Goal: Communication & Community: Answer question/provide support

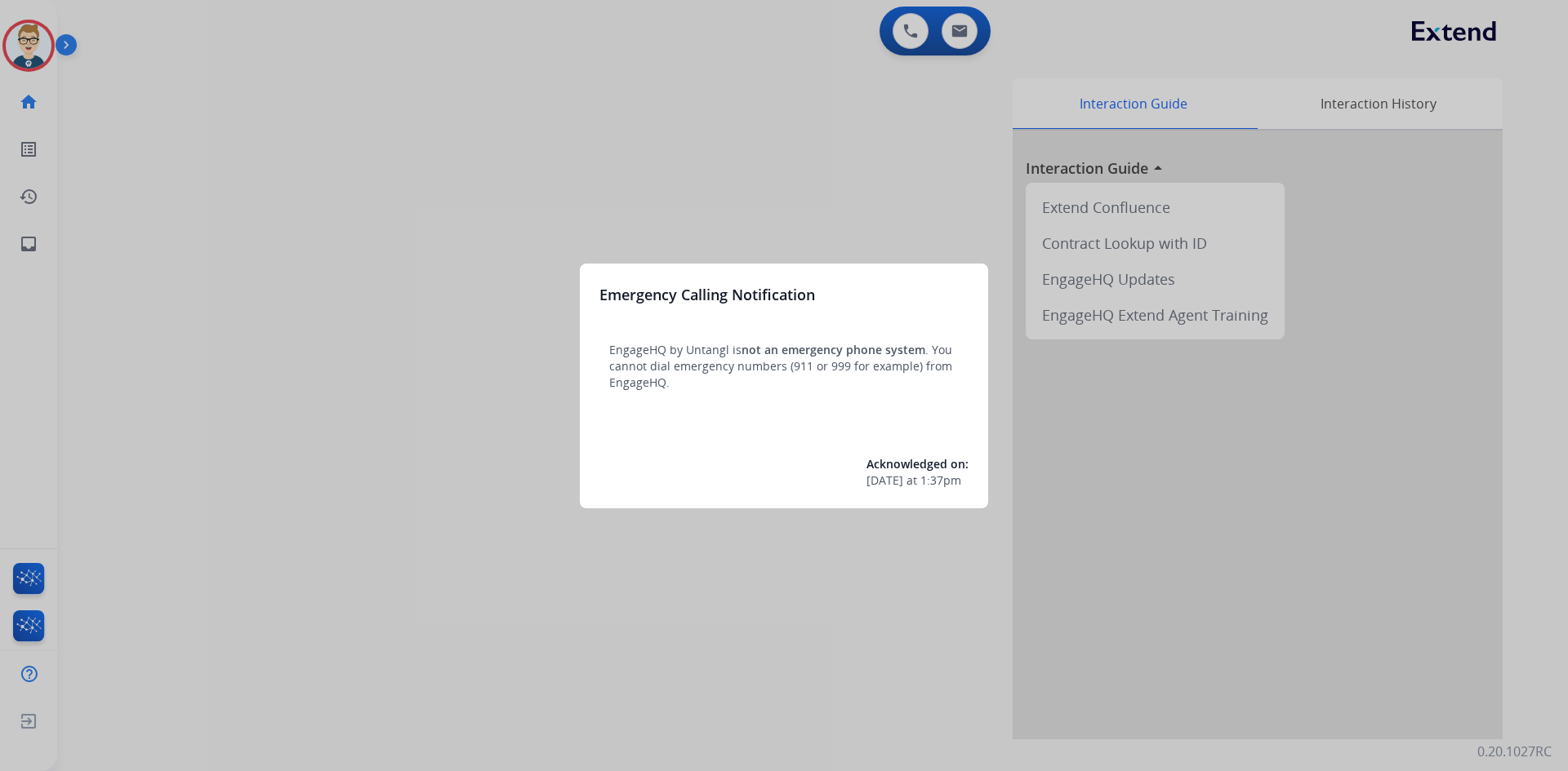
click at [240, 674] on div at bounding box center [784, 385] width 1568 height 771
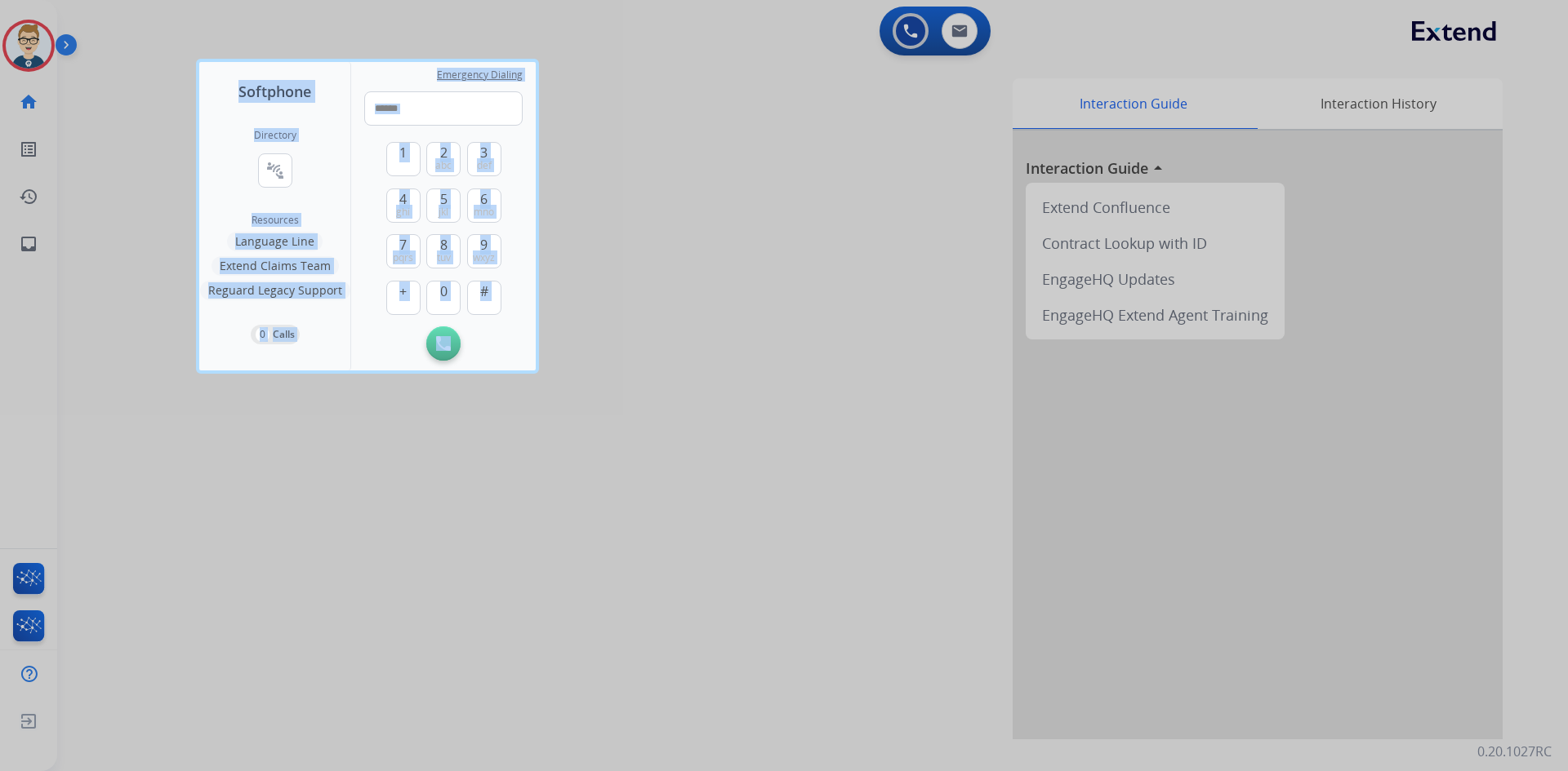
click at [240, 674] on div at bounding box center [784, 385] width 1568 height 771
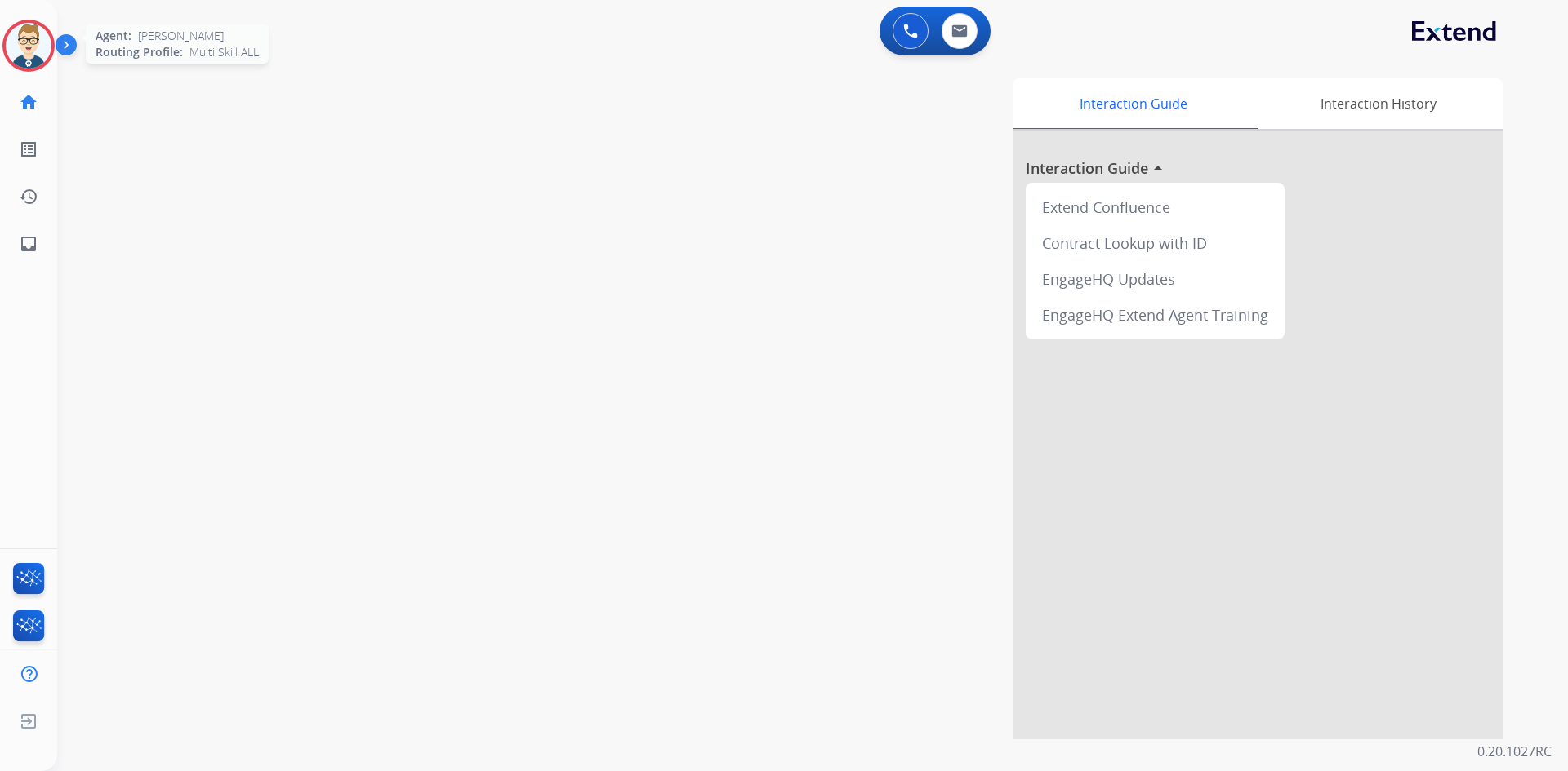
click at [42, 20] on div "Agent: [PERSON_NAME] Profile: Multi Skill ALL" at bounding box center [29, 46] width 52 height 52
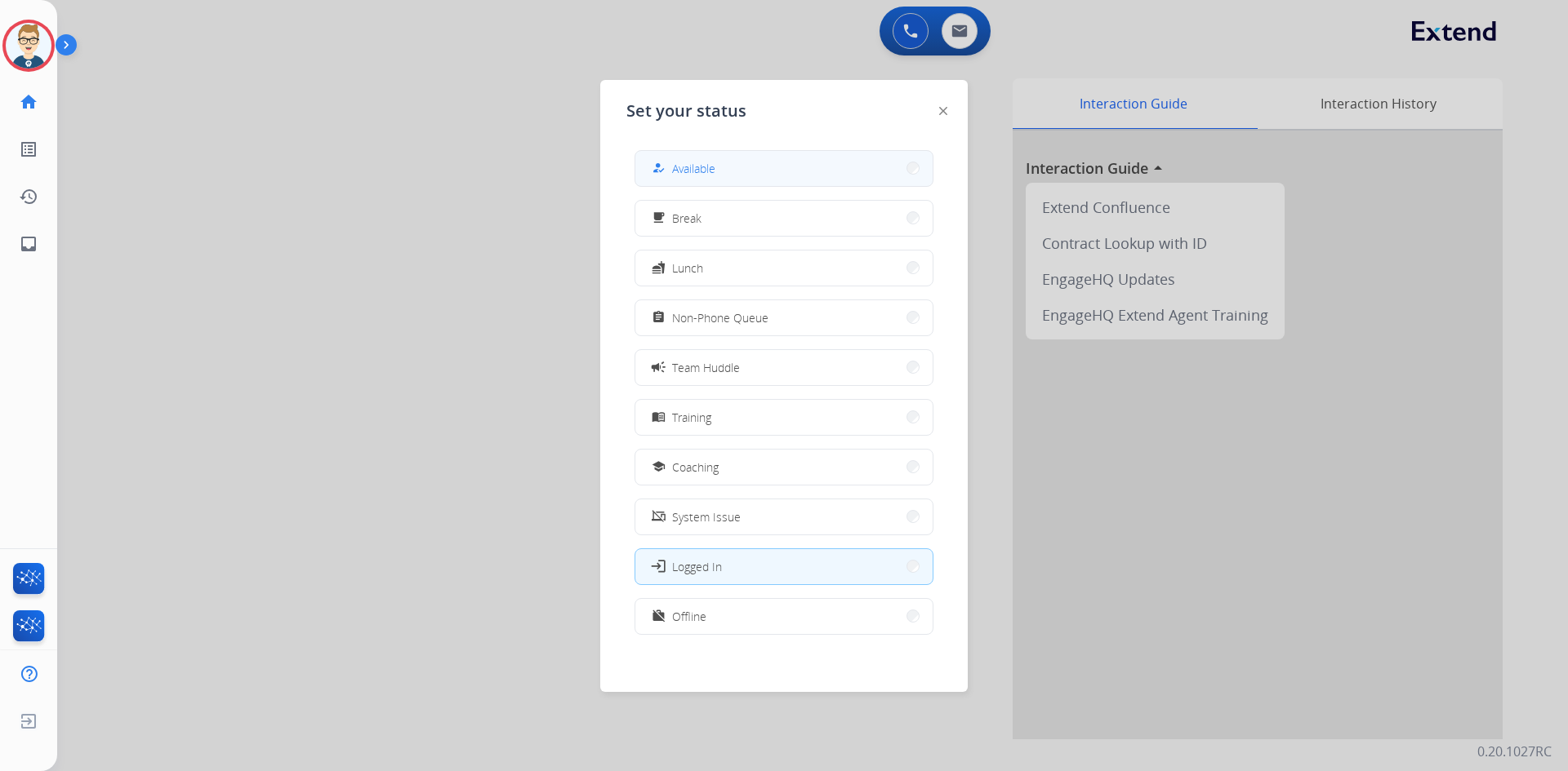
click at [764, 155] on button "how_to_reg Available" at bounding box center [784, 168] width 297 height 35
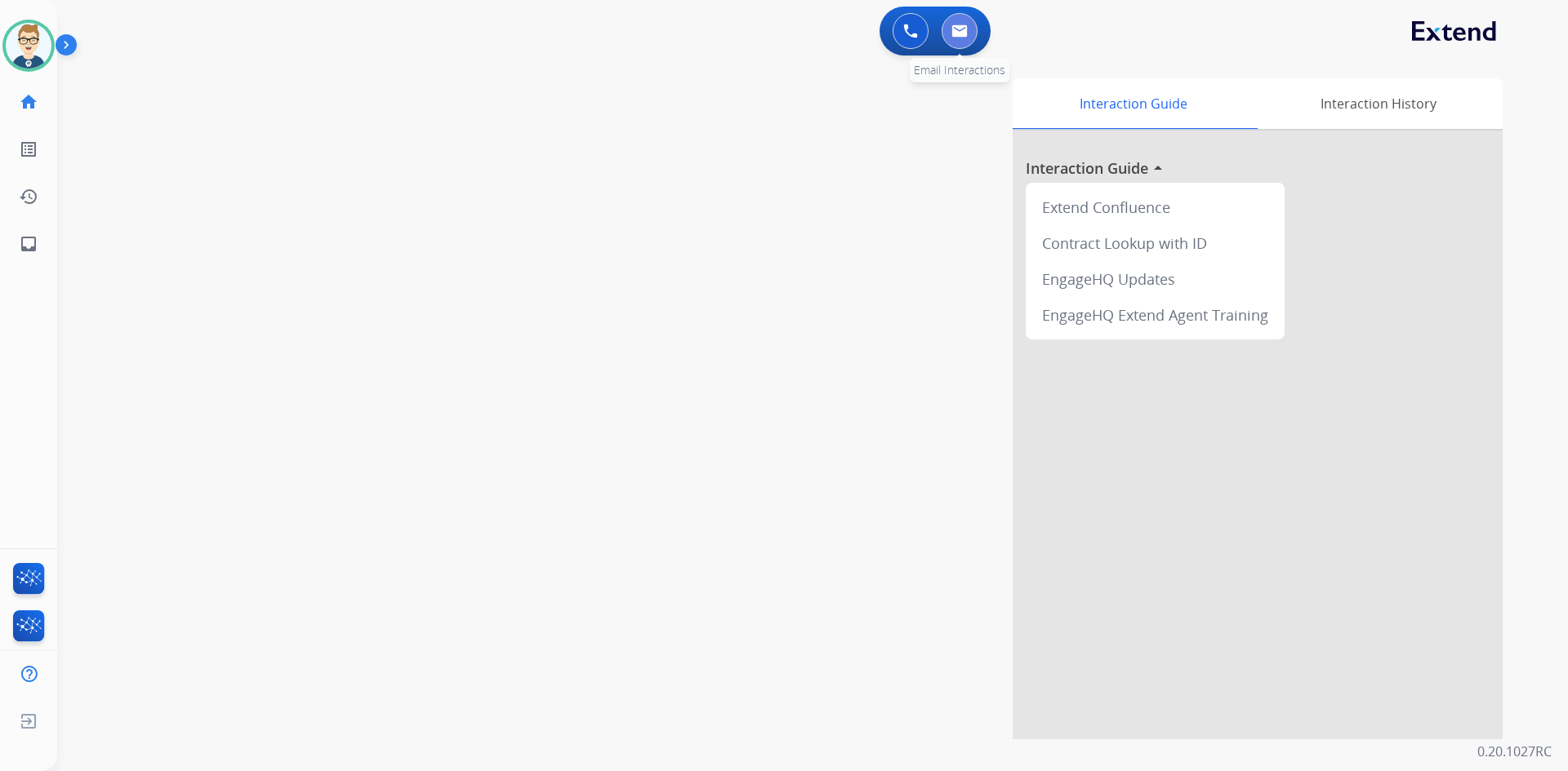
click at [969, 36] on button at bounding box center [959, 31] width 36 height 36
select select "**********"
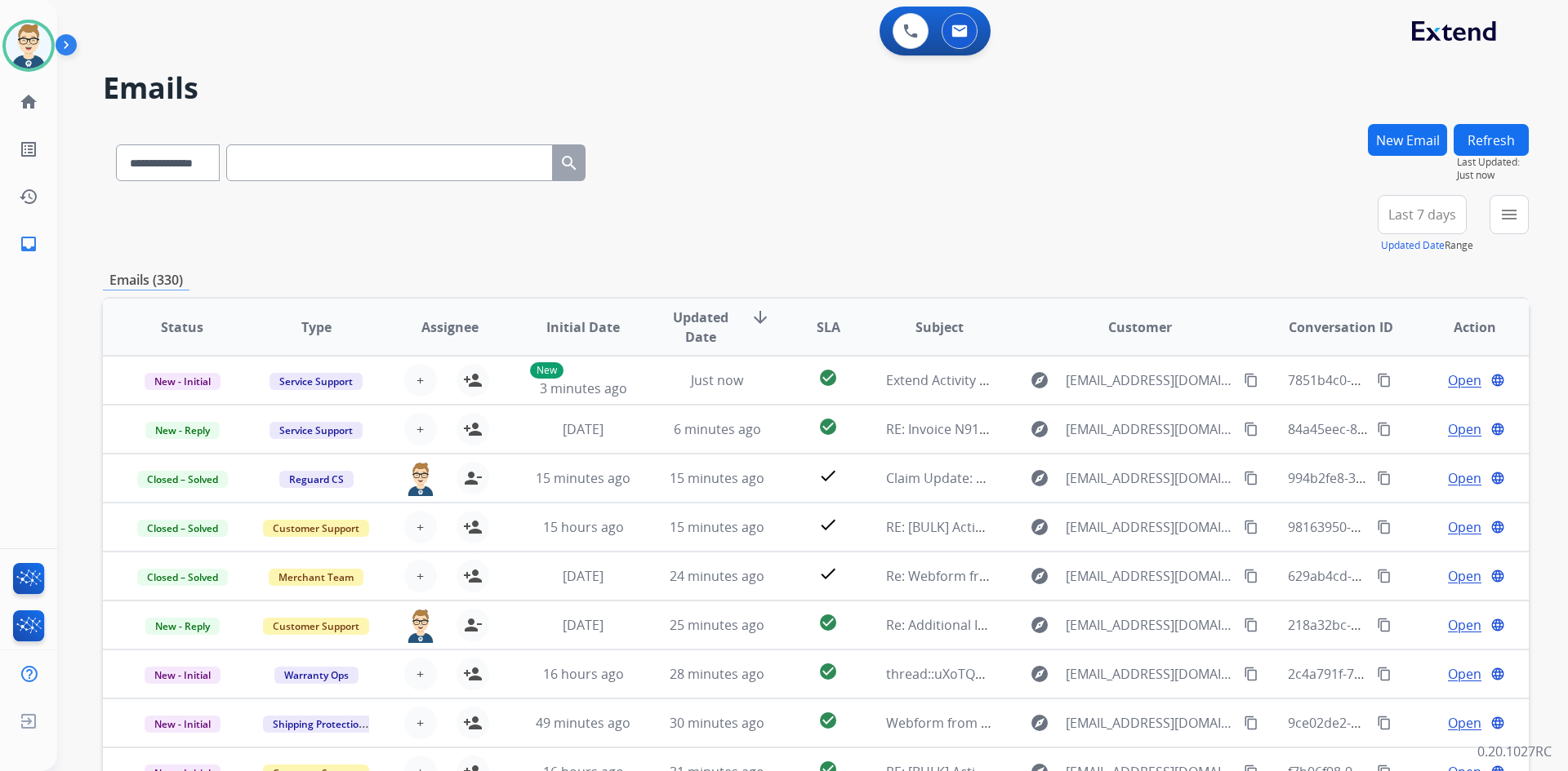
click at [340, 172] on input "text" at bounding box center [389, 162] width 327 height 36
paste input "**********"
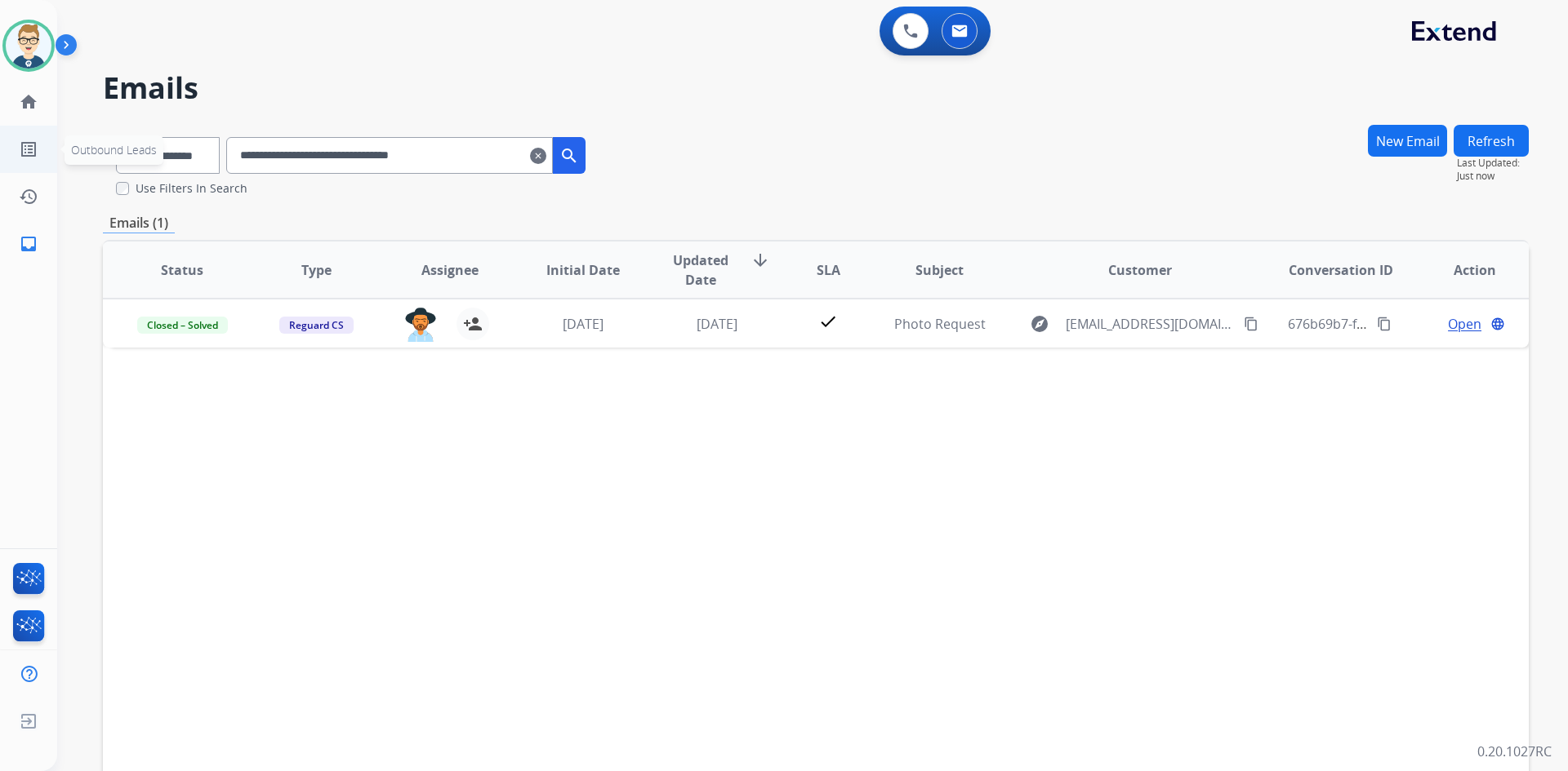
drag, startPoint x: 536, startPoint y: 140, endPoint x: 2, endPoint y: 170, distance: 534.8
click at [91, 174] on div "**********" at bounding box center [792, 444] width 1471 height 771
paste input "text"
type input "**********"
click at [207, 160] on select "**********" at bounding box center [168, 154] width 102 height 36
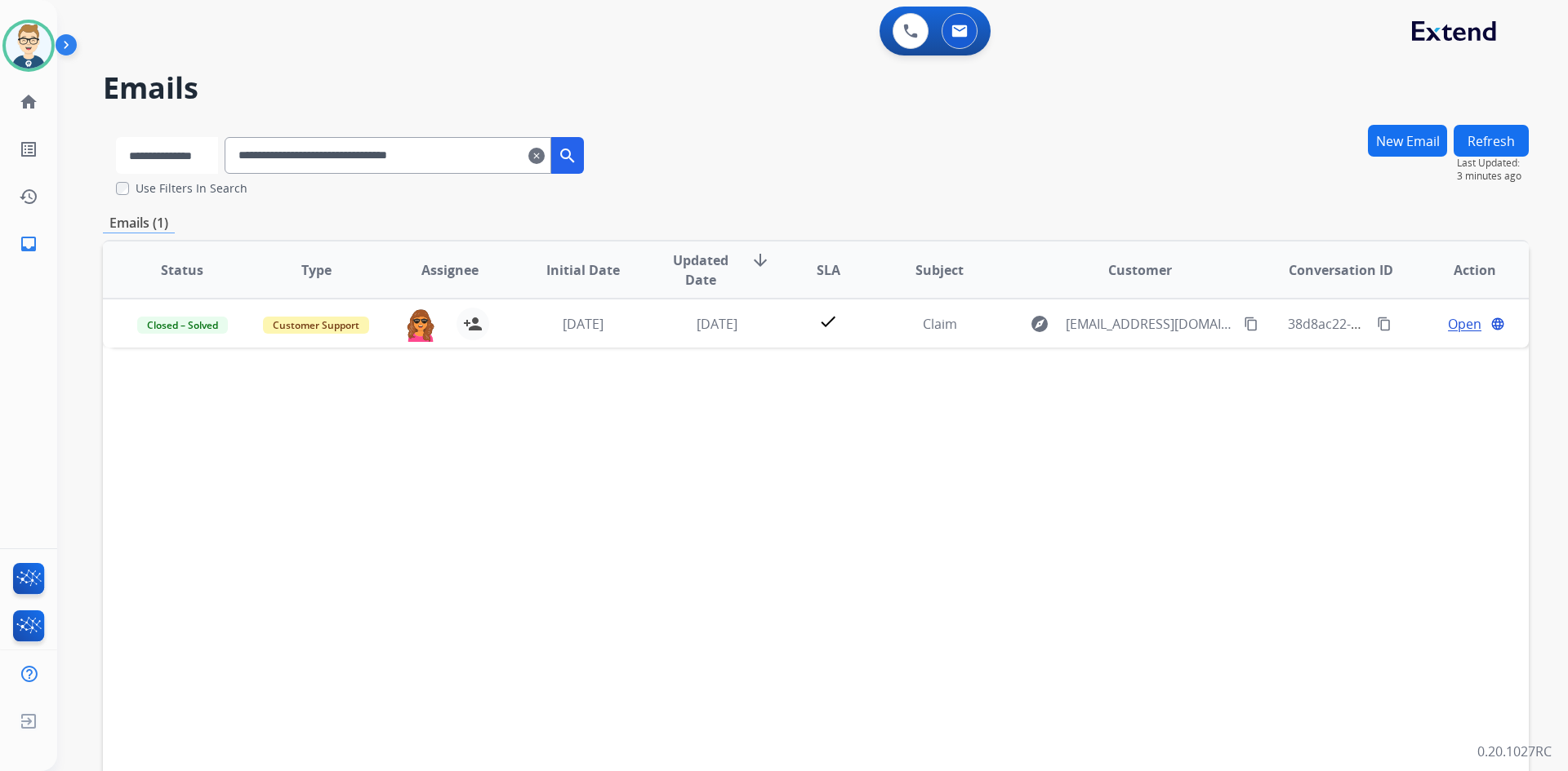
select select "**********"
click at [116, 137] on select "**********" at bounding box center [168, 154] width 102 height 36
drag, startPoint x: 496, startPoint y: 159, endPoint x: 0, endPoint y: 210, distance: 498.6
click at [0, 205] on div "**********" at bounding box center [784, 385] width 1568 height 771
paste input "text"
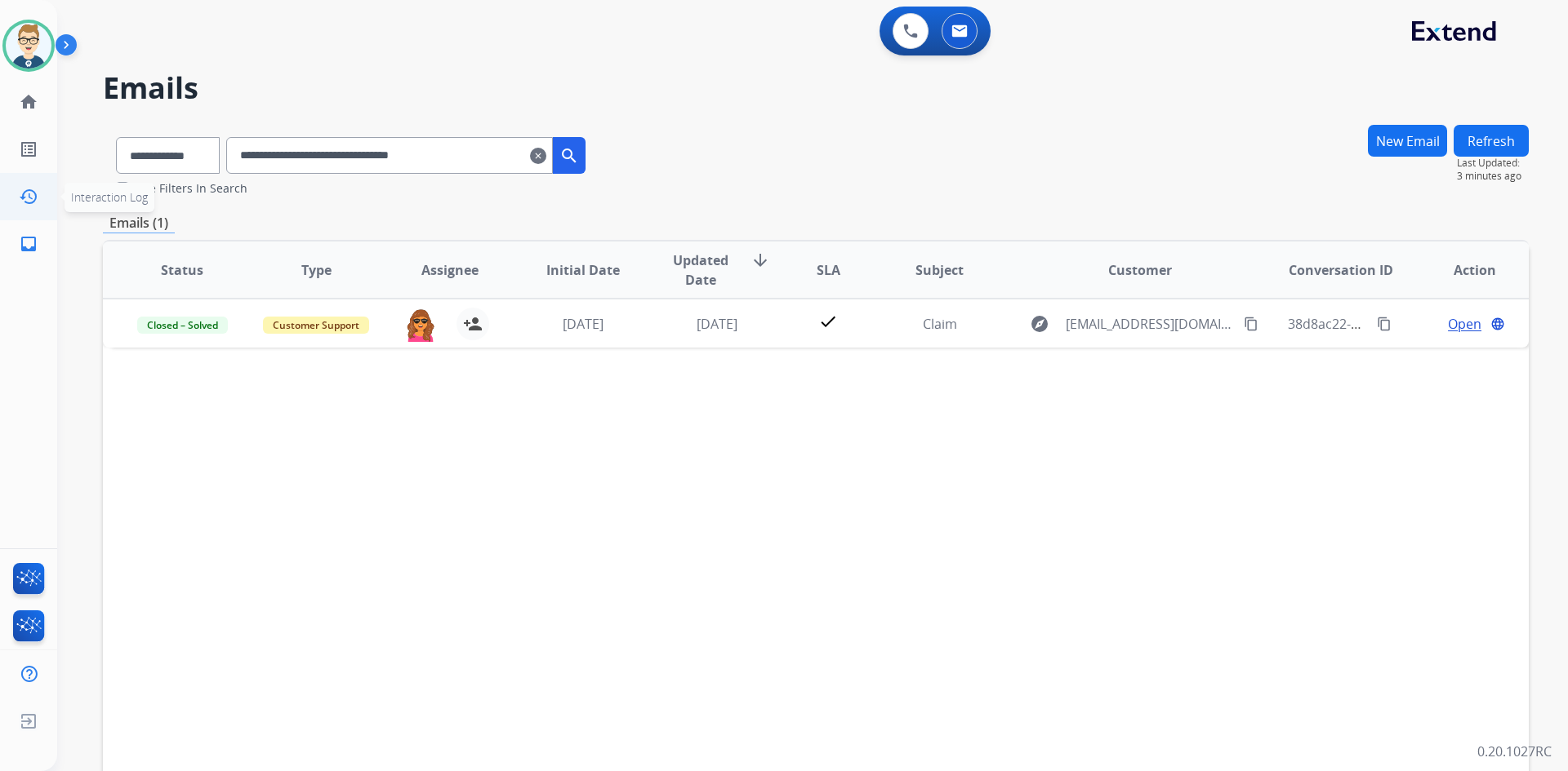
type input "**********"
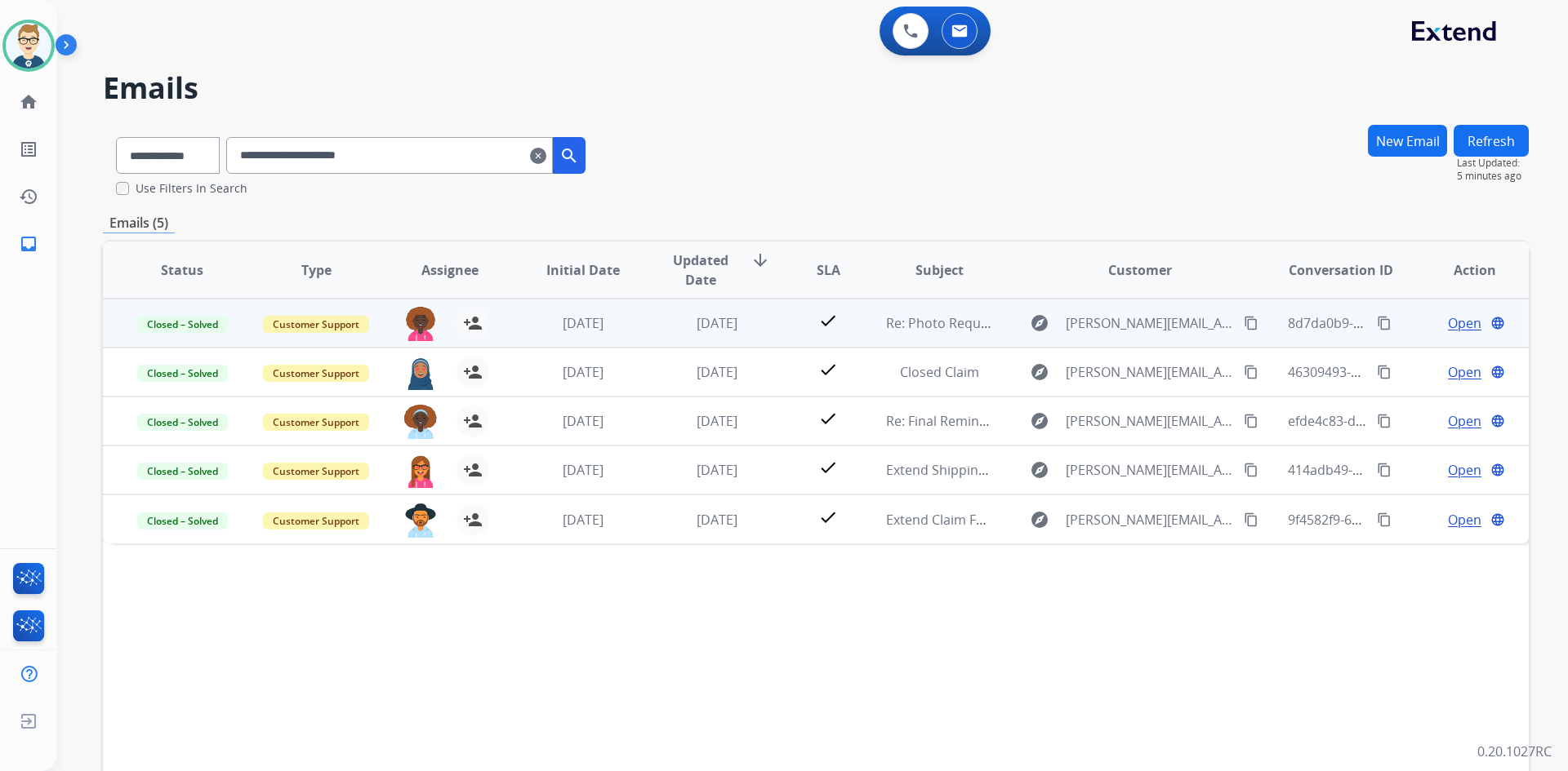
click at [772, 340] on td "check" at bounding box center [815, 323] width 89 height 49
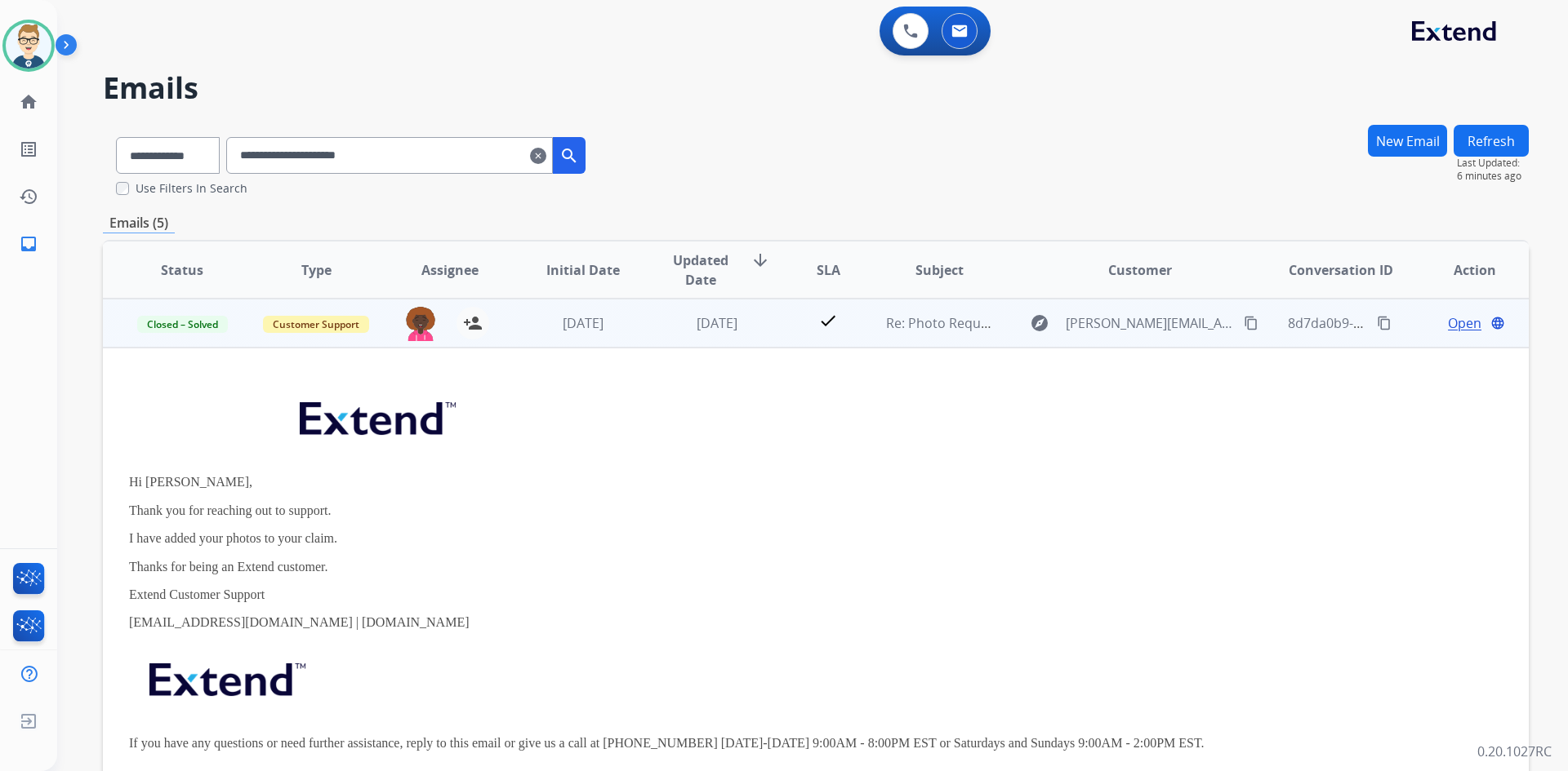
click at [1377, 324] on mat-icon "content_copy" at bounding box center [1385, 324] width 15 height 15
click at [1377, 323] on mat-icon "content_copy" at bounding box center [1385, 324] width 15 height 15
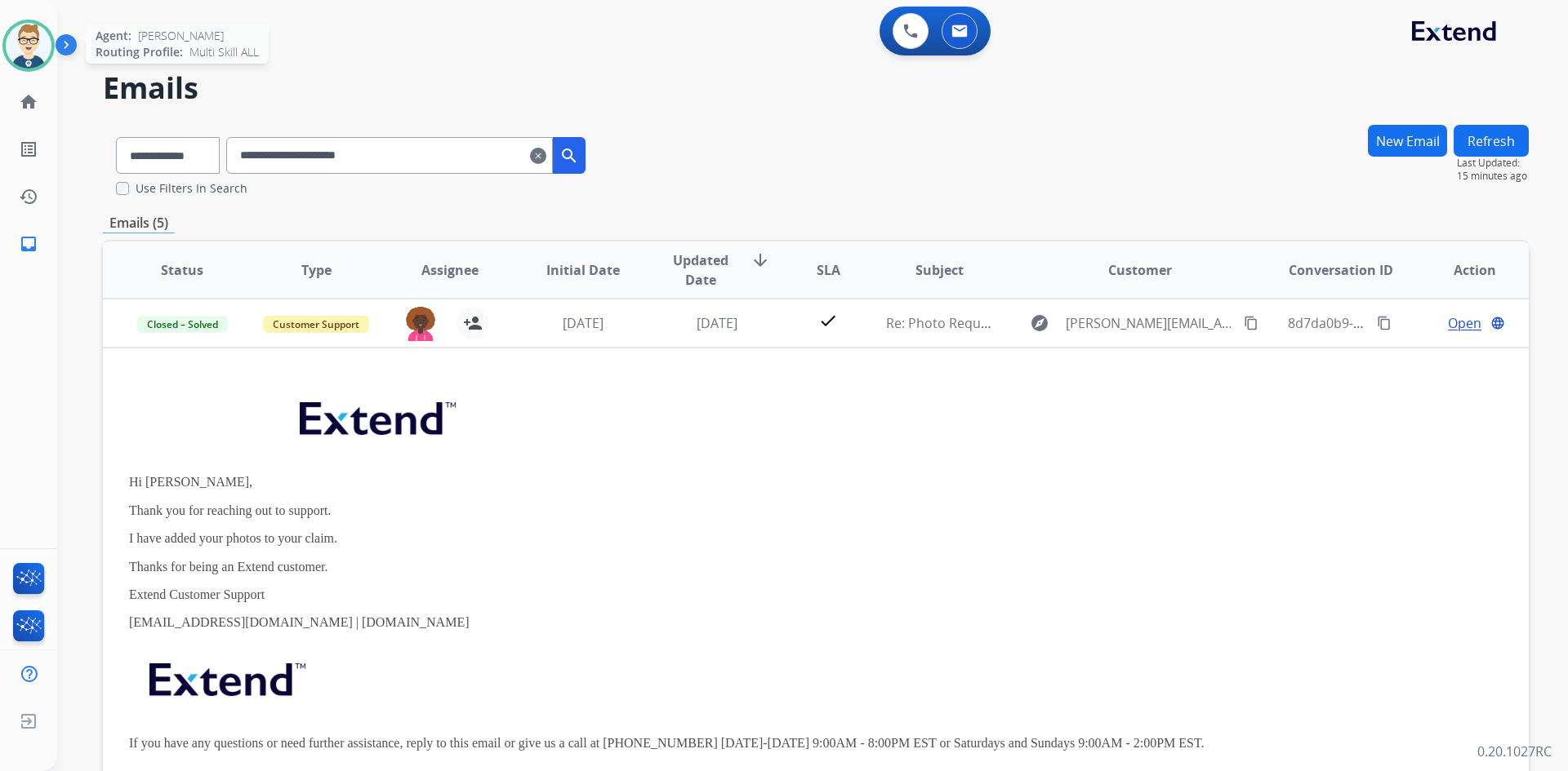
click at [13, 44] on img at bounding box center [28, 46] width 46 height 46
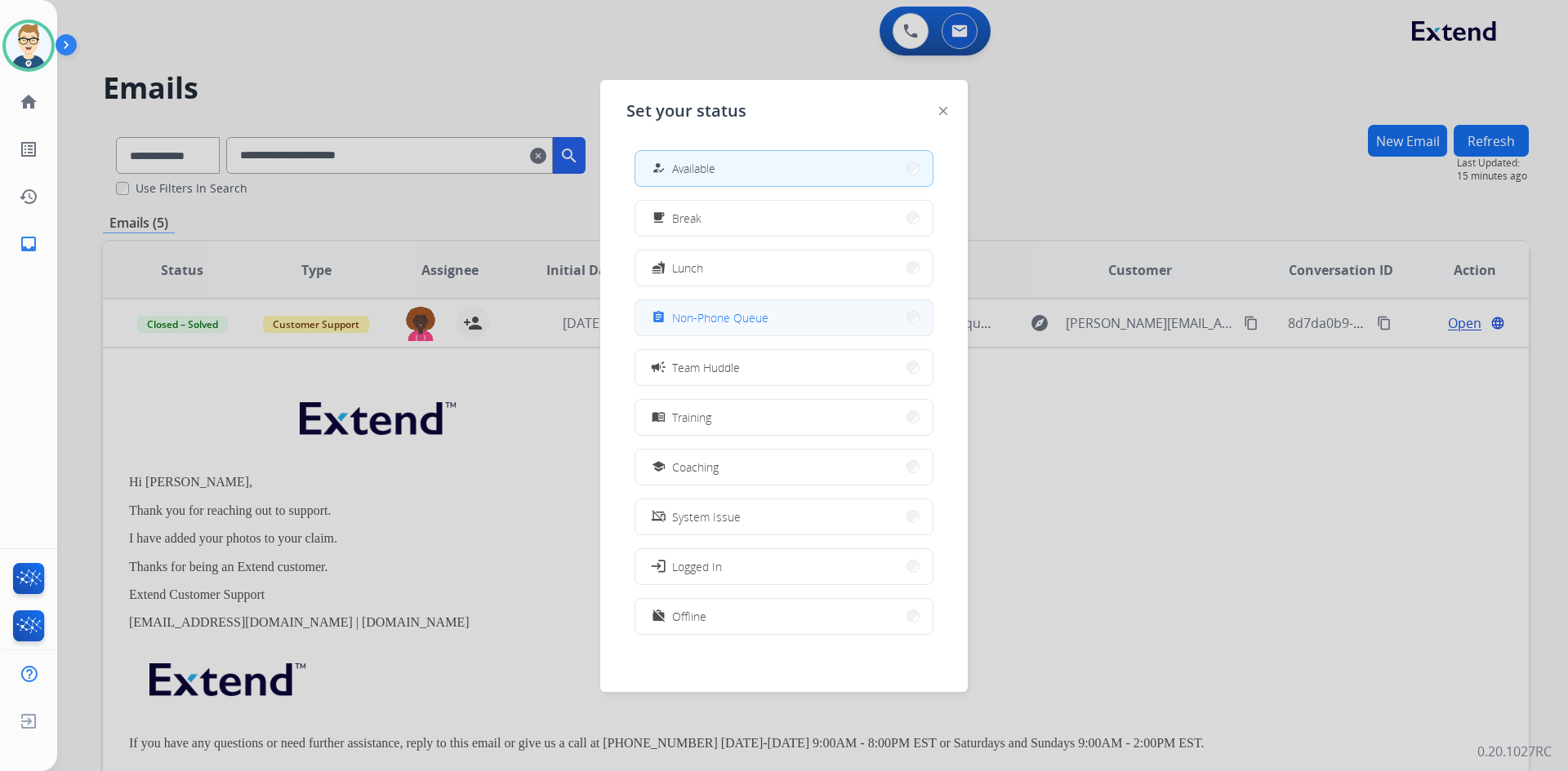
click at [692, 312] on span "Non-Phone Queue" at bounding box center [720, 318] width 97 height 17
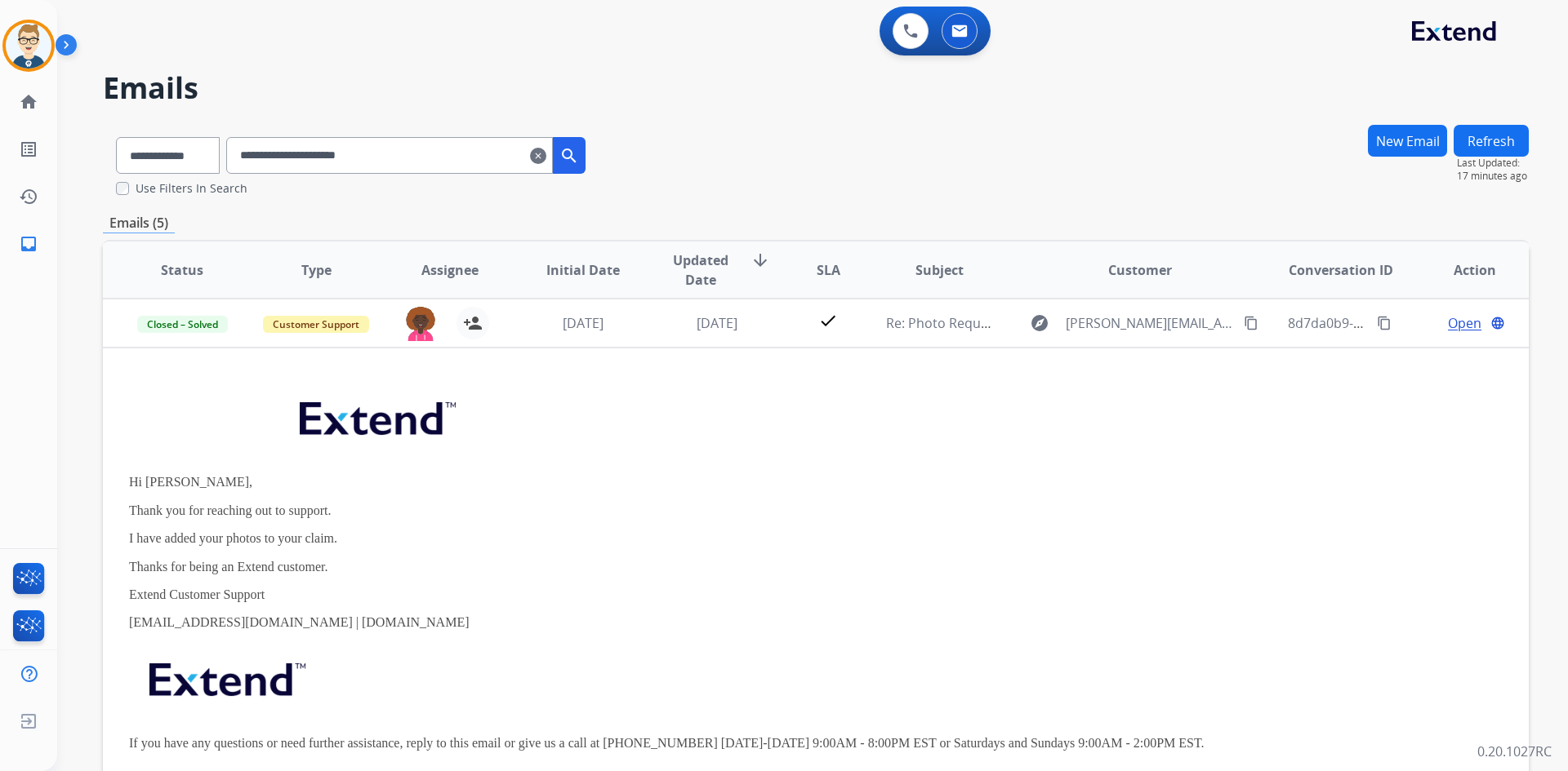
click at [546, 154] on mat-icon "clear" at bounding box center [539, 155] width 17 height 20
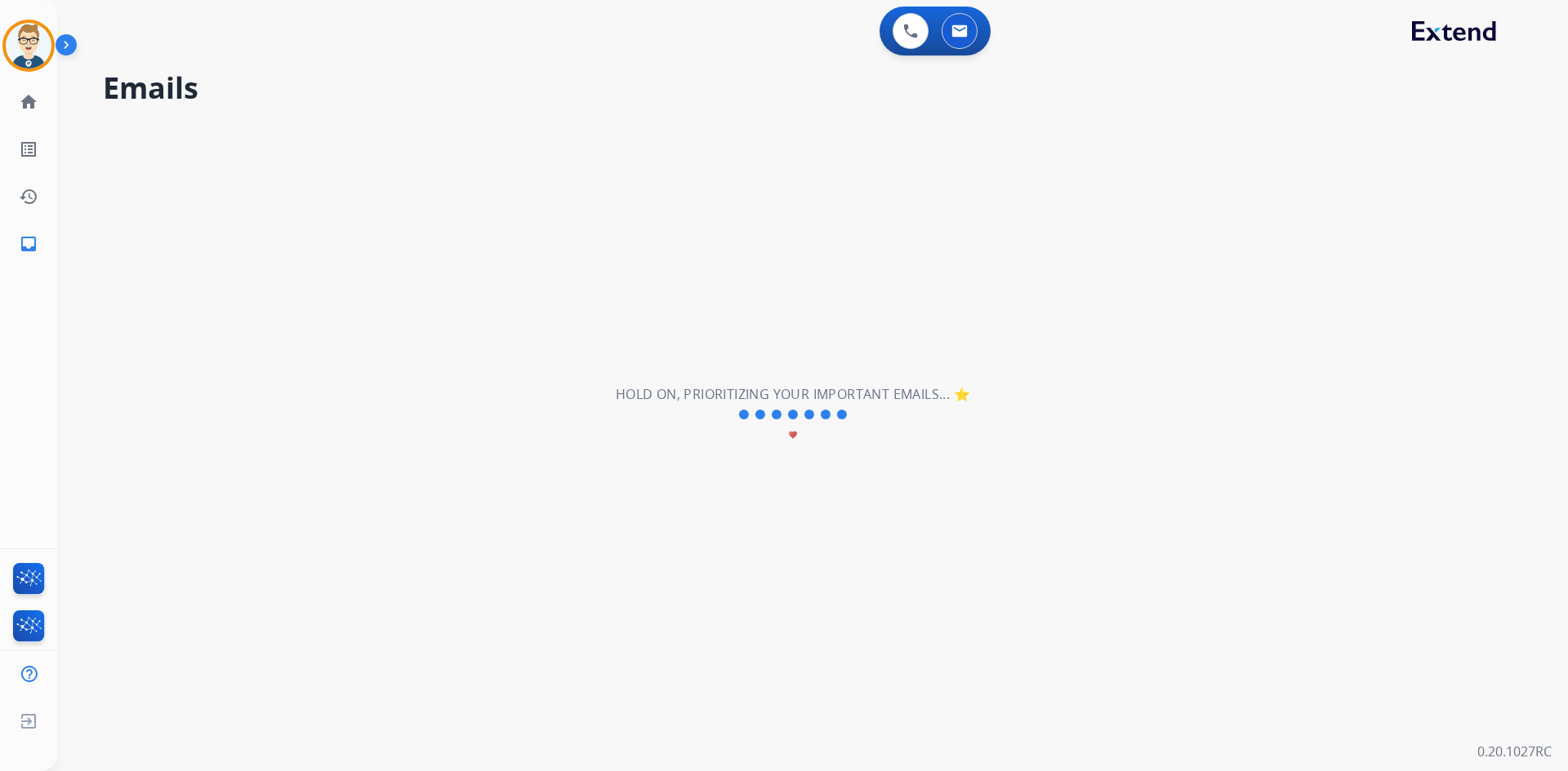
select select "**********"
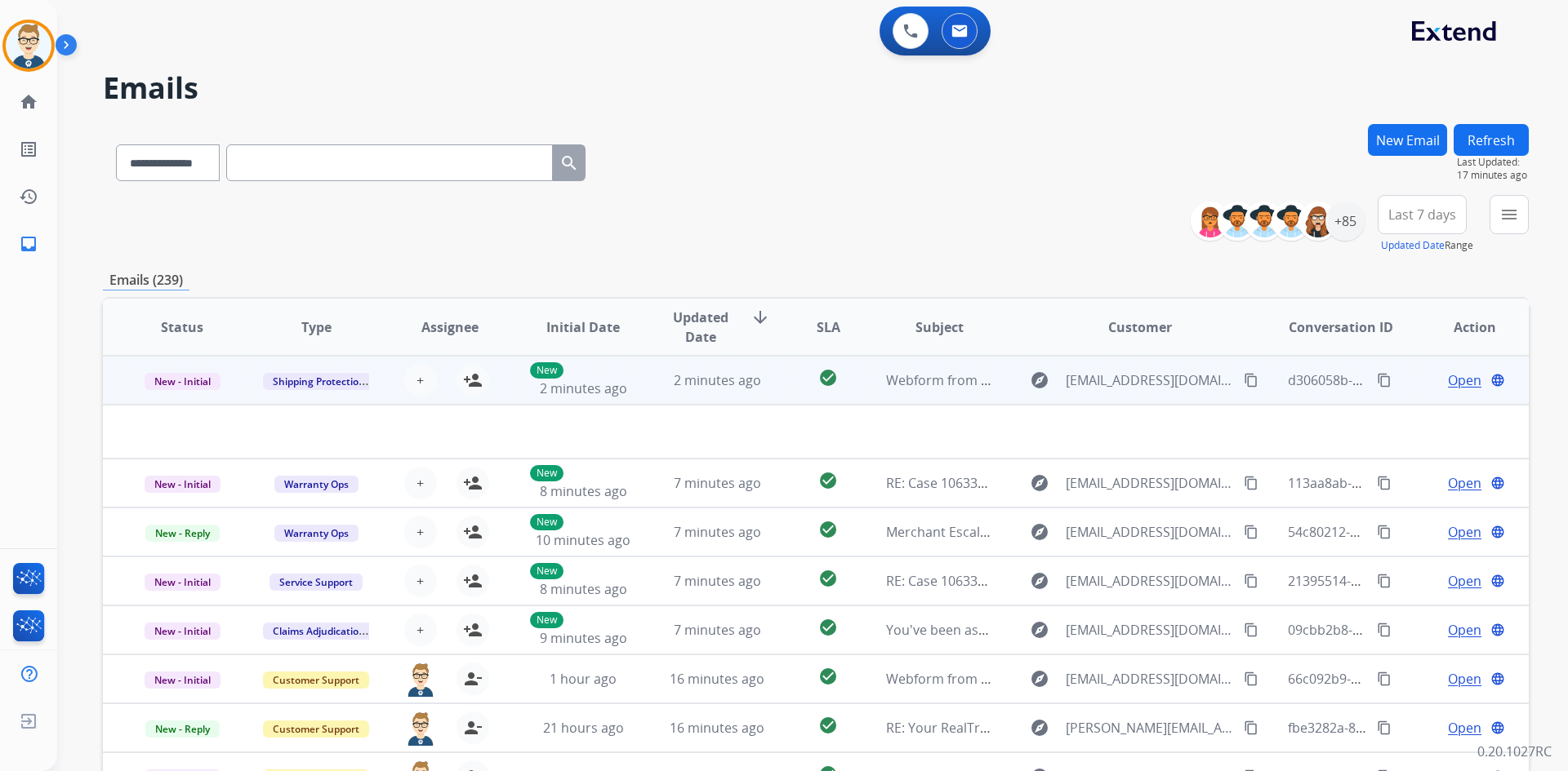
click at [788, 387] on td "check_circle" at bounding box center [815, 380] width 89 height 49
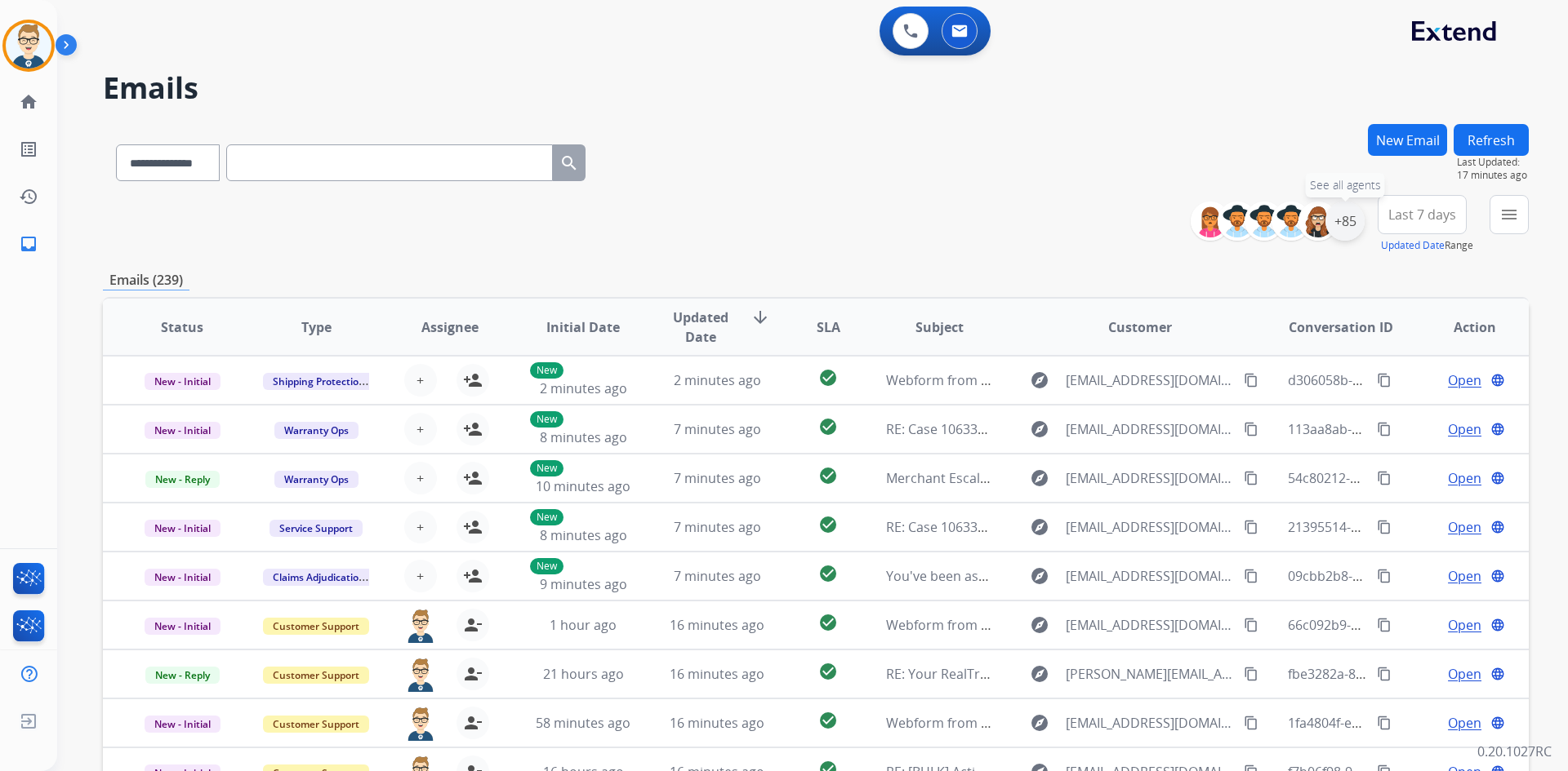
click at [1339, 222] on div "+85" at bounding box center [1345, 221] width 39 height 39
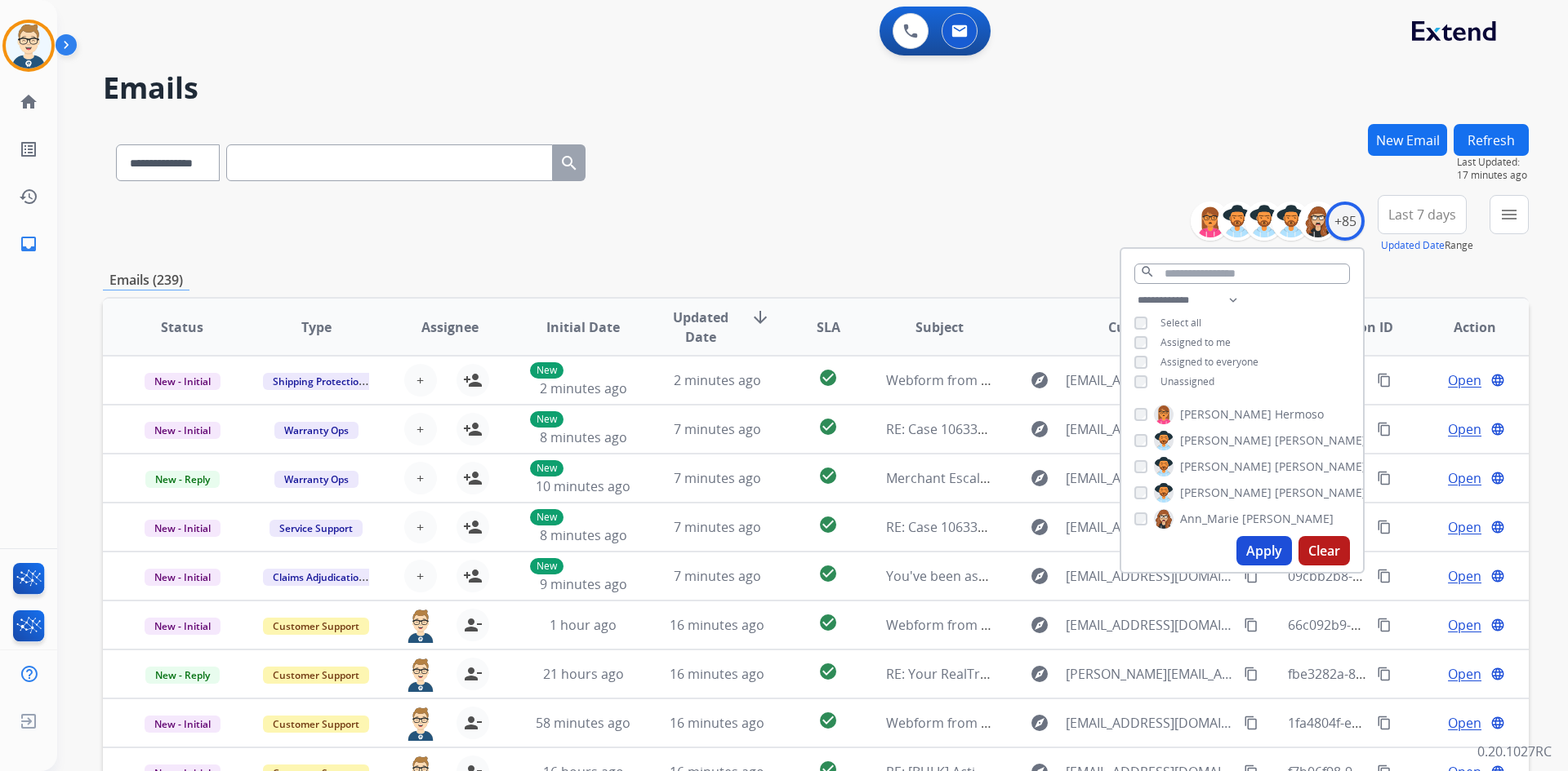
click at [1253, 542] on button "Apply" at bounding box center [1265, 552] width 56 height 30
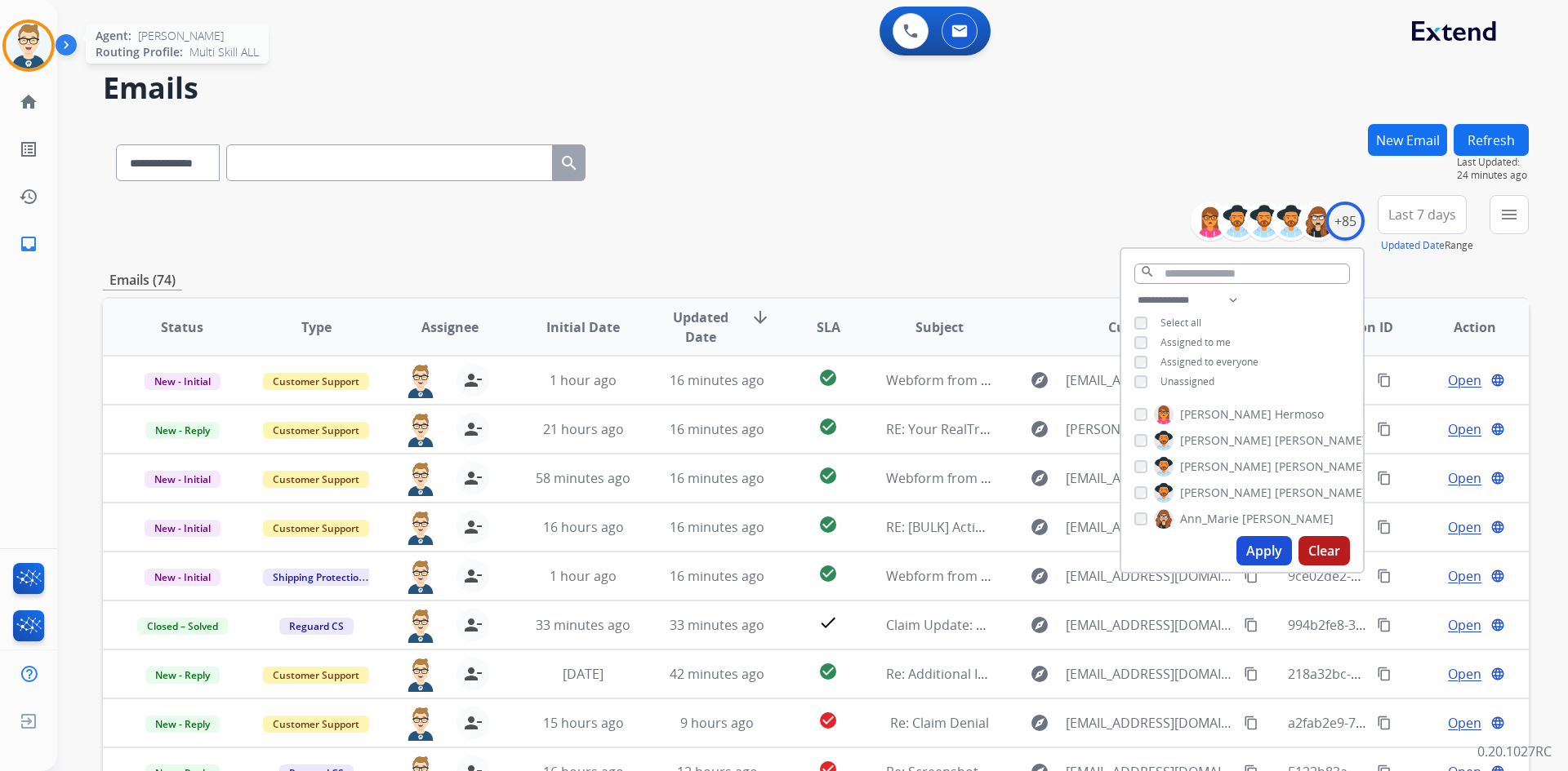
click at [40, 49] on img at bounding box center [28, 46] width 46 height 46
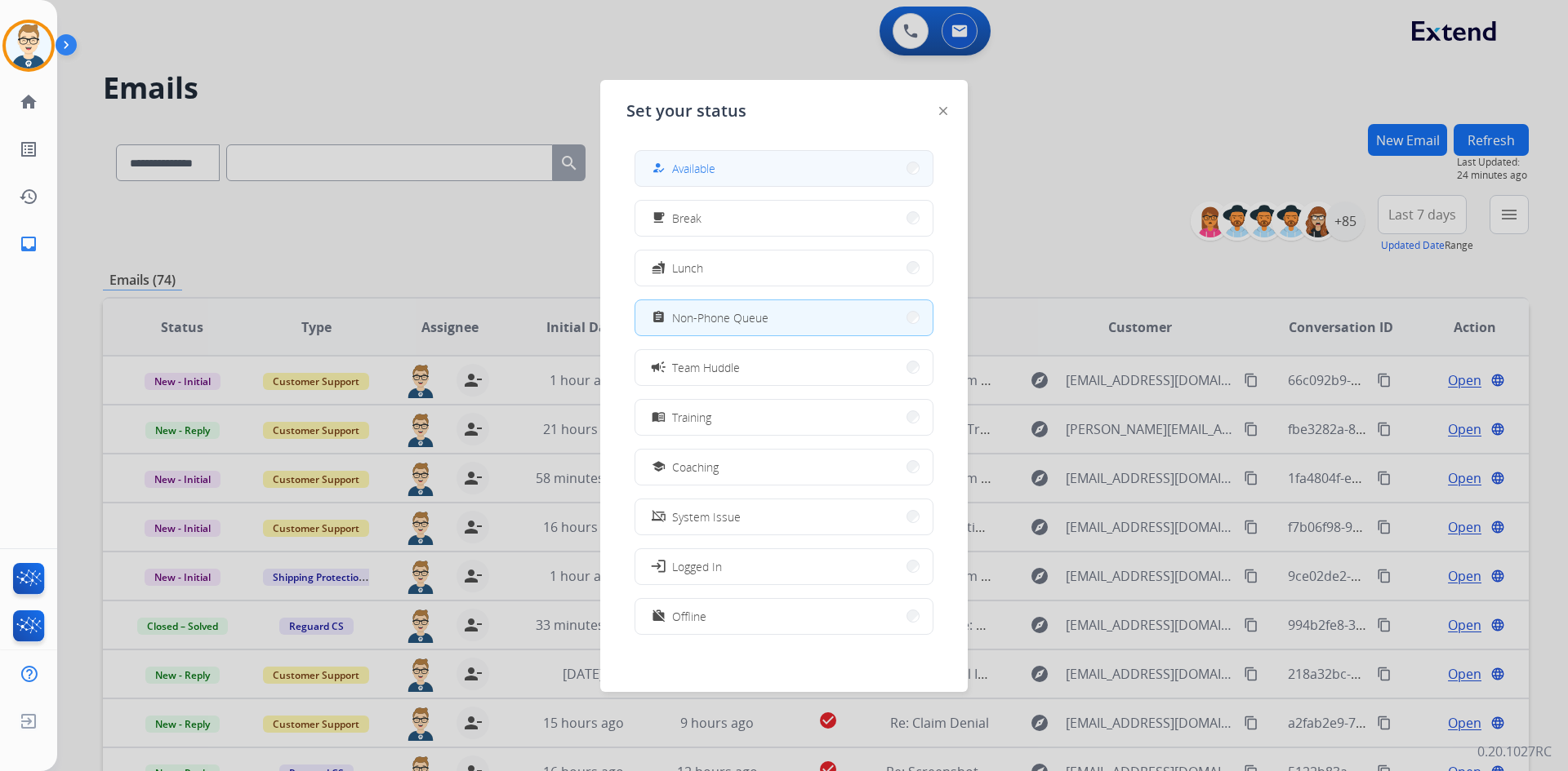
click at [736, 159] on button "how_to_reg Available" at bounding box center [784, 168] width 297 height 35
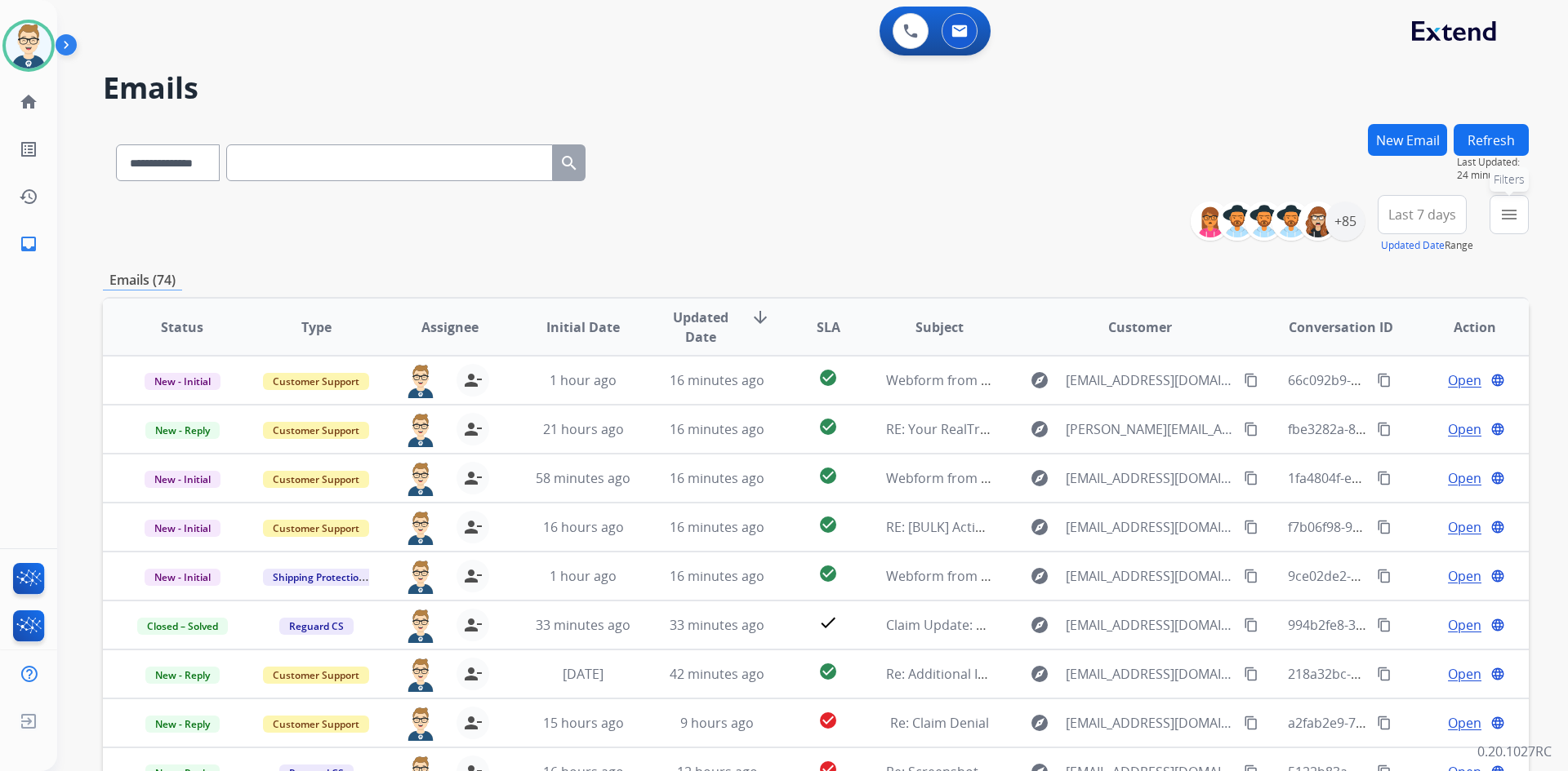
click at [1511, 212] on mat-icon "menu" at bounding box center [1508, 214] width 20 height 20
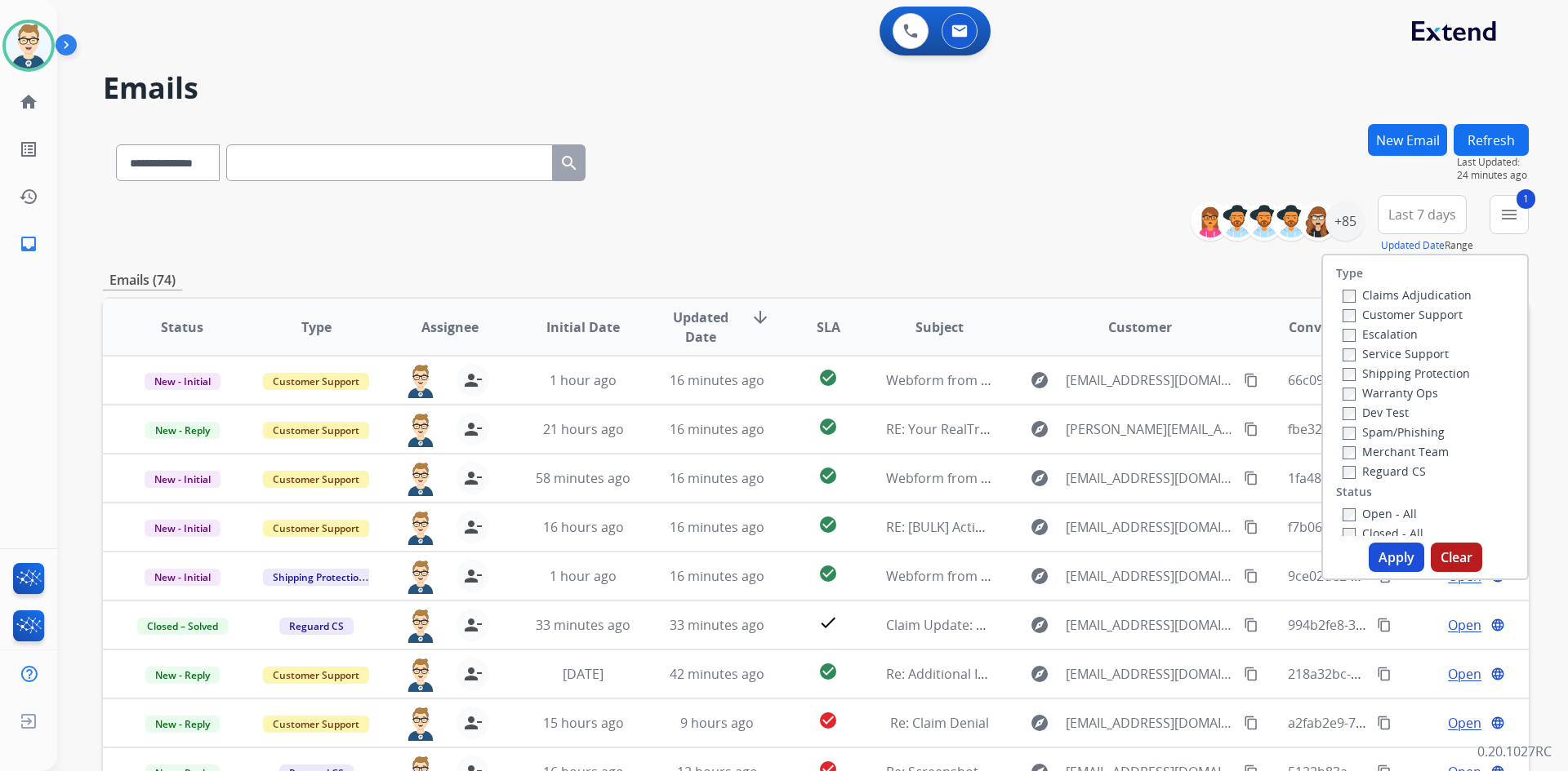
click at [1380, 554] on button "Apply" at bounding box center [1397, 558] width 56 height 30
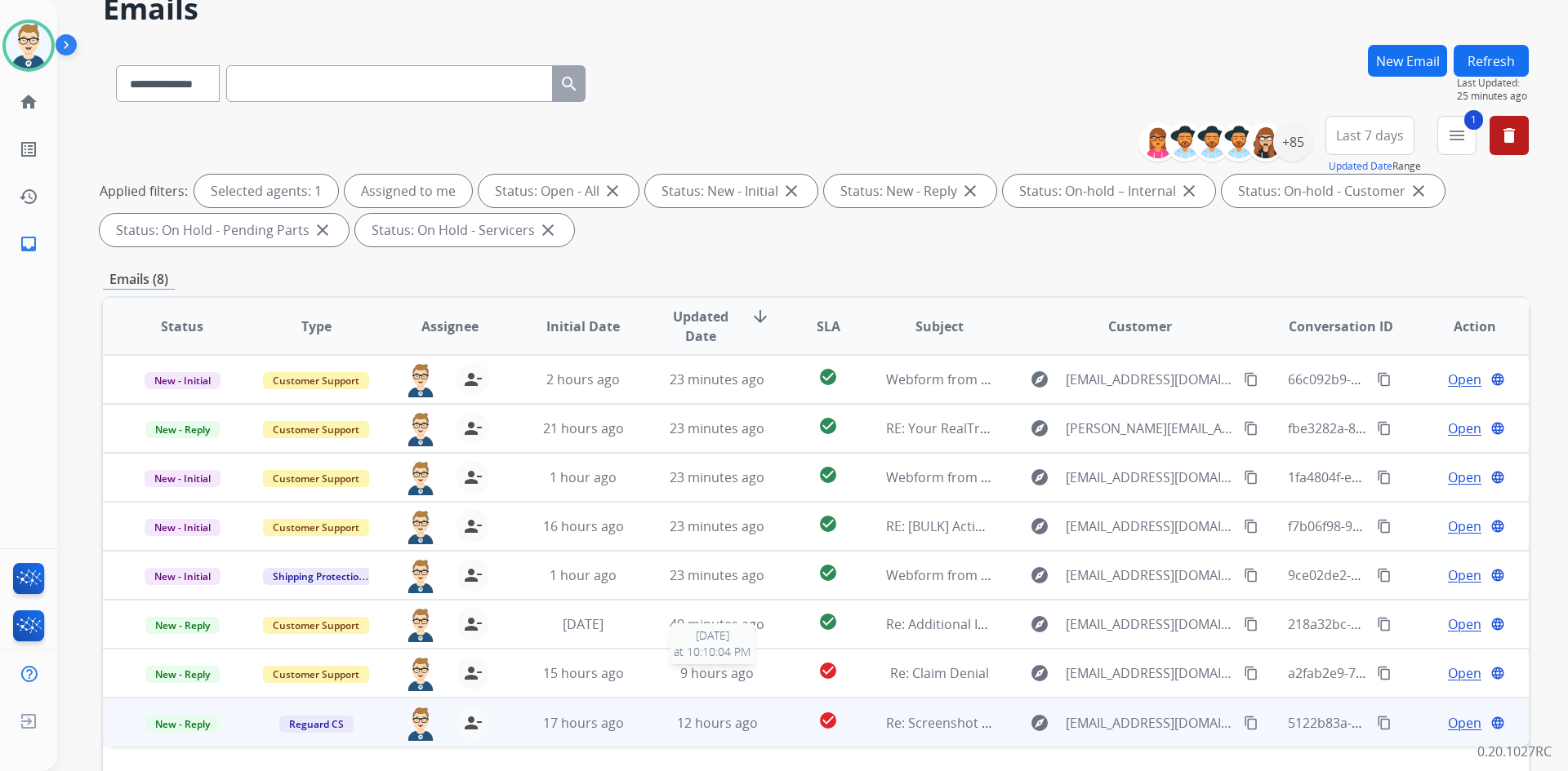
scroll to position [236, 0]
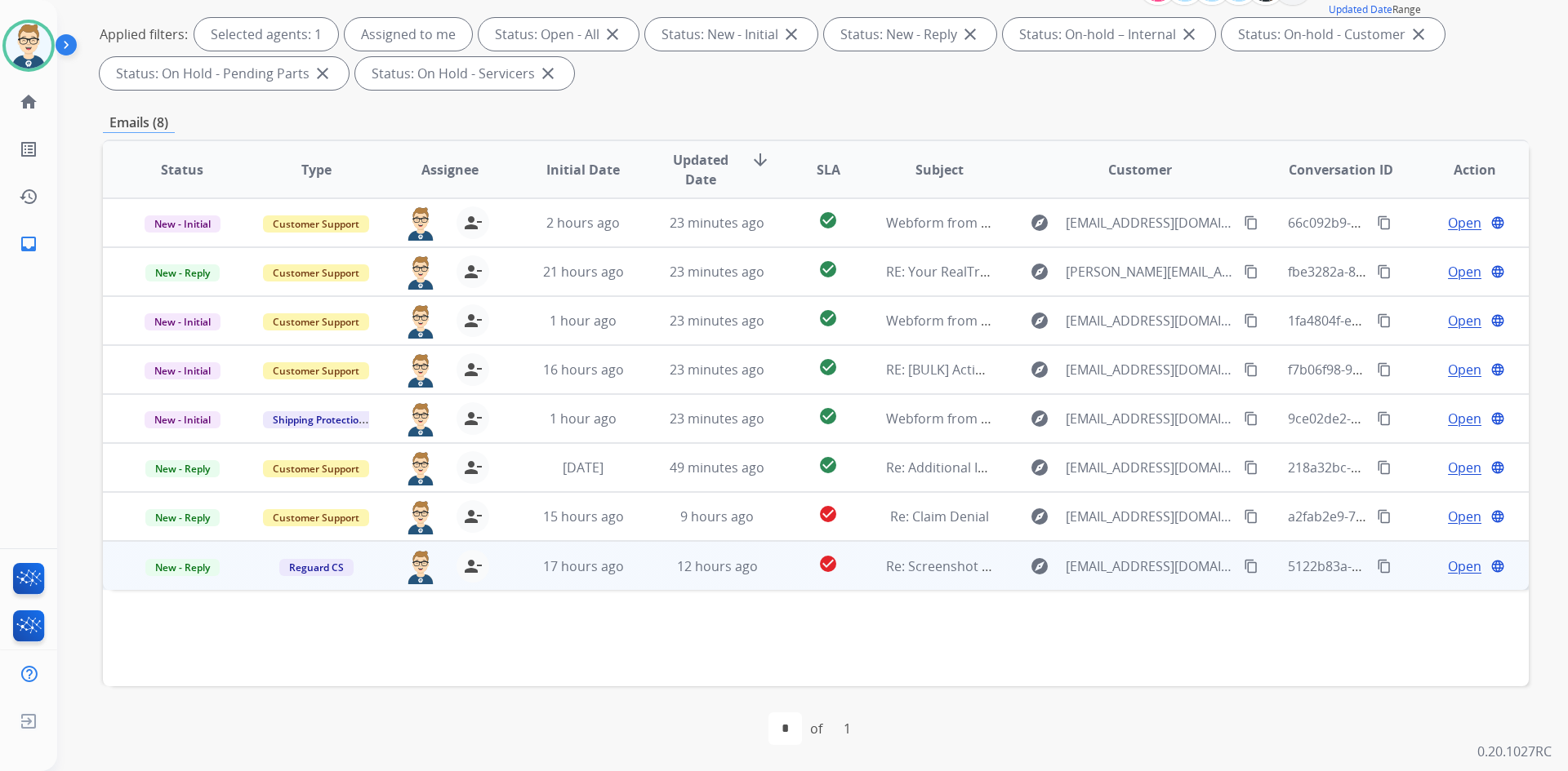
click at [1244, 565] on mat-icon "content_copy" at bounding box center [1252, 566] width 15 height 15
click at [1466, 562] on span "Open" at bounding box center [1465, 566] width 34 height 20
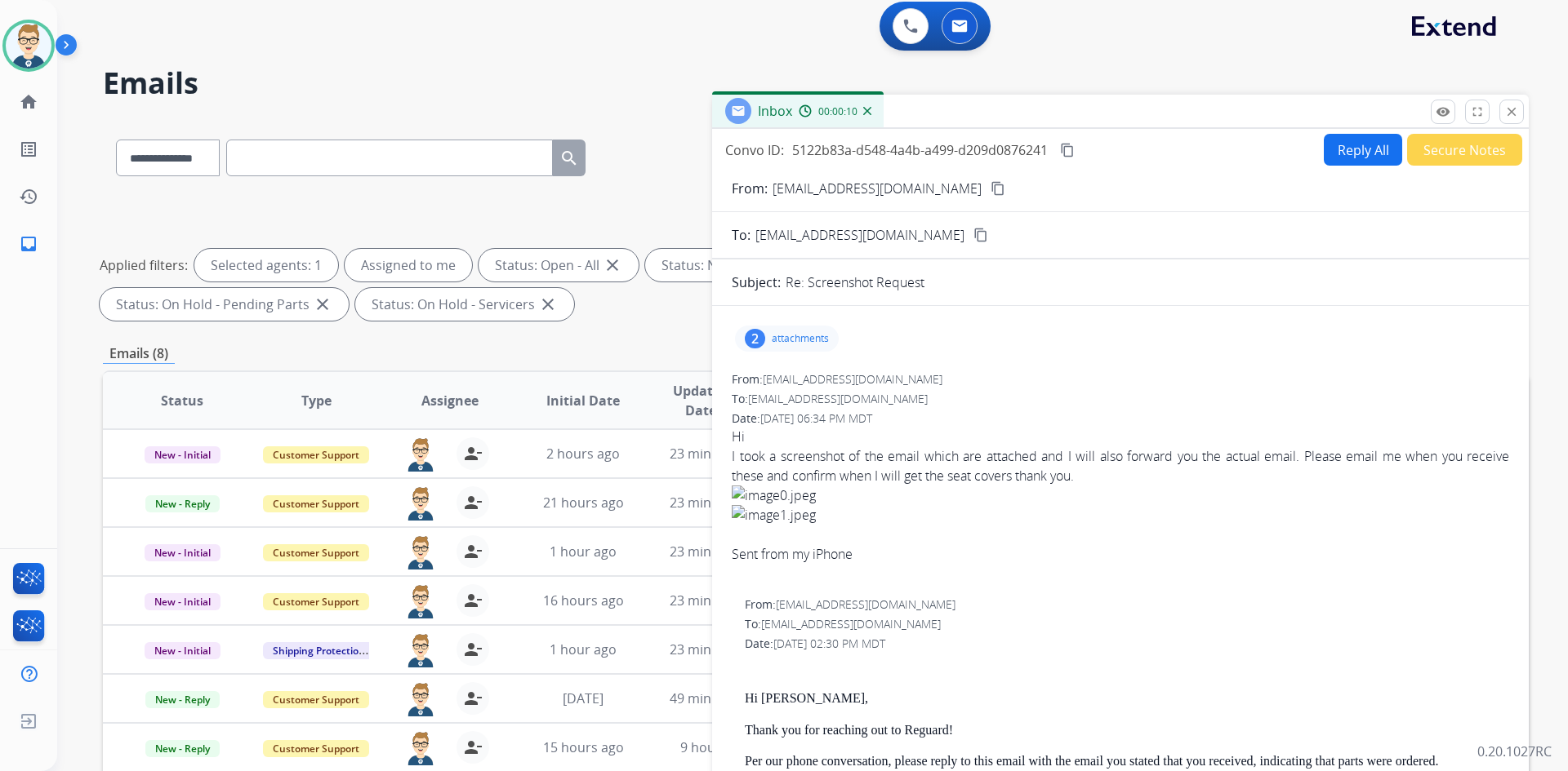
scroll to position [0, 0]
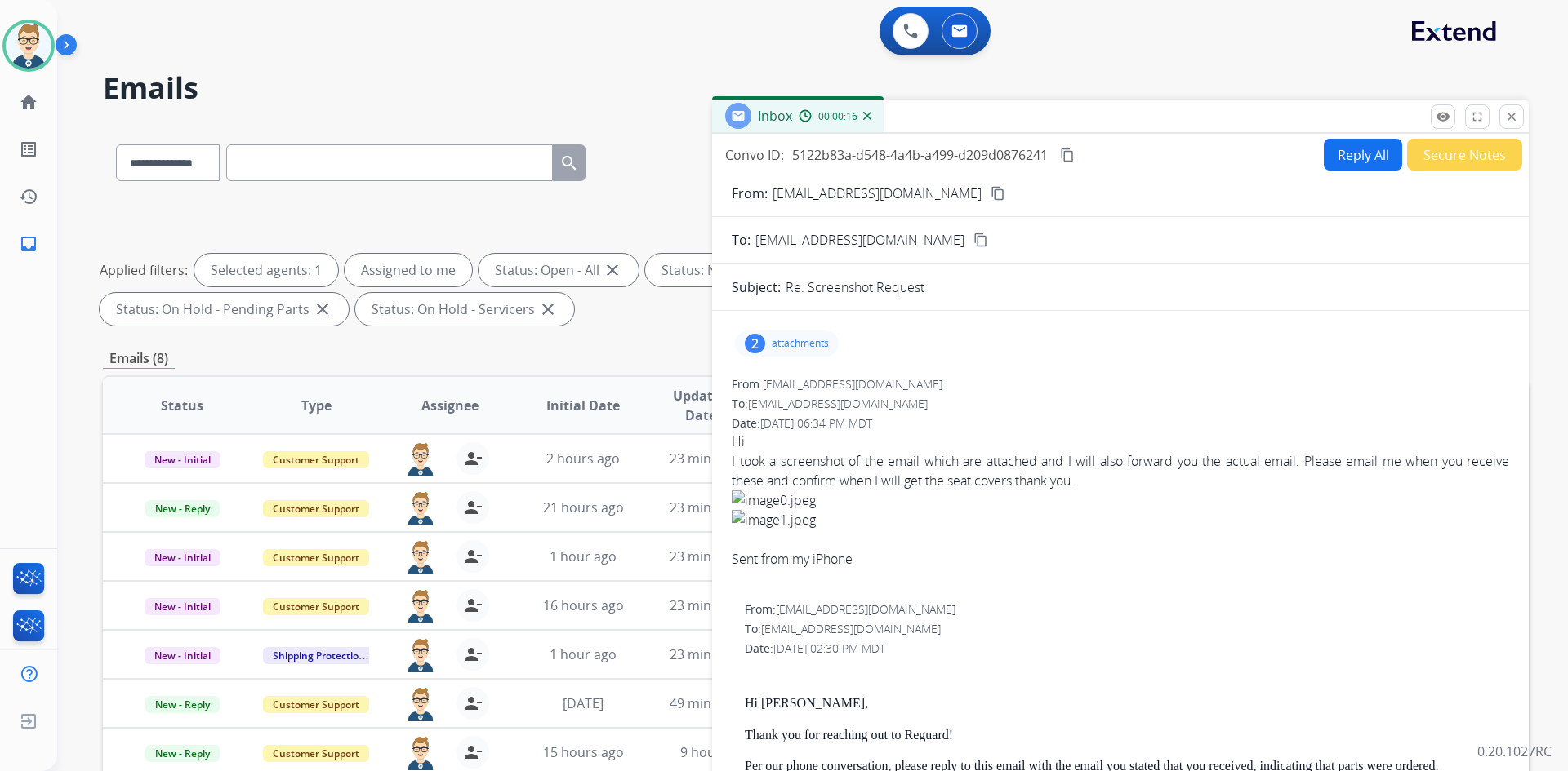
click at [993, 190] on mat-icon "content_copy" at bounding box center [998, 193] width 15 height 15
click at [209, 166] on select "**********" at bounding box center [168, 162] width 102 height 36
select select "**********"
click at [116, 144] on select "**********" at bounding box center [168, 162] width 102 height 36
click at [326, 171] on input "text" at bounding box center [389, 162] width 327 height 36
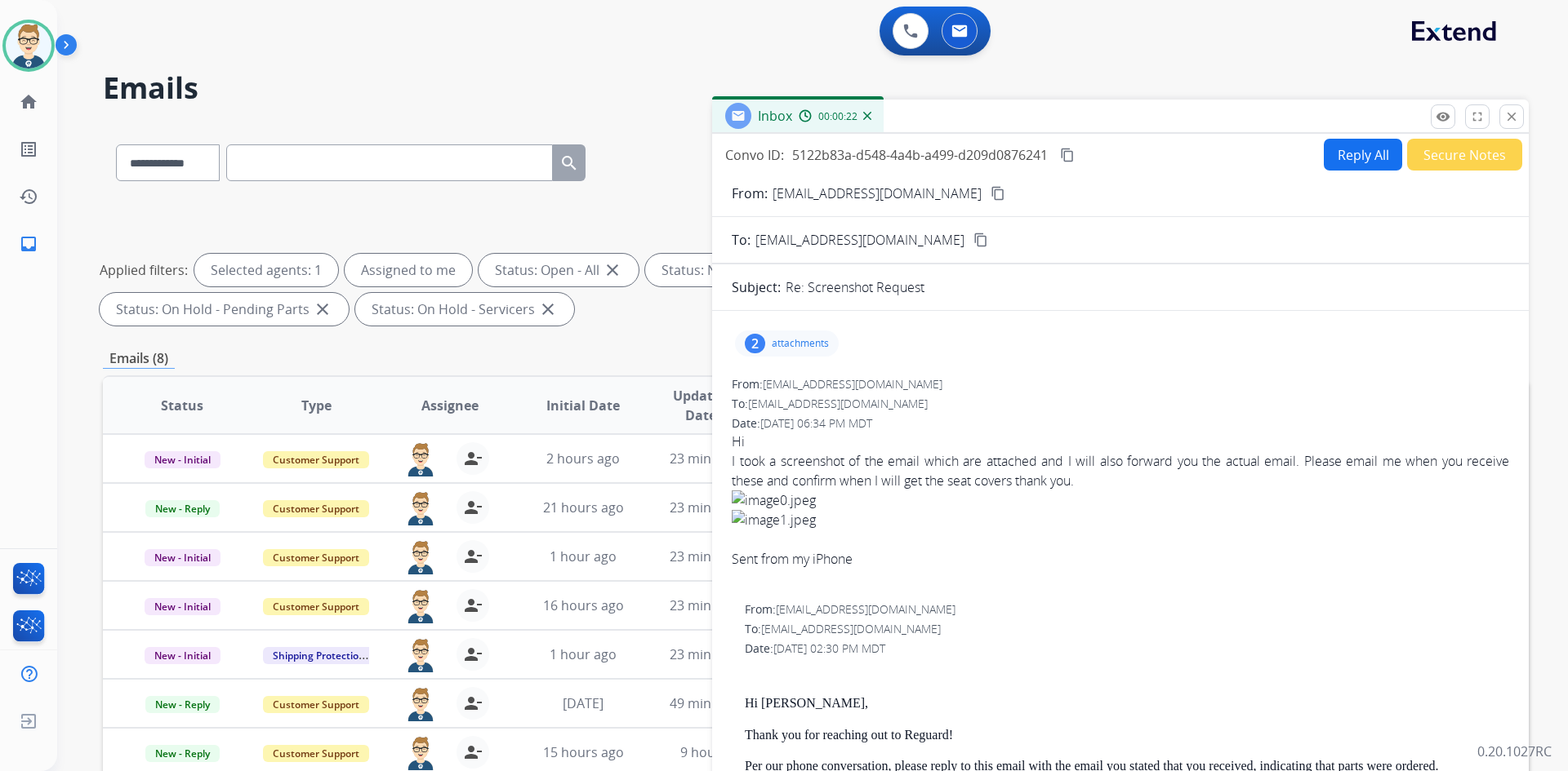
paste input "**********"
type input "**********"
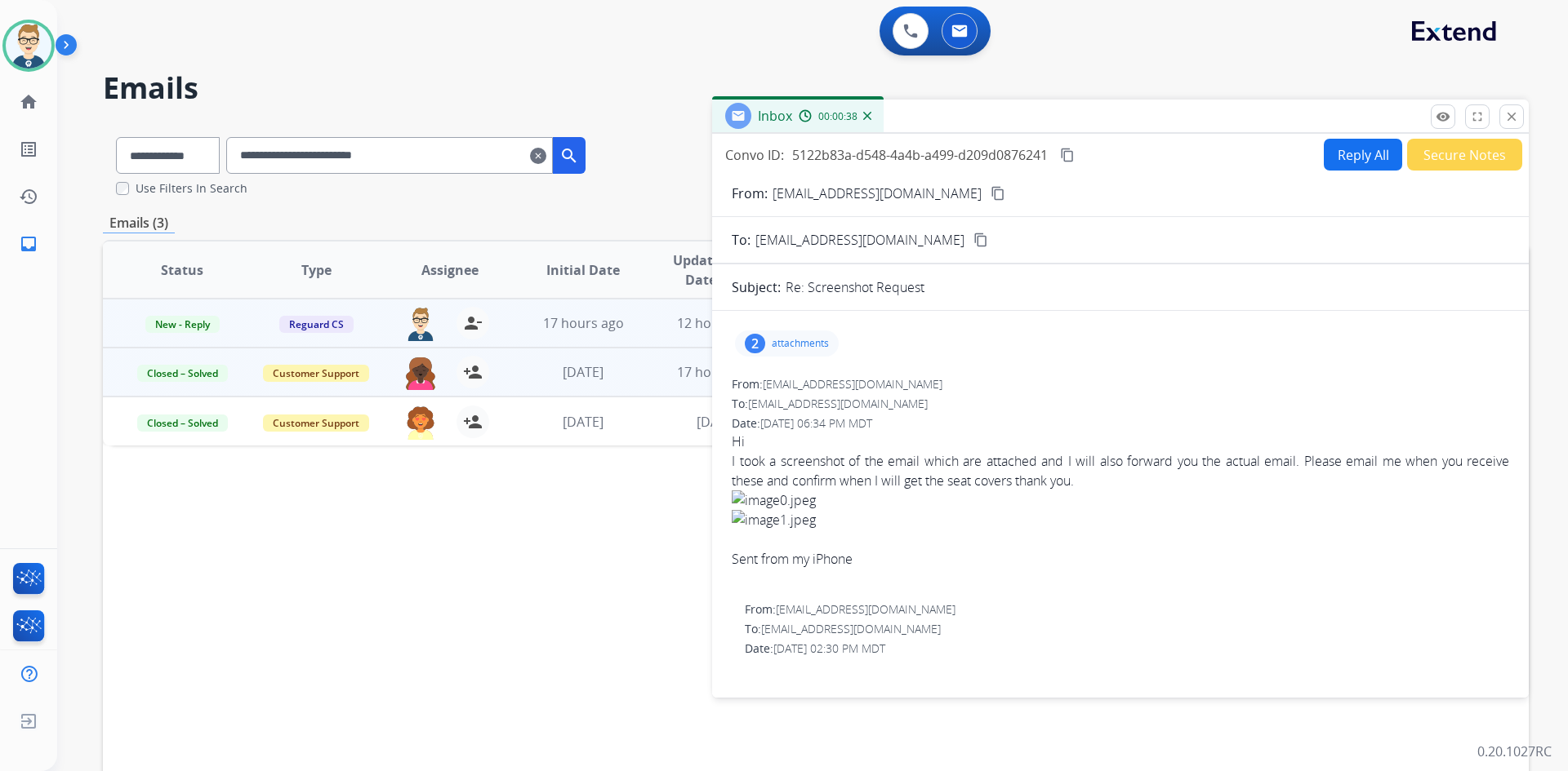
click at [648, 367] on td "17 hours ago" at bounding box center [704, 372] width 134 height 49
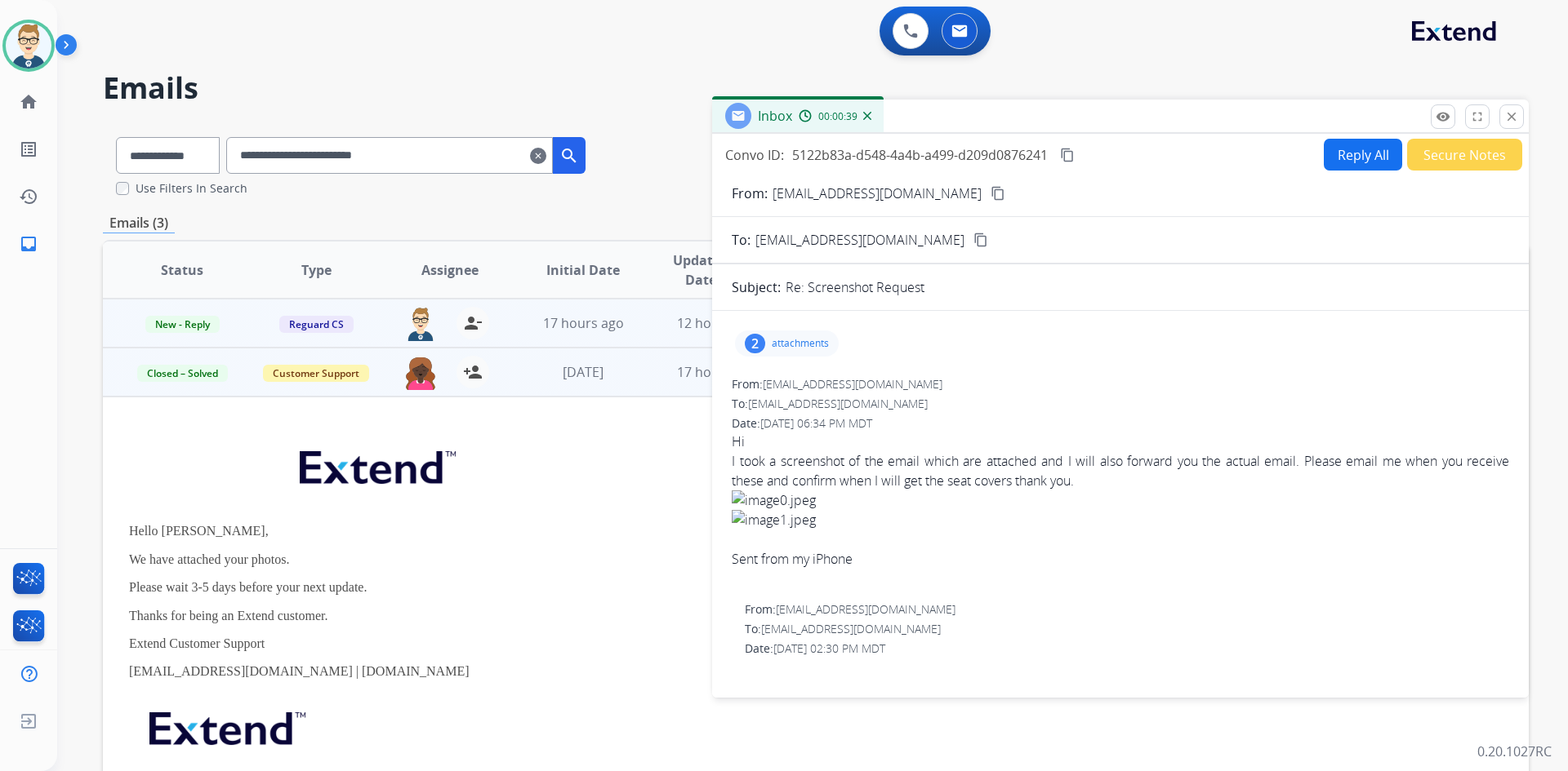
scroll to position [49, 0]
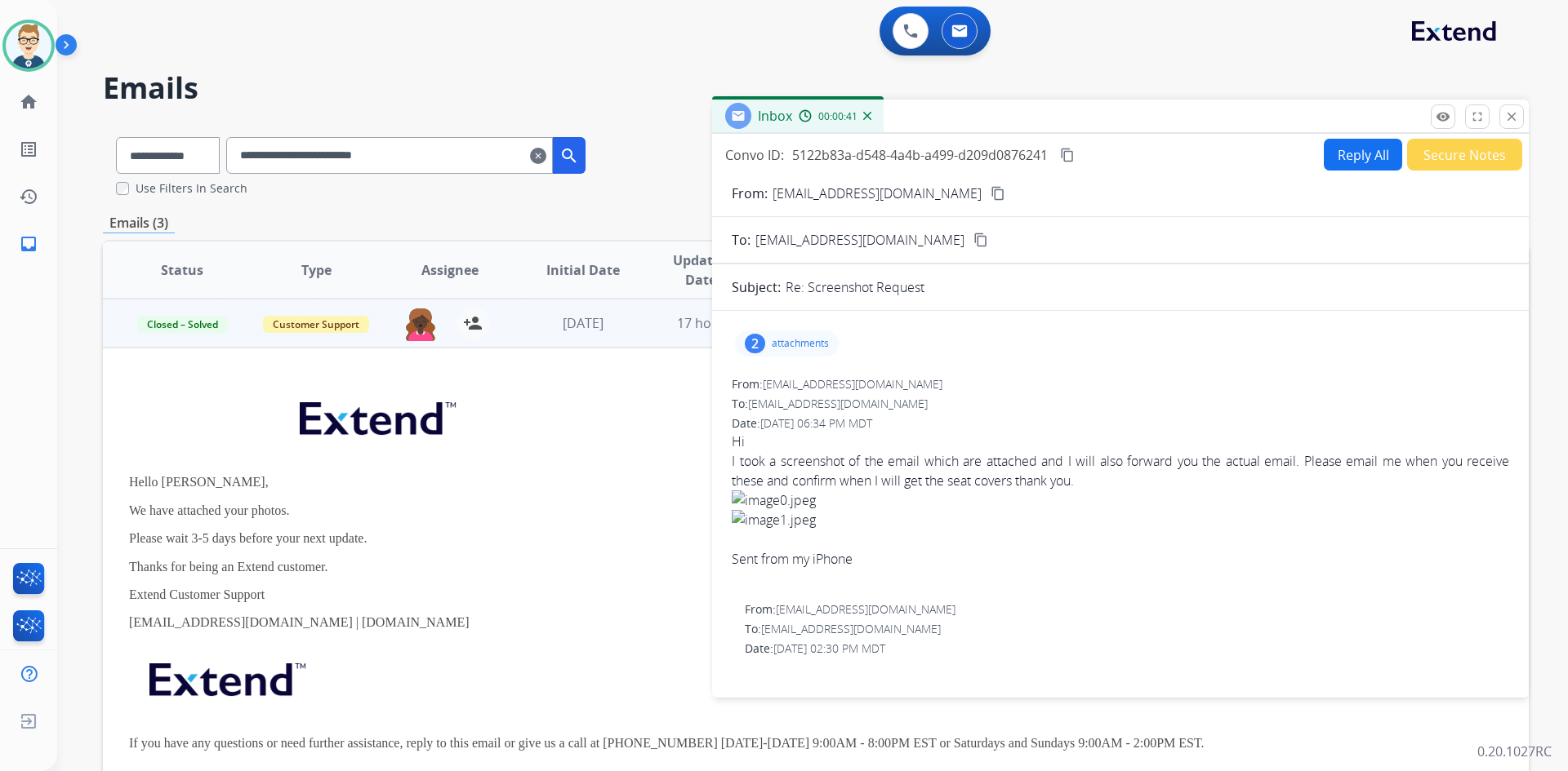
click at [658, 333] on td "17 hours ago" at bounding box center [704, 323] width 134 height 49
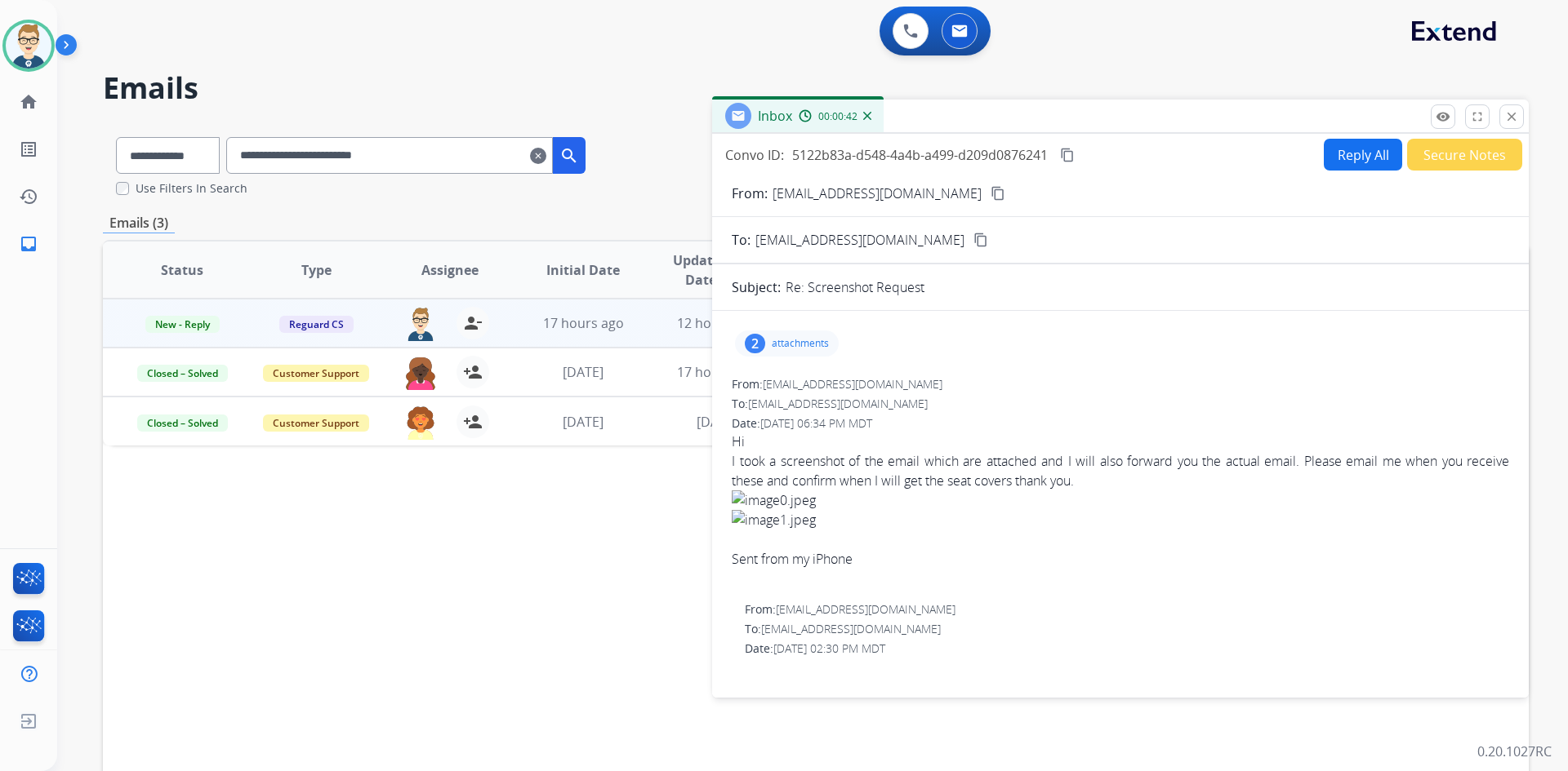
scroll to position [0, 0]
click at [796, 342] on p "attachments" at bounding box center [799, 343] width 57 height 13
click at [858, 442] on p "image1.jpeg" at bounding box center [867, 442] width 74 height 20
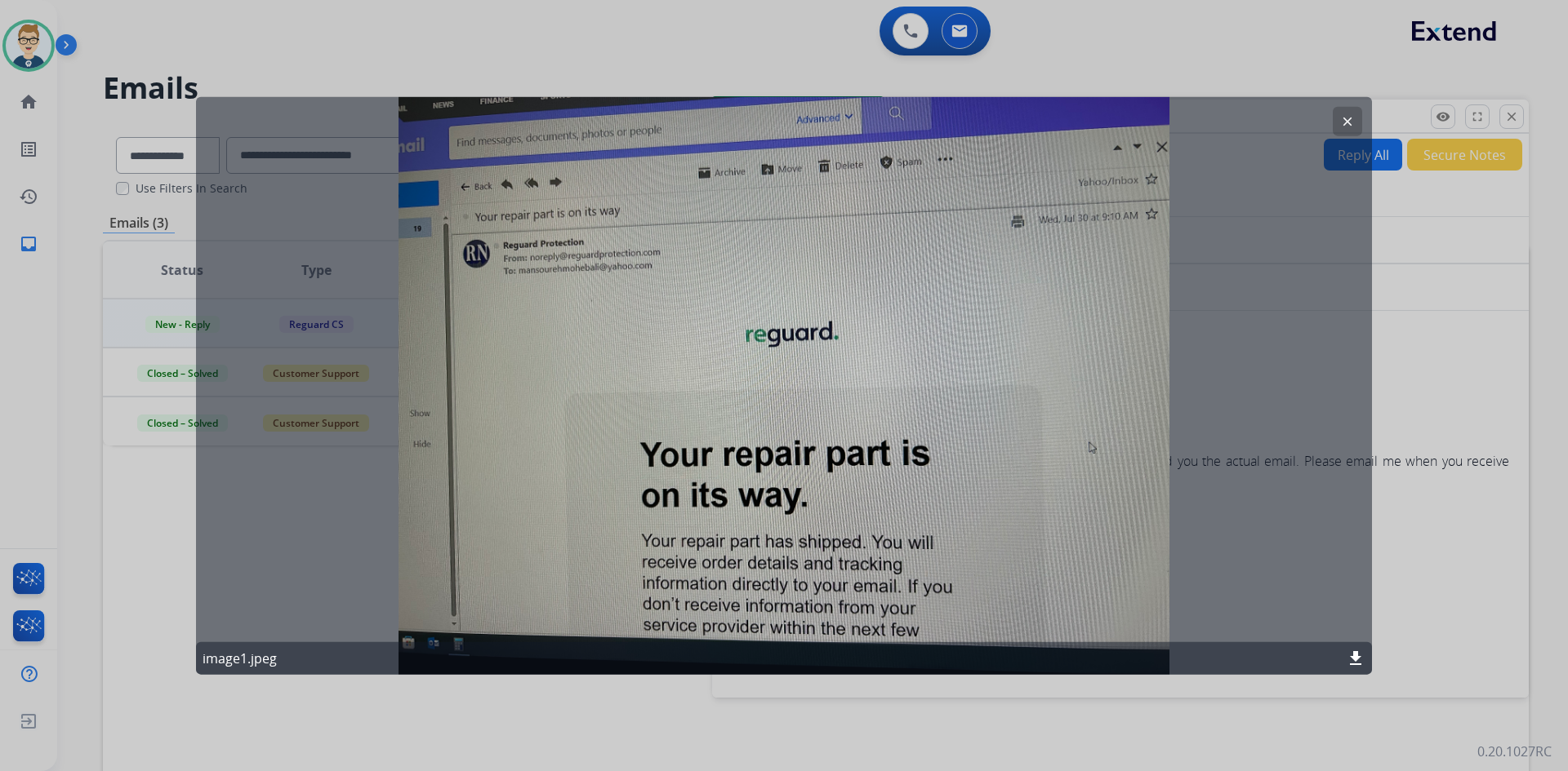
click at [1343, 115] on mat-icon "clear" at bounding box center [1347, 121] width 15 height 15
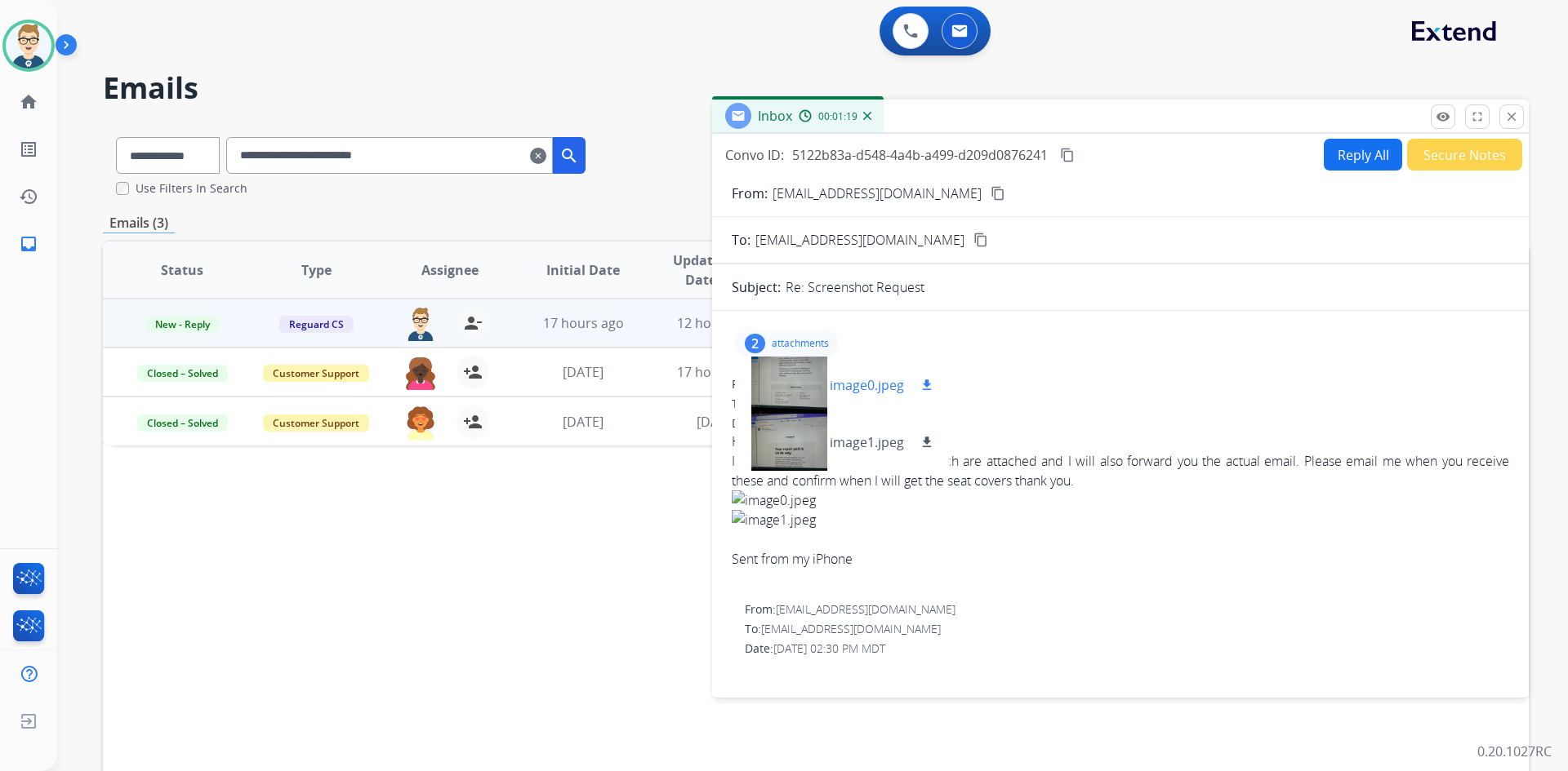
click at [877, 381] on p "image0.jpeg" at bounding box center [867, 385] width 74 height 20
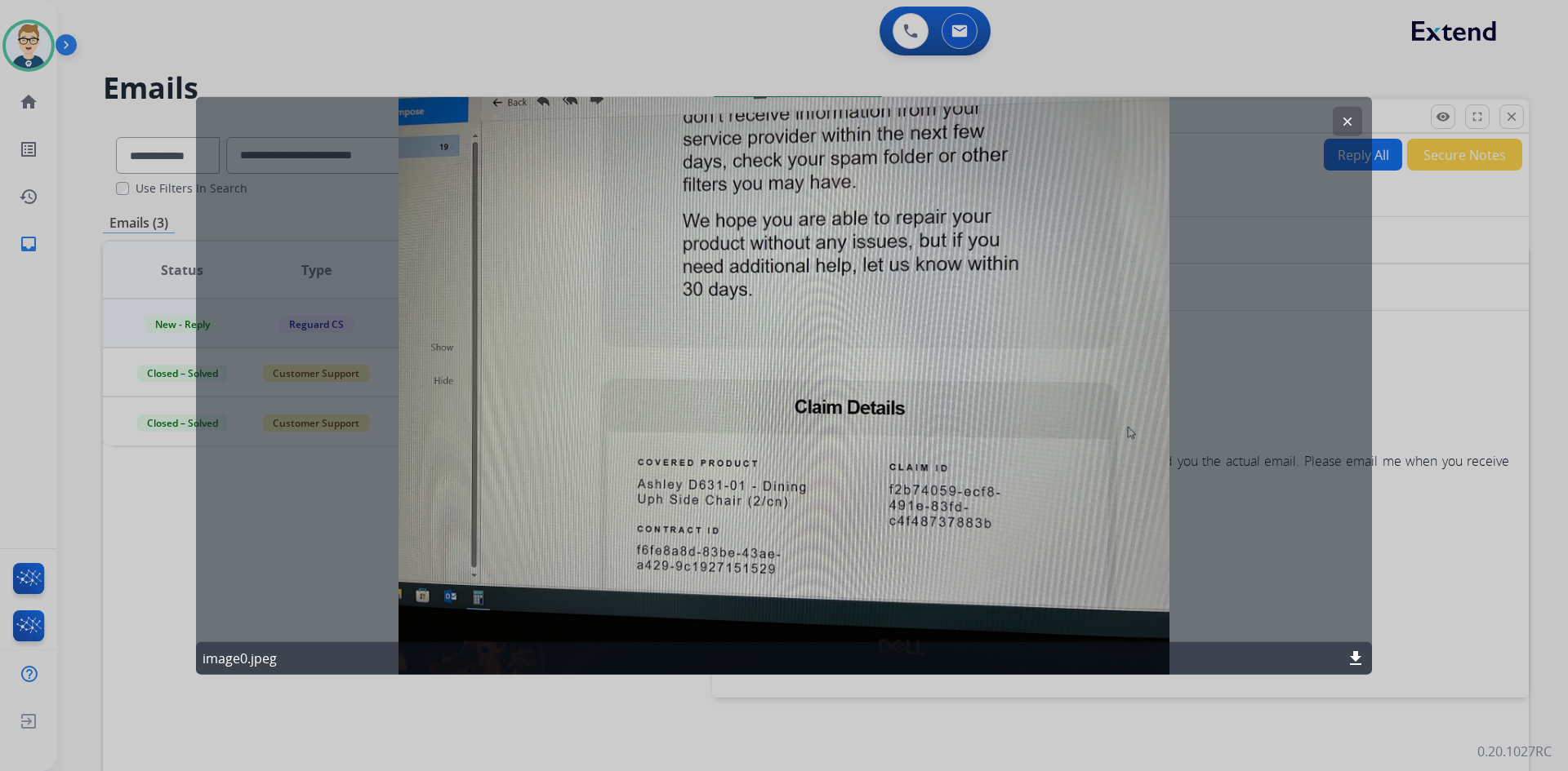
click at [1344, 122] on mat-icon "clear" at bounding box center [1347, 121] width 15 height 15
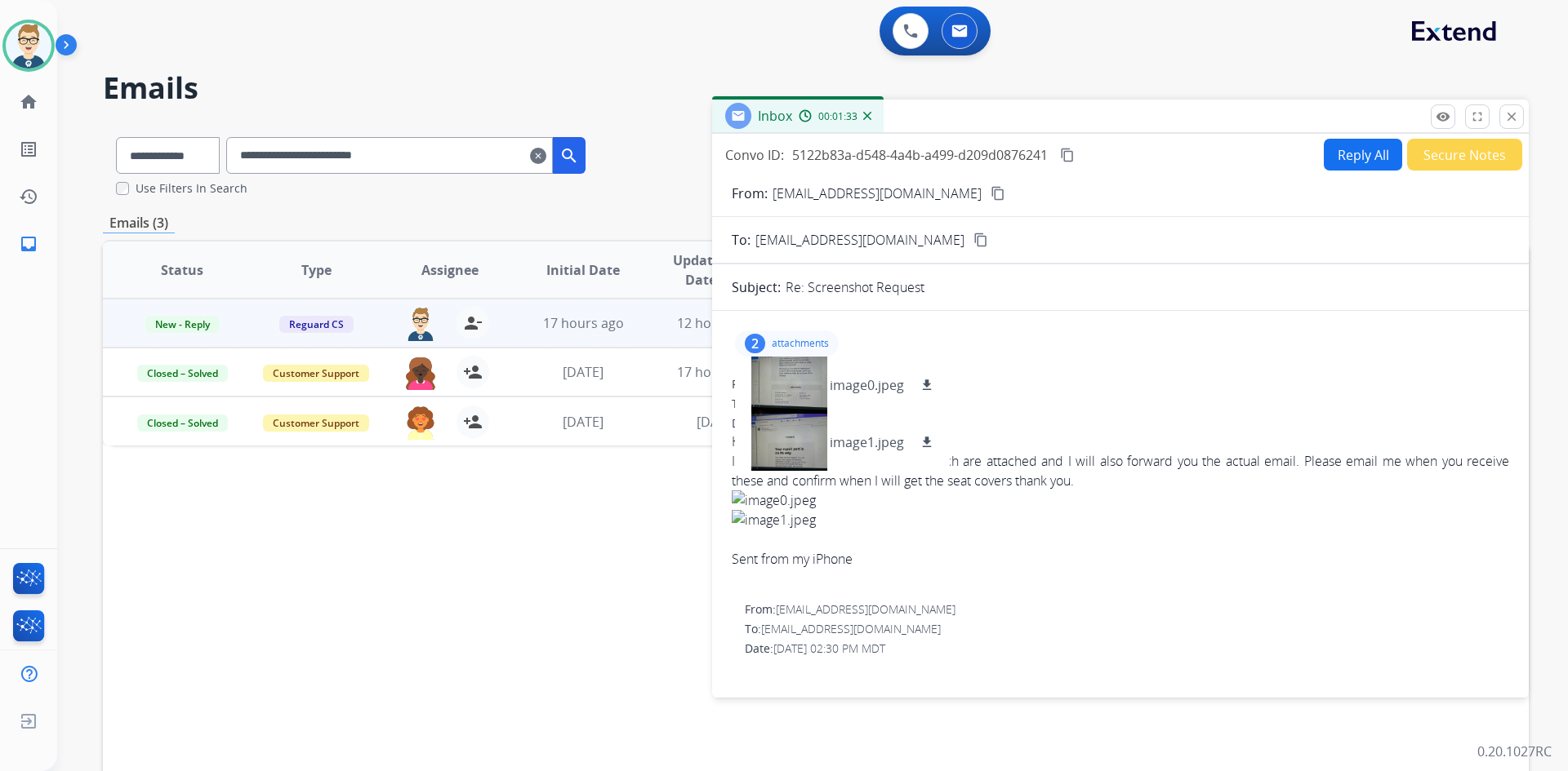
click at [769, 339] on div "2 attachments image0.jpeg download image1.jpeg download" at bounding box center [786, 343] width 103 height 26
click at [787, 338] on p "attachments" at bounding box center [799, 343] width 57 height 13
click at [925, 383] on mat-icon "download" at bounding box center [927, 385] width 15 height 15
click at [926, 444] on mat-icon "download" at bounding box center [927, 443] width 15 height 15
click at [1070, 153] on mat-icon "content_copy" at bounding box center [1067, 155] width 15 height 15
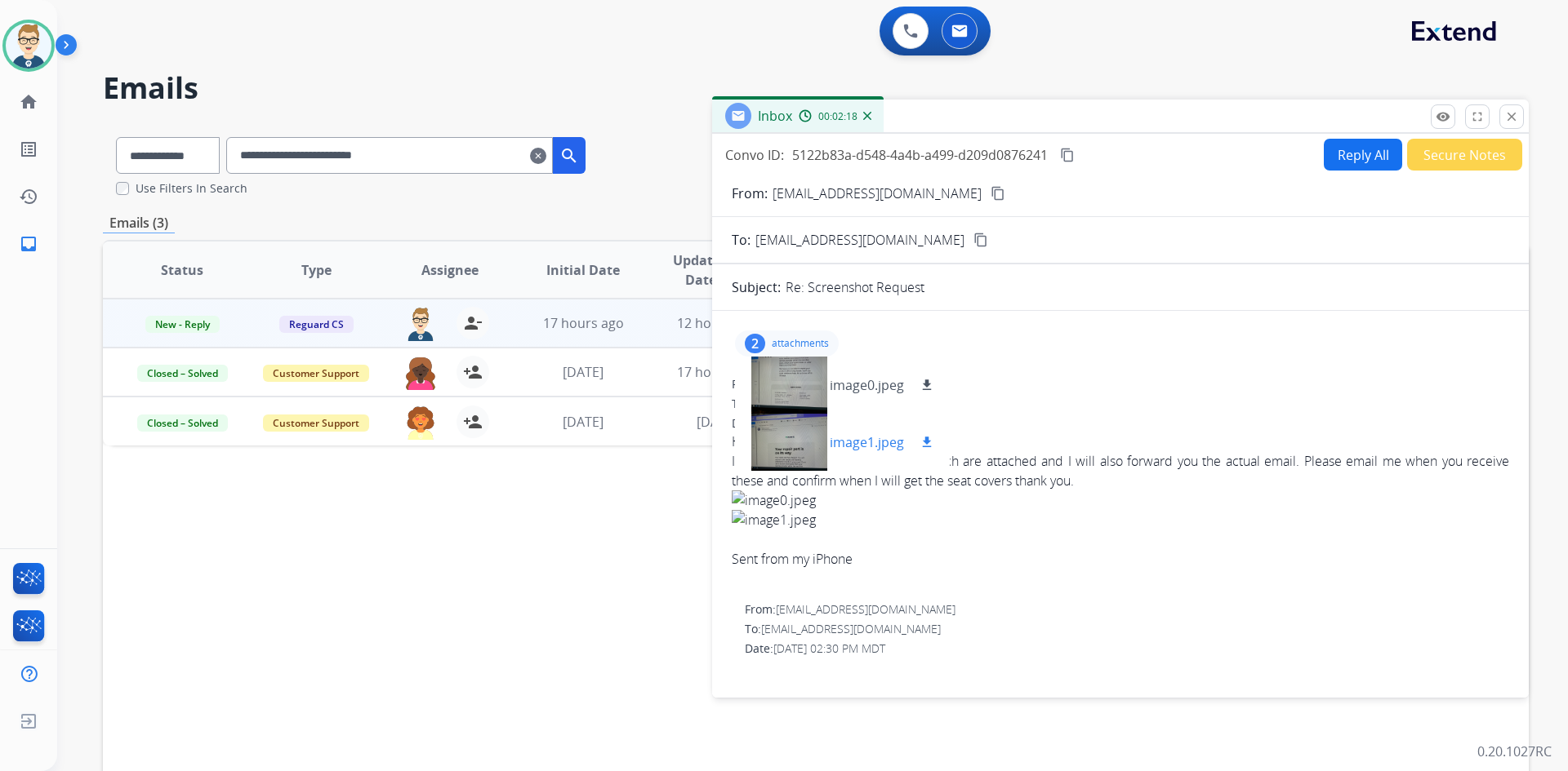
click at [813, 434] on div at bounding box center [789, 442] width 82 height 57
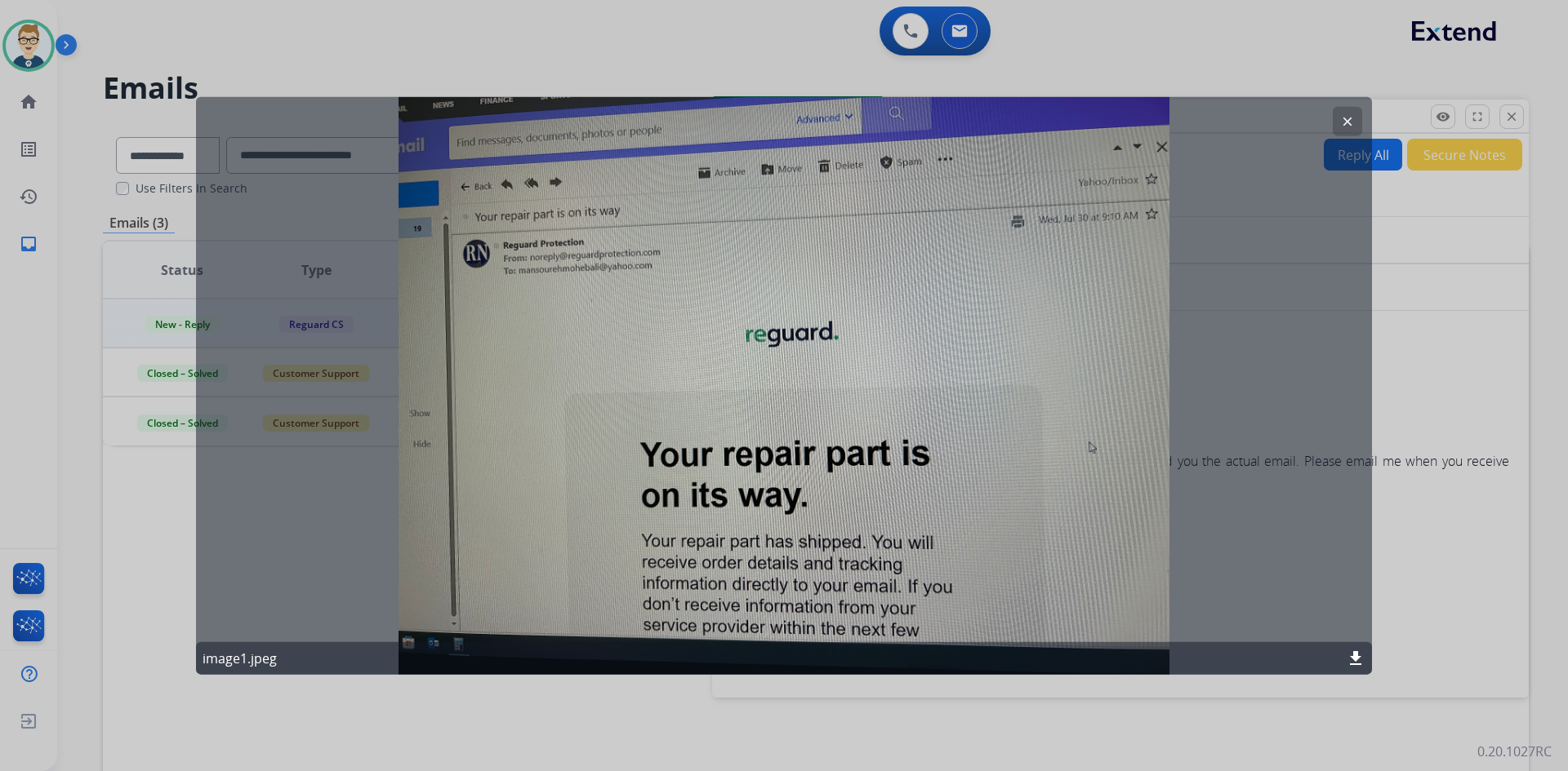
click at [1347, 116] on mat-icon "clear" at bounding box center [1347, 121] width 15 height 15
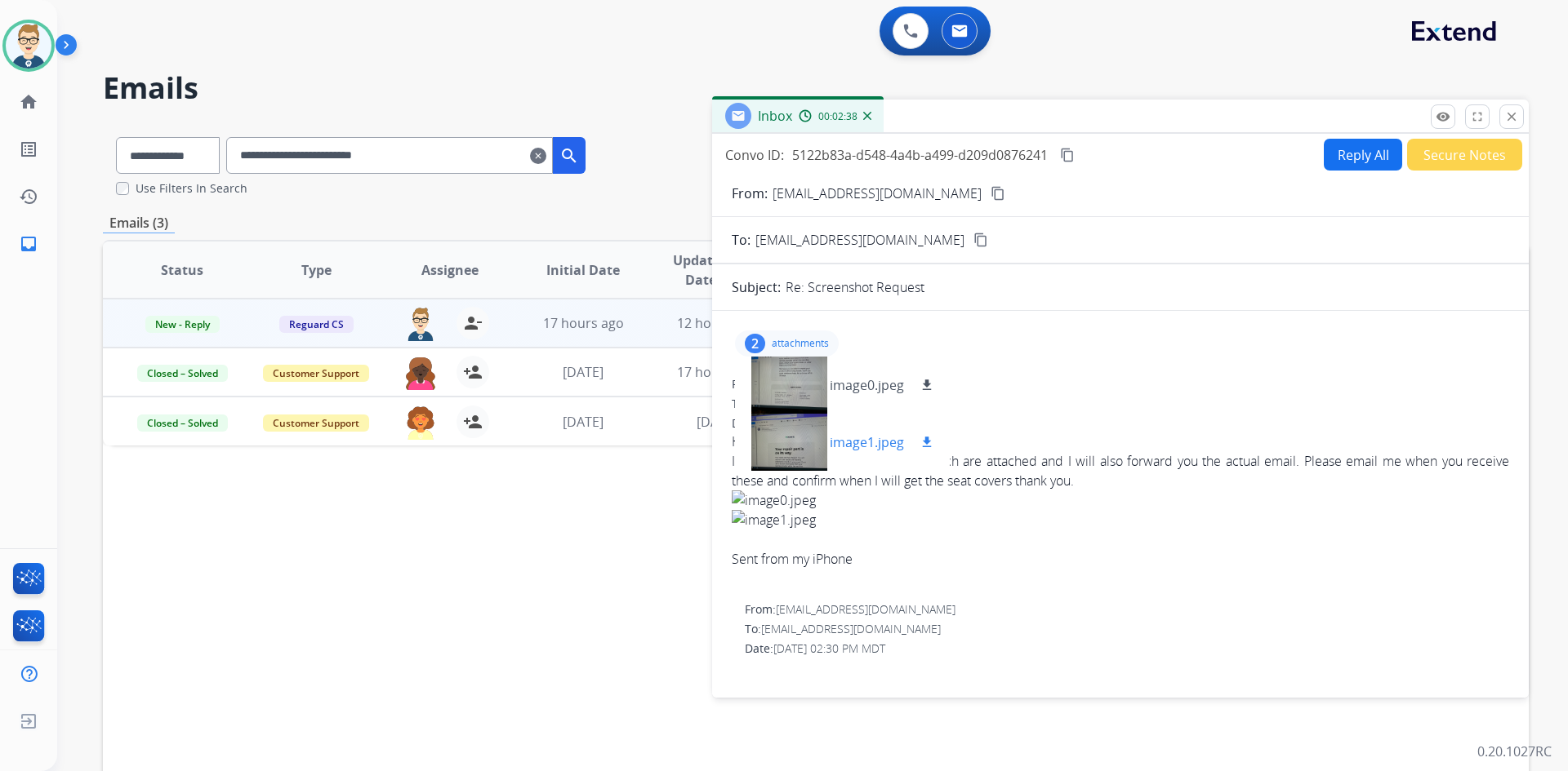
click at [857, 450] on p "image1.jpeg" at bounding box center [867, 442] width 74 height 20
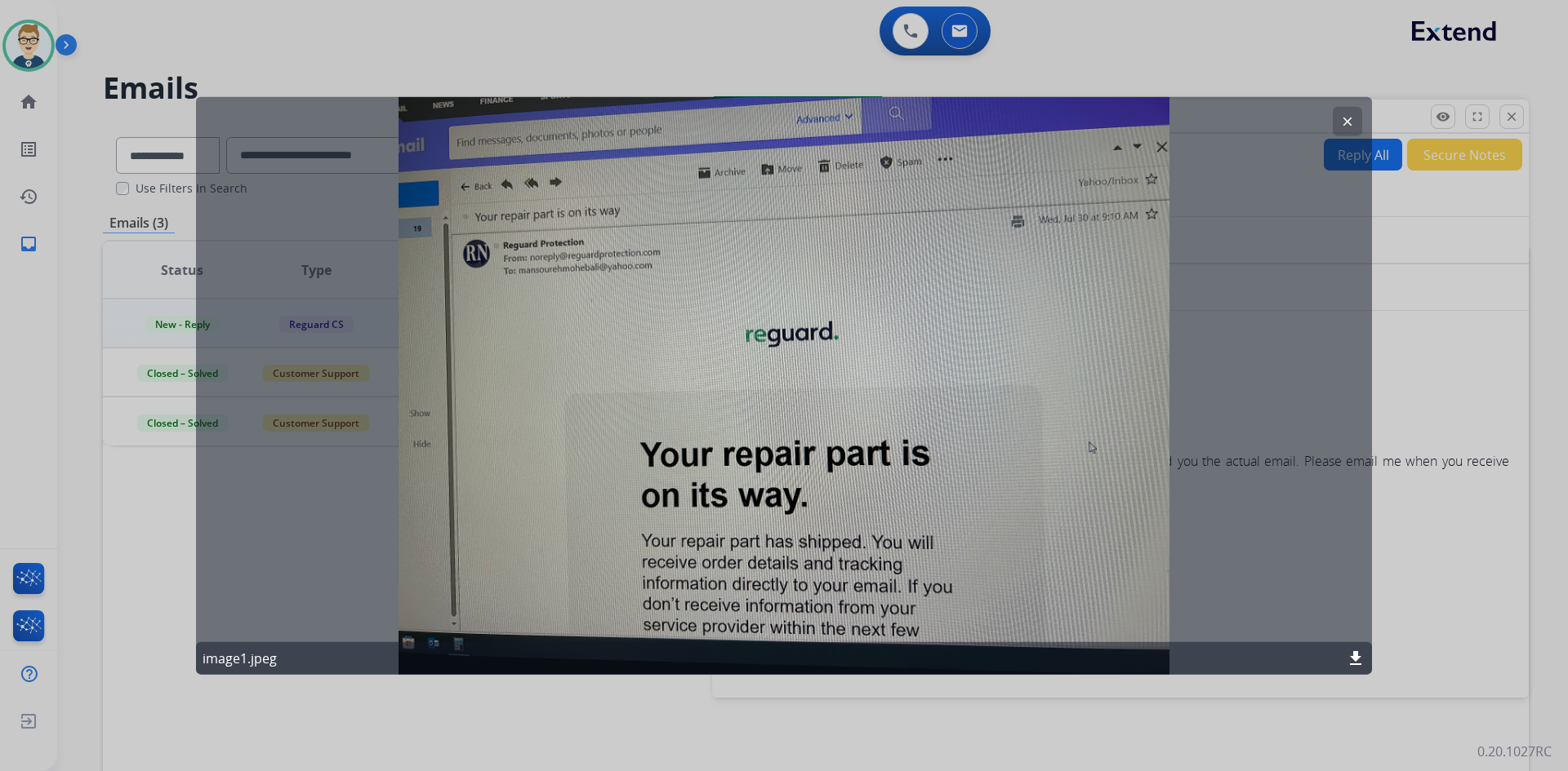
click at [1344, 116] on mat-icon "clear" at bounding box center [1347, 121] width 15 height 15
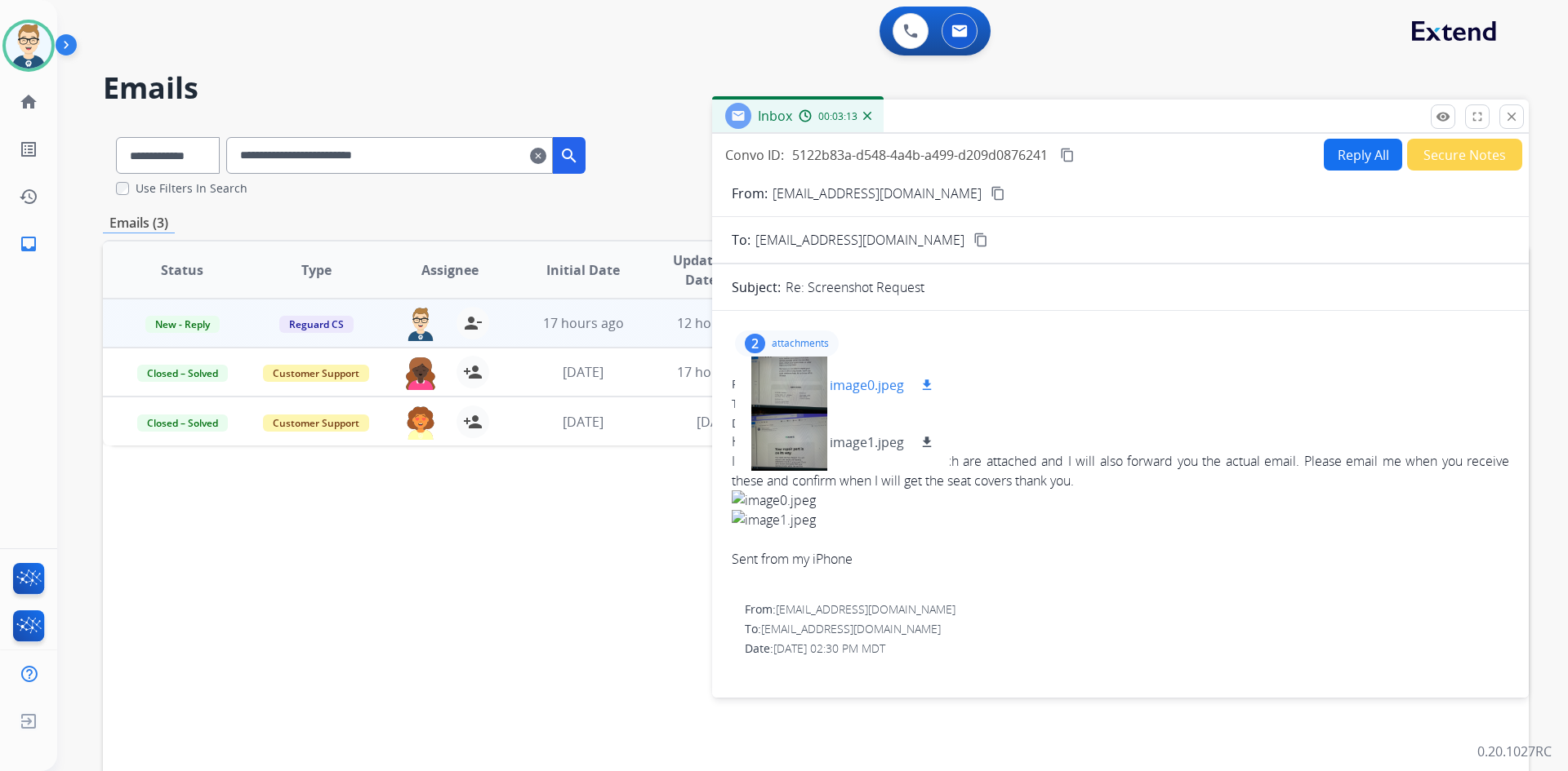
click at [880, 385] on p "image0.jpeg" at bounding box center [867, 385] width 74 height 20
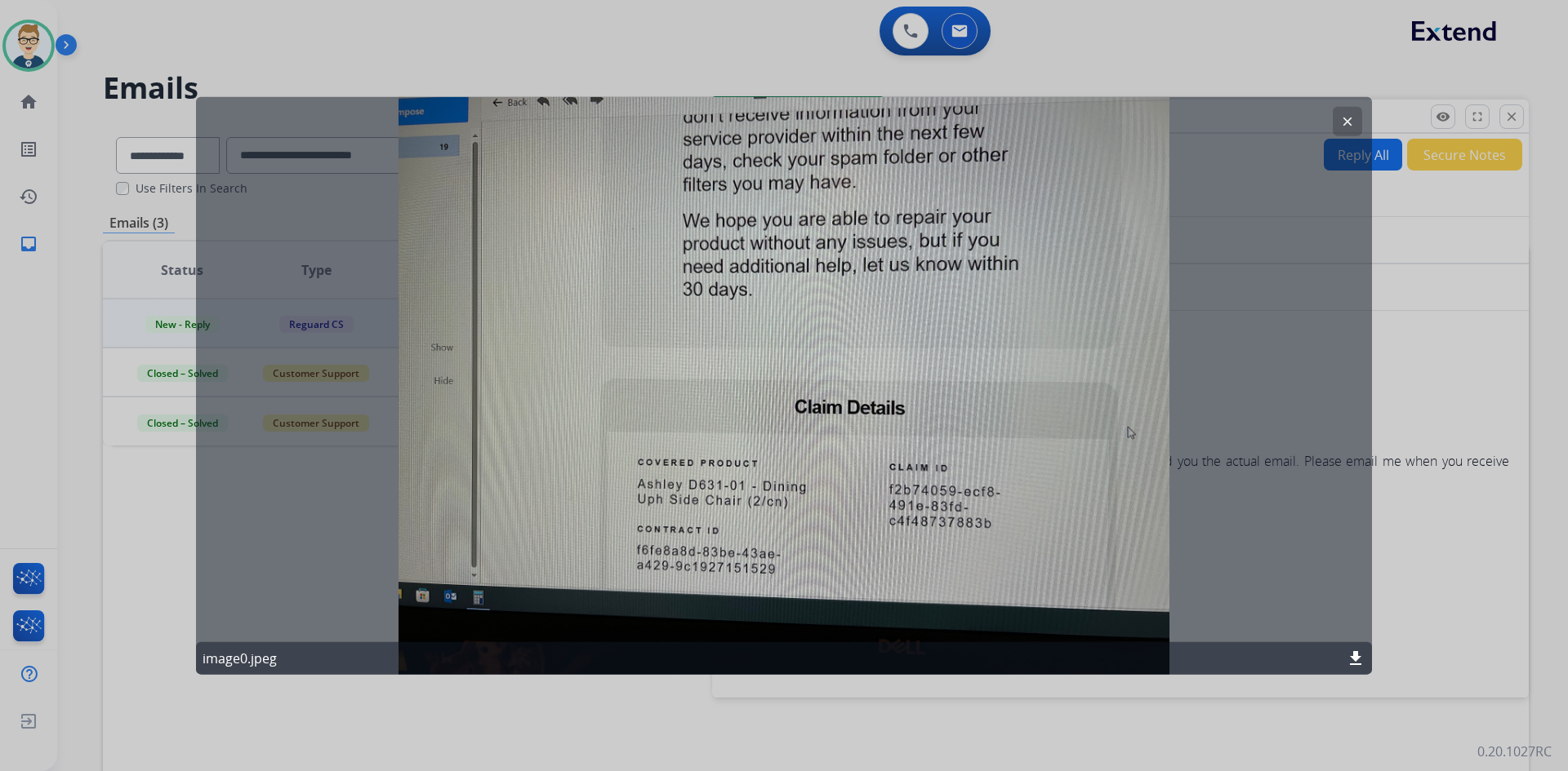
click at [1337, 123] on button "clear" at bounding box center [1347, 121] width 30 height 30
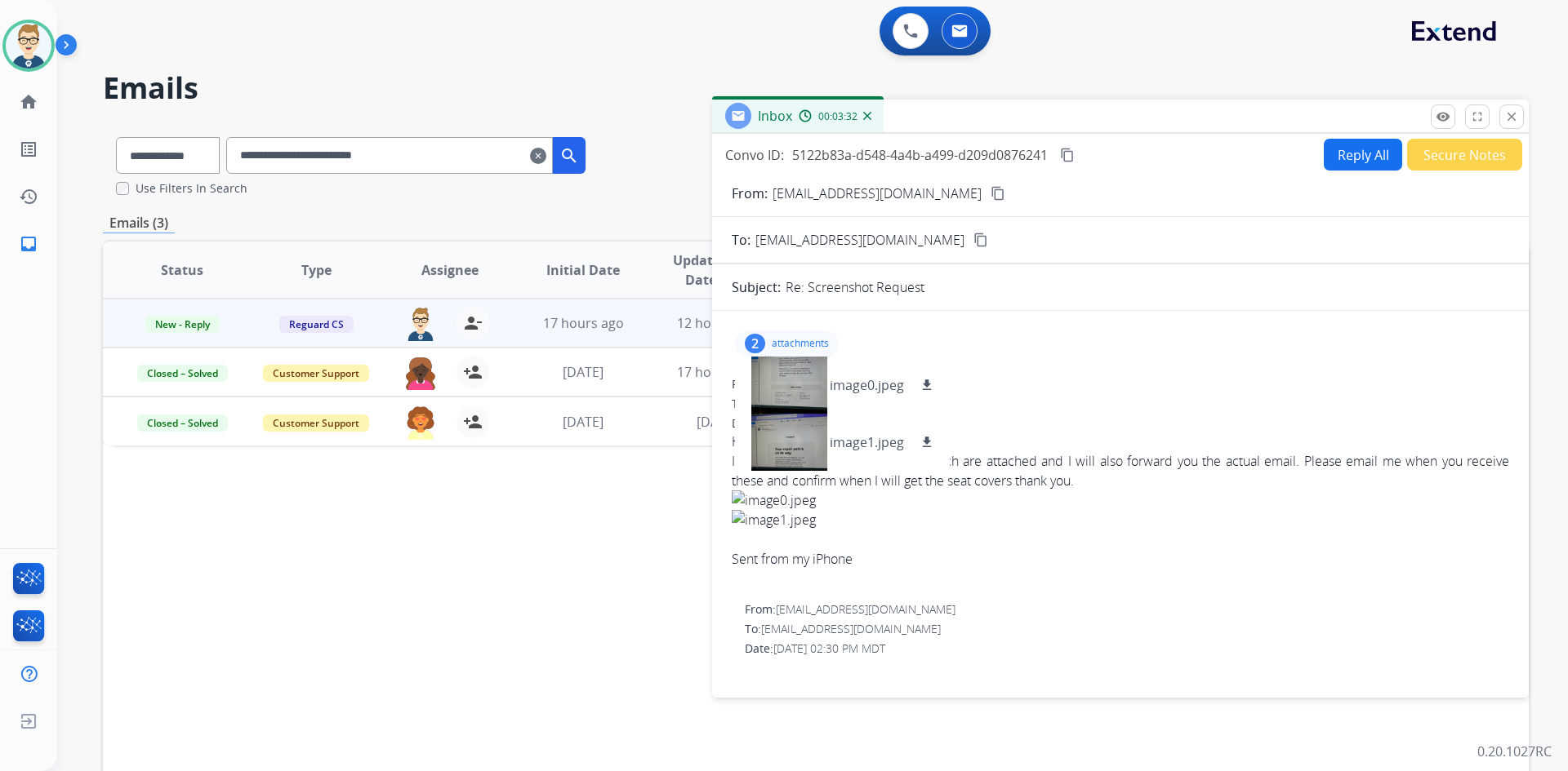
click at [1069, 152] on mat-icon "content_copy" at bounding box center [1067, 155] width 15 height 15
click at [924, 33] on button at bounding box center [910, 31] width 36 height 36
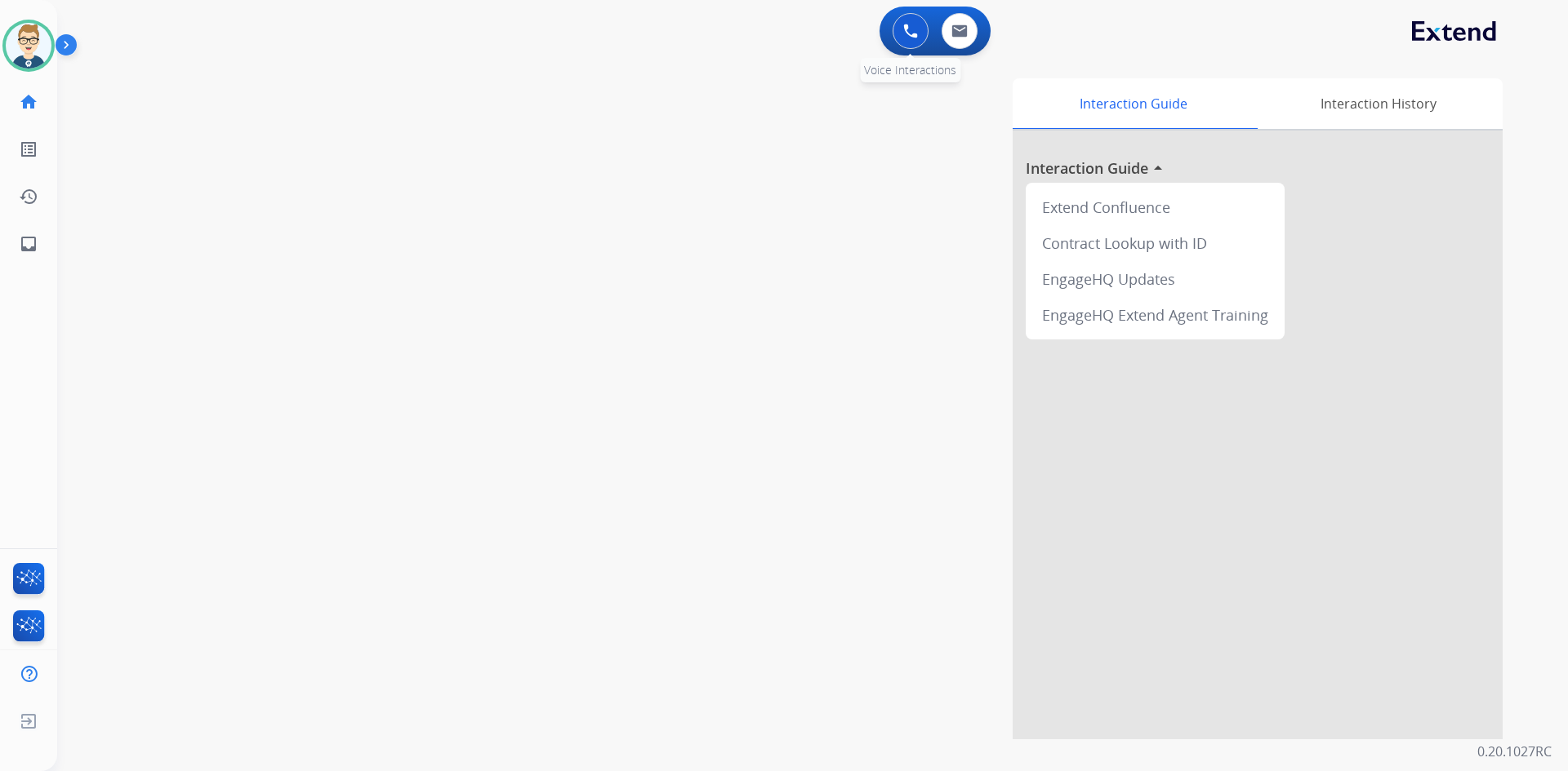
click at [915, 35] on img at bounding box center [911, 31] width 15 height 15
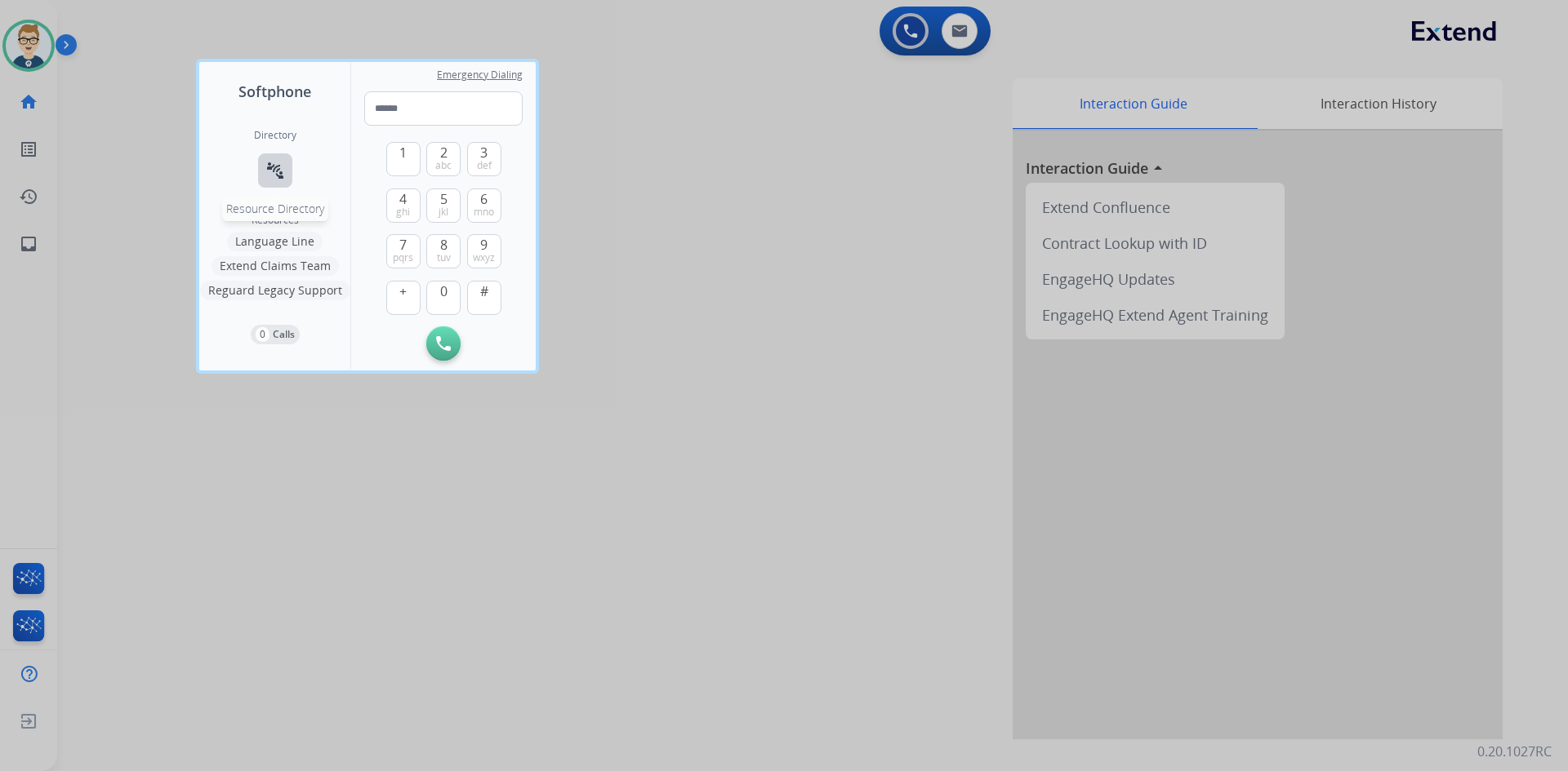
click at [273, 176] on mat-icon "connect_without_contact" at bounding box center [275, 170] width 20 height 20
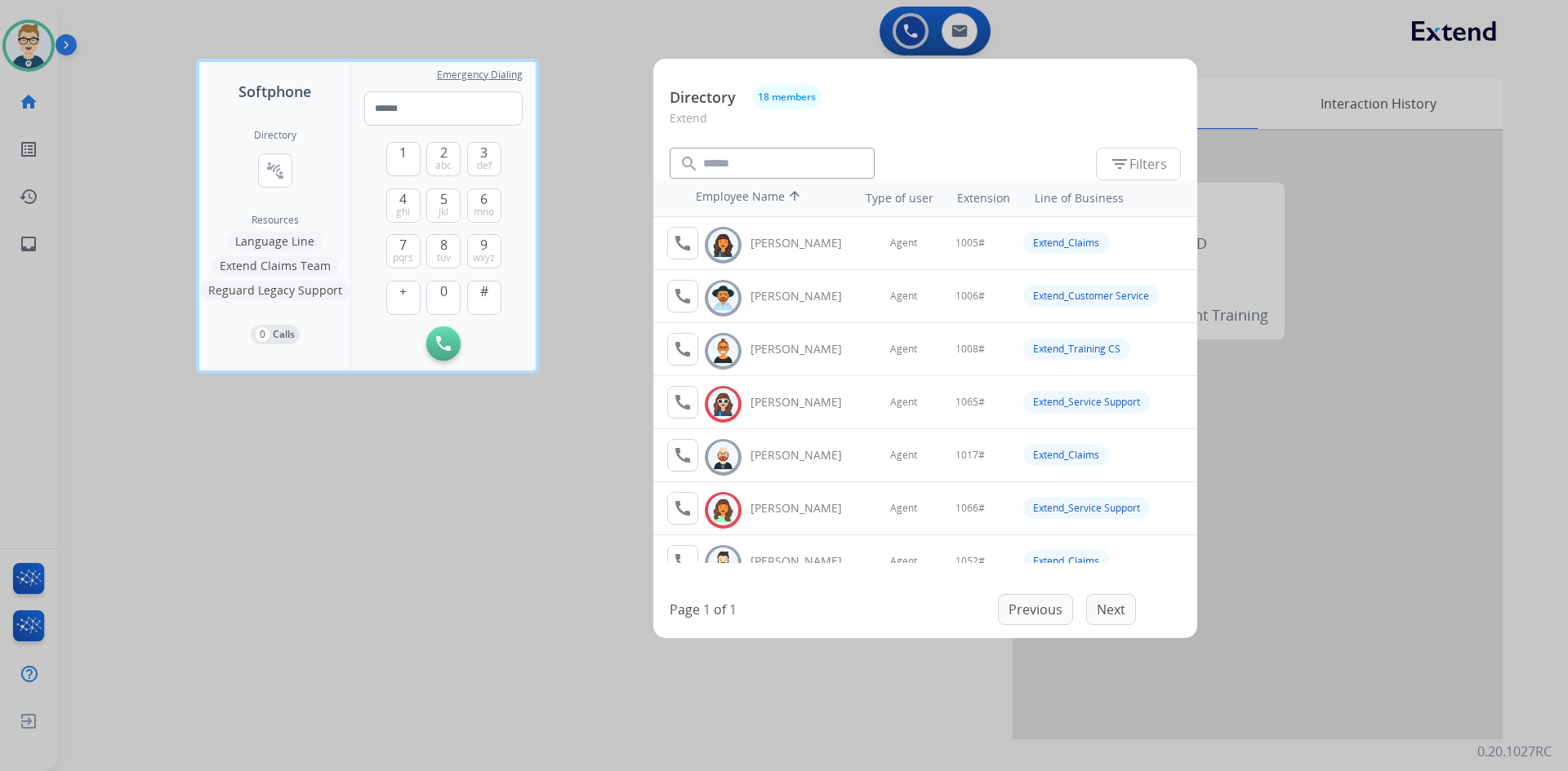
click at [518, 538] on div at bounding box center [784, 385] width 1568 height 771
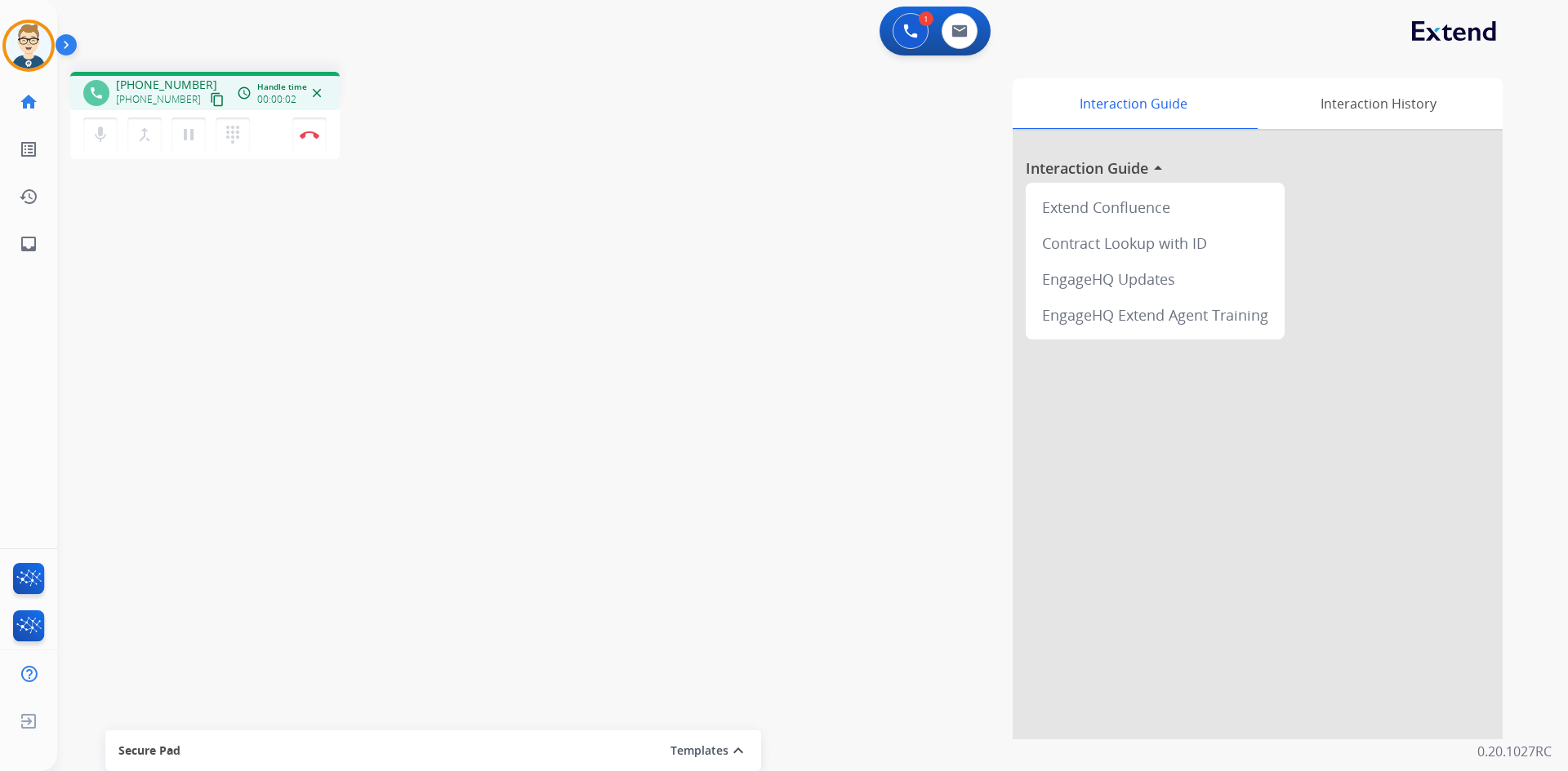
click at [210, 98] on mat-icon "content_copy" at bounding box center [218, 100] width 15 height 15
click at [188, 128] on mat-icon "pause" at bounding box center [188, 134] width 20 height 20
click at [193, 137] on mat-icon "play_arrow" at bounding box center [188, 134] width 20 height 20
click at [196, 138] on mat-icon "pause" at bounding box center [188, 134] width 20 height 20
click at [187, 147] on button "play_arrow Hold" at bounding box center [188, 134] width 34 height 34
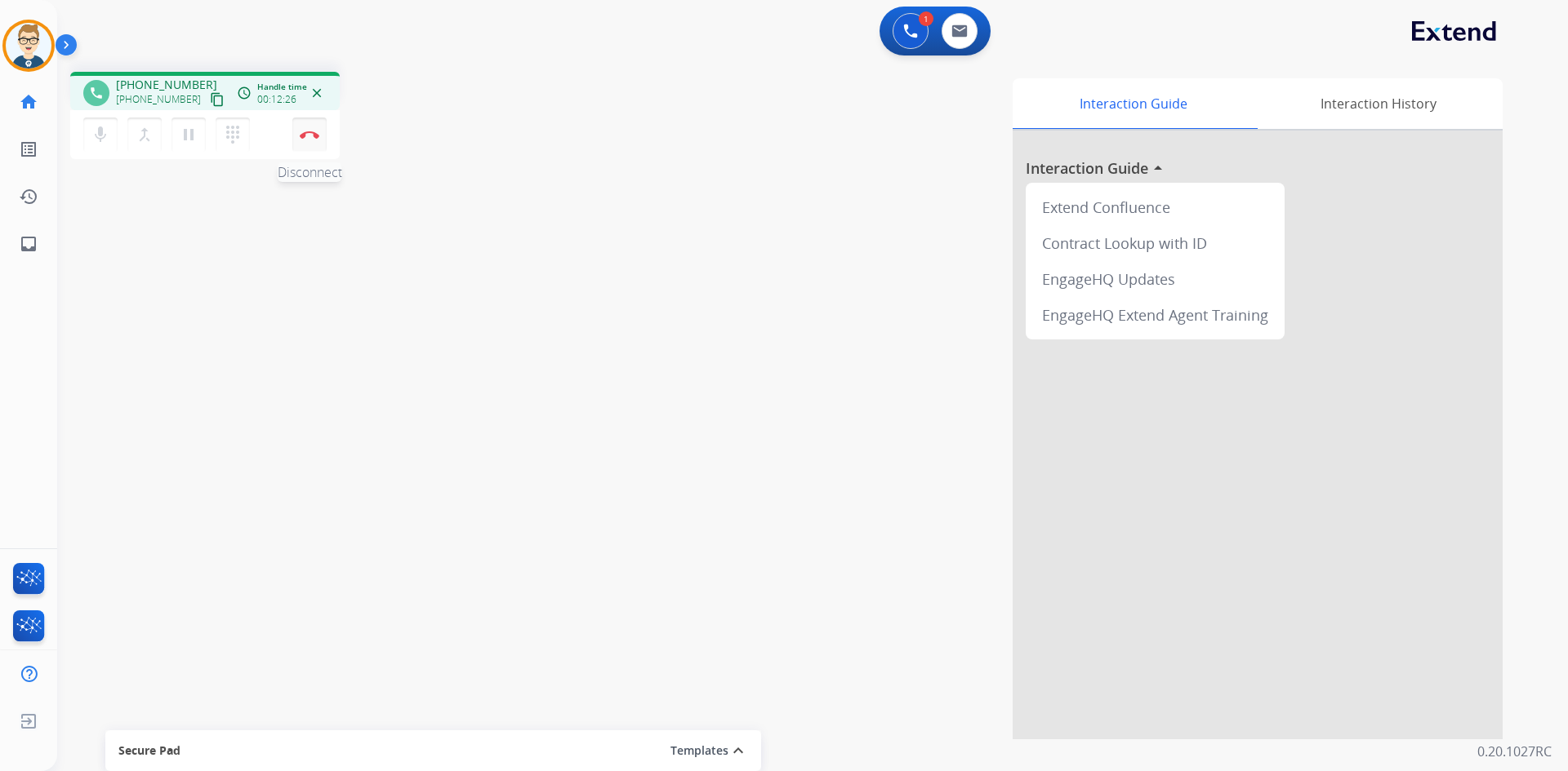
click at [306, 139] on button "Disconnect" at bounding box center [309, 134] width 34 height 34
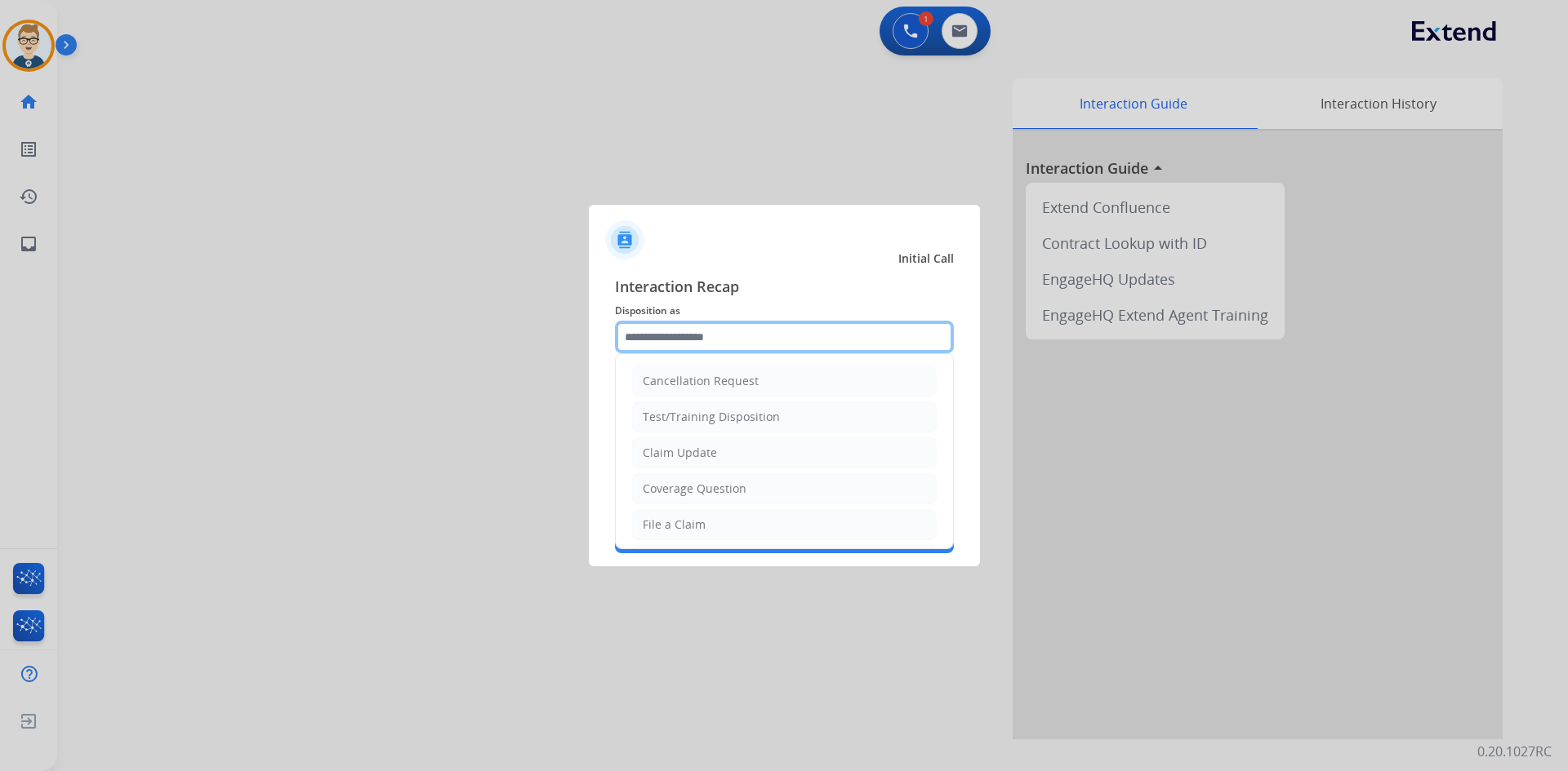
click at [691, 337] on input "text" at bounding box center [784, 337] width 339 height 33
click at [677, 526] on div "File a Claim" at bounding box center [675, 525] width 63 height 17
type input "**********"
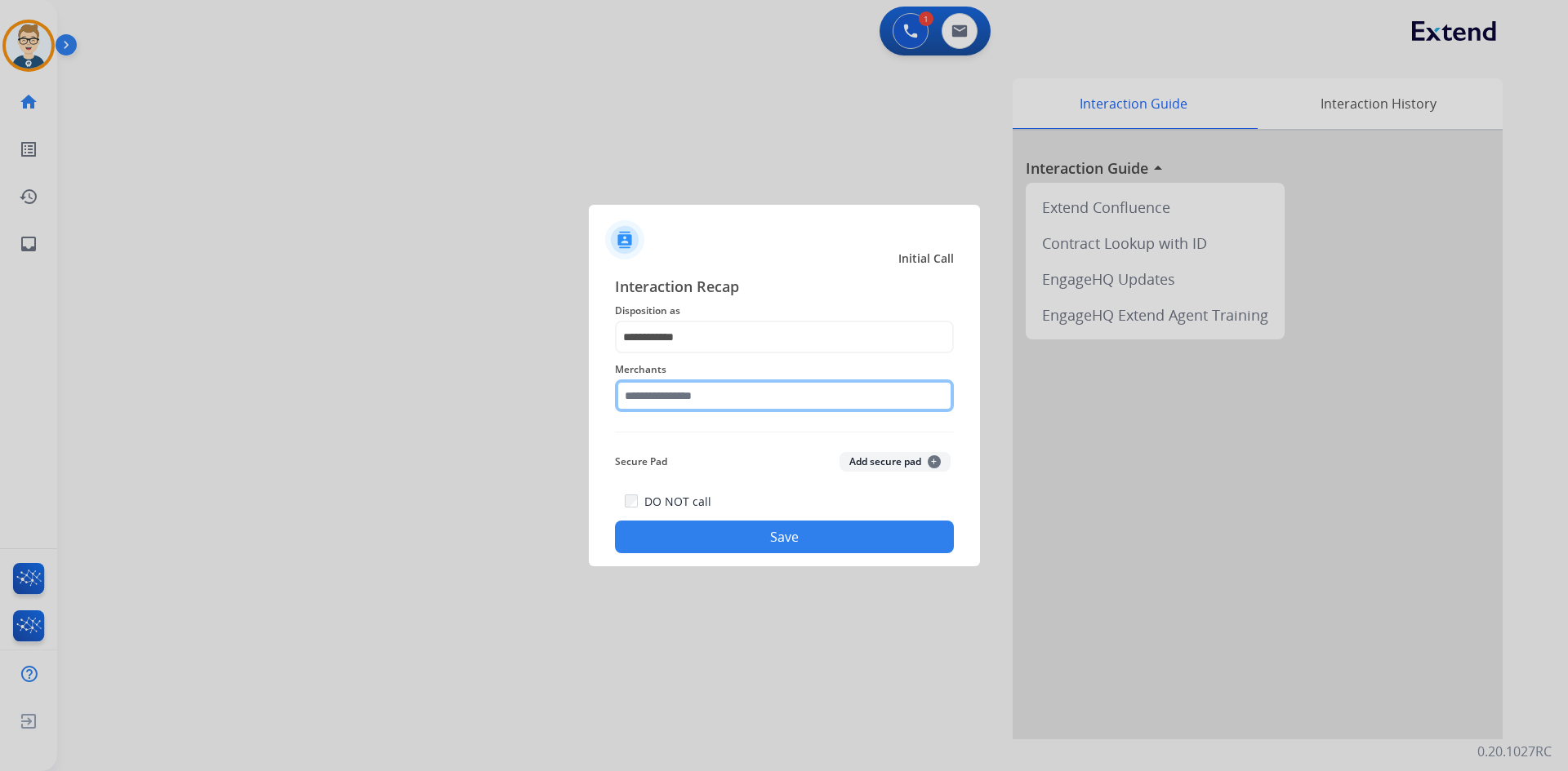
click at [670, 399] on input "text" at bounding box center [784, 395] width 339 height 33
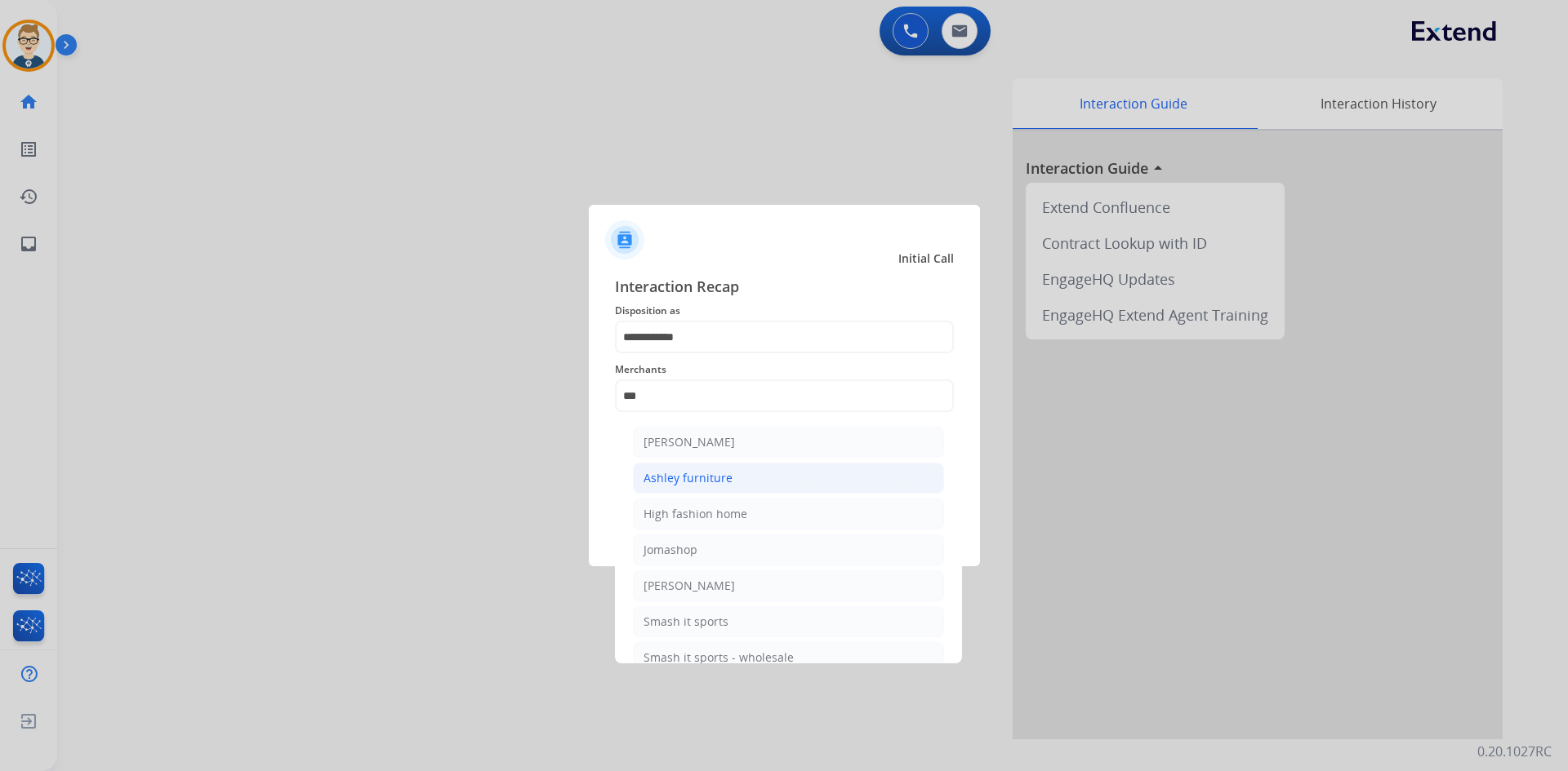
click at [690, 472] on div "Ashley furniture" at bounding box center [689, 478] width 89 height 17
type input "**********"
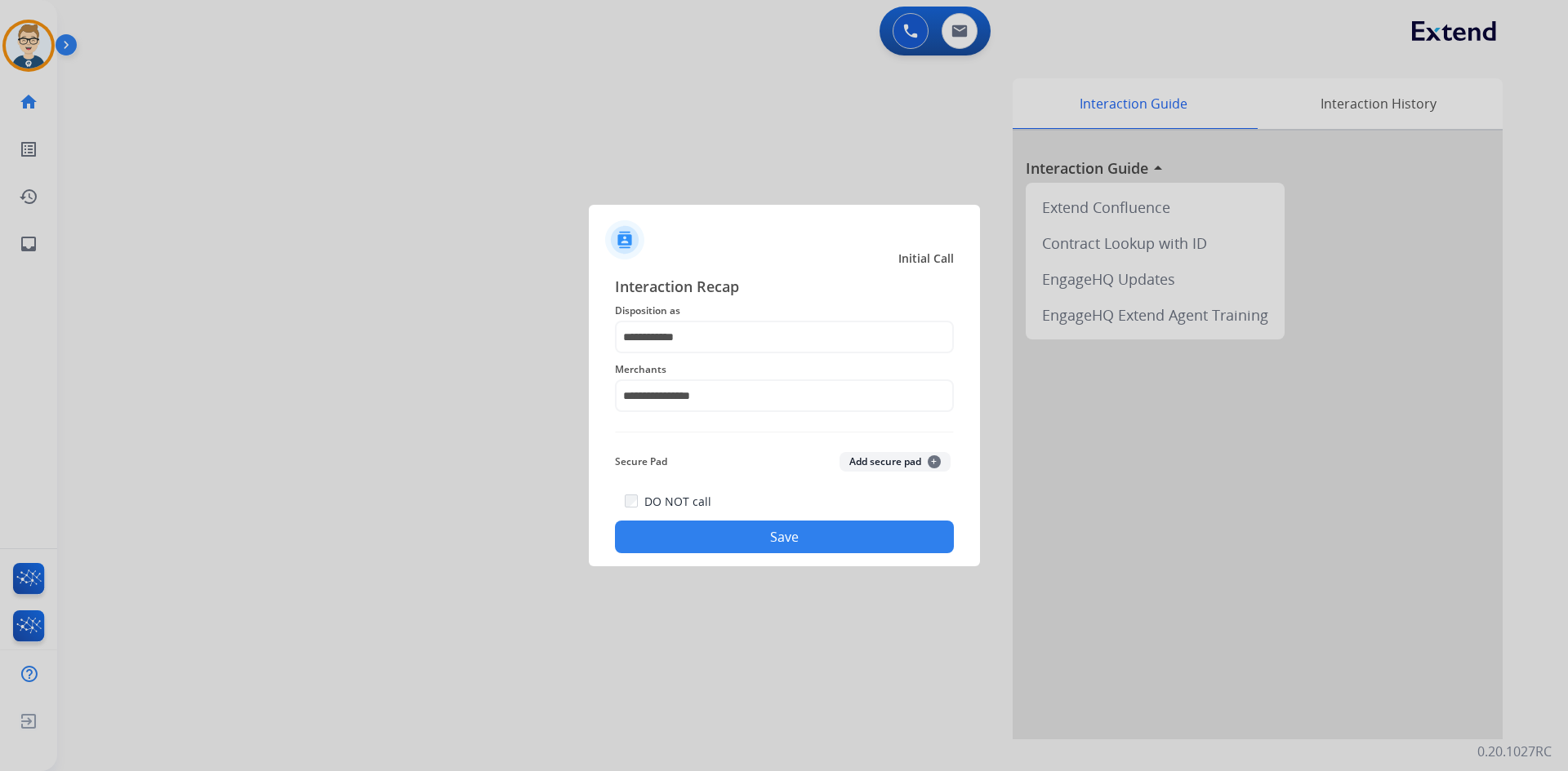
click at [704, 537] on button "Save" at bounding box center [784, 537] width 339 height 33
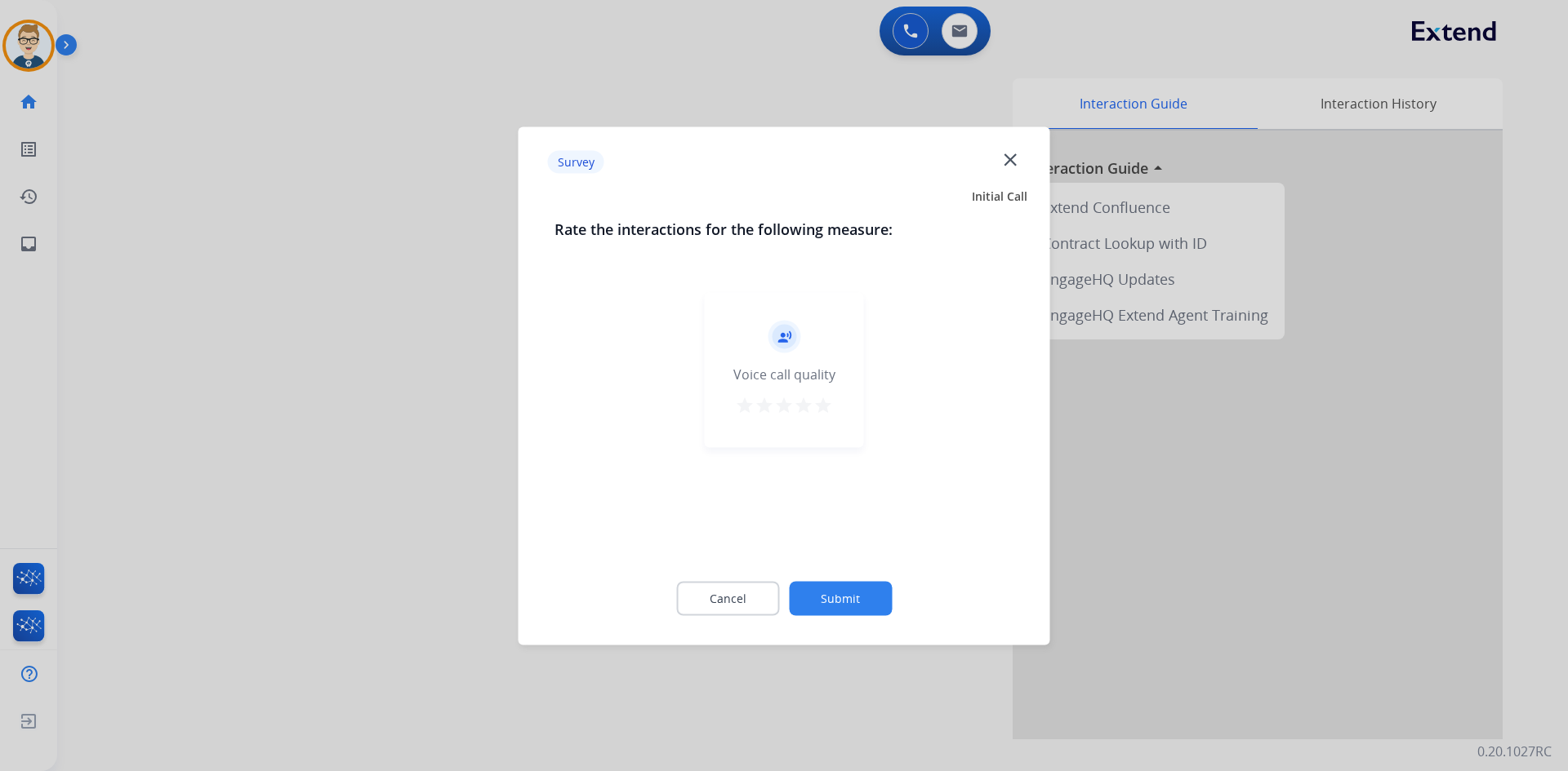
click at [824, 405] on mat-icon "star" at bounding box center [823, 405] width 20 height 20
click at [821, 604] on button "Submit" at bounding box center [840, 598] width 103 height 34
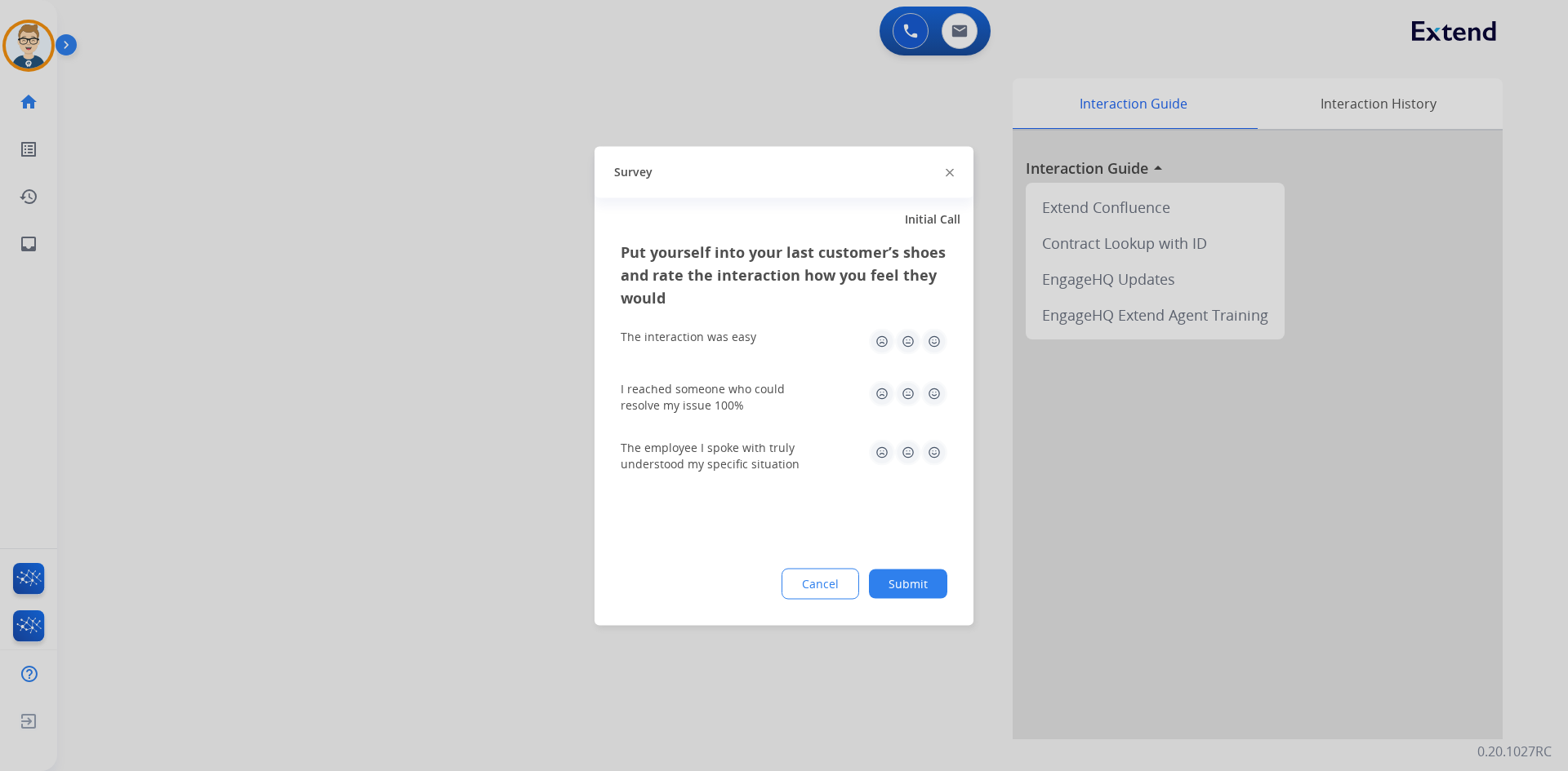
click at [937, 344] on img at bounding box center [934, 341] width 26 height 26
click at [936, 394] on img at bounding box center [934, 393] width 26 height 26
click at [924, 453] on img at bounding box center [934, 452] width 26 height 26
click at [913, 582] on button "Submit" at bounding box center [908, 584] width 78 height 30
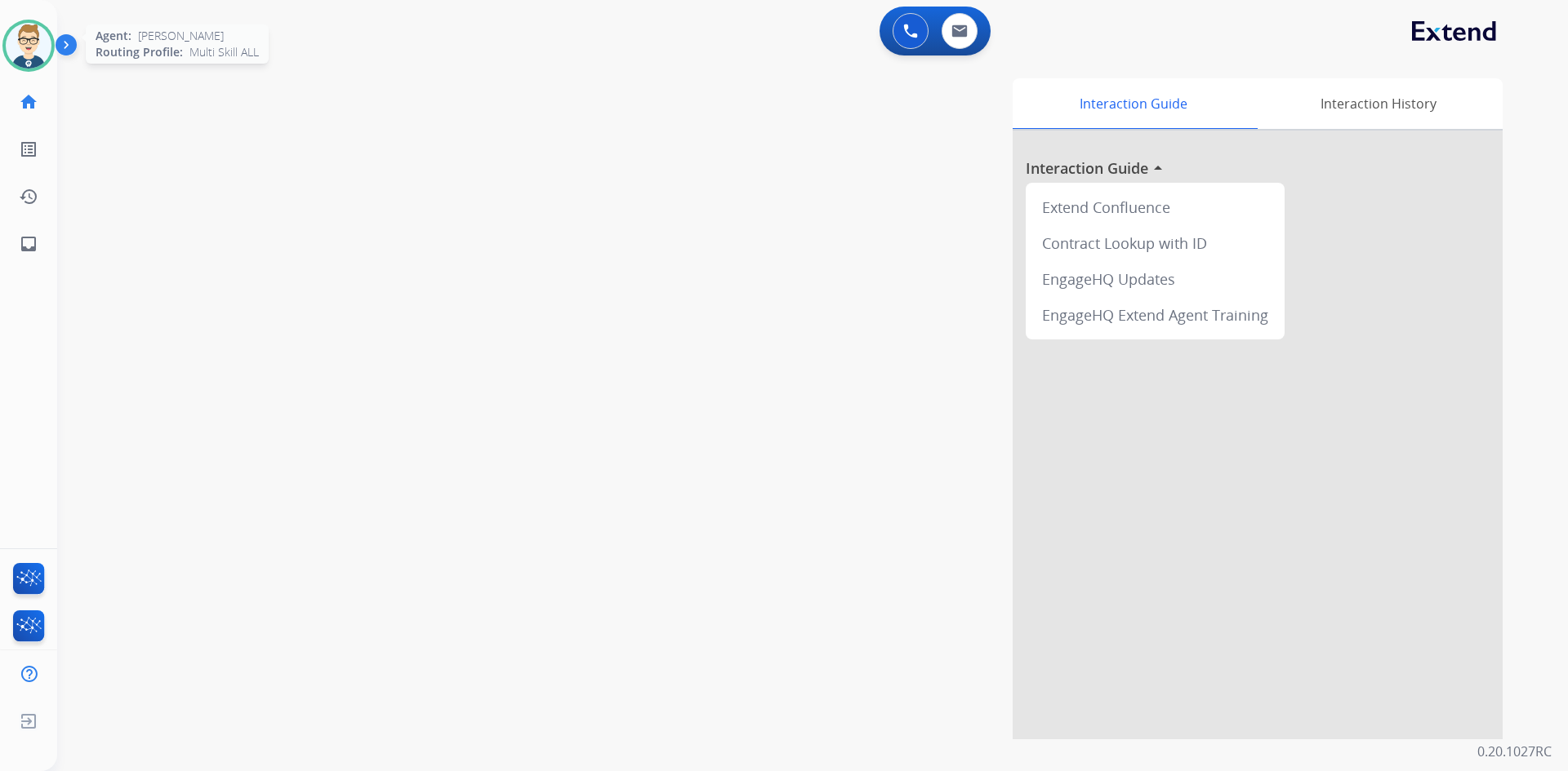
click at [23, 51] on img at bounding box center [28, 46] width 46 height 46
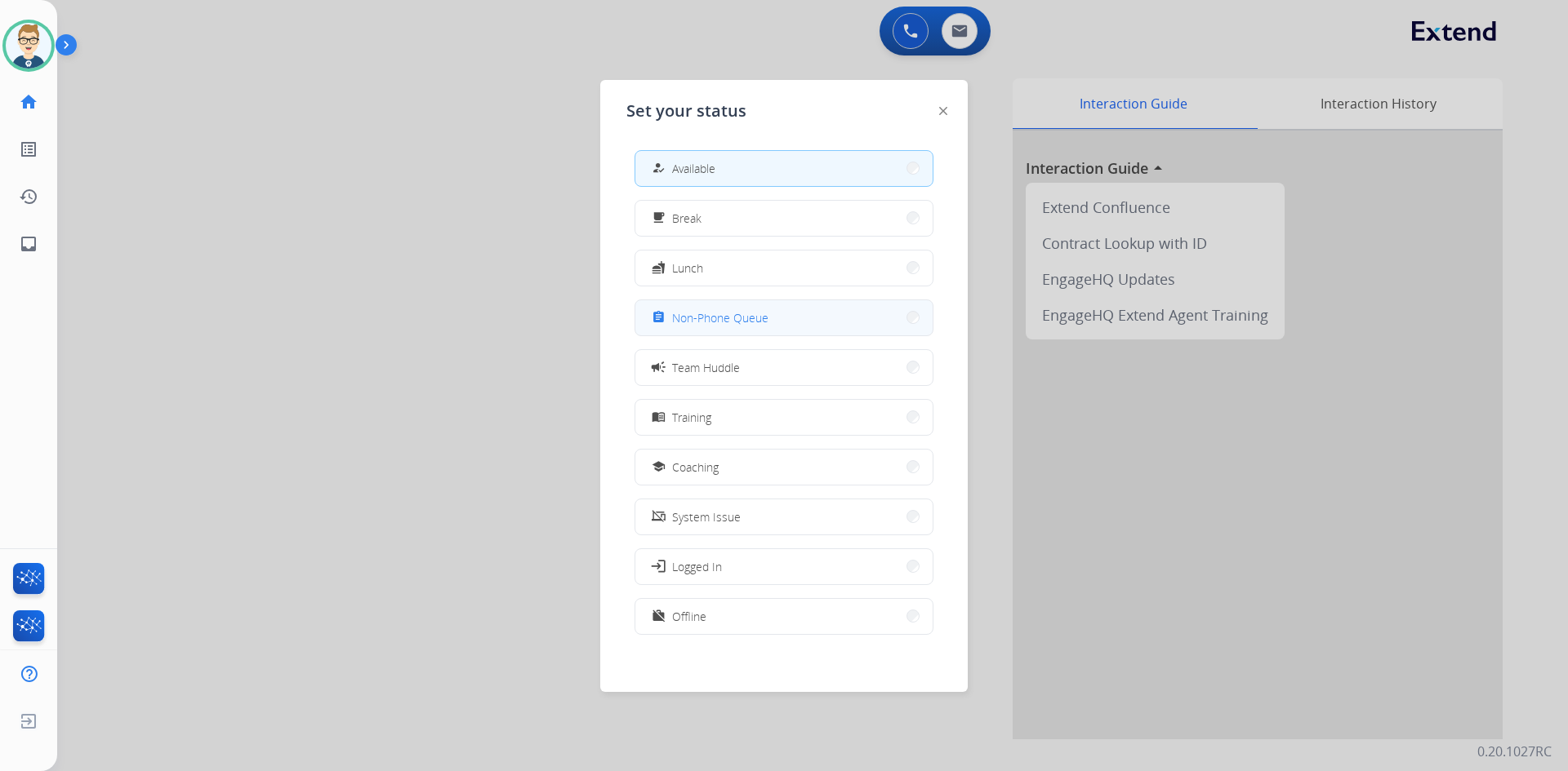
click at [704, 313] on span "Non-Phone Queue" at bounding box center [720, 318] width 97 height 17
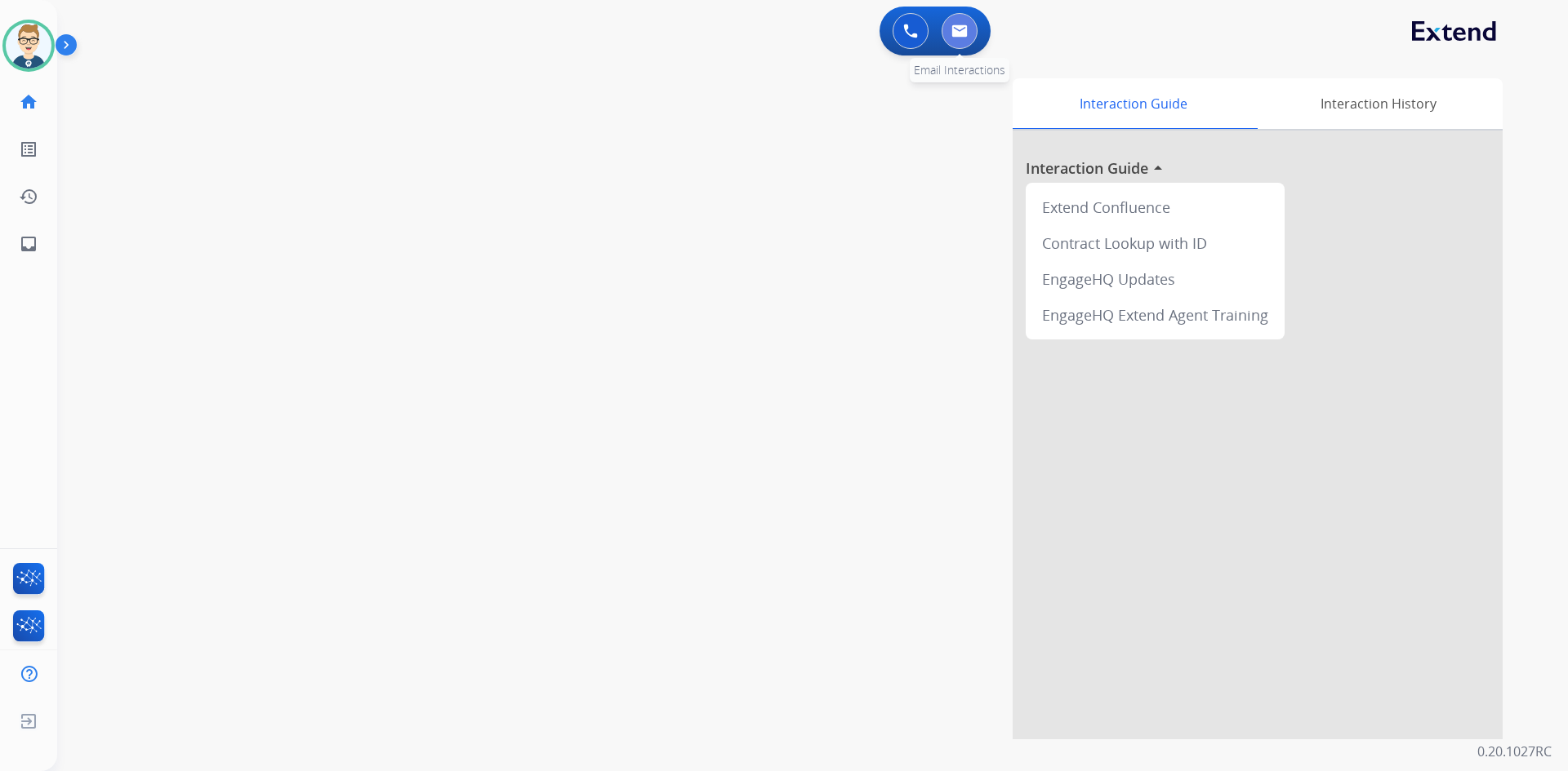
click at [964, 29] on img at bounding box center [959, 31] width 17 height 13
select select "**********"
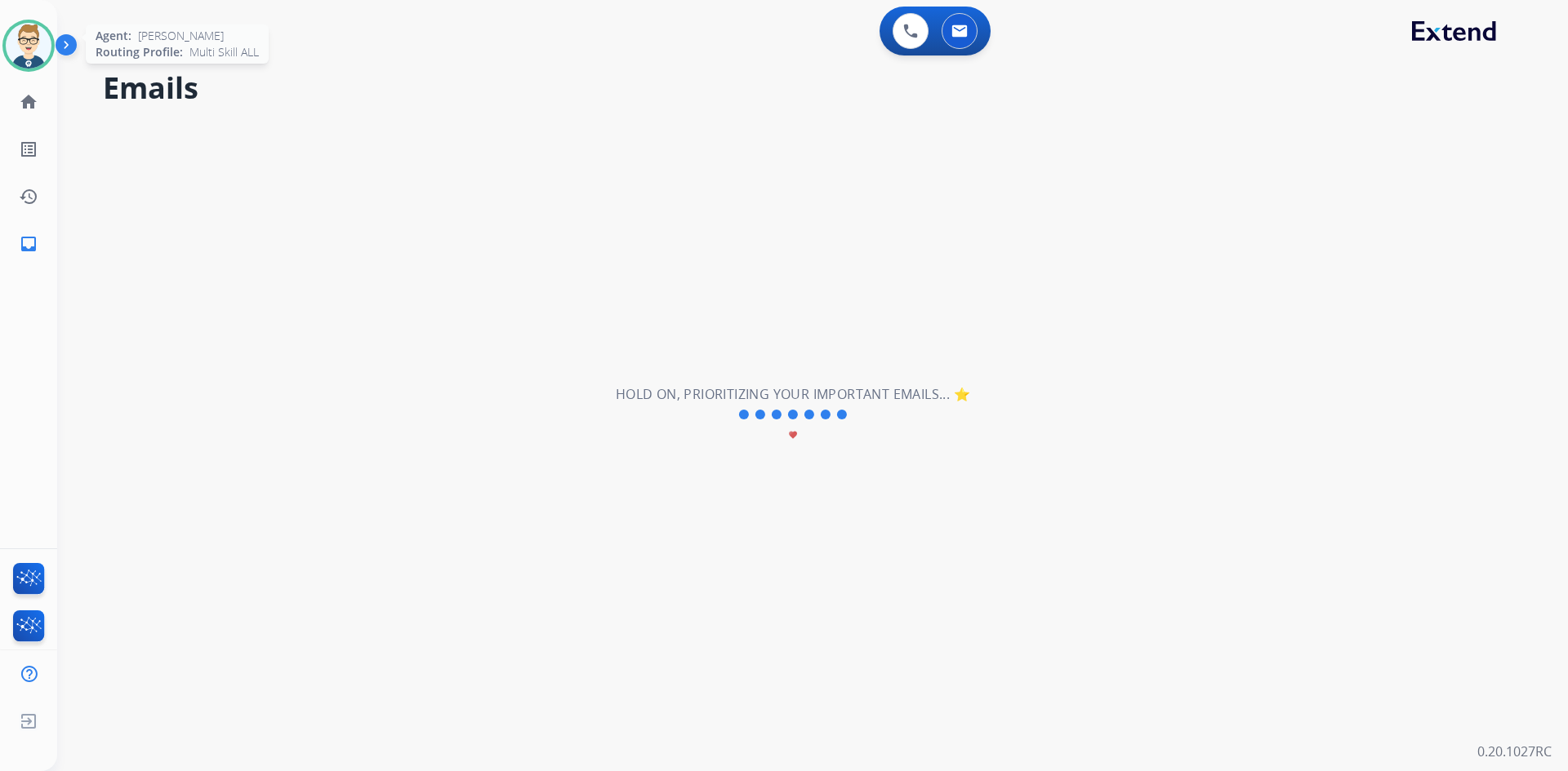
click at [21, 43] on img at bounding box center [28, 46] width 46 height 46
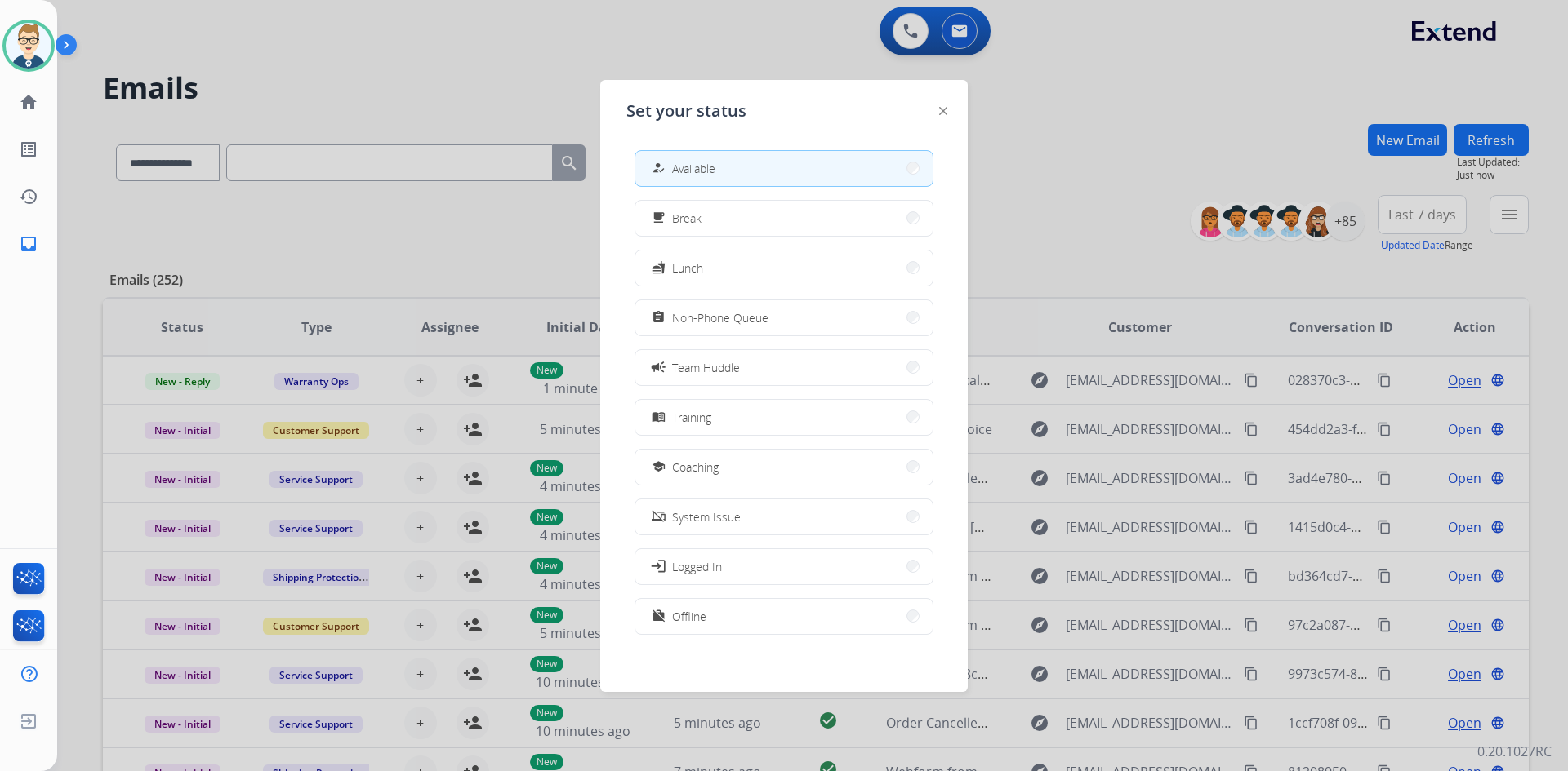
click at [1143, 137] on div at bounding box center [784, 385] width 1568 height 771
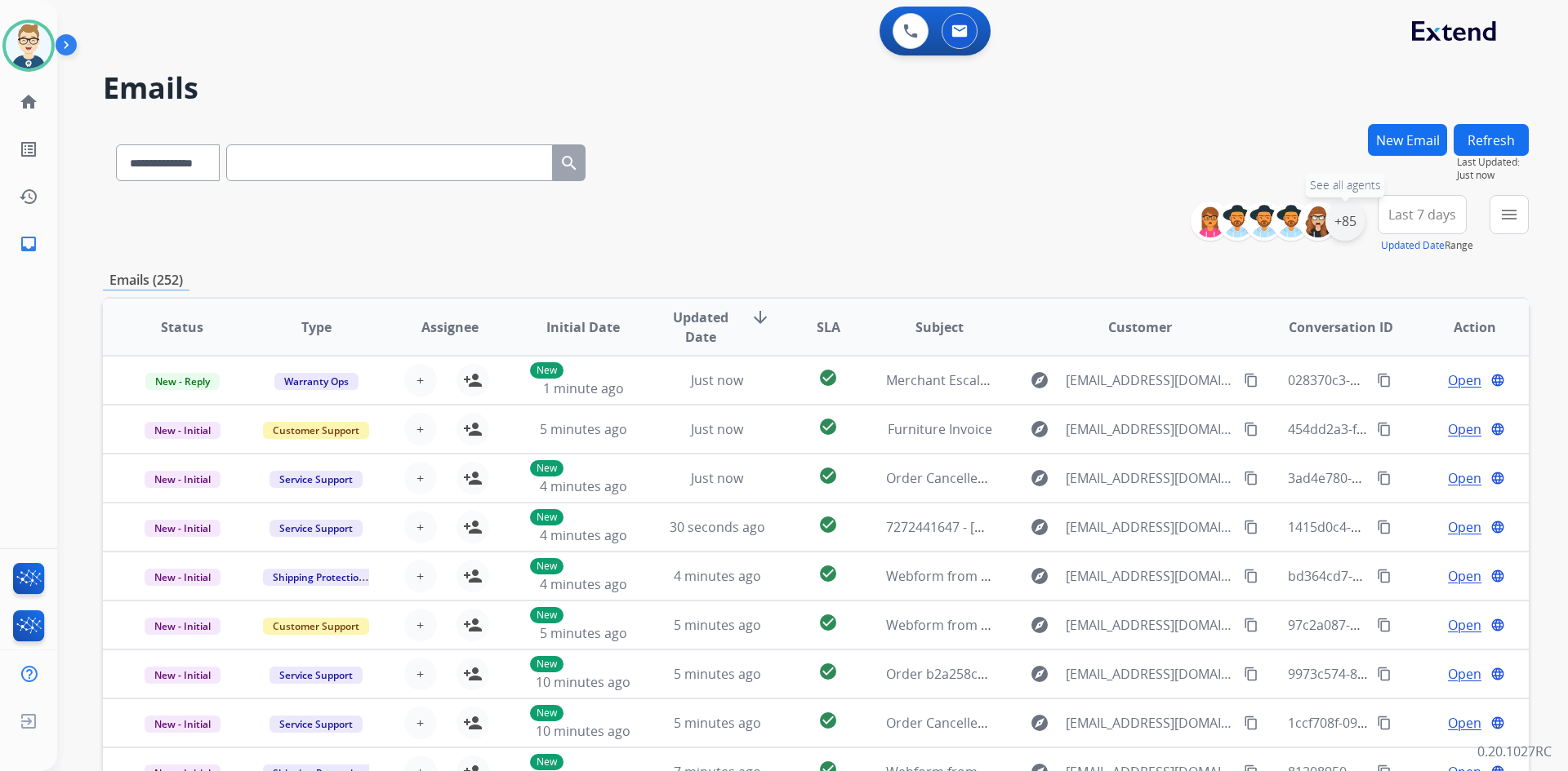
click at [1341, 218] on div "+85" at bounding box center [1345, 221] width 39 height 39
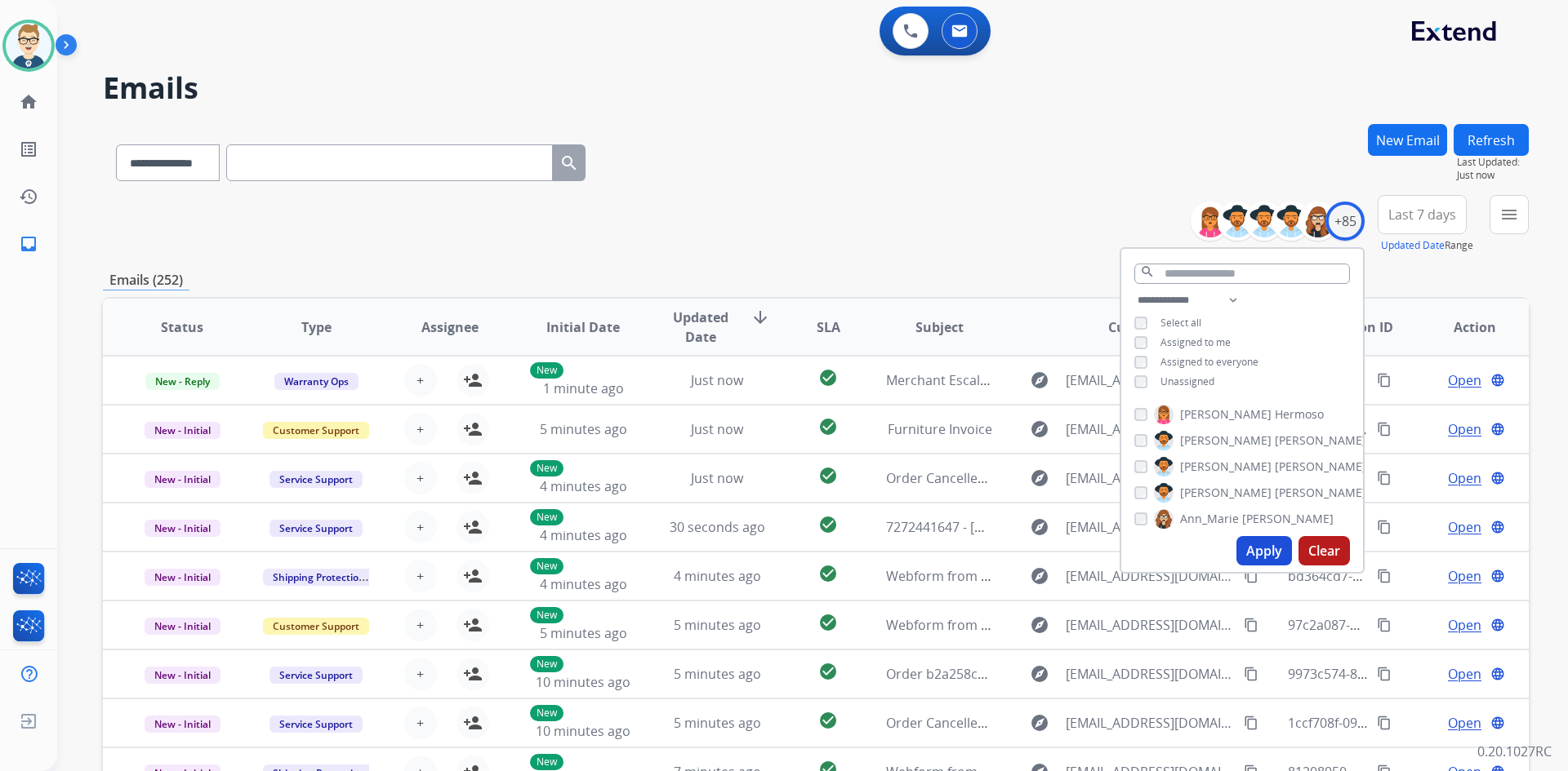
click at [1276, 543] on button "Apply" at bounding box center [1265, 552] width 56 height 30
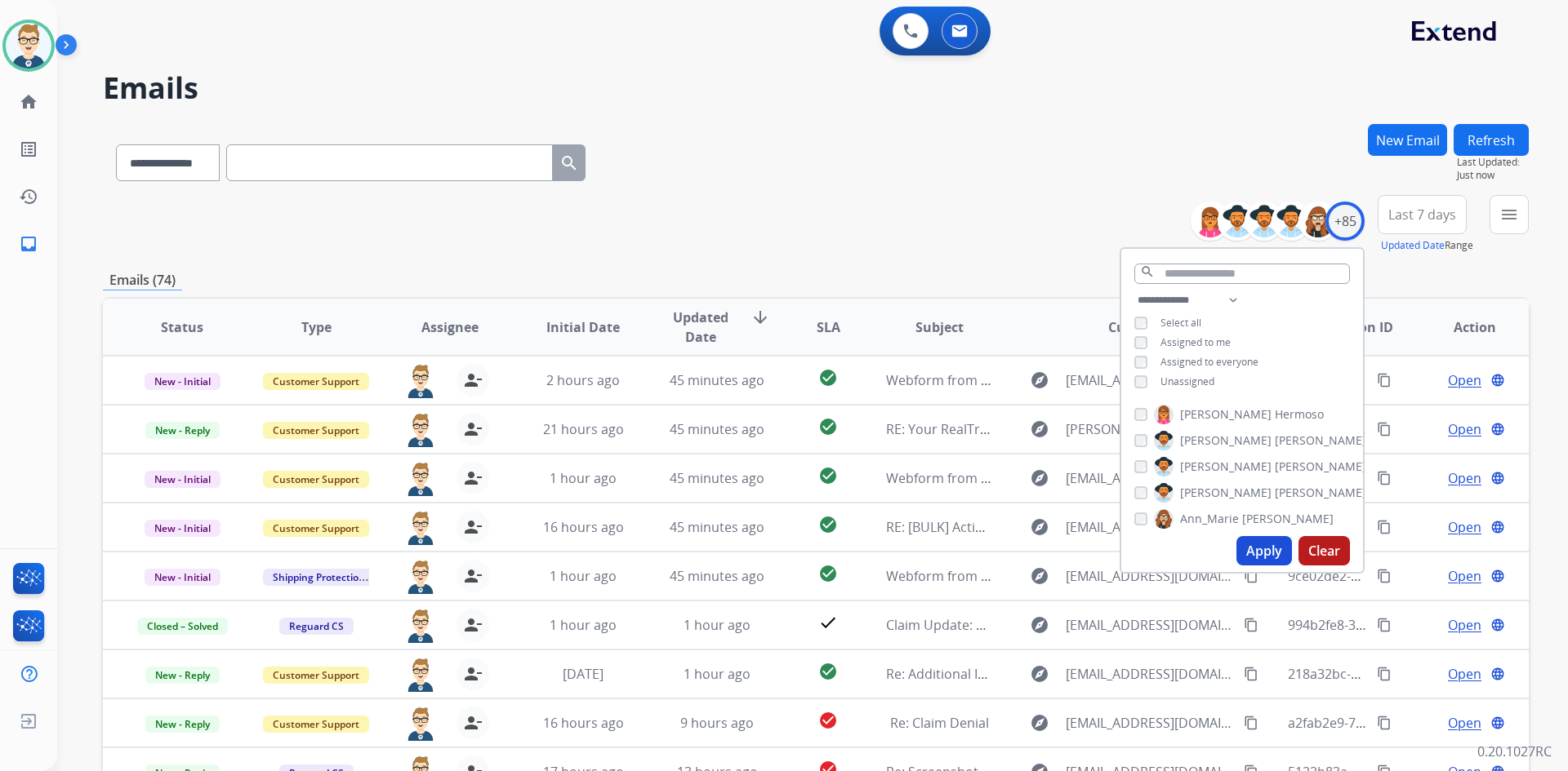
click at [857, 211] on div "**********" at bounding box center [816, 224] width 1426 height 59
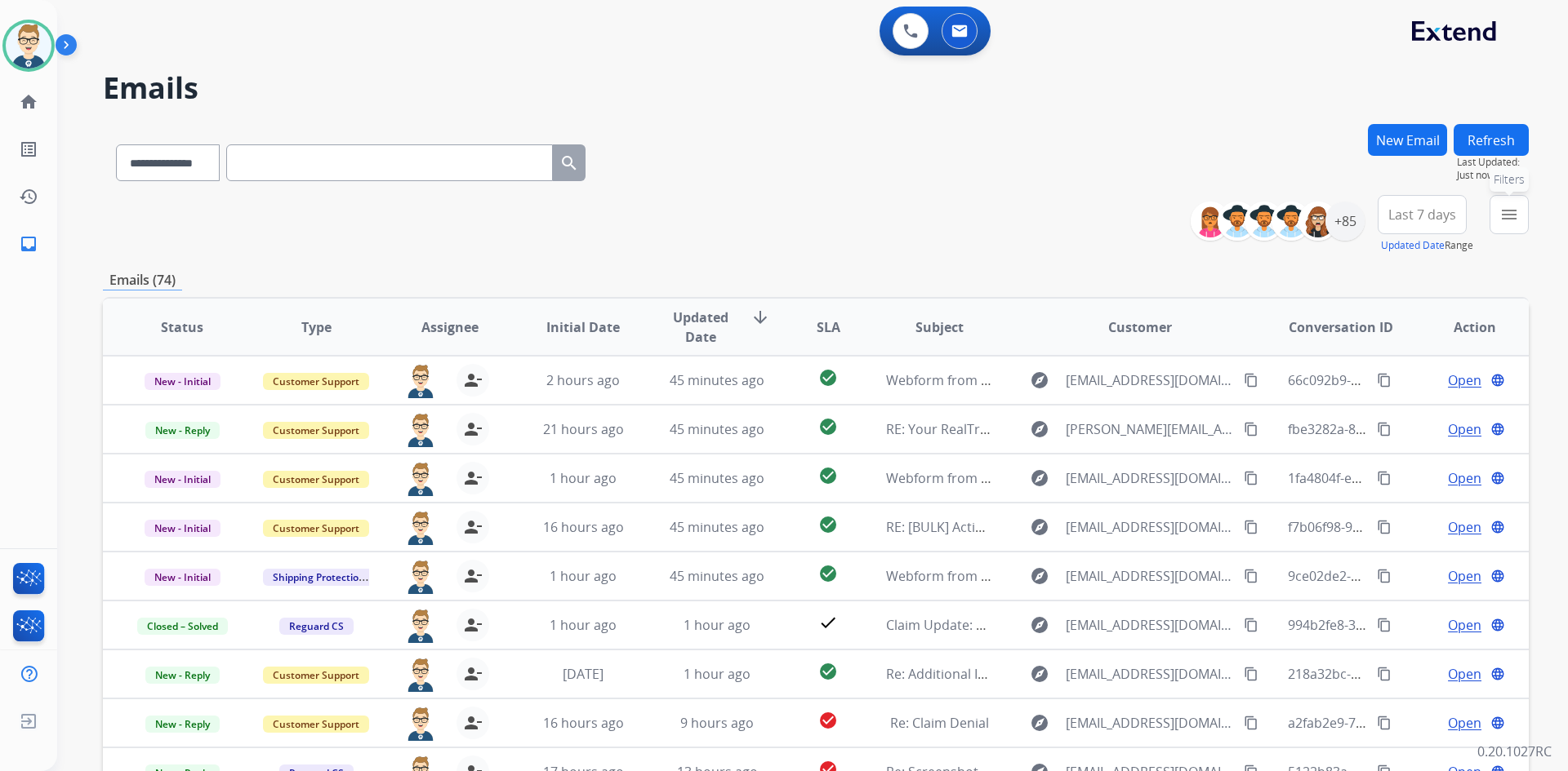
click at [1508, 207] on mat-icon "menu" at bounding box center [1508, 214] width 20 height 20
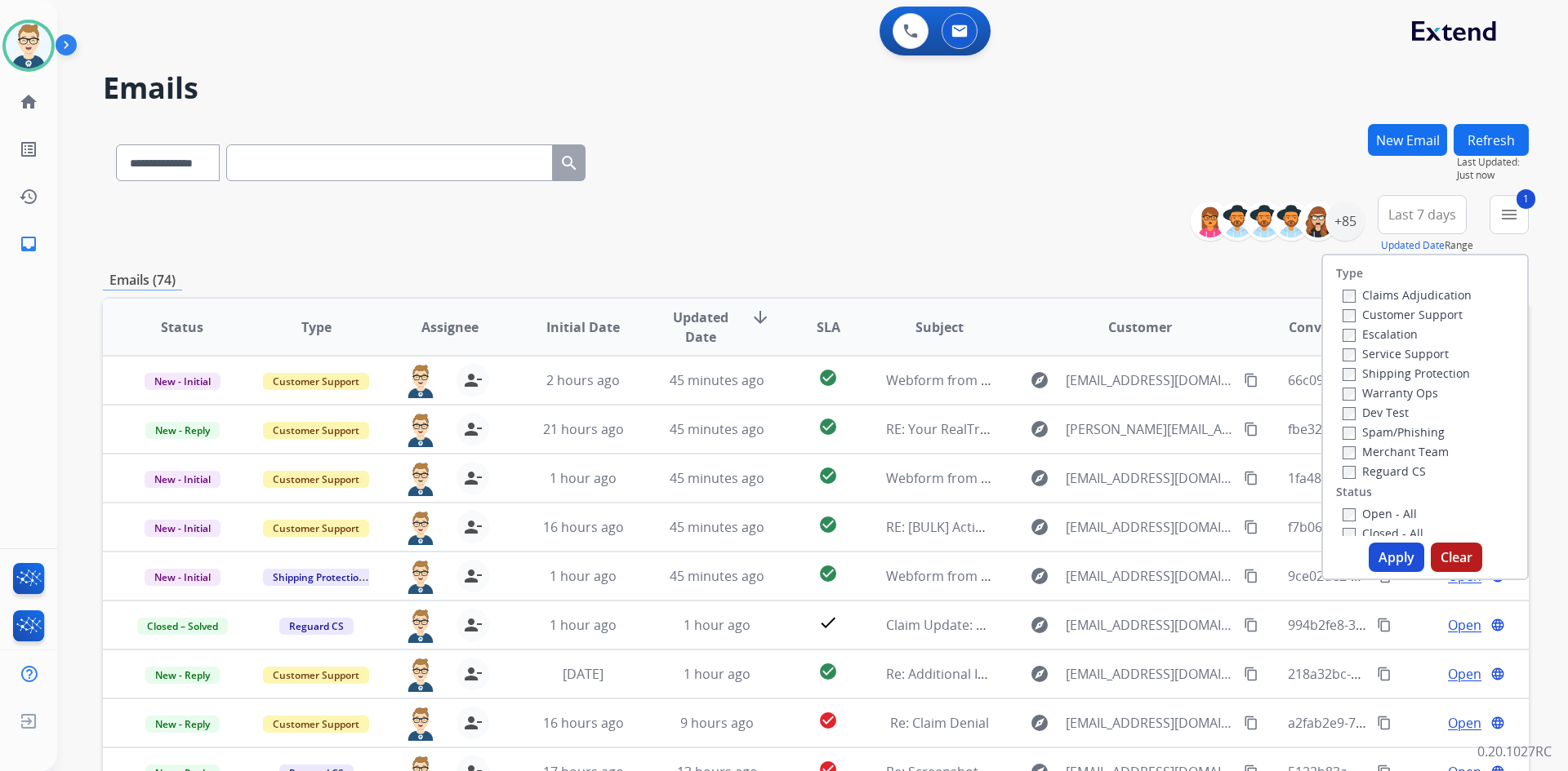
click at [1375, 555] on button "Apply" at bounding box center [1397, 558] width 56 height 30
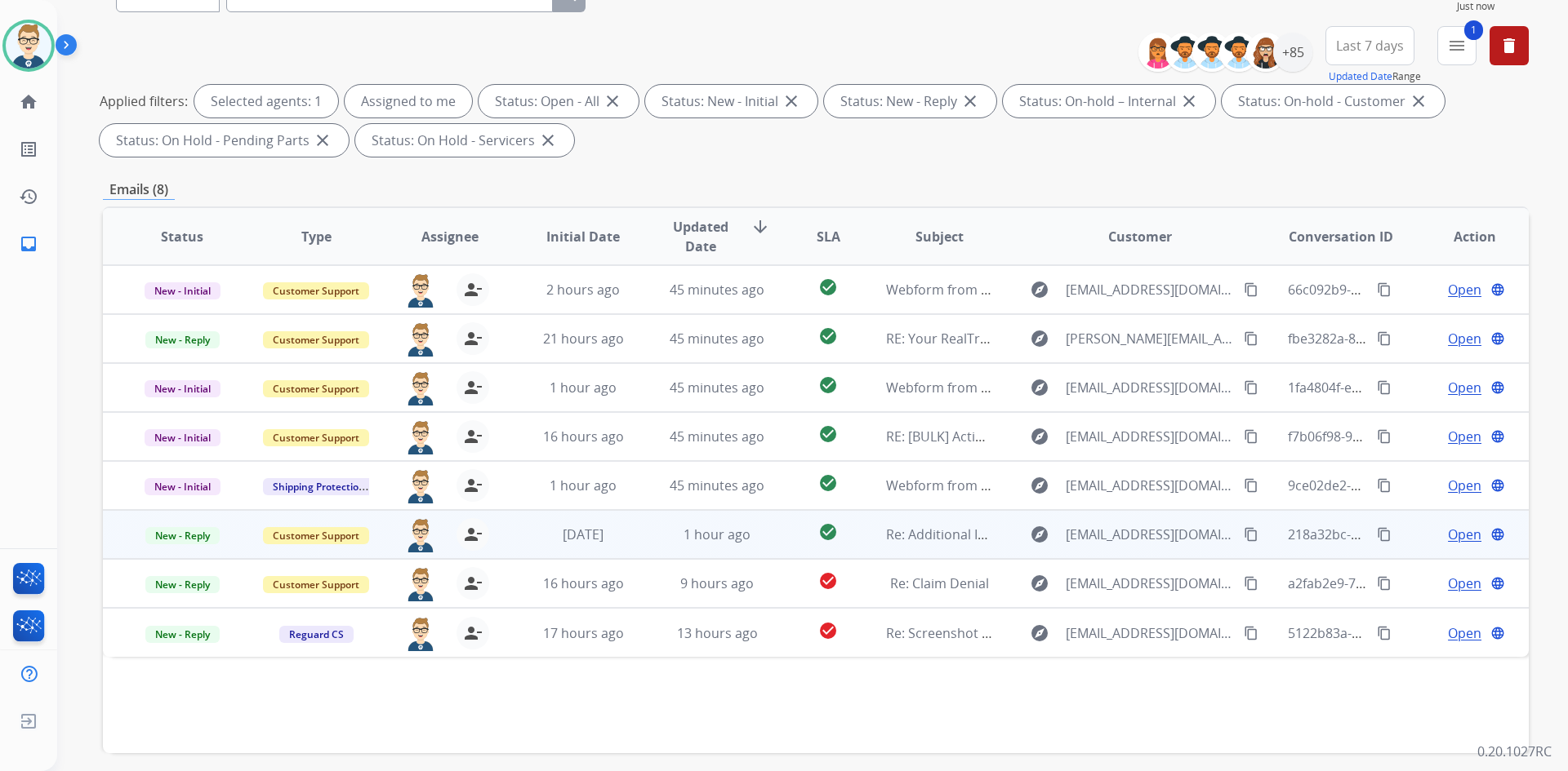
scroll to position [236, 0]
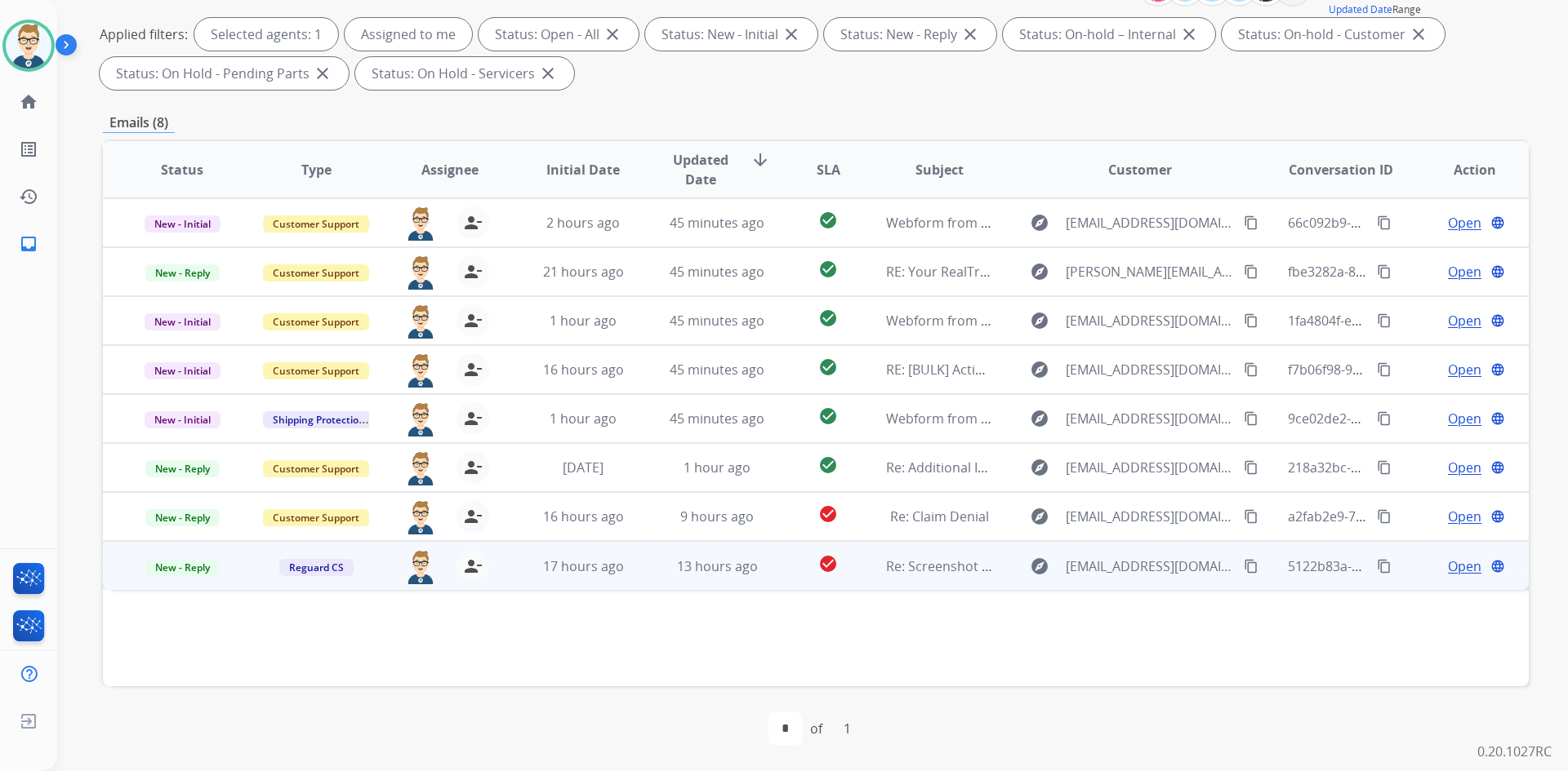
click at [1448, 561] on span "Open" at bounding box center [1465, 566] width 34 height 20
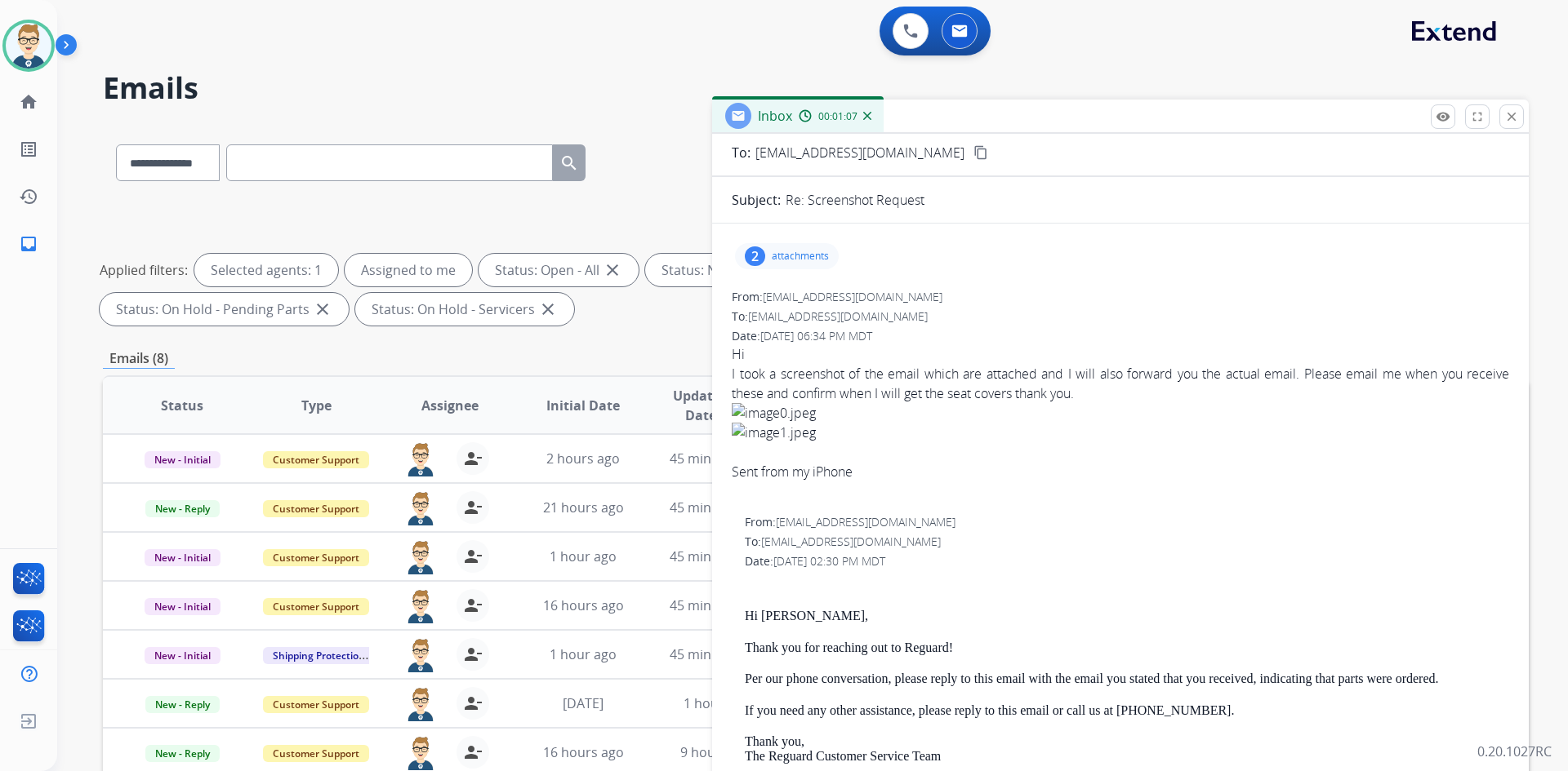
scroll to position [164, 0]
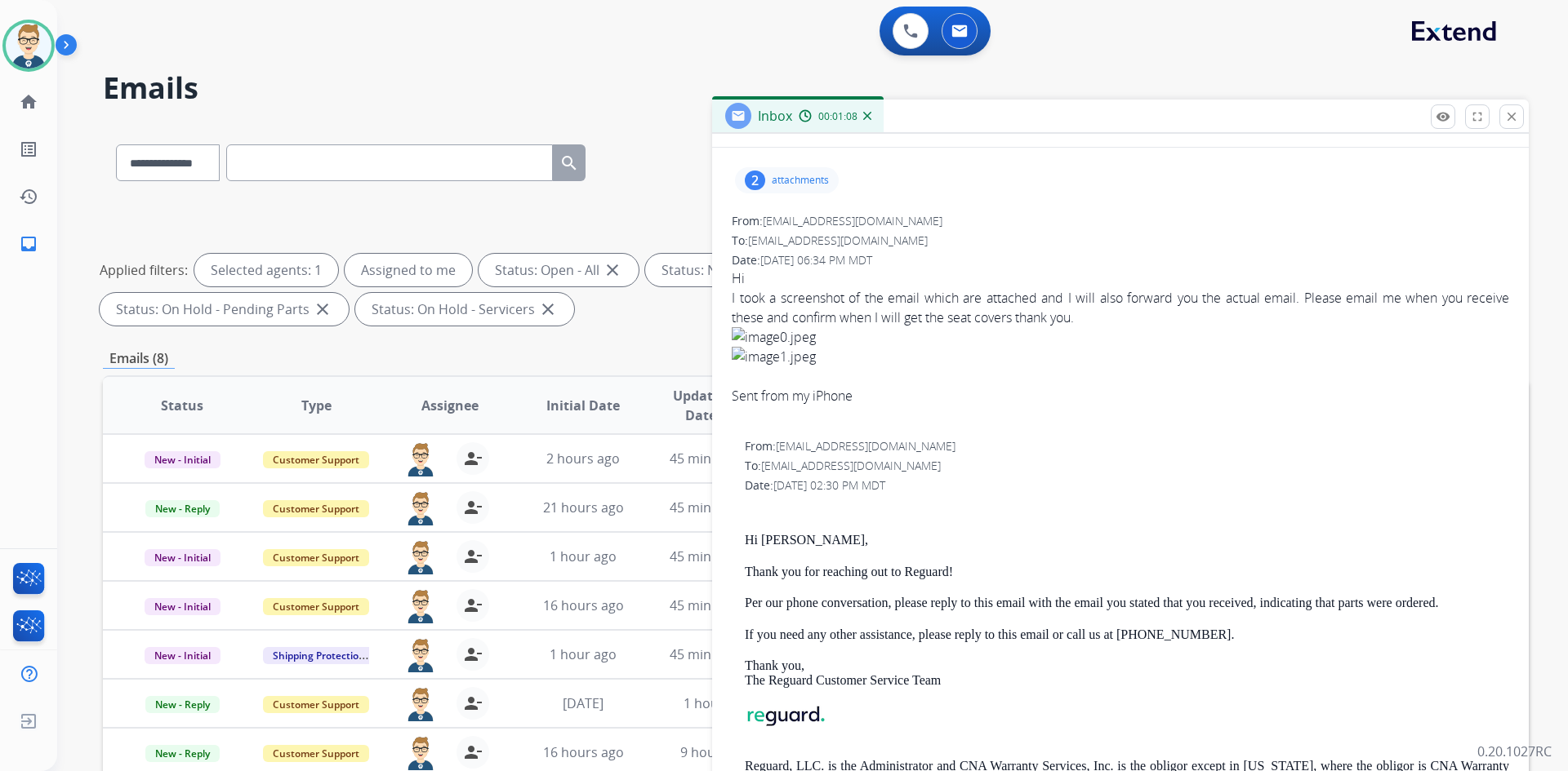
click at [790, 538] on p "Hi [PERSON_NAME]," at bounding box center [1126, 540] width 764 height 15
copy p "[PERSON_NAME]"
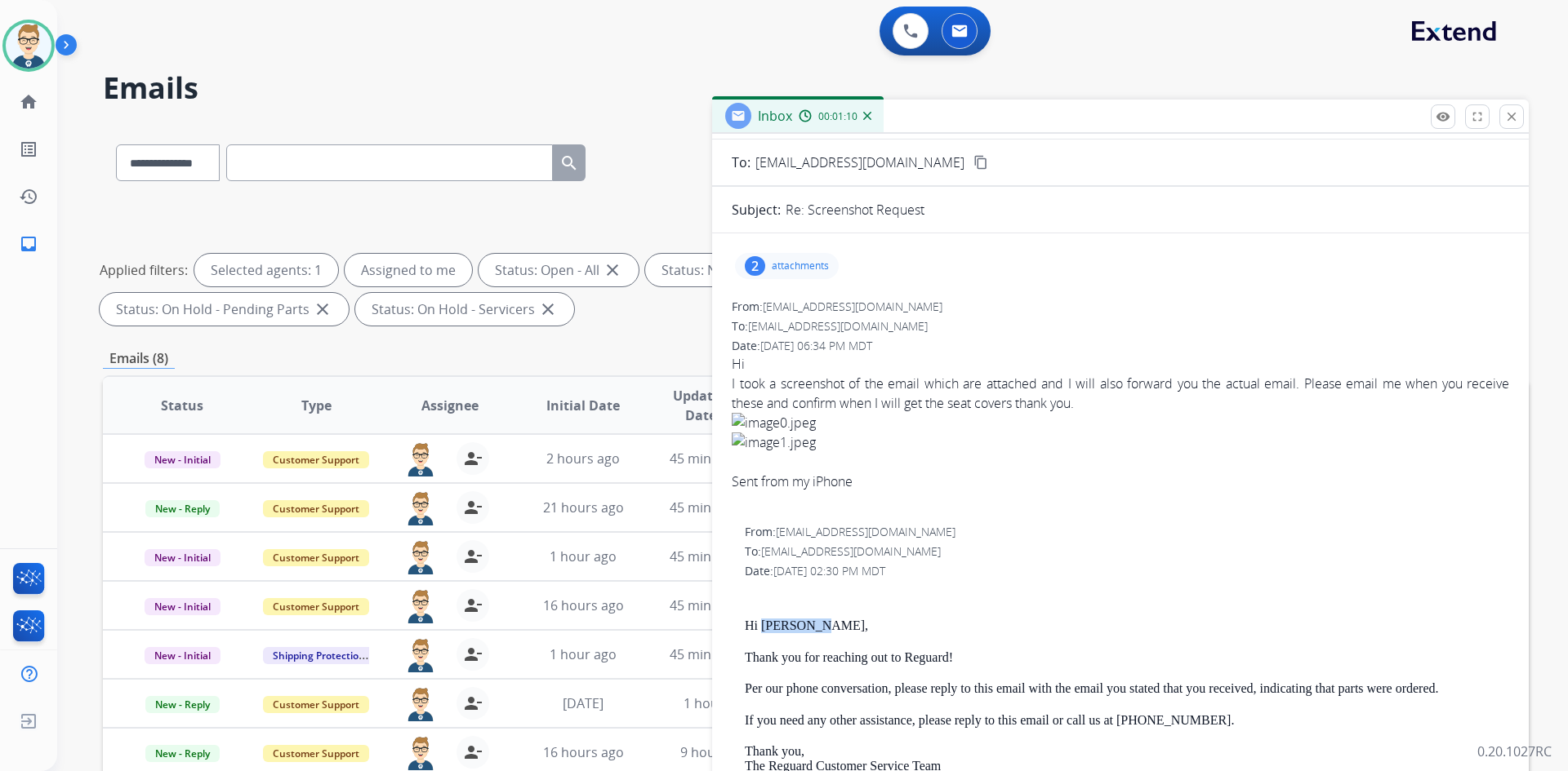
scroll to position [0, 0]
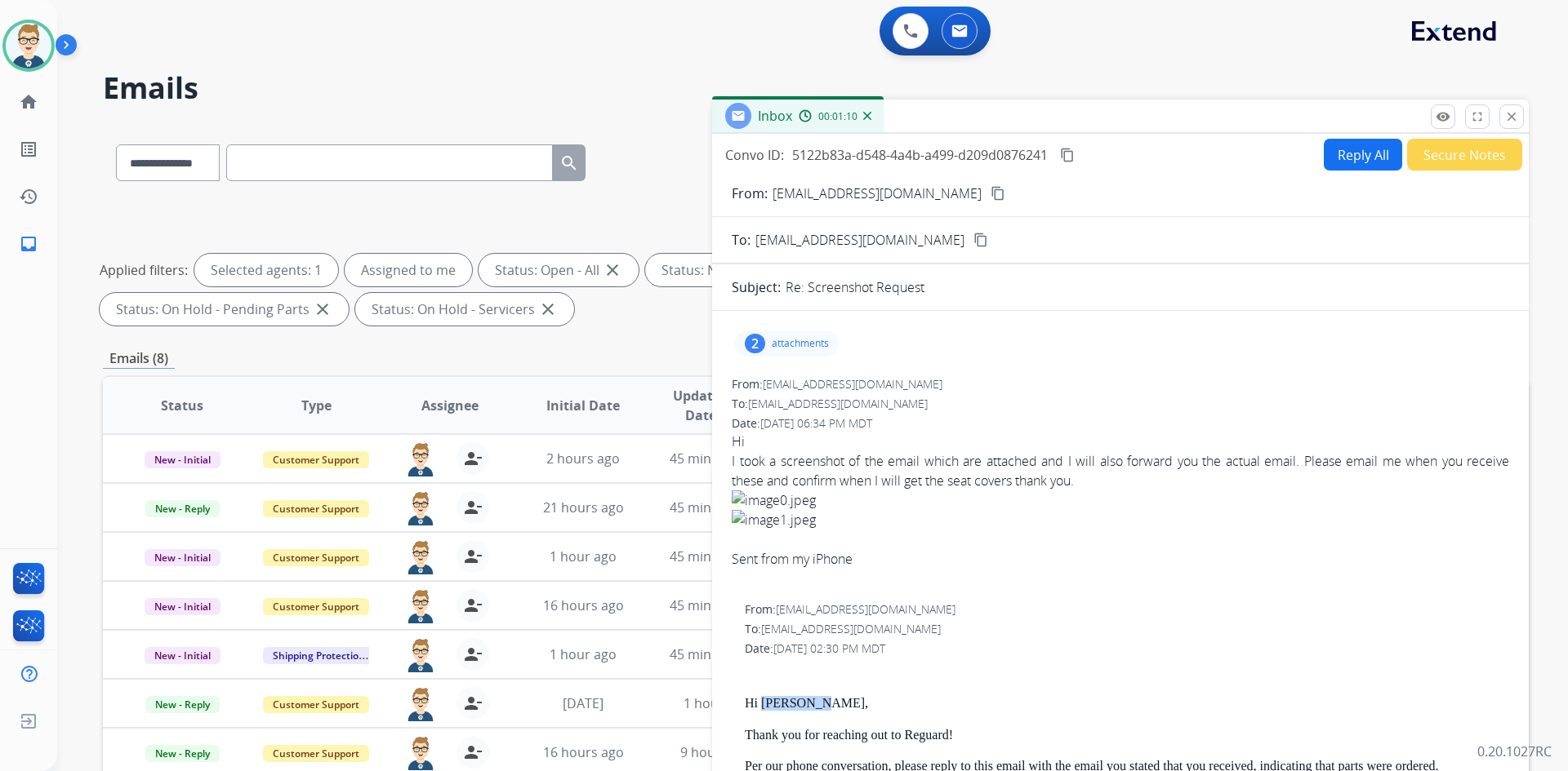
click at [1372, 144] on button "Reply All" at bounding box center [1363, 154] width 78 height 32
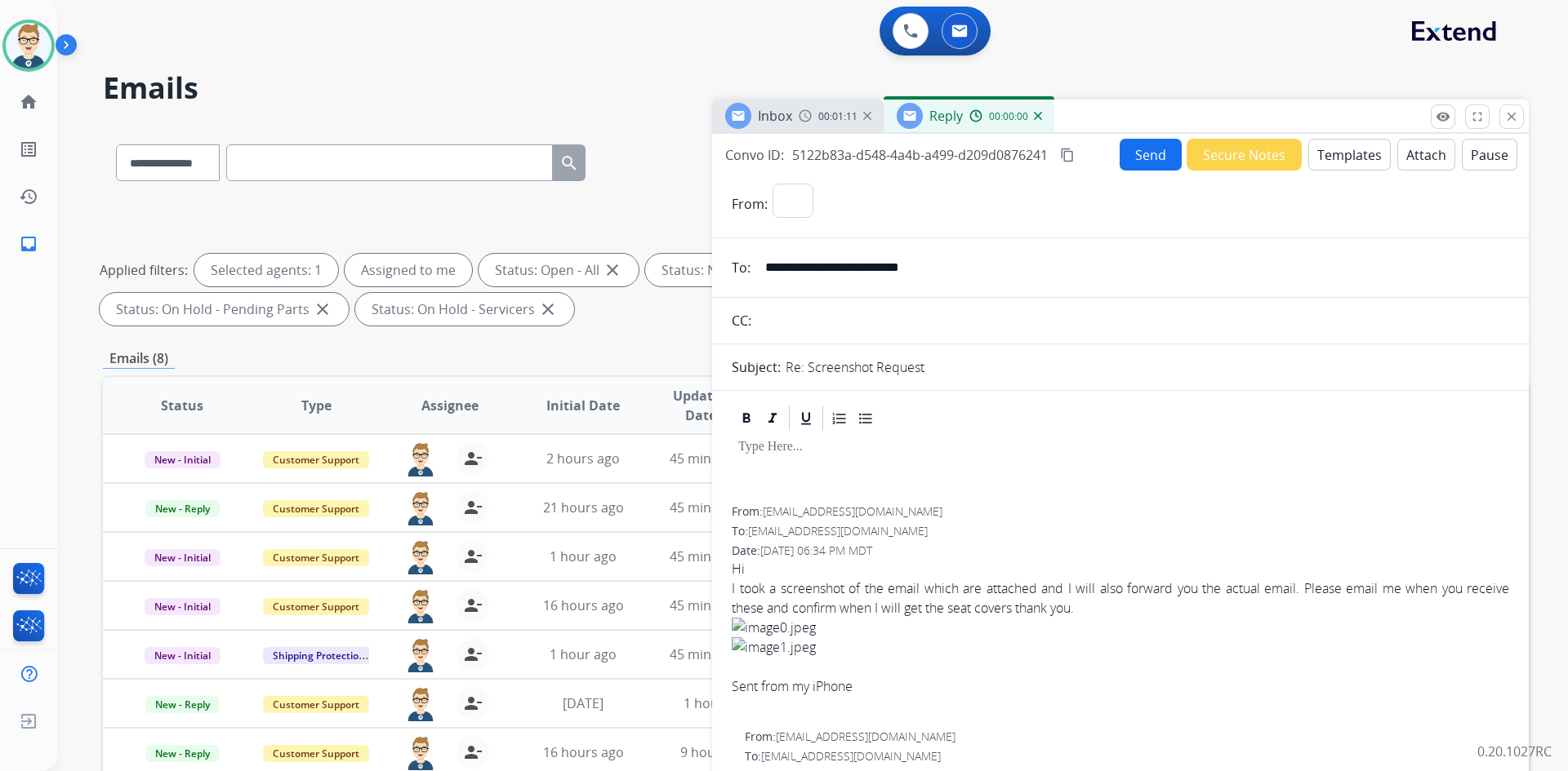
select select "**********"
click at [1371, 148] on button "Templates" at bounding box center [1349, 154] width 83 height 32
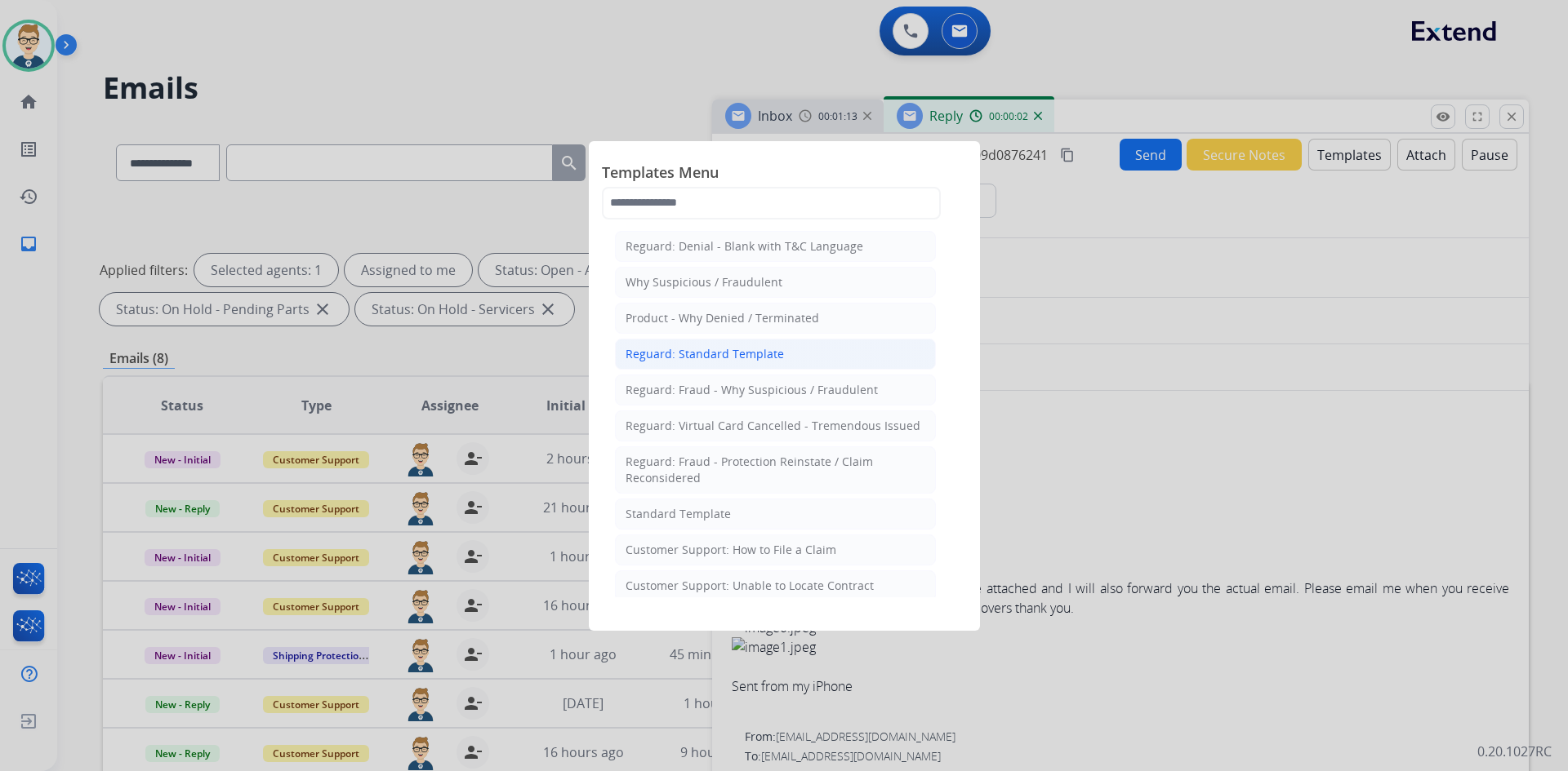
click at [690, 350] on div "Reguard: Standard Template" at bounding box center [704, 354] width 158 height 17
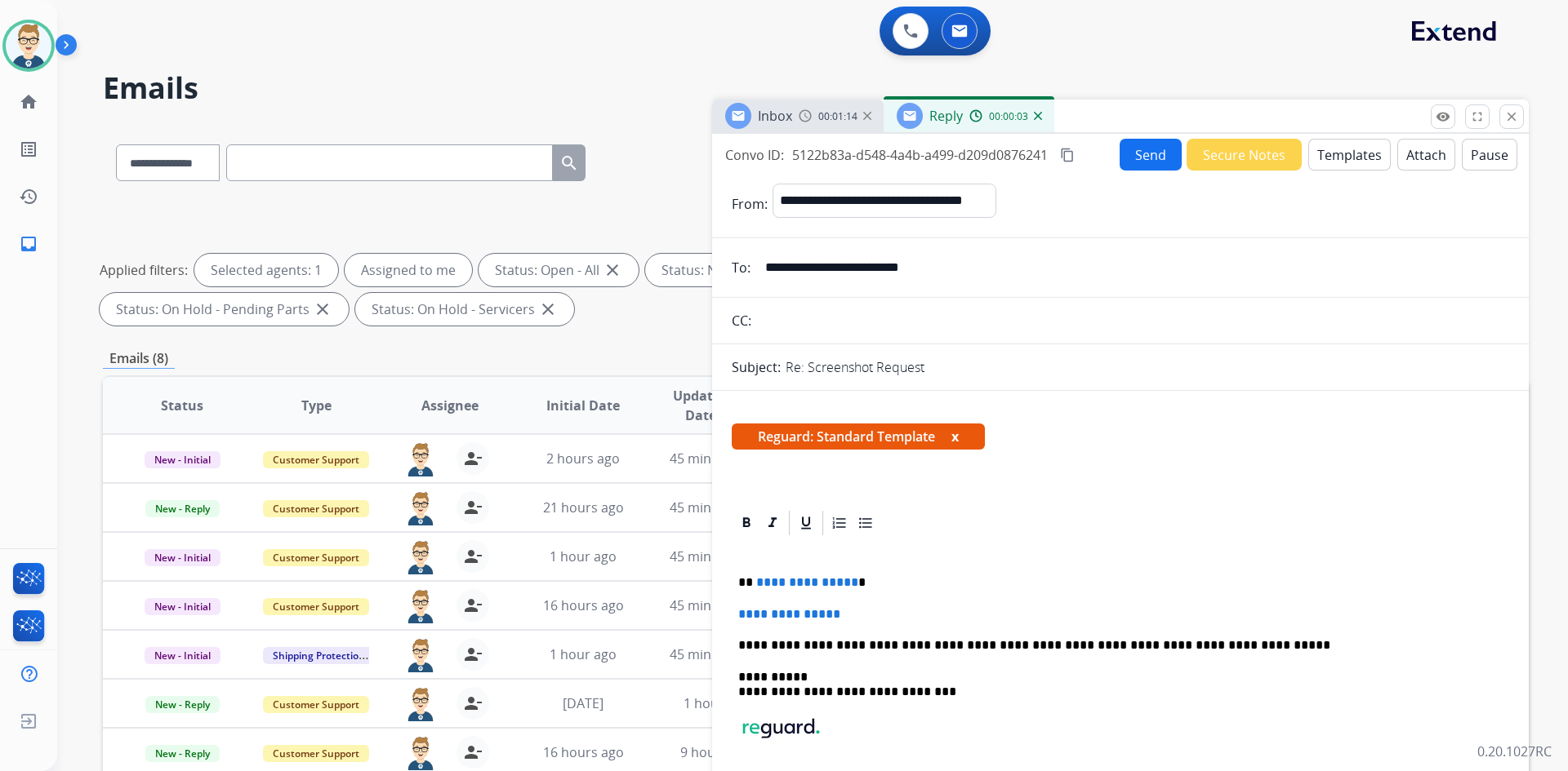
scroll to position [82, 0]
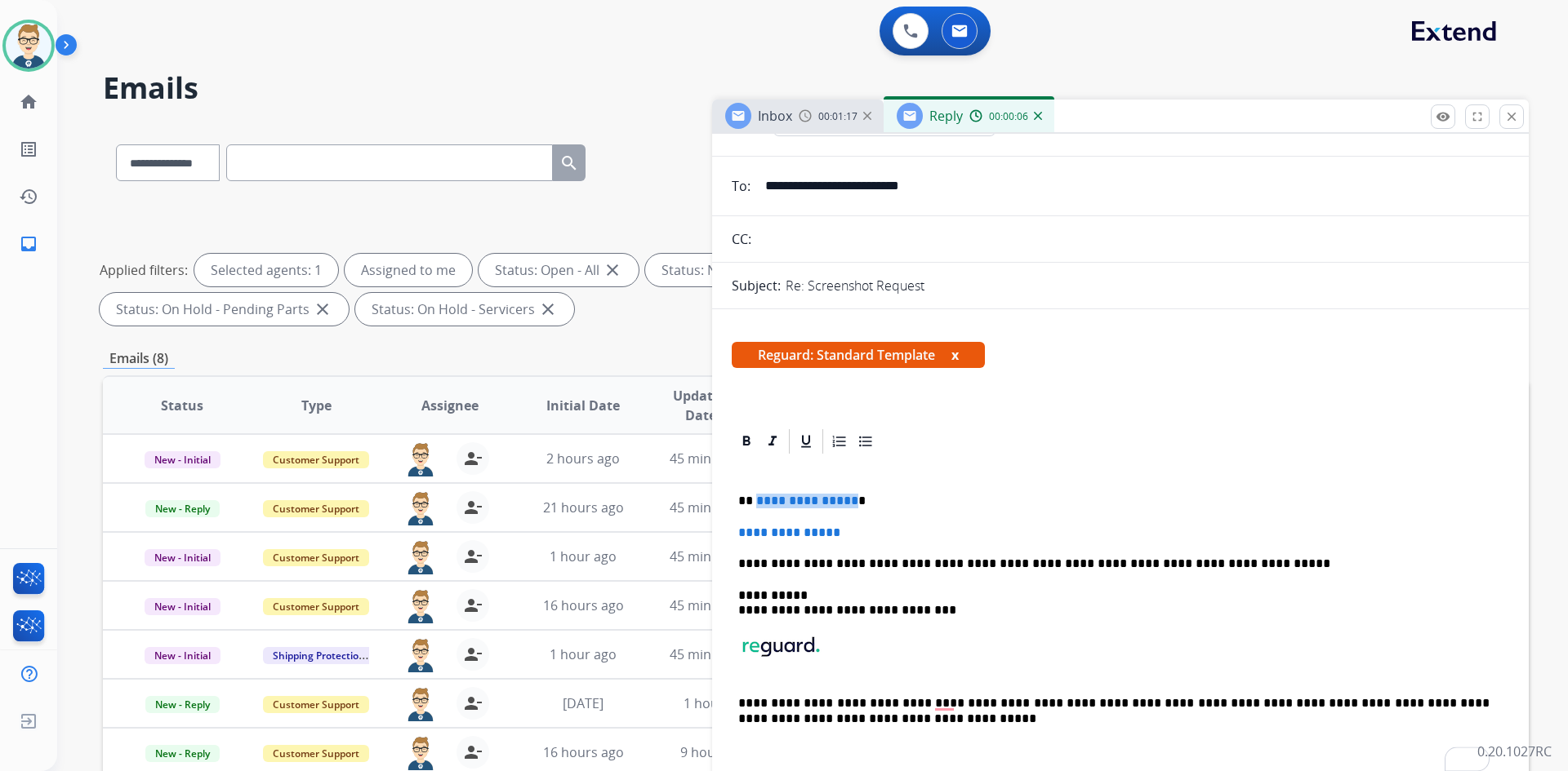
drag, startPoint x: 847, startPoint y: 502, endPoint x: 757, endPoint y: 500, distance: 90.0
click at [757, 500] on span "**********" at bounding box center [808, 500] width 102 height 12
paste div "To enrich screen reader interactions, please activate Accessibility in Grammarl…"
drag, startPoint x: 873, startPoint y: 534, endPoint x: 696, endPoint y: 534, distance: 177.0
click at [699, 534] on div "**********" at bounding box center [816, 565] width 1426 height 884
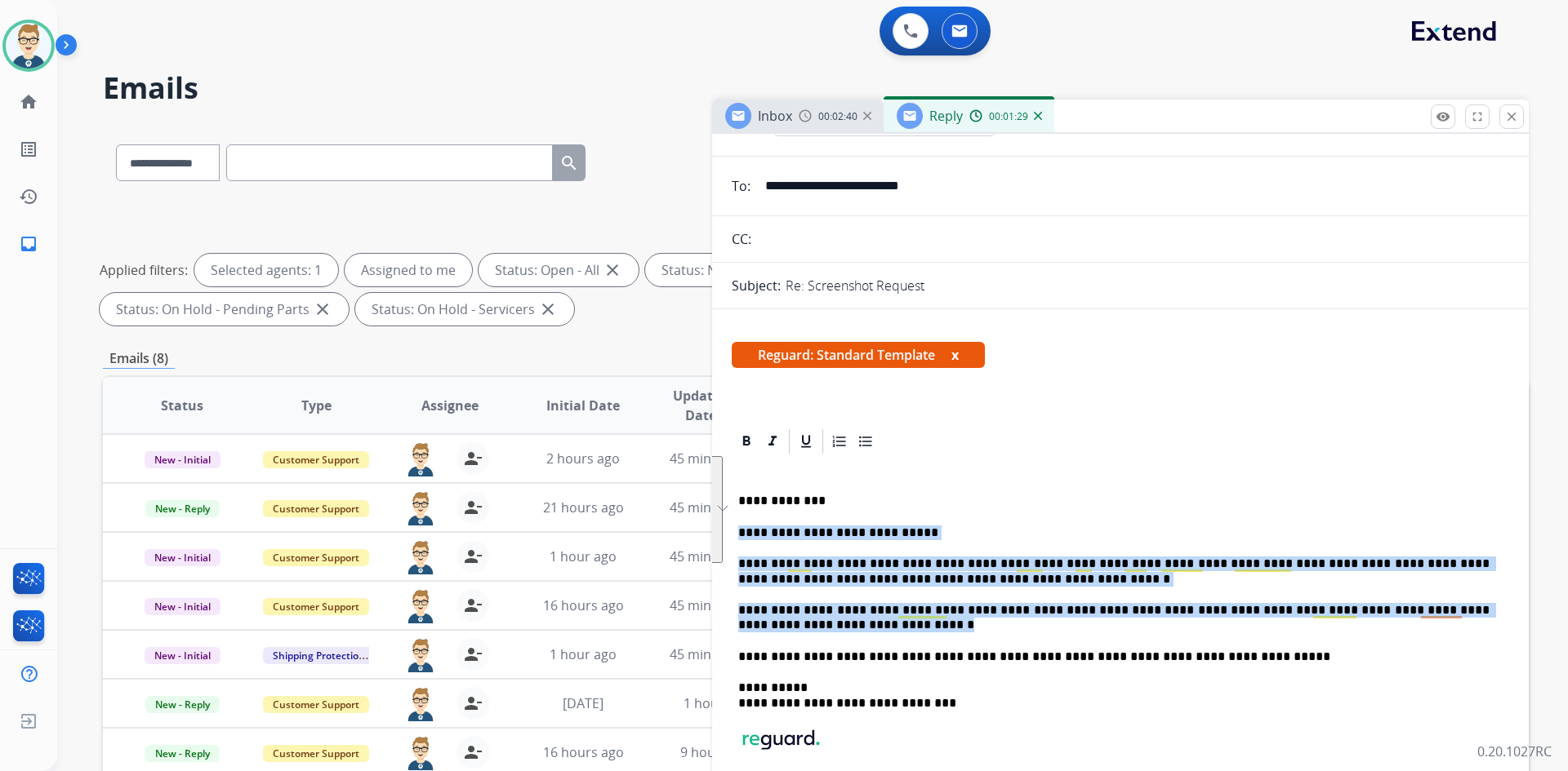
drag, startPoint x: 811, startPoint y: 622, endPoint x: 728, endPoint y: 528, distance: 125.4
click at [728, 528] on div "**********" at bounding box center [1120, 385] width 817 height 666
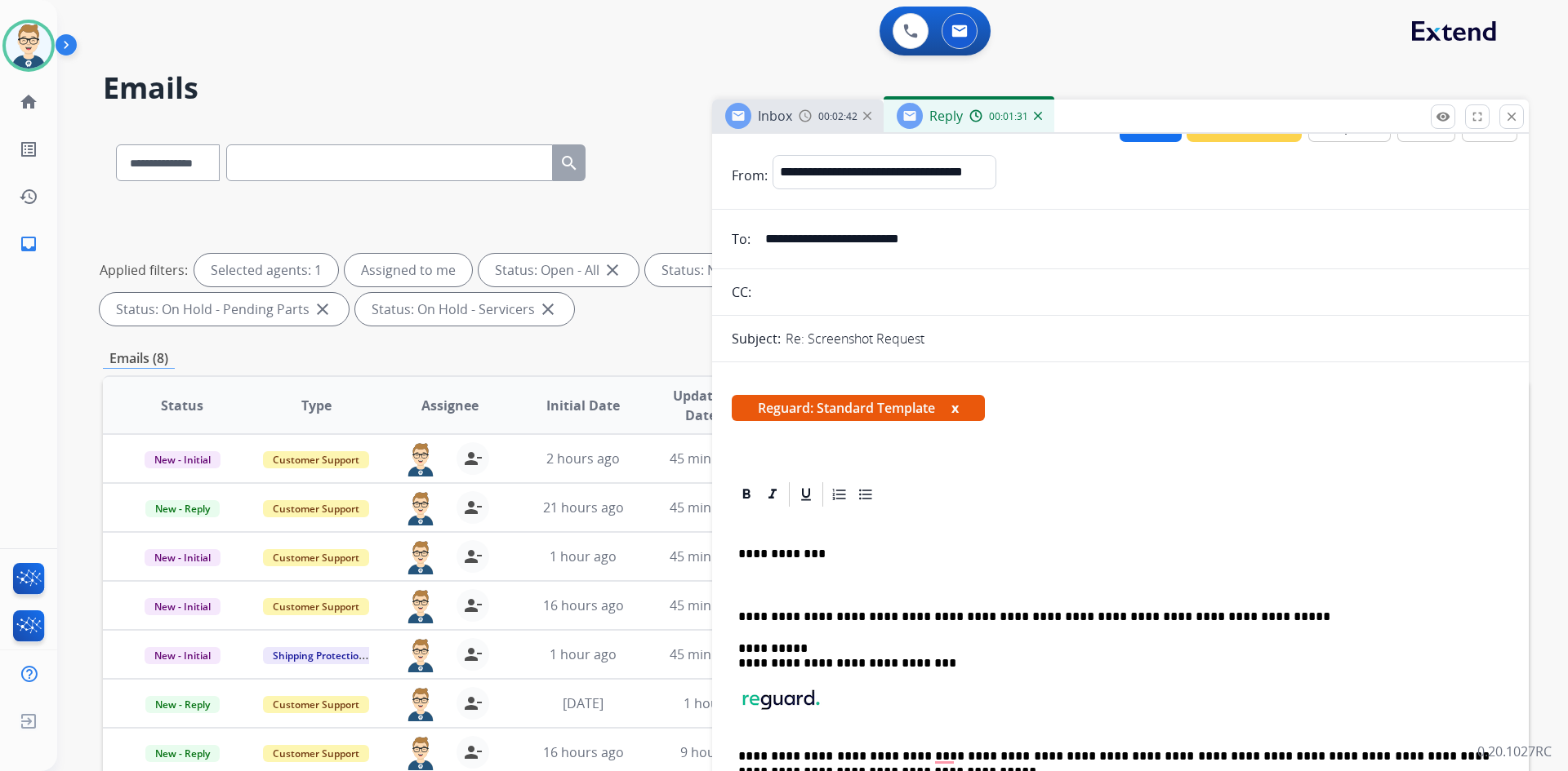
scroll to position [0, 0]
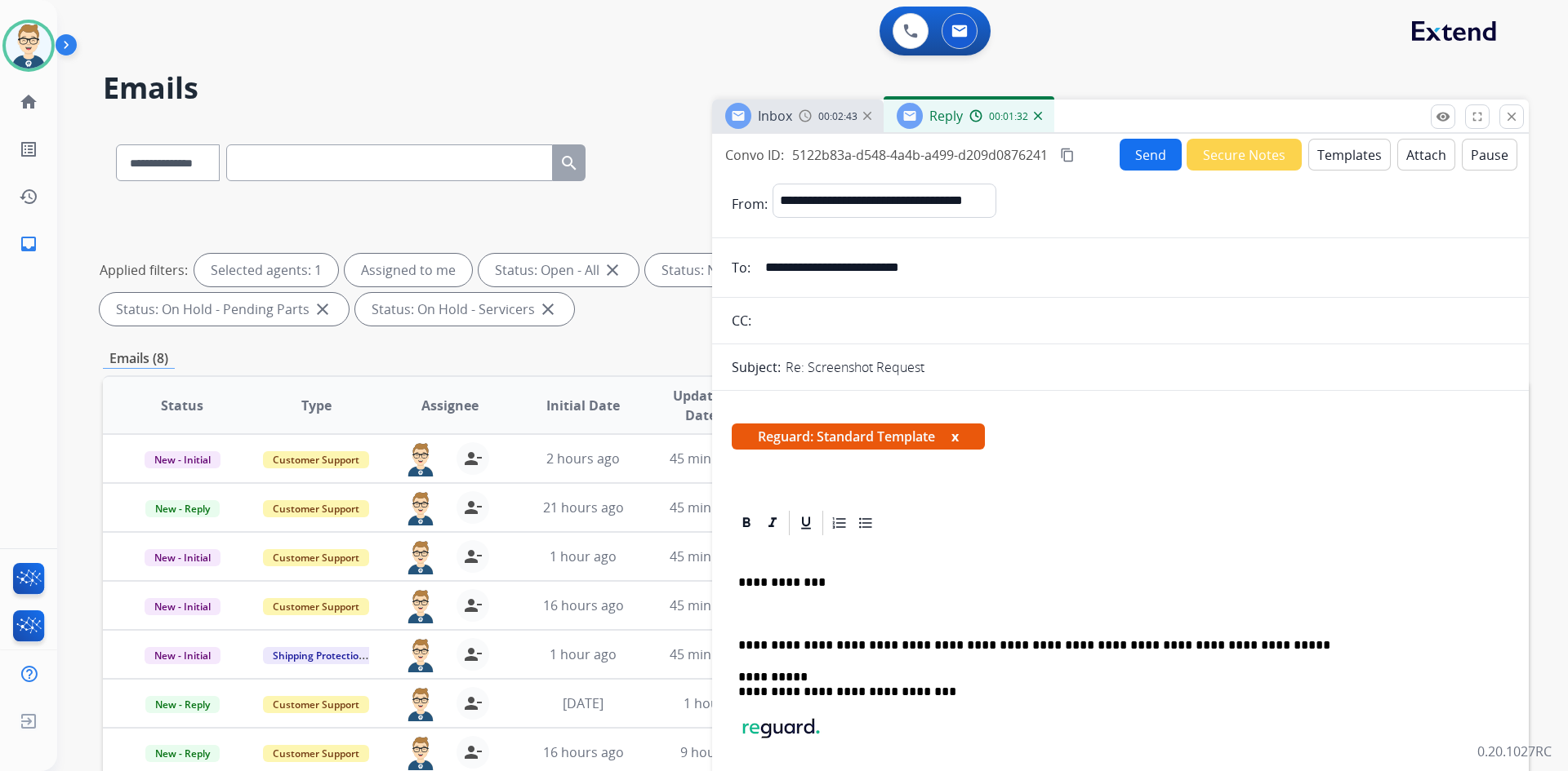
click at [1360, 152] on button "Templates" at bounding box center [1349, 154] width 83 height 32
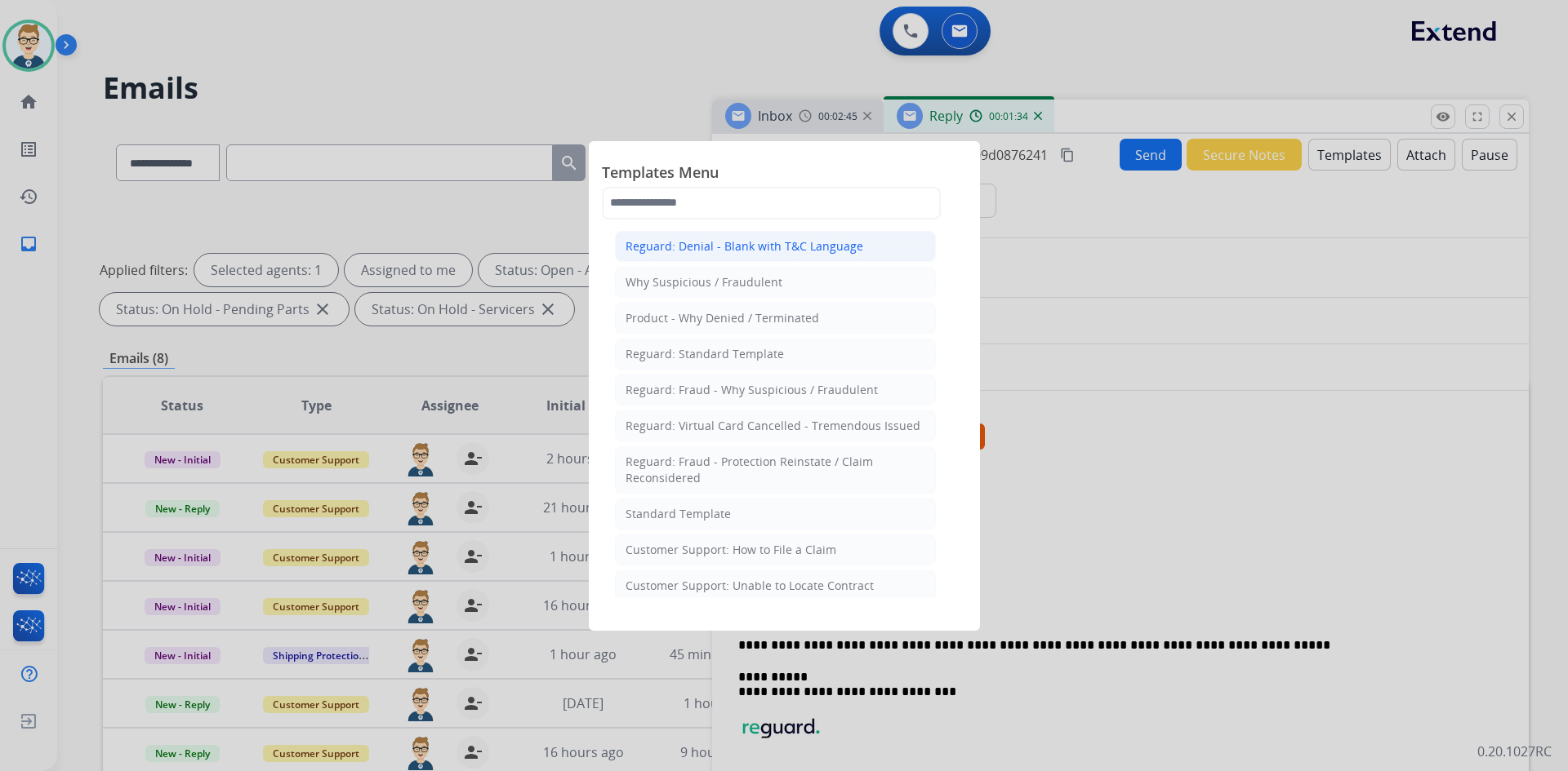
click at [772, 249] on div "Reguard: Denial - Blank with T&C Language" at bounding box center [744, 246] width 237 height 17
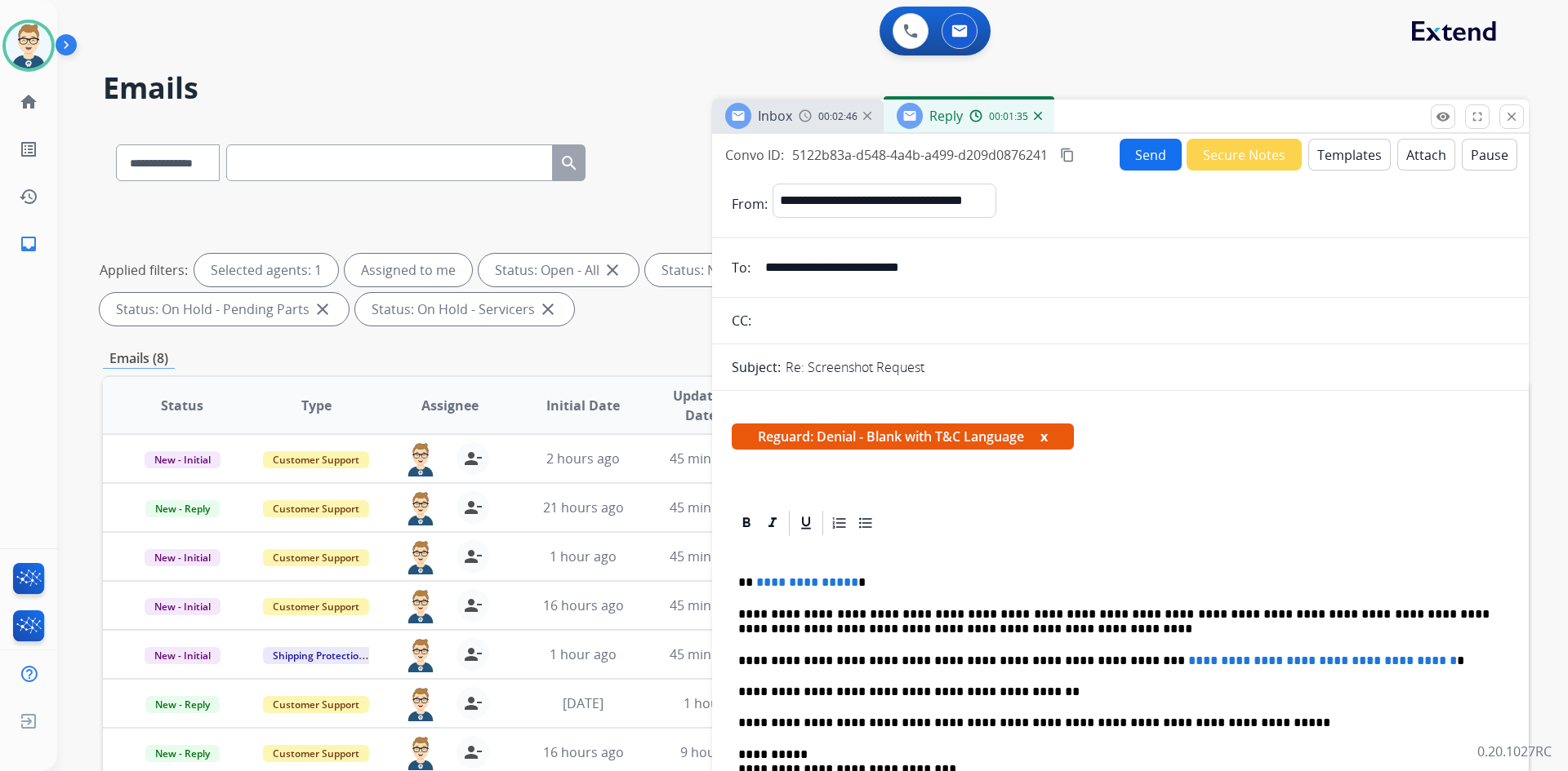
scroll to position [82, 0]
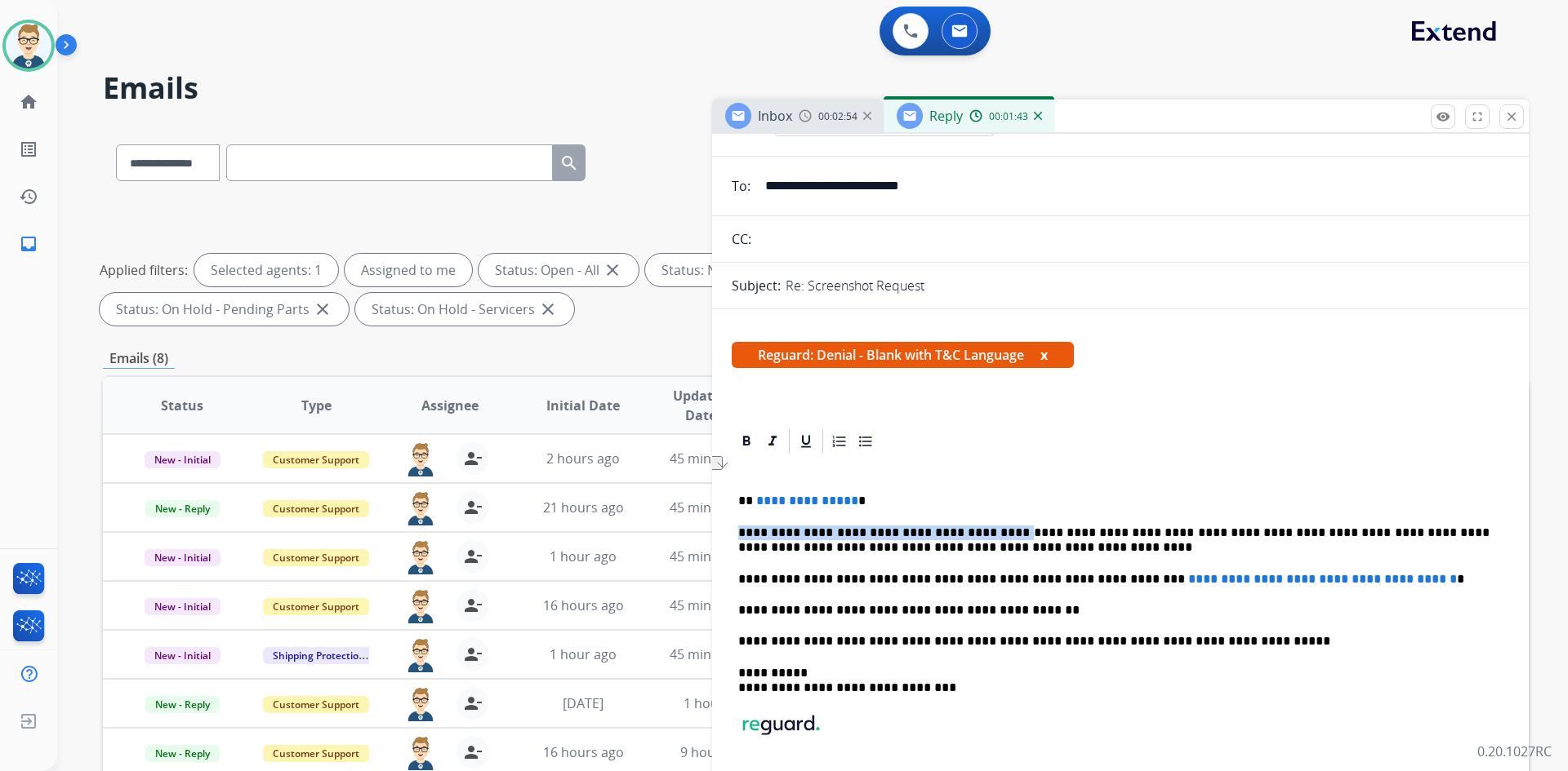
drag, startPoint x: 732, startPoint y: 530, endPoint x: 993, endPoint y: 524, distance: 261.1
click at [993, 524] on div "**********" at bounding box center [1119, 657] width 777 height 400
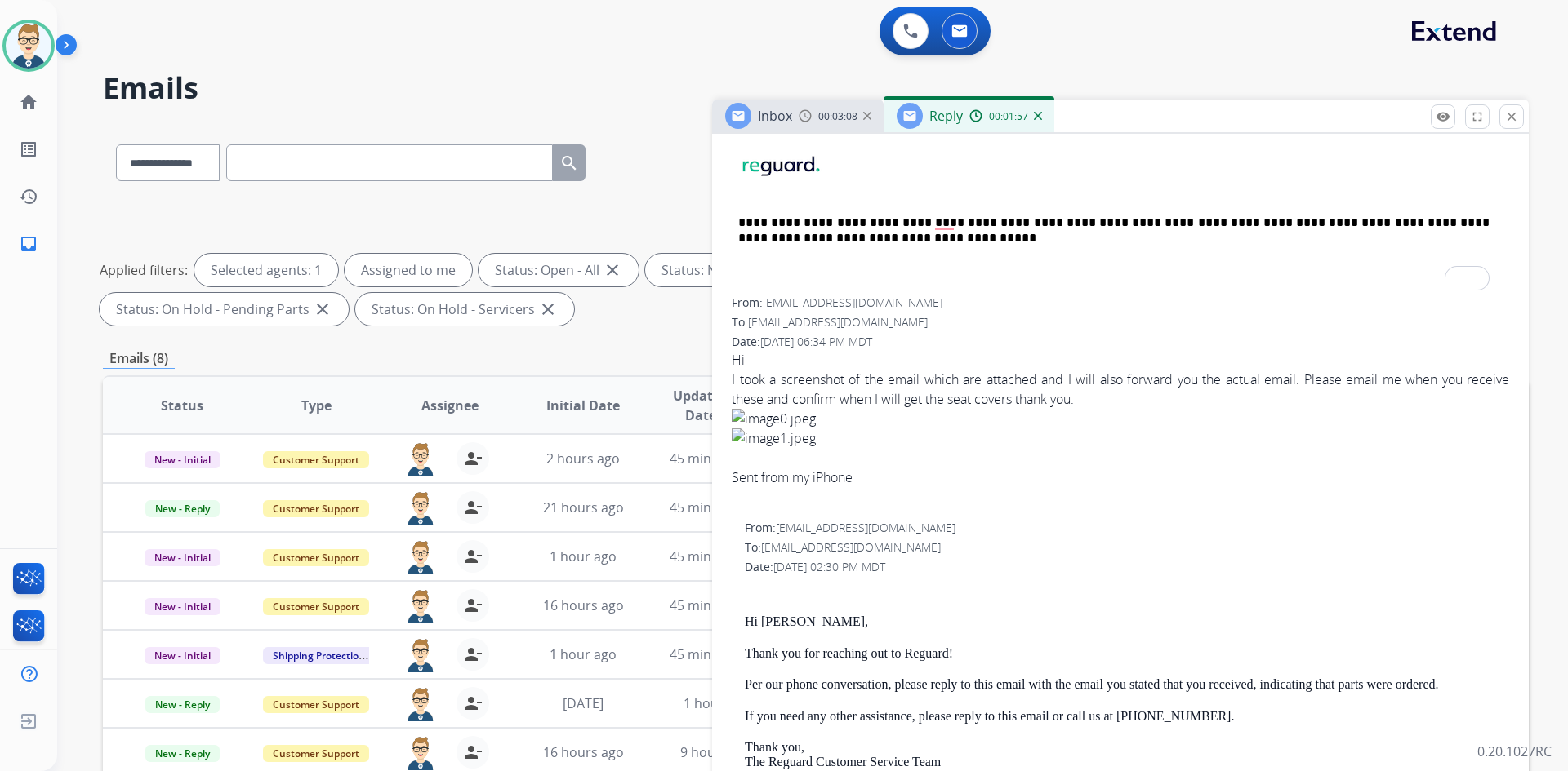
scroll to position [817, 0]
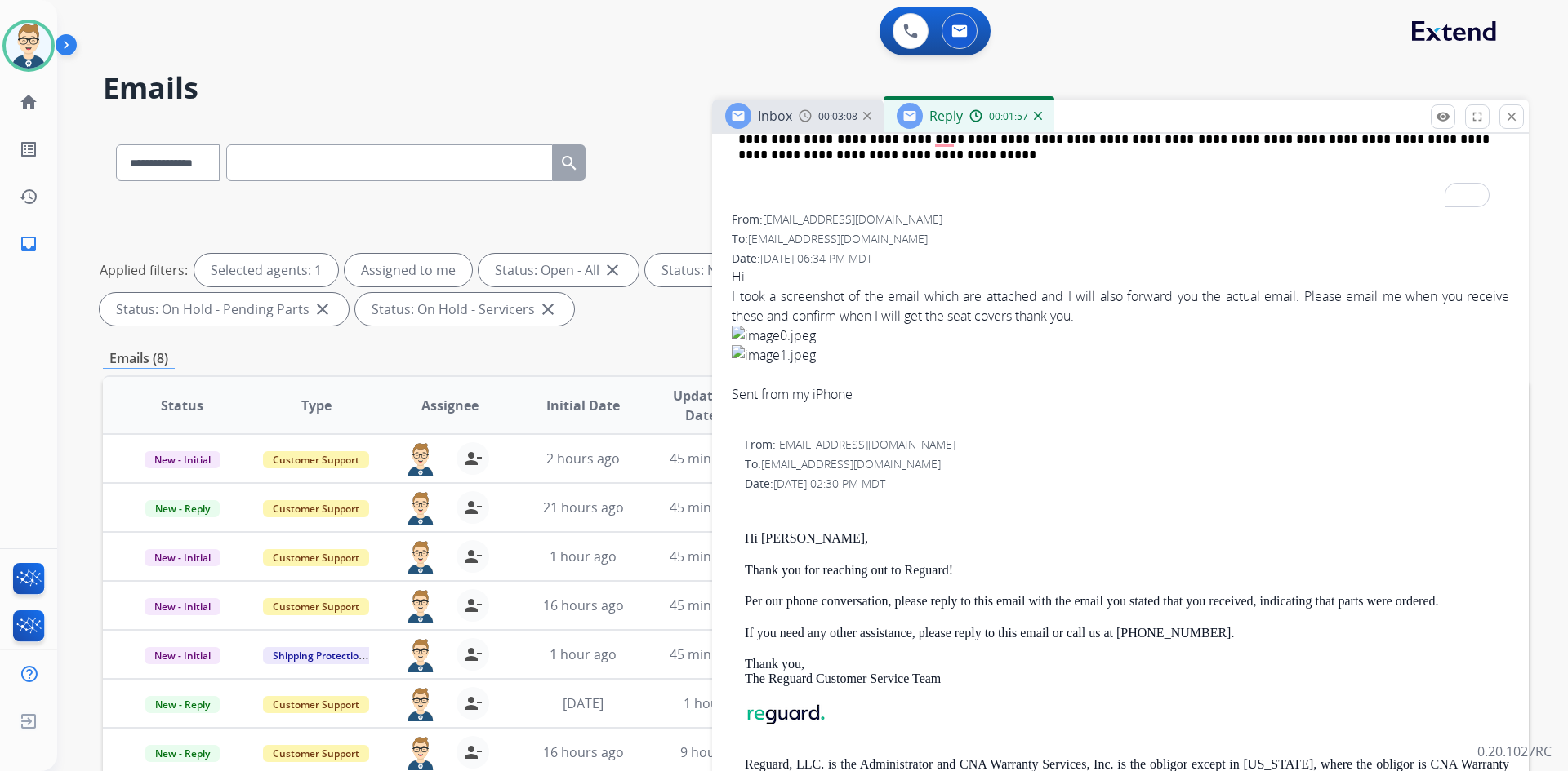
click at [784, 539] on p "Hi [PERSON_NAME]," at bounding box center [1126, 538] width 764 height 15
copy p "[PERSON_NAME]"
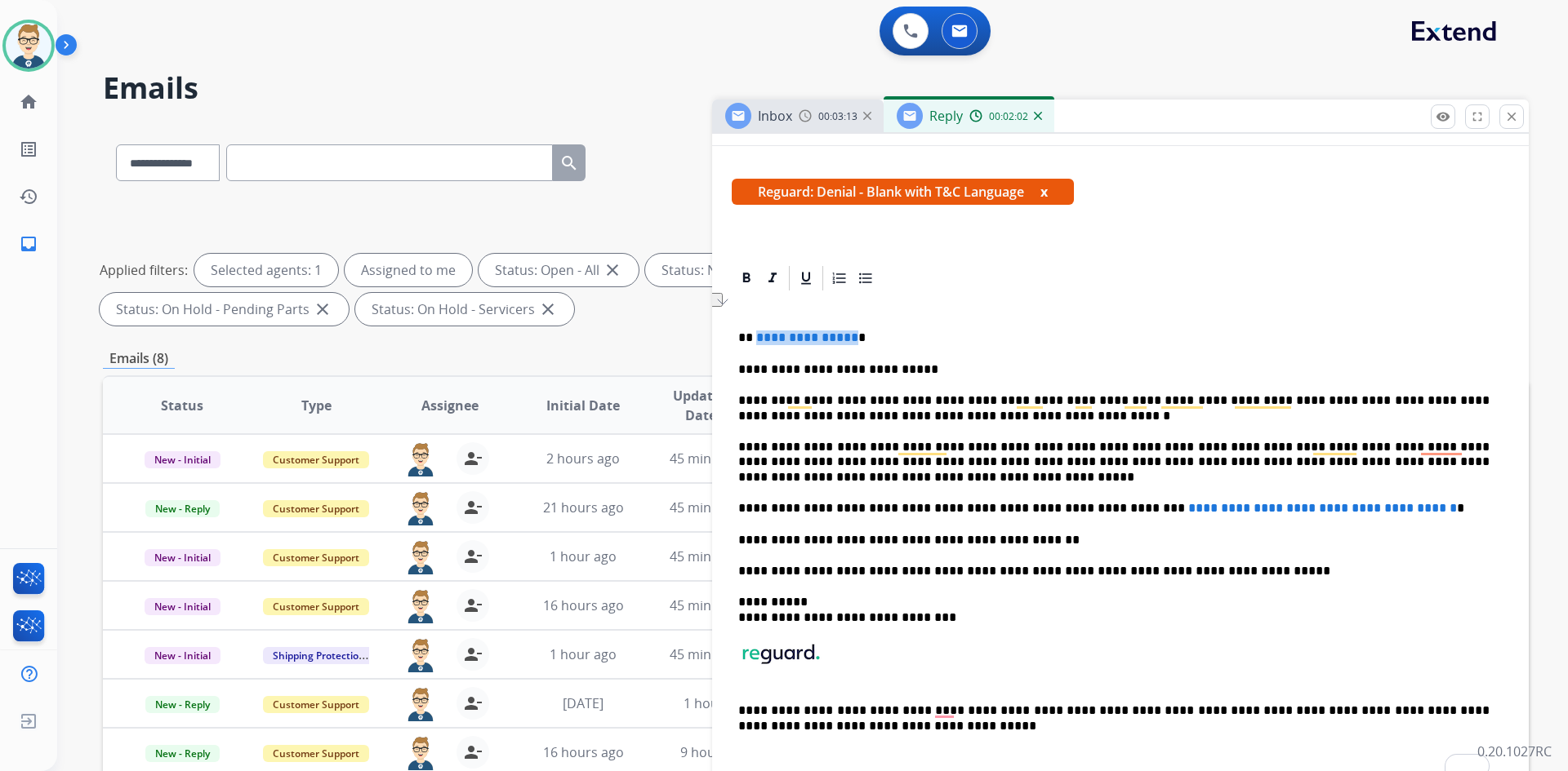
drag, startPoint x: 849, startPoint y: 332, endPoint x: 755, endPoint y: 323, distance: 94.4
click at [755, 323] on div "**********" at bounding box center [1119, 539] width 777 height 493
drag, startPoint x: 804, startPoint y: 457, endPoint x: 1128, endPoint y: 460, distance: 324.0
click at [1128, 460] on p "**********" at bounding box center [1113, 462] width 751 height 45
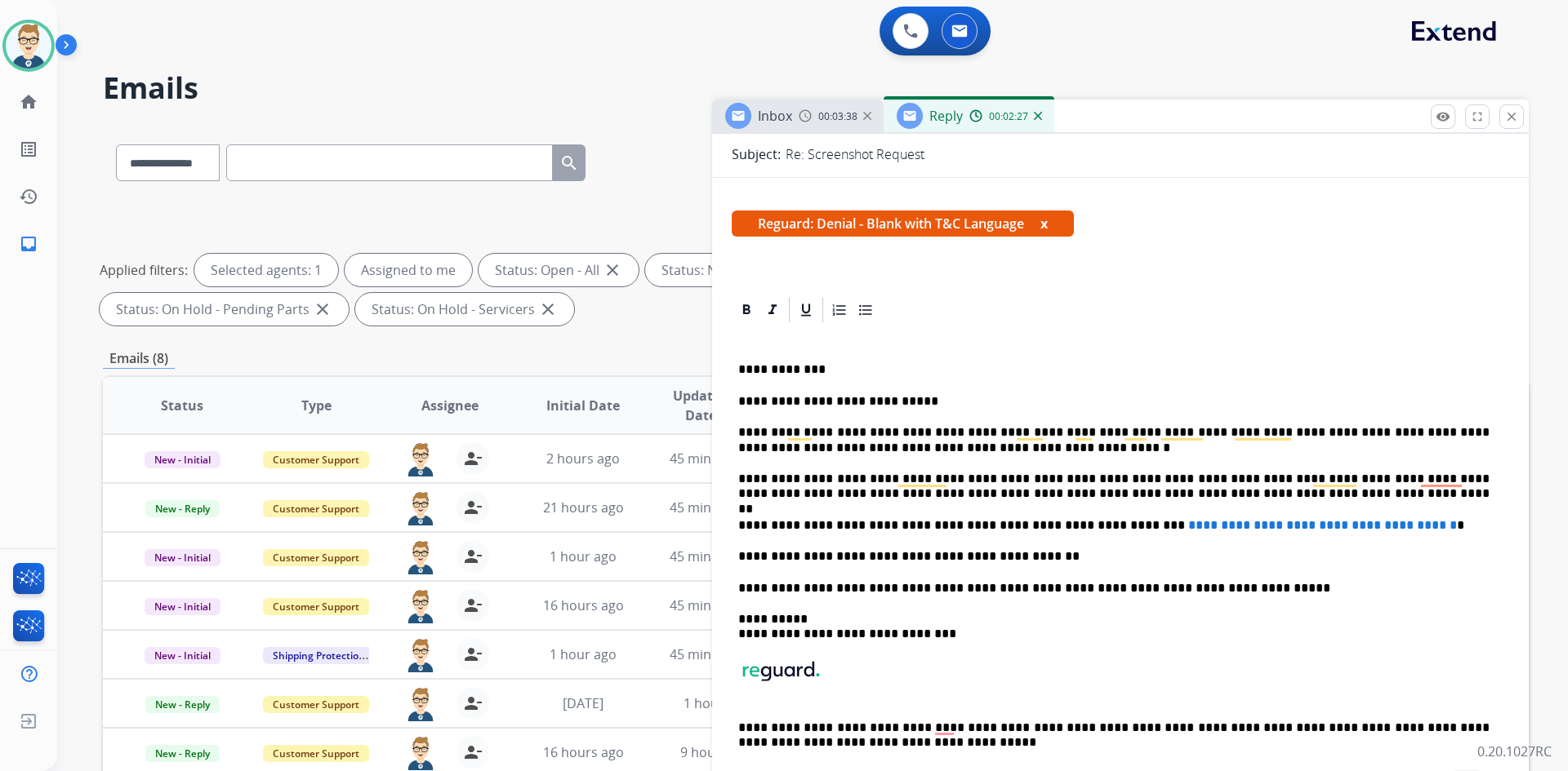
scroll to position [164, 0]
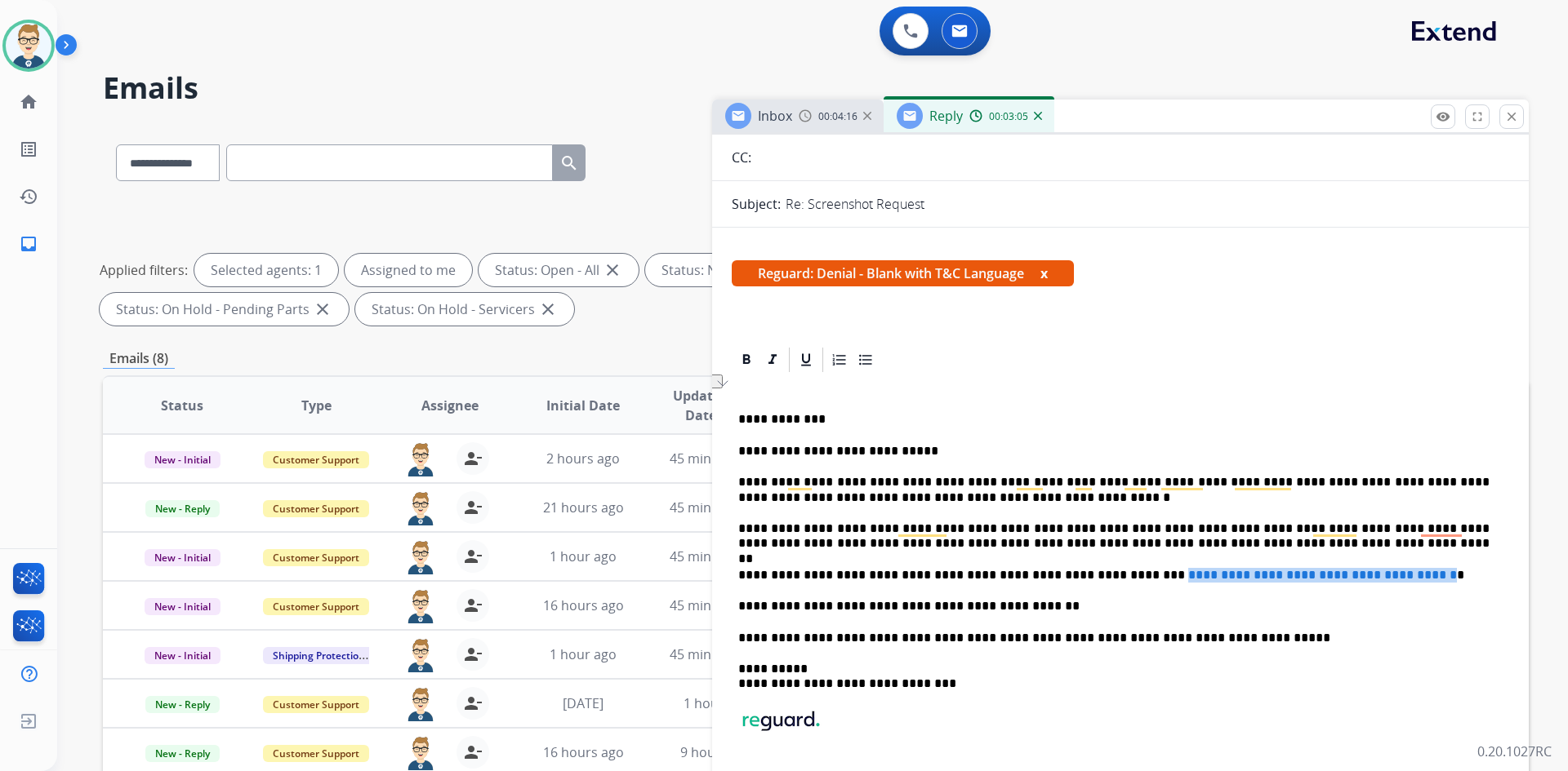
drag, startPoint x: 1416, startPoint y: 573, endPoint x: 1096, endPoint y: 577, distance: 320.0
click at [1188, 577] on span "**********" at bounding box center [1322, 575] width 269 height 12
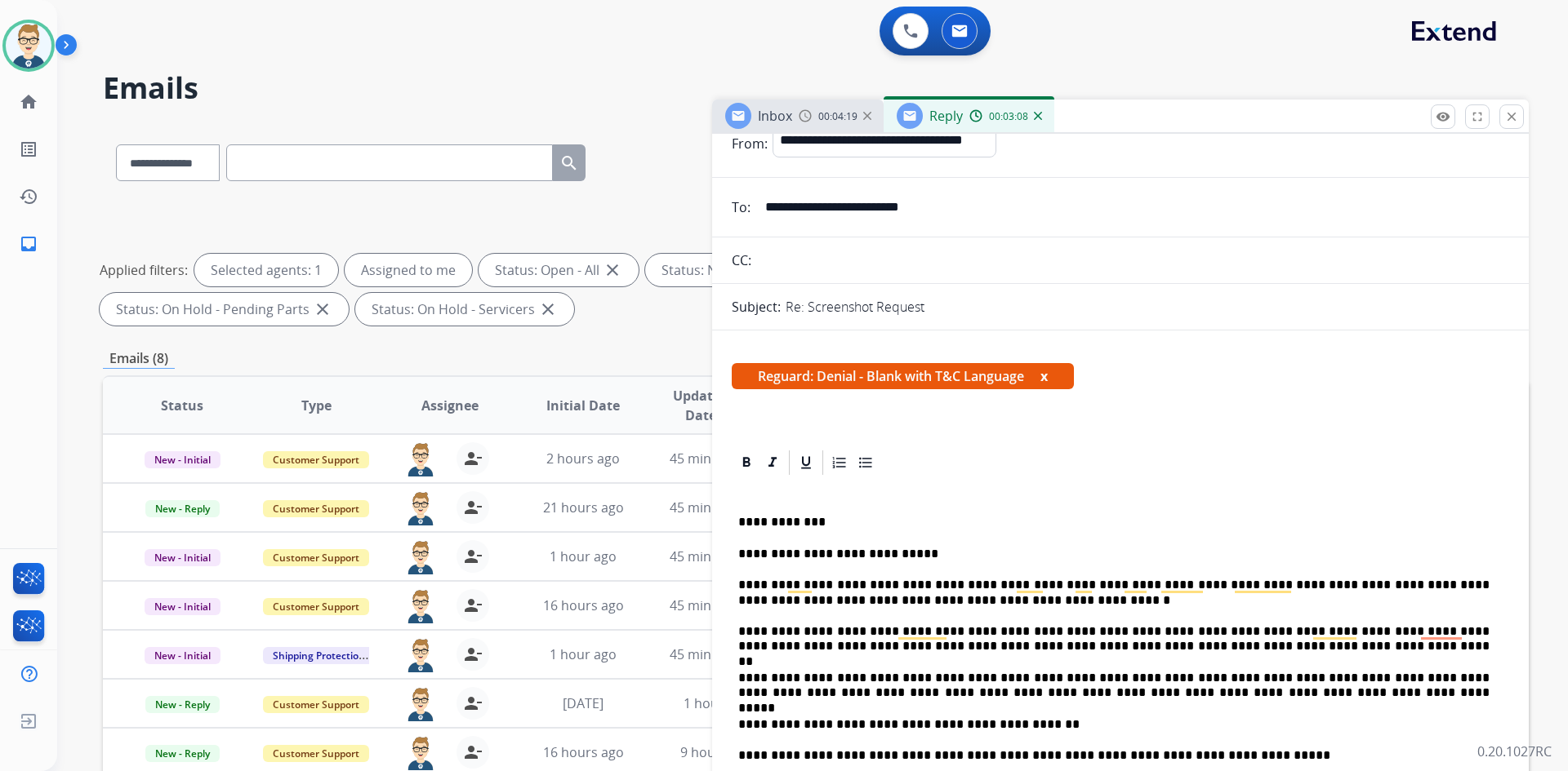
scroll to position [0, 0]
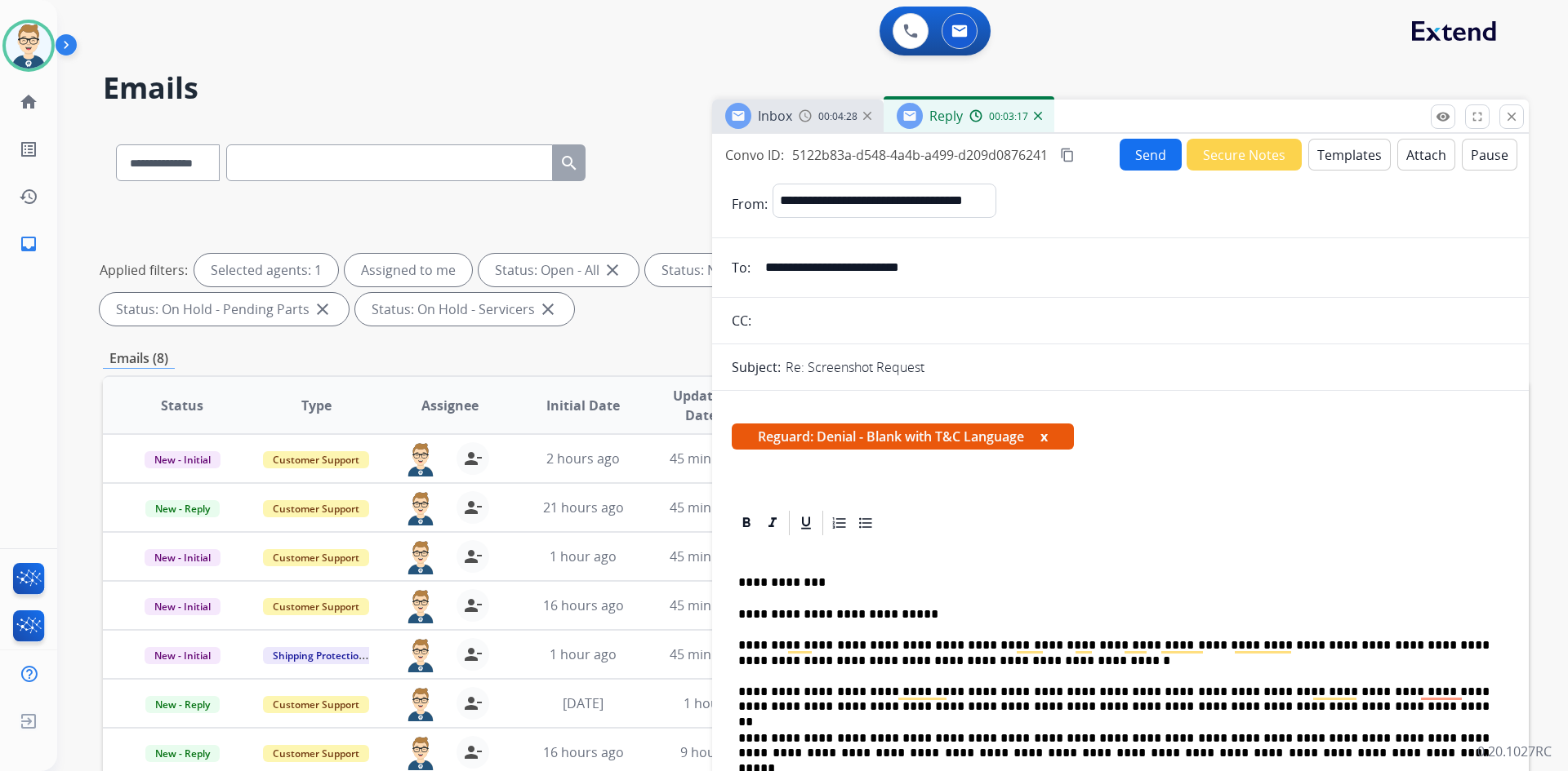
click at [1404, 156] on button "Attach" at bounding box center [1427, 154] width 58 height 32
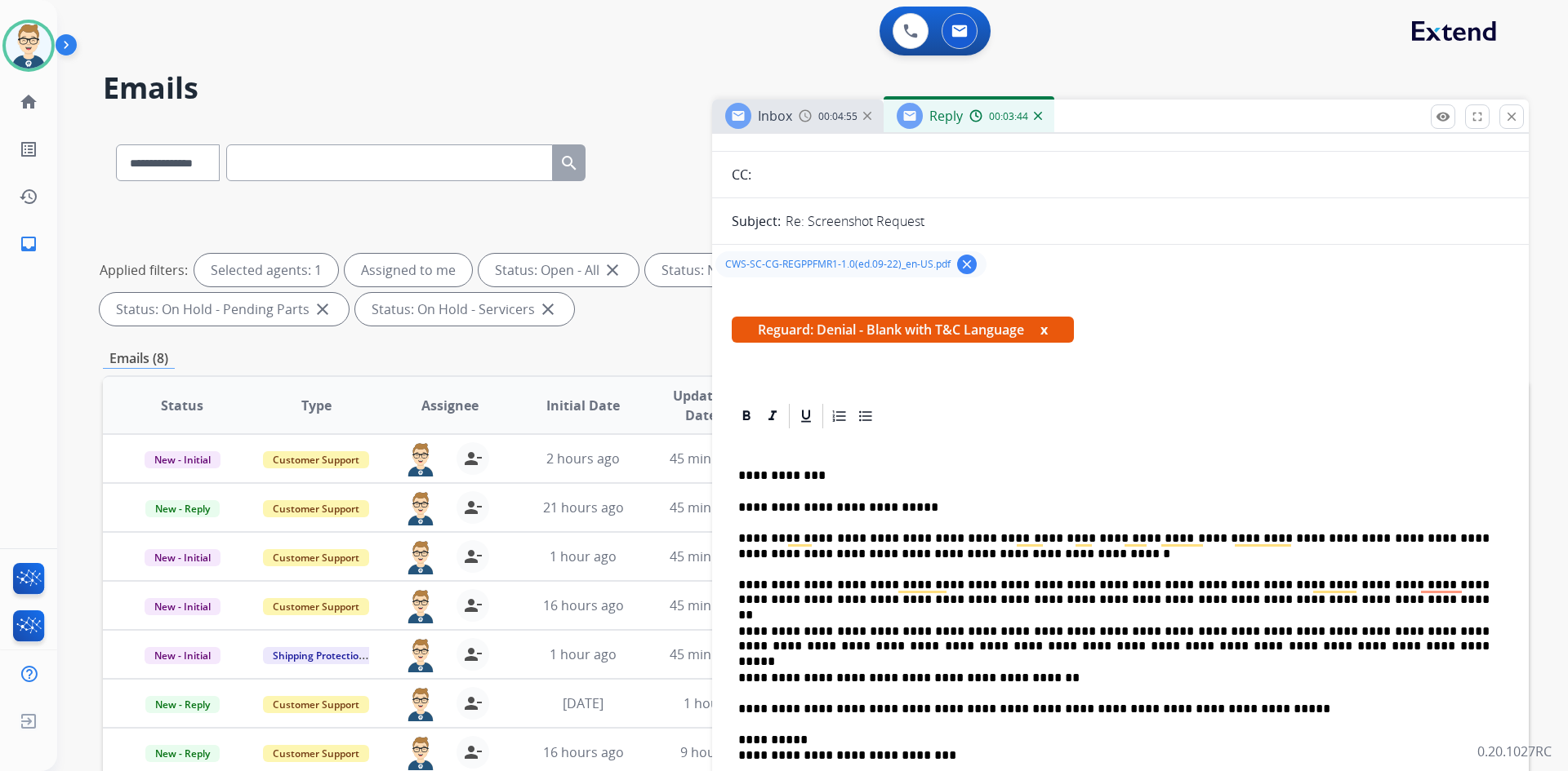
scroll to position [164, 0]
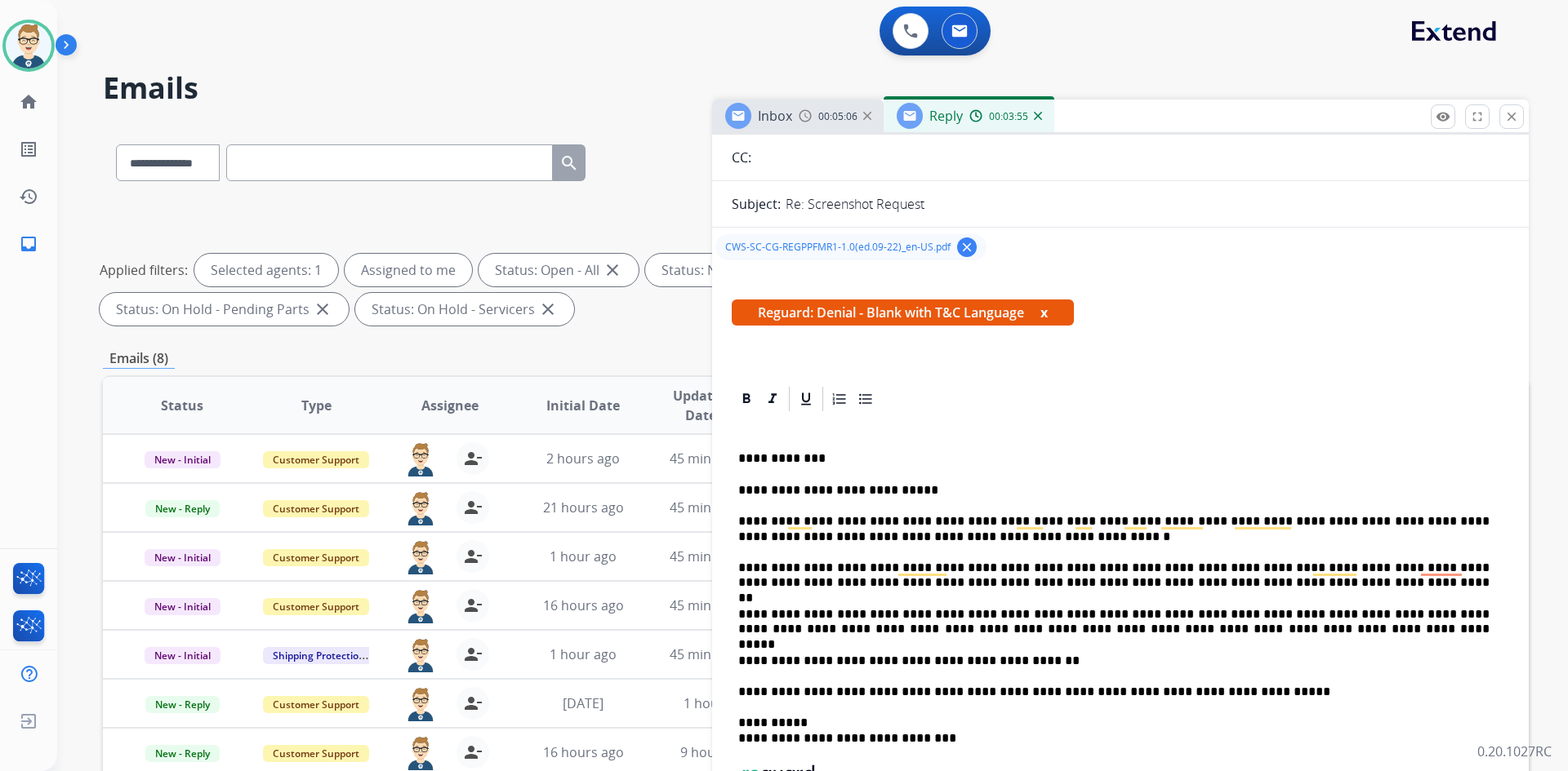
click at [1017, 542] on p "**********" at bounding box center [1113, 529] width 751 height 30
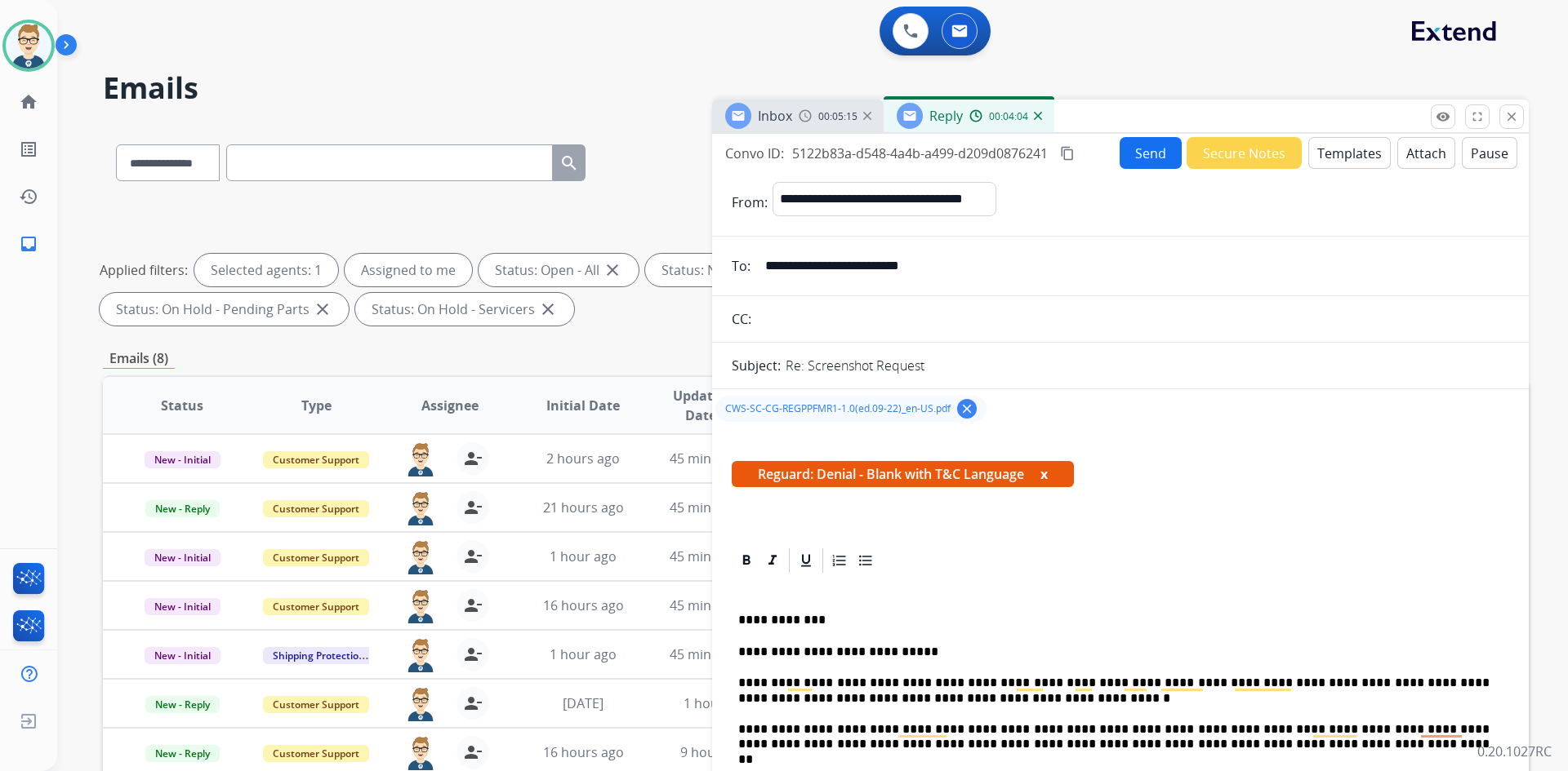
scroll to position [0, 0]
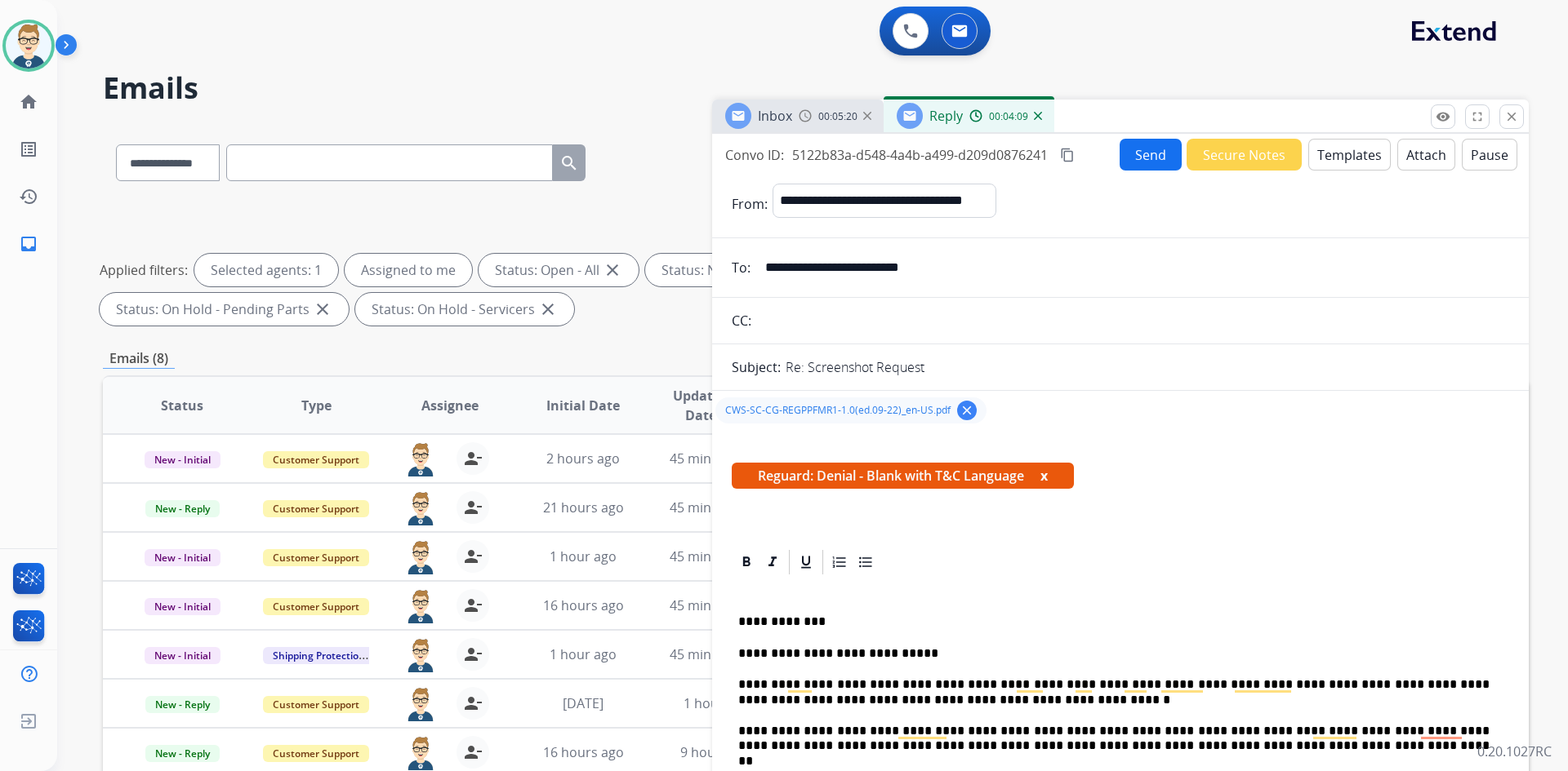
click at [1149, 154] on button "Send" at bounding box center [1150, 154] width 62 height 32
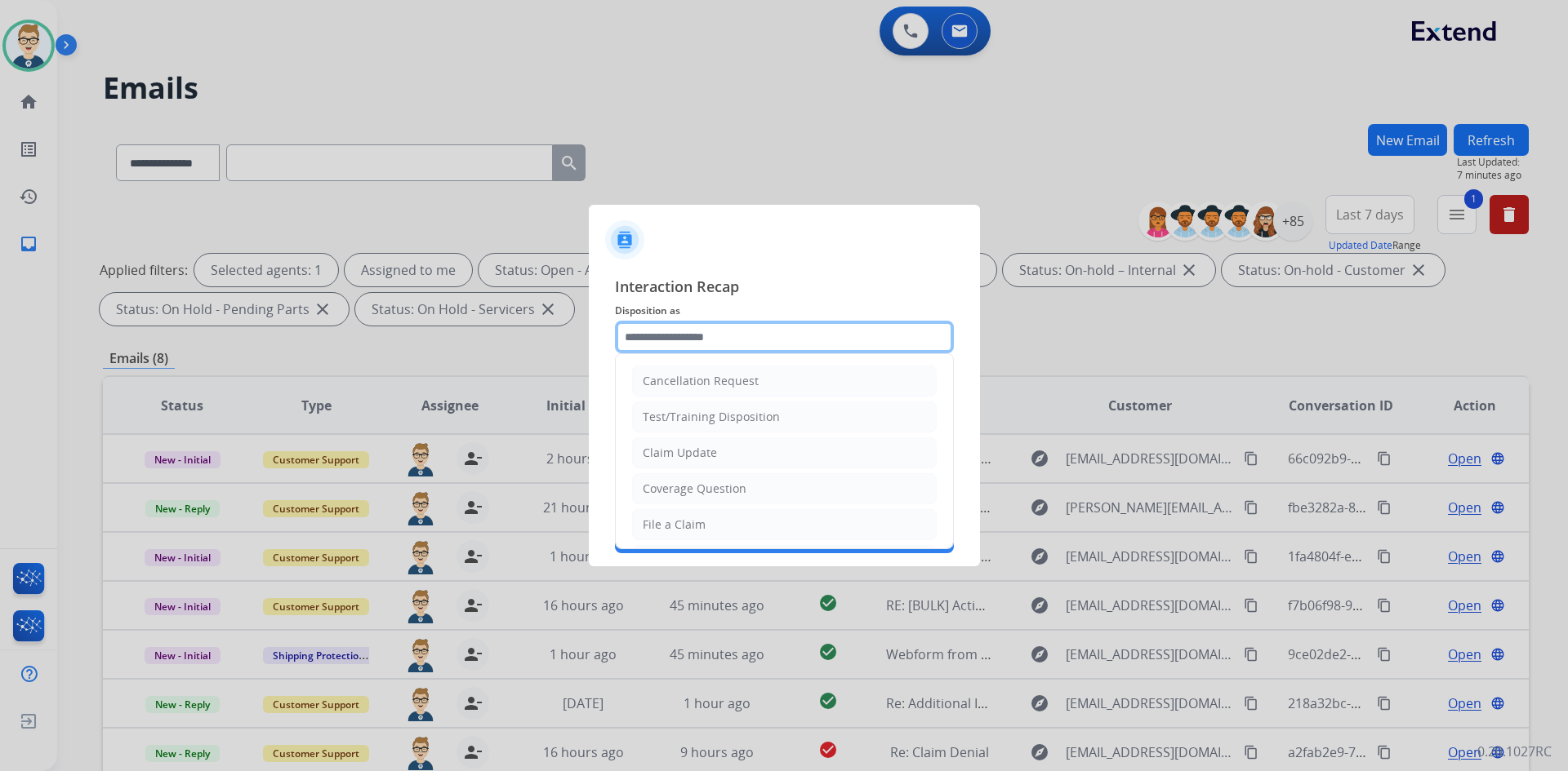
click at [792, 337] on input "text" at bounding box center [784, 337] width 339 height 33
click at [720, 445] on li "Claim Update" at bounding box center [784, 452] width 304 height 31
type input "**********"
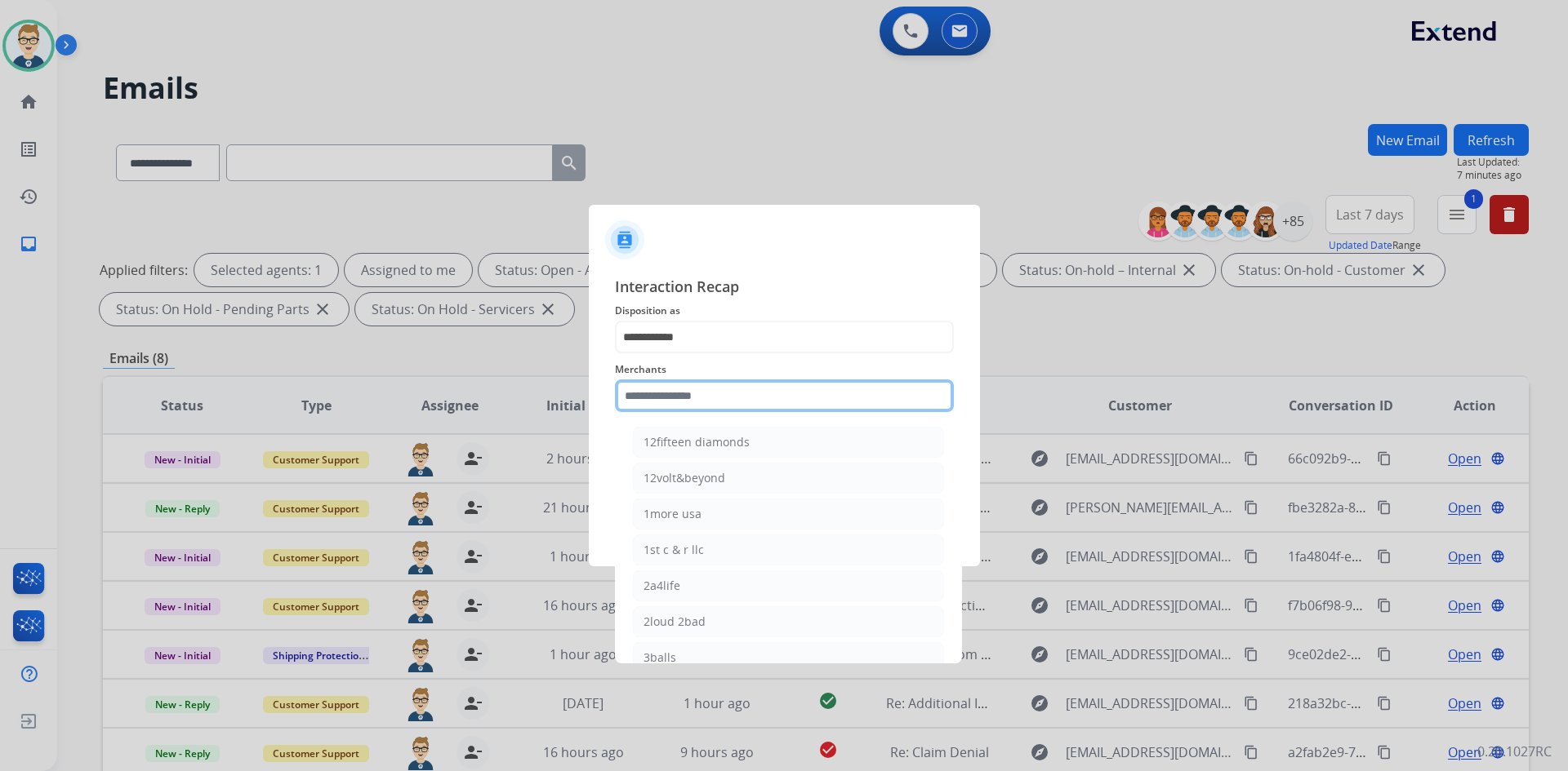
click at [724, 392] on input "text" at bounding box center [784, 395] width 339 height 33
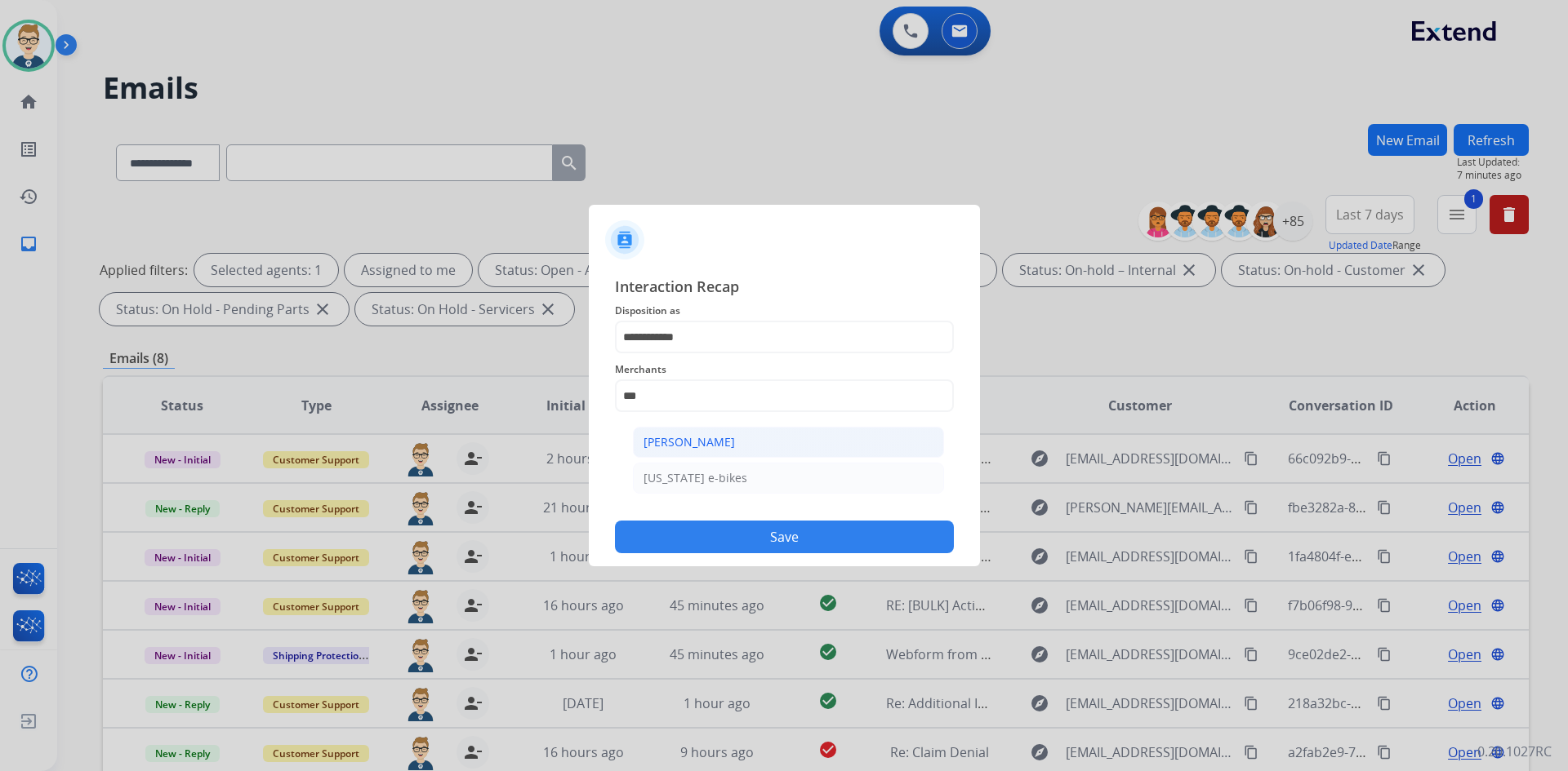
click at [716, 440] on div "[PERSON_NAME]" at bounding box center [690, 443] width 91 height 17
type input "**********"
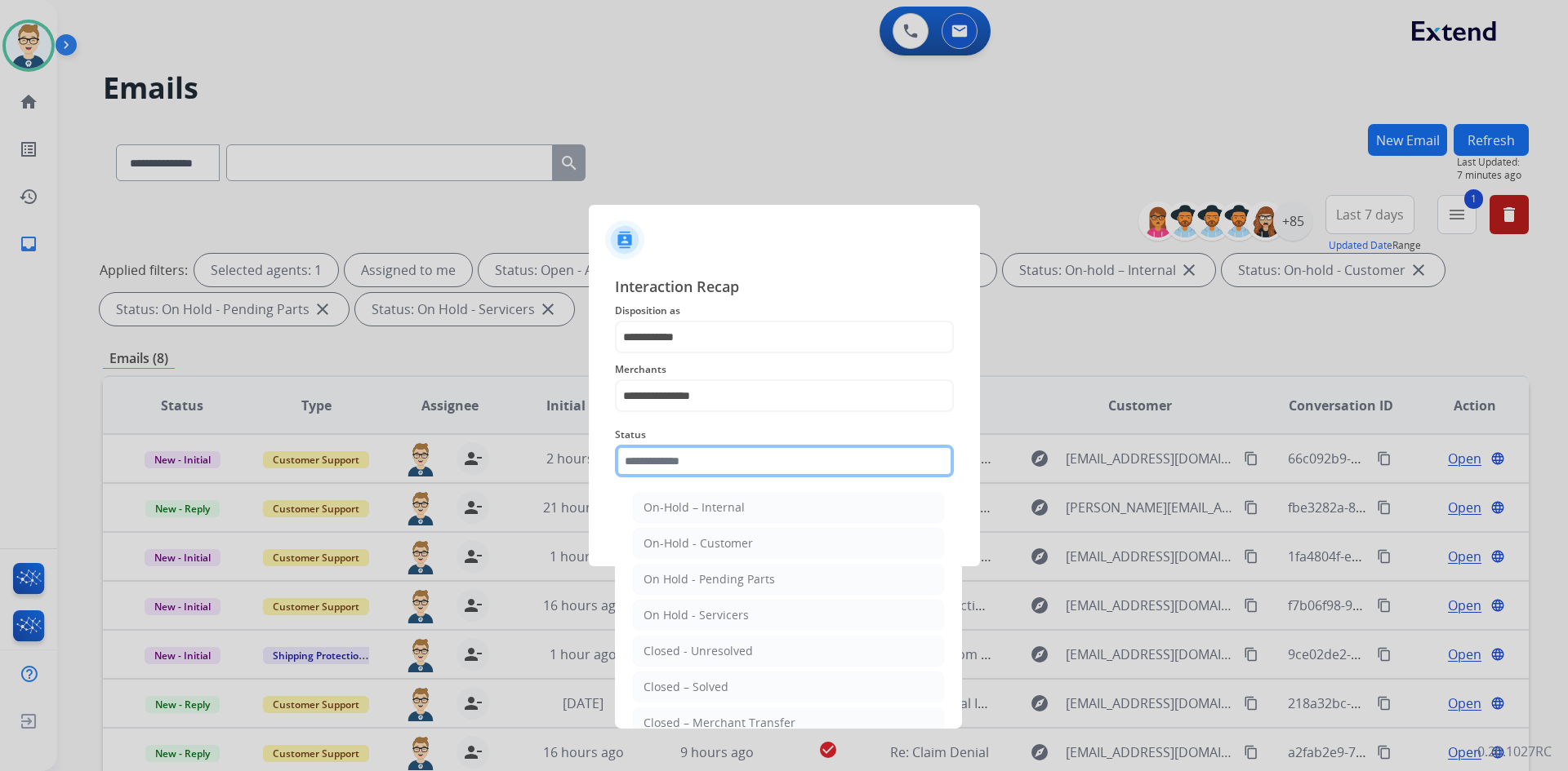
click at [693, 459] on input "text" at bounding box center [784, 460] width 339 height 33
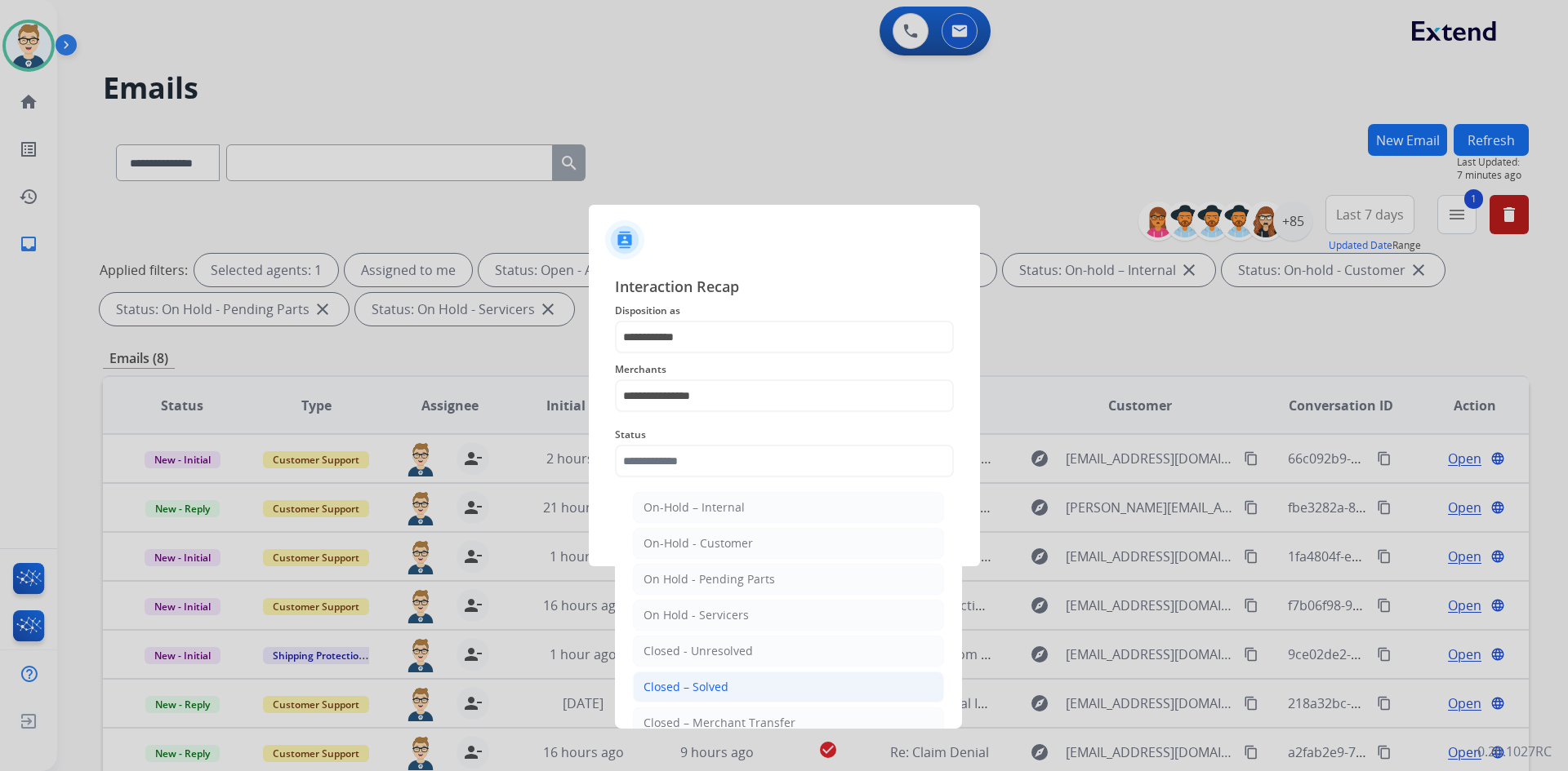
click at [687, 692] on div "Closed – Solved" at bounding box center [686, 687] width 85 height 17
type input "**********"
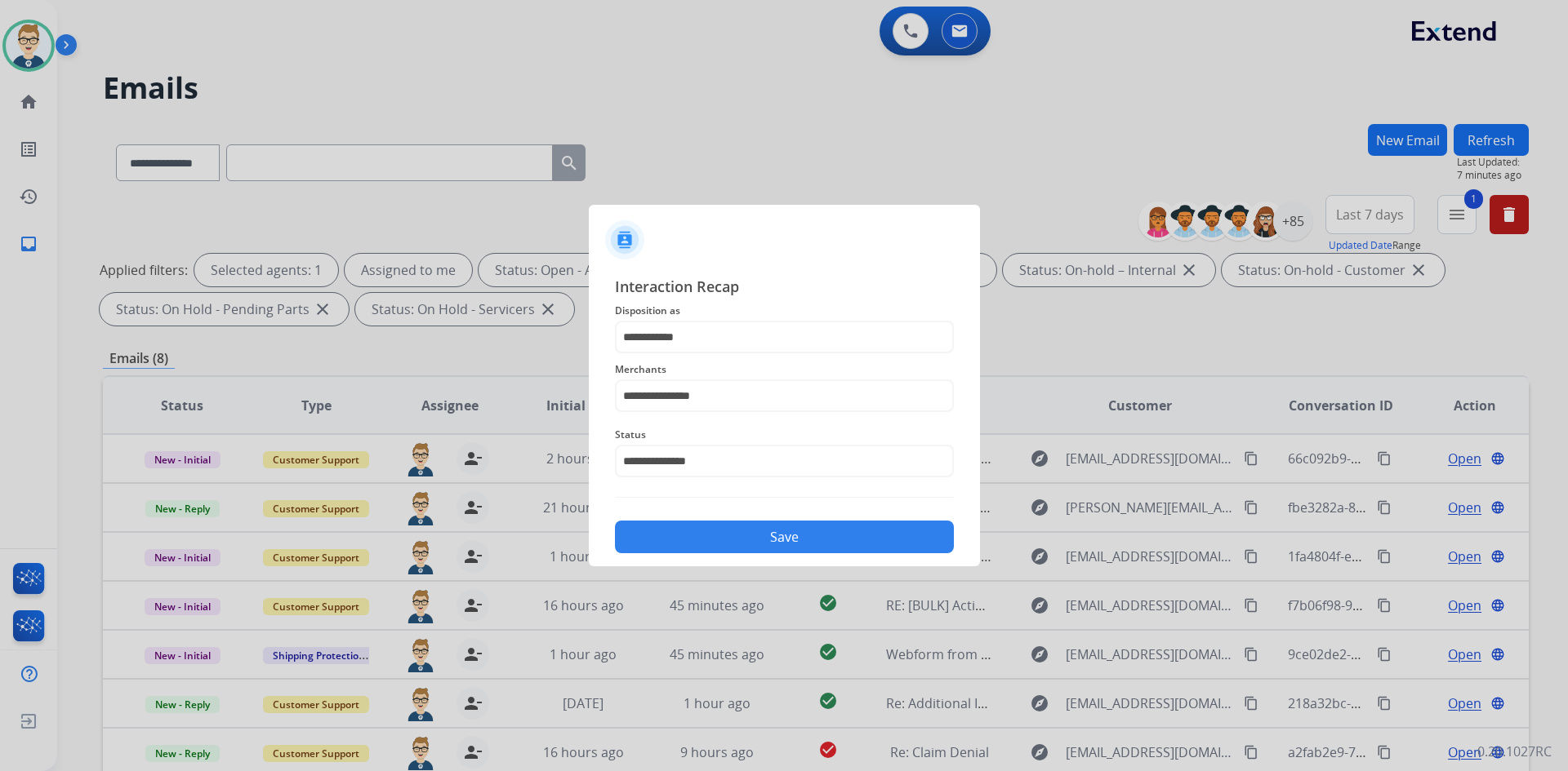
click at [730, 531] on button "Save" at bounding box center [784, 537] width 339 height 33
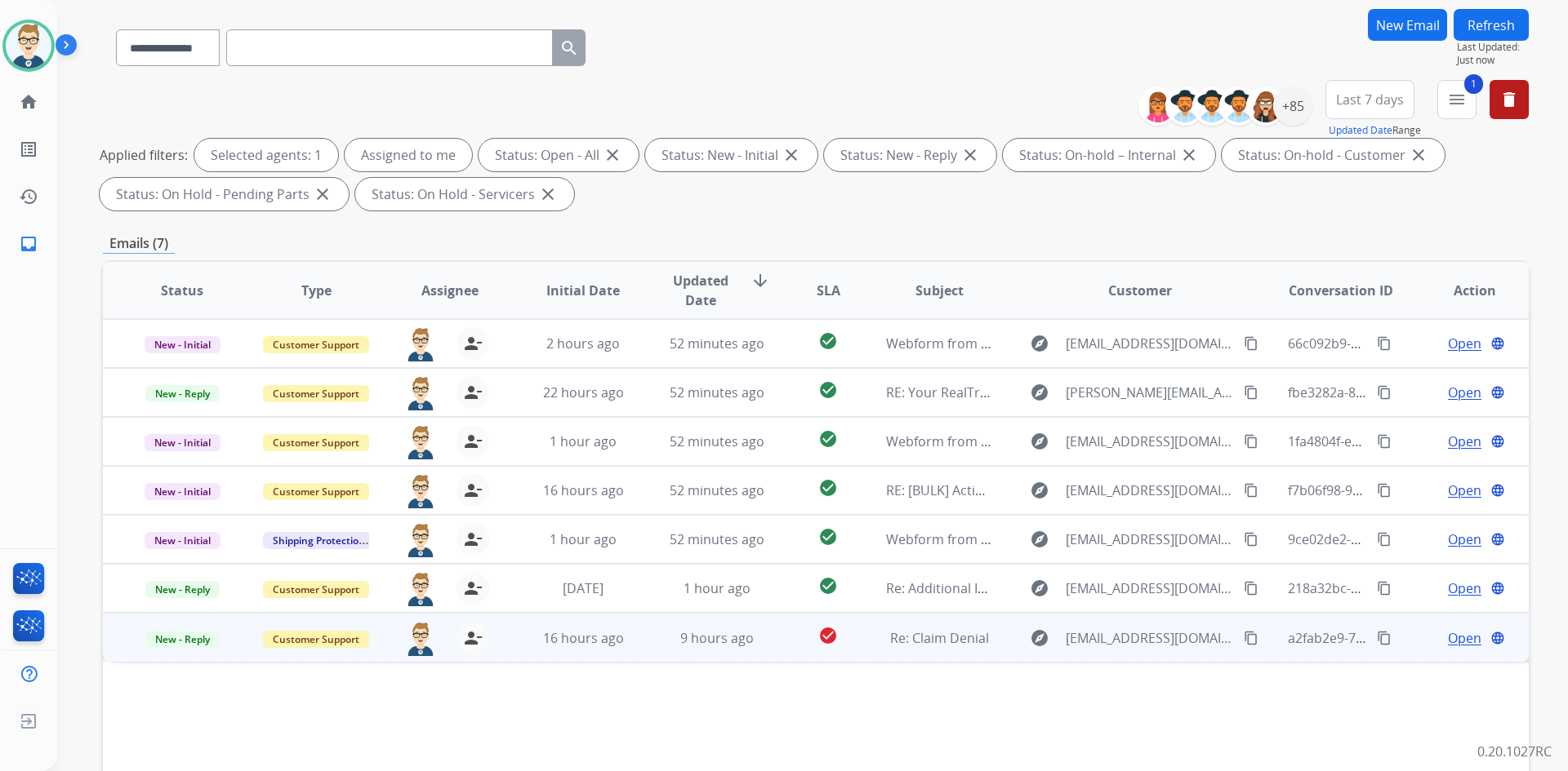
scroll to position [236, 0]
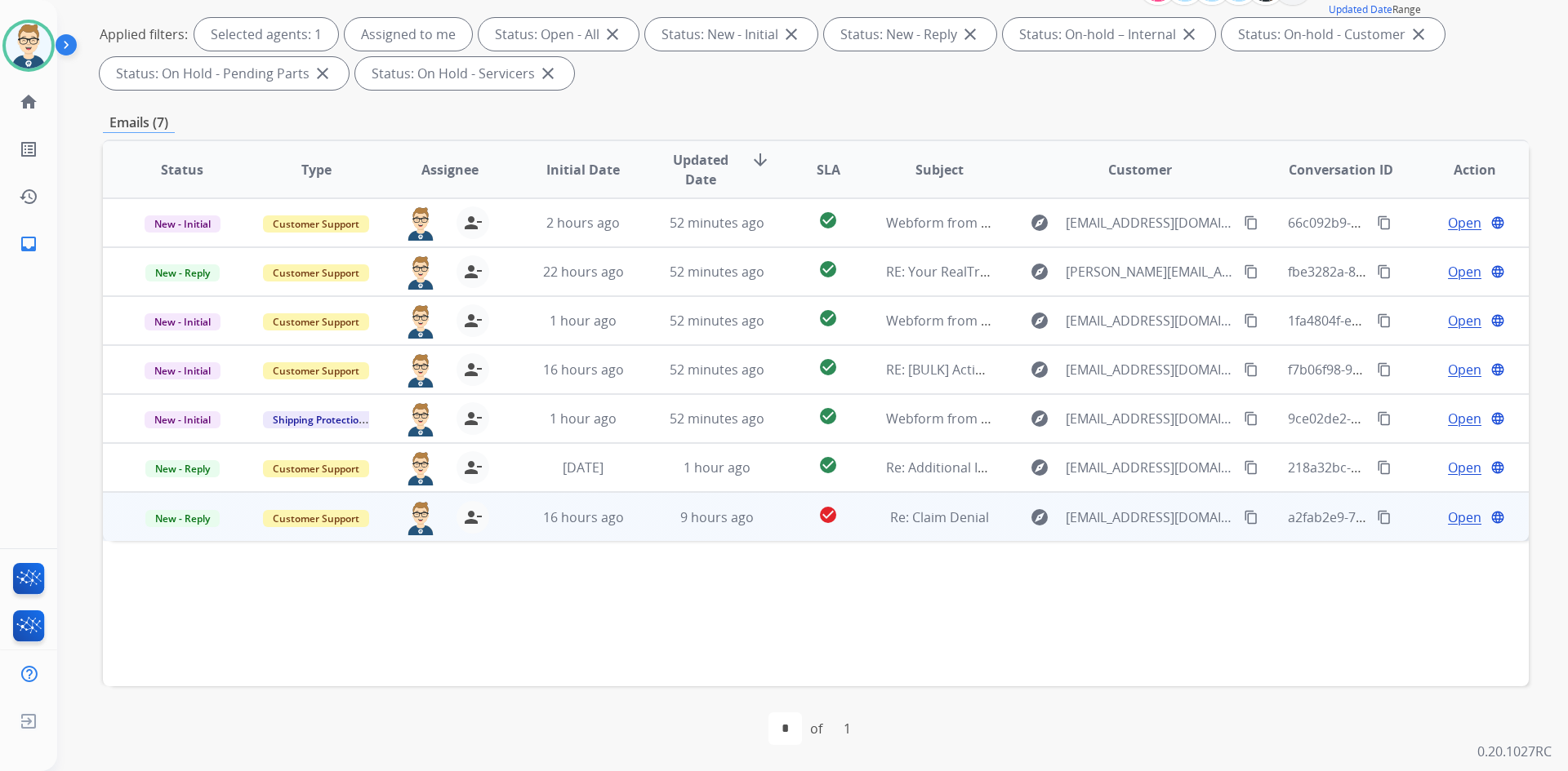
click at [1456, 513] on span "Open" at bounding box center [1465, 517] width 34 height 20
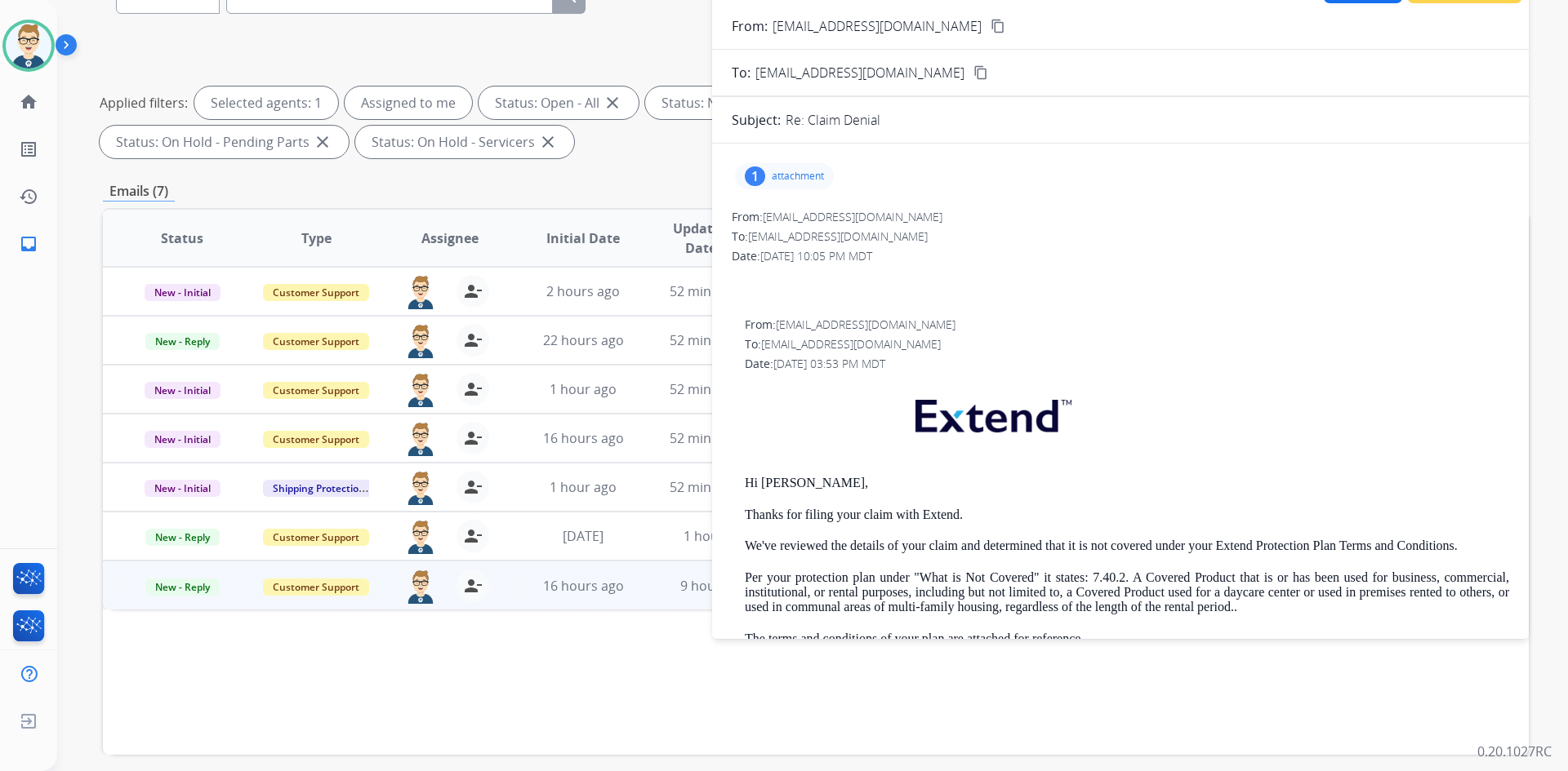
scroll to position [73, 0]
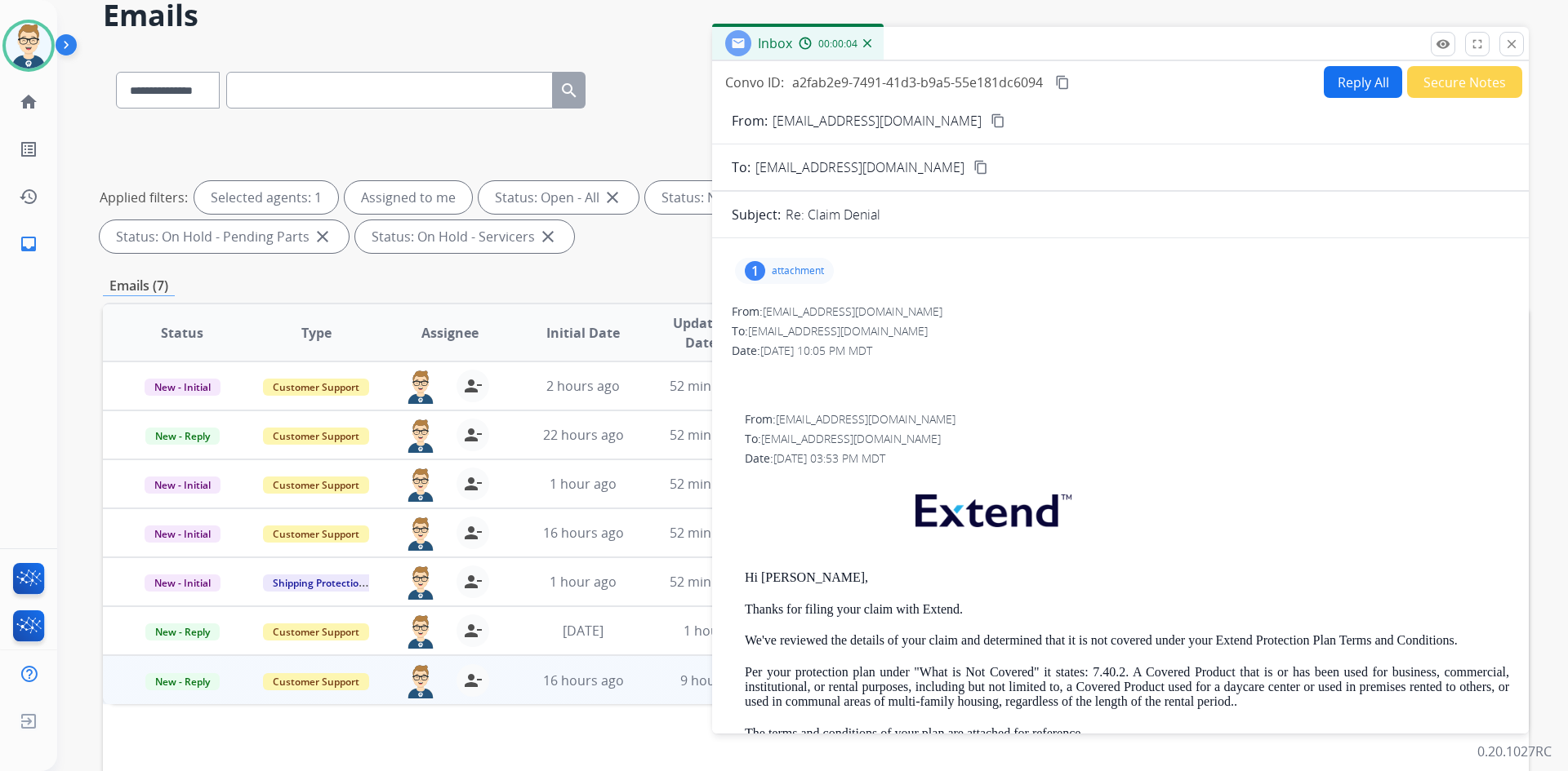
click at [784, 258] on div "1 attachment" at bounding box center [784, 271] width 99 height 26
click at [795, 264] on p "attachment" at bounding box center [797, 271] width 52 height 13
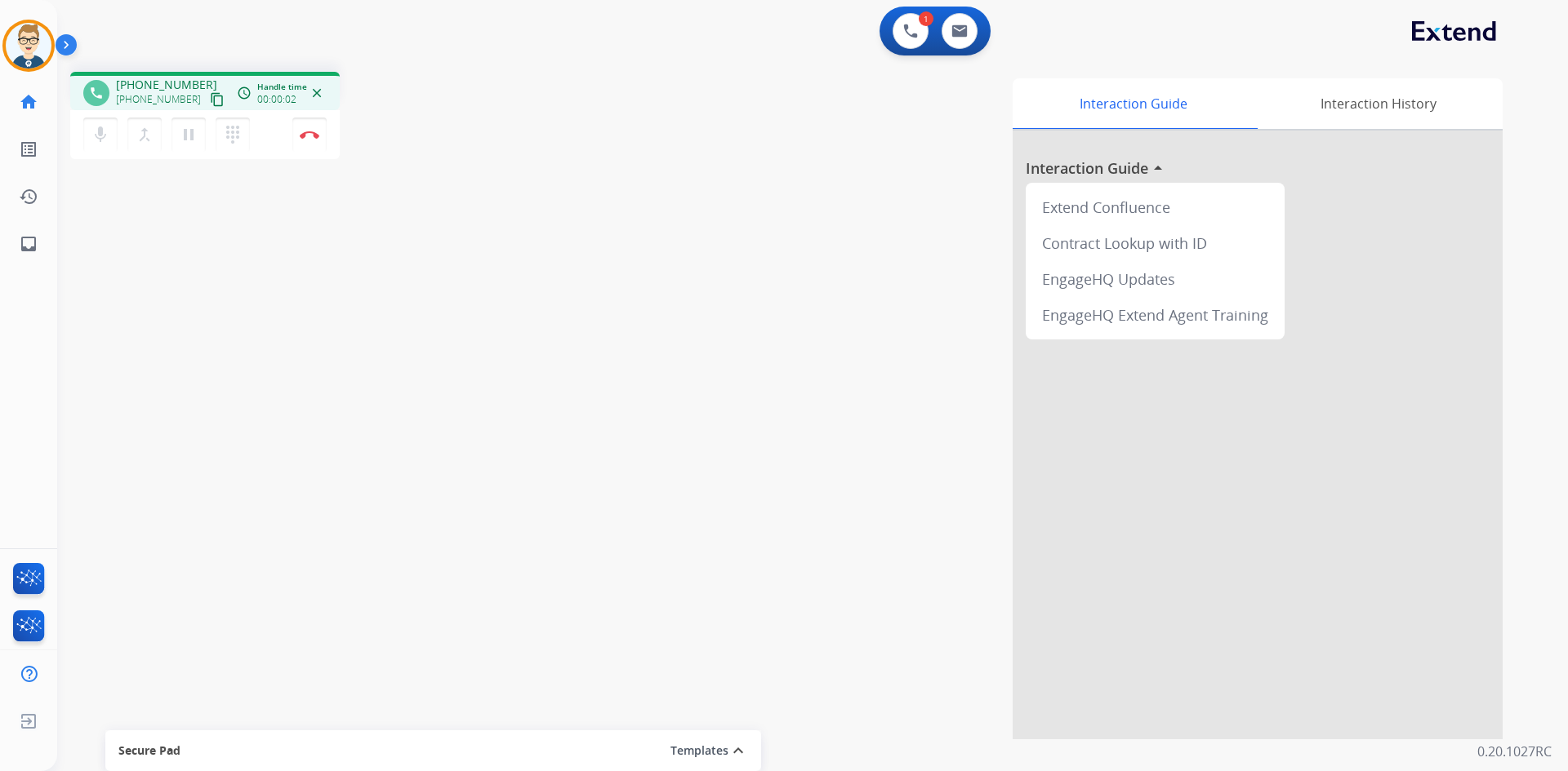
click at [210, 105] on mat-icon "content_copy" at bounding box center [218, 100] width 15 height 15
click at [184, 131] on mat-icon "pause" at bounding box center [188, 134] width 20 height 20
click at [177, 139] on button "play_arrow Hold" at bounding box center [188, 134] width 34 height 34
click at [210, 96] on mat-icon "content_copy" at bounding box center [218, 100] width 15 height 15
click at [191, 135] on mat-icon "pause" at bounding box center [188, 134] width 20 height 20
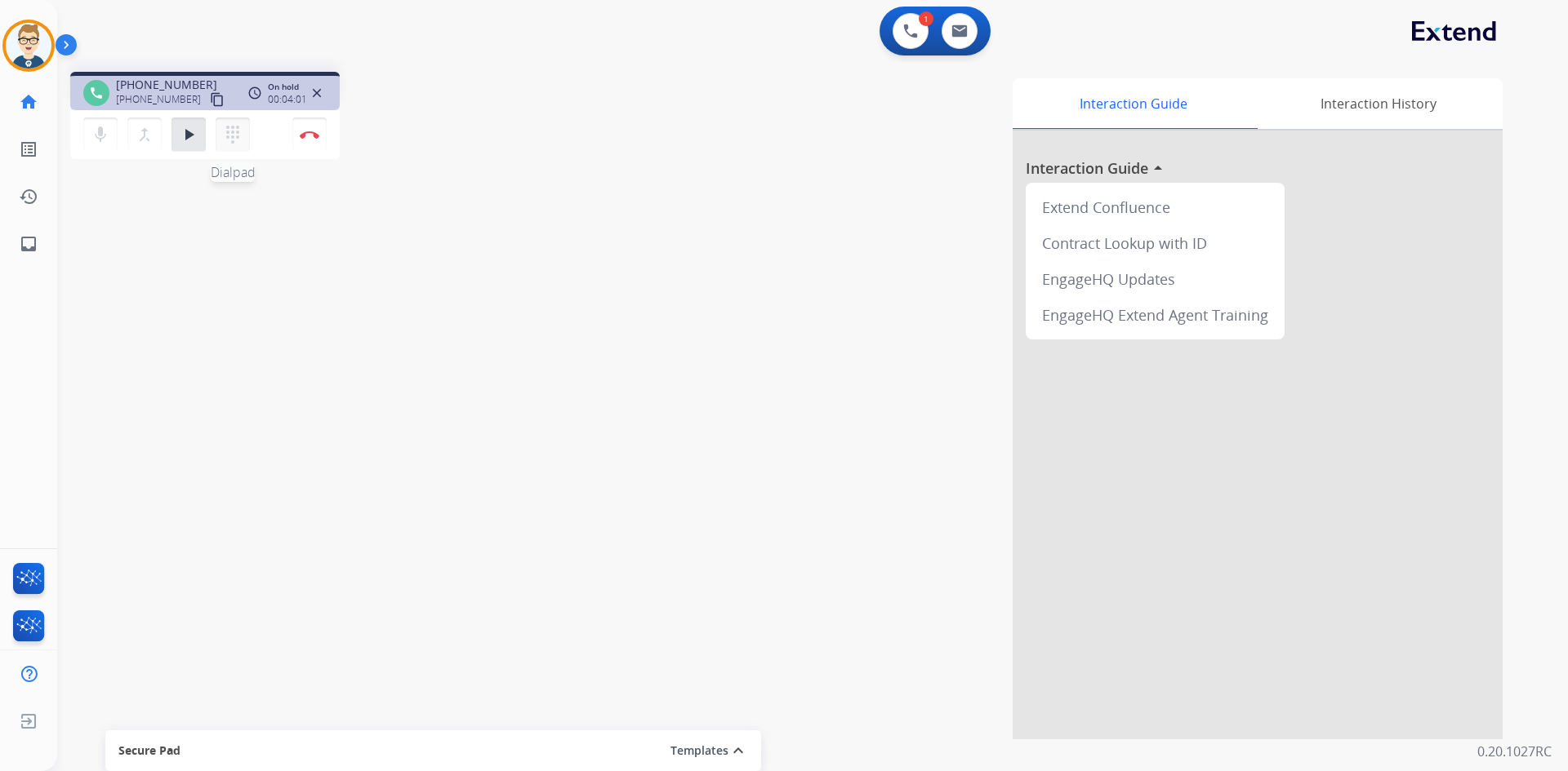
click at [235, 132] on mat-icon "dialpad" at bounding box center [233, 134] width 20 height 20
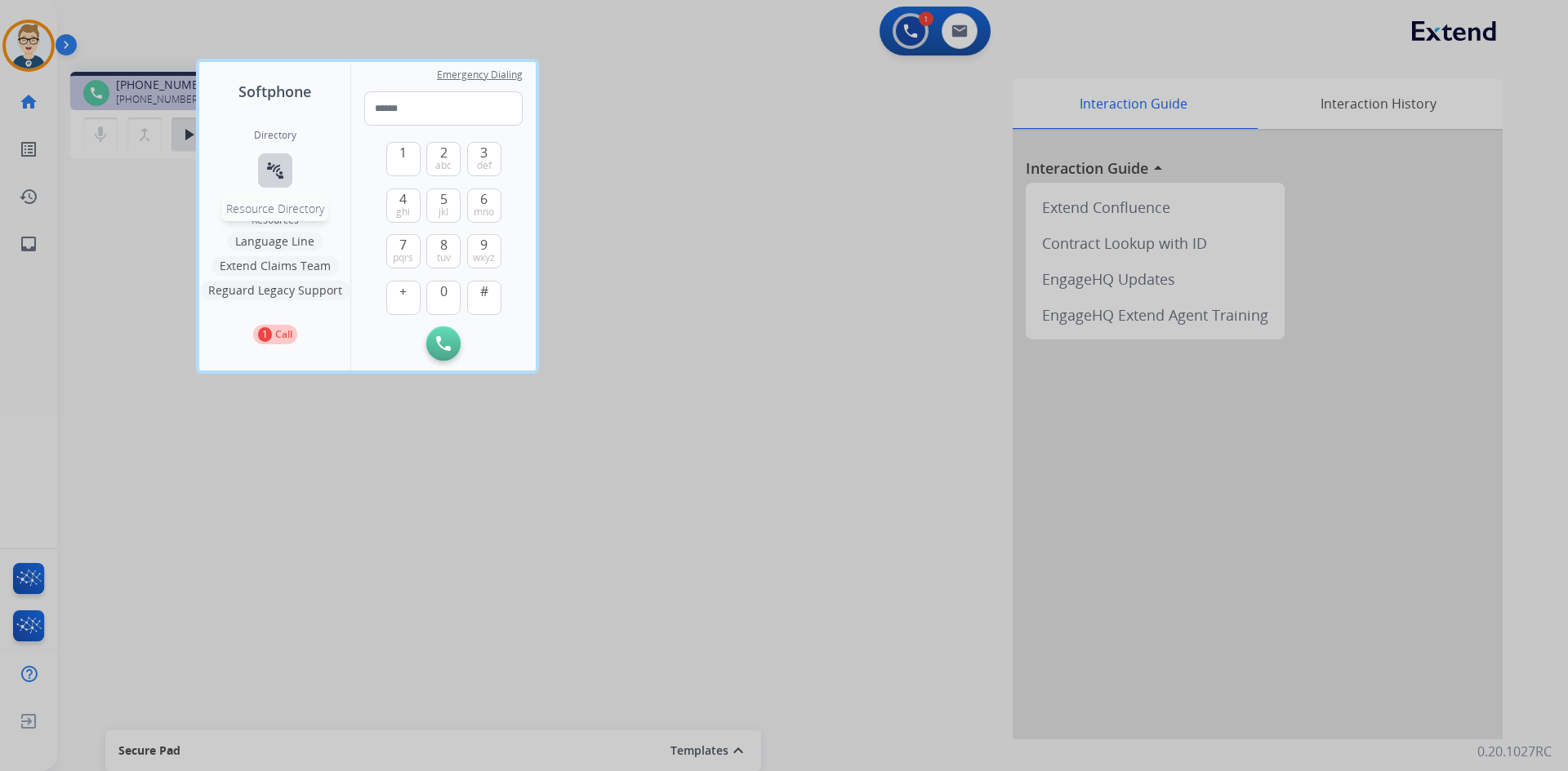
click at [266, 164] on mat-icon "connect_without_contact" at bounding box center [275, 170] width 20 height 20
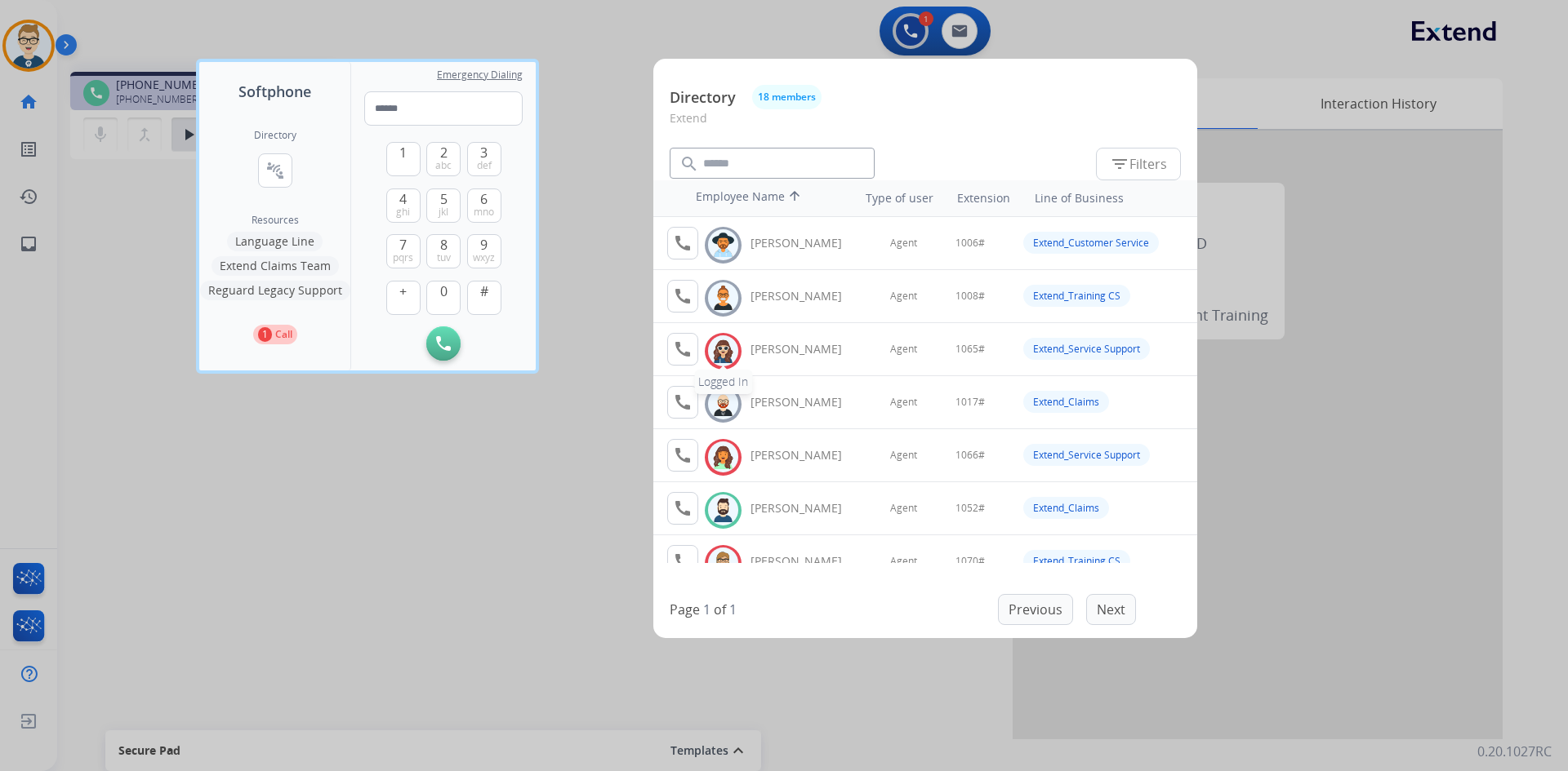
scroll to position [82, 0]
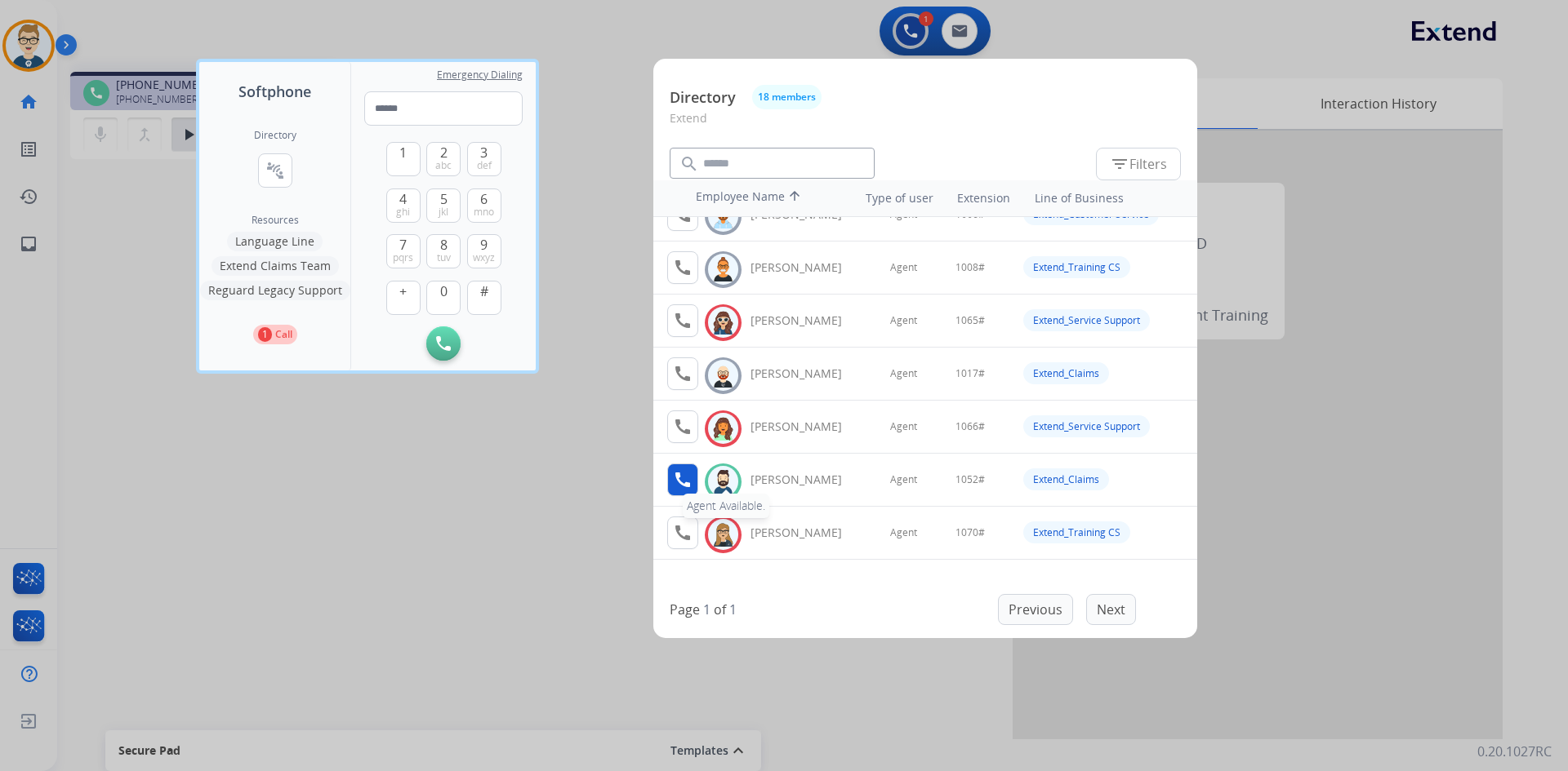
click at [691, 479] on mat-icon "call" at bounding box center [682, 479] width 20 height 20
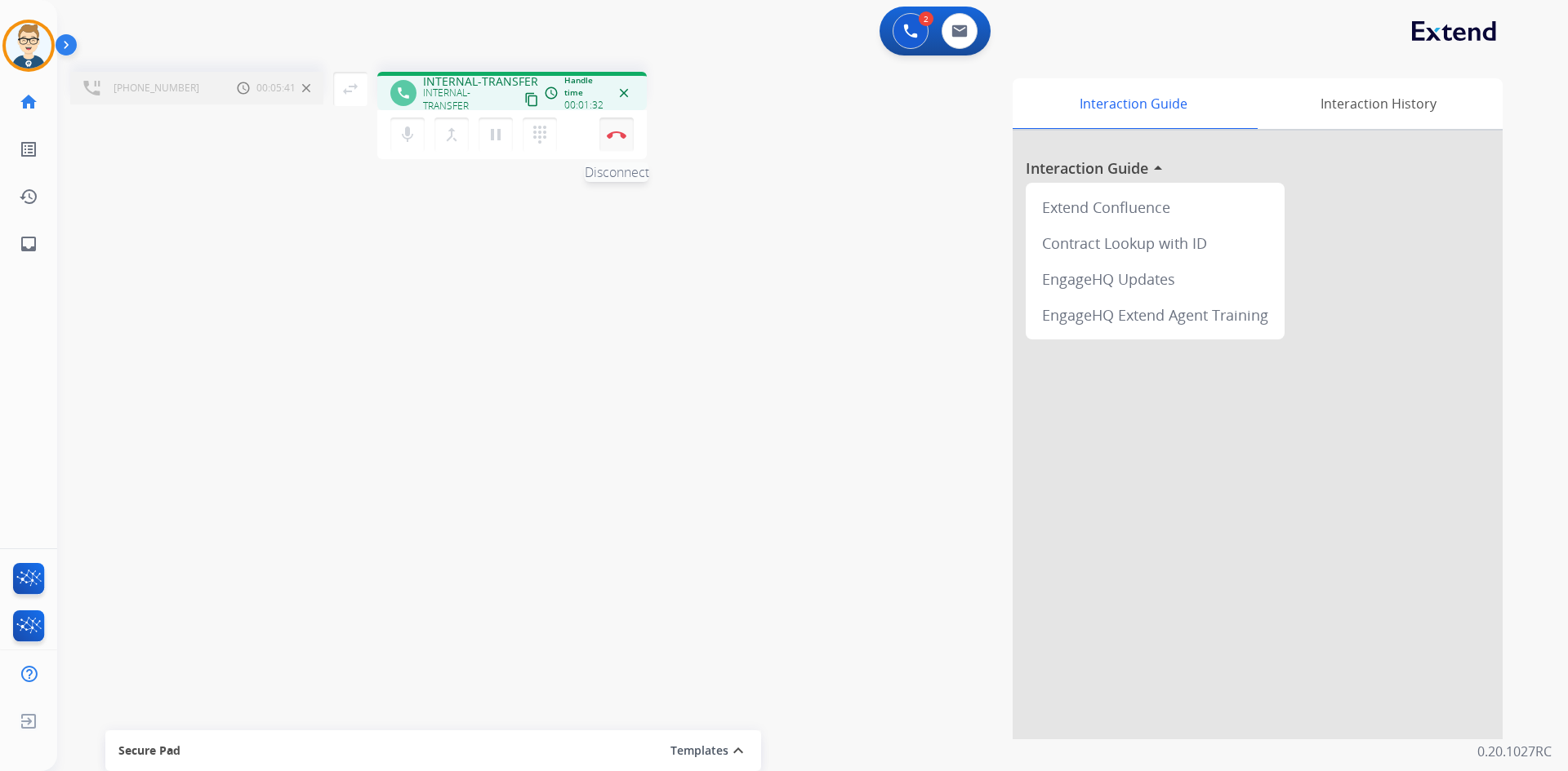
click at [622, 138] on img at bounding box center [616, 134] width 20 height 8
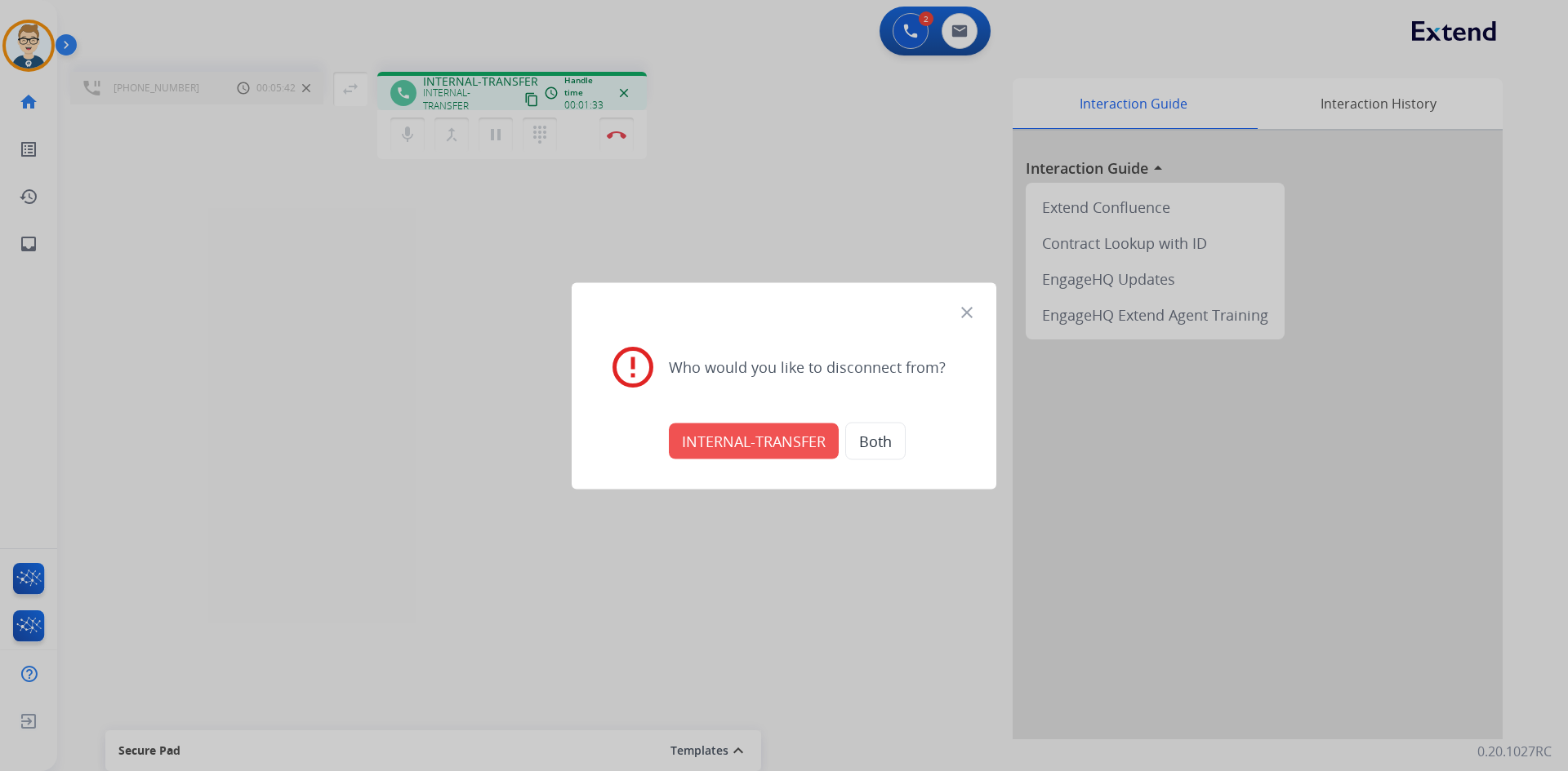
click at [784, 444] on button "INTERNAL-TRANSFER" at bounding box center [754, 441] width 170 height 36
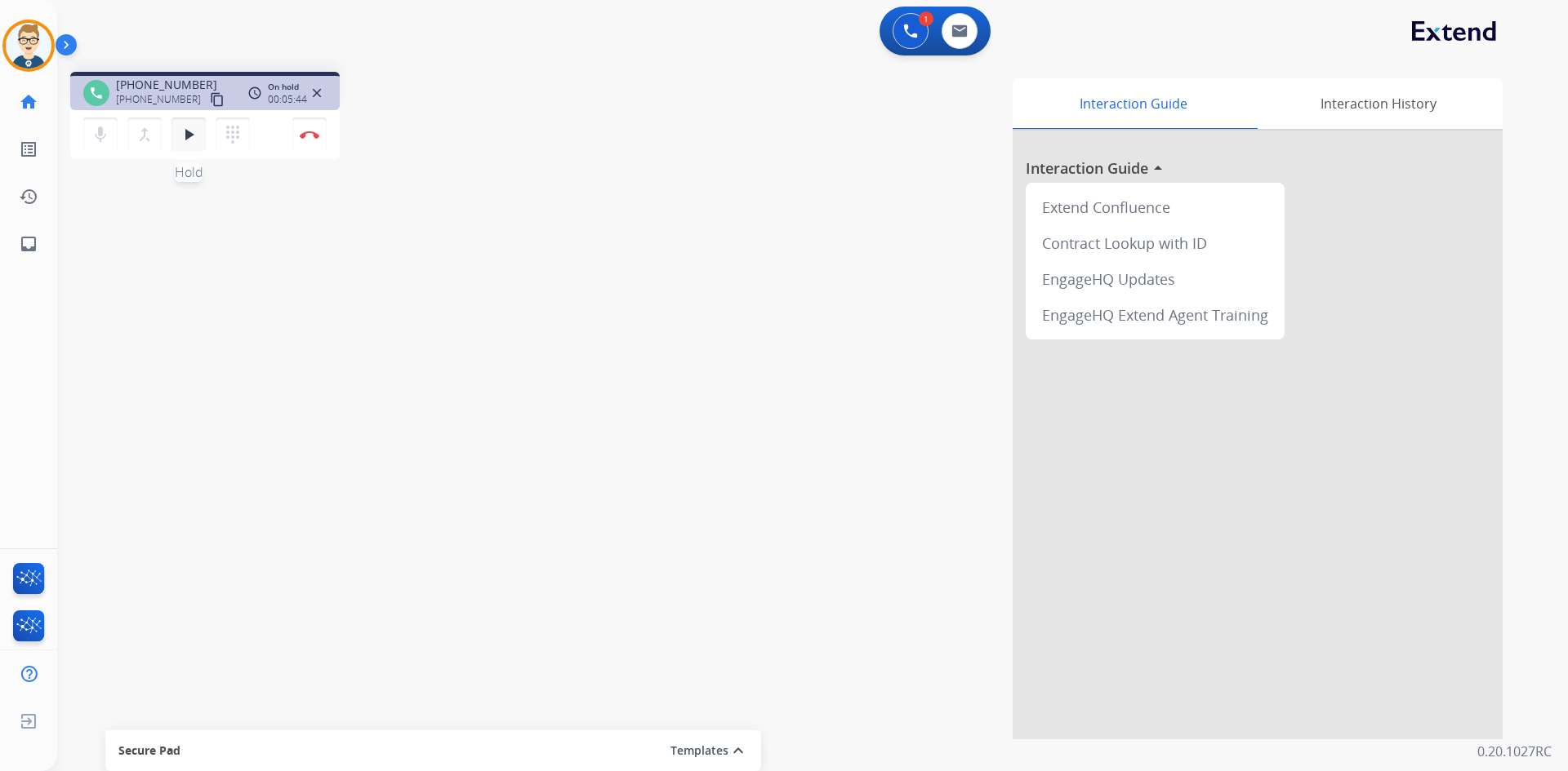
click at [186, 131] on mat-icon "play_arrow" at bounding box center [188, 134] width 20 height 20
click at [314, 137] on img at bounding box center [309, 134] width 20 height 8
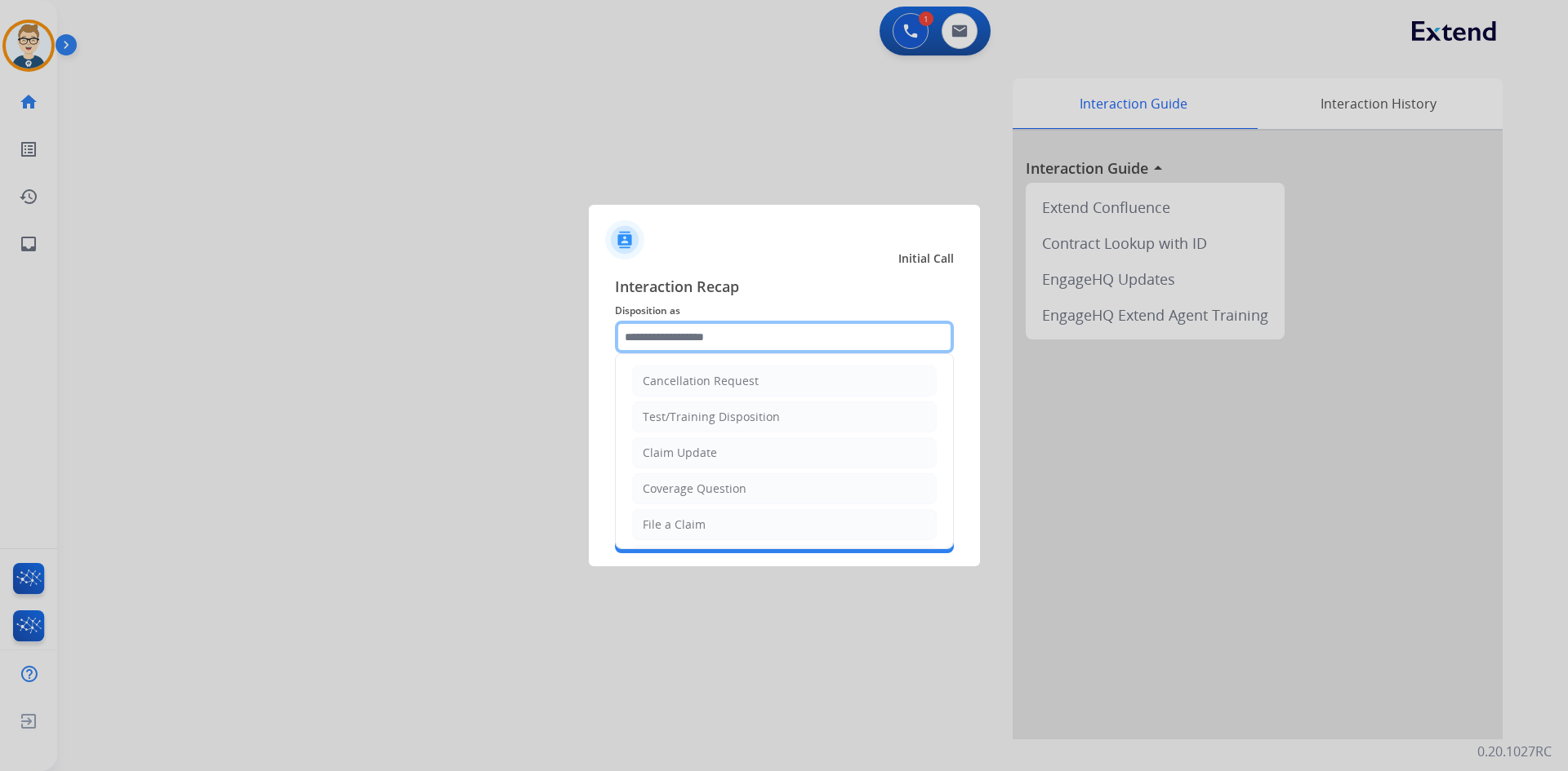
click at [676, 330] on input "text" at bounding box center [784, 337] width 339 height 33
click at [696, 453] on div "Claim Update" at bounding box center [680, 453] width 74 height 17
type input "**********"
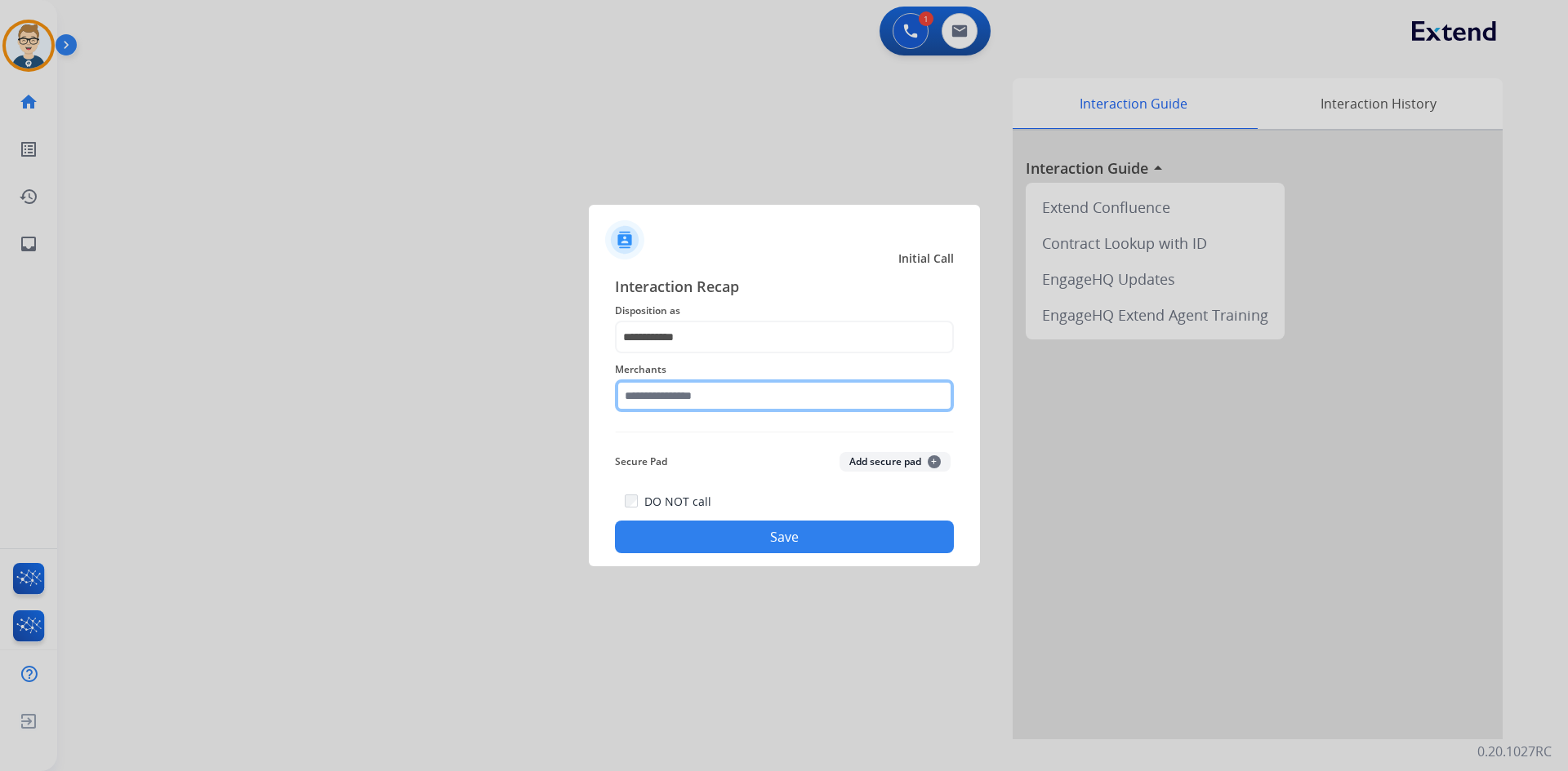
click at [691, 399] on input "text" at bounding box center [784, 395] width 339 height 33
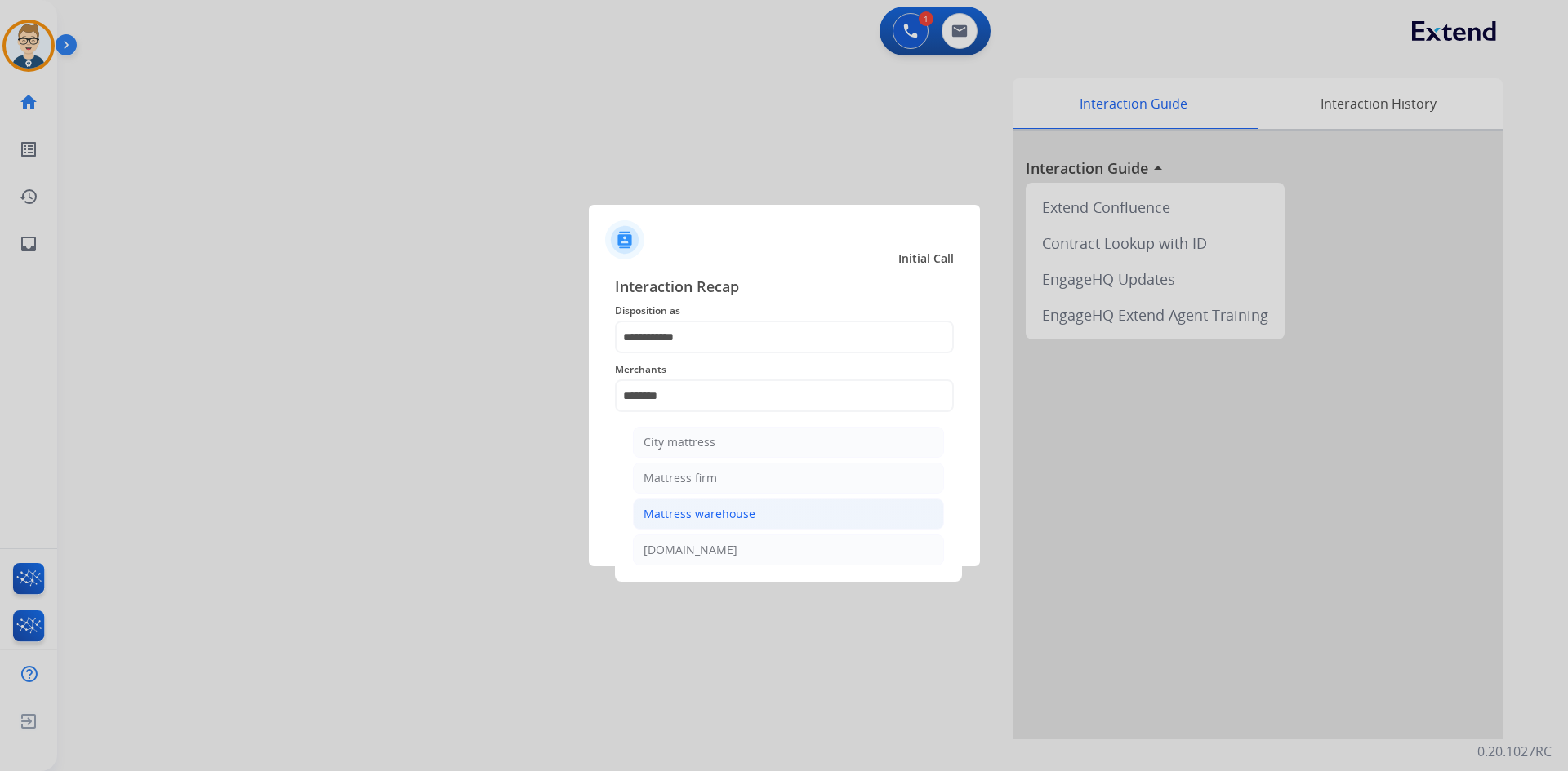
click at [691, 513] on div "Mattress warehouse" at bounding box center [700, 514] width 112 height 17
type input "**********"
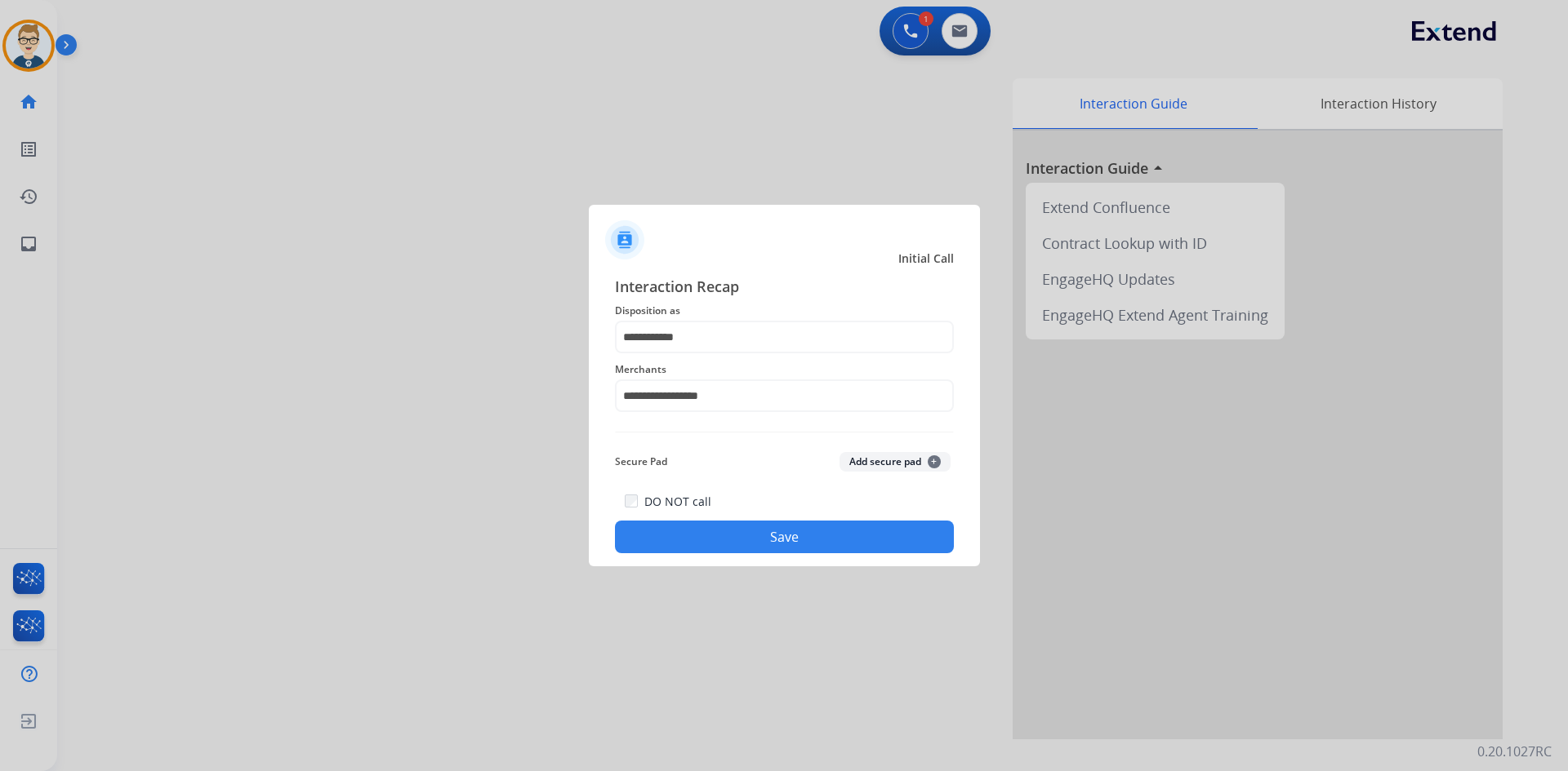
click at [699, 544] on button "Save" at bounding box center [784, 537] width 339 height 33
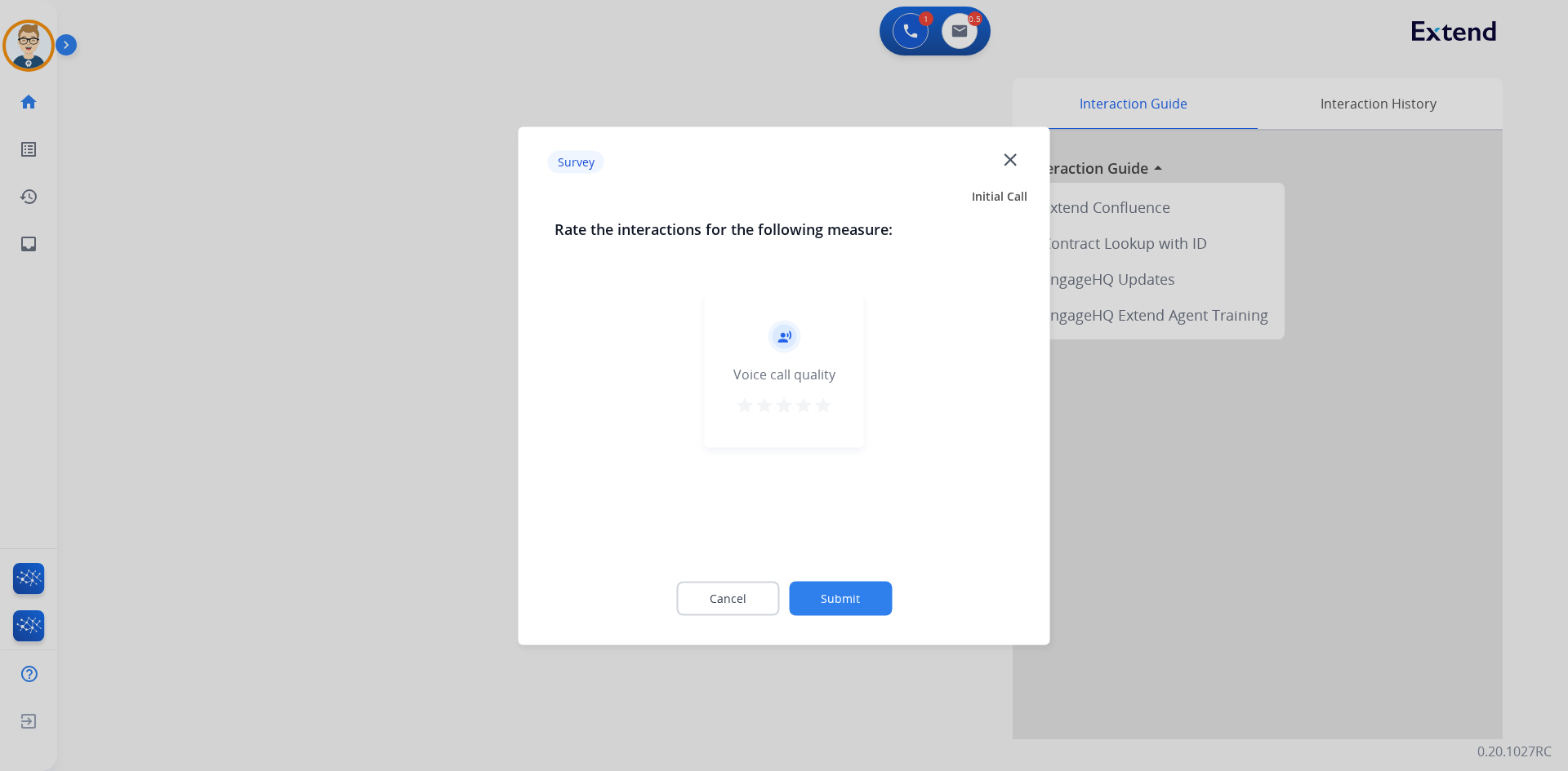
click at [825, 410] on mat-icon "star" at bounding box center [823, 405] width 20 height 20
click at [827, 583] on button "Submit" at bounding box center [840, 598] width 103 height 34
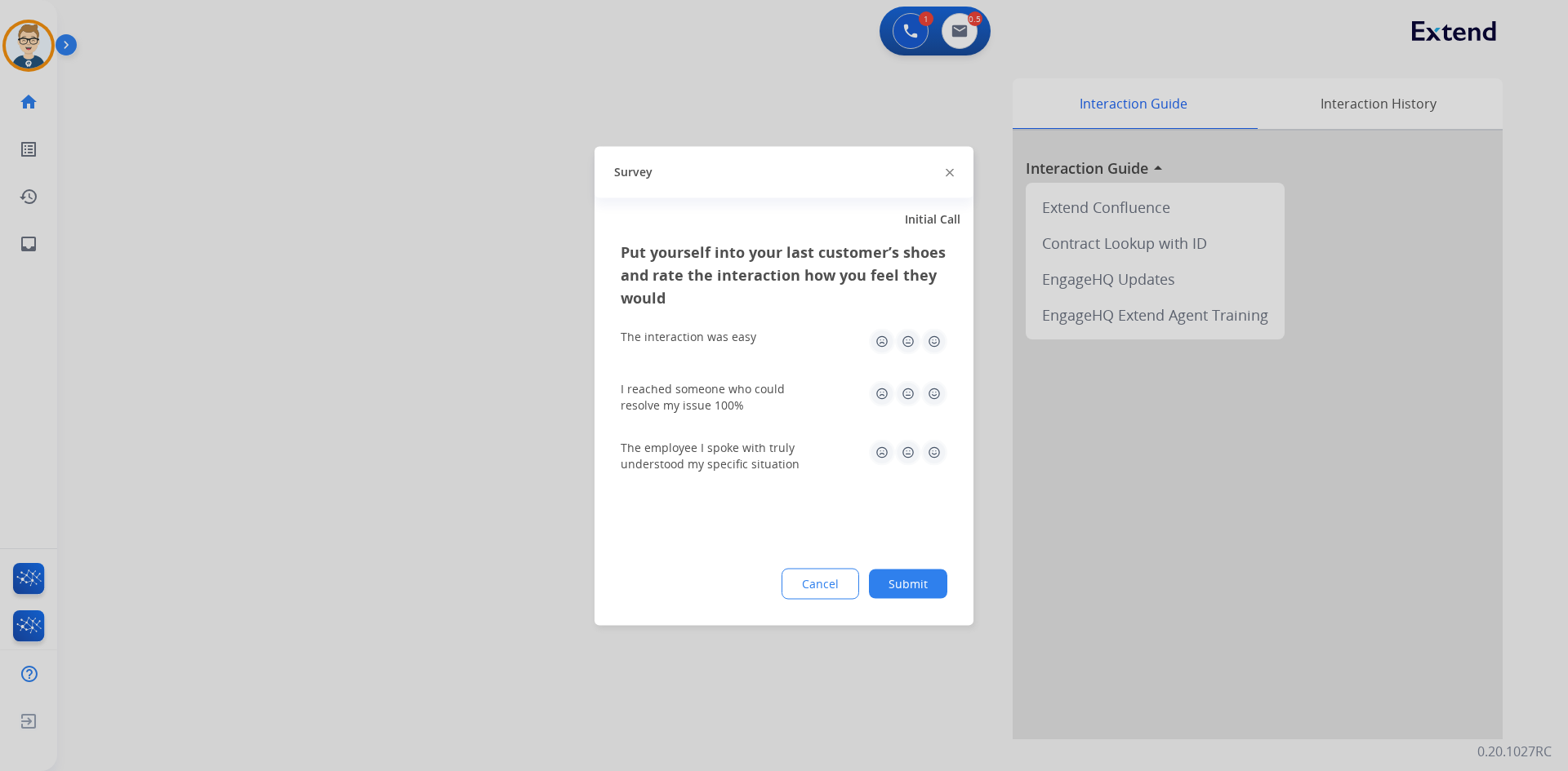
click at [928, 339] on img at bounding box center [934, 341] width 26 height 26
click at [929, 393] on img at bounding box center [934, 393] width 26 height 26
click at [931, 452] on img at bounding box center [934, 452] width 26 height 26
click at [892, 583] on button "Submit" at bounding box center [908, 584] width 78 height 30
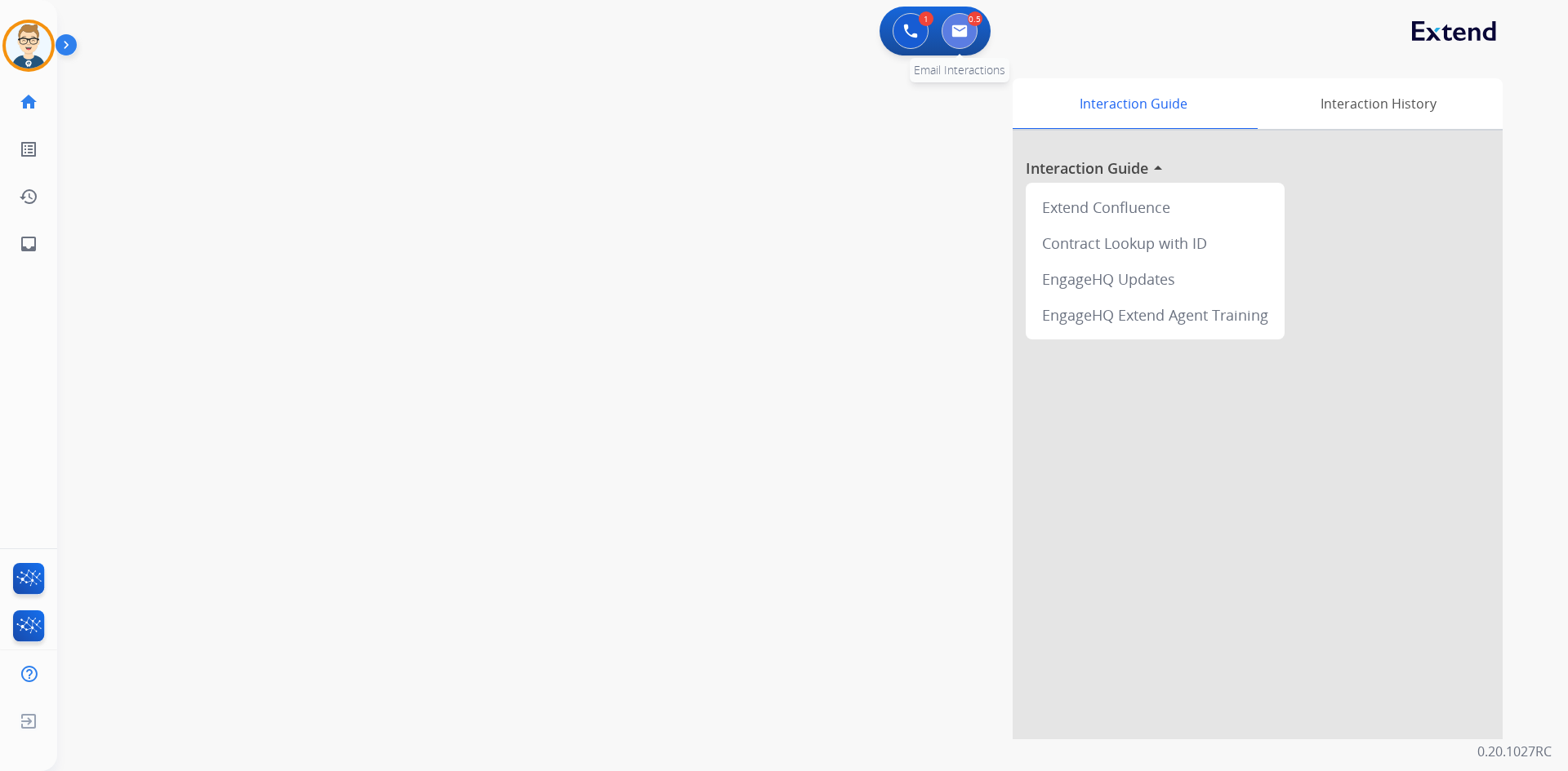
click at [964, 36] on img at bounding box center [959, 31] width 17 height 13
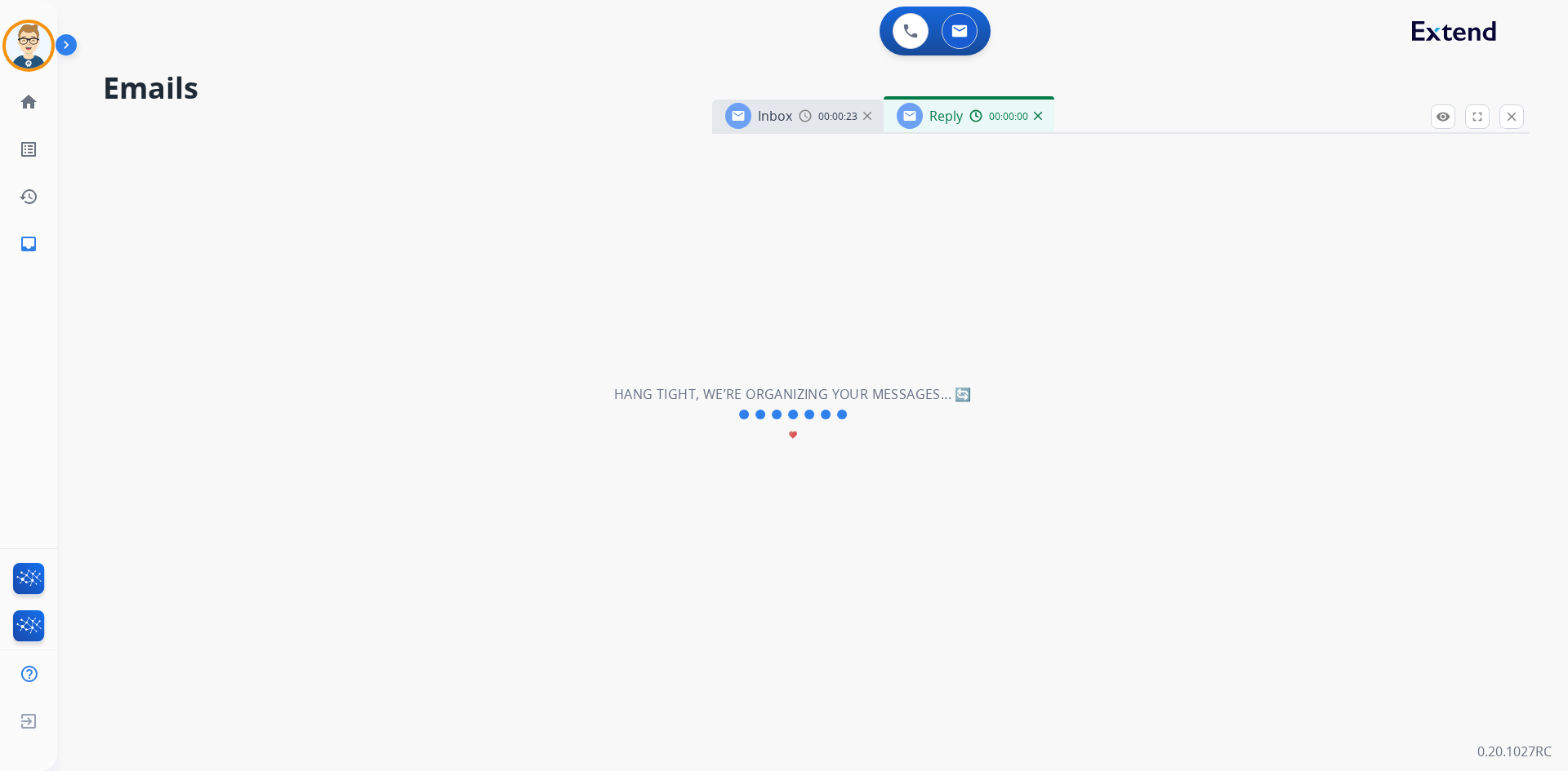
select select "**********"
click at [24, 46] on img at bounding box center [28, 46] width 46 height 46
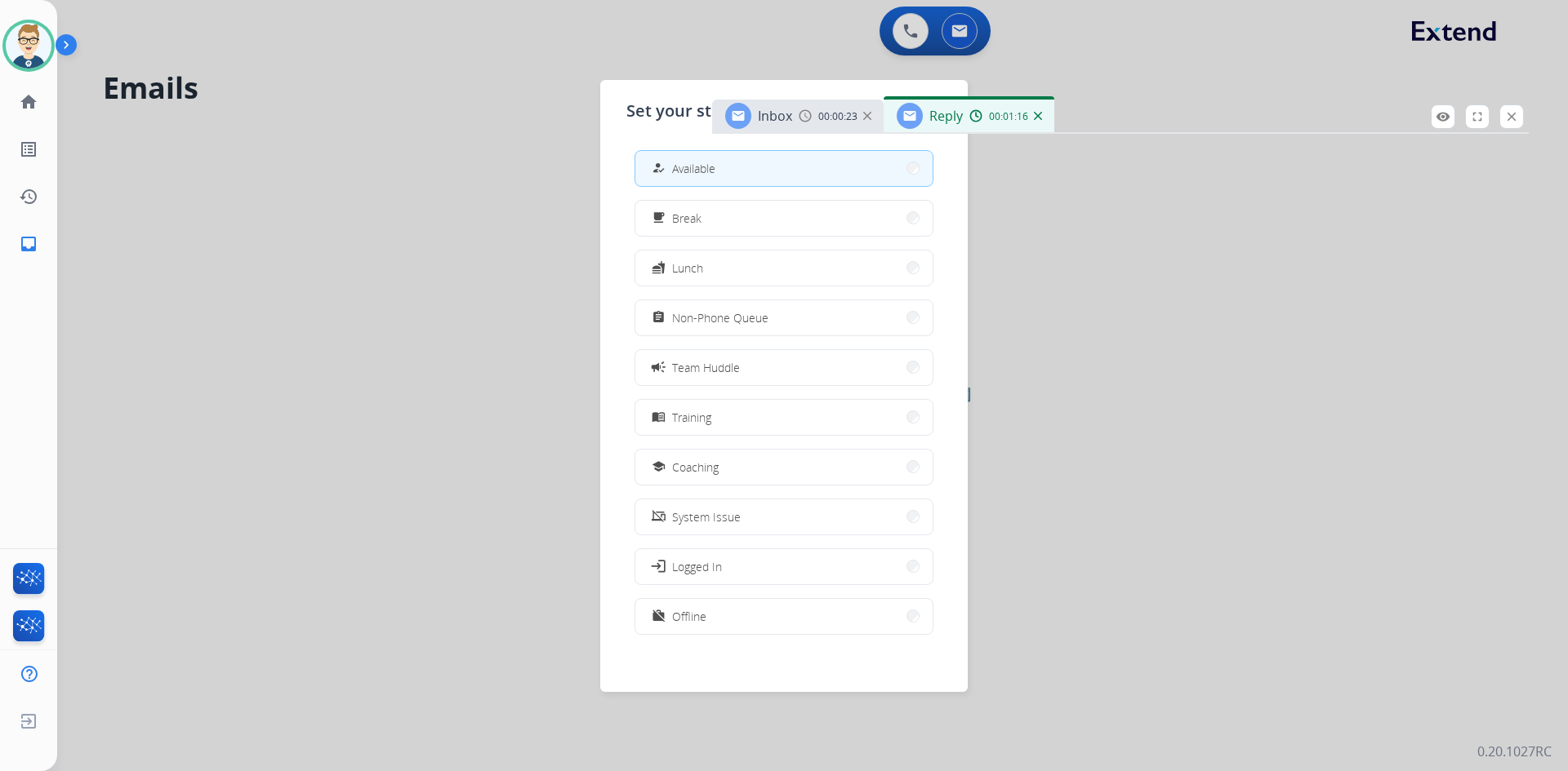
click at [911, 21] on div at bounding box center [784, 385] width 1568 height 771
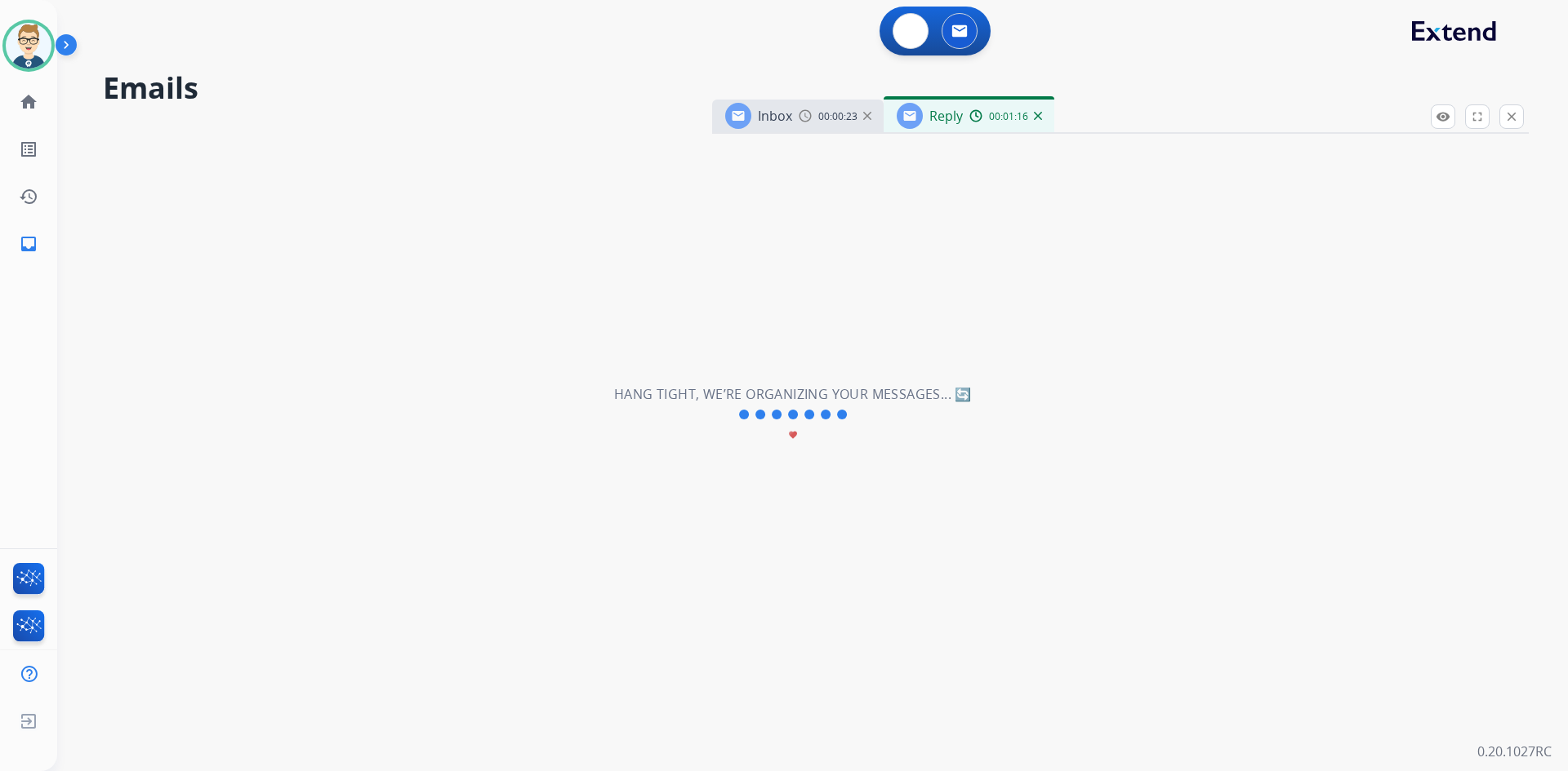
click at [911, 21] on button at bounding box center [910, 31] width 36 height 36
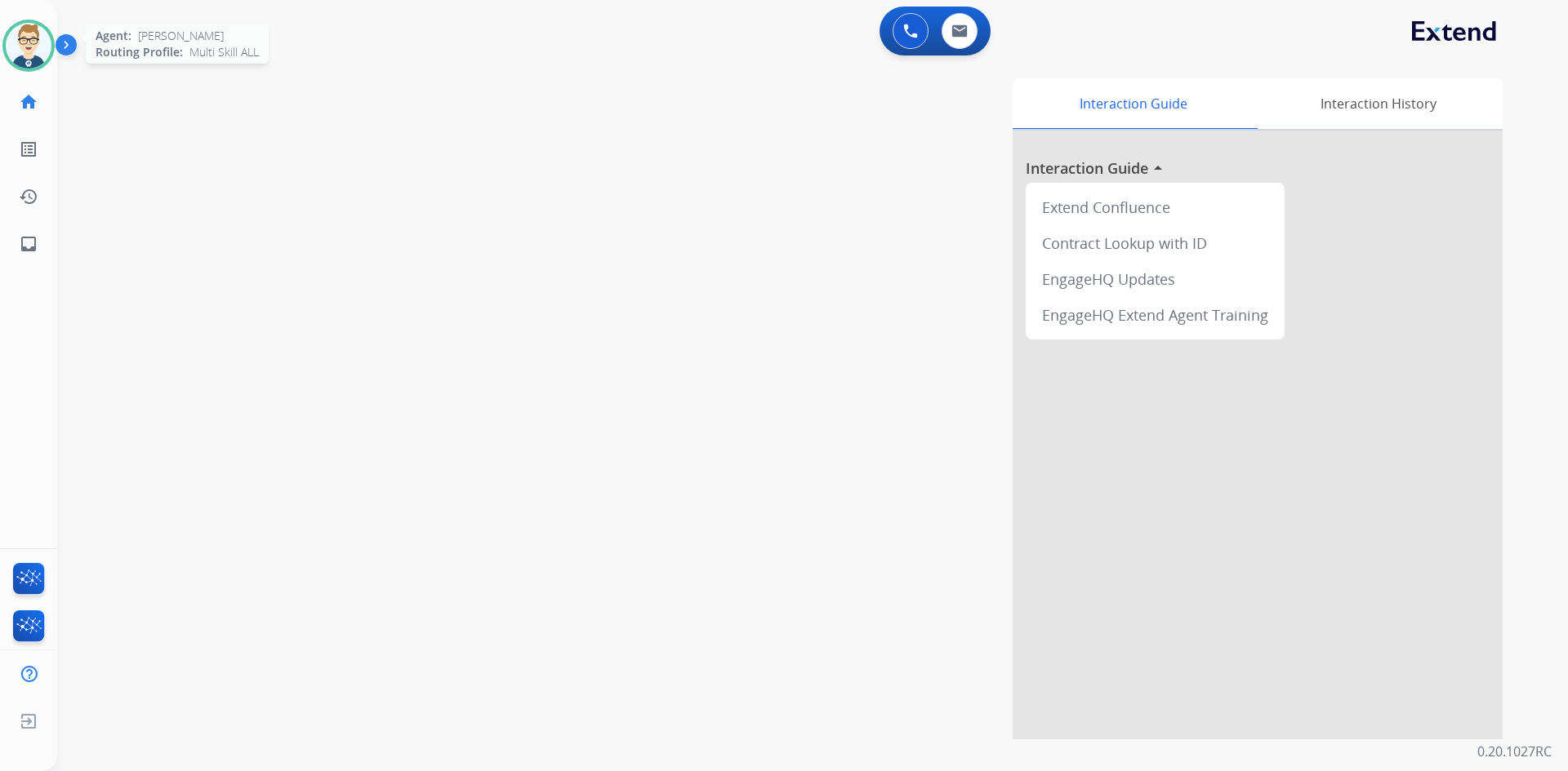
click at [48, 38] on img at bounding box center [28, 46] width 46 height 46
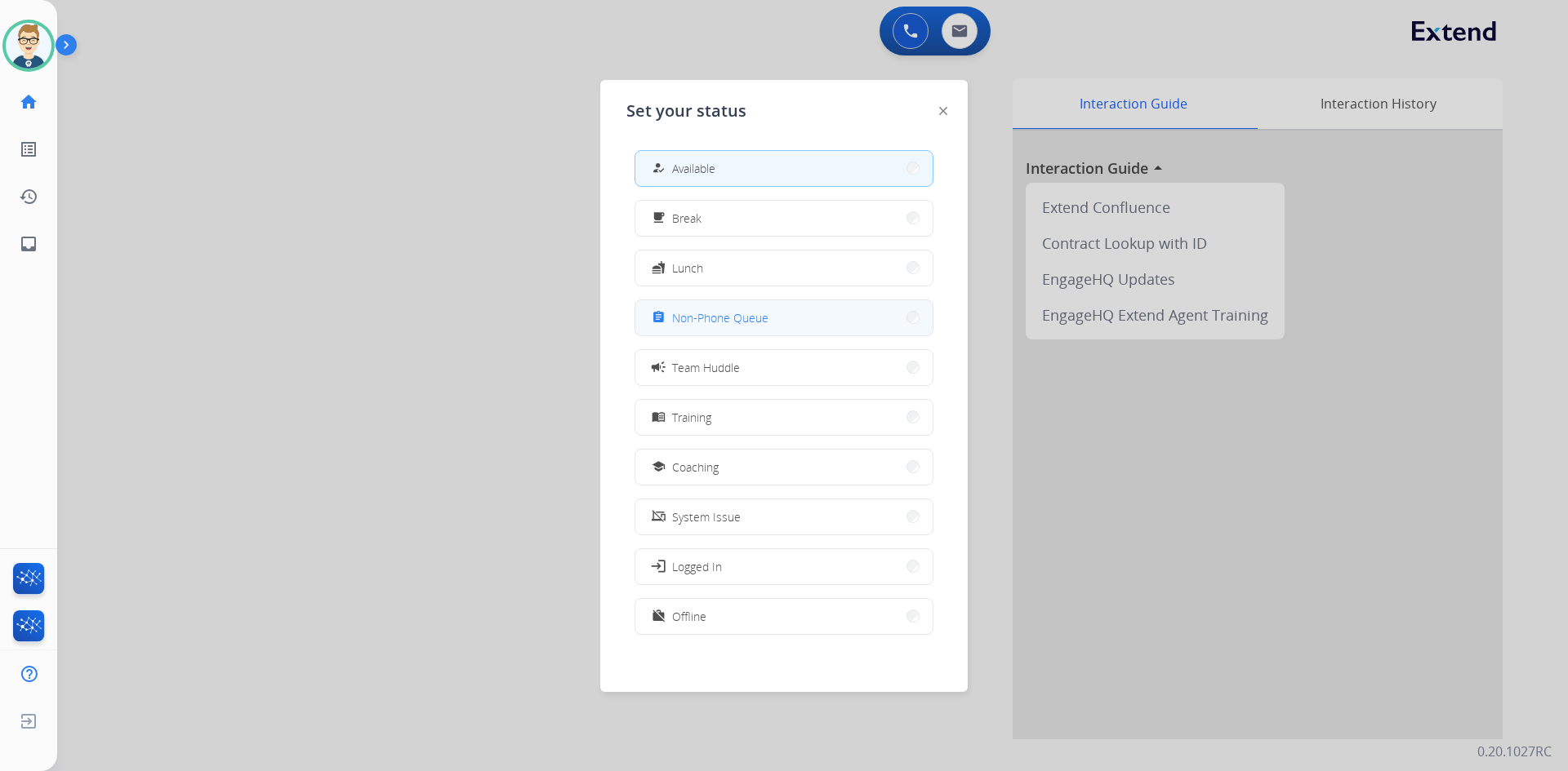
click at [719, 318] on span "Non-Phone Queue" at bounding box center [720, 318] width 97 height 17
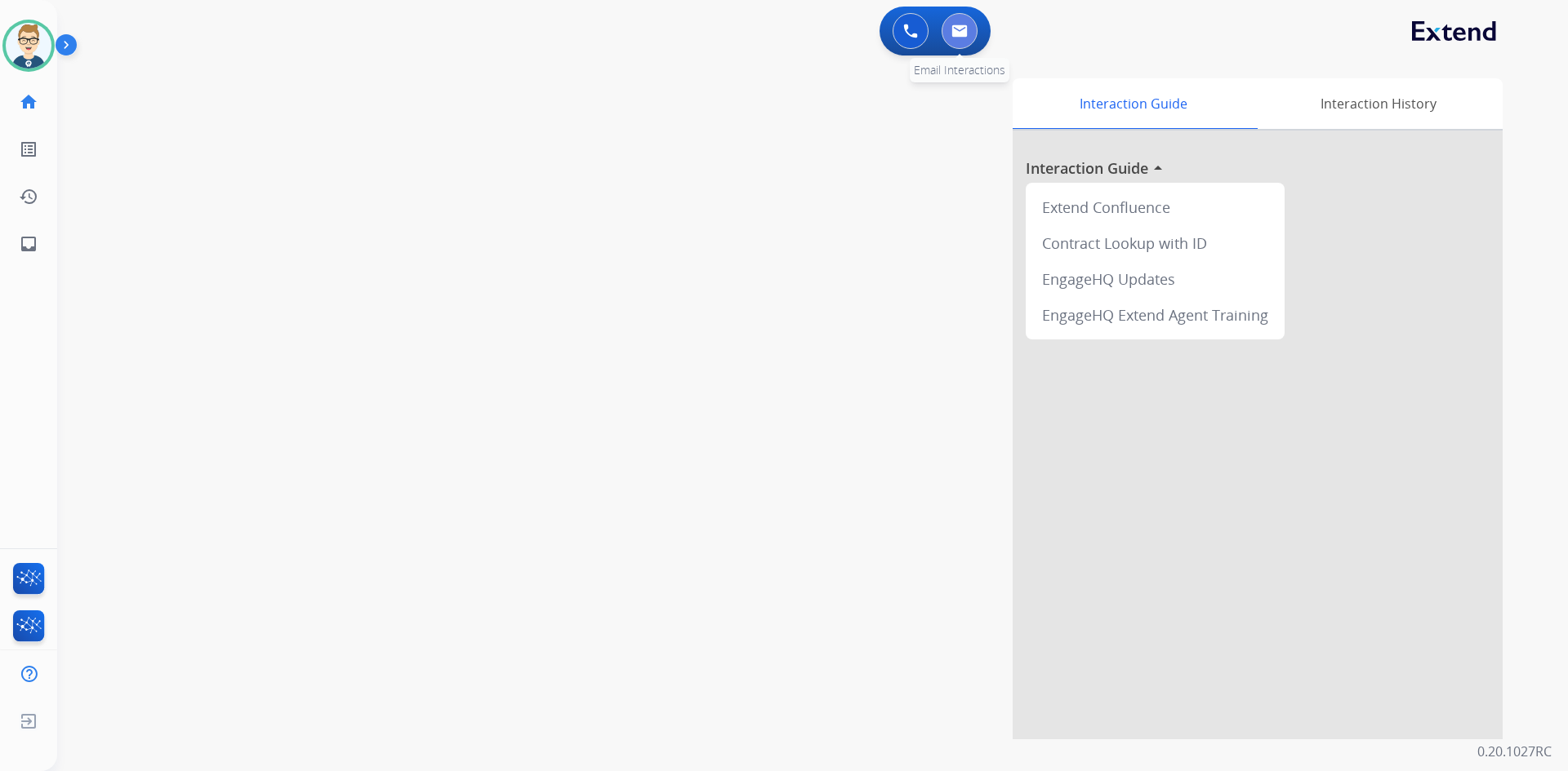
click at [953, 23] on button at bounding box center [959, 31] width 36 height 36
select select "**********"
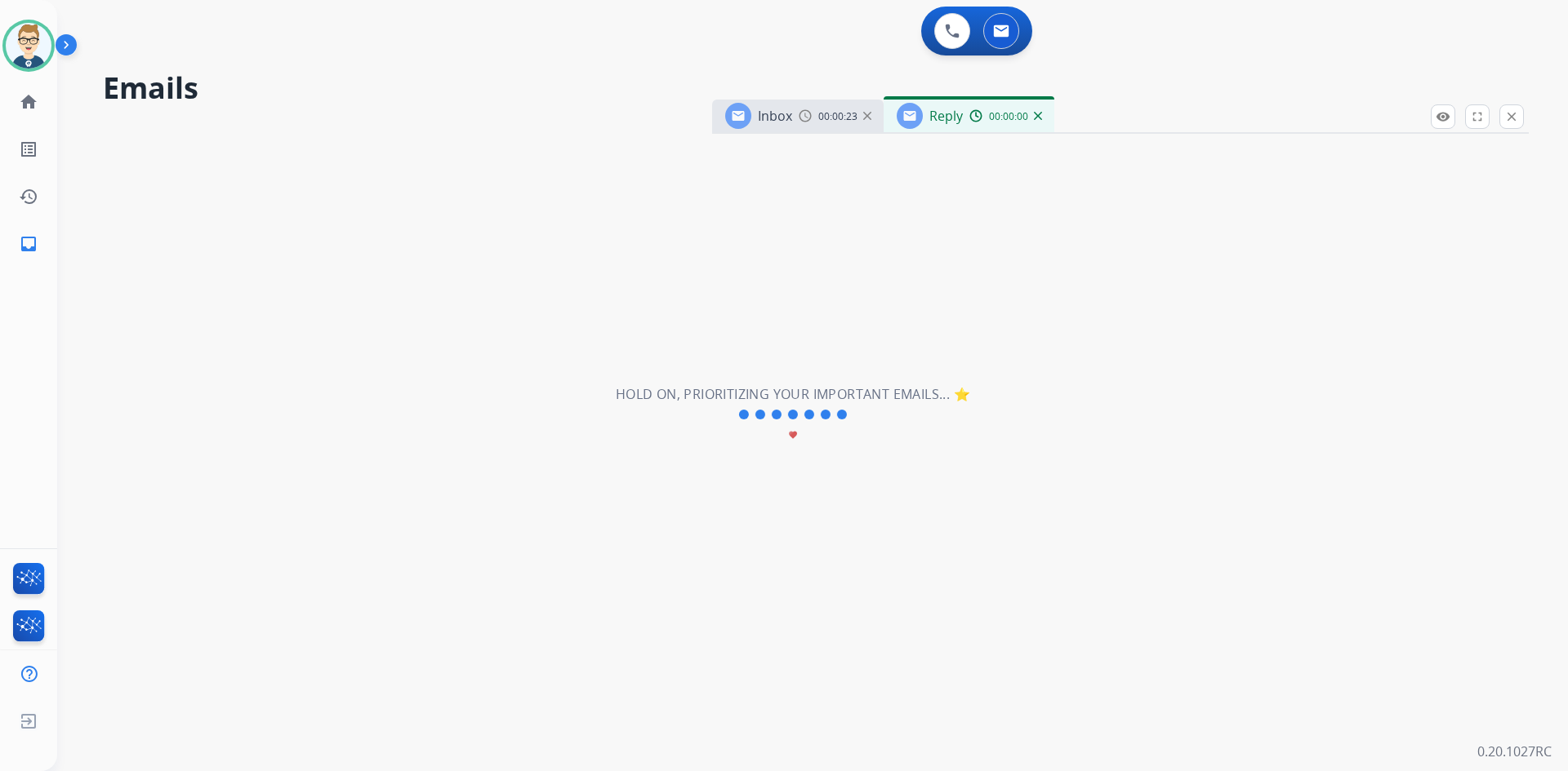
select select "**********"
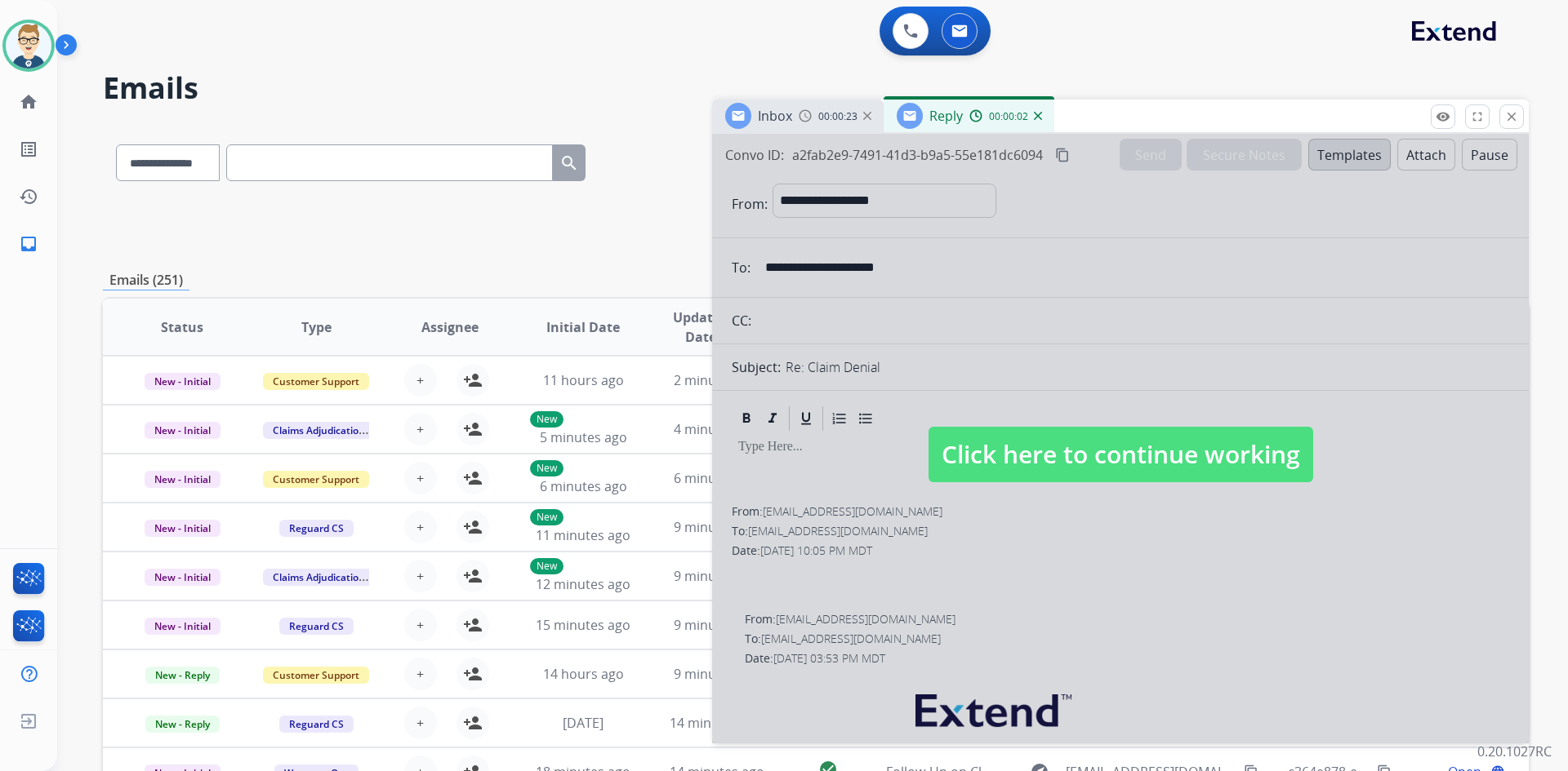
click at [921, 568] on div at bounding box center [1120, 439] width 817 height 610
select select
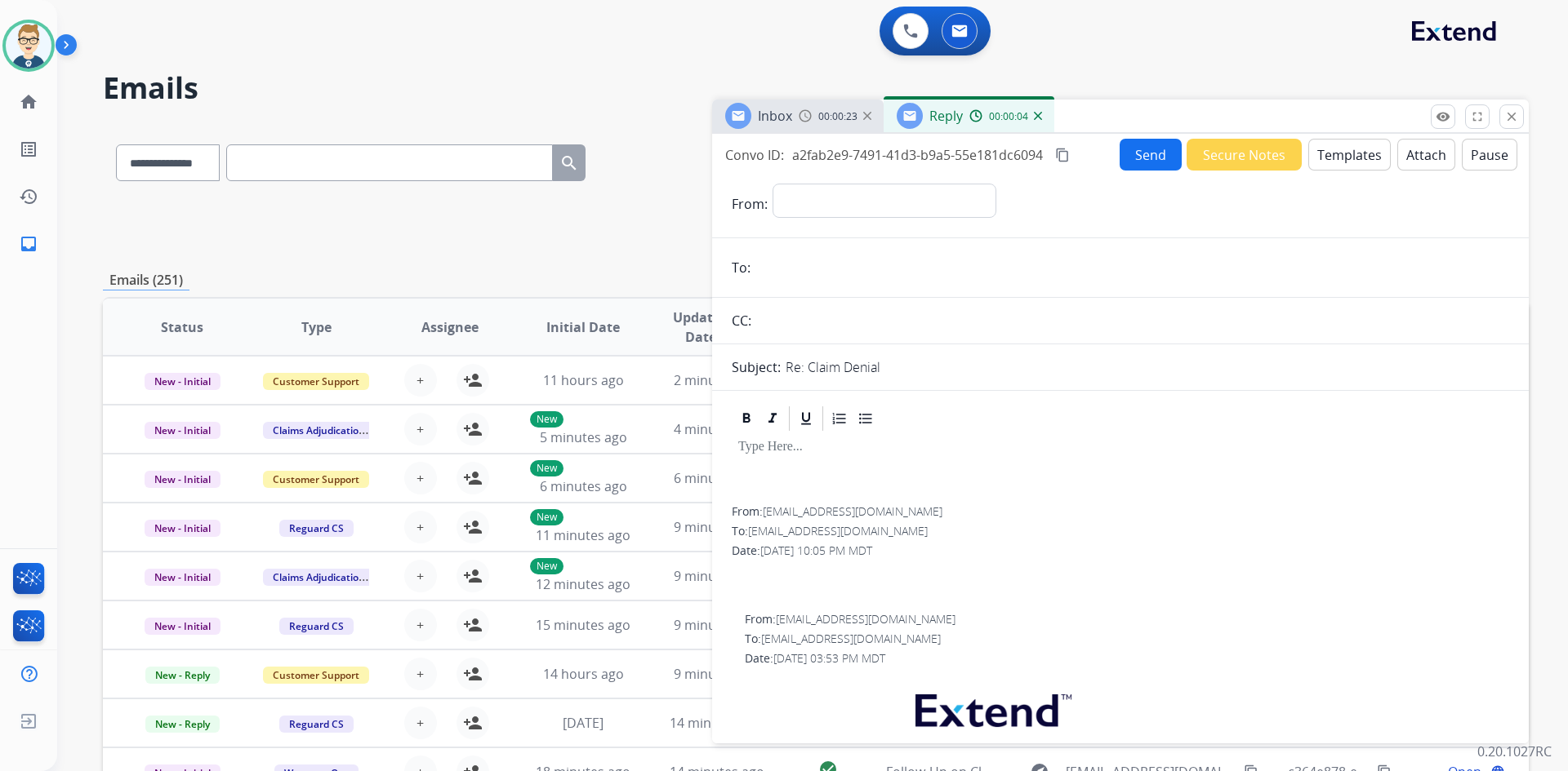
click at [936, 109] on span "Reply" at bounding box center [946, 115] width 34 height 18
click at [1038, 117] on img at bounding box center [1038, 115] width 8 height 8
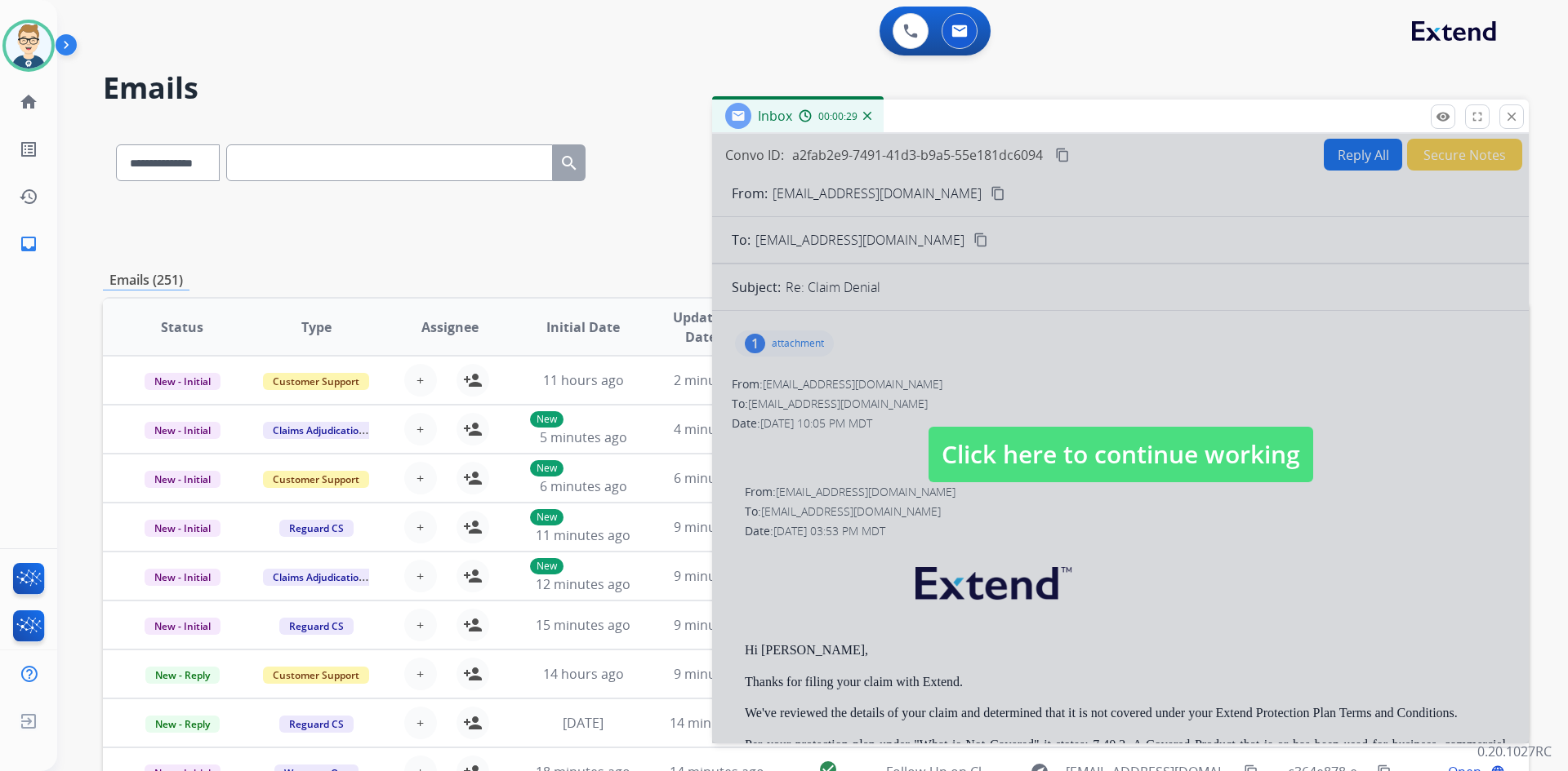
click at [1011, 600] on div at bounding box center [1120, 439] width 817 height 610
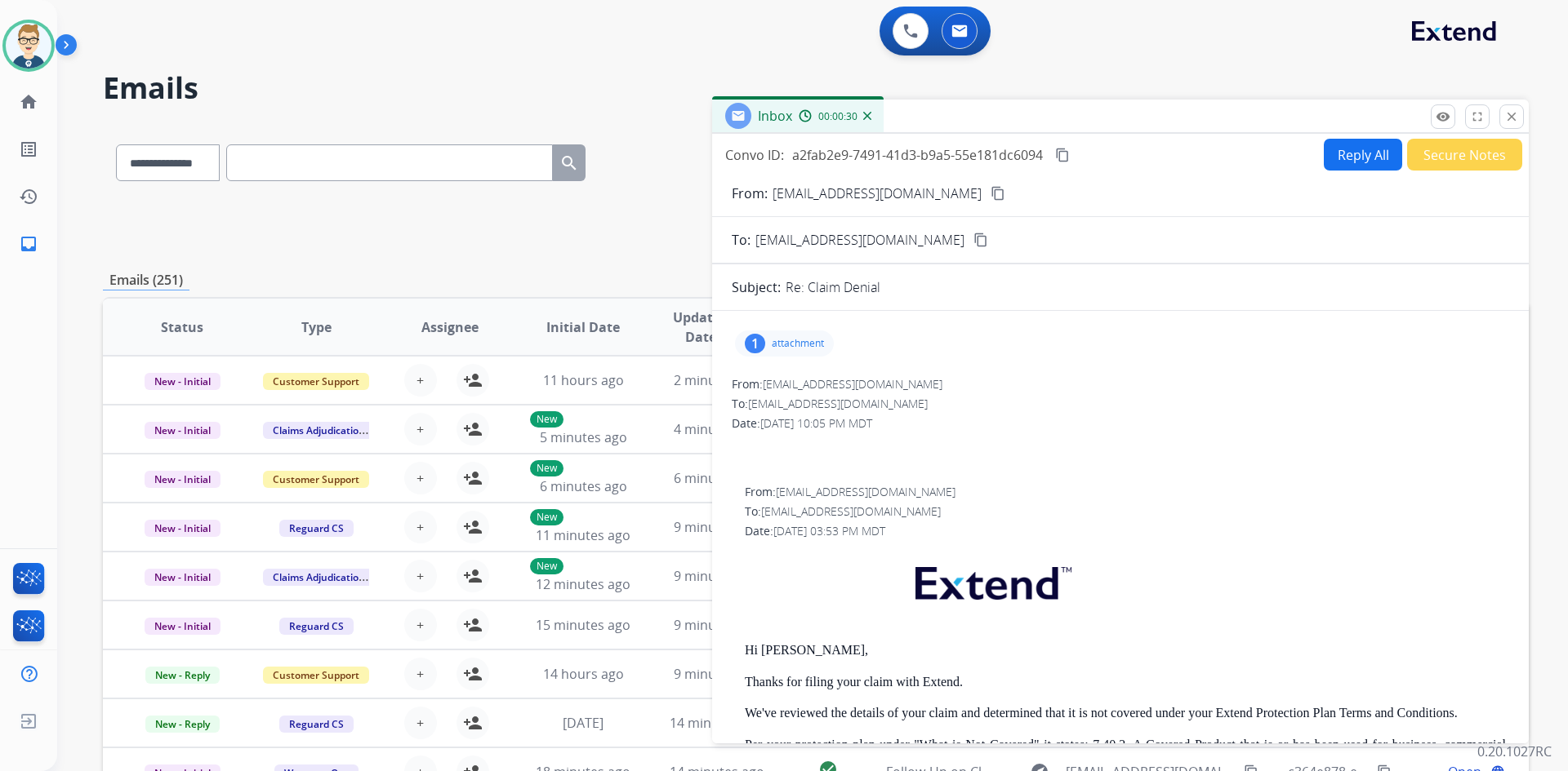
click at [790, 337] on div "1 attachment" at bounding box center [784, 343] width 99 height 26
click at [790, 337] on div "1 attachment EXT_FURUS_01_1_2022_Rev_05_2024_EXTFURUS01IOF_en.pdf download" at bounding box center [784, 343] width 99 height 26
click at [1333, 153] on button "Reply All" at bounding box center [1363, 154] width 78 height 32
select select "**********"
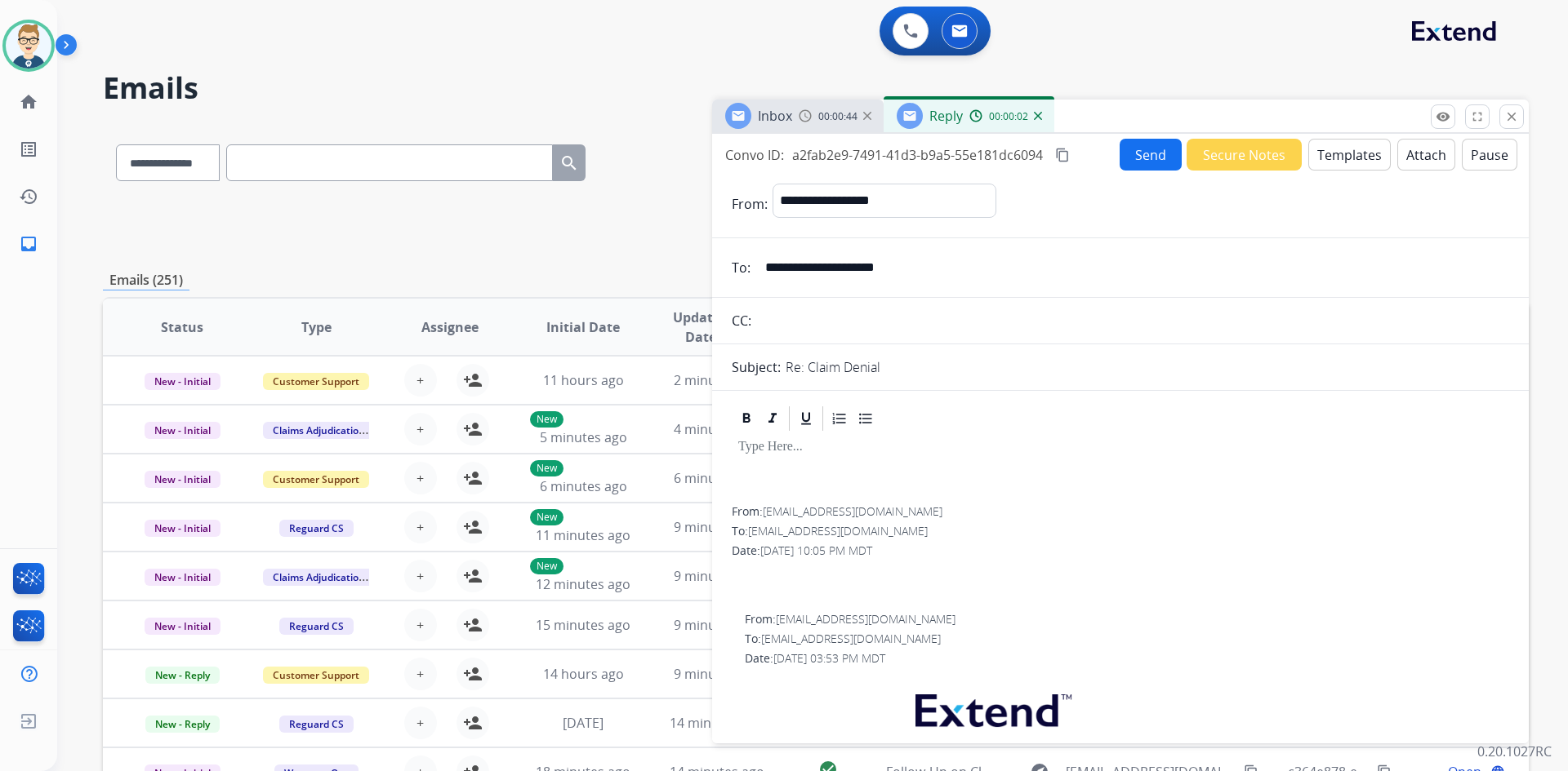
click at [1039, 116] on img at bounding box center [1038, 115] width 8 height 8
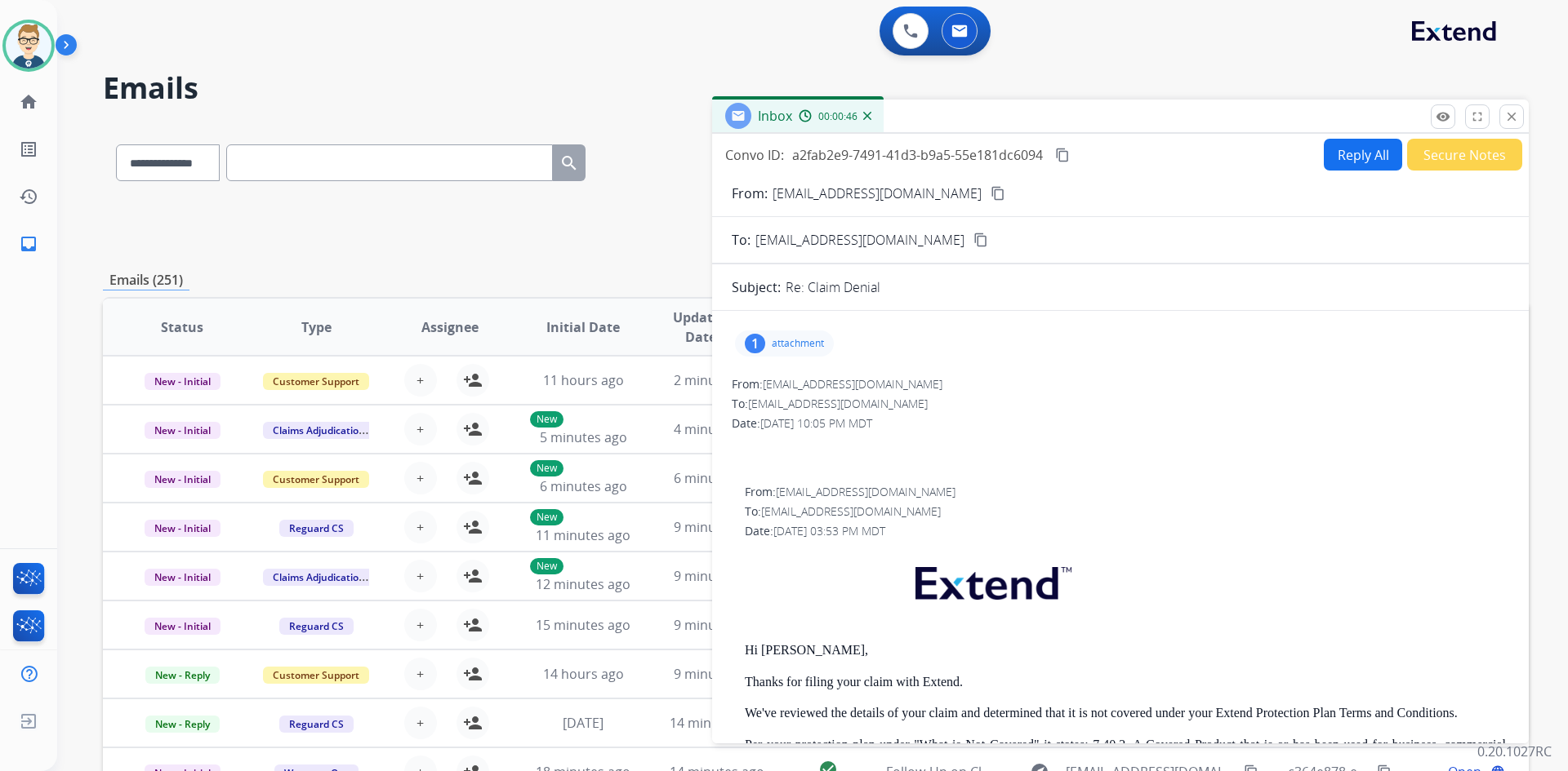
click at [1453, 153] on button "Secure Notes" at bounding box center [1465, 154] width 115 height 32
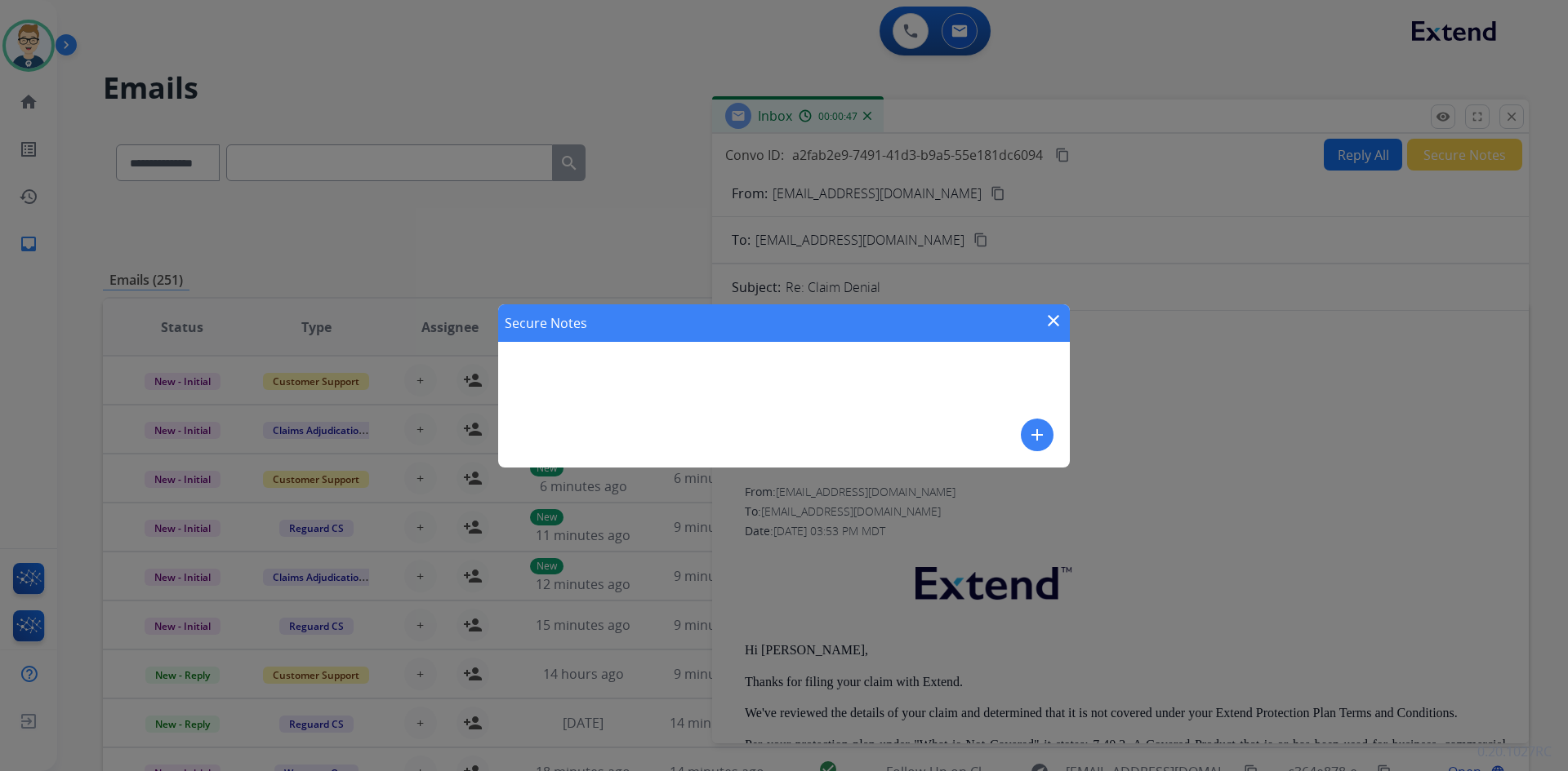
click at [1034, 420] on button "add" at bounding box center [1037, 434] width 33 height 33
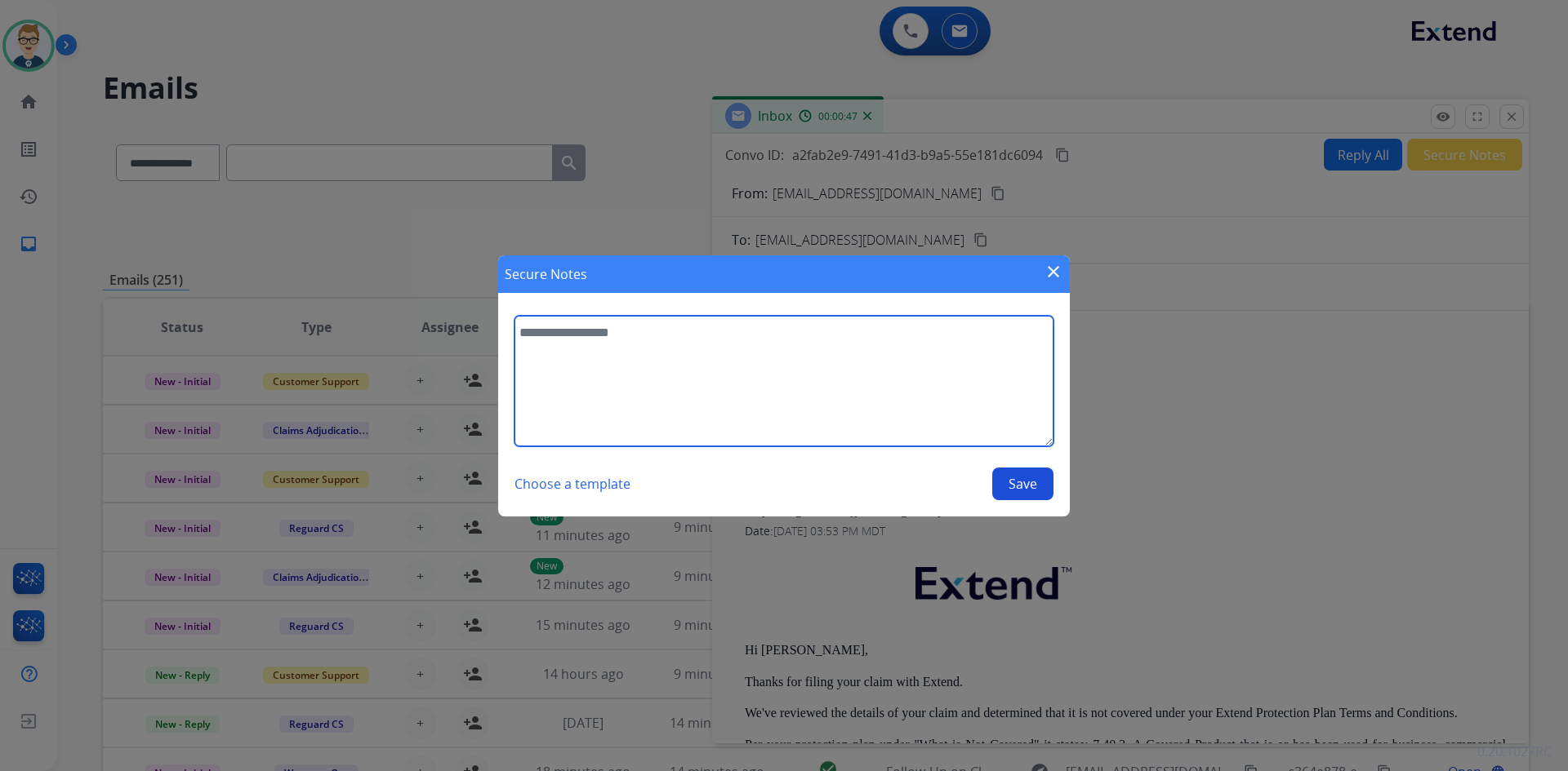
click at [745, 398] on textarea at bounding box center [784, 381] width 539 height 130
type textarea "**********"
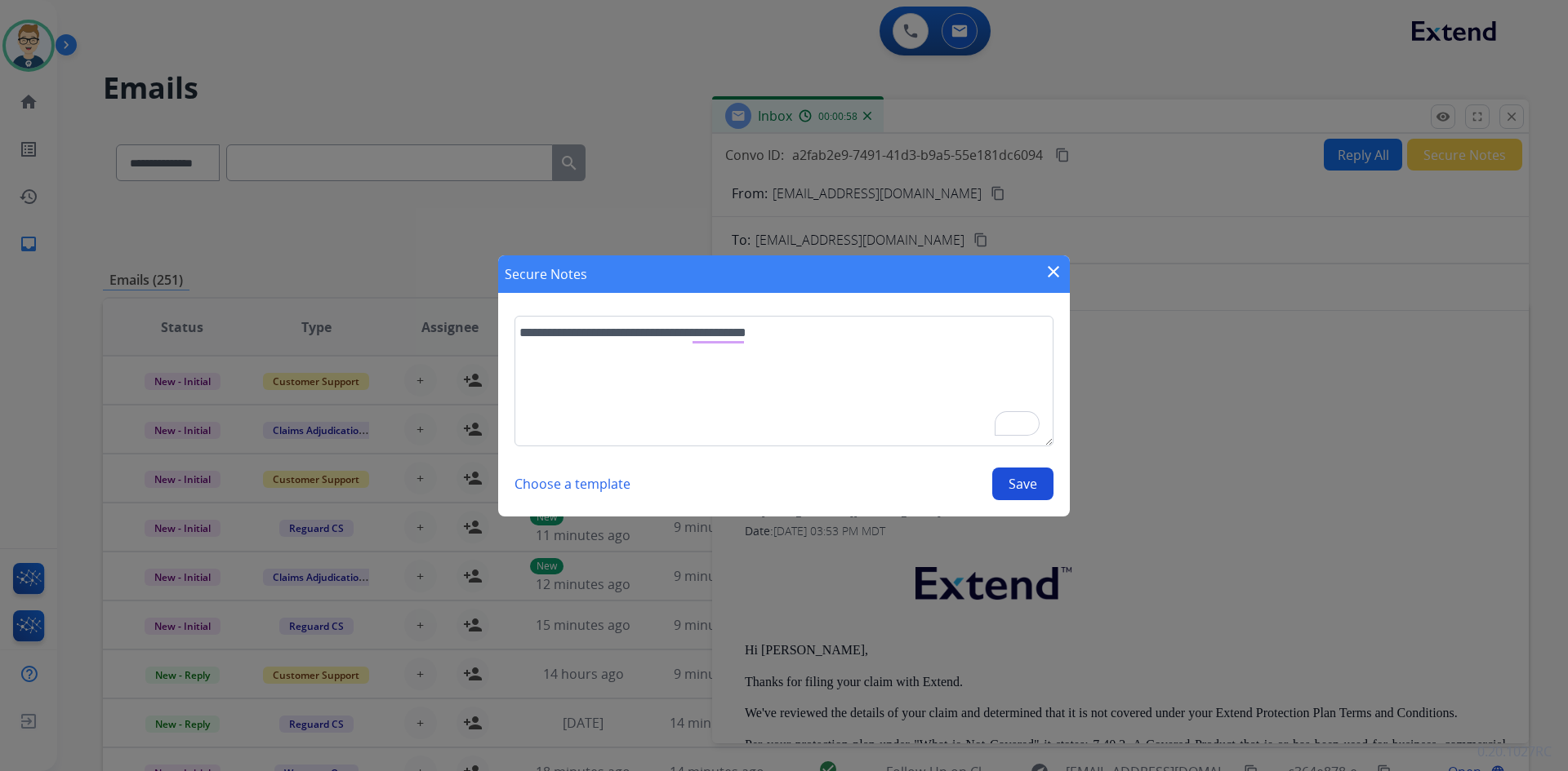
click at [1035, 490] on button "Save" at bounding box center [1023, 484] width 61 height 33
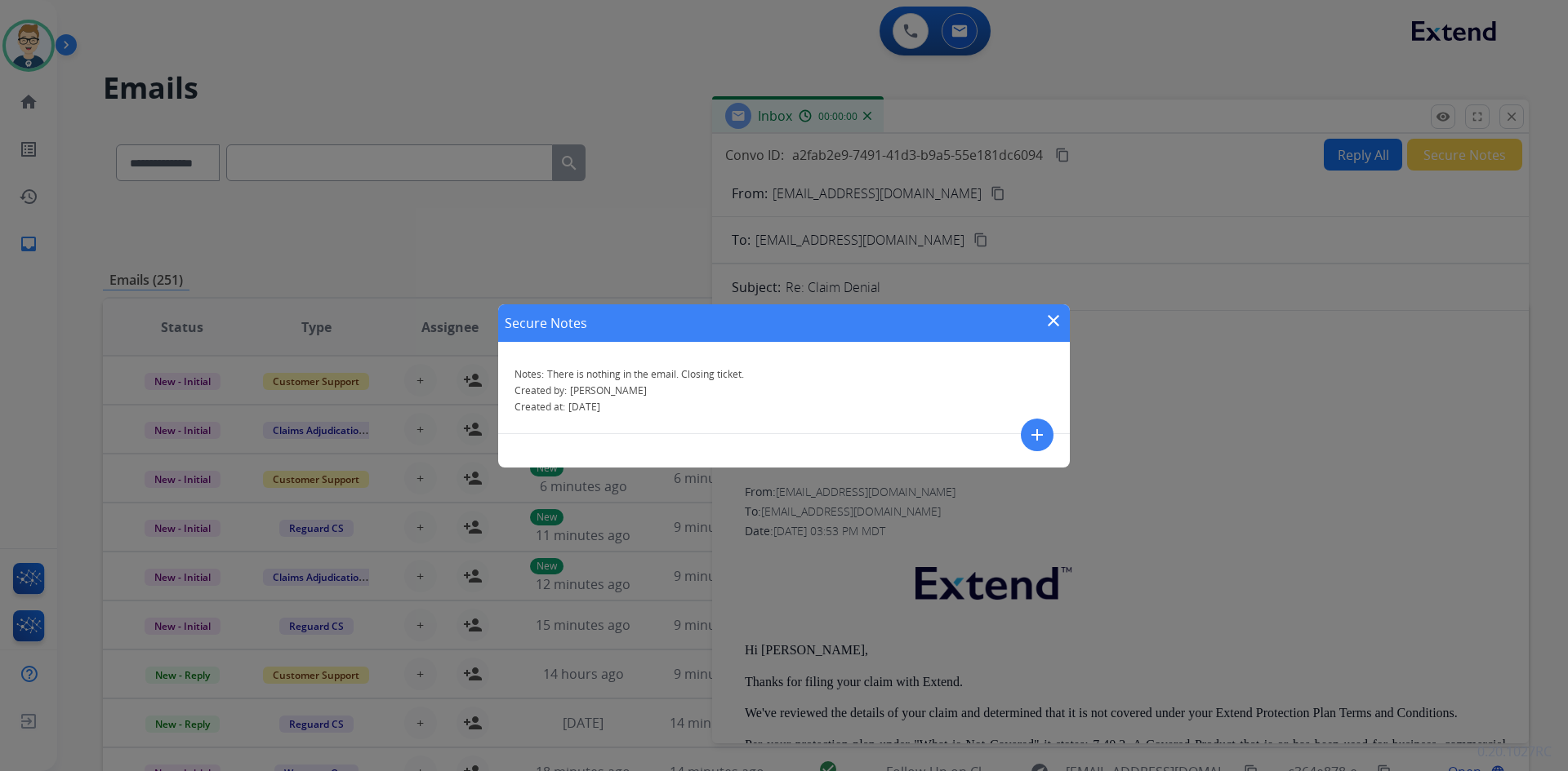
click at [1051, 319] on mat-icon "close" at bounding box center [1053, 320] width 20 height 20
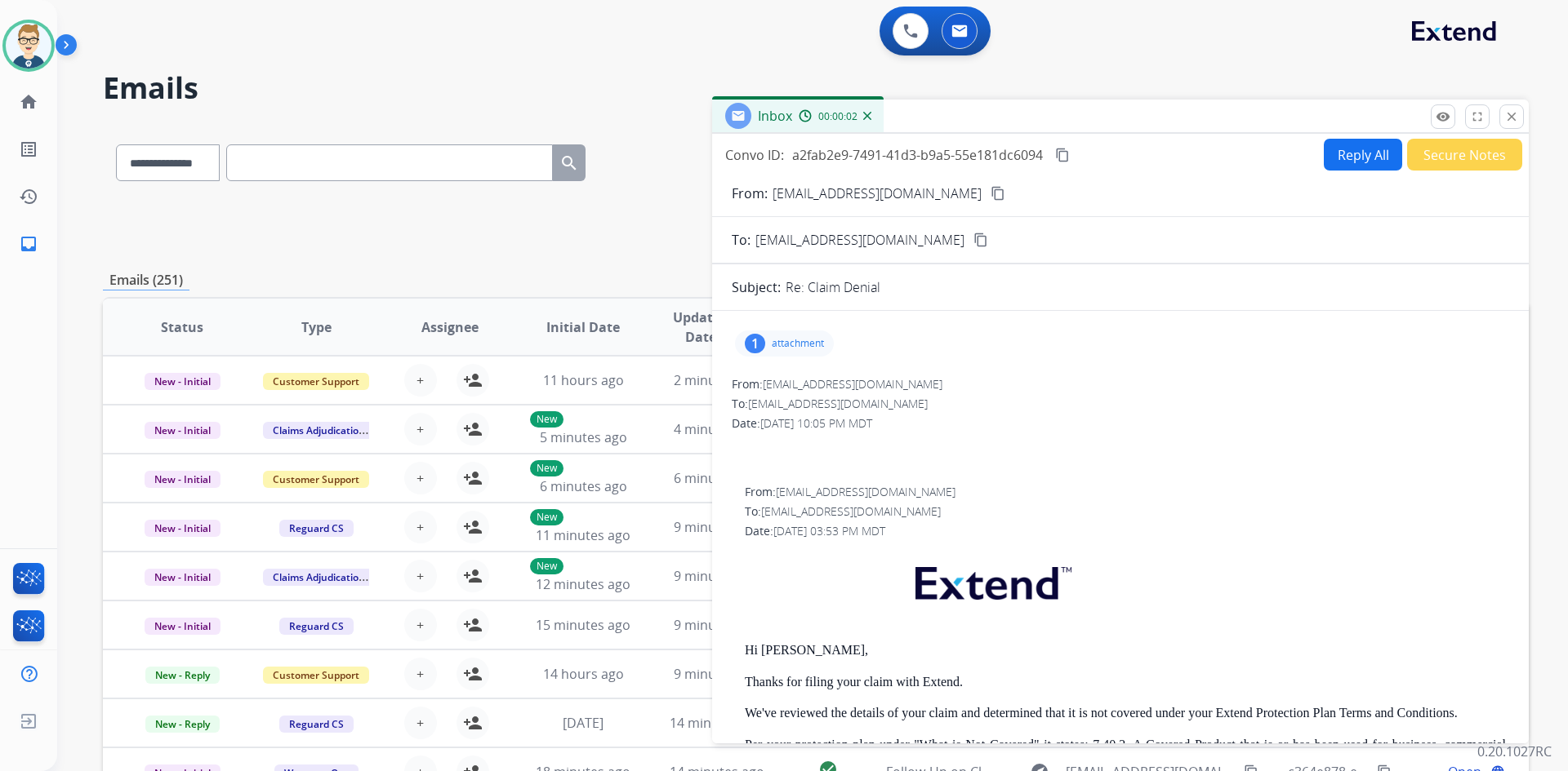
click at [1498, 116] on div "remove_red_eye Logs fullscreen Expand close Close" at bounding box center [1478, 116] width 93 height 24
click at [1523, 117] on button "close Close" at bounding box center [1511, 116] width 24 height 24
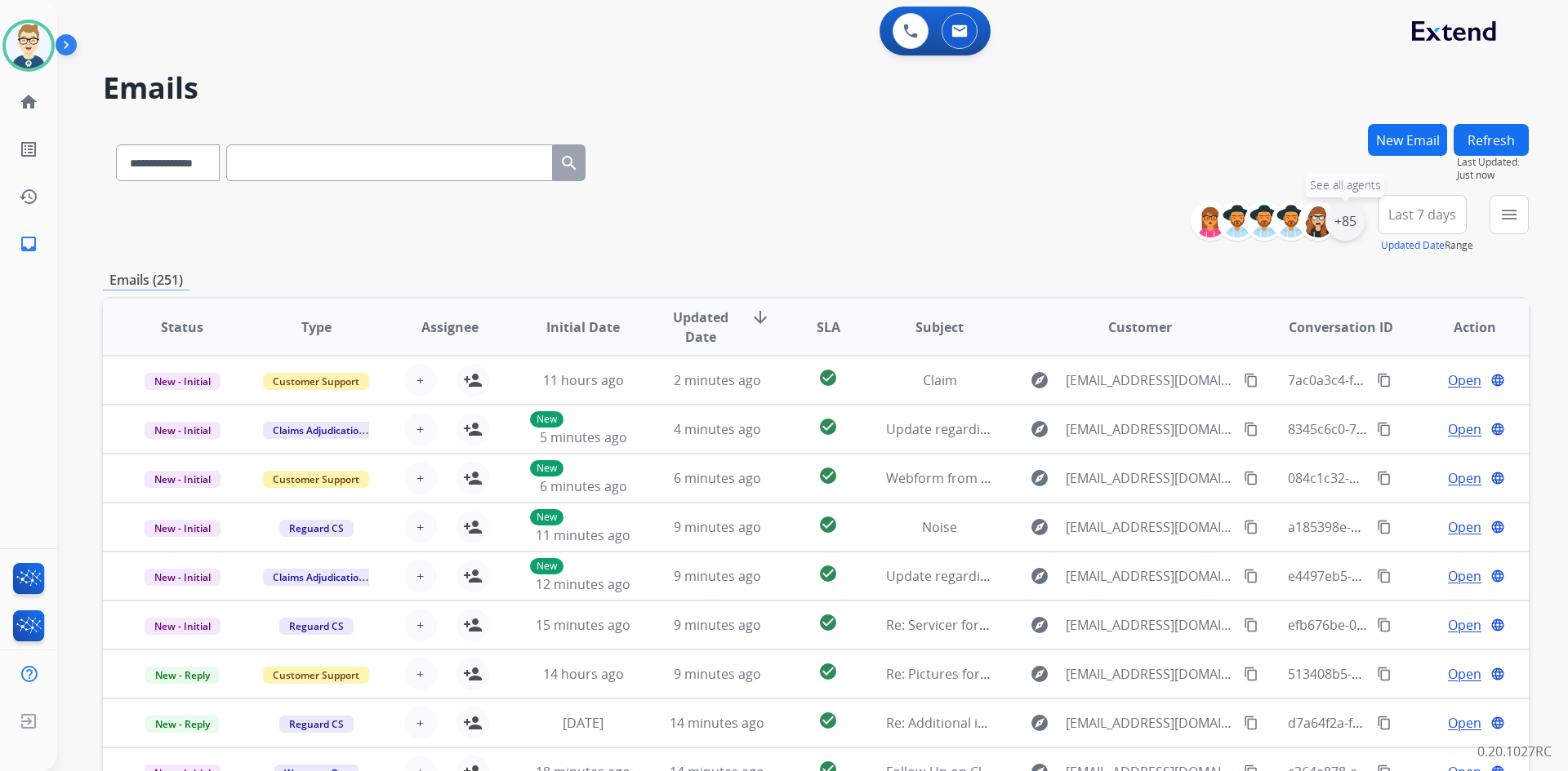
click at [1351, 227] on div "+85" at bounding box center [1345, 221] width 39 height 39
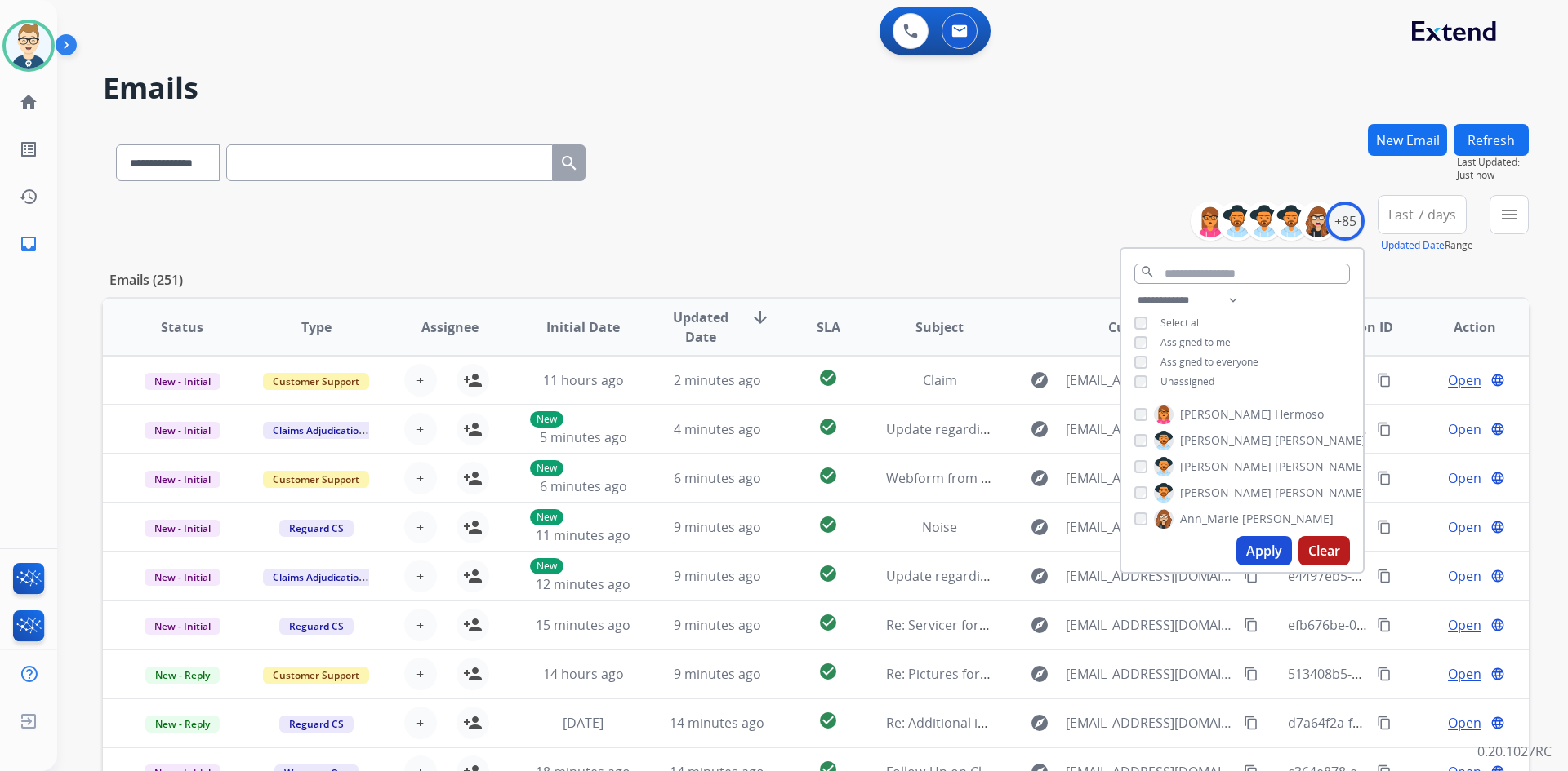
click at [1248, 542] on button "Apply" at bounding box center [1265, 552] width 56 height 30
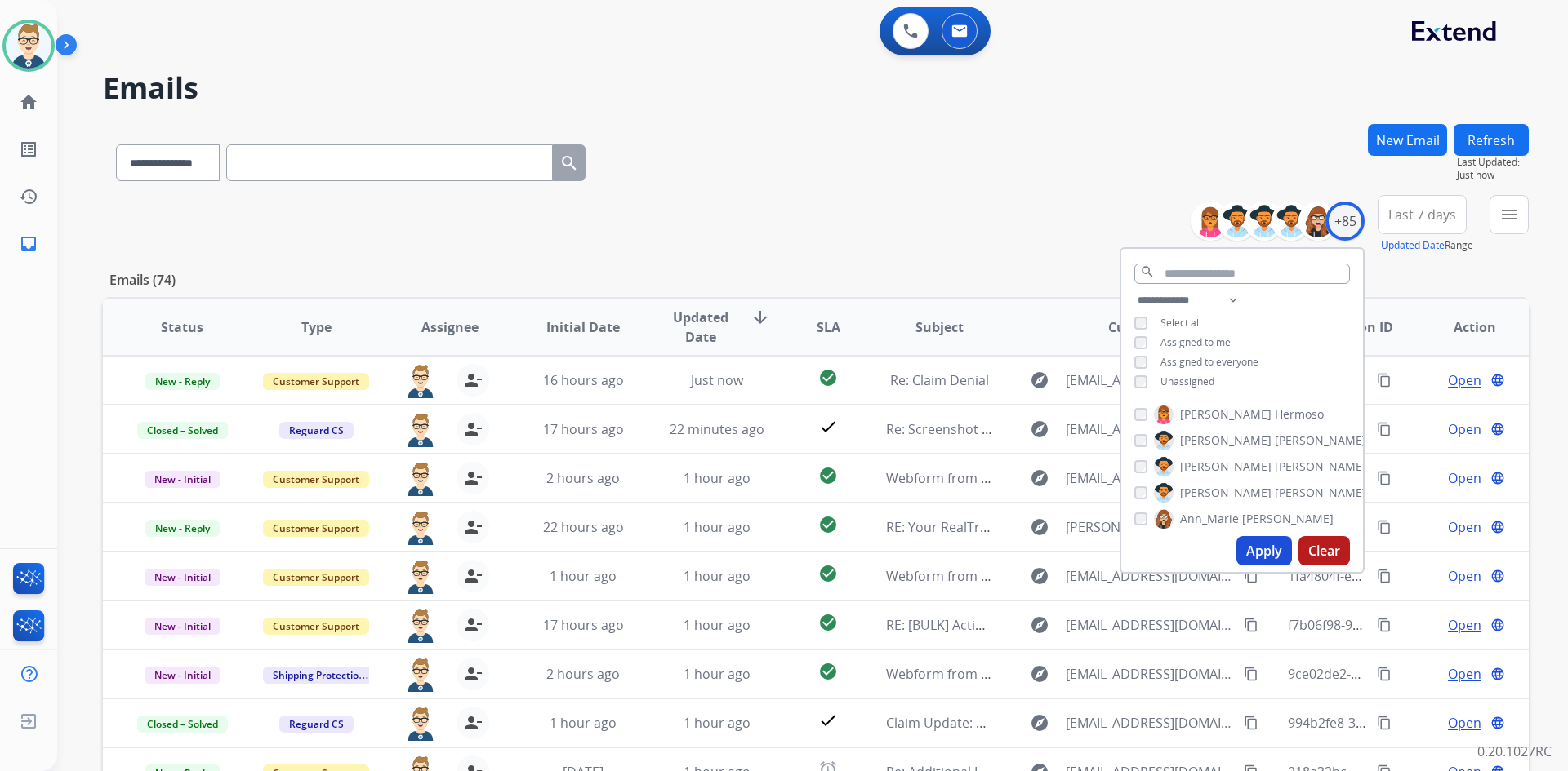
click at [665, 205] on div "**********" at bounding box center [816, 224] width 1426 height 59
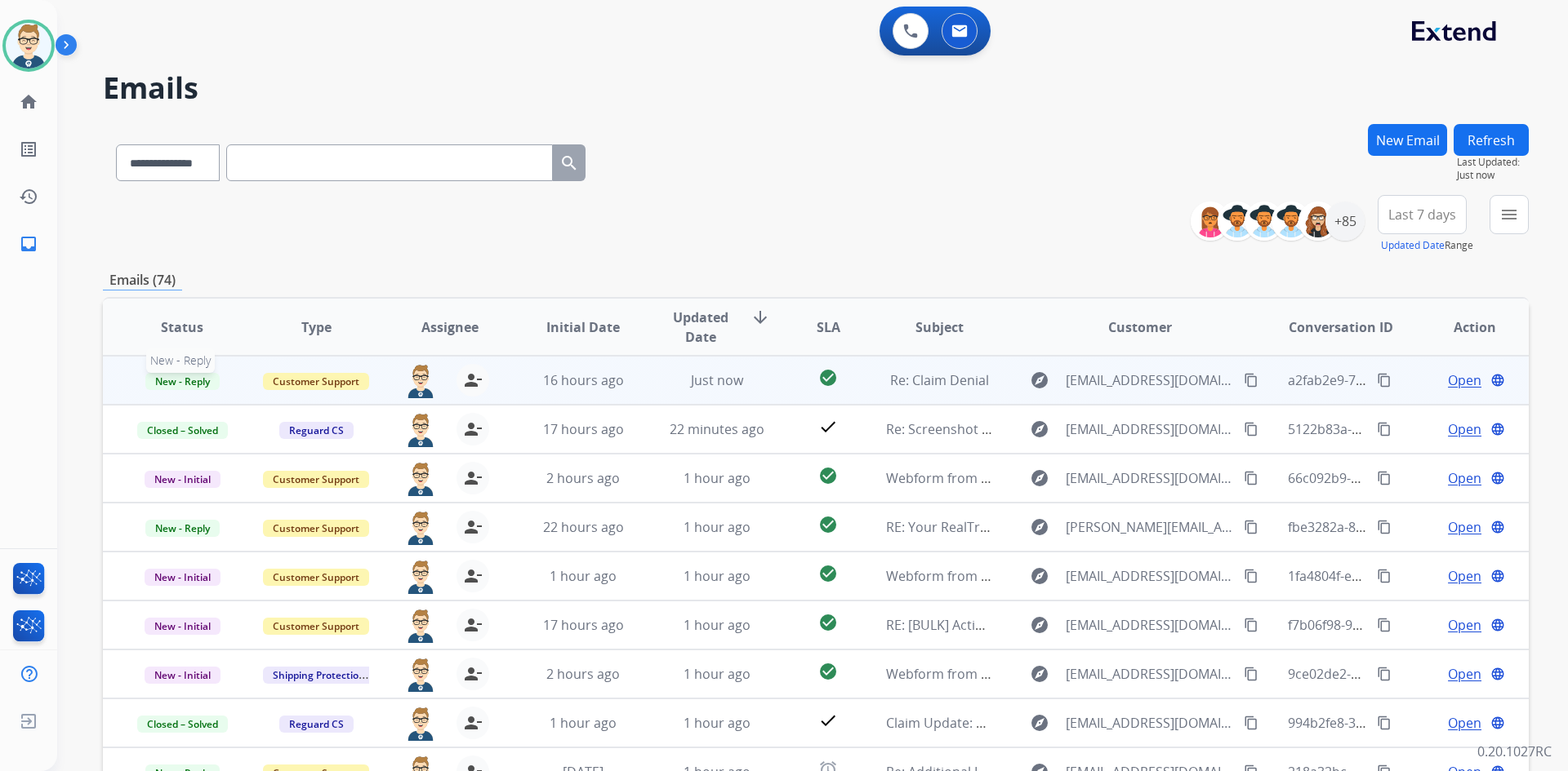
click at [155, 379] on span "New - Reply" at bounding box center [182, 381] width 74 height 17
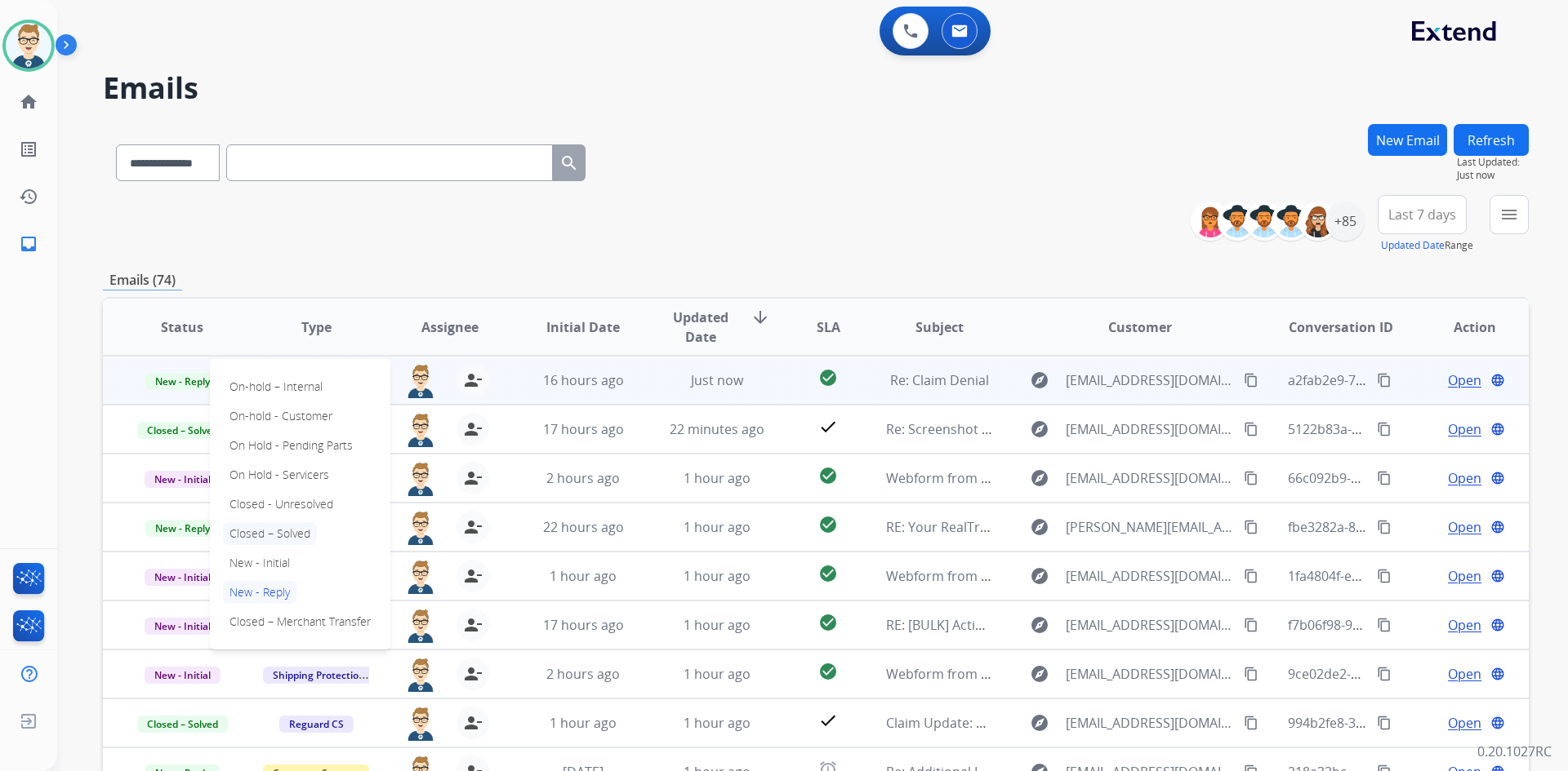
click at [272, 533] on p "Closed – Solved" at bounding box center [270, 534] width 94 height 23
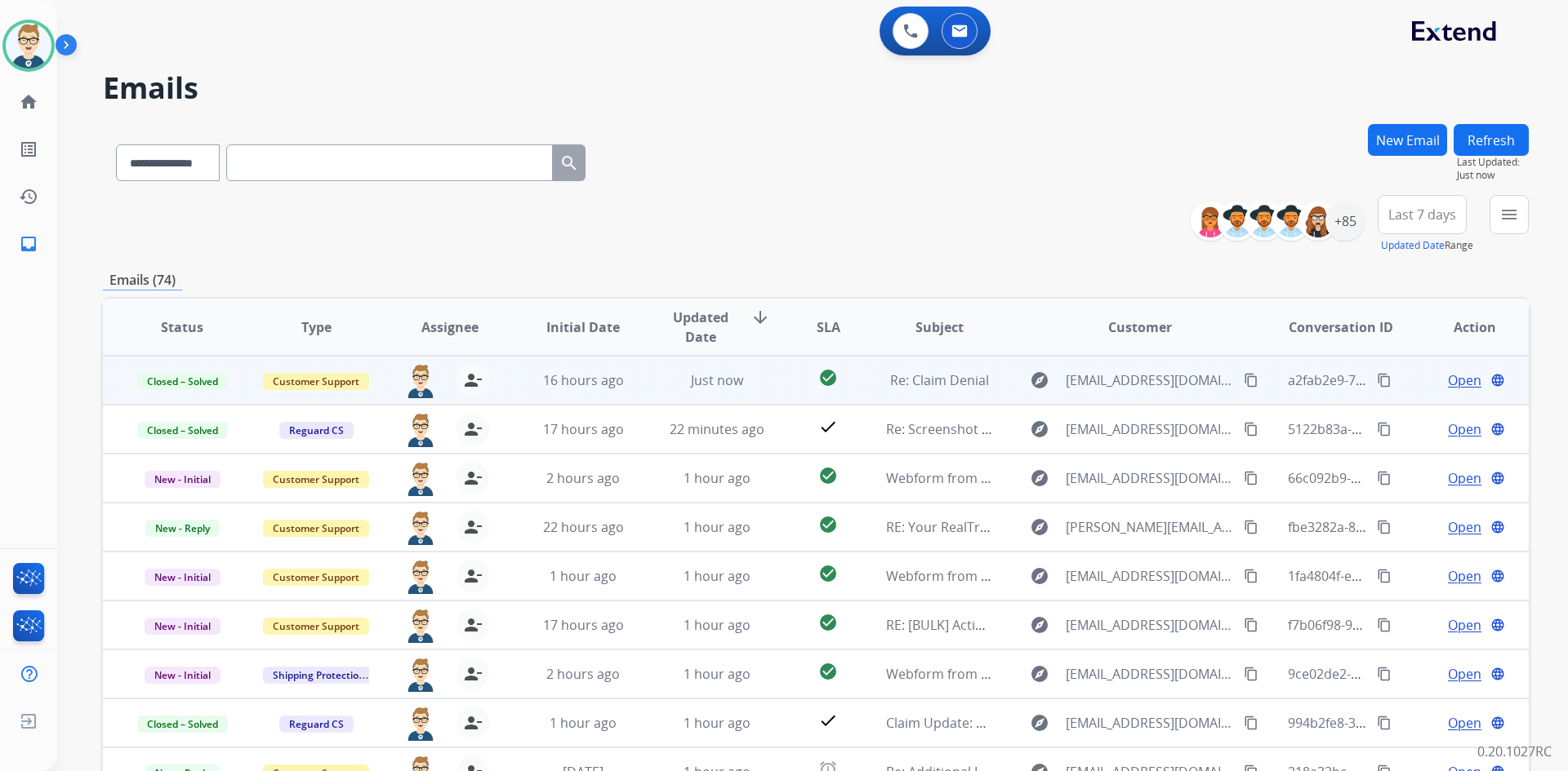
click at [1500, 138] on button "Refresh" at bounding box center [1491, 140] width 75 height 32
click at [1424, 132] on button "New Email" at bounding box center [1407, 140] width 79 height 32
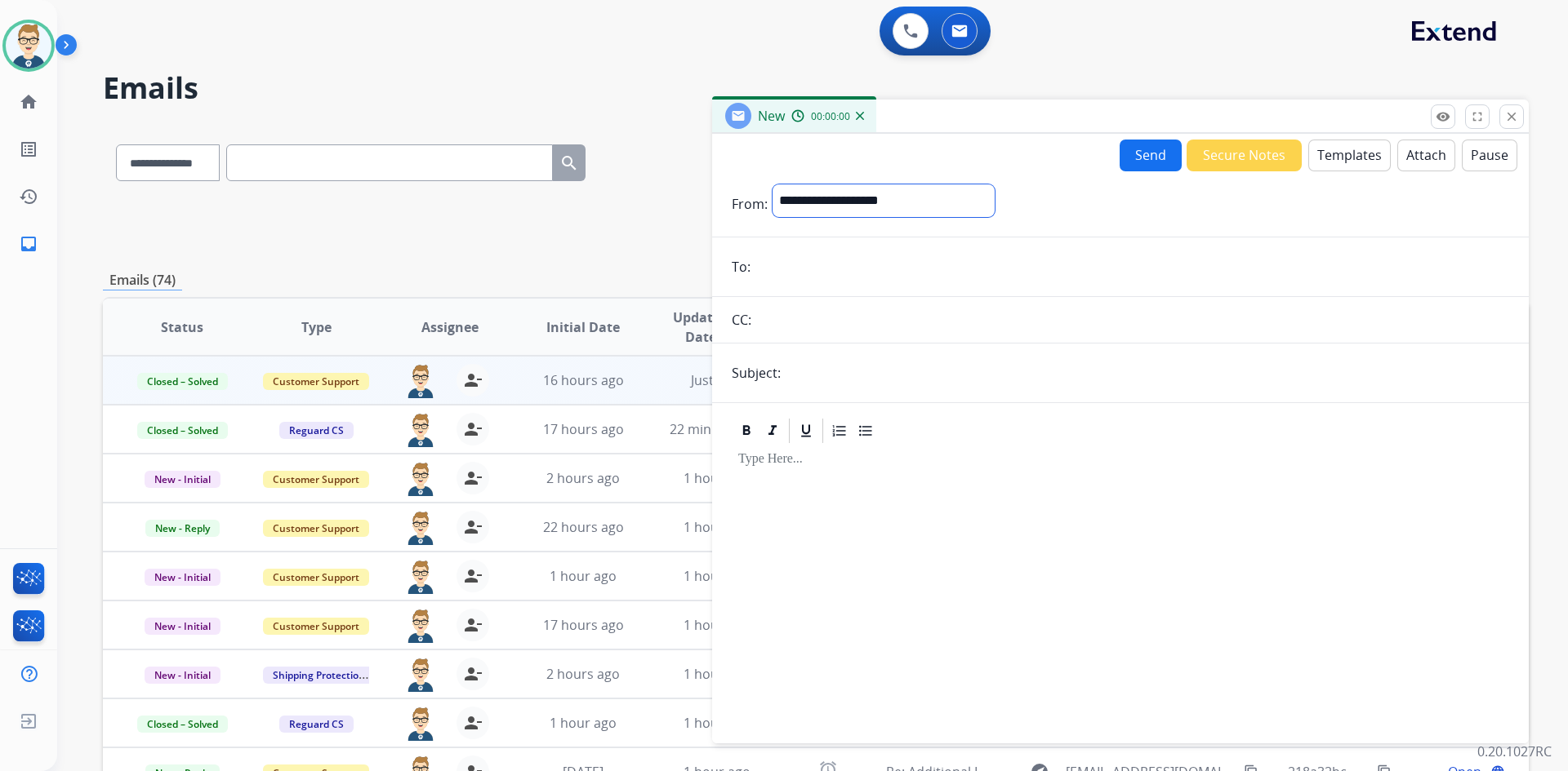
click at [852, 204] on select "**********" at bounding box center [883, 200] width 222 height 33
select select "**********"
click at [772, 184] on select "**********" at bounding box center [883, 200] width 222 height 33
click at [824, 269] on input "email" at bounding box center [1132, 268] width 754 height 33
paste input "**********"
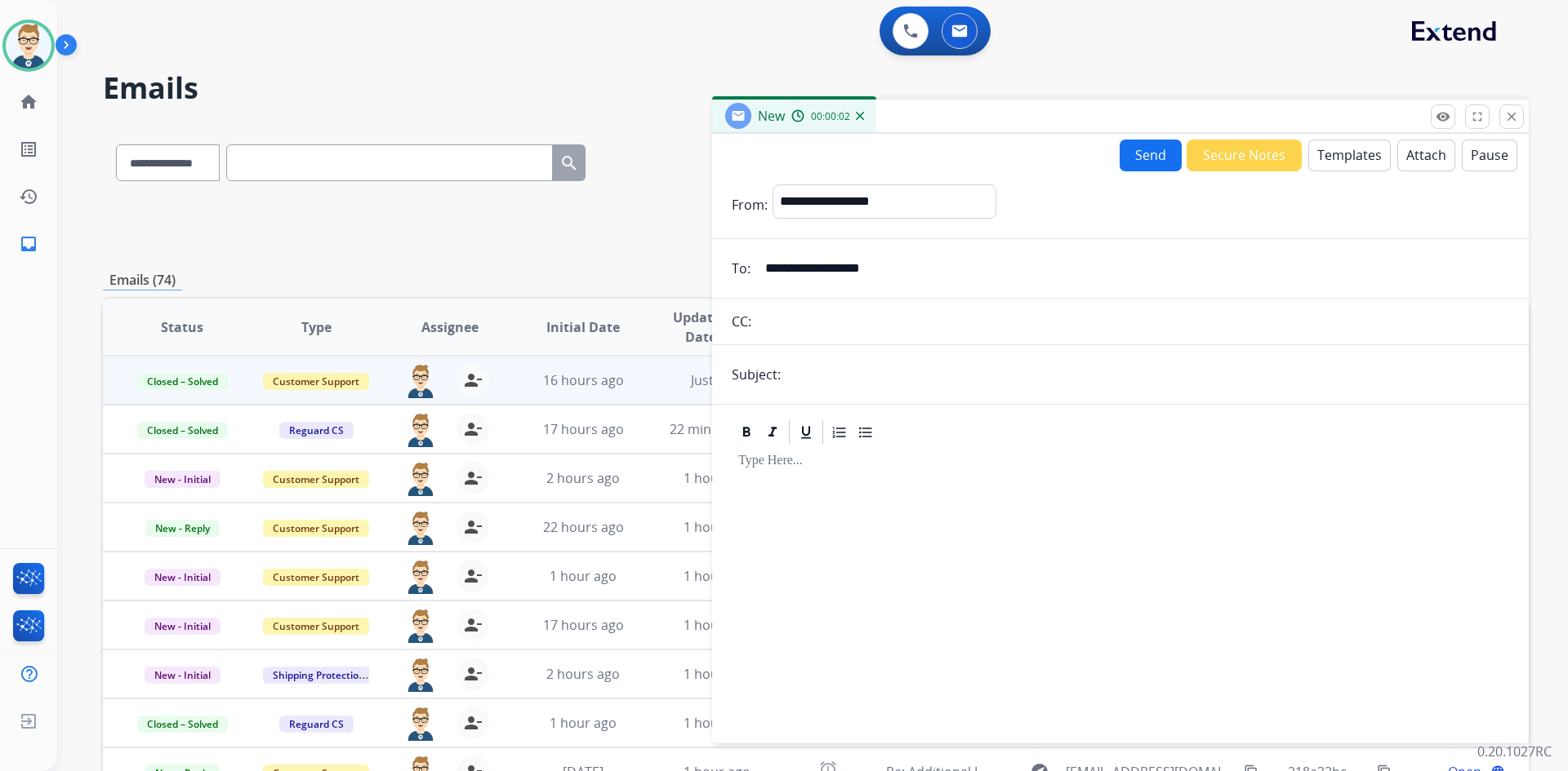
type input "**********"
click at [852, 375] on input "text" at bounding box center [1147, 374] width 724 height 33
type input "**********"
click at [1338, 150] on button "Templates" at bounding box center [1349, 155] width 83 height 32
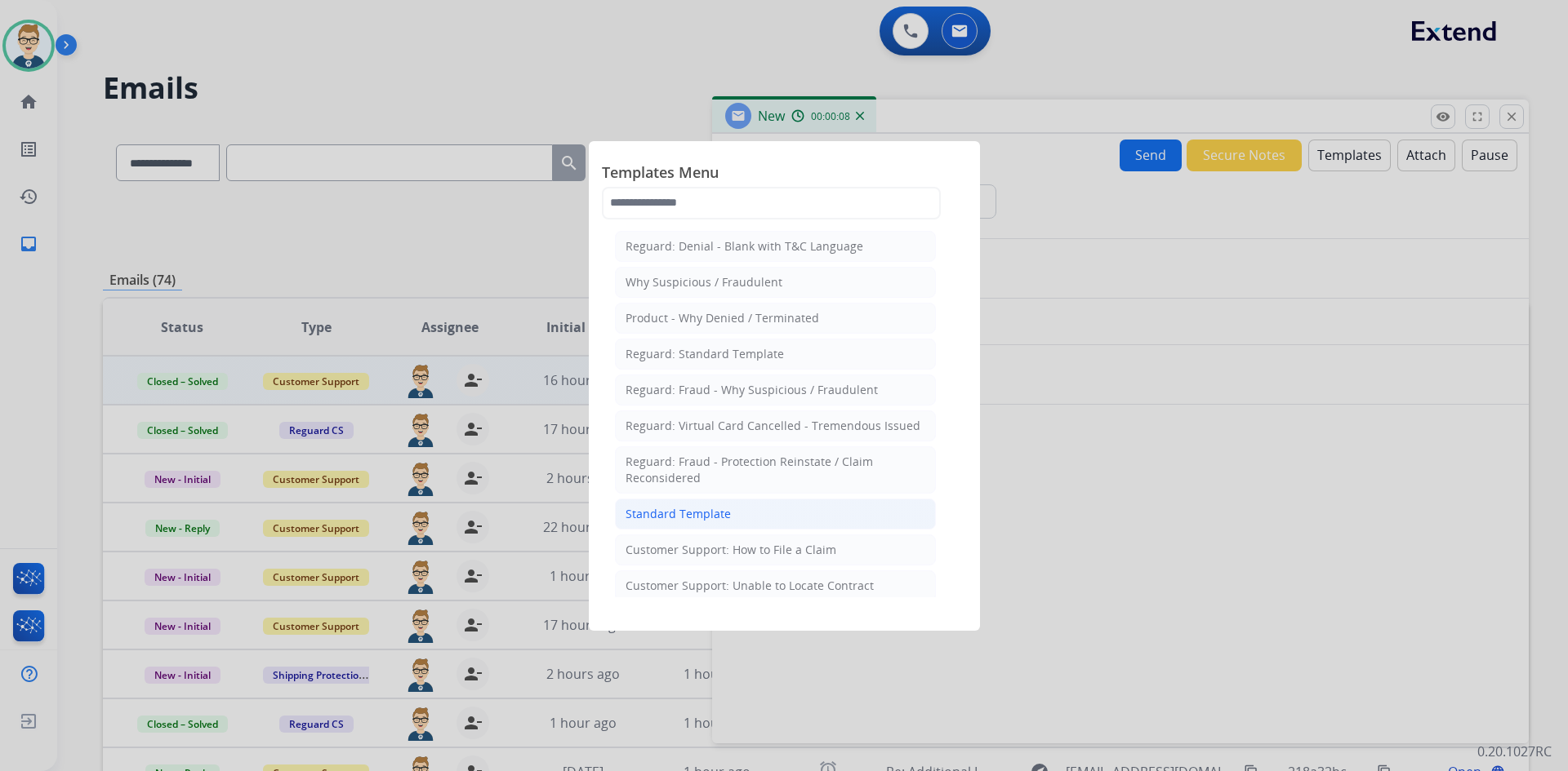
click at [675, 520] on div "Standard Template" at bounding box center [677, 514] width 105 height 17
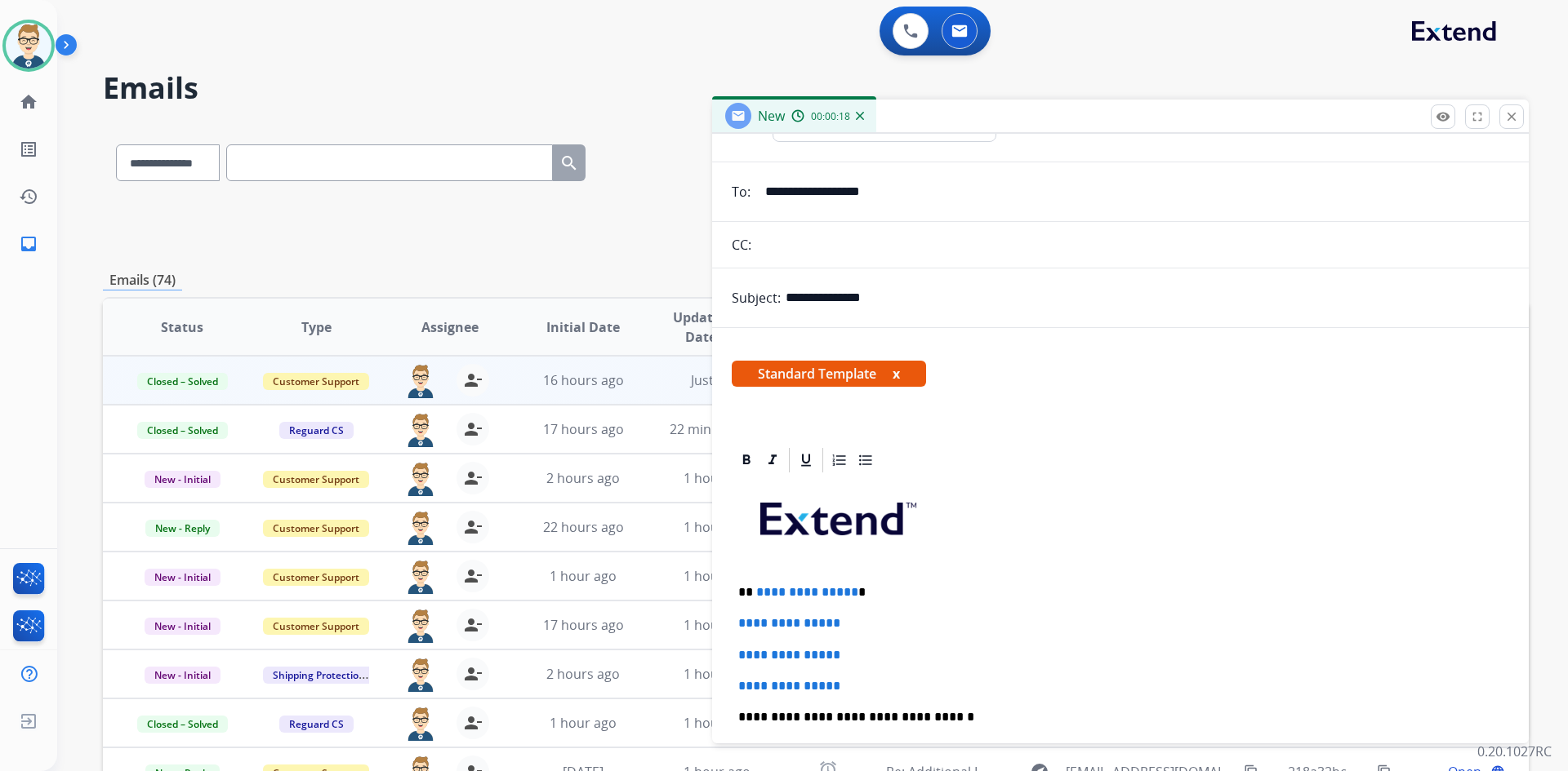
scroll to position [245, 0]
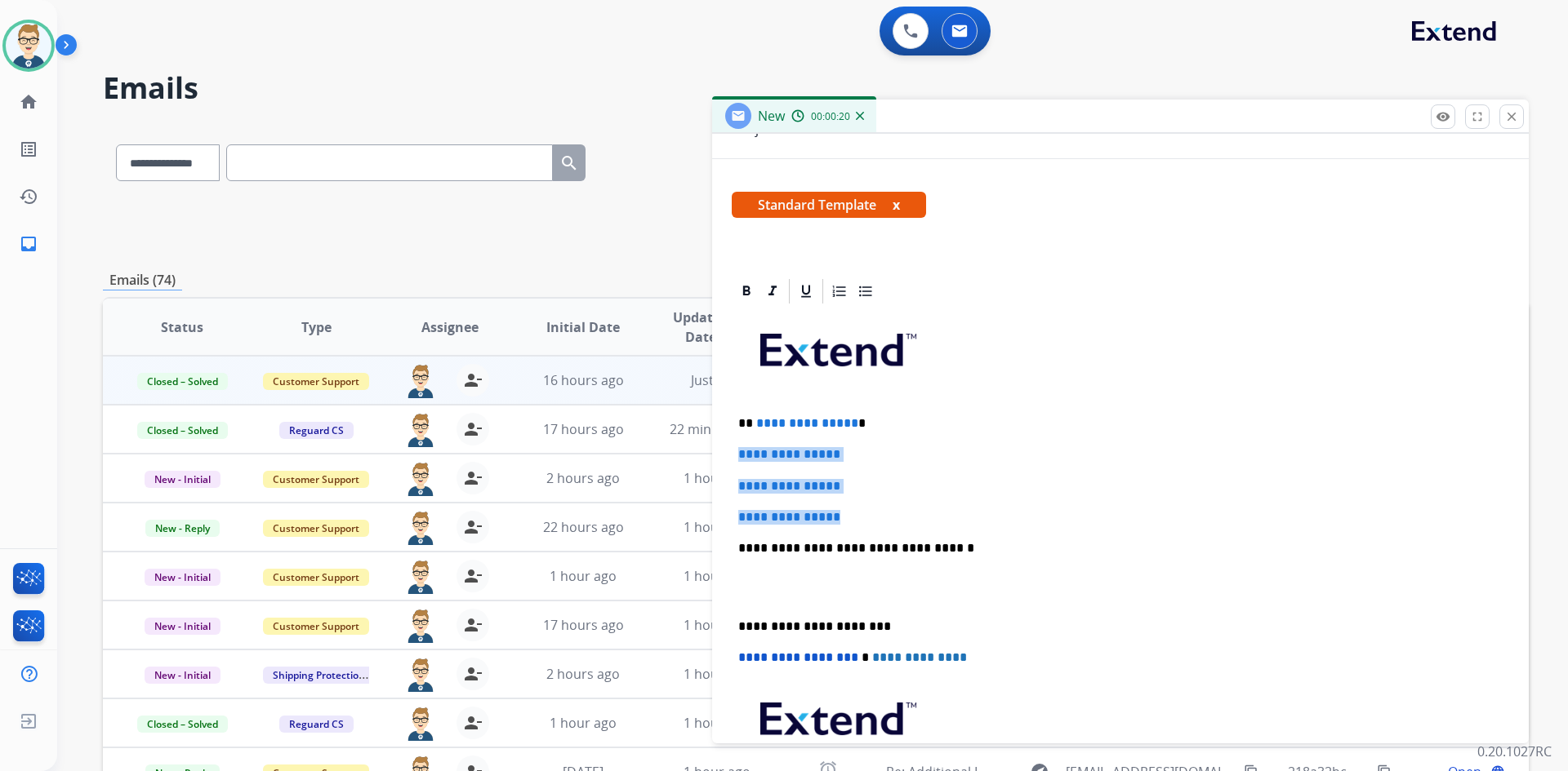
drag, startPoint x: 864, startPoint y: 517, endPoint x: 730, endPoint y: 456, distance: 147.2
click at [730, 456] on div "**********" at bounding box center [1120, 570] width 817 height 588
paste div "To enrich screen reader interactions, please activate Accessibility in Grammarl…"
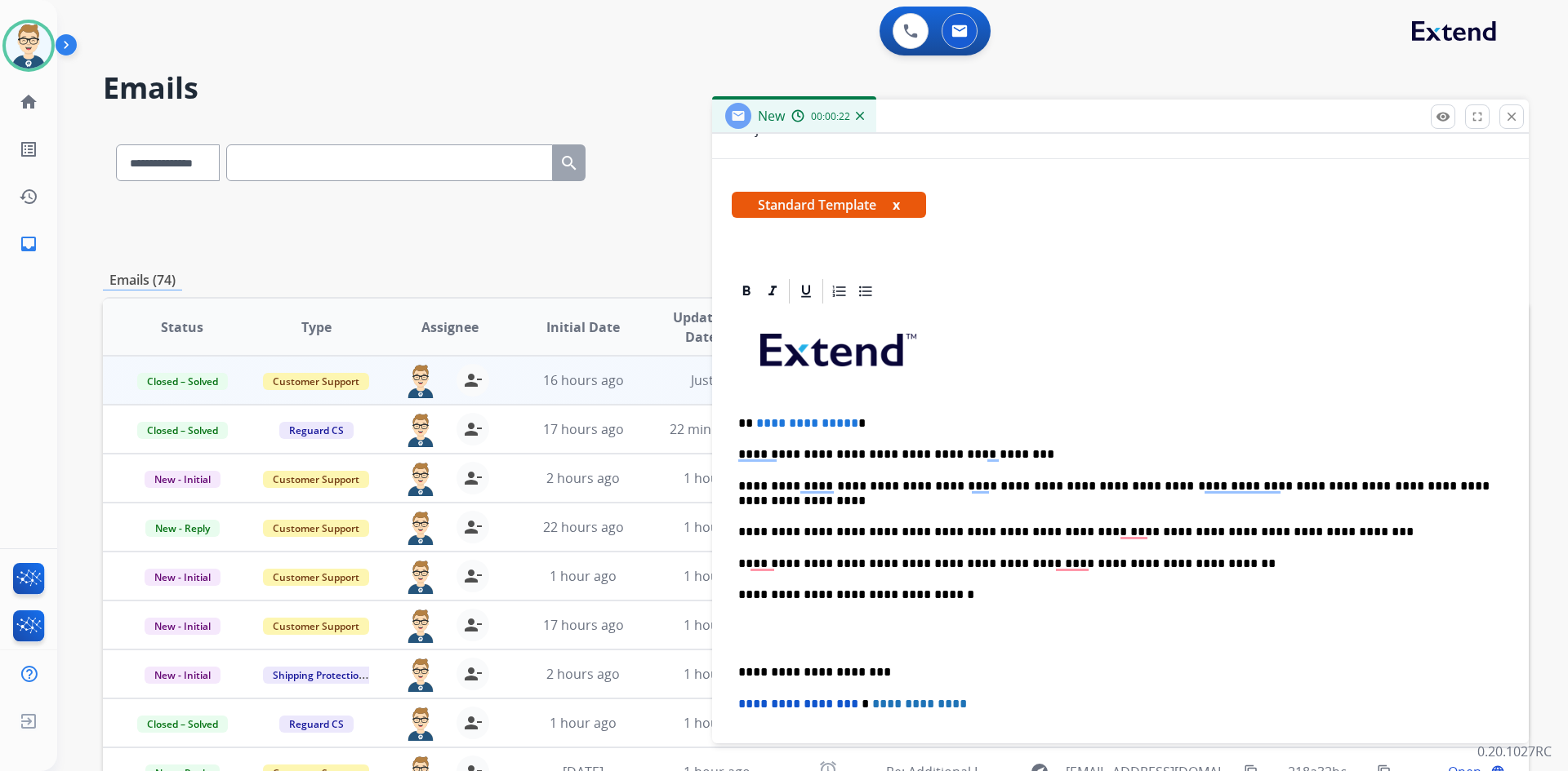
click at [960, 450] on p "**********" at bounding box center [1113, 455] width 751 height 15
click at [1154, 480] on p "**********" at bounding box center [1113, 494] width 751 height 30
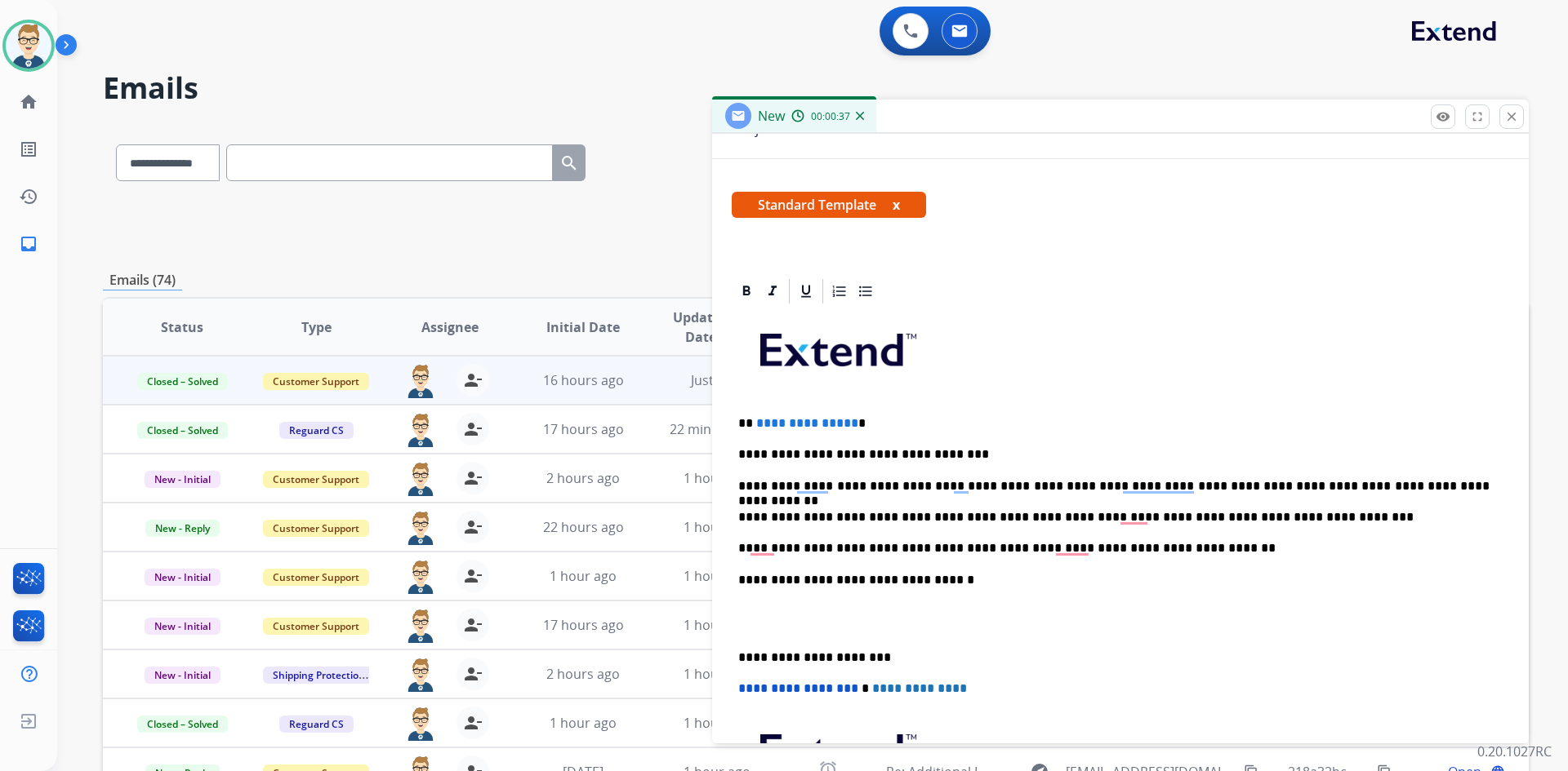
click at [1423, 484] on p "**********" at bounding box center [1113, 486] width 751 height 15
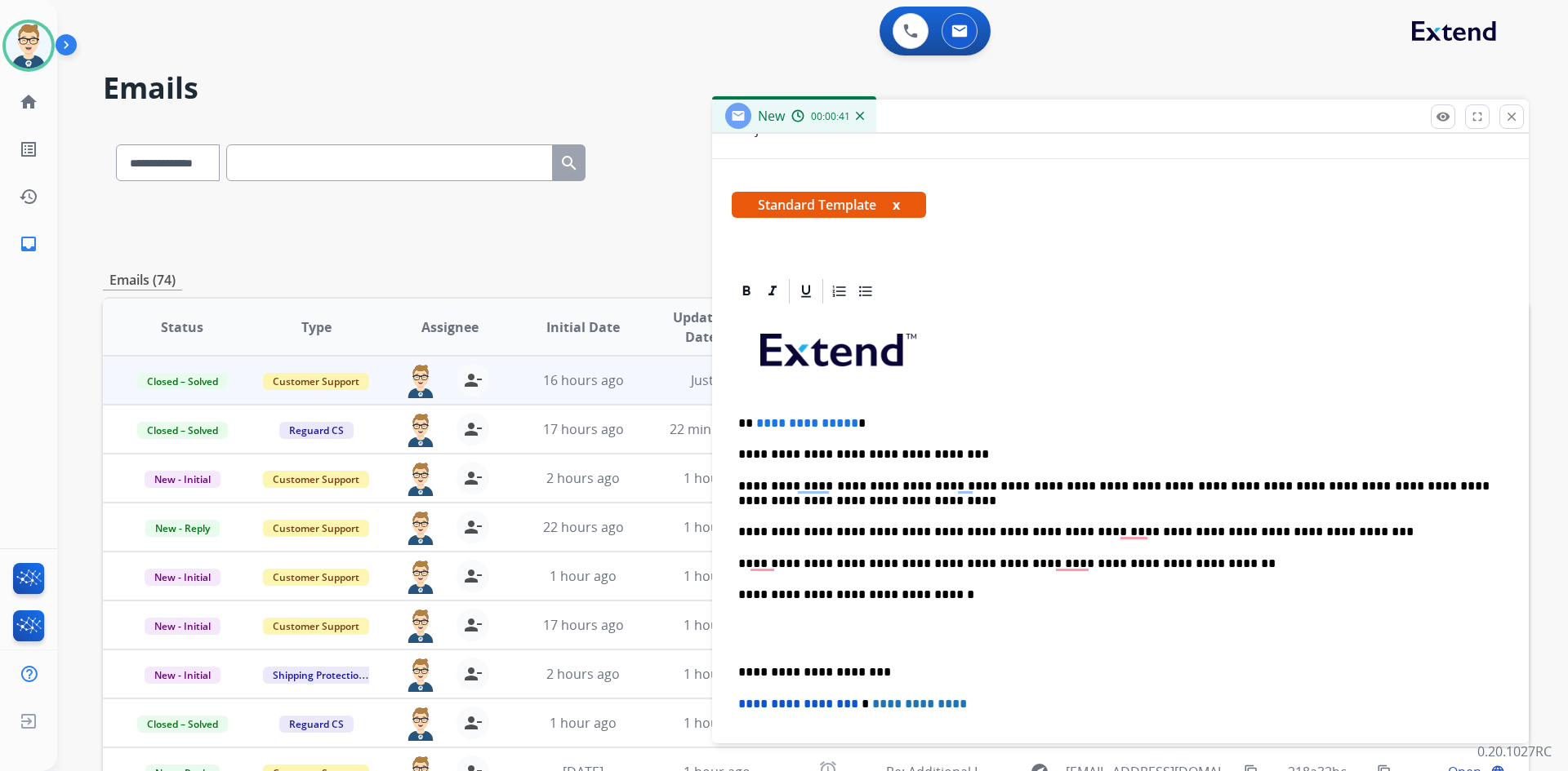
click at [1369, 489] on p "**********" at bounding box center [1113, 494] width 751 height 30
click at [908, 558] on p "**********" at bounding box center [1113, 565] width 751 height 15
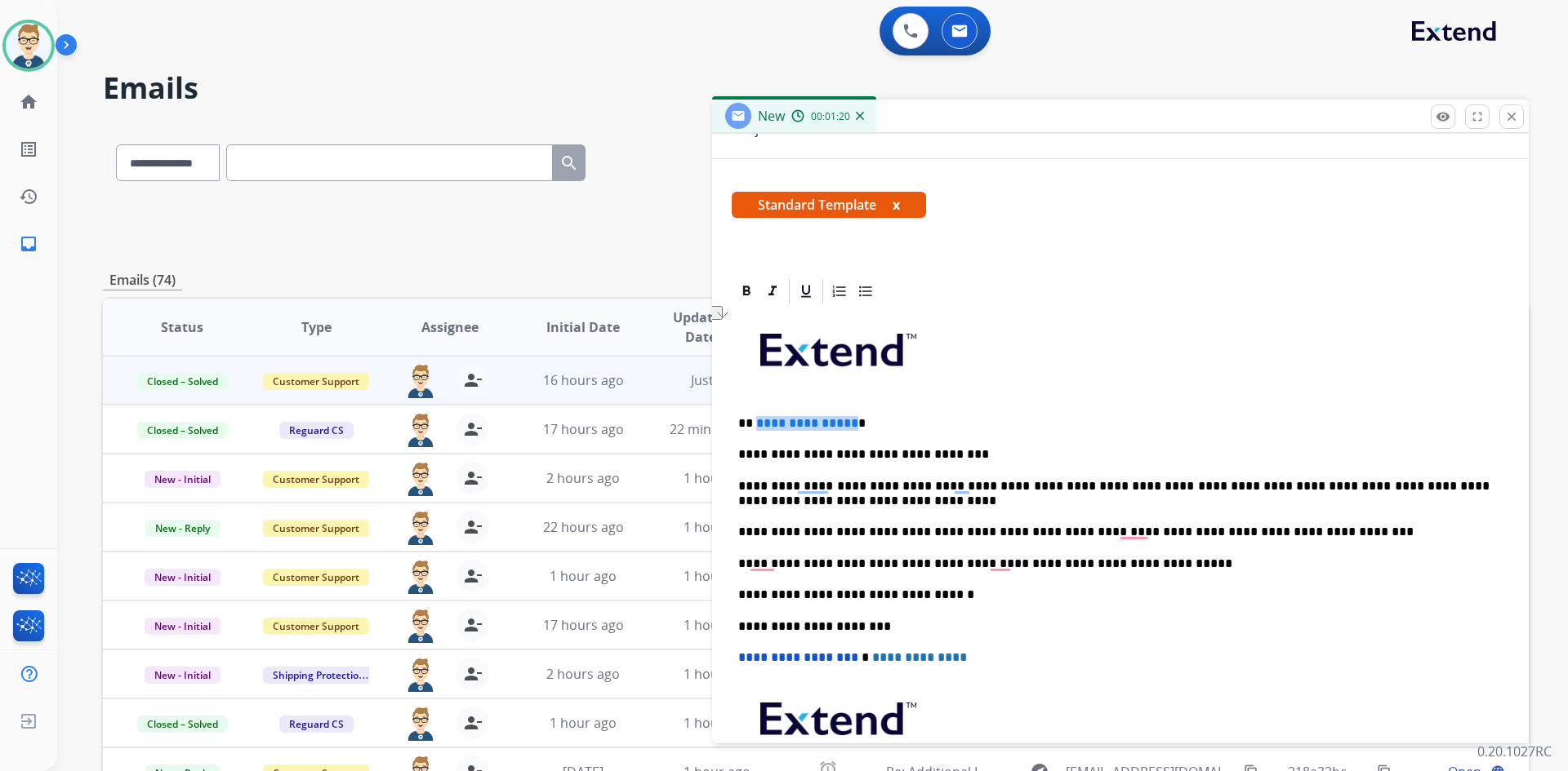
drag, startPoint x: 851, startPoint y: 420, endPoint x: 756, endPoint y: 422, distance: 95.0
click at [756, 422] on p "**********" at bounding box center [1113, 424] width 751 height 15
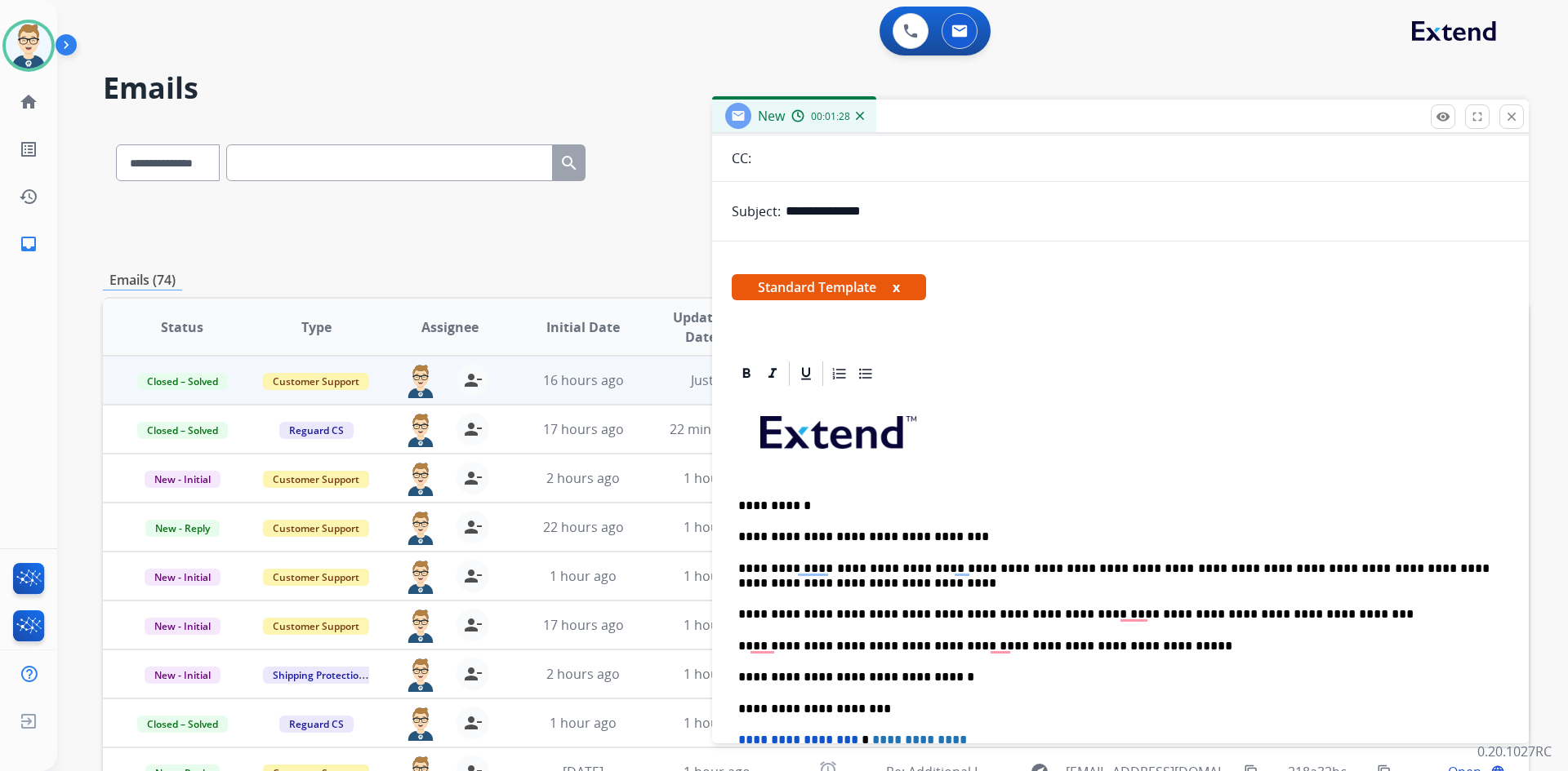
scroll to position [0, 0]
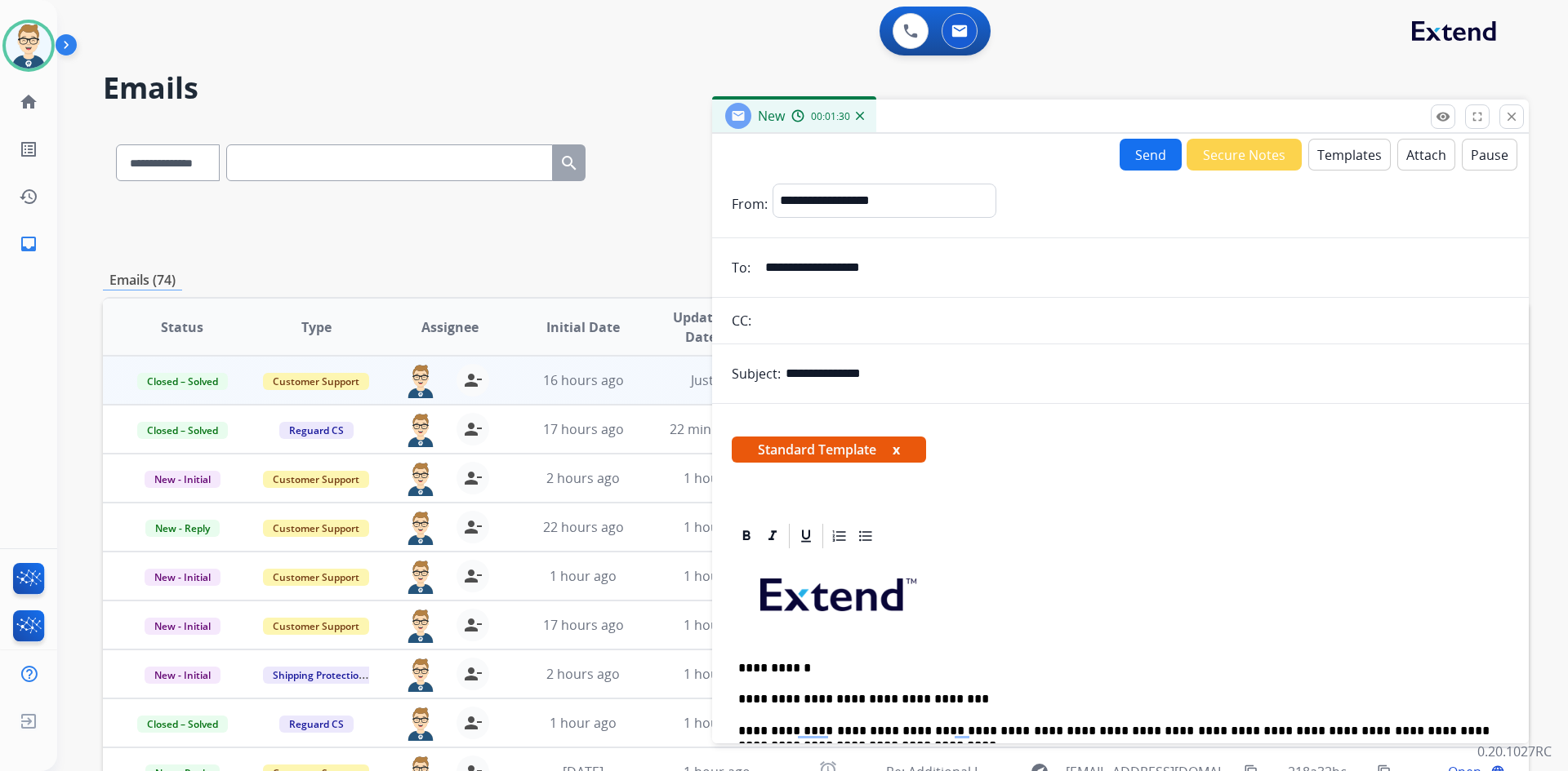
click at [1149, 151] on button "Send" at bounding box center [1150, 154] width 62 height 32
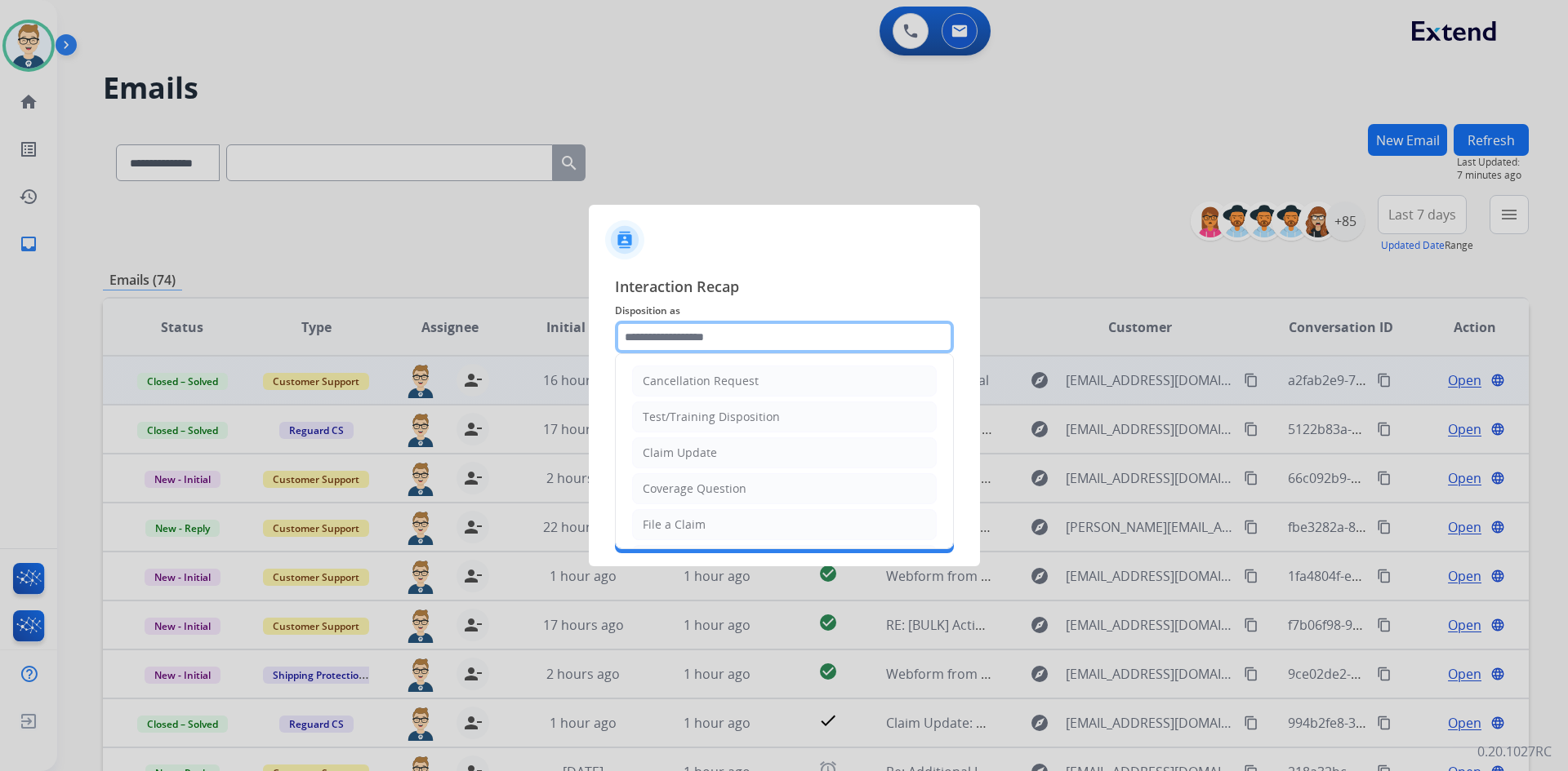
click at [691, 326] on input "text" at bounding box center [784, 337] width 339 height 33
click at [681, 456] on div "Claim Update" at bounding box center [680, 453] width 74 height 17
type input "**********"
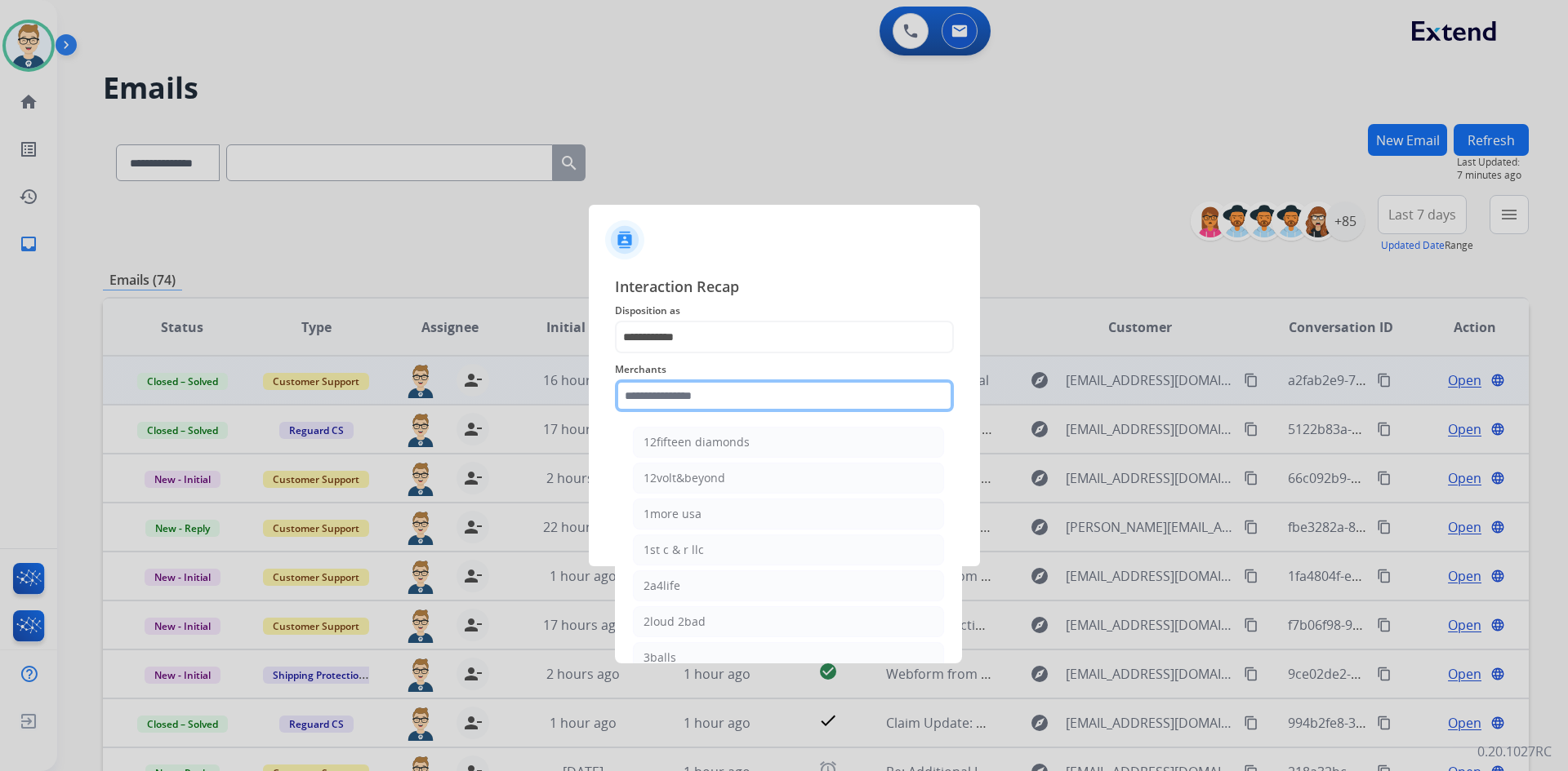
click at [693, 390] on input "text" at bounding box center [784, 395] width 339 height 33
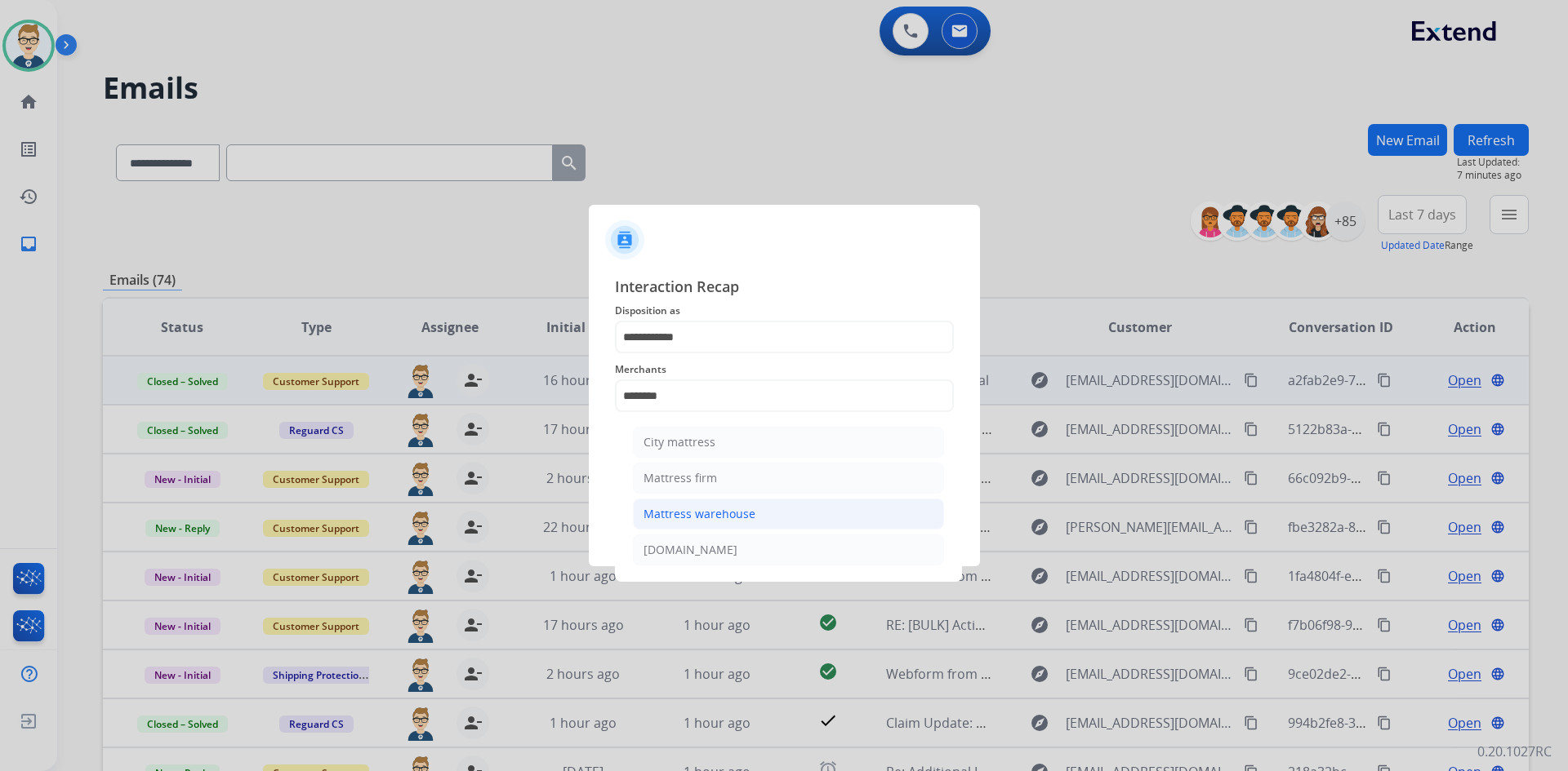
click at [688, 522] on div "Mattress warehouse" at bounding box center [700, 514] width 112 height 17
type input "**********"
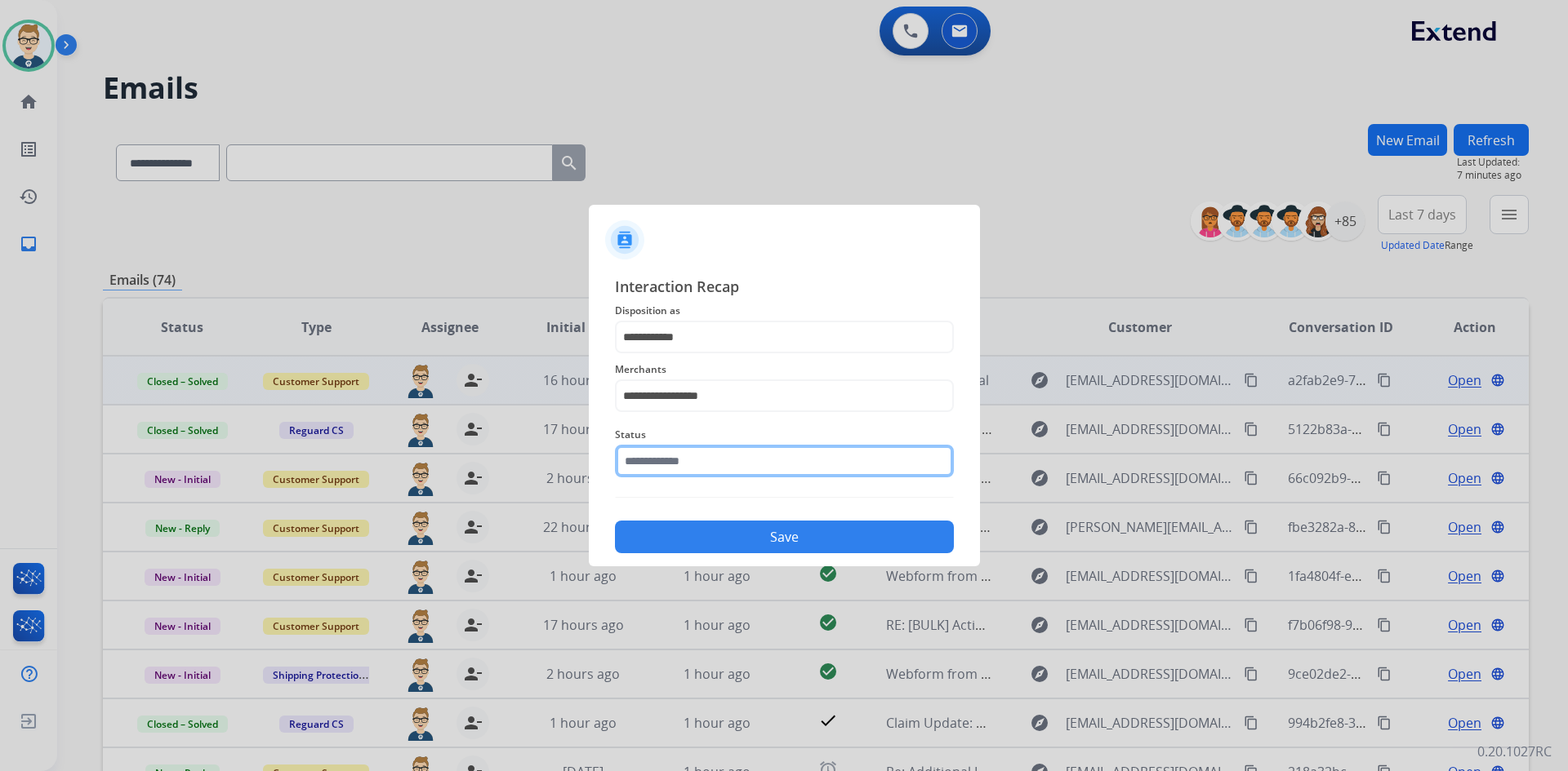
click at [697, 462] on input "text" at bounding box center [784, 460] width 339 height 33
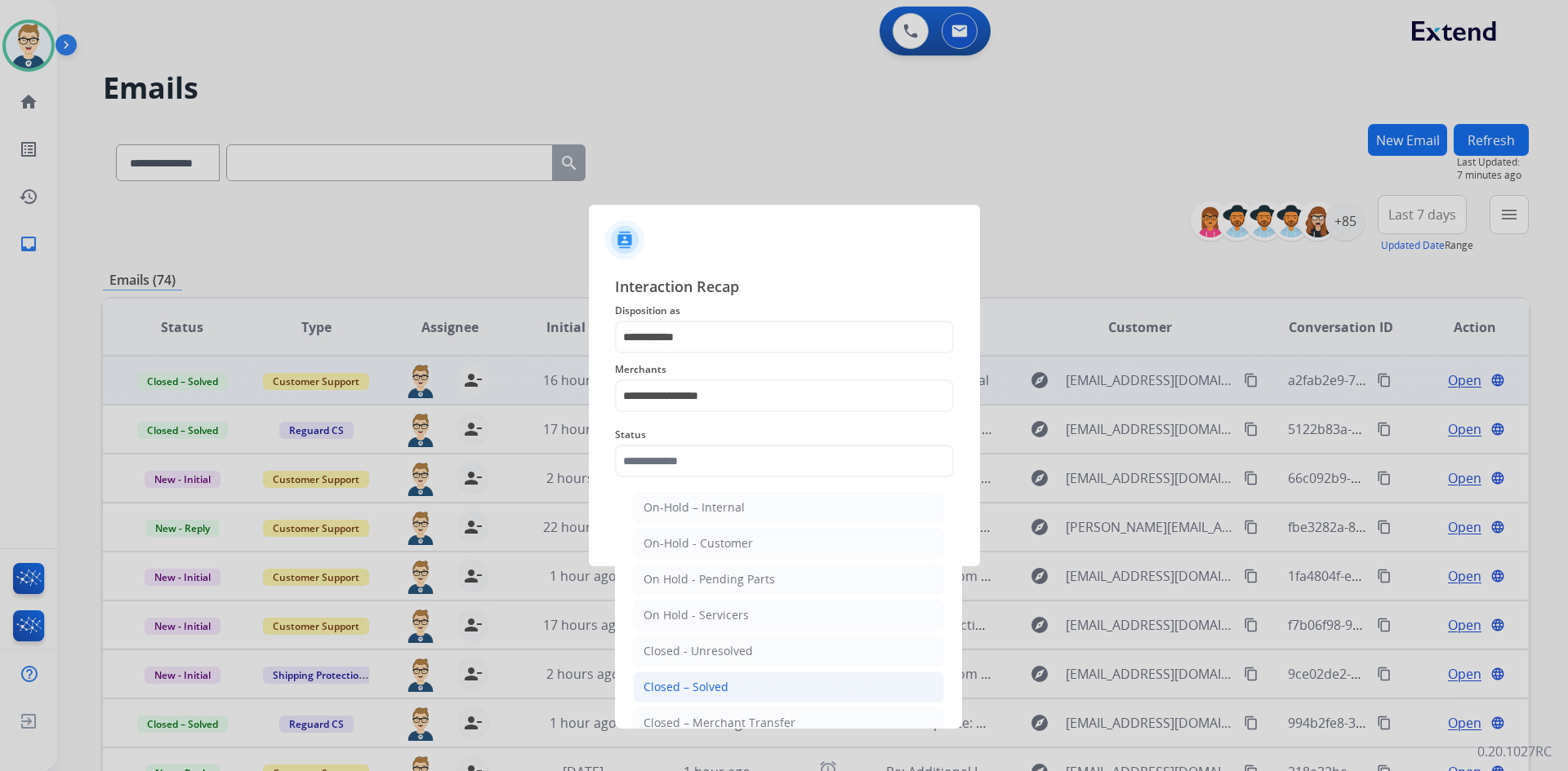
click at [677, 682] on div "Closed – Solved" at bounding box center [686, 687] width 85 height 17
type input "**********"
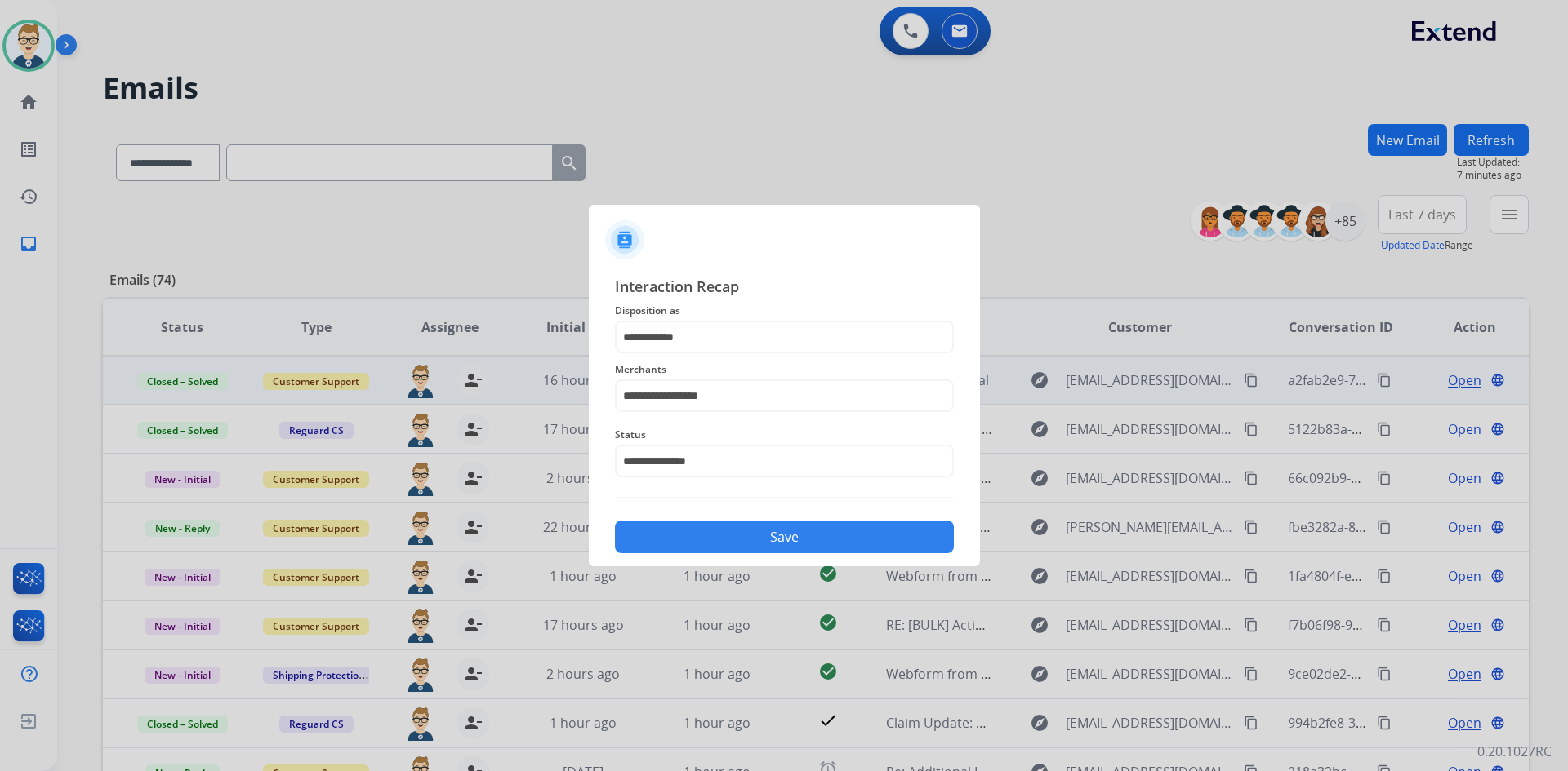
click at [715, 544] on button "Save" at bounding box center [784, 537] width 339 height 33
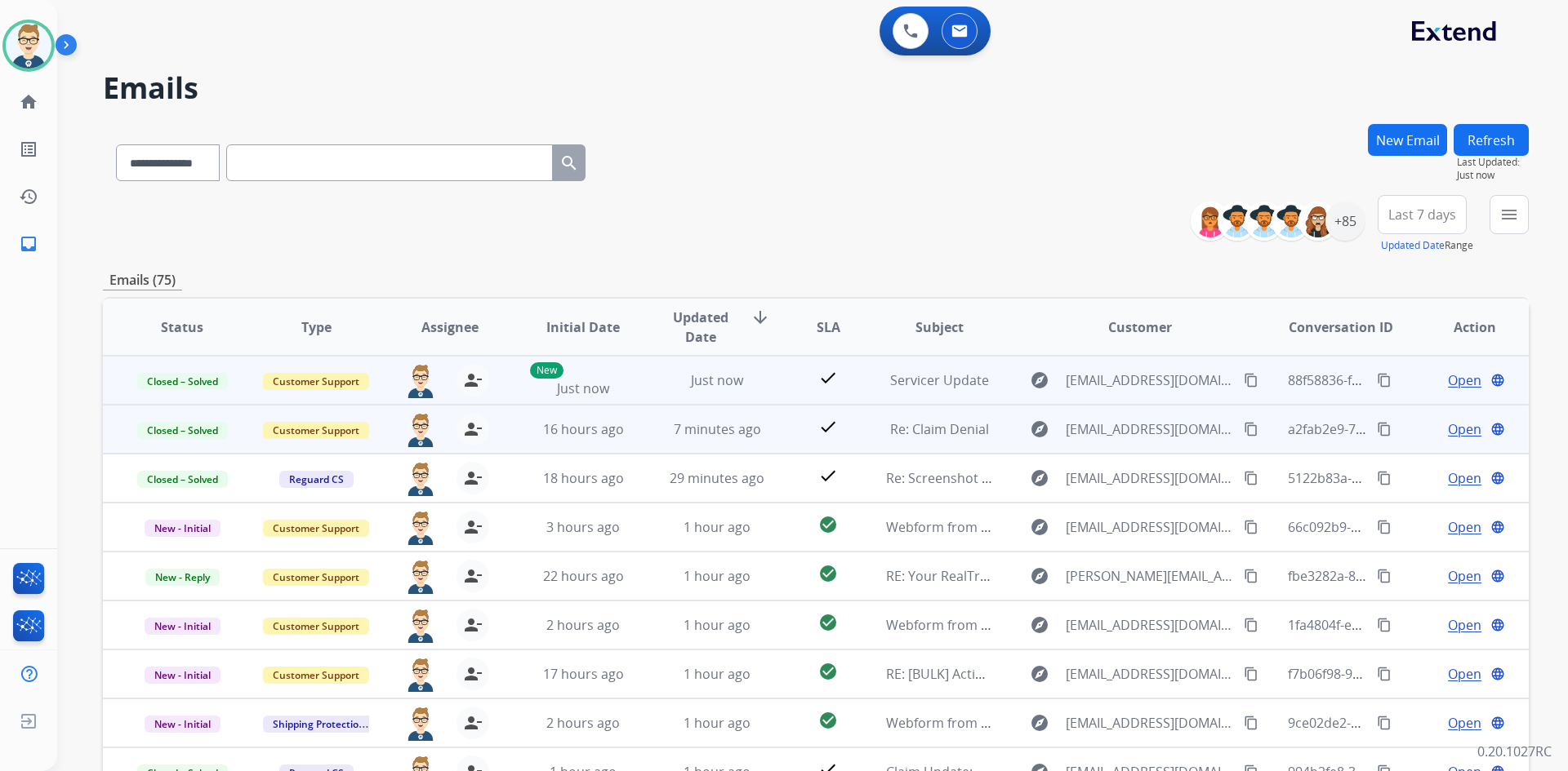
click at [1377, 379] on mat-icon "content_copy" at bounding box center [1385, 380] width 15 height 15
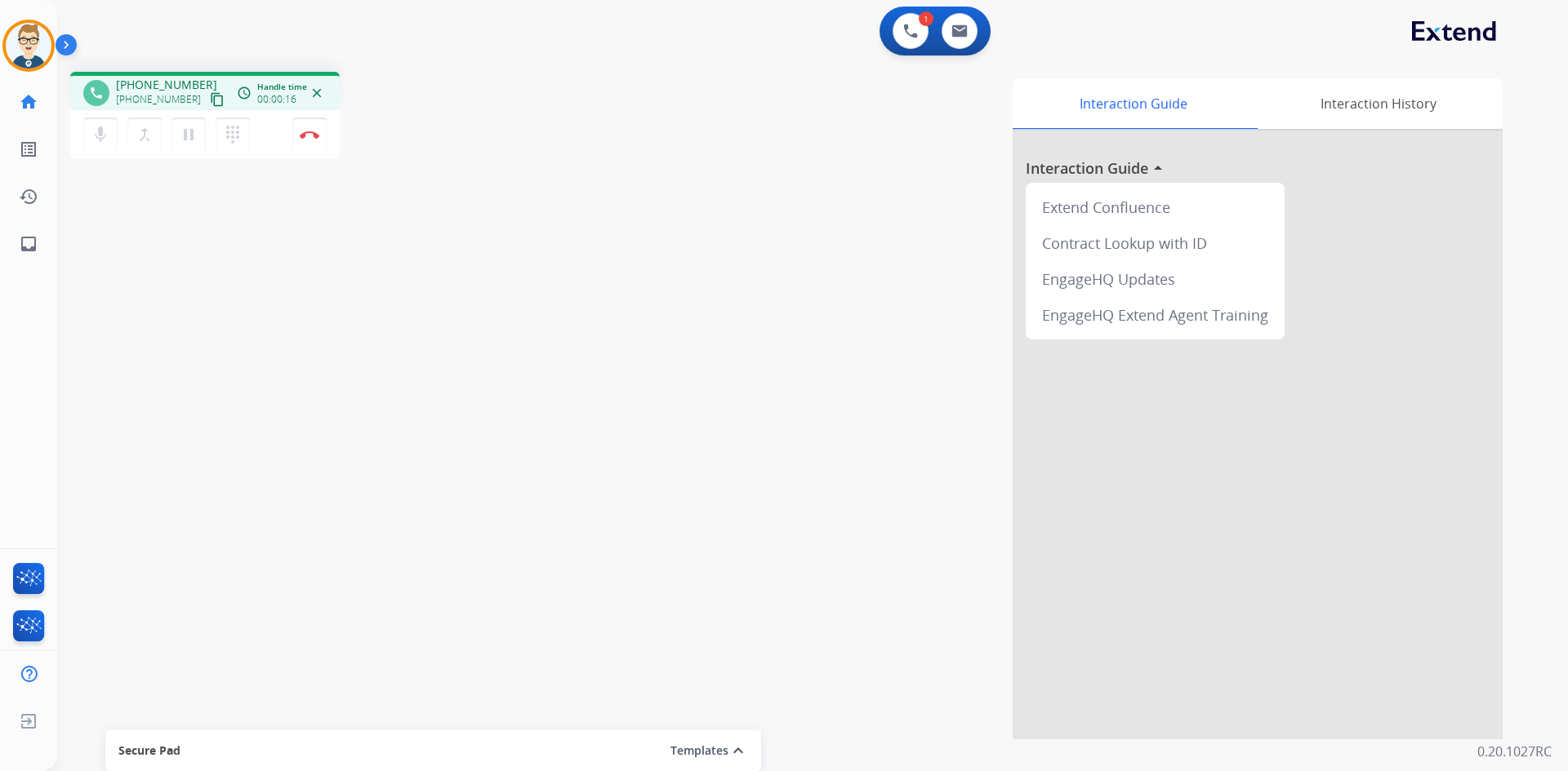
click at [208, 95] on button "content_copy" at bounding box center [217, 100] width 20 height 20
click at [210, 97] on mat-icon "content_copy" at bounding box center [218, 100] width 15 height 15
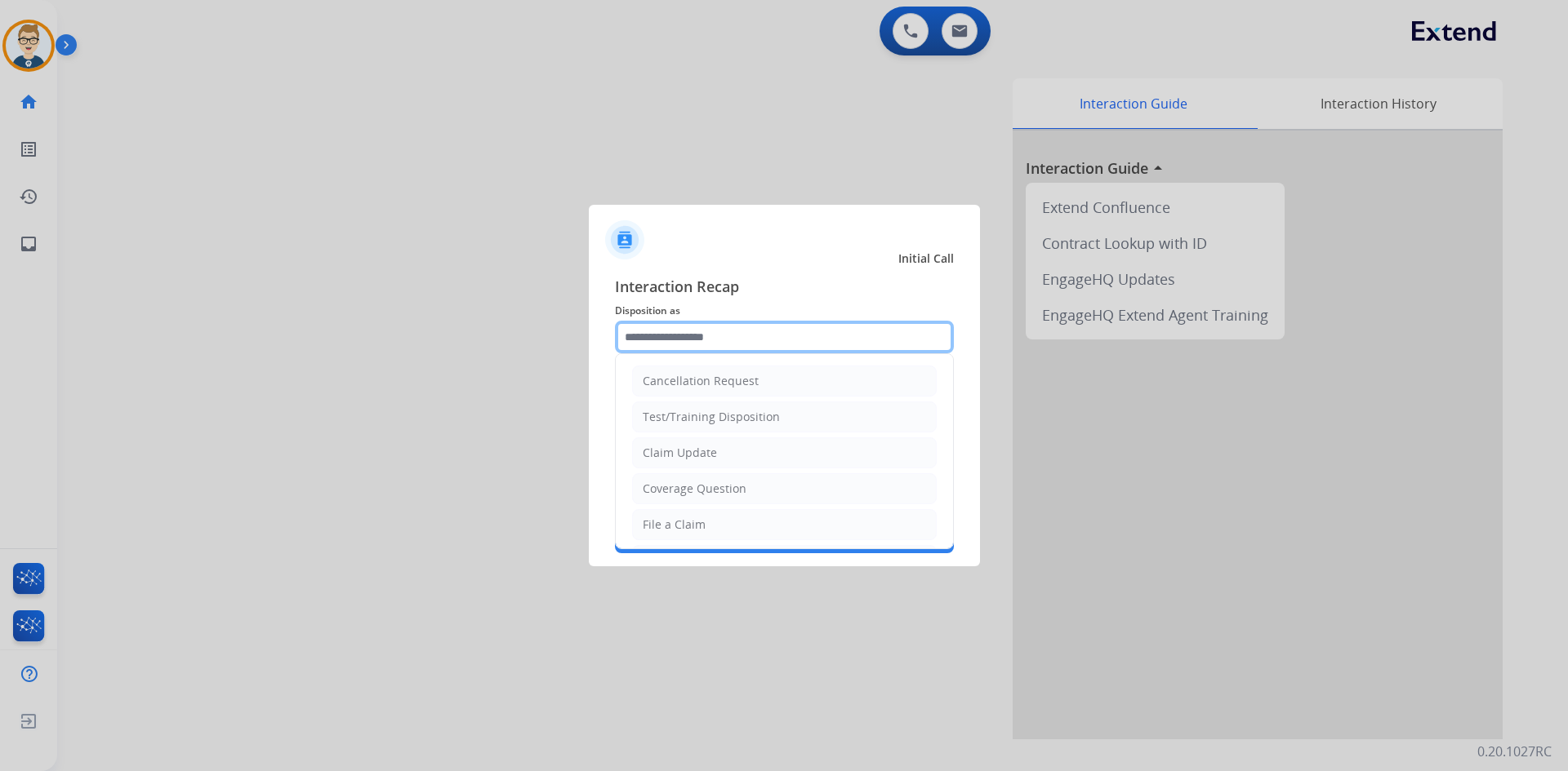
click at [662, 337] on input "text" at bounding box center [784, 337] width 339 height 33
click at [676, 530] on div "File a Claim" at bounding box center [675, 525] width 63 height 17
type input "**********"
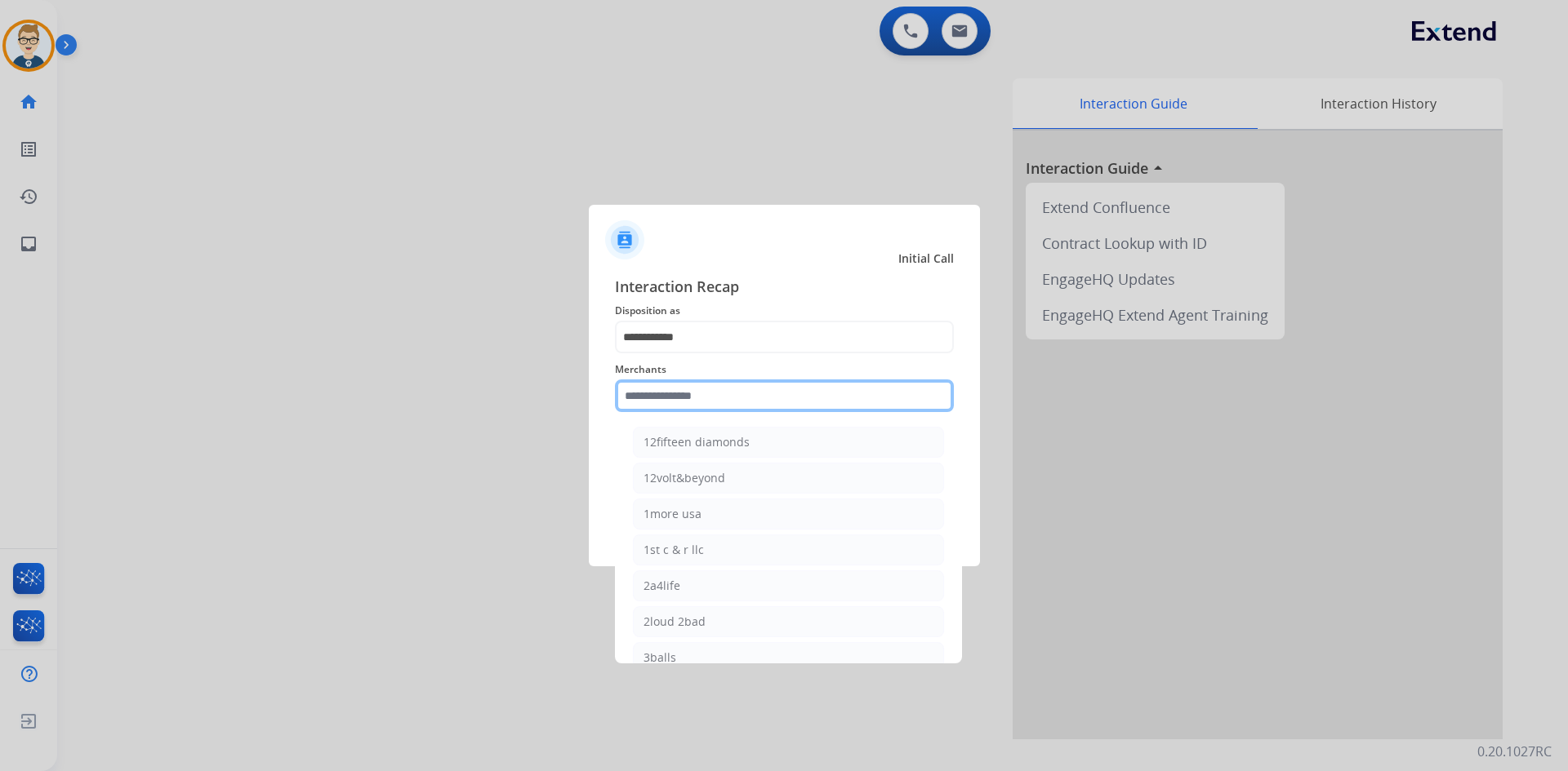
click at [685, 404] on input "text" at bounding box center [784, 395] width 339 height 33
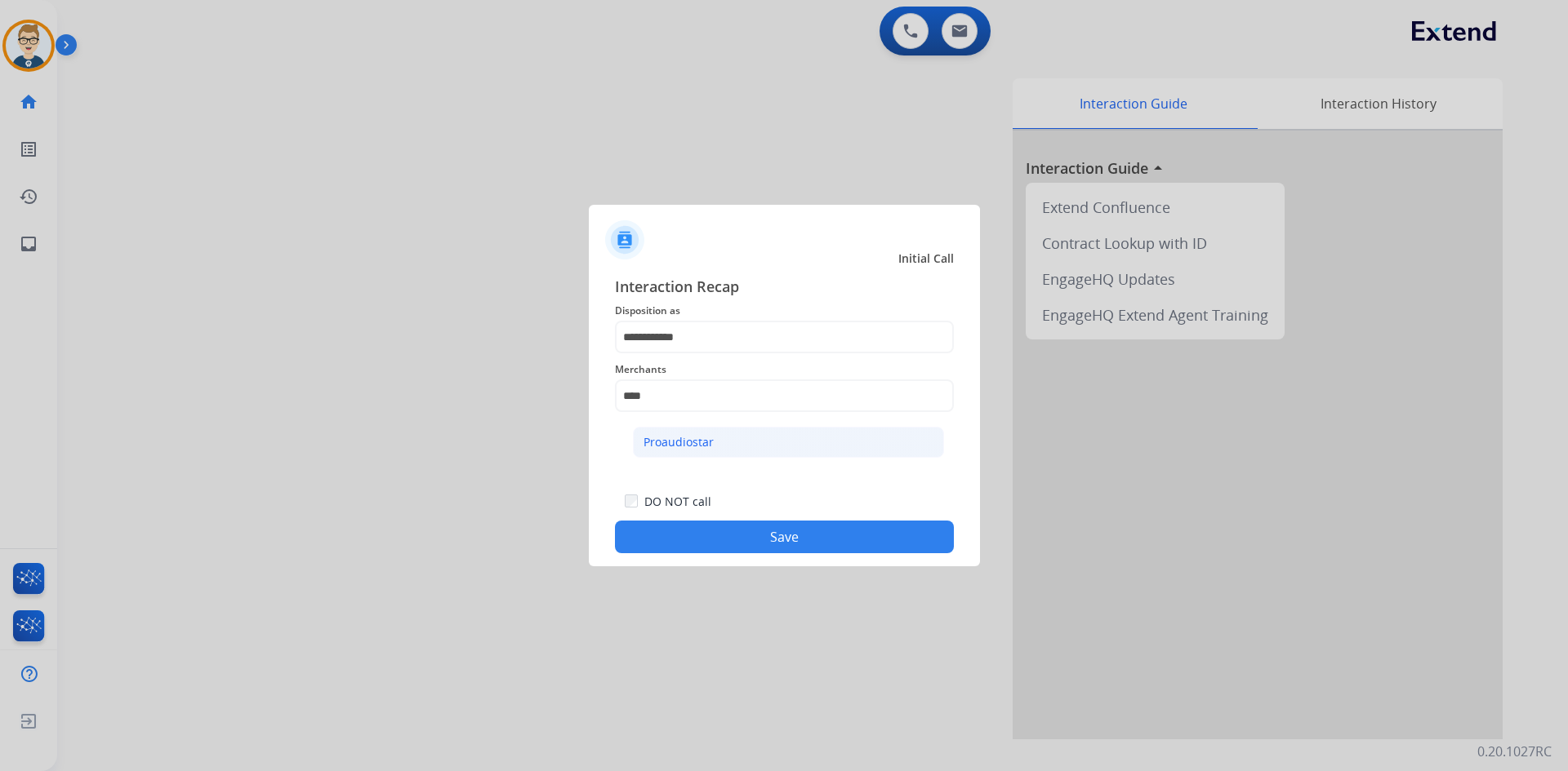
click at [717, 441] on li "Proaudiostar" at bounding box center [788, 442] width 311 height 31
type input "**********"
click at [757, 530] on button "Save" at bounding box center [784, 537] width 339 height 33
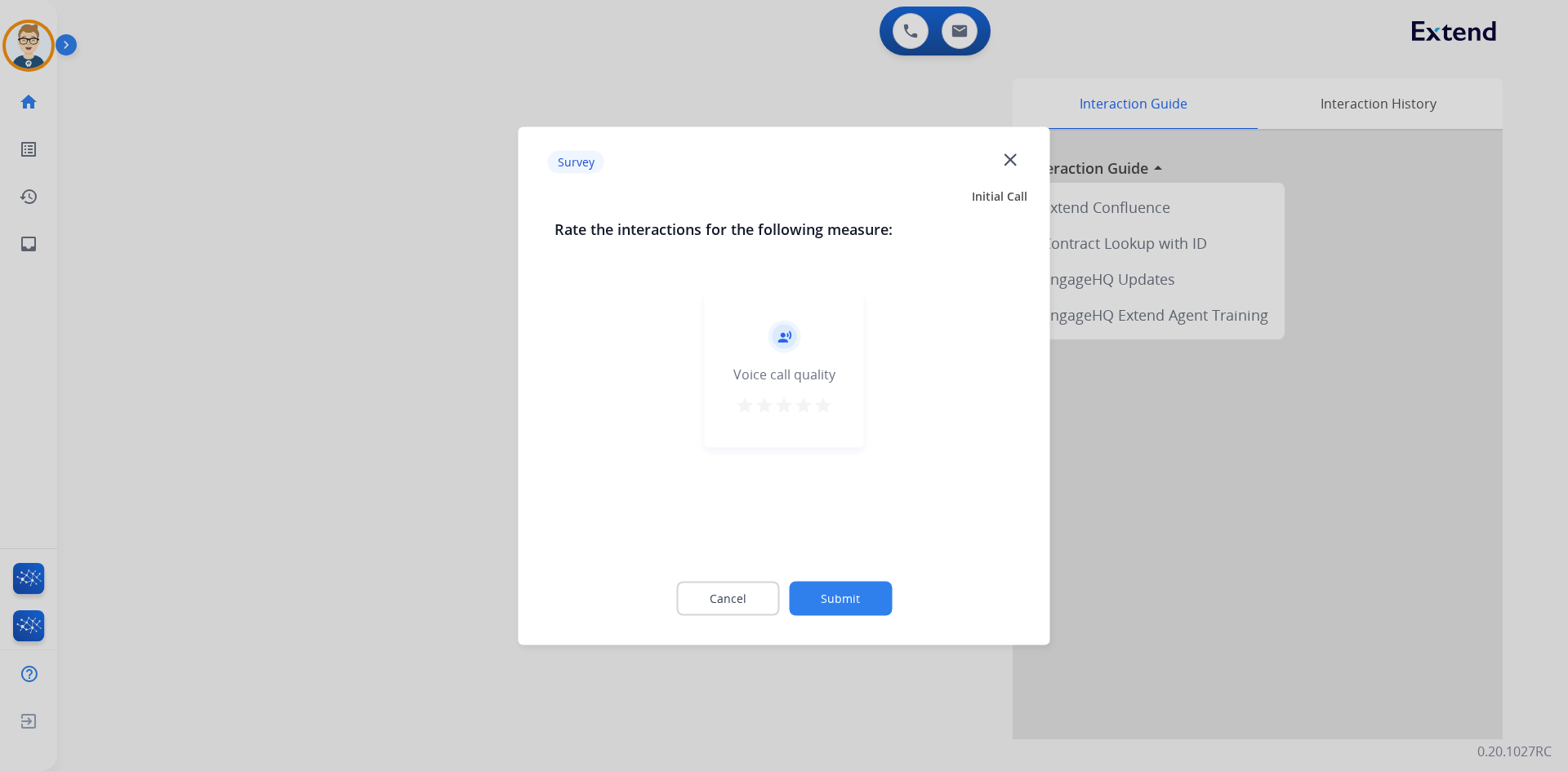
click at [824, 404] on mat-icon "star" at bounding box center [823, 405] width 20 height 20
click at [836, 596] on button "Submit" at bounding box center [840, 598] width 103 height 34
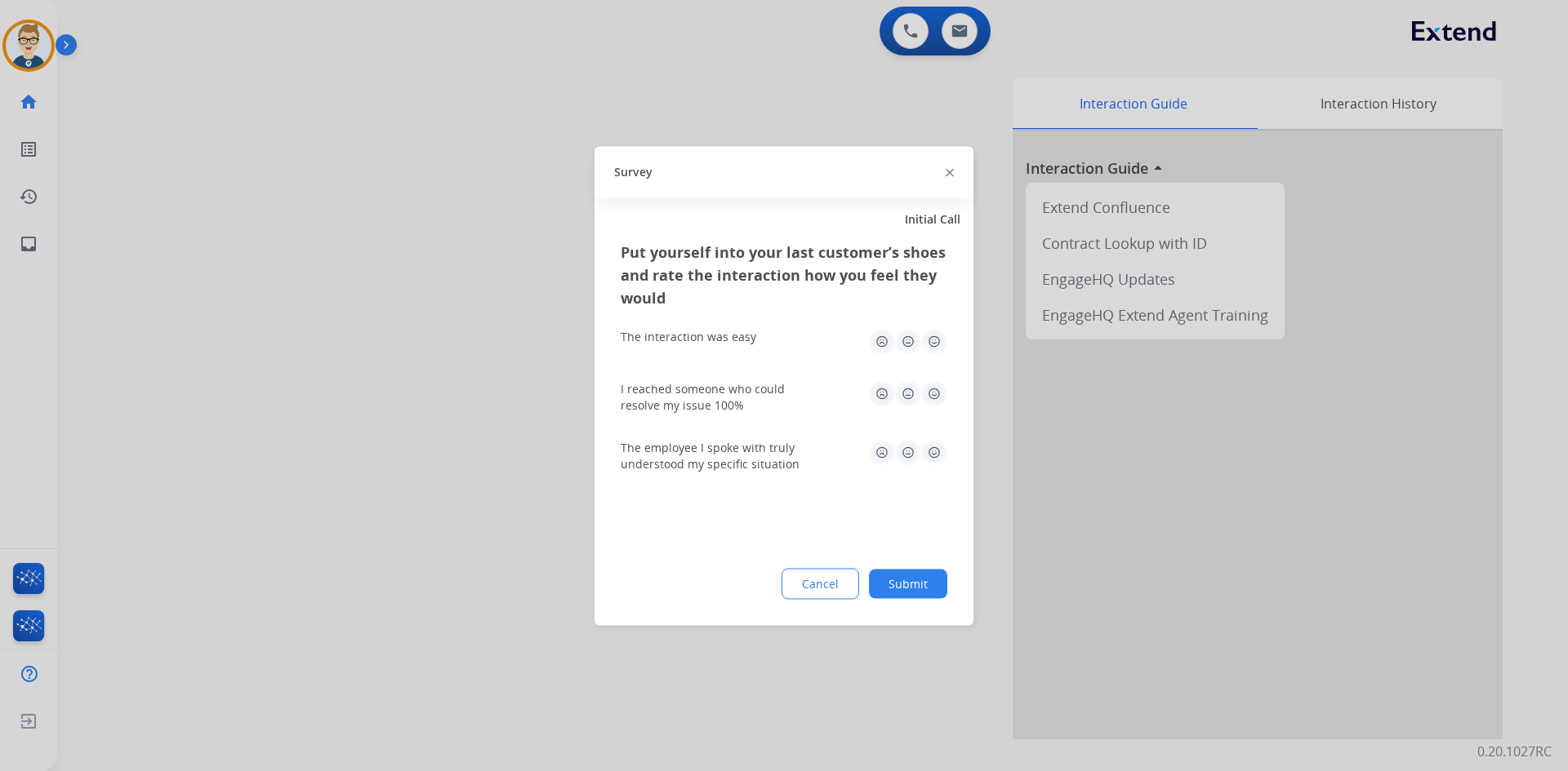
drag, startPoint x: 905, startPoint y: 337, endPoint x: 913, endPoint y: 407, distance: 70.5
click at [905, 337] on img at bounding box center [908, 341] width 26 height 26
click at [913, 409] on div "I reached someone who could resolve my issue 100%" at bounding box center [784, 396] width 327 height 33
click at [908, 398] on img at bounding box center [908, 393] width 26 height 26
click at [914, 450] on img at bounding box center [908, 452] width 26 height 26
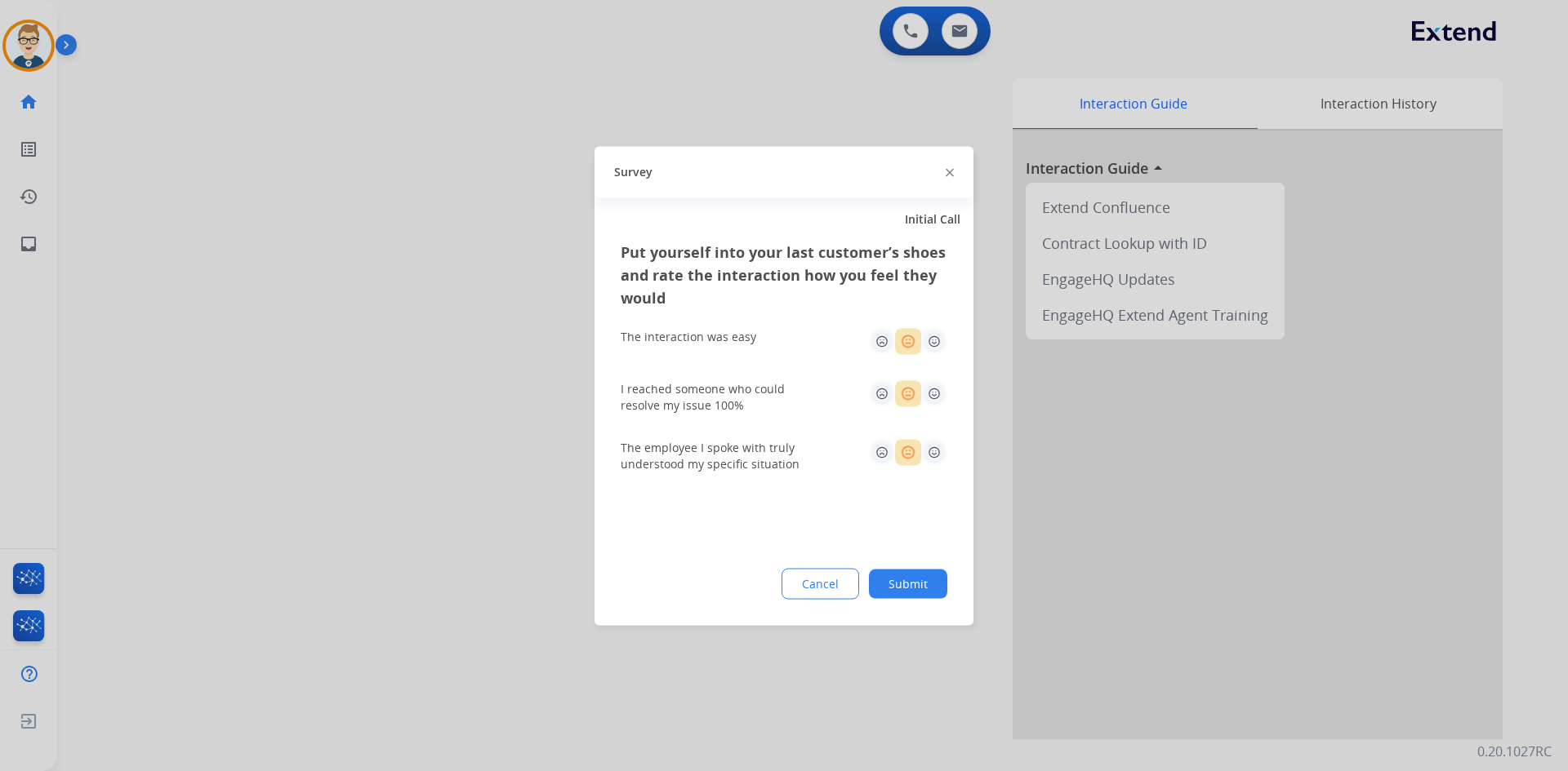
click at [902, 597] on button "Submit" at bounding box center [908, 584] width 78 height 30
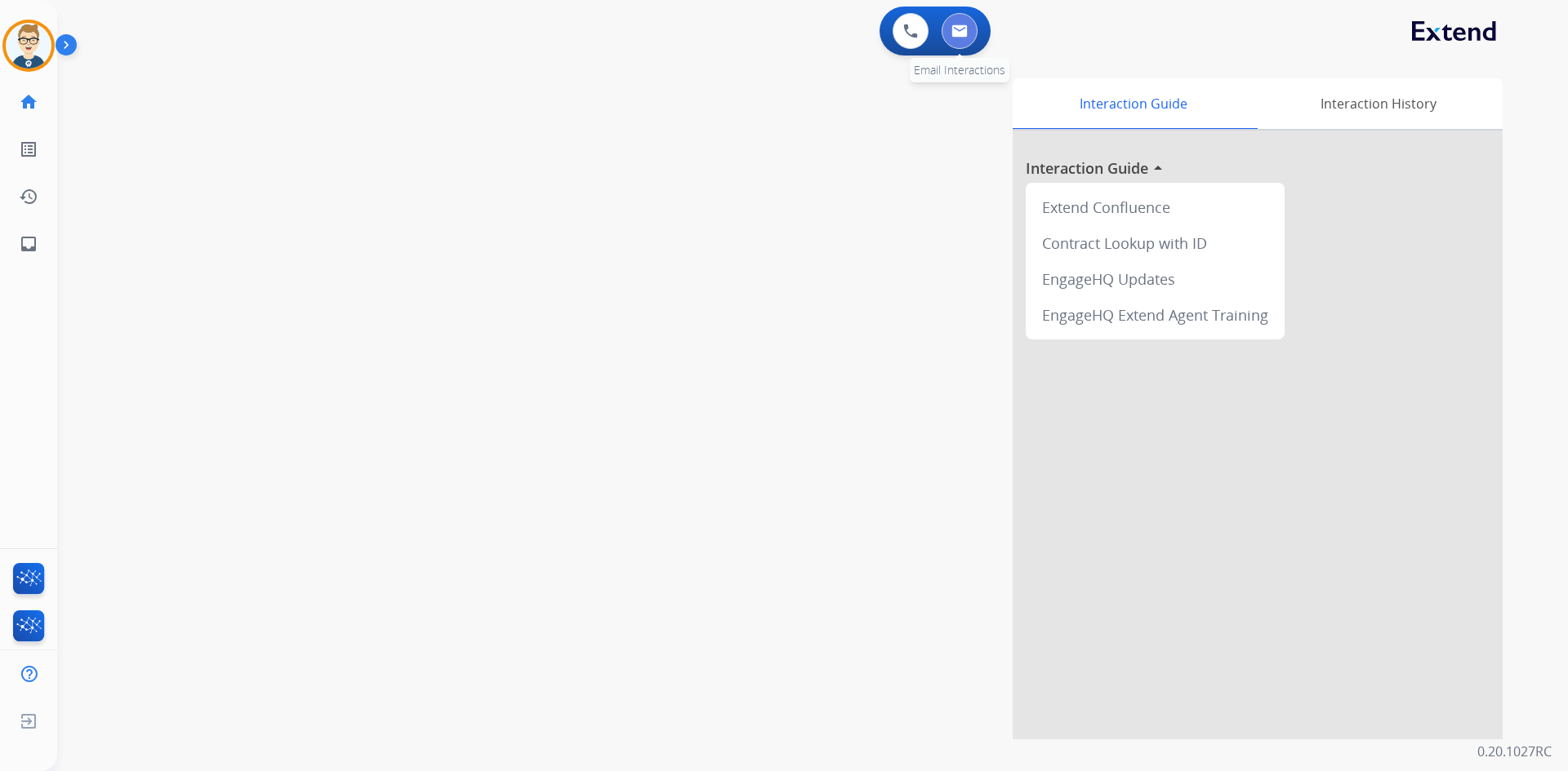
click at [958, 21] on button at bounding box center [959, 31] width 36 height 36
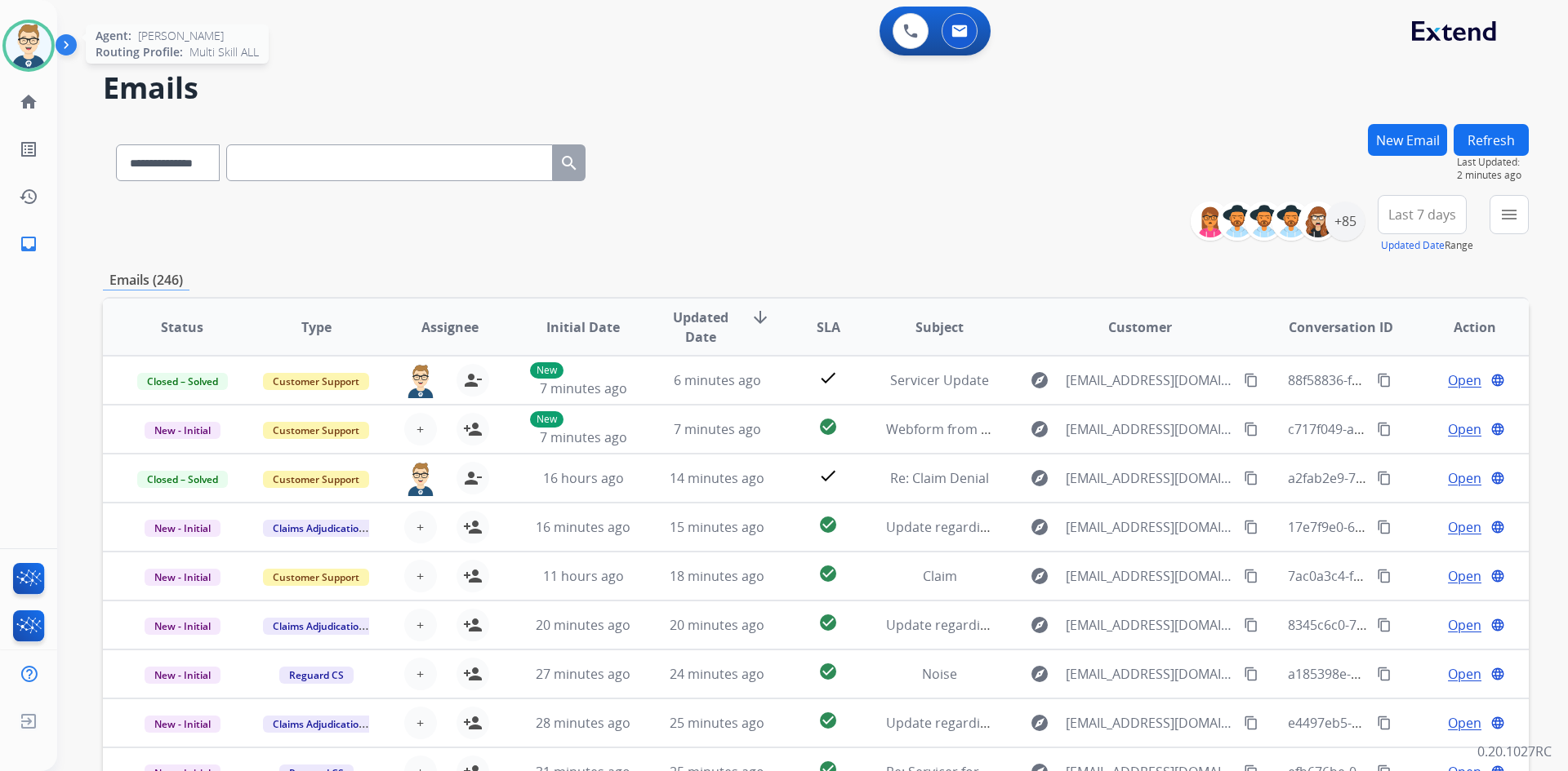
click at [30, 57] on img at bounding box center [28, 46] width 46 height 46
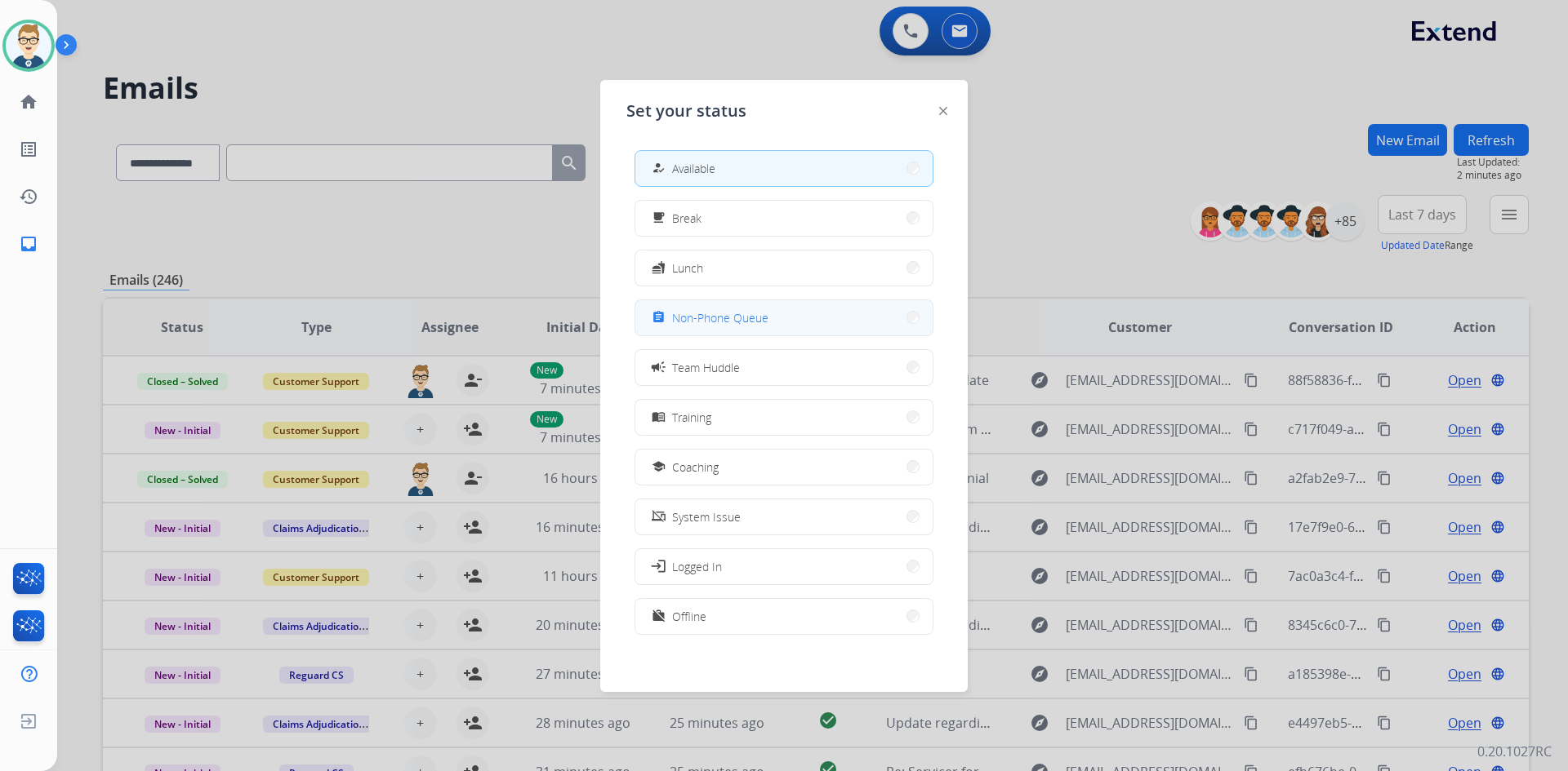
click at [764, 314] on span "Non-Phone Queue" at bounding box center [720, 318] width 97 height 17
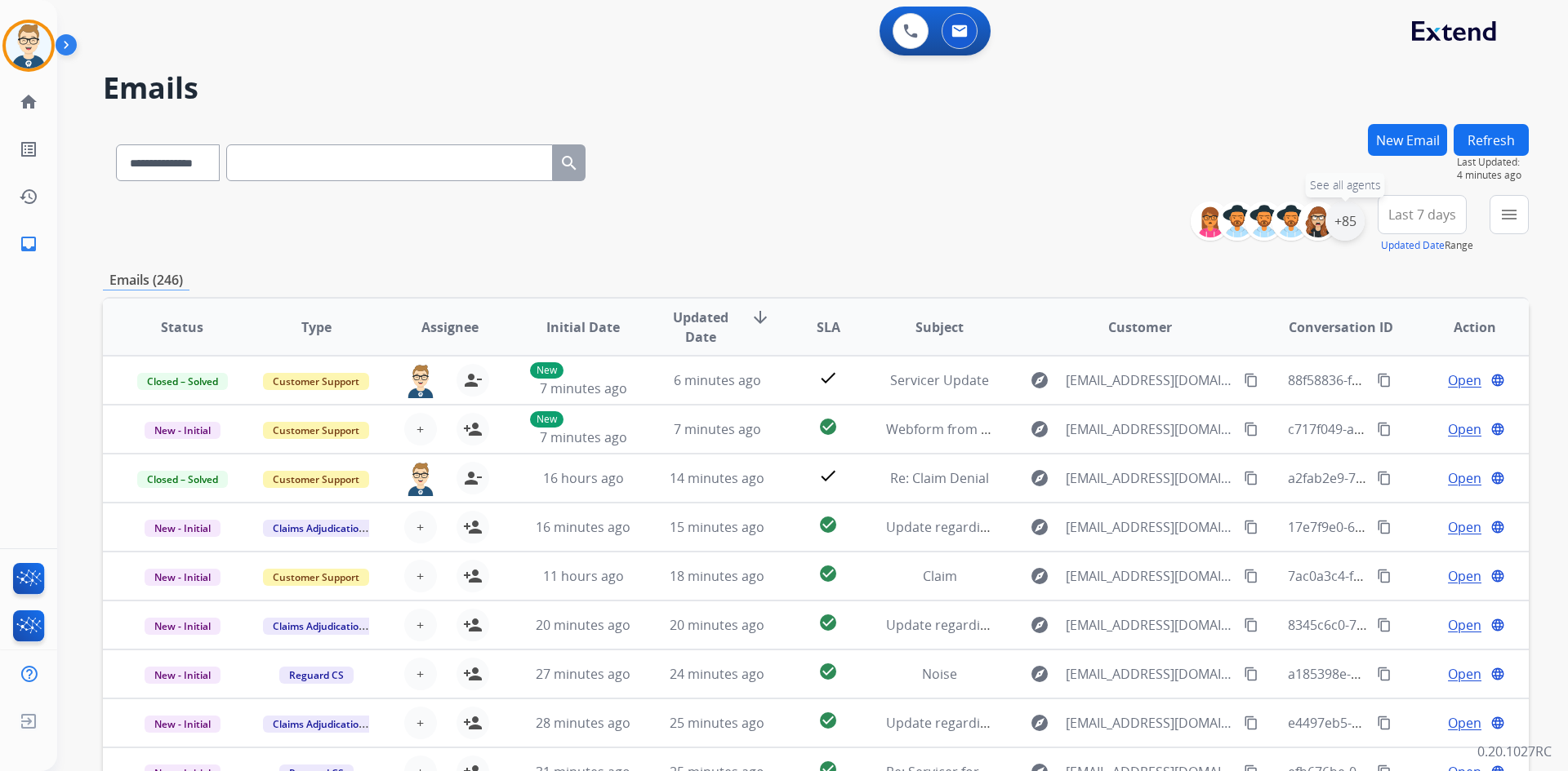
click at [1358, 217] on div "+85" at bounding box center [1345, 221] width 39 height 39
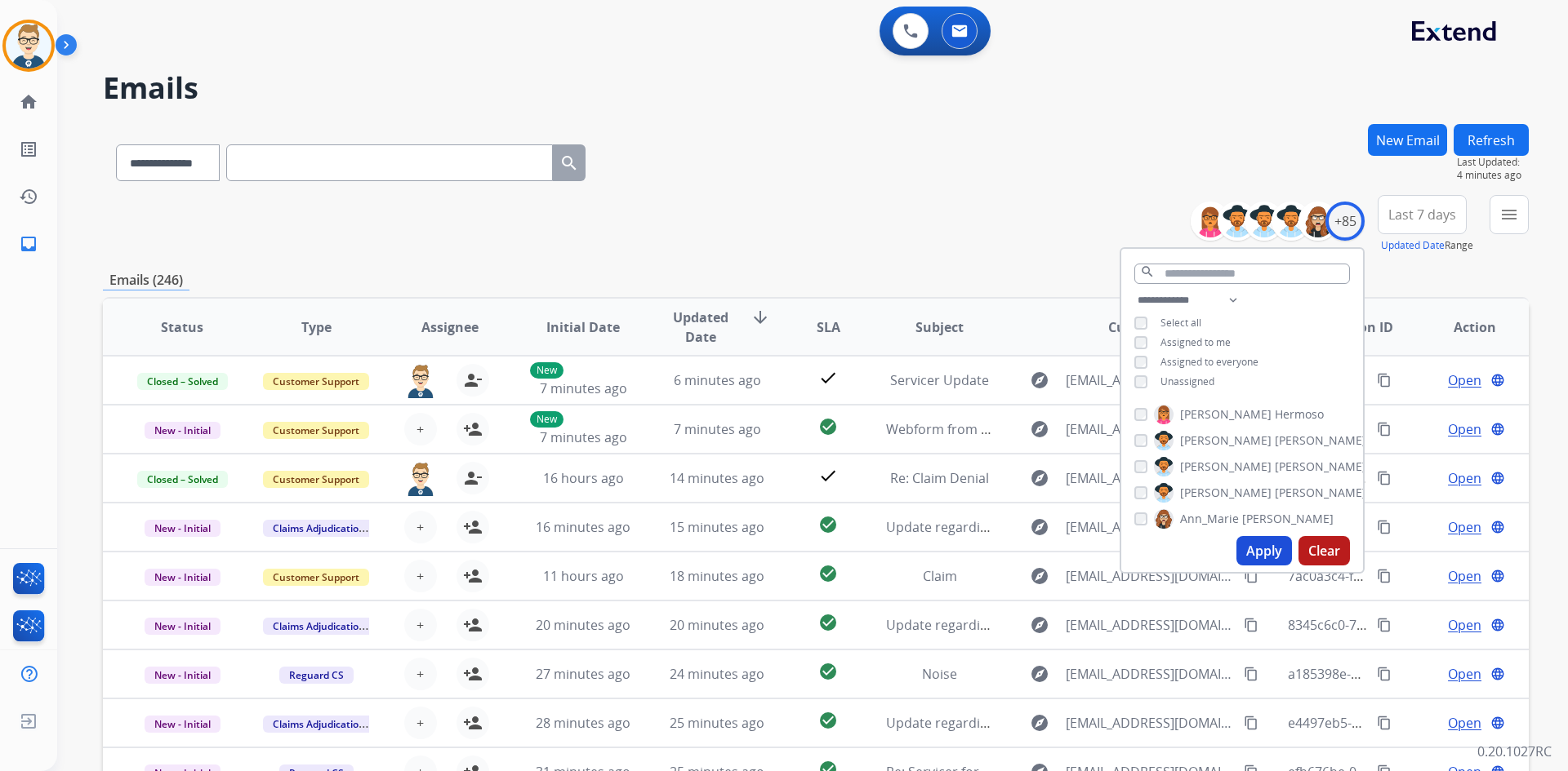
click at [1256, 540] on button "Apply" at bounding box center [1265, 552] width 56 height 30
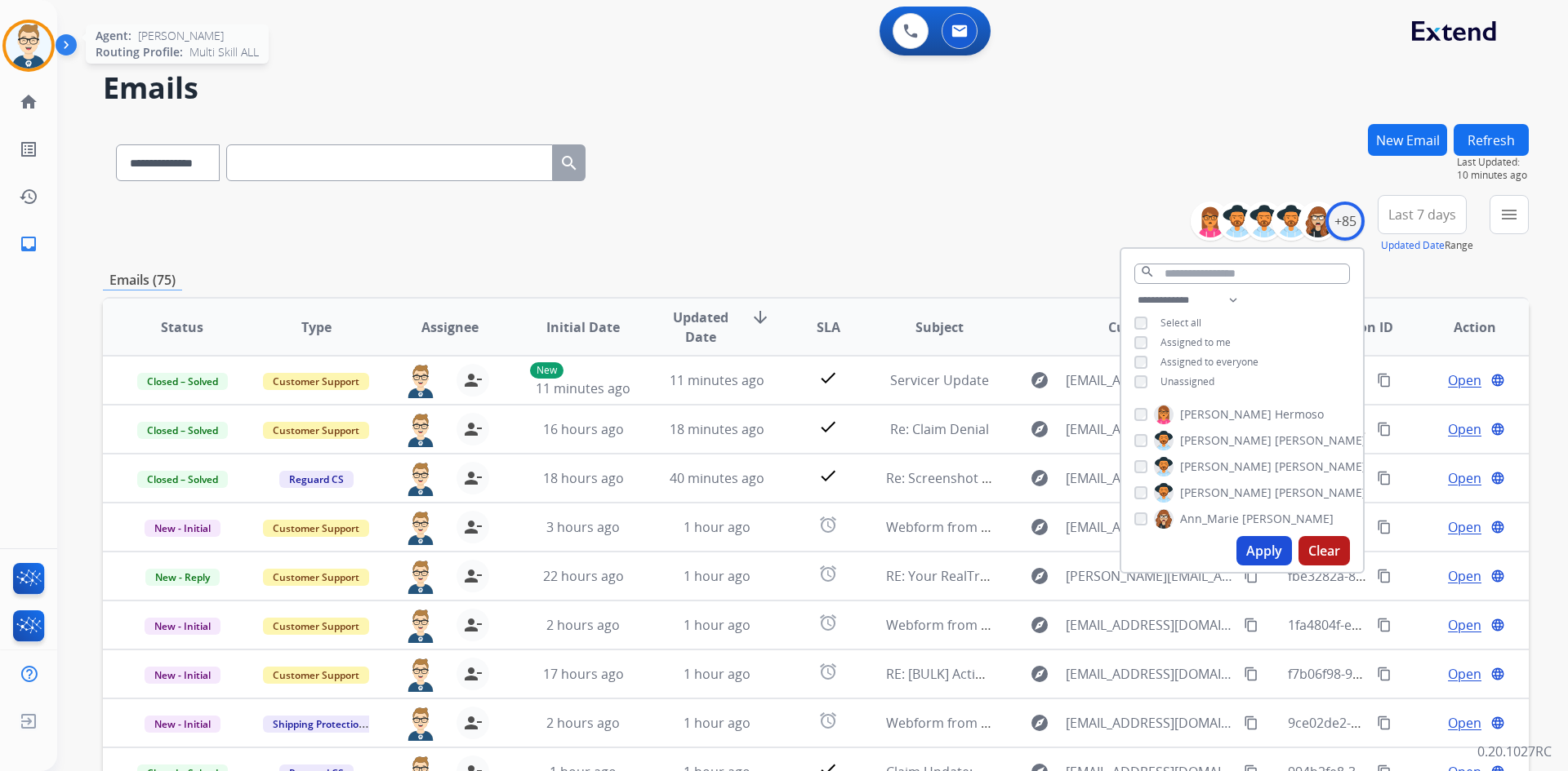
click at [38, 53] on img at bounding box center [28, 46] width 46 height 46
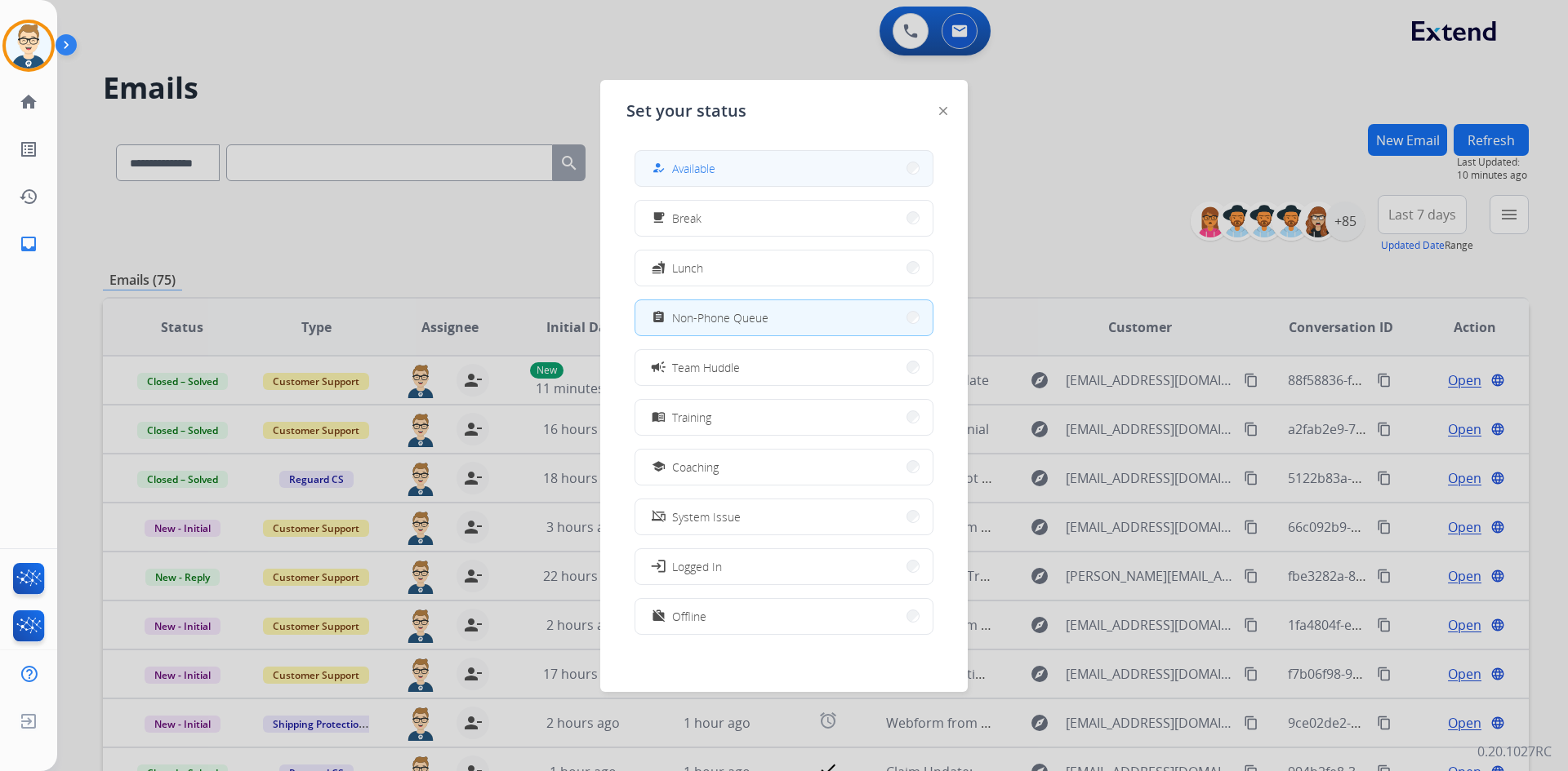
click at [722, 174] on button "how_to_reg Available" at bounding box center [784, 168] width 297 height 35
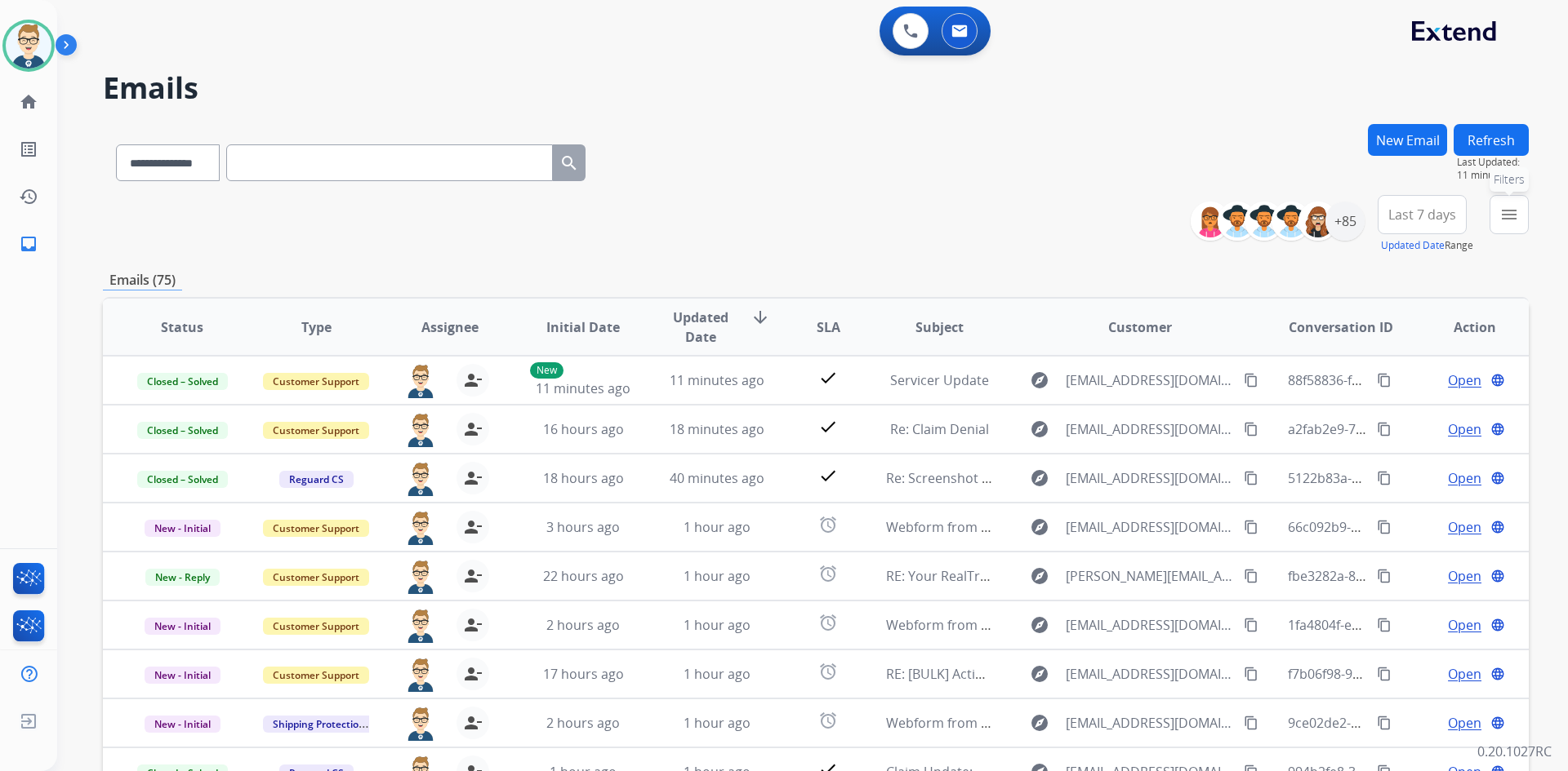
click at [1515, 209] on mat-icon "menu" at bounding box center [1508, 214] width 20 height 20
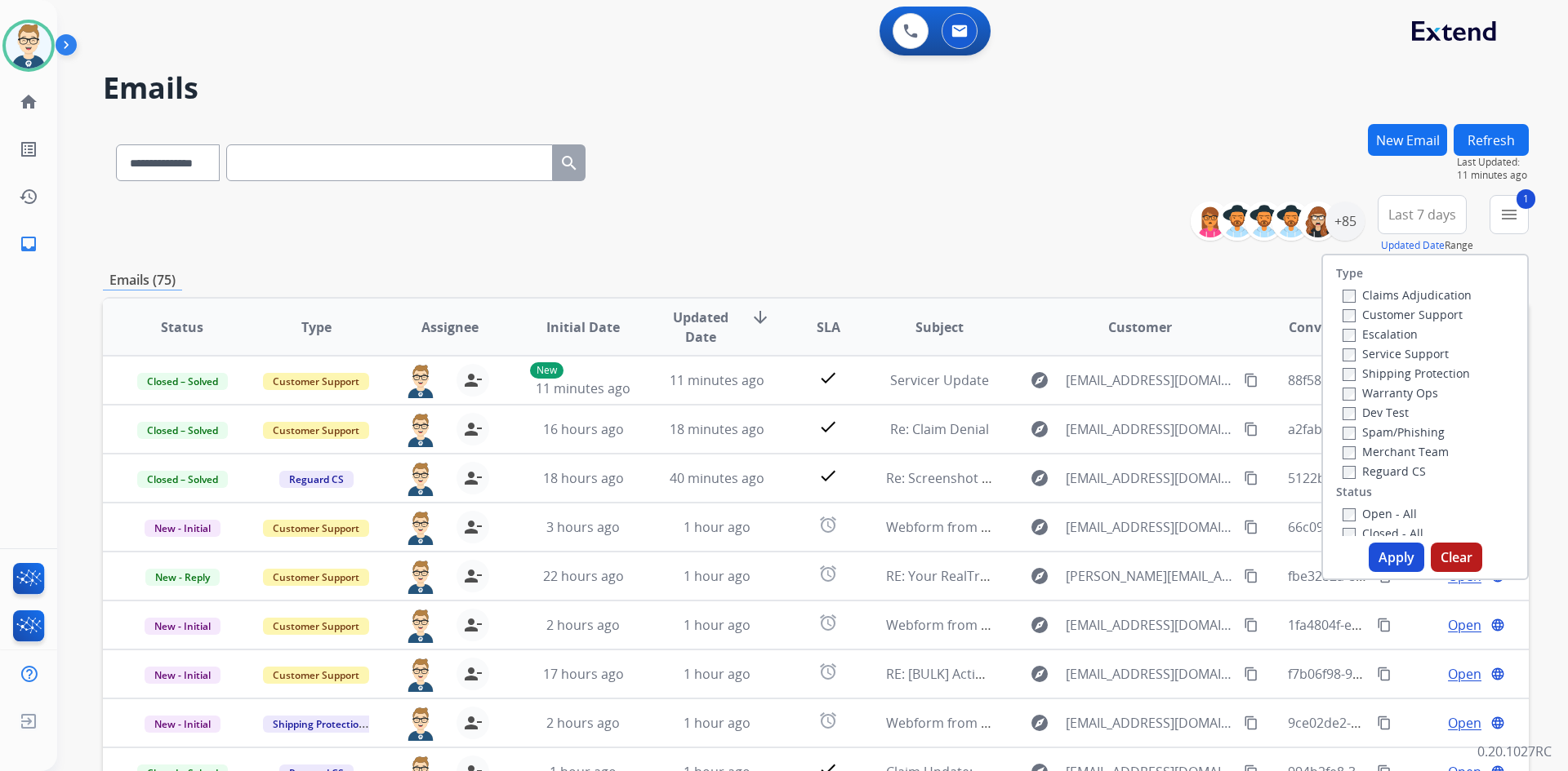
click at [1404, 560] on button "Apply" at bounding box center [1397, 558] width 56 height 30
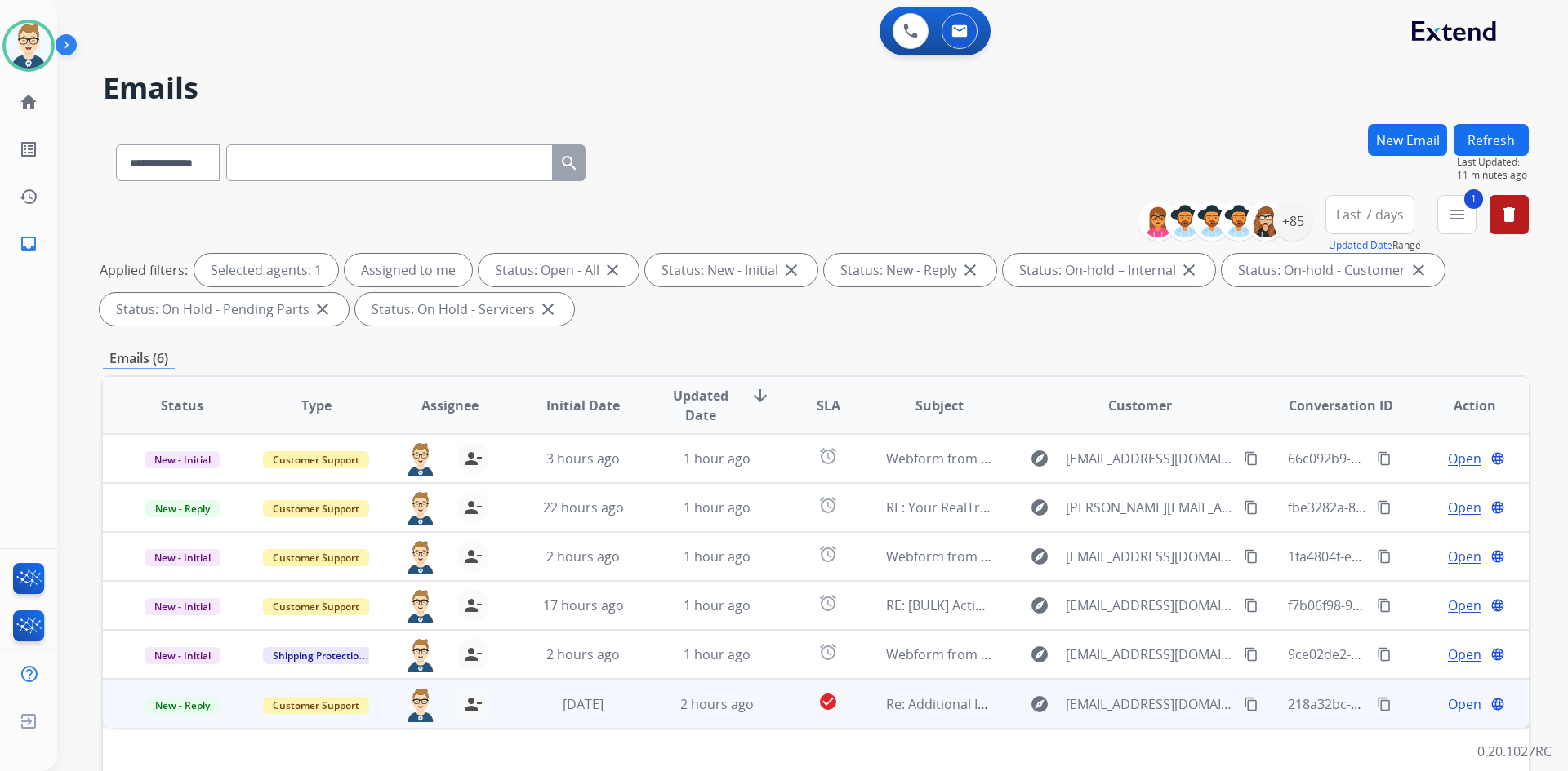
click at [1456, 706] on span "Open" at bounding box center [1465, 704] width 34 height 20
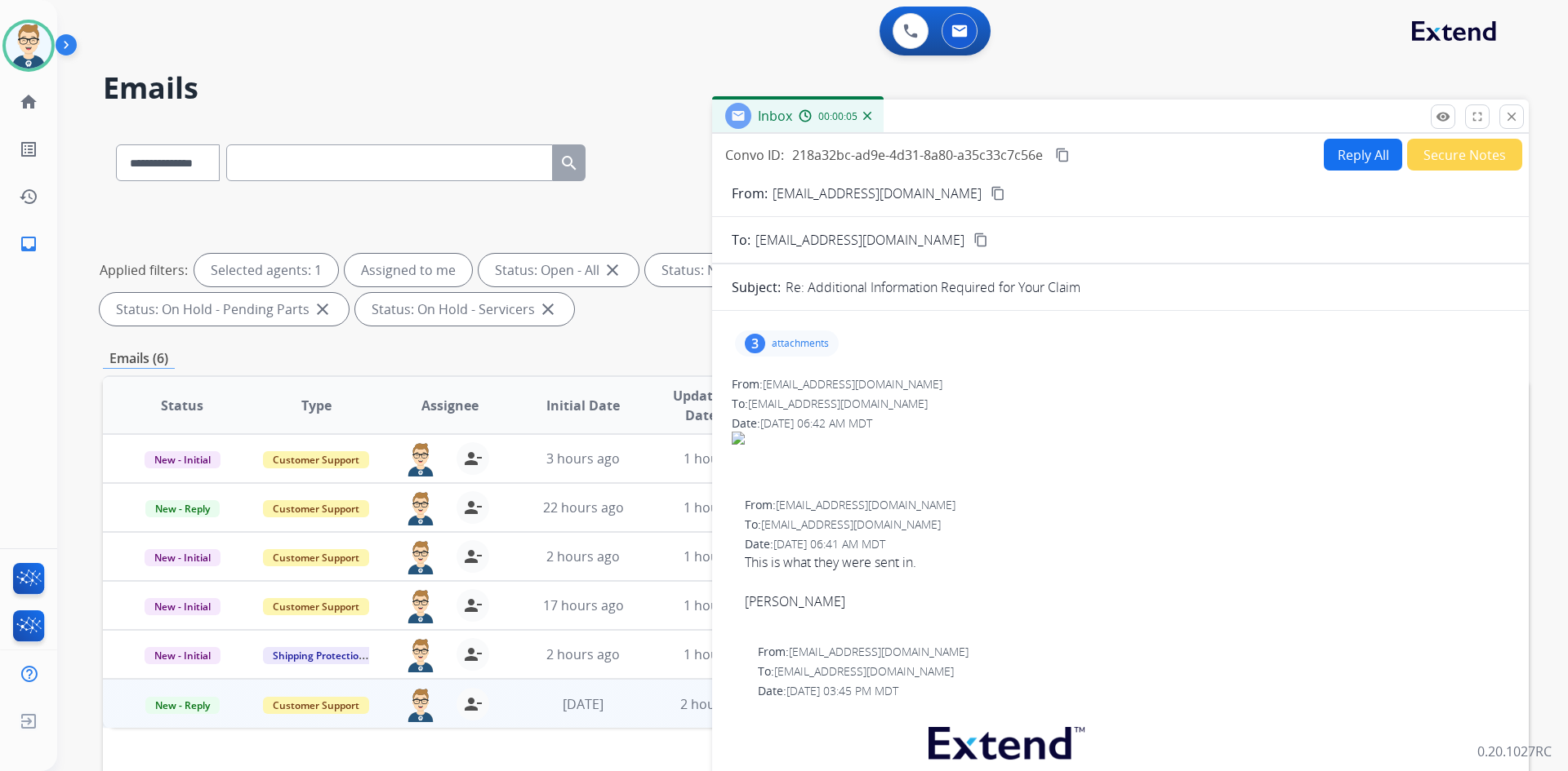
click at [784, 345] on p "attachments" at bounding box center [799, 343] width 57 height 13
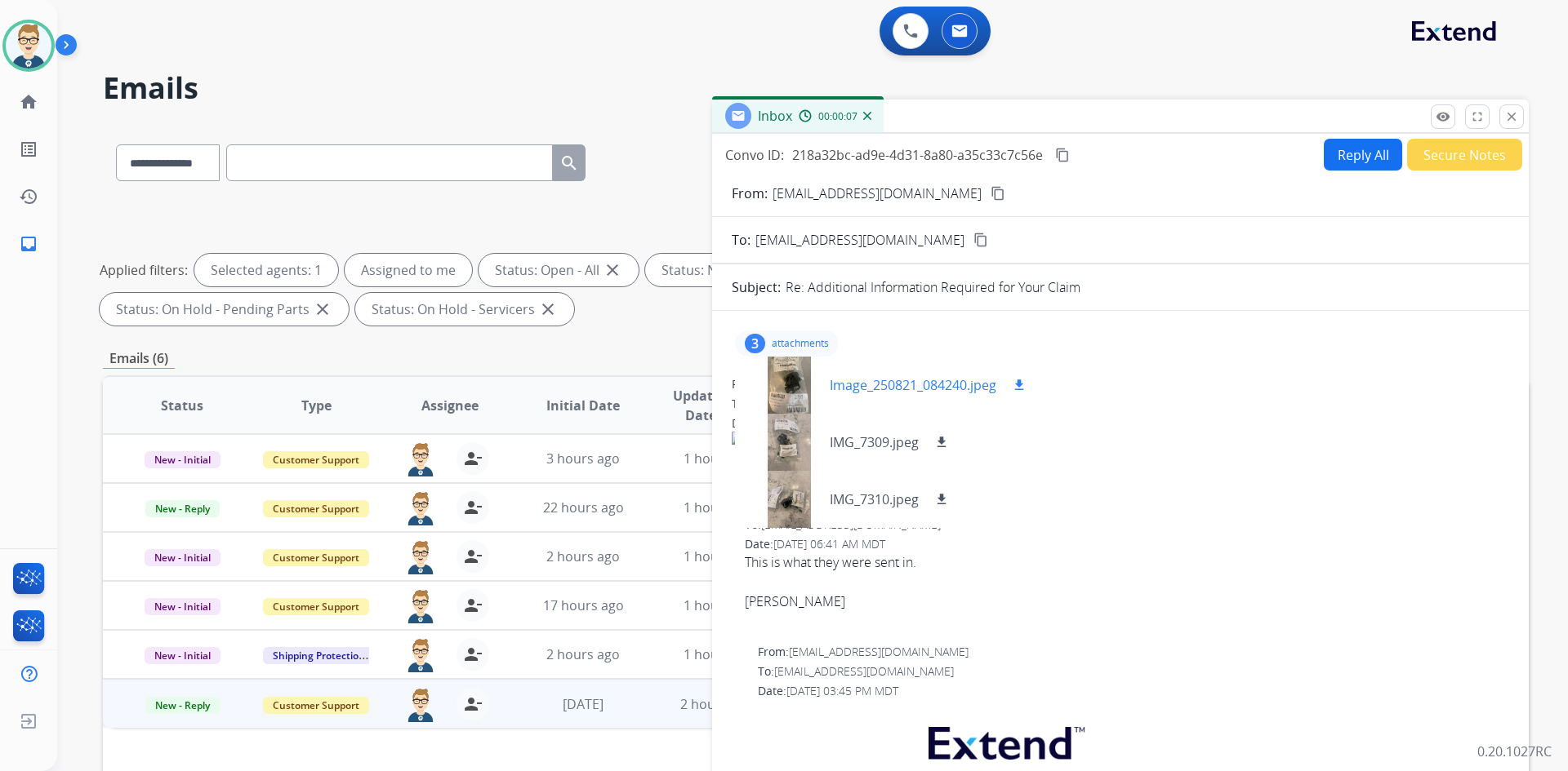
click at [905, 384] on p "Image_250821_084240.jpeg" at bounding box center [913, 385] width 167 height 20
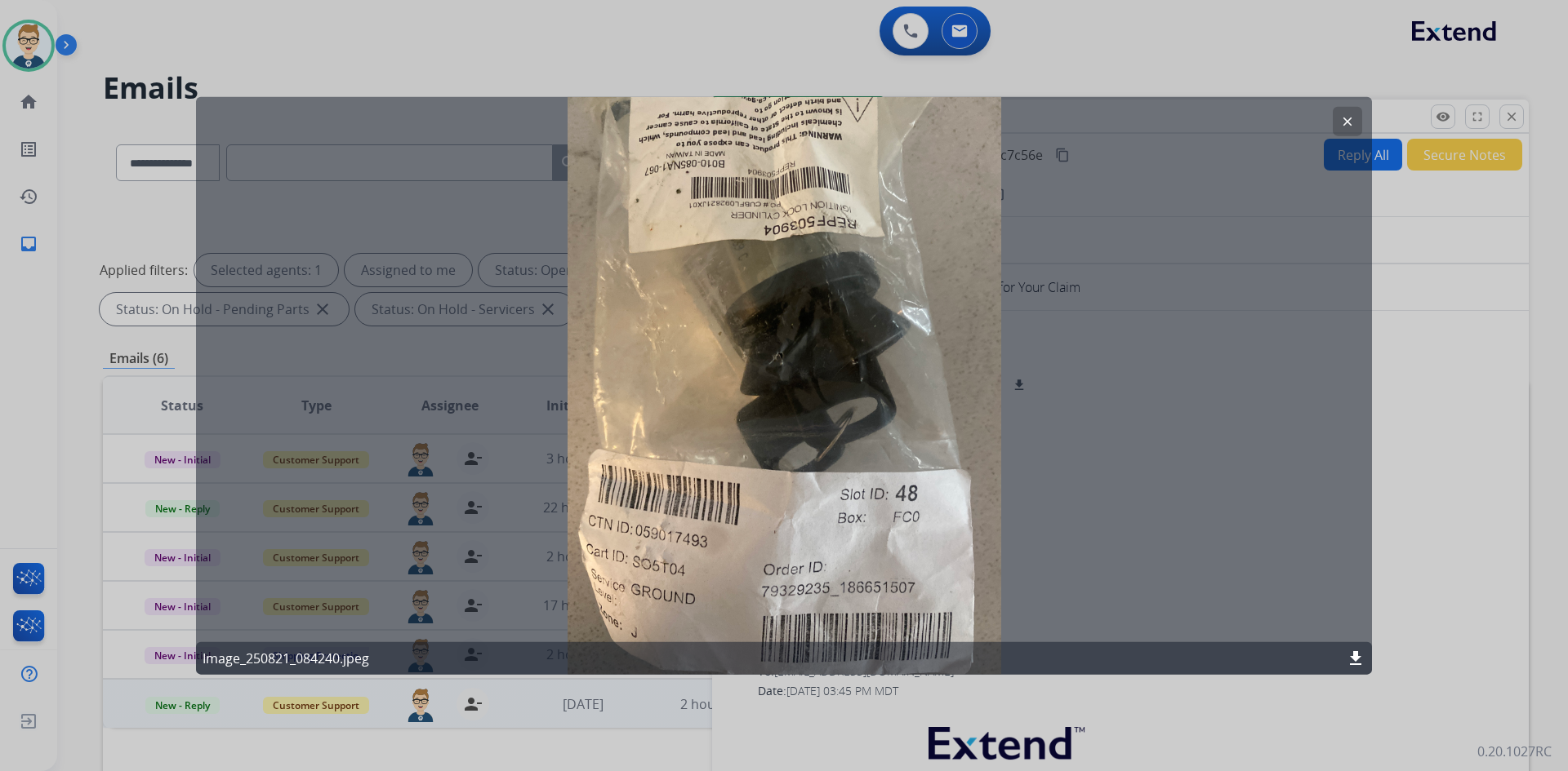
click at [1347, 120] on mat-icon "clear" at bounding box center [1347, 121] width 15 height 15
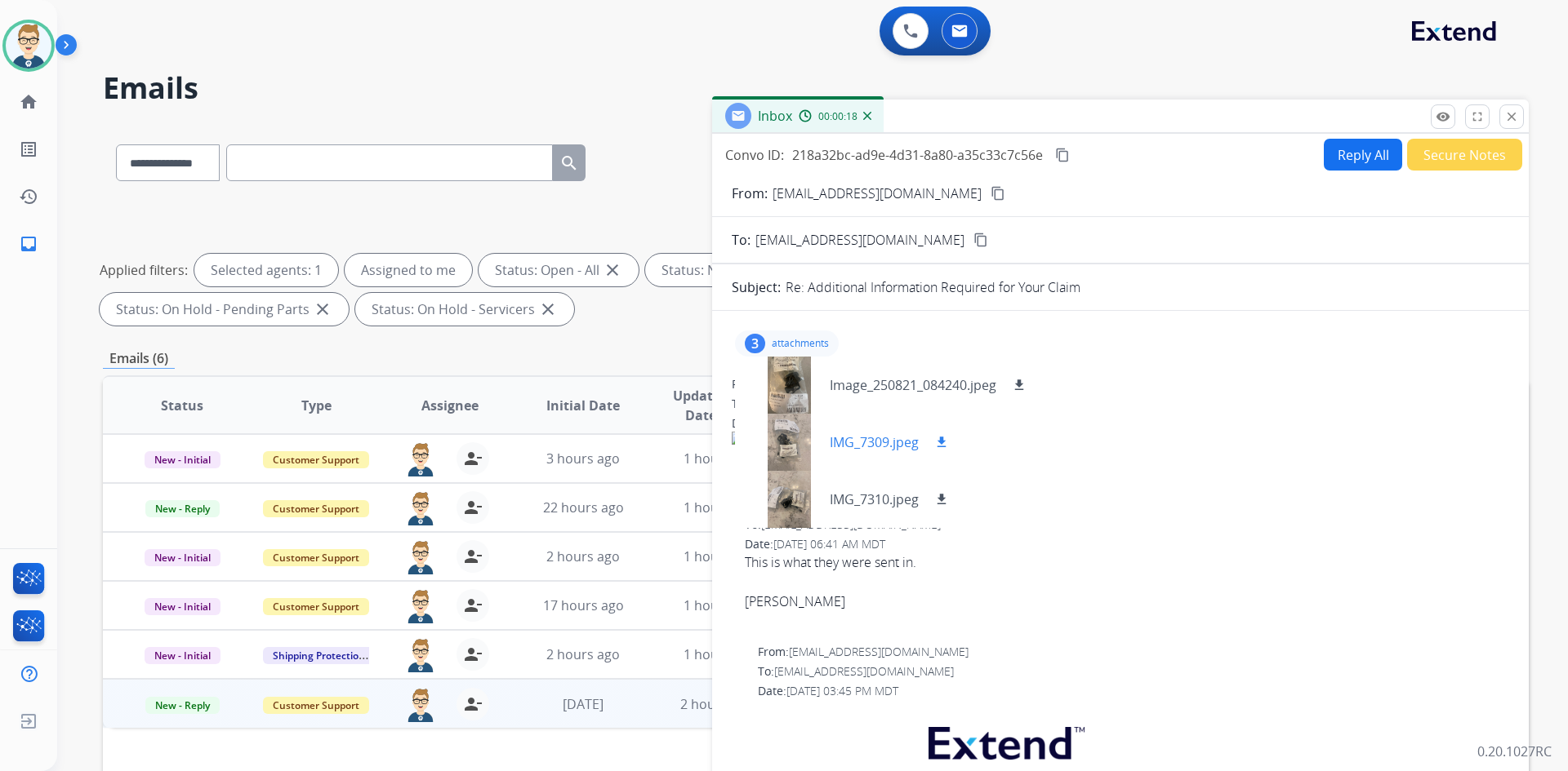
click at [871, 445] on p "IMG_7309.jpeg" at bounding box center [875, 442] width 89 height 20
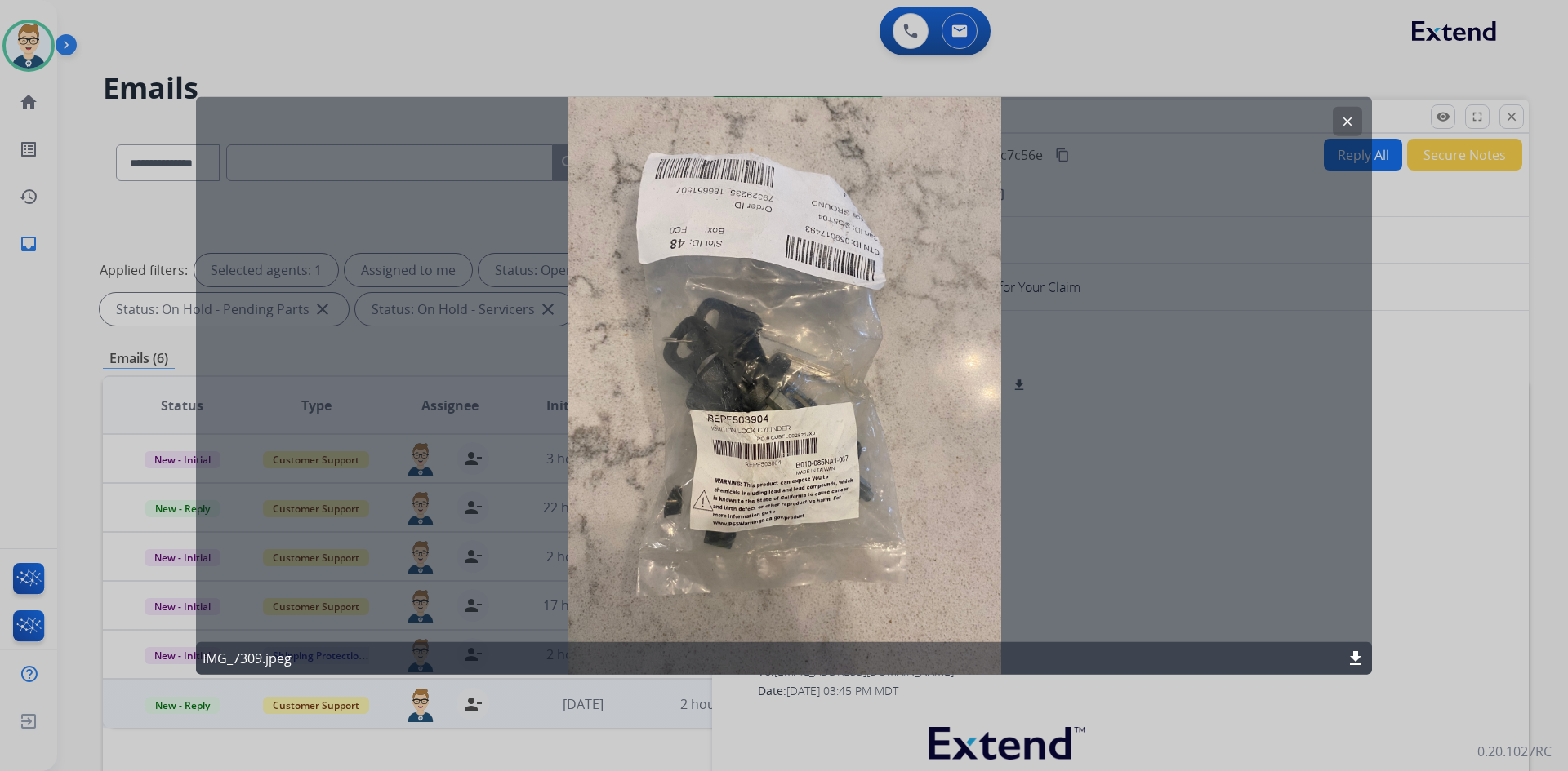
click at [1344, 120] on mat-icon "clear" at bounding box center [1347, 121] width 15 height 15
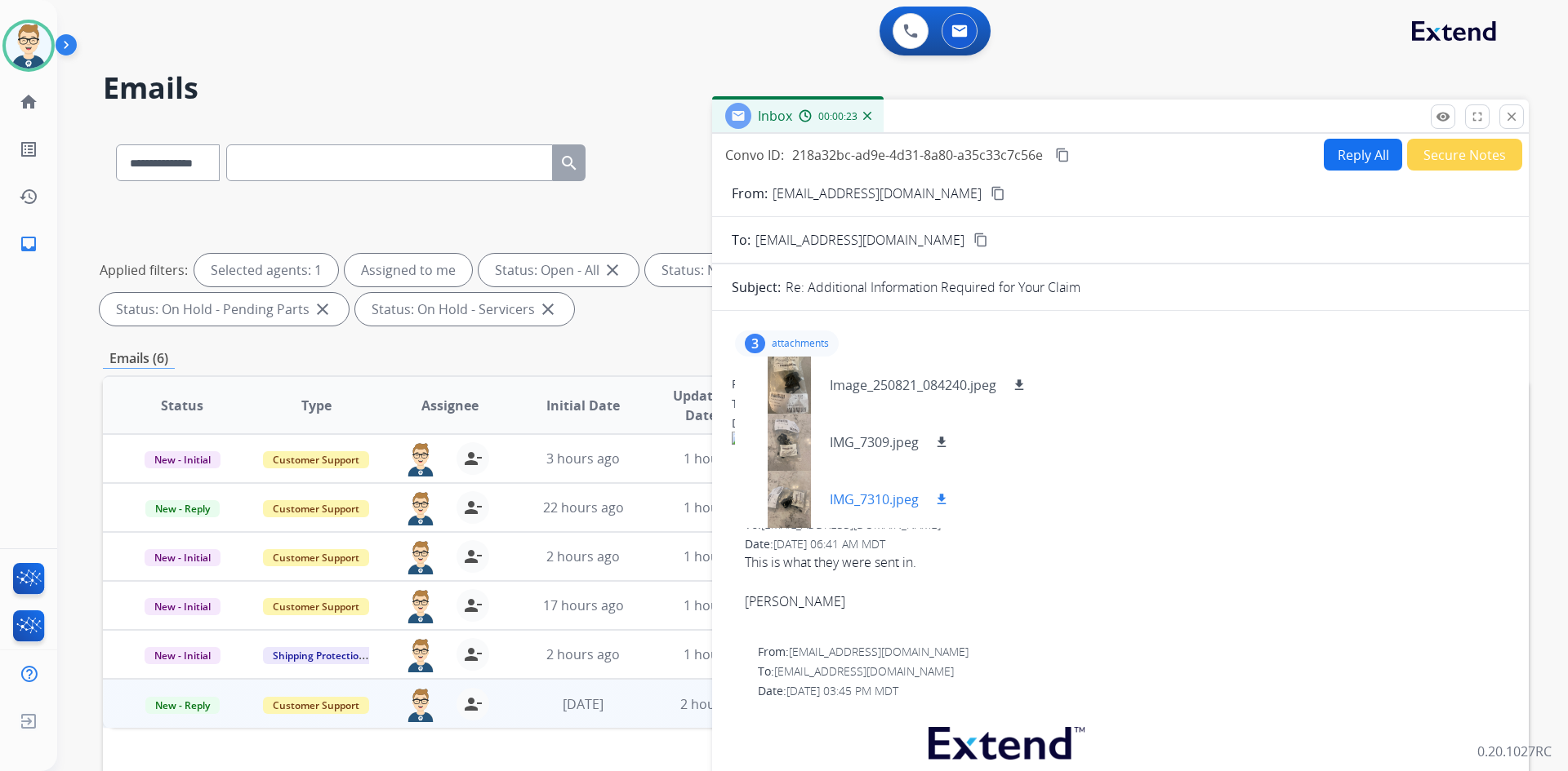
click at [902, 497] on p "IMG_7310.jpeg" at bounding box center [875, 499] width 89 height 20
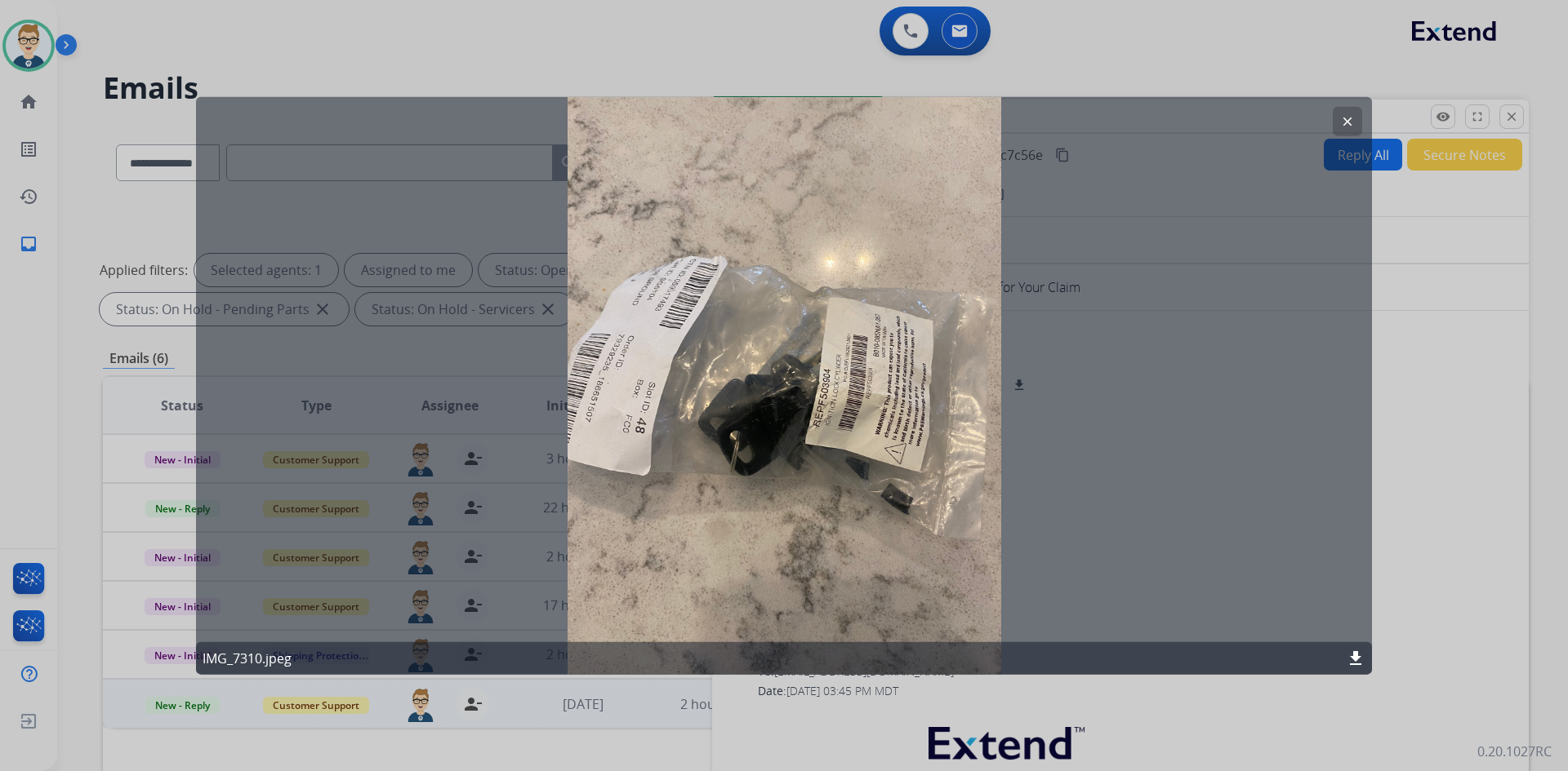
click at [1342, 113] on button "clear" at bounding box center [1347, 121] width 30 height 30
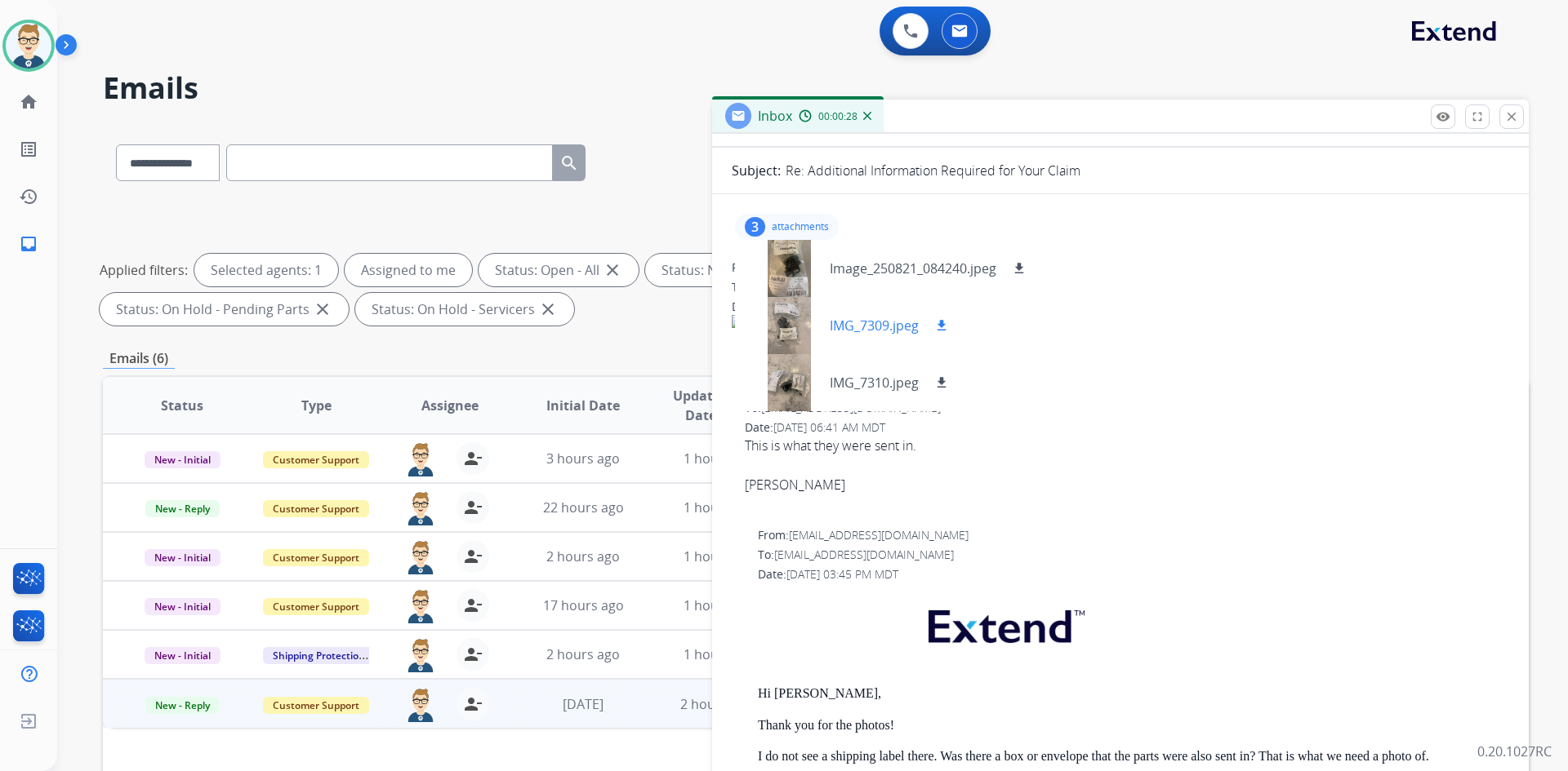
scroll to position [82, 0]
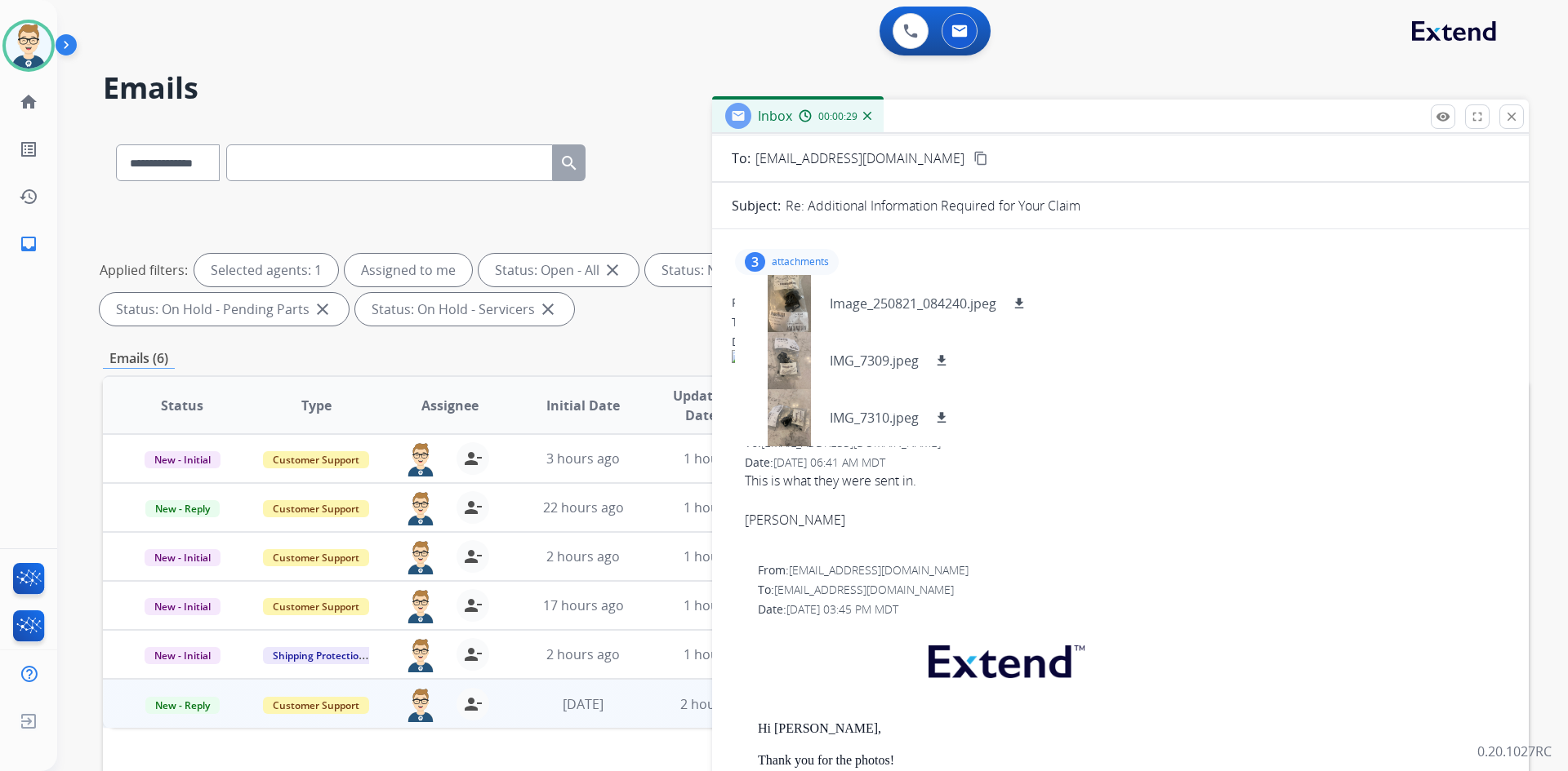
click at [802, 263] on p "attachments" at bounding box center [799, 262] width 57 height 13
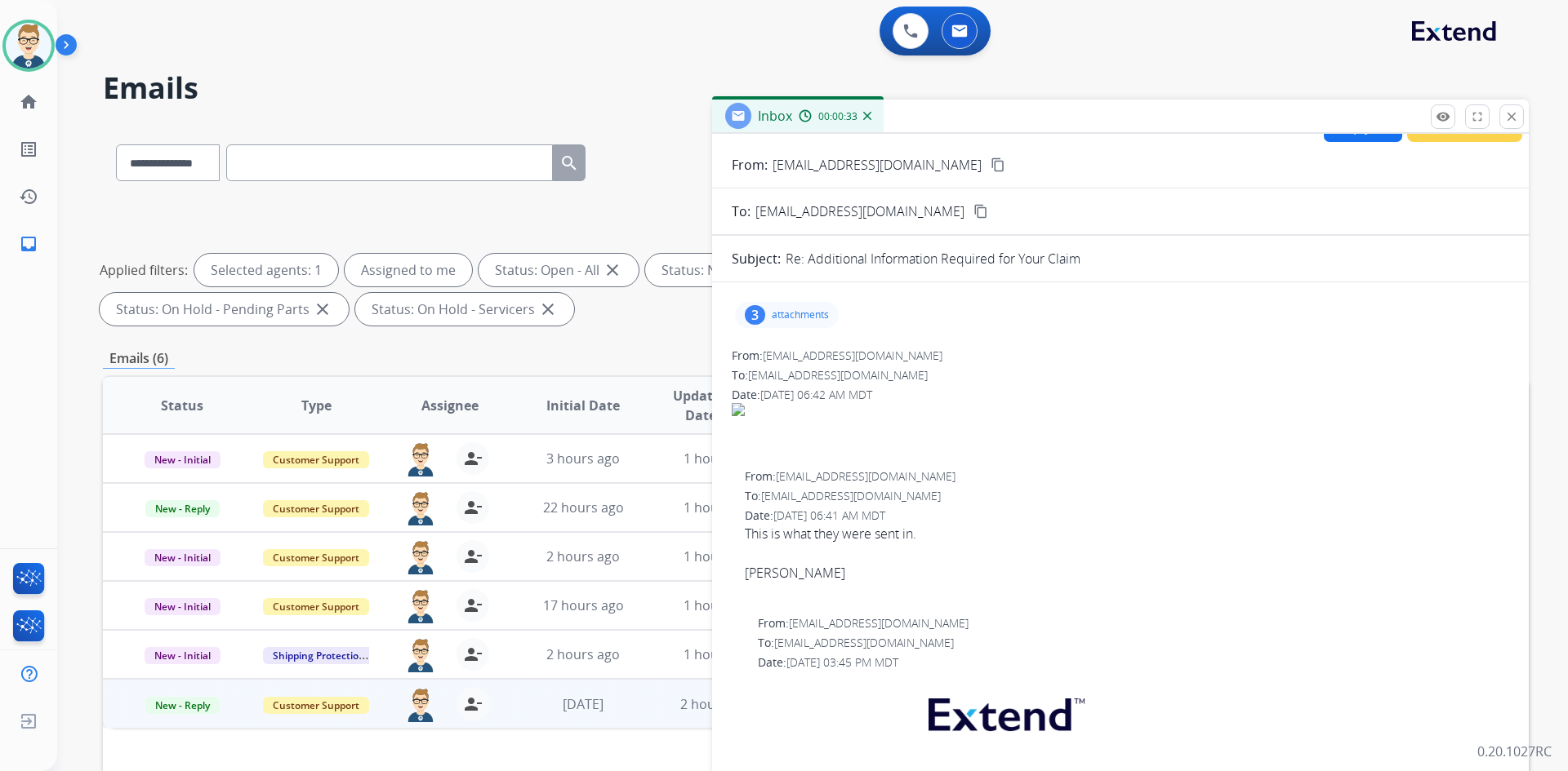
scroll to position [0, 0]
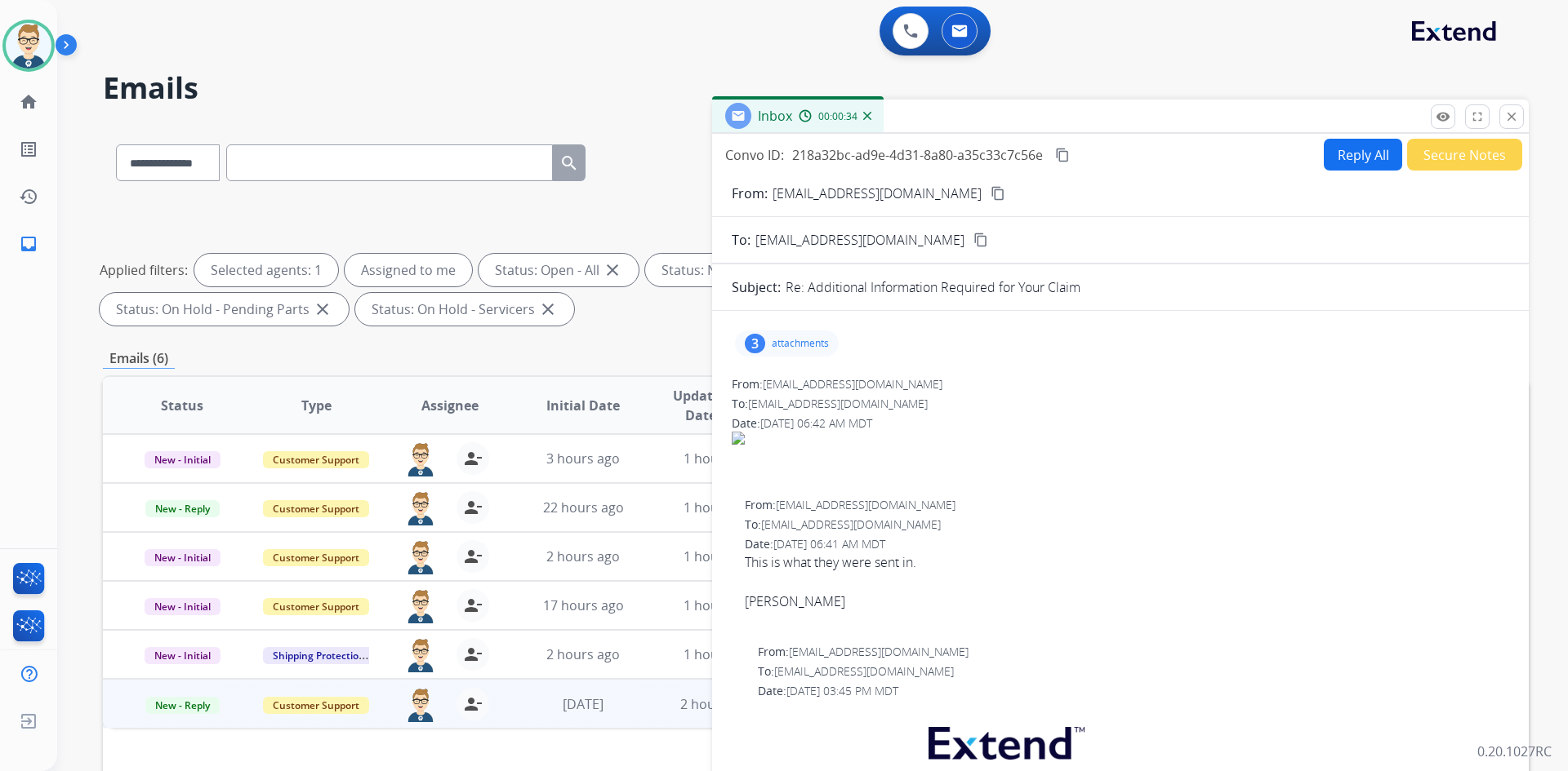
click at [1068, 151] on mat-icon "content_copy" at bounding box center [1063, 155] width 15 height 15
click at [30, 46] on img at bounding box center [28, 46] width 46 height 46
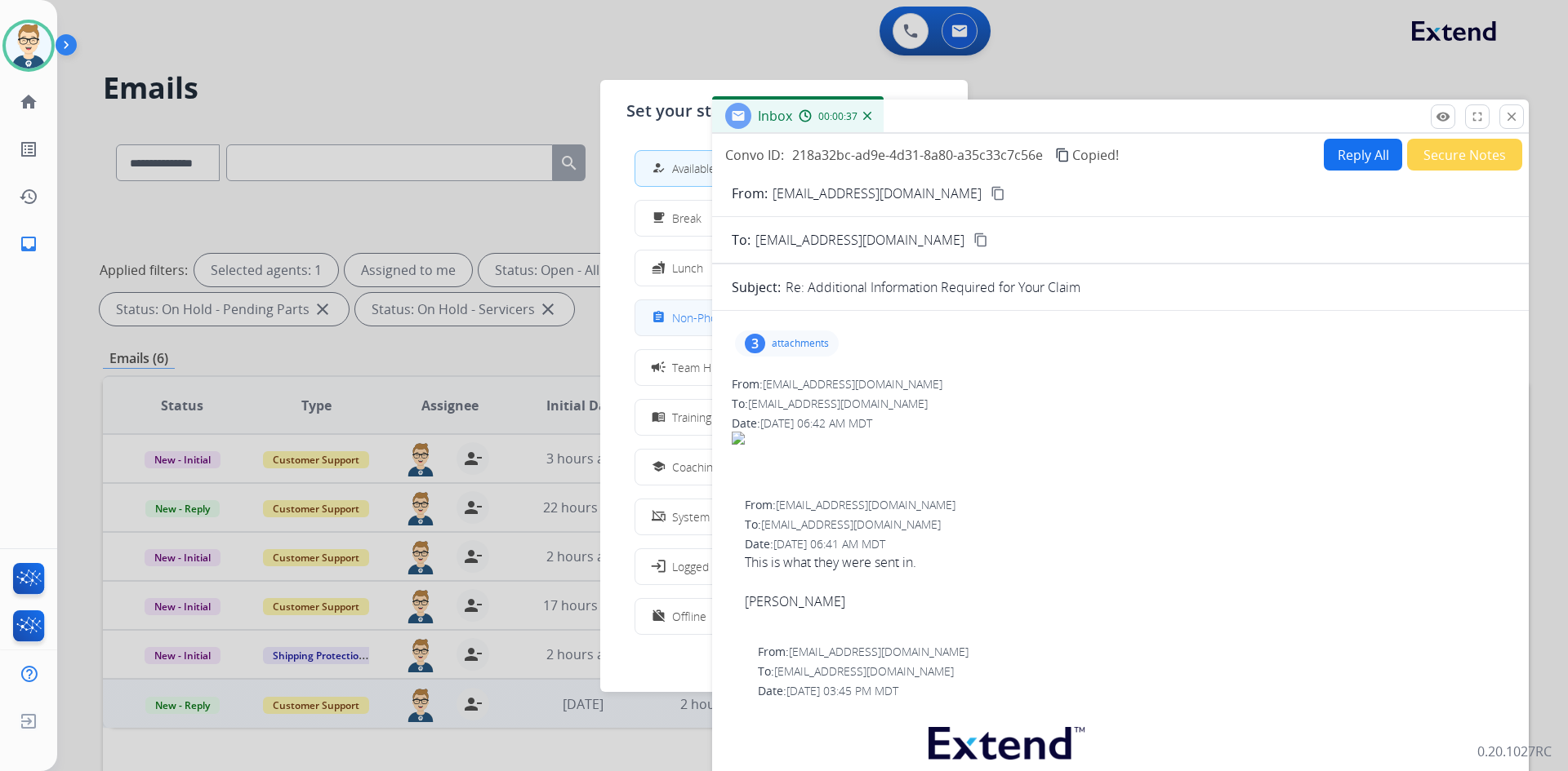
click at [658, 309] on div "assignment" at bounding box center [660, 317] width 23 height 20
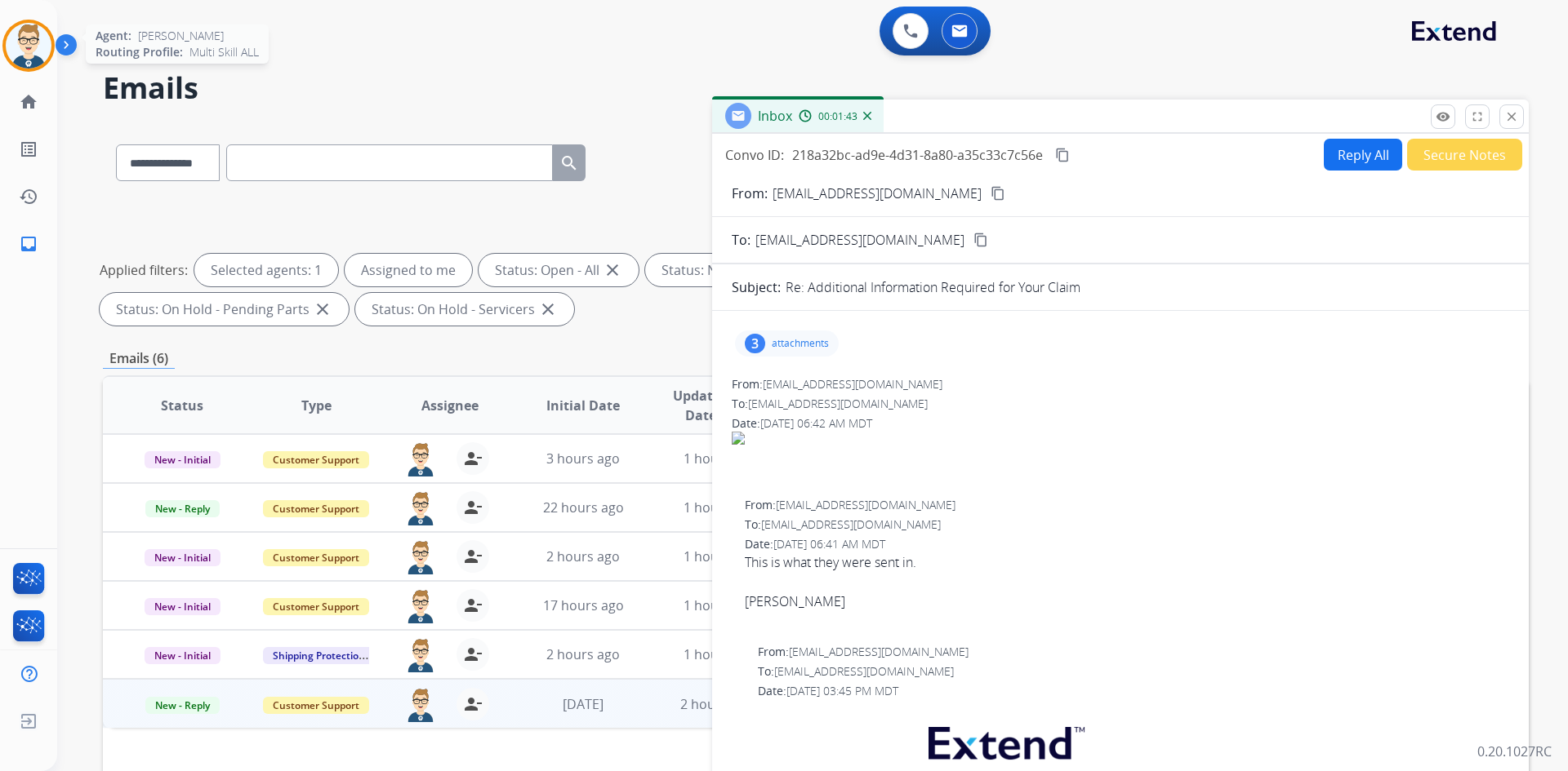
click at [27, 53] on img at bounding box center [28, 46] width 46 height 46
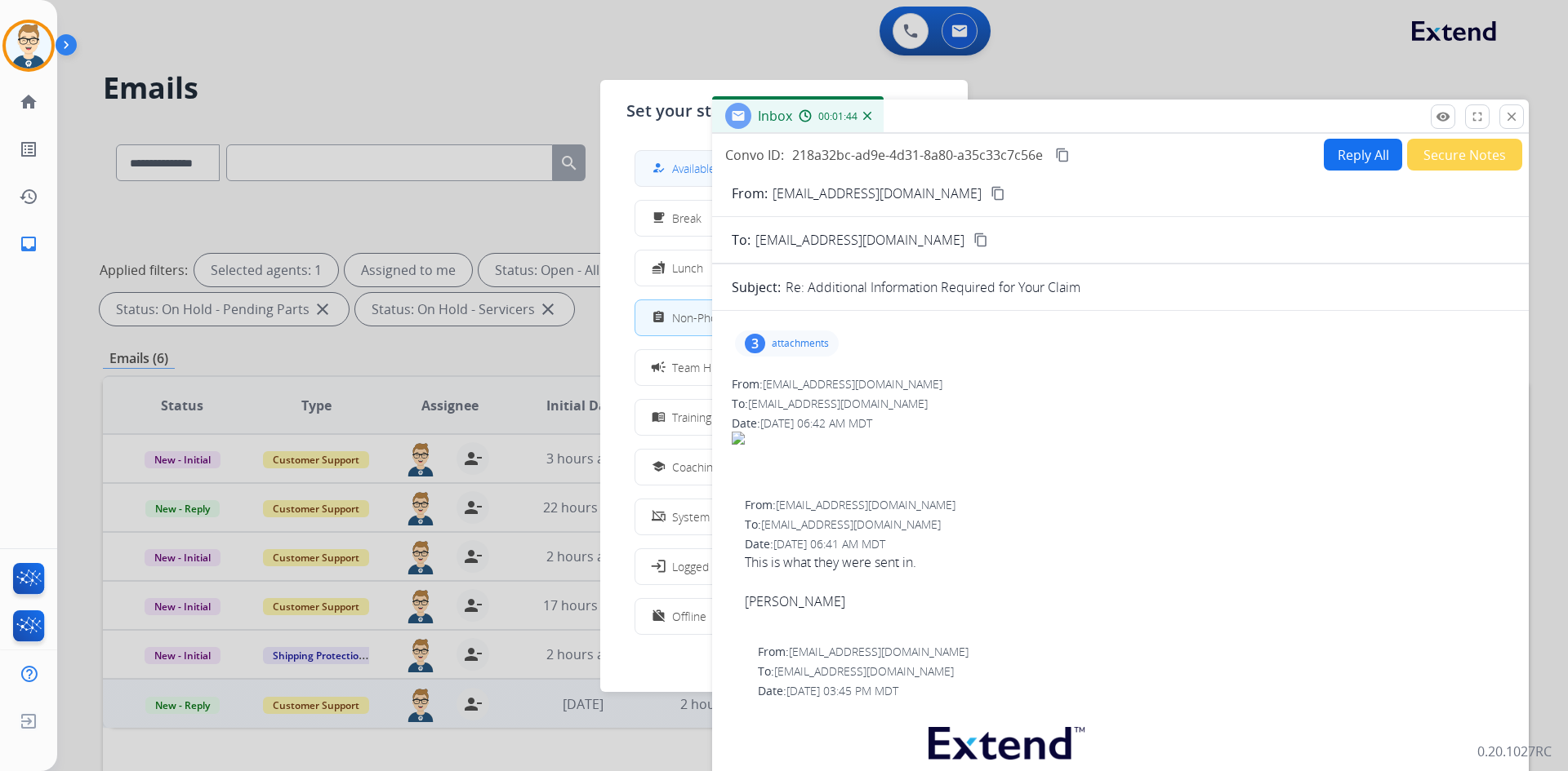
click at [686, 170] on span "Available" at bounding box center [693, 168] width 44 height 17
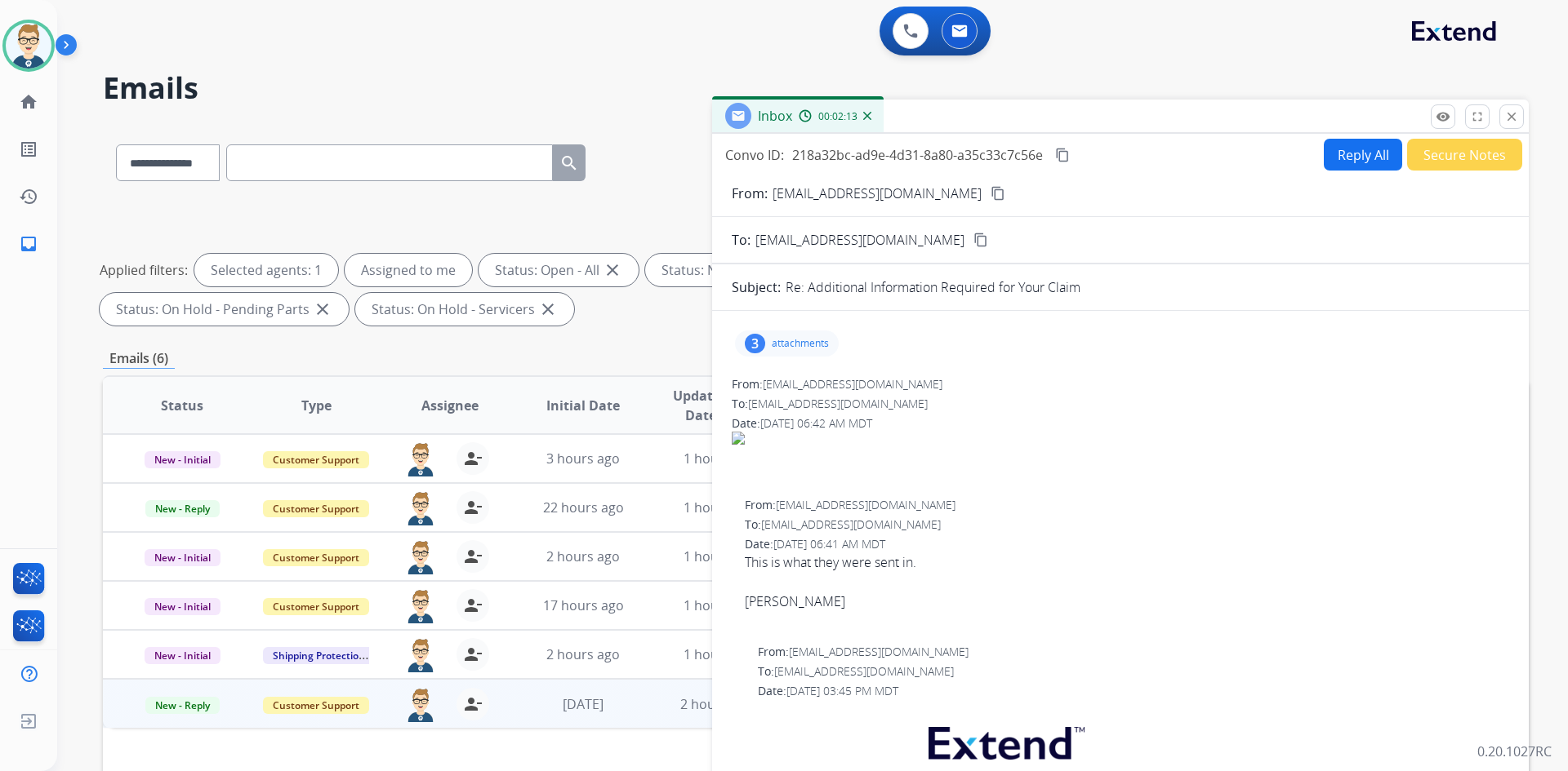
click at [1370, 148] on button "Reply All" at bounding box center [1363, 154] width 78 height 32
select select "**********"
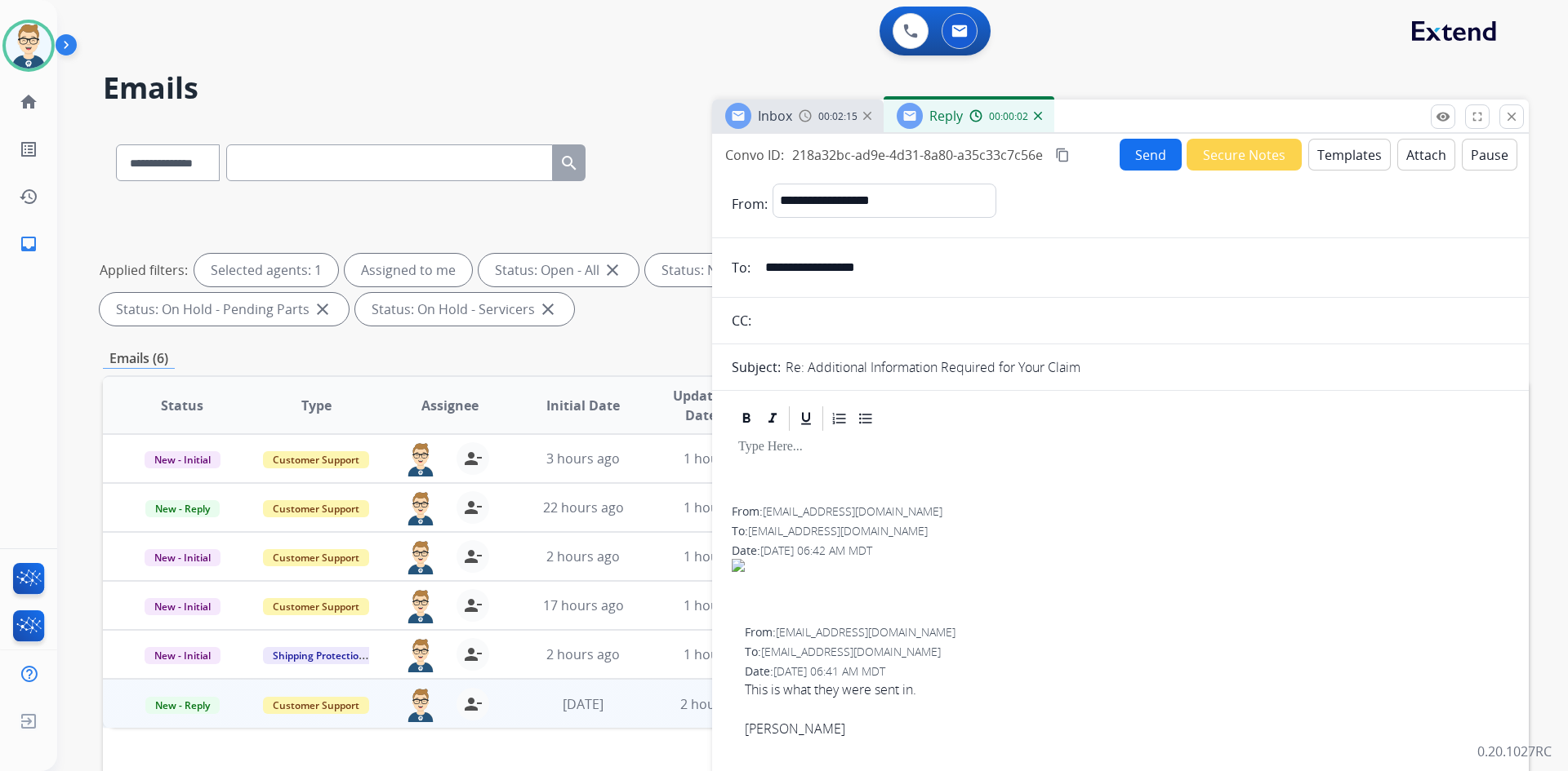
drag, startPoint x: 918, startPoint y: 271, endPoint x: 764, endPoint y: 263, distance: 154.2
click at [764, 263] on input "**********" at bounding box center [1132, 267] width 754 height 33
click at [1356, 159] on button "Templates" at bounding box center [1349, 154] width 83 height 32
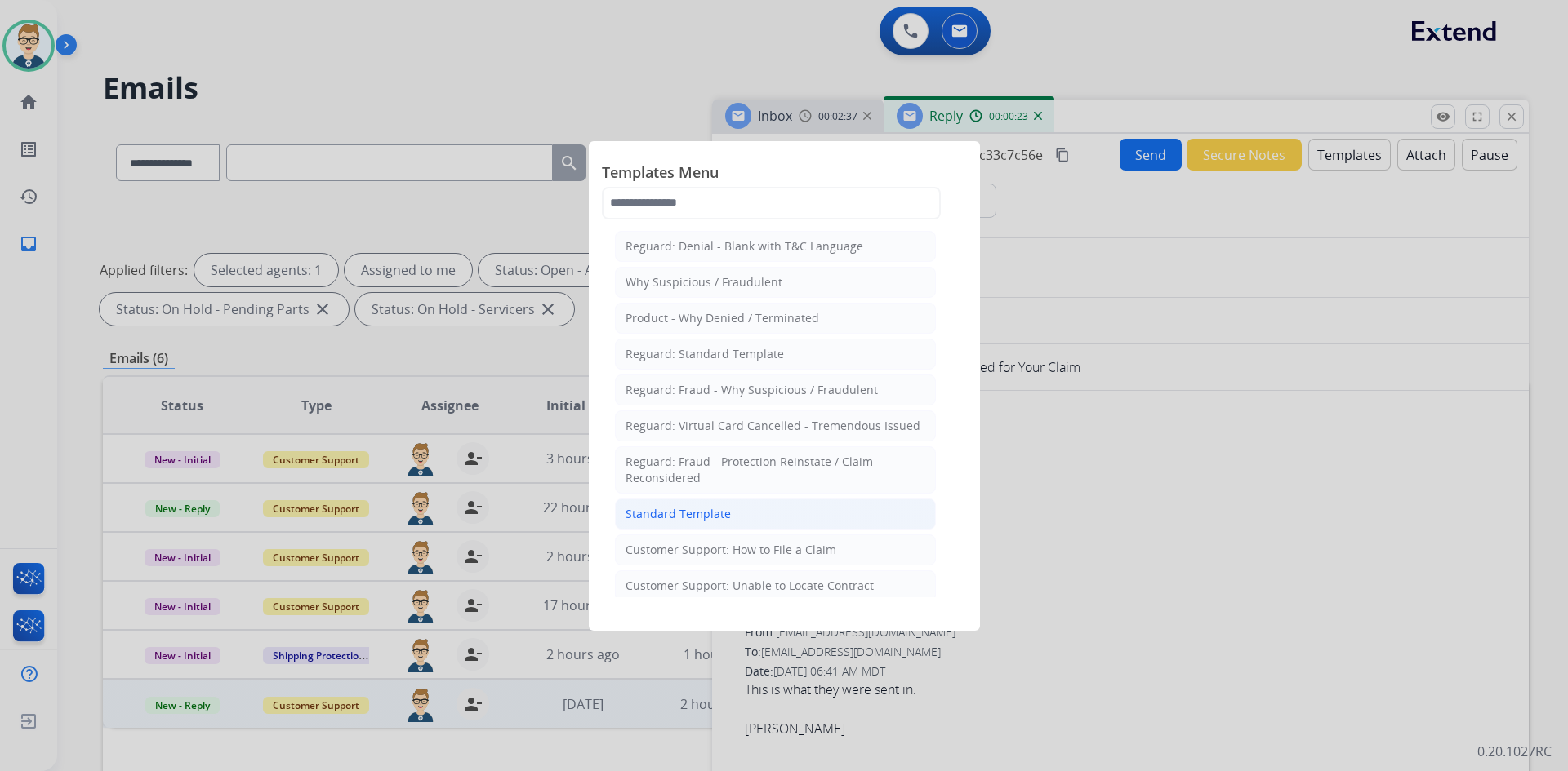
click at [653, 516] on div "Standard Template" at bounding box center [677, 514] width 105 height 17
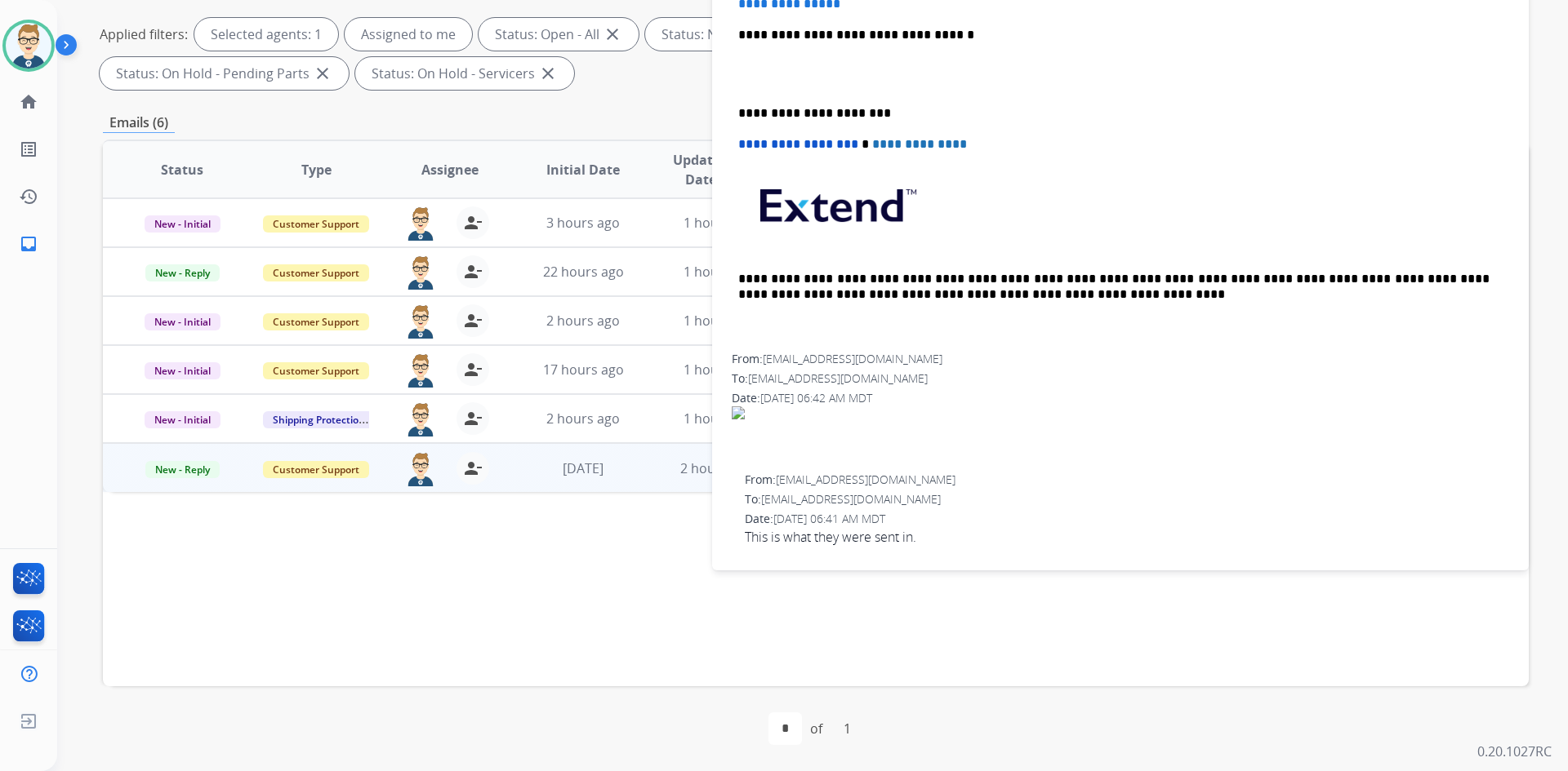
scroll to position [653, 0]
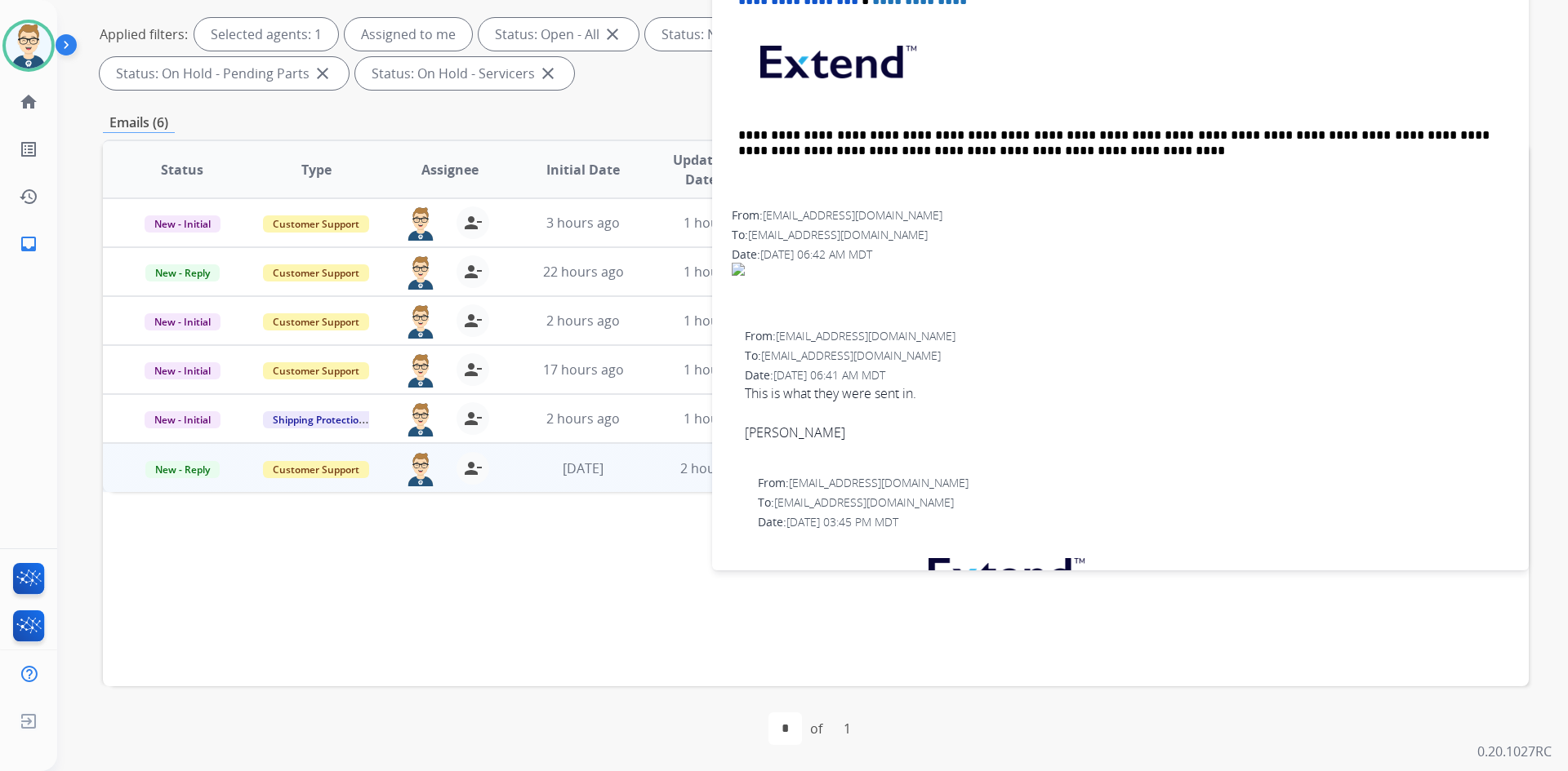
click at [763, 433] on div "[PERSON_NAME]" at bounding box center [1126, 432] width 764 height 20
copy div "[PERSON_NAME]"
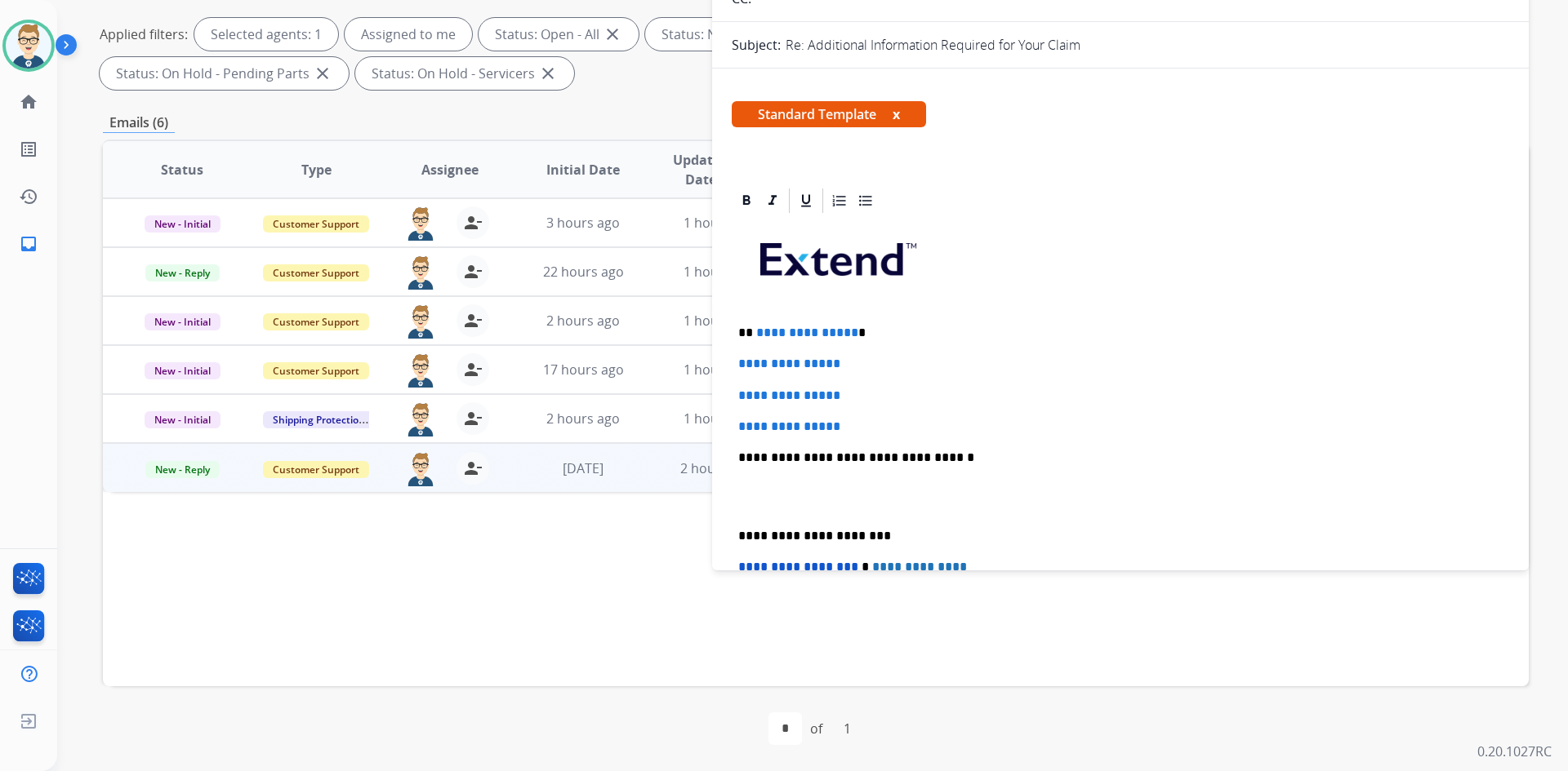
scroll to position [82, 0]
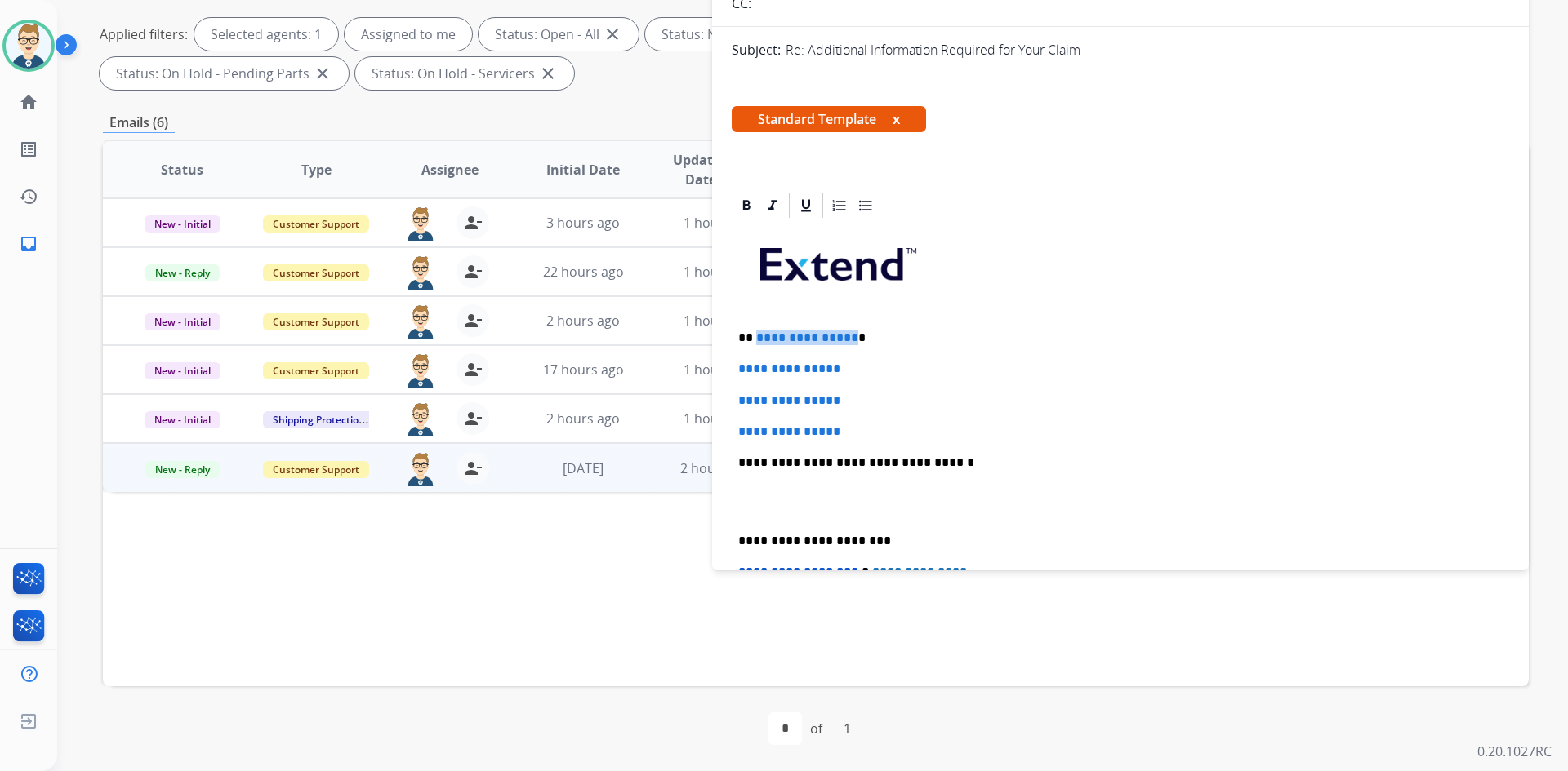
drag, startPoint x: 848, startPoint y: 339, endPoint x: 755, endPoint y: 336, distance: 93.0
click at [757, 336] on span "**********" at bounding box center [808, 337] width 102 height 12
paste div "To enrich screen reader interactions, please activate Accessibility in Grammarl…"
drag, startPoint x: 870, startPoint y: 429, endPoint x: 725, endPoint y: 372, distance: 155.8
click at [725, 372] on div "**********" at bounding box center [1120, 150] width 817 height 666
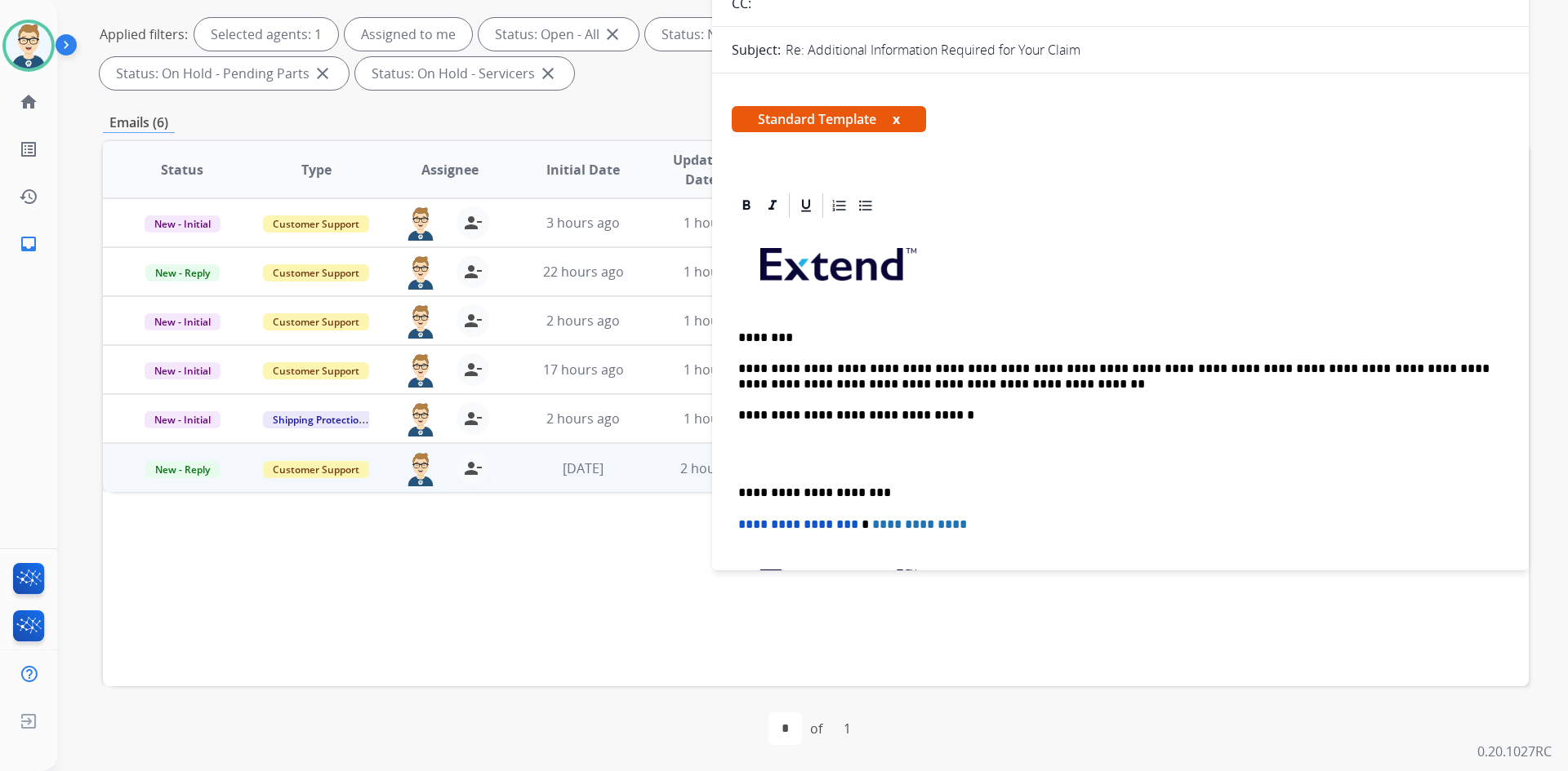
click at [738, 432] on div "**********" at bounding box center [1119, 477] width 777 height 514
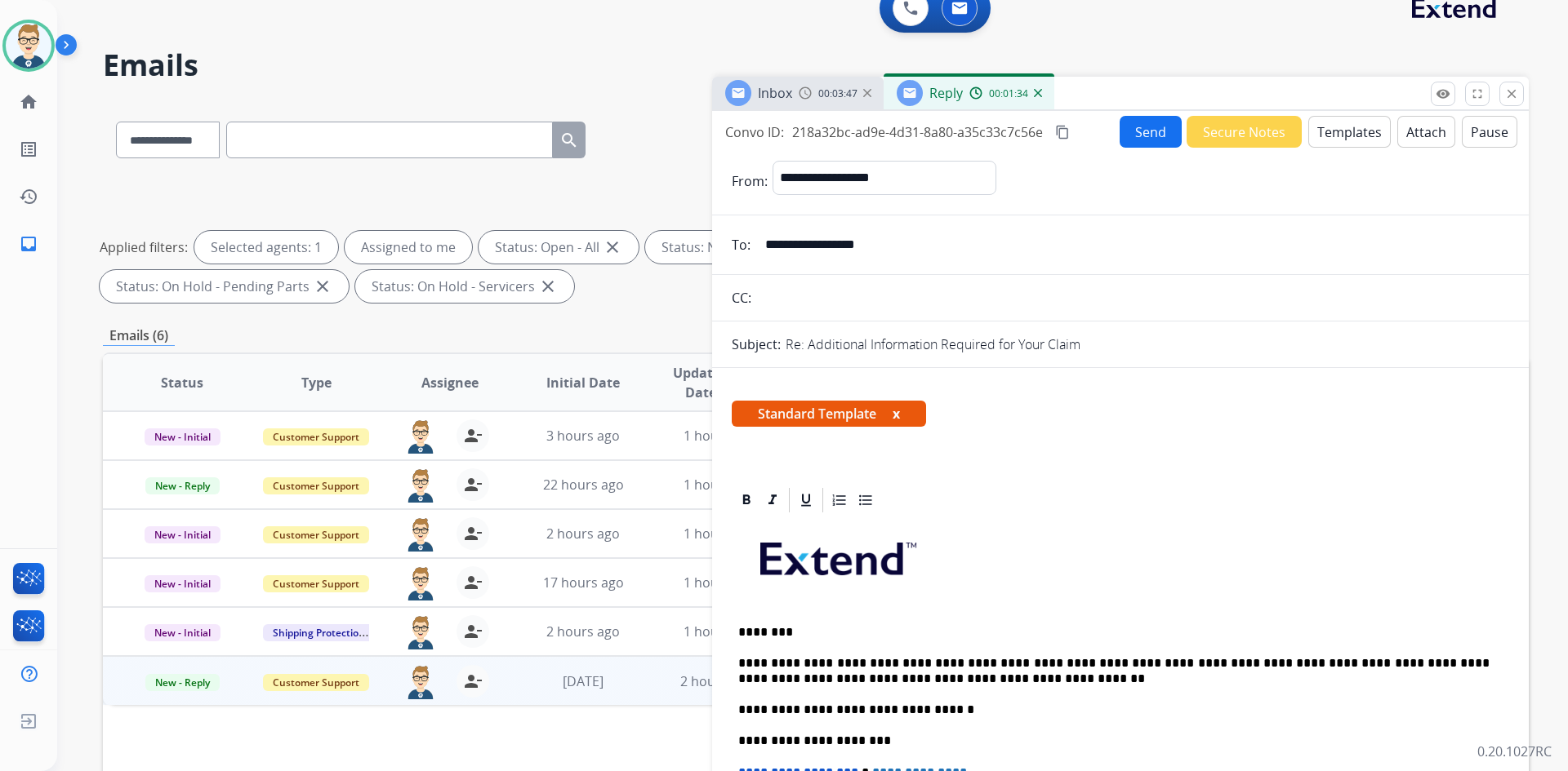
scroll to position [0, 0]
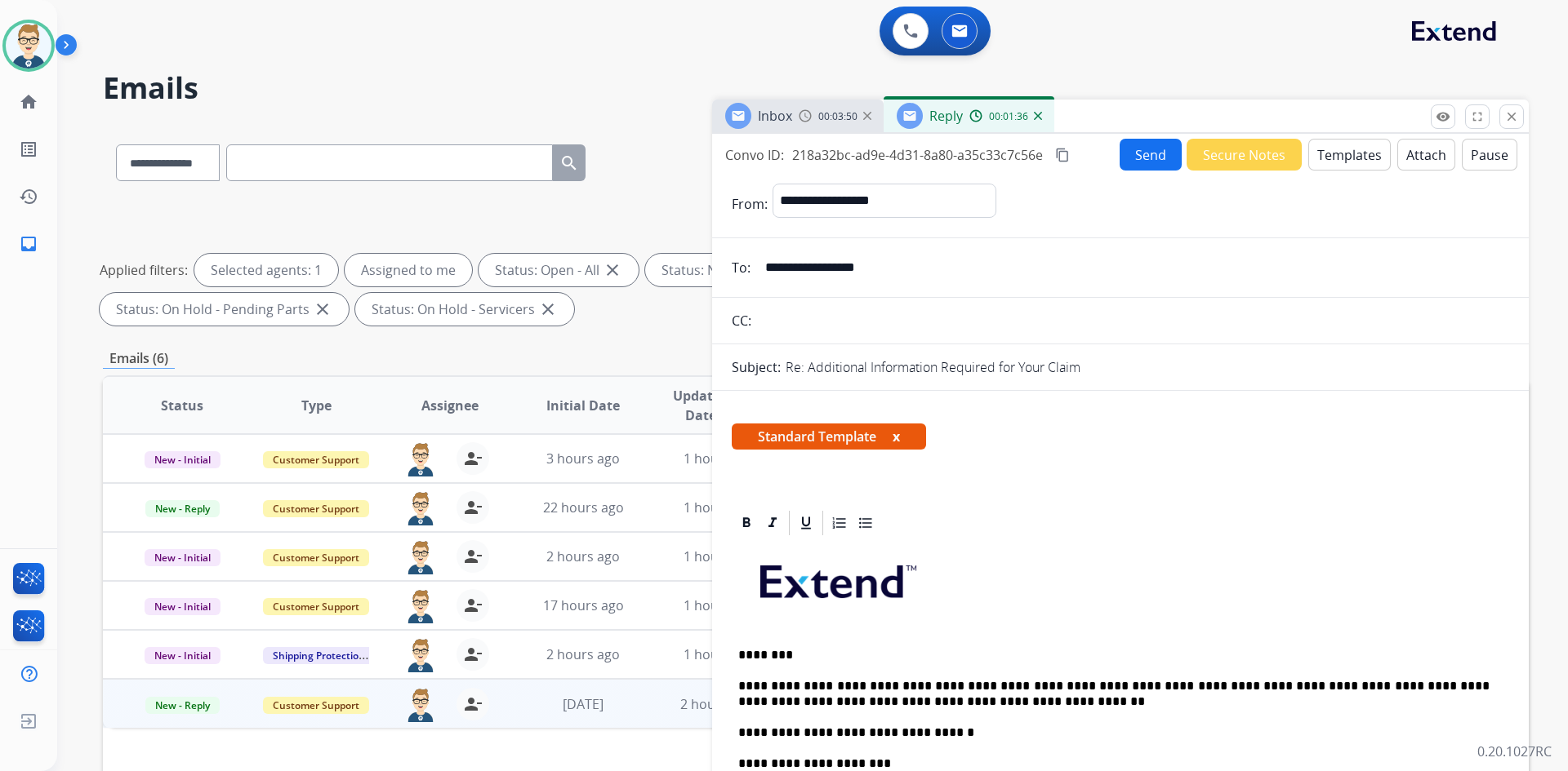
click at [1060, 153] on mat-icon "content_copy" at bounding box center [1063, 155] width 15 height 15
click at [1144, 144] on button "Send" at bounding box center [1150, 154] width 62 height 32
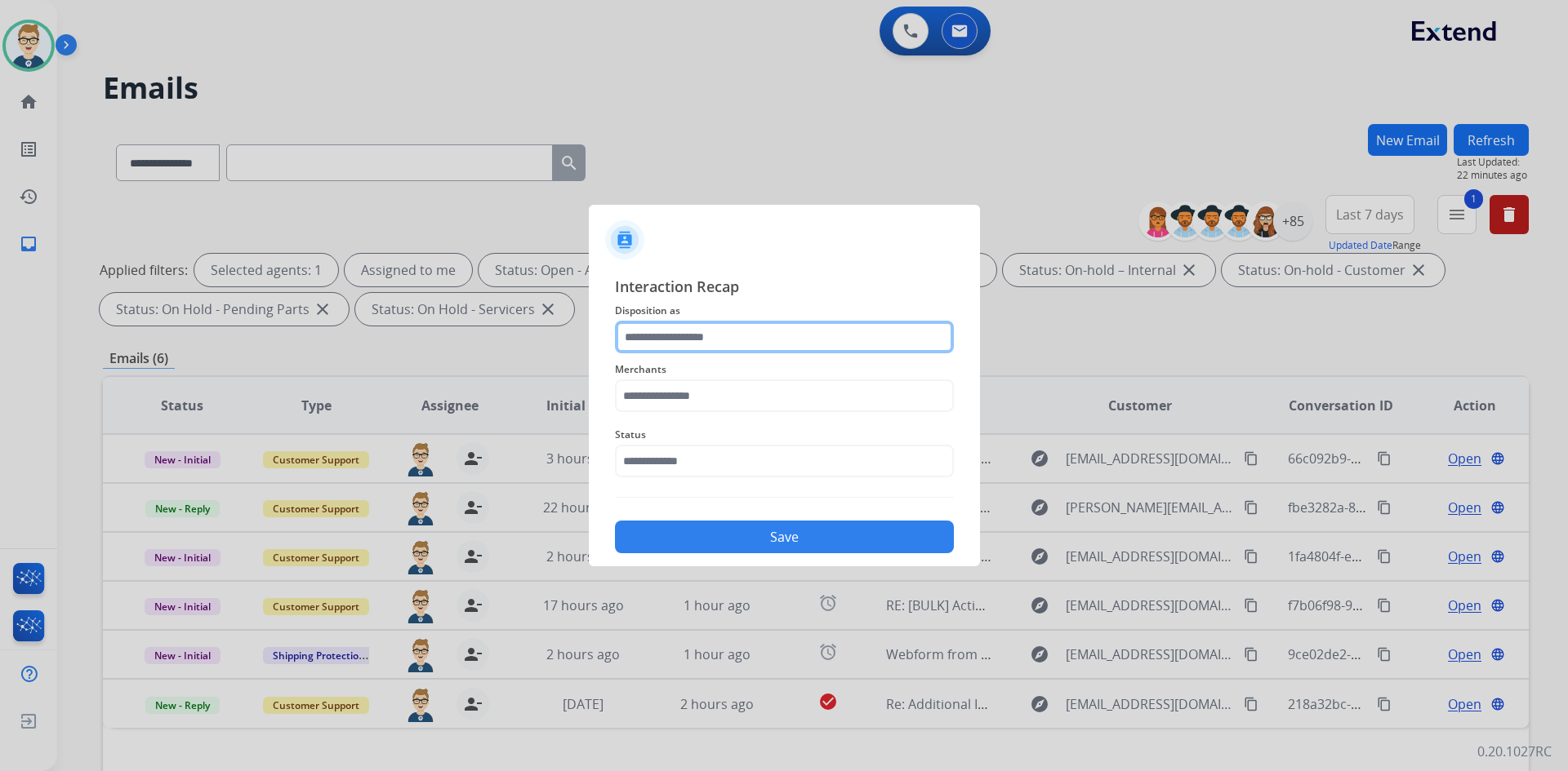
click at [743, 334] on input "text" at bounding box center [784, 337] width 339 height 33
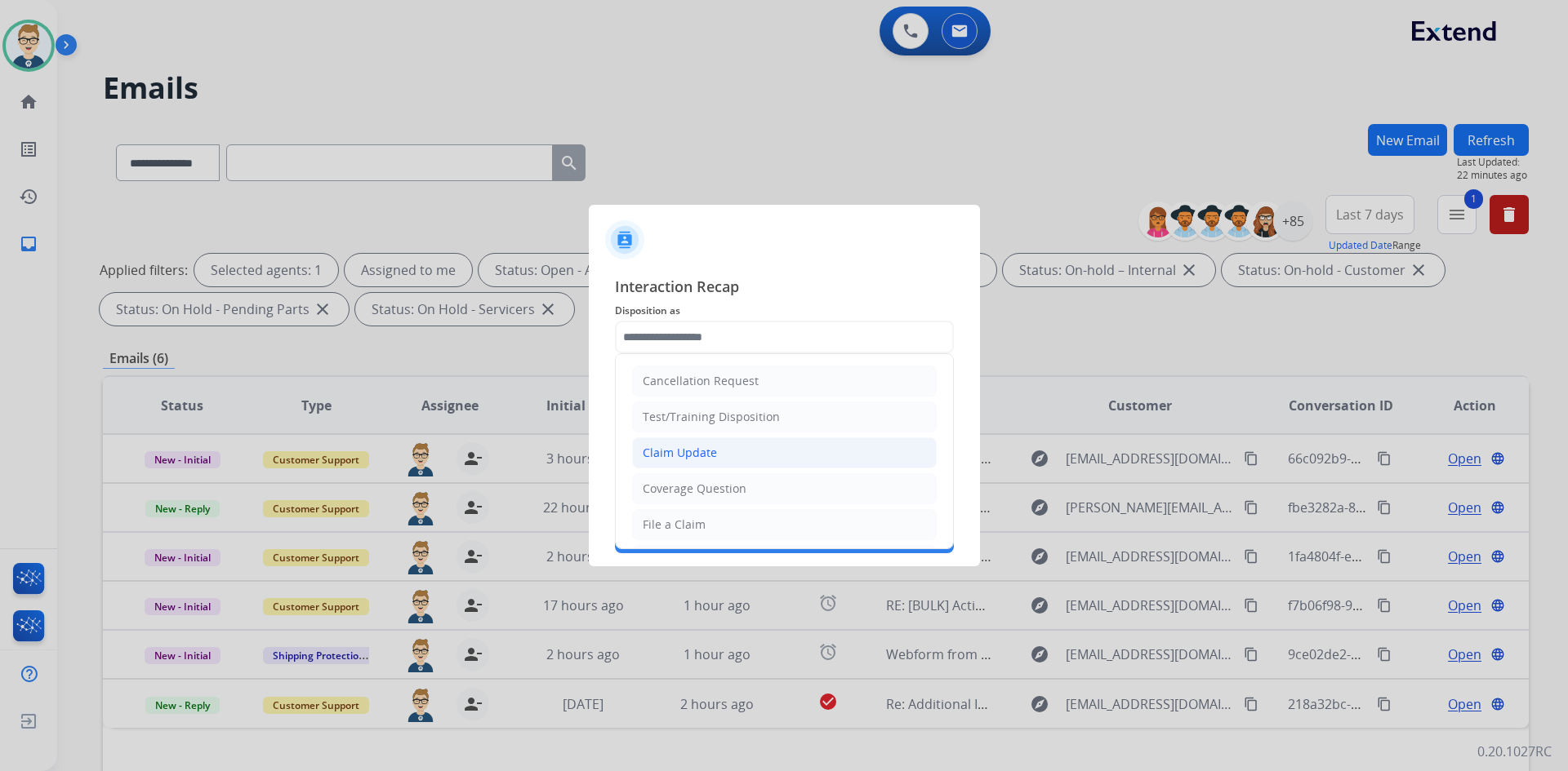
click at [692, 455] on div "Claim Update" at bounding box center [680, 453] width 74 height 17
type input "**********"
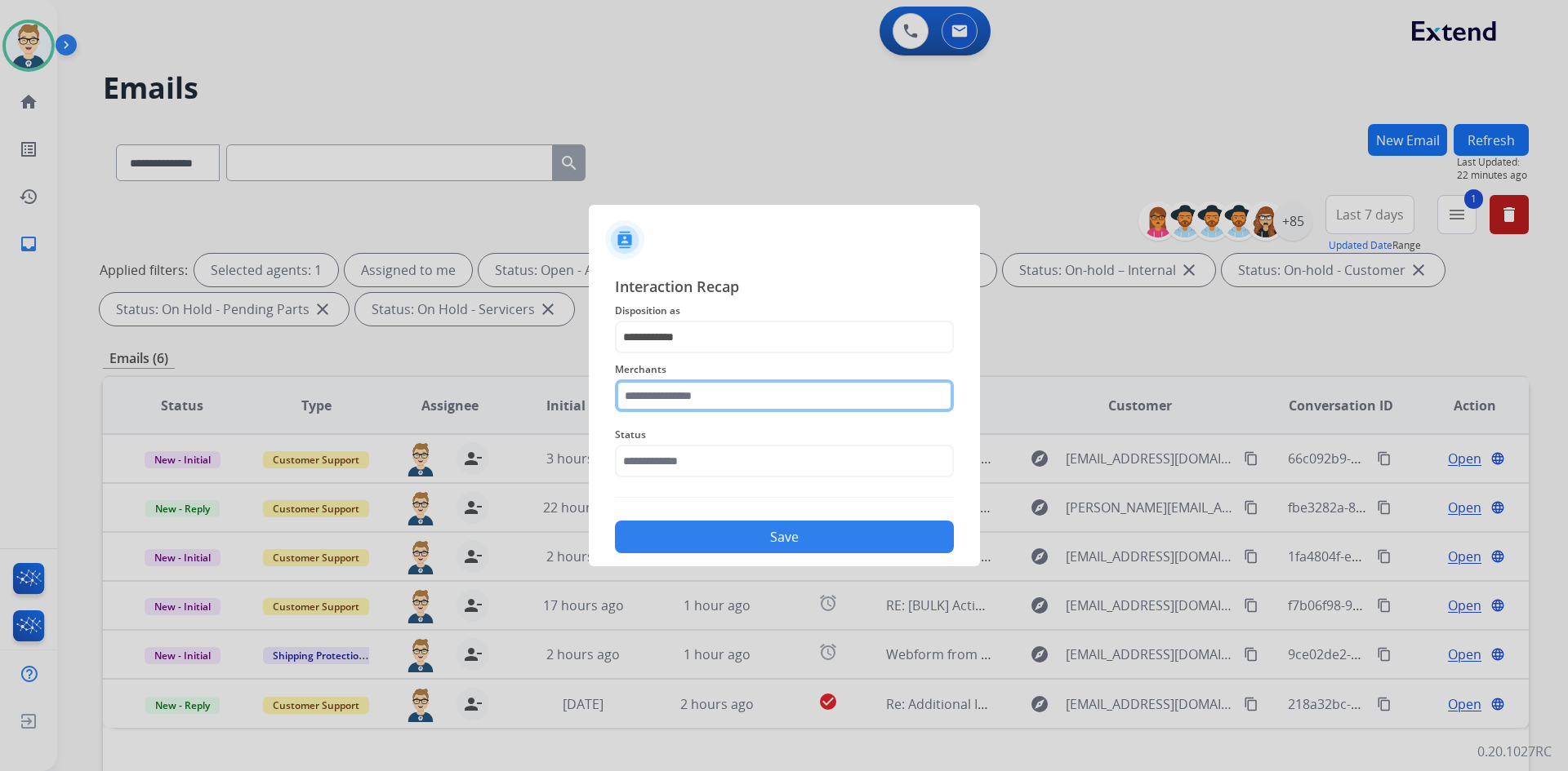
click at [702, 404] on input "text" at bounding box center [784, 395] width 339 height 33
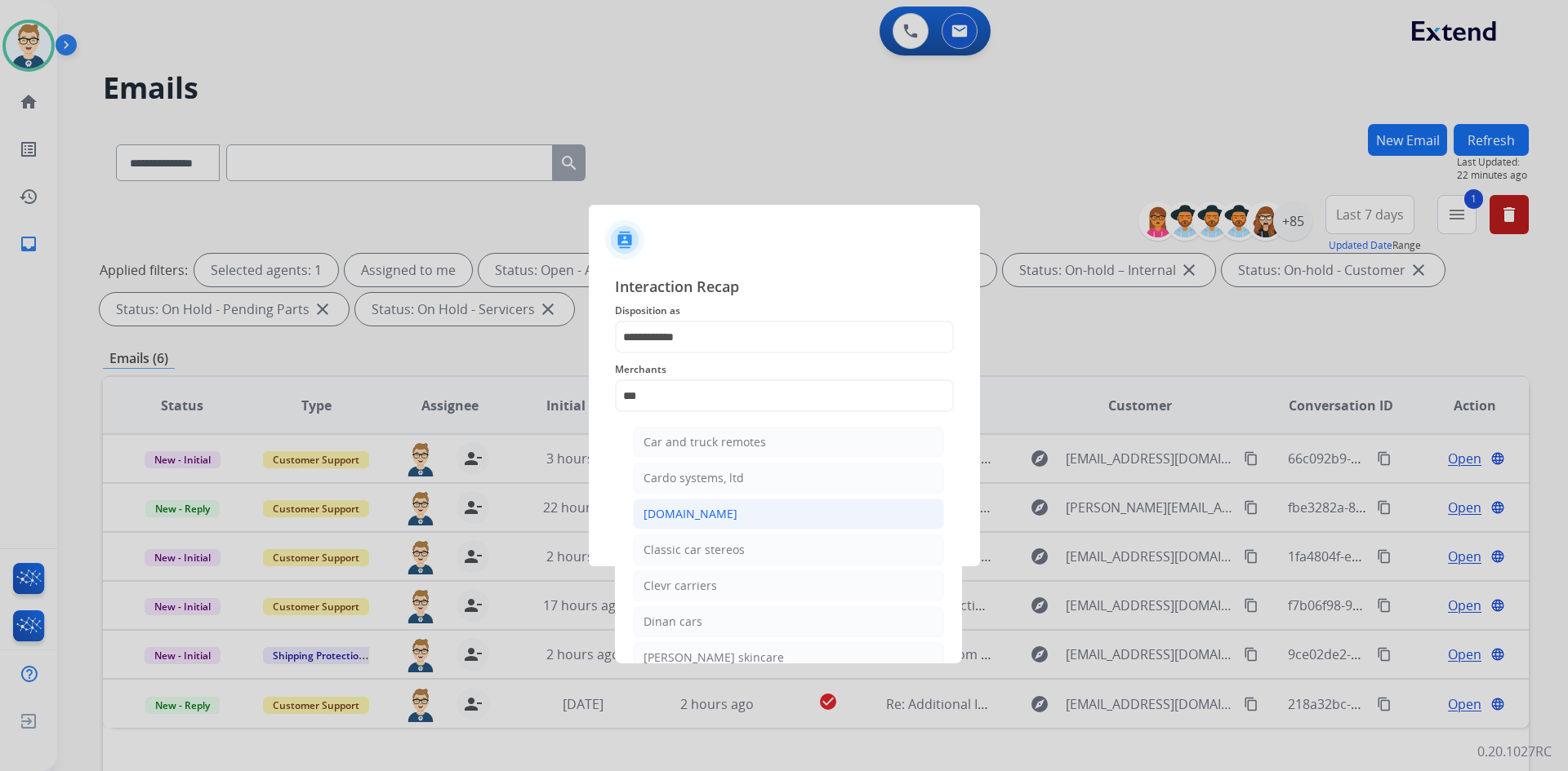
click at [694, 513] on div "[DOMAIN_NAME]" at bounding box center [690, 514] width 94 height 17
type input "**********"
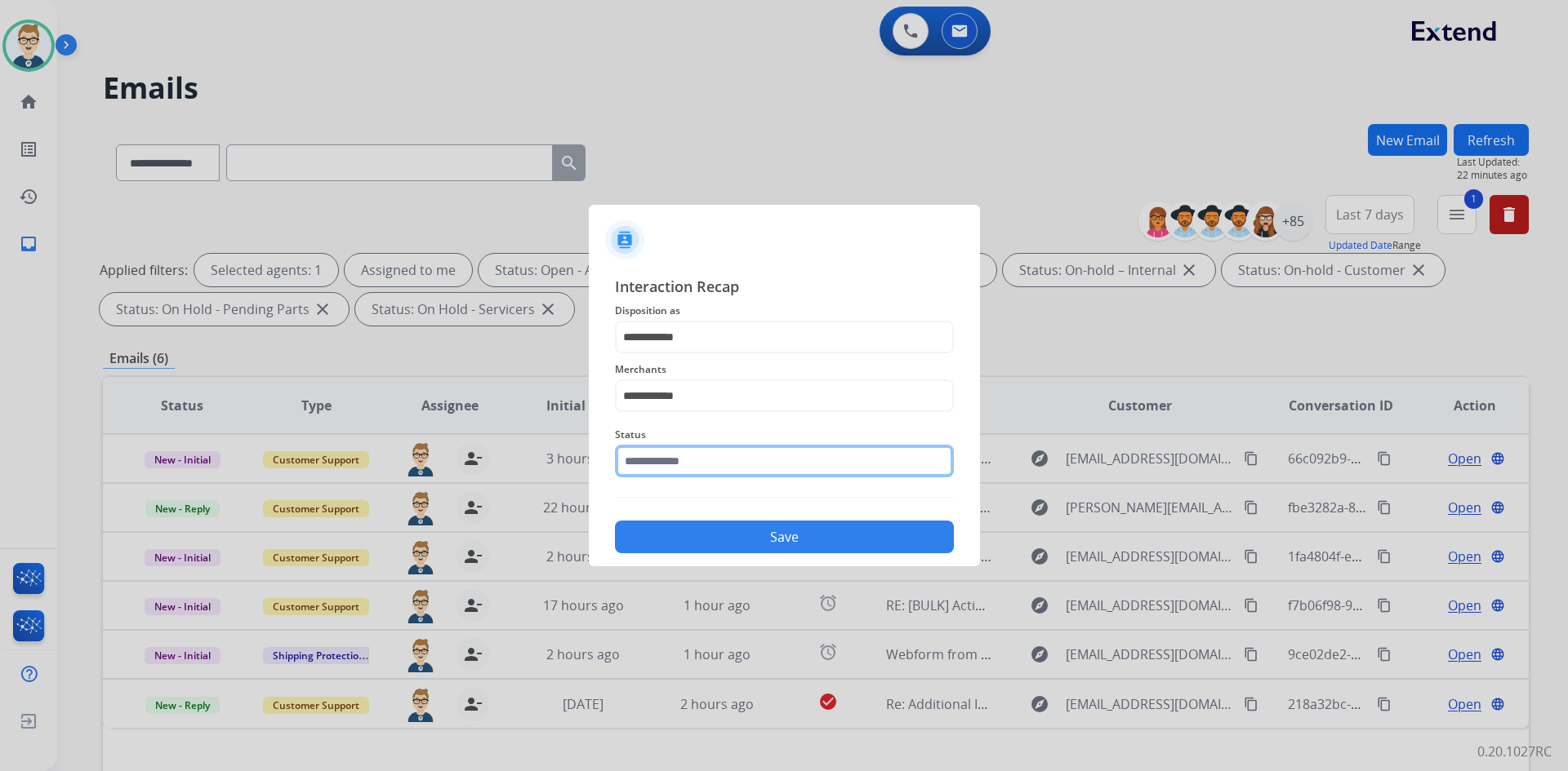
click at [711, 454] on input "text" at bounding box center [784, 460] width 339 height 33
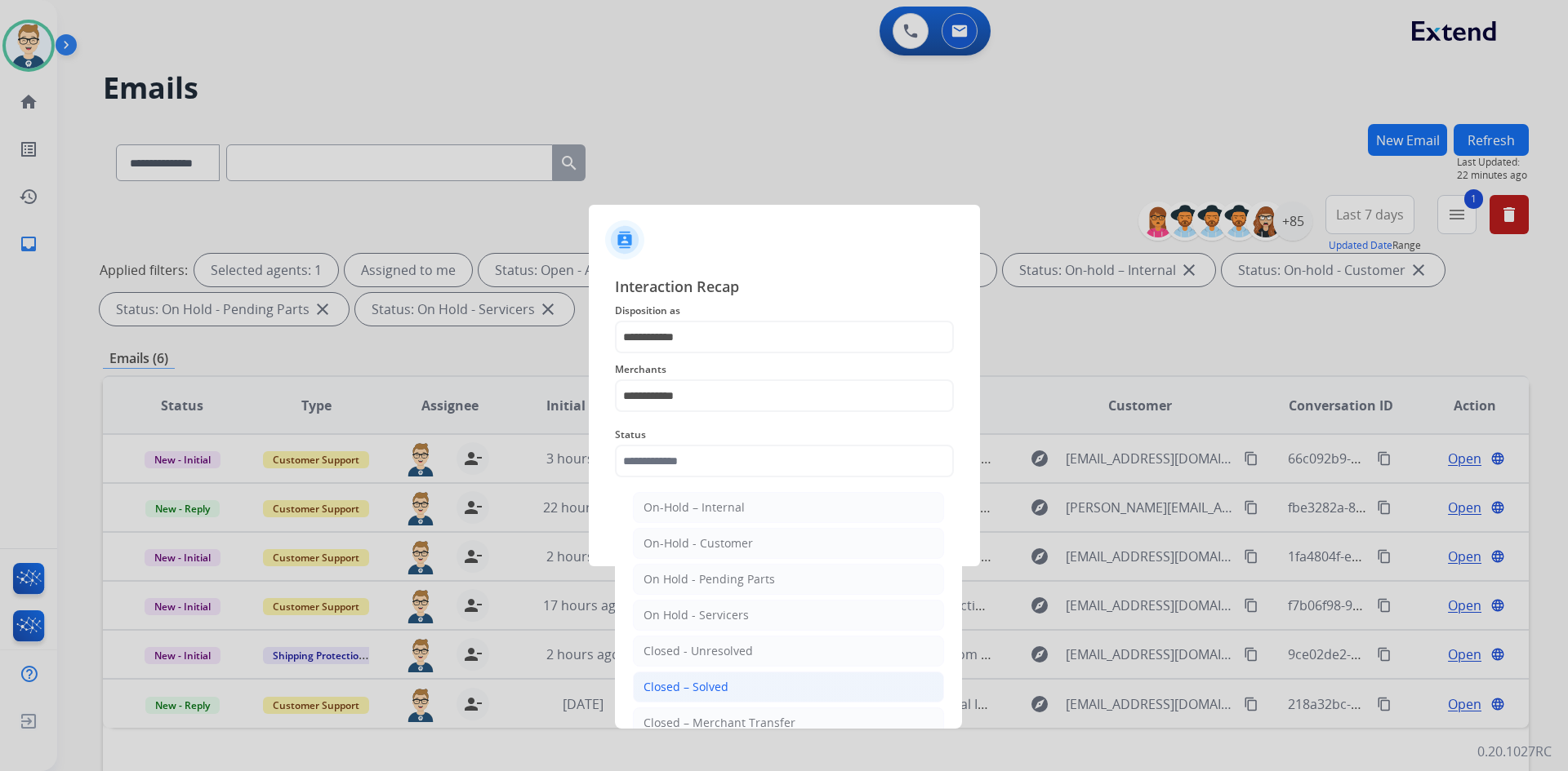
click at [679, 679] on div "Closed – Solved" at bounding box center [686, 687] width 85 height 17
type input "**********"
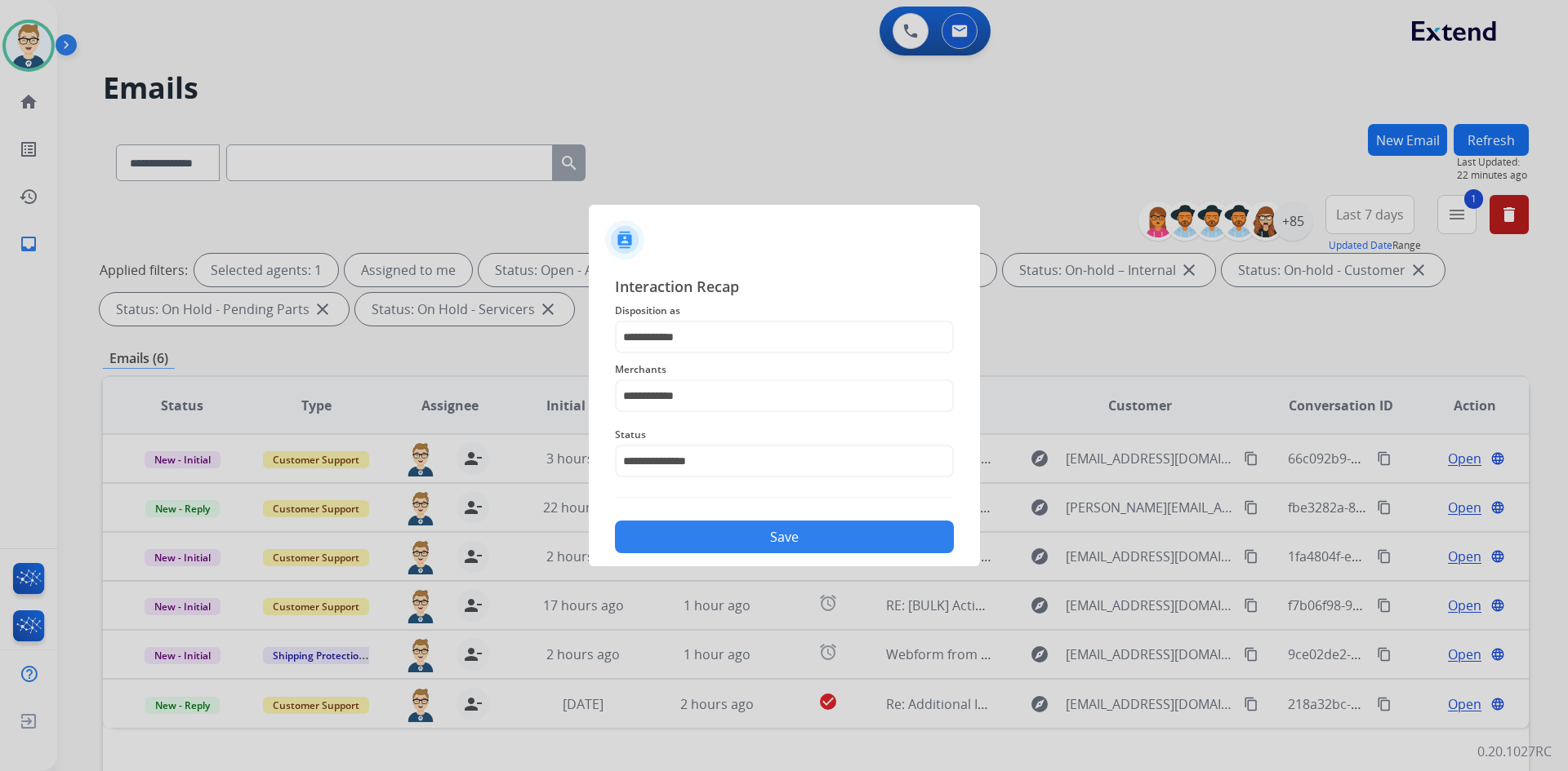
click at [731, 547] on button "Save" at bounding box center [784, 537] width 339 height 33
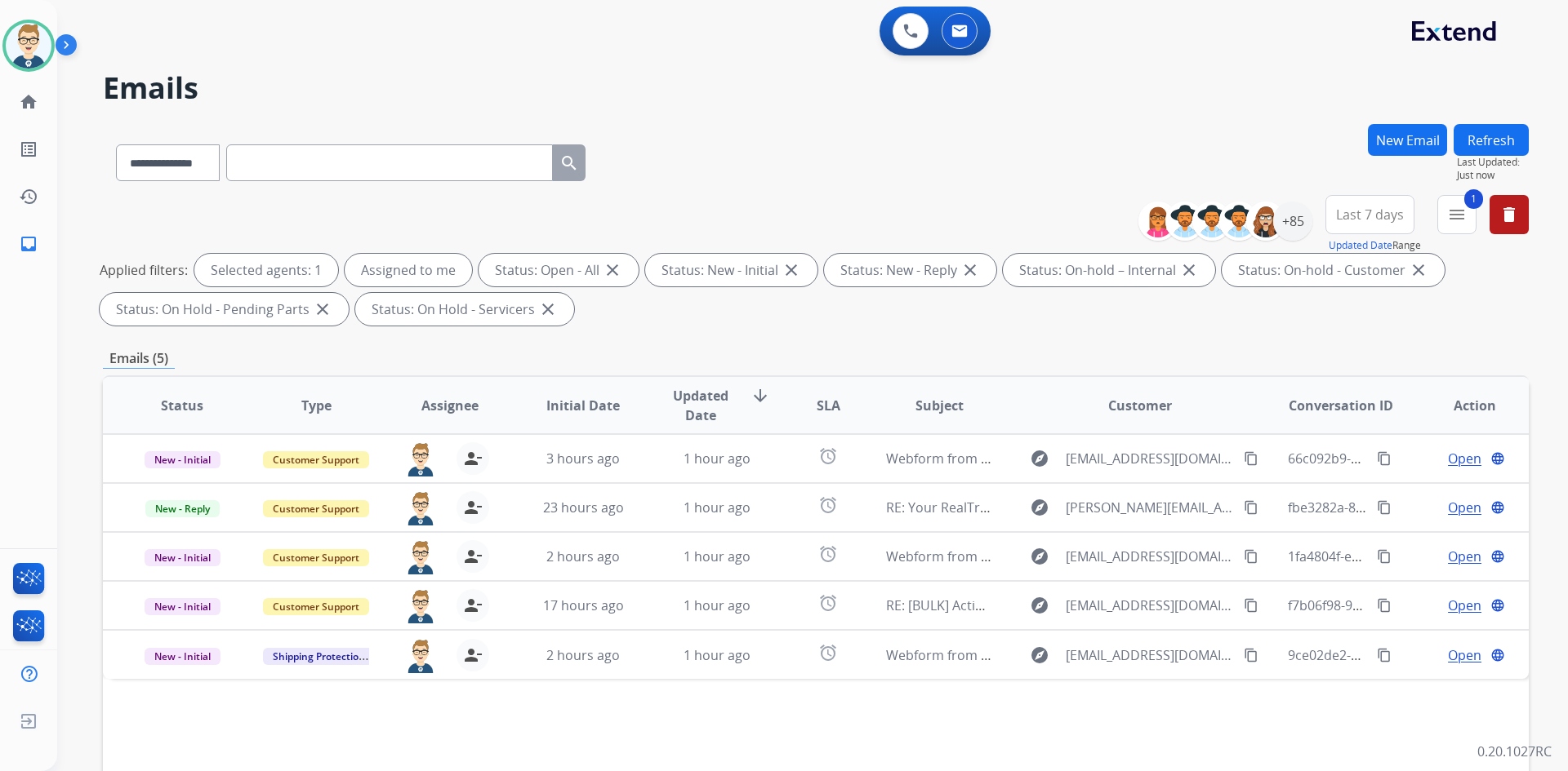
click at [346, 156] on input "text" at bounding box center [389, 162] width 327 height 36
paste input "**********"
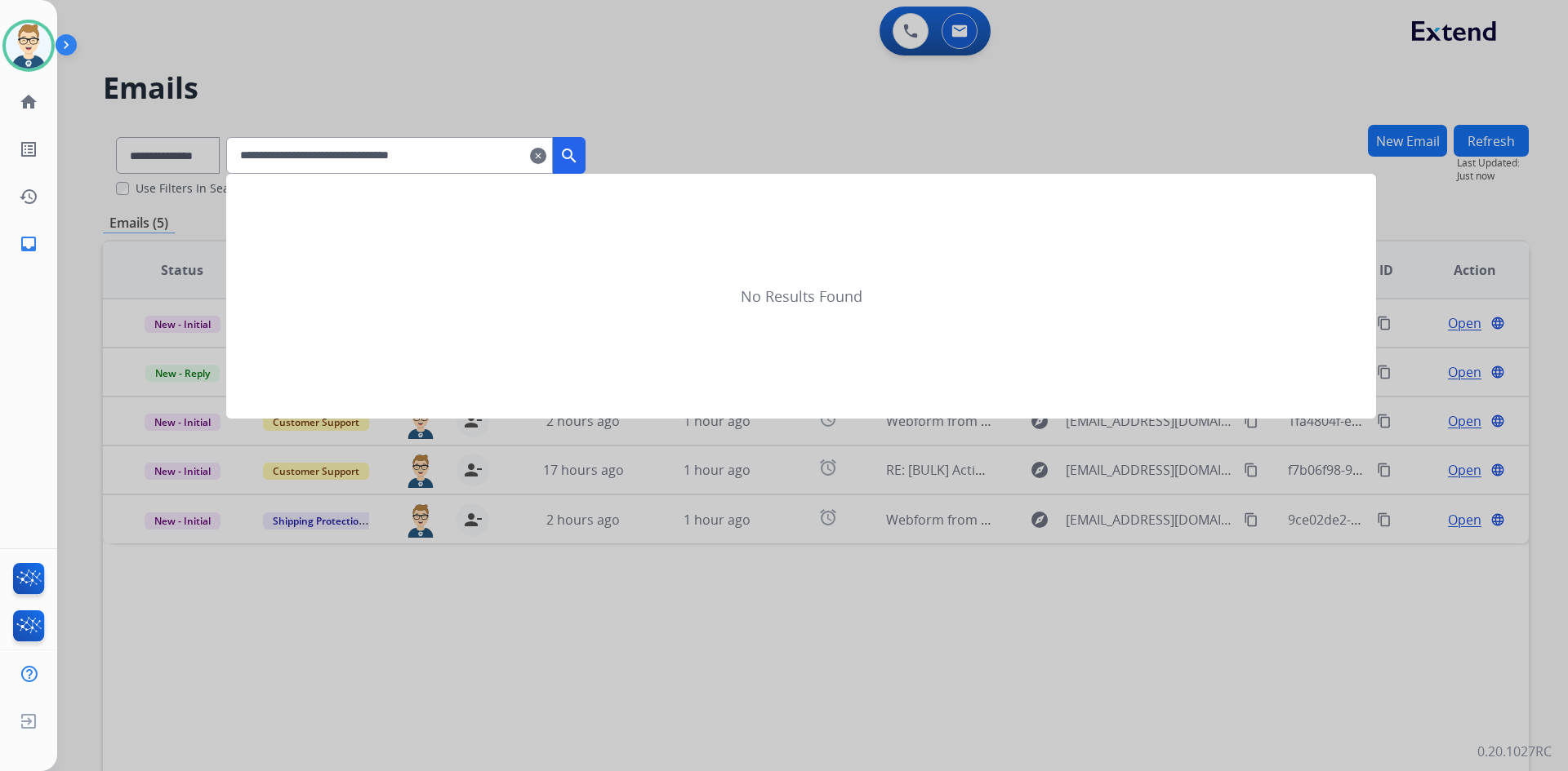
type input "**********"
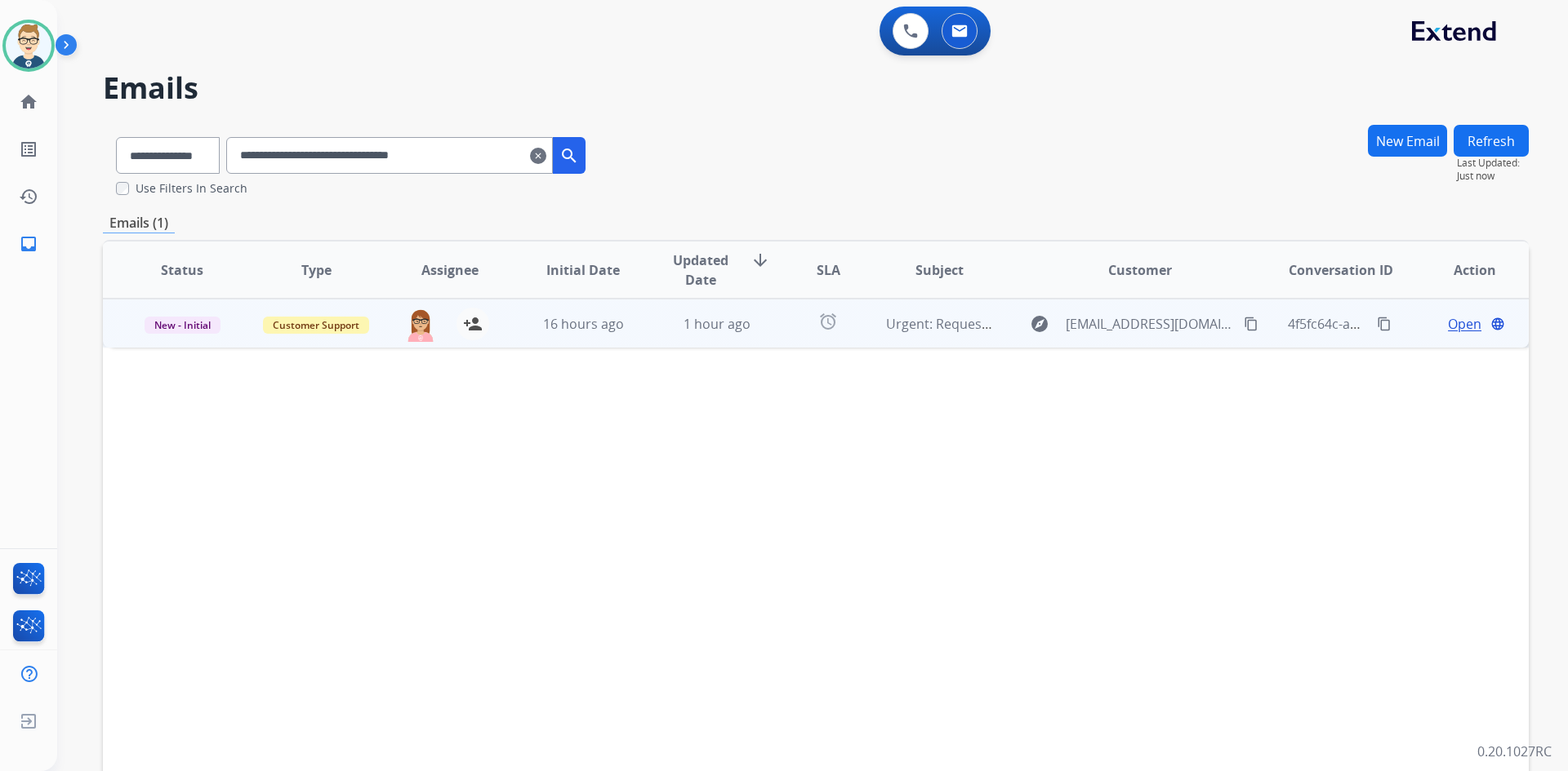
click at [1449, 325] on span "Open" at bounding box center [1465, 324] width 34 height 20
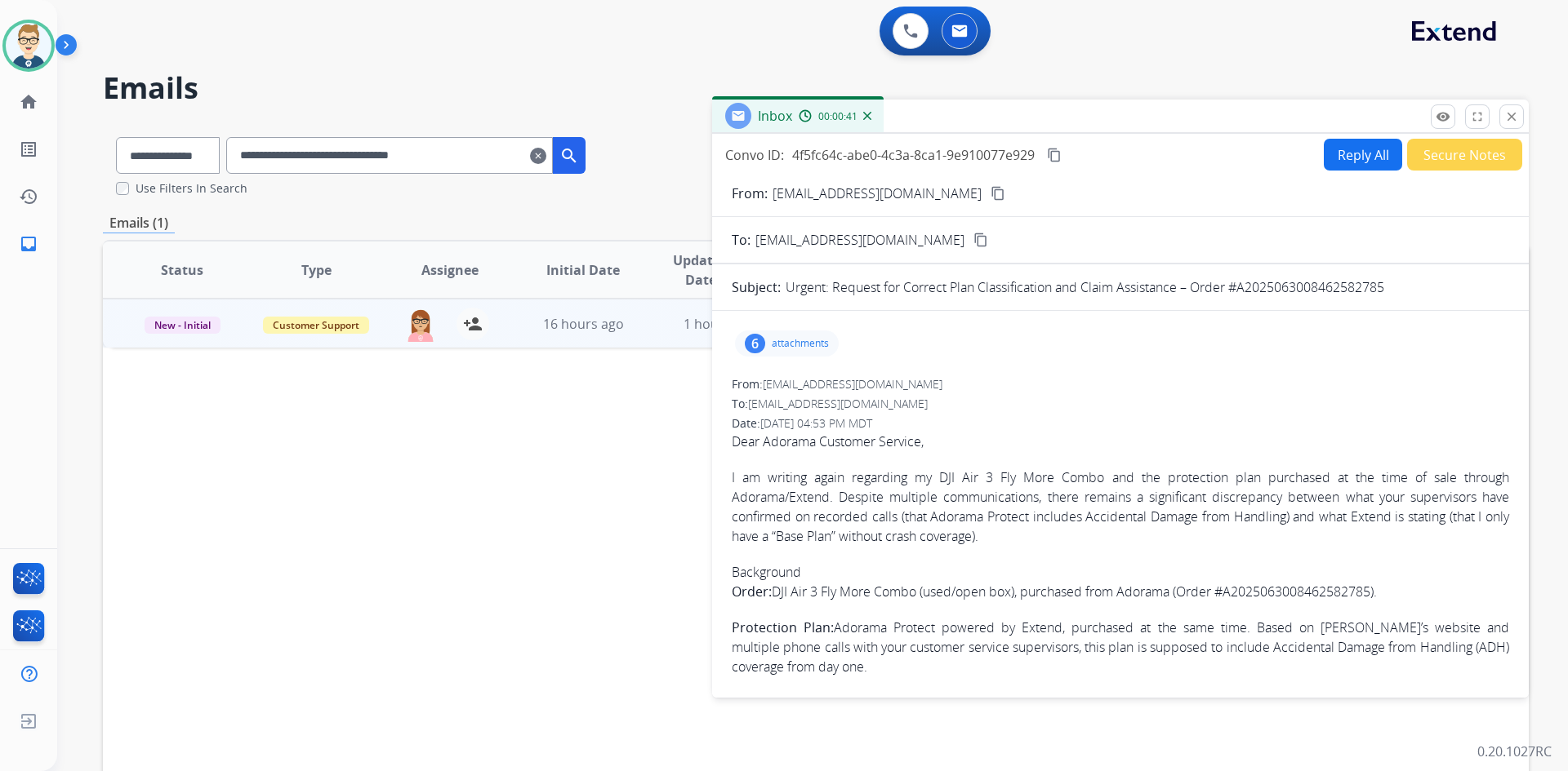
click at [990, 190] on mat-icon "content_copy" at bounding box center [998, 193] width 15 height 15
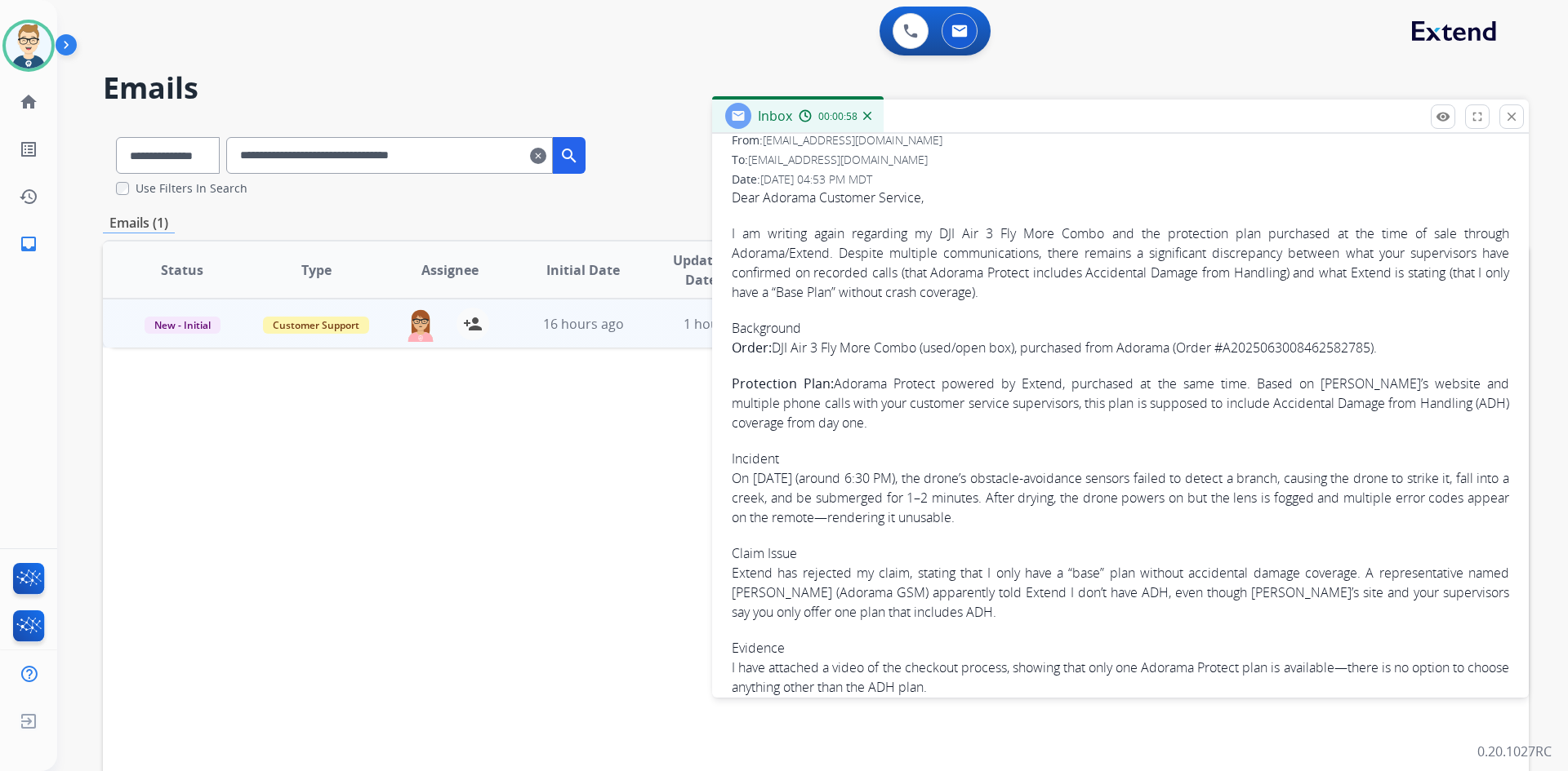
scroll to position [245, 0]
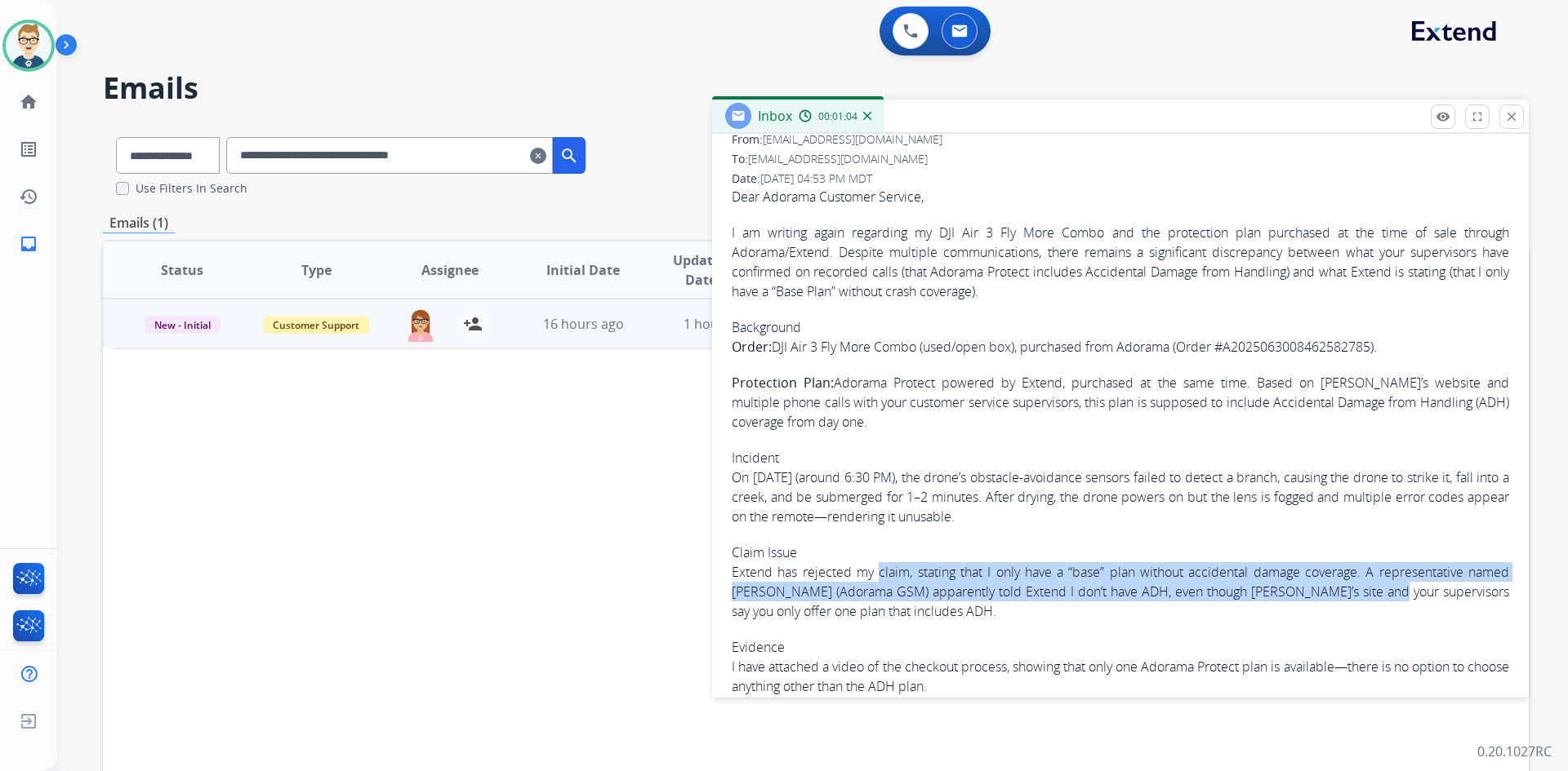
drag, startPoint x: 878, startPoint y: 570, endPoint x: 1380, endPoint y: 588, distance: 502.3
click at [1380, 588] on p "Extend has rejected my claim, stating that I only have a “base” plan without ac…" at bounding box center [1119, 592] width 777 height 59
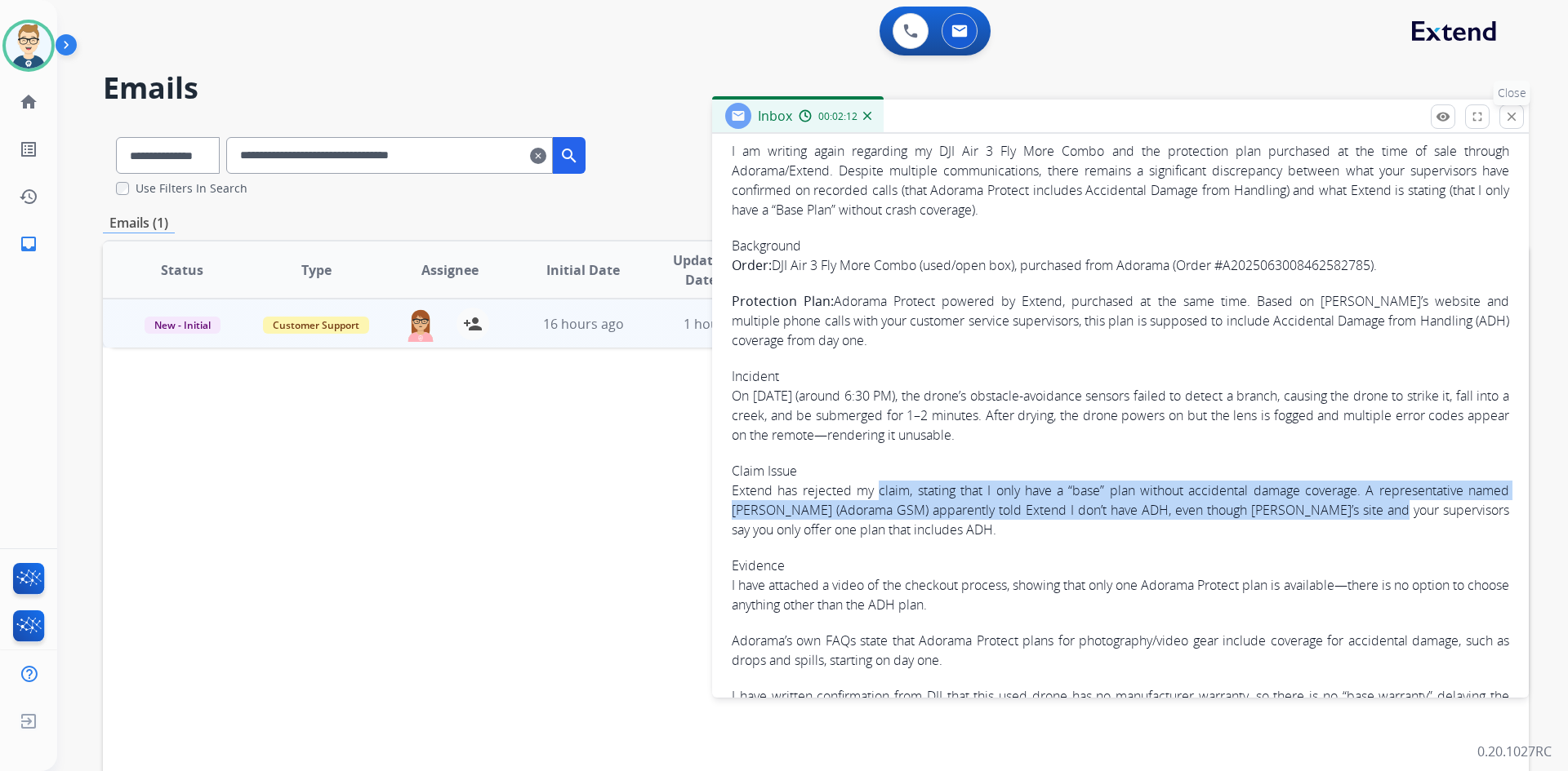
click at [1509, 108] on button "close Close" at bounding box center [1511, 116] width 24 height 24
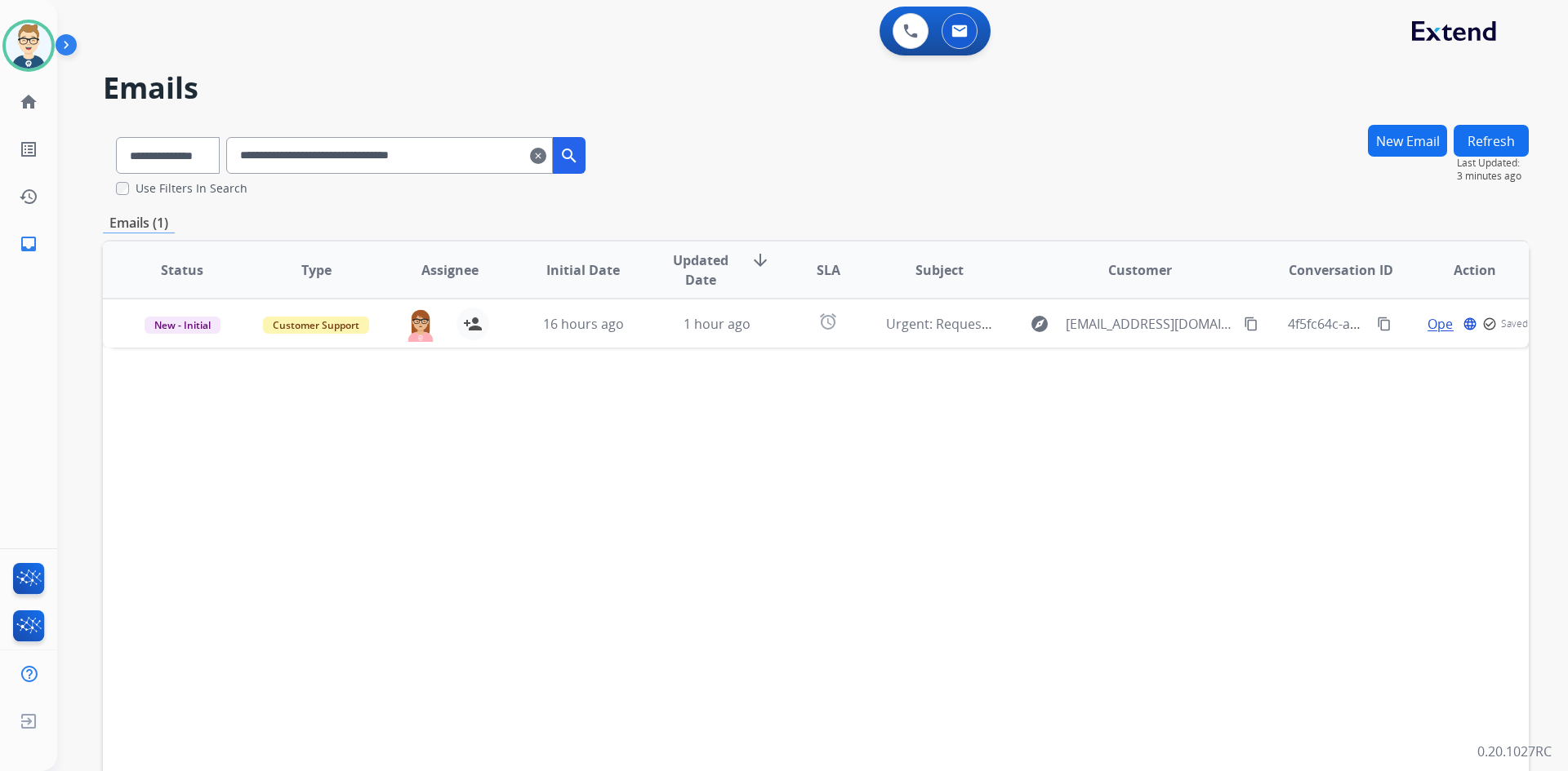
click at [546, 153] on mat-icon "clear" at bounding box center [539, 155] width 17 height 20
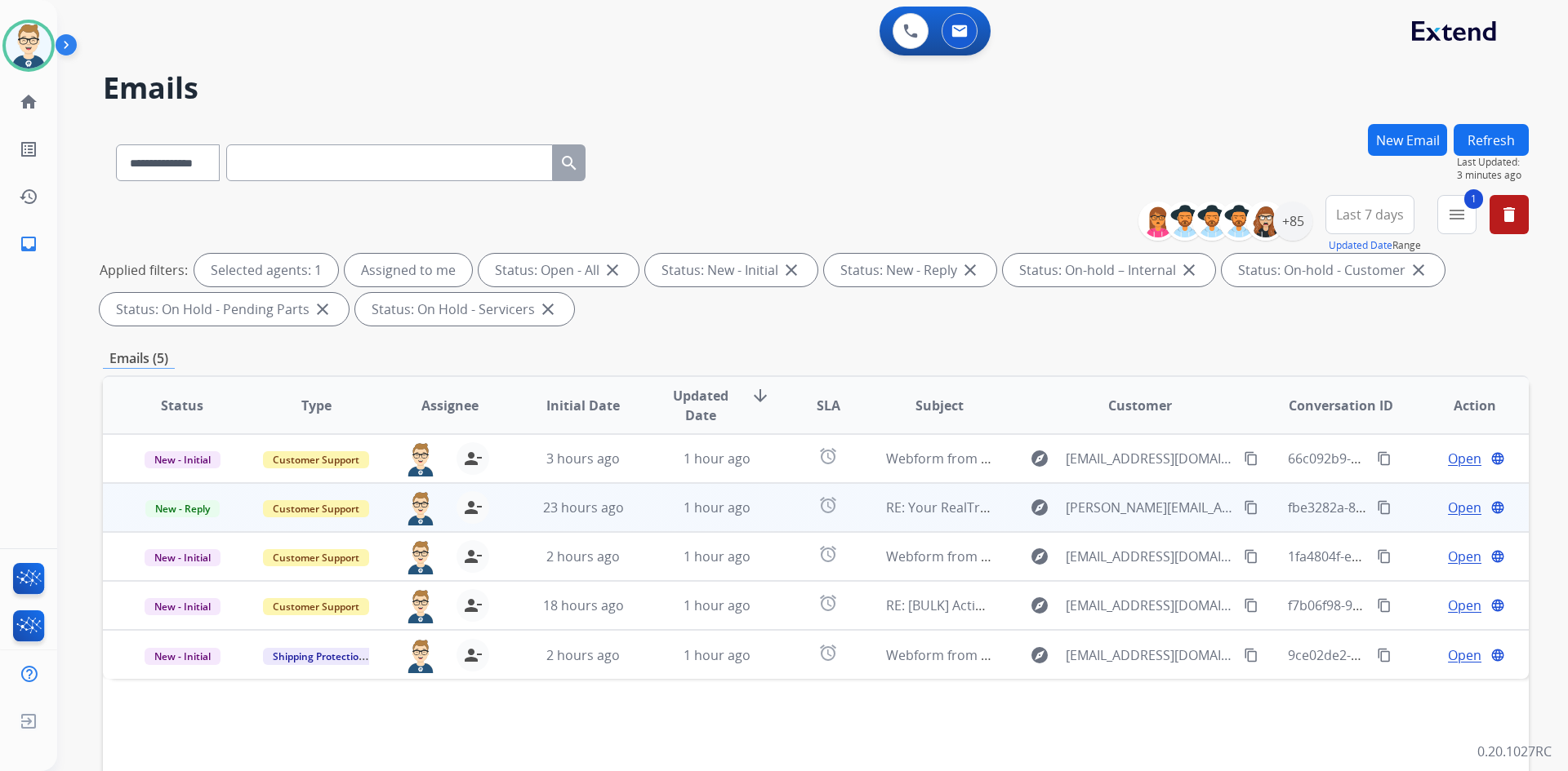
click at [1455, 509] on span "Open" at bounding box center [1465, 507] width 34 height 20
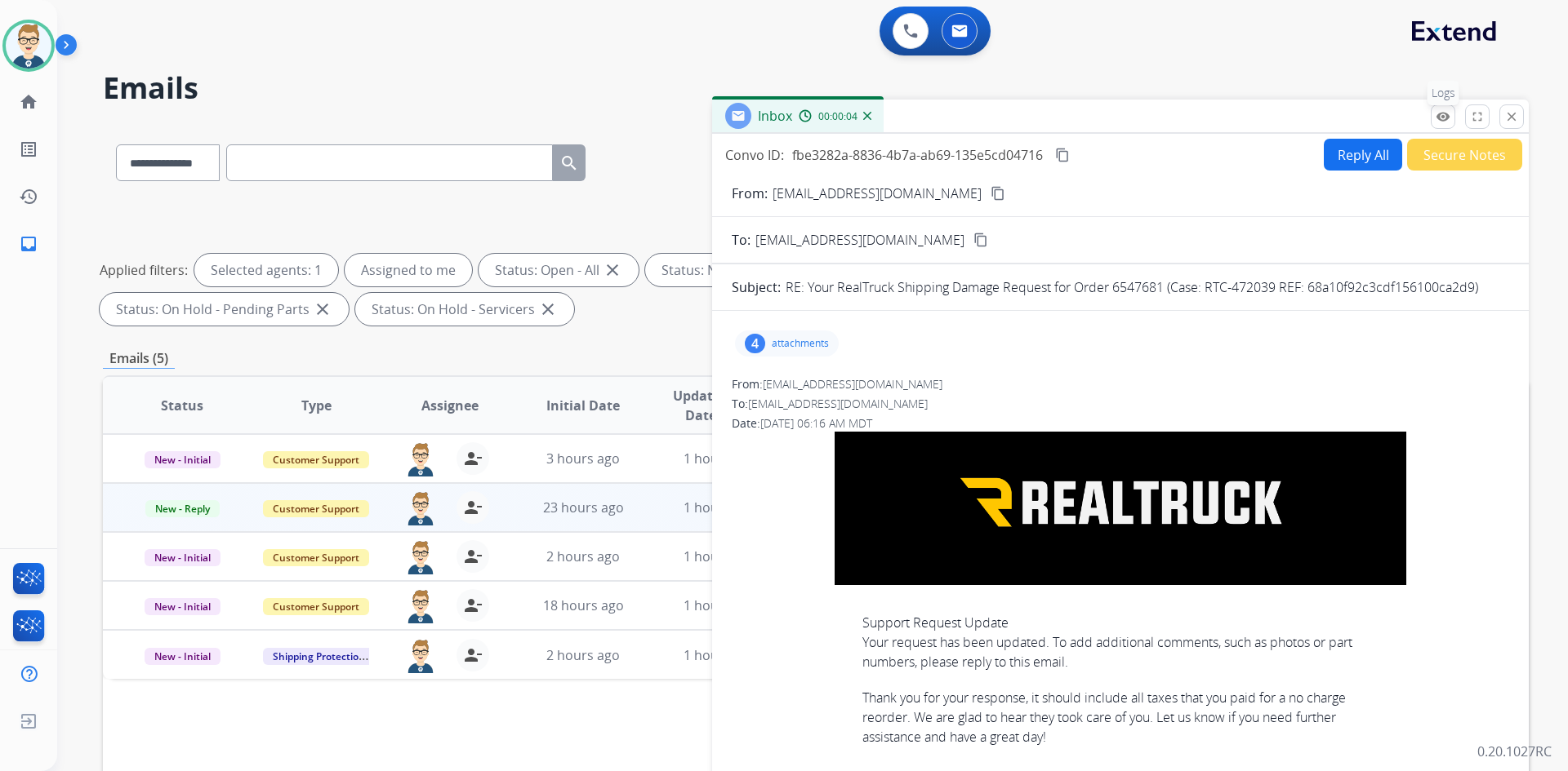
click at [1446, 116] on mat-icon "remove_red_eye" at bounding box center [1443, 117] width 15 height 15
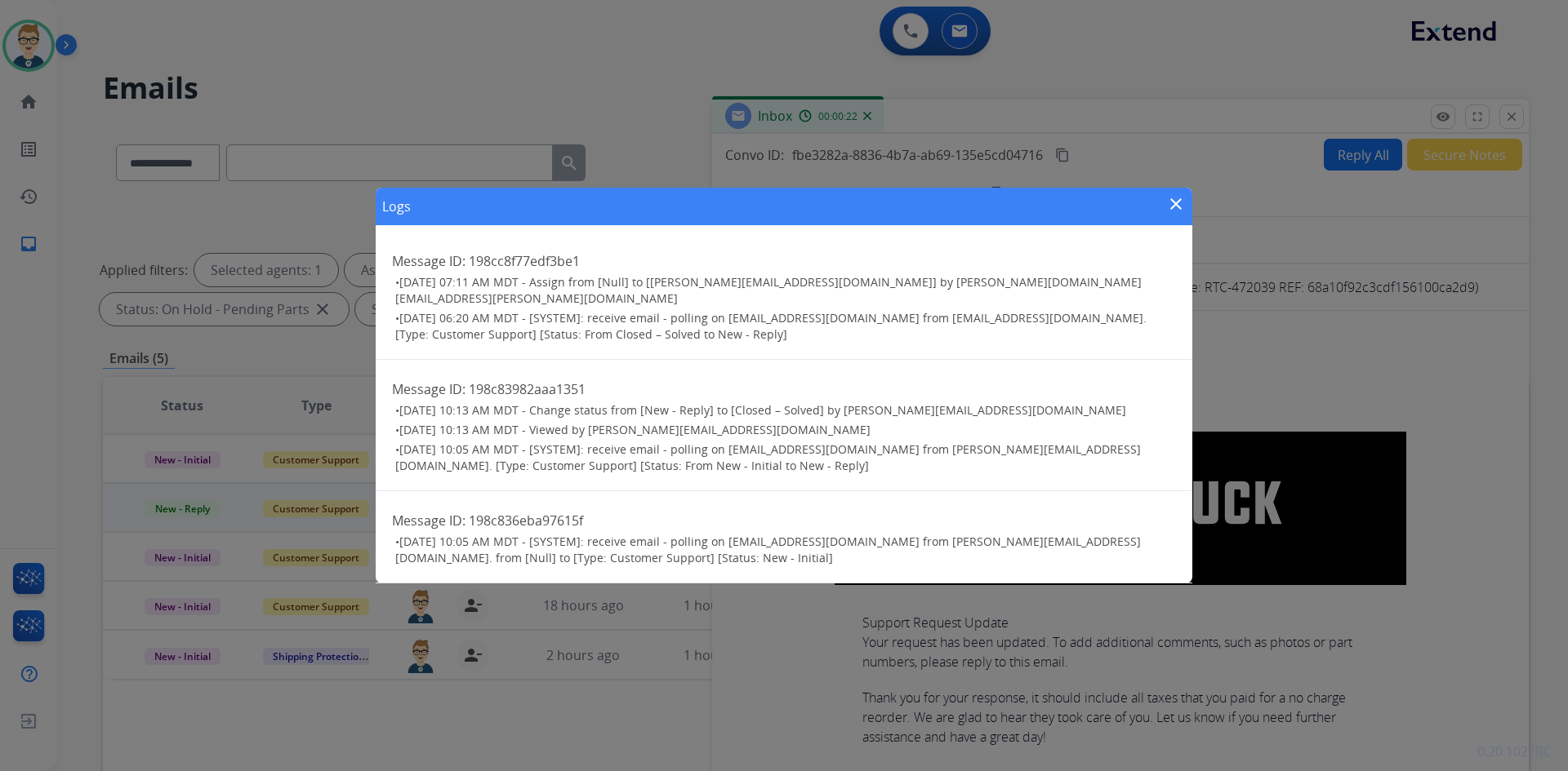
click at [1182, 213] on mat-icon "close" at bounding box center [1175, 204] width 20 height 20
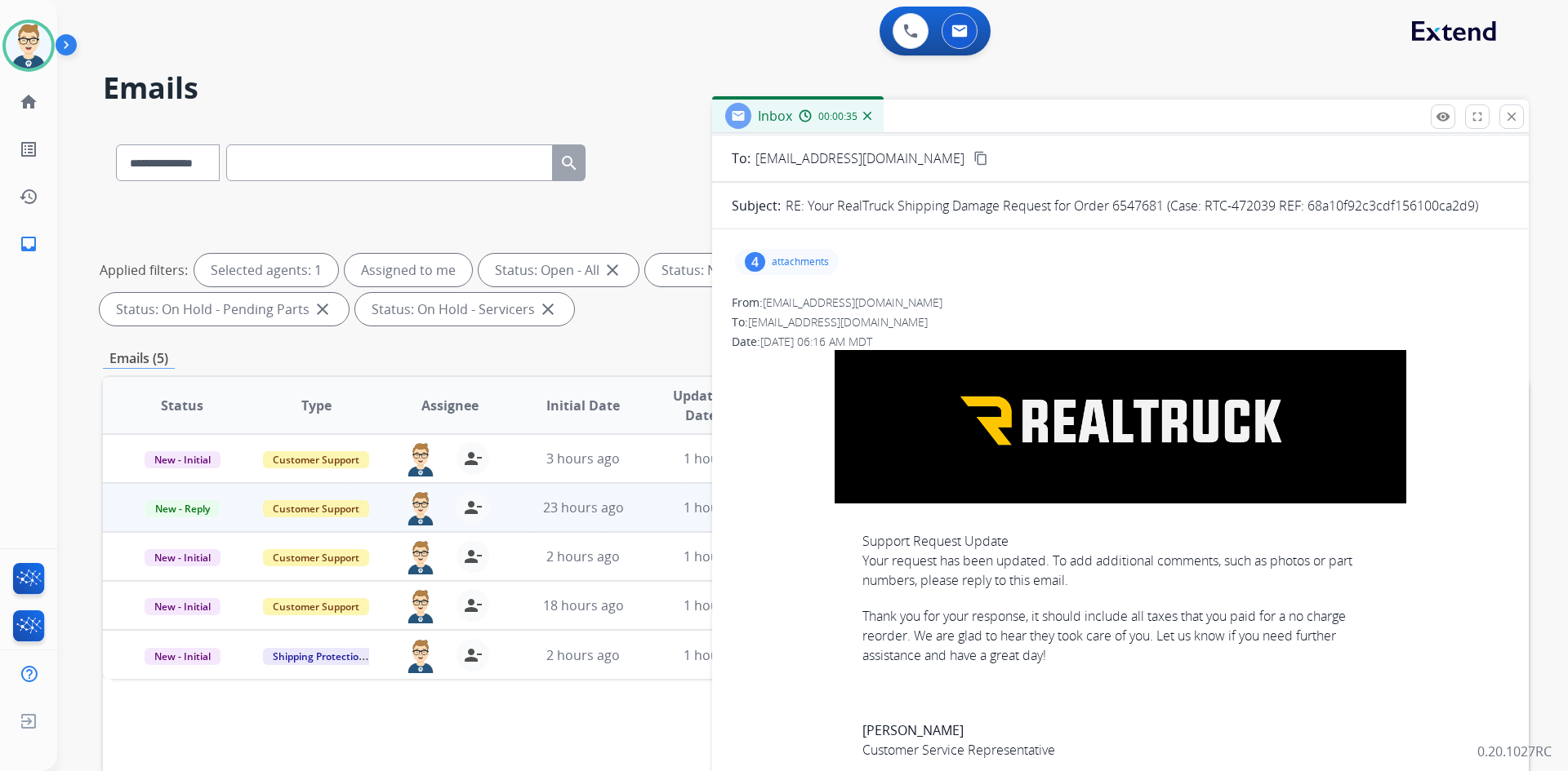
scroll to position [0, 0]
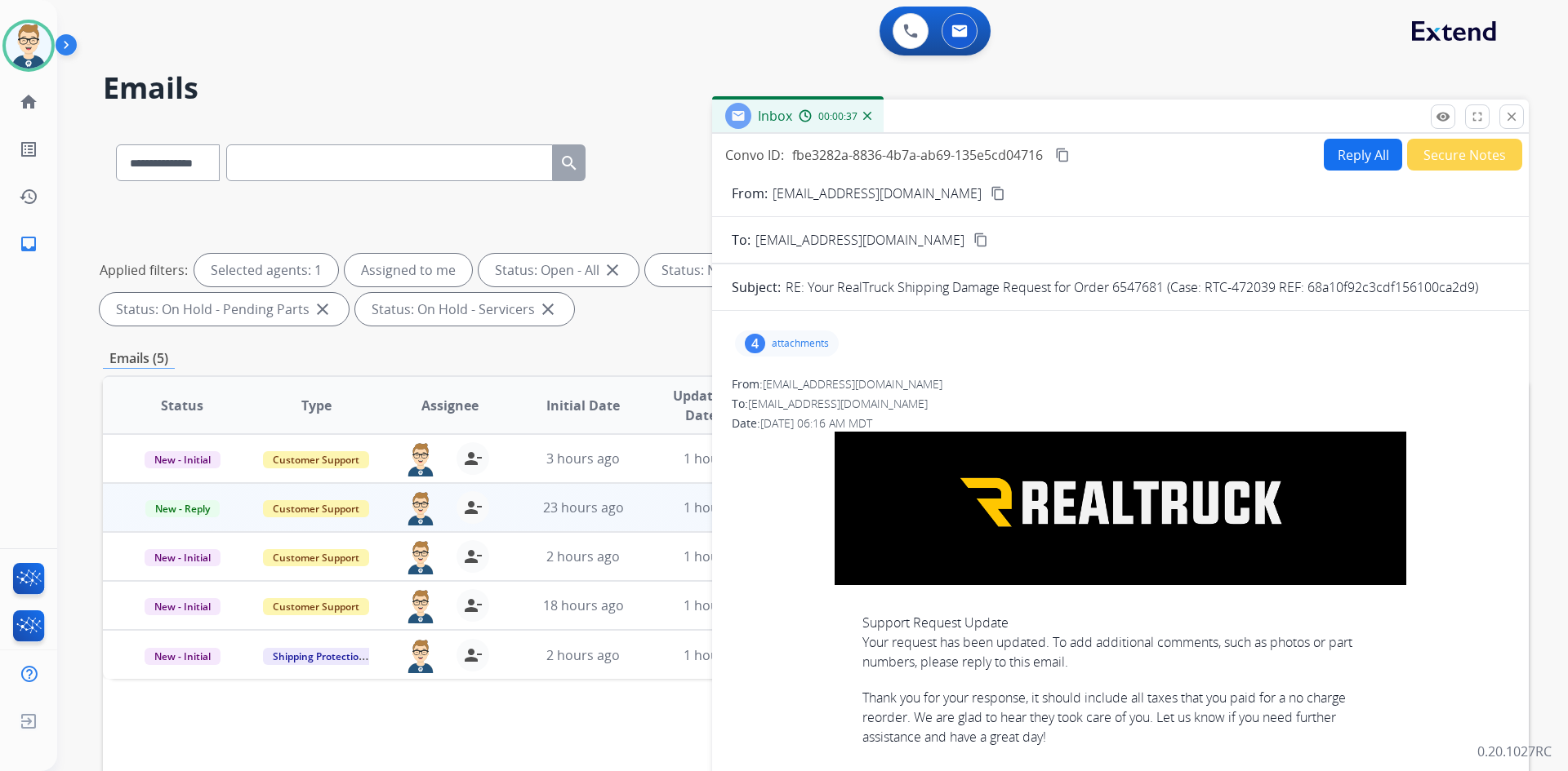
click at [1436, 155] on button "Secure Notes" at bounding box center [1465, 154] width 115 height 32
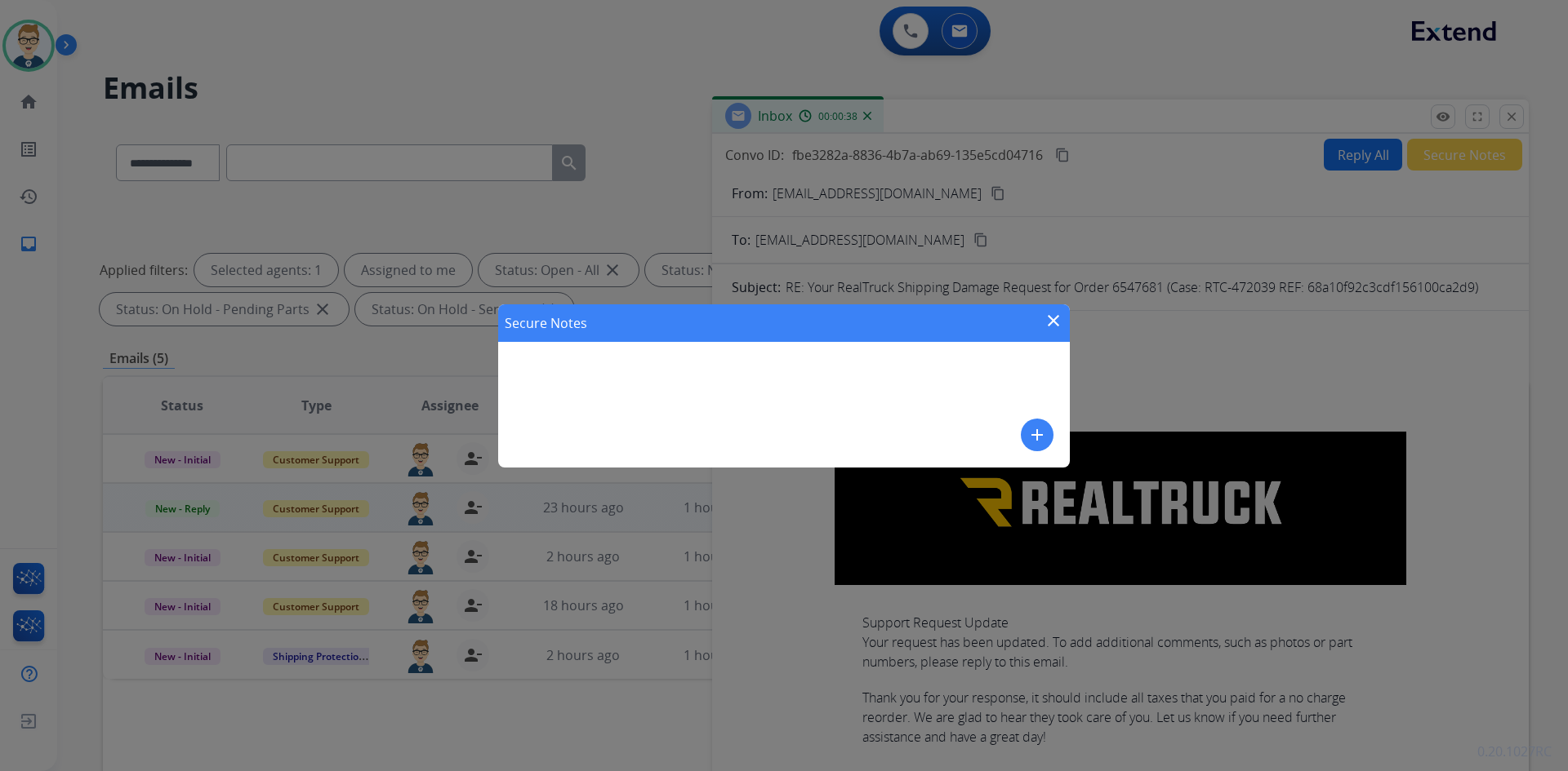
click at [1055, 312] on mat-icon "close" at bounding box center [1053, 320] width 20 height 20
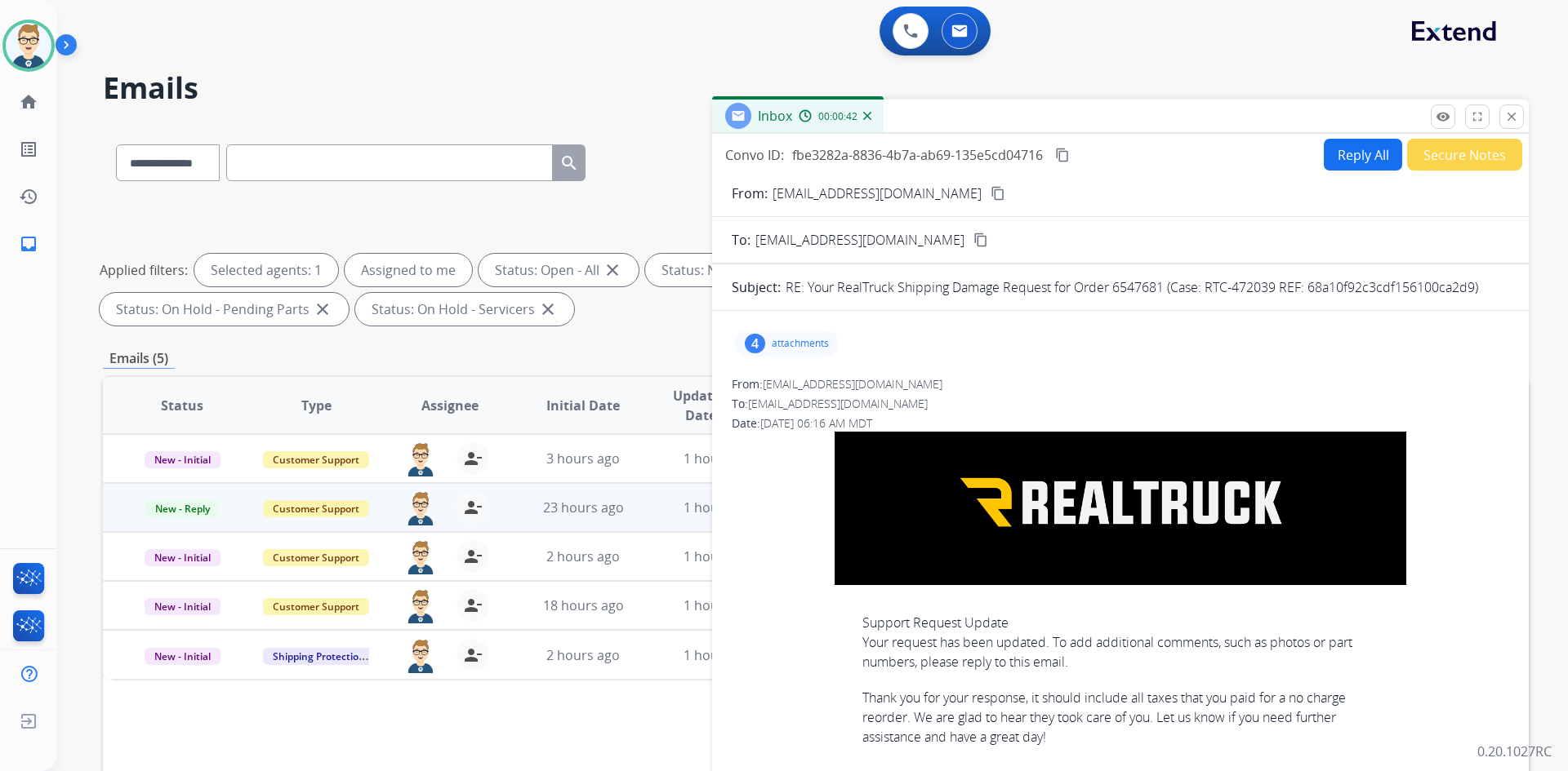
scroll to position [82, 0]
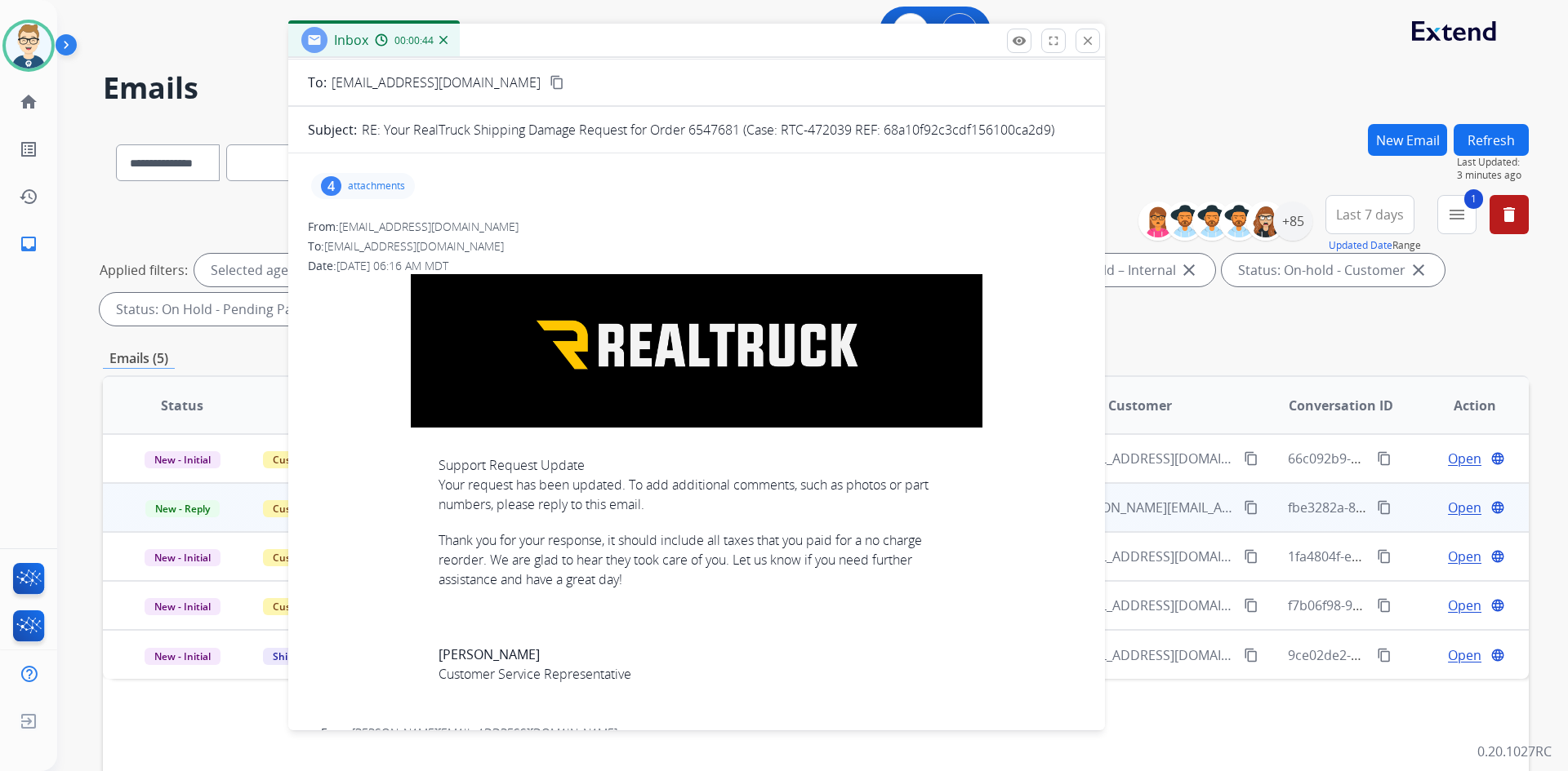
drag, startPoint x: 999, startPoint y: 120, endPoint x: 576, endPoint y: 44, distance: 429.8
click at [576, 44] on div "Inbox 00:00:44" at bounding box center [697, 40] width 817 height 34
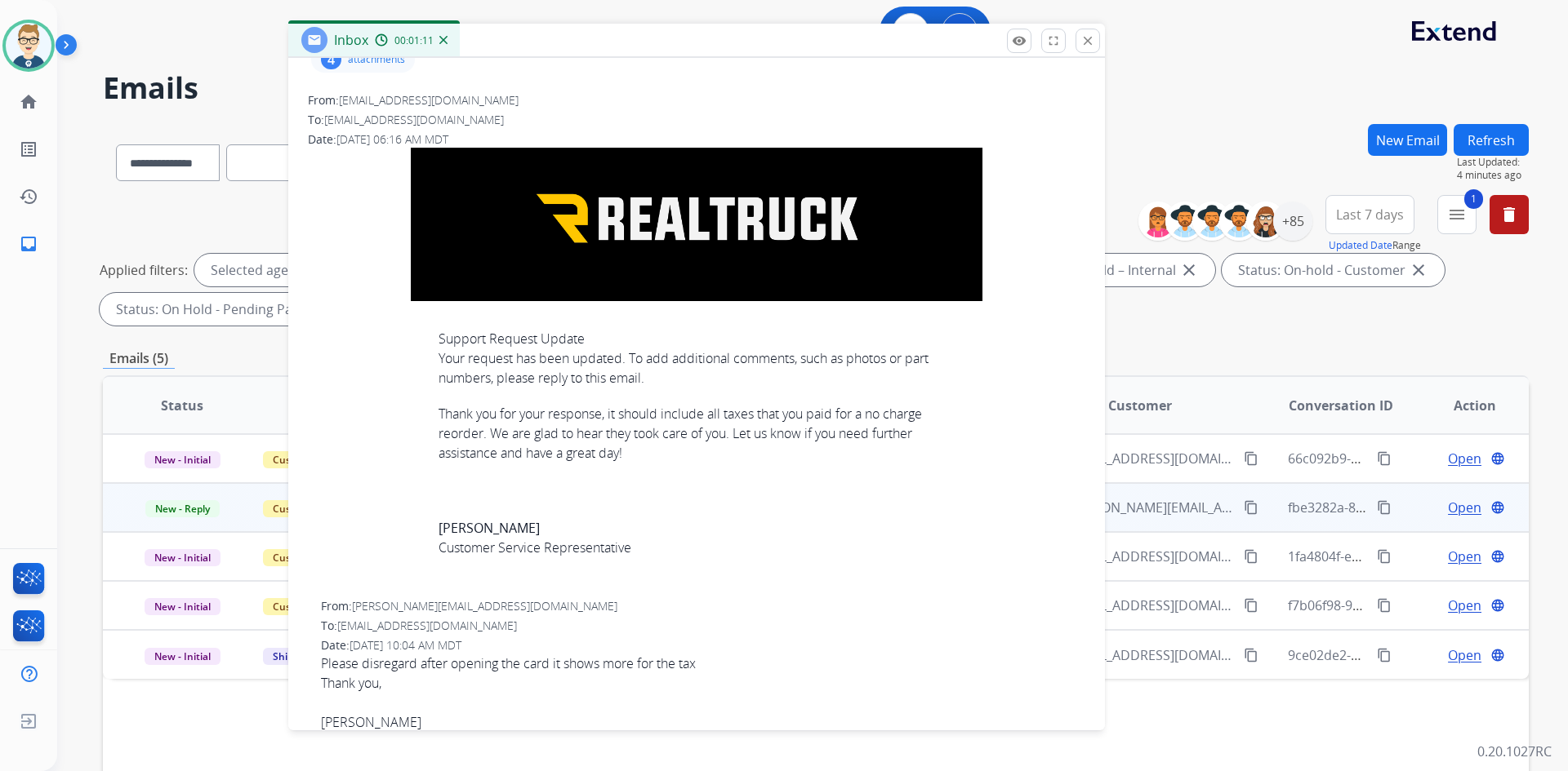
scroll to position [245, 0]
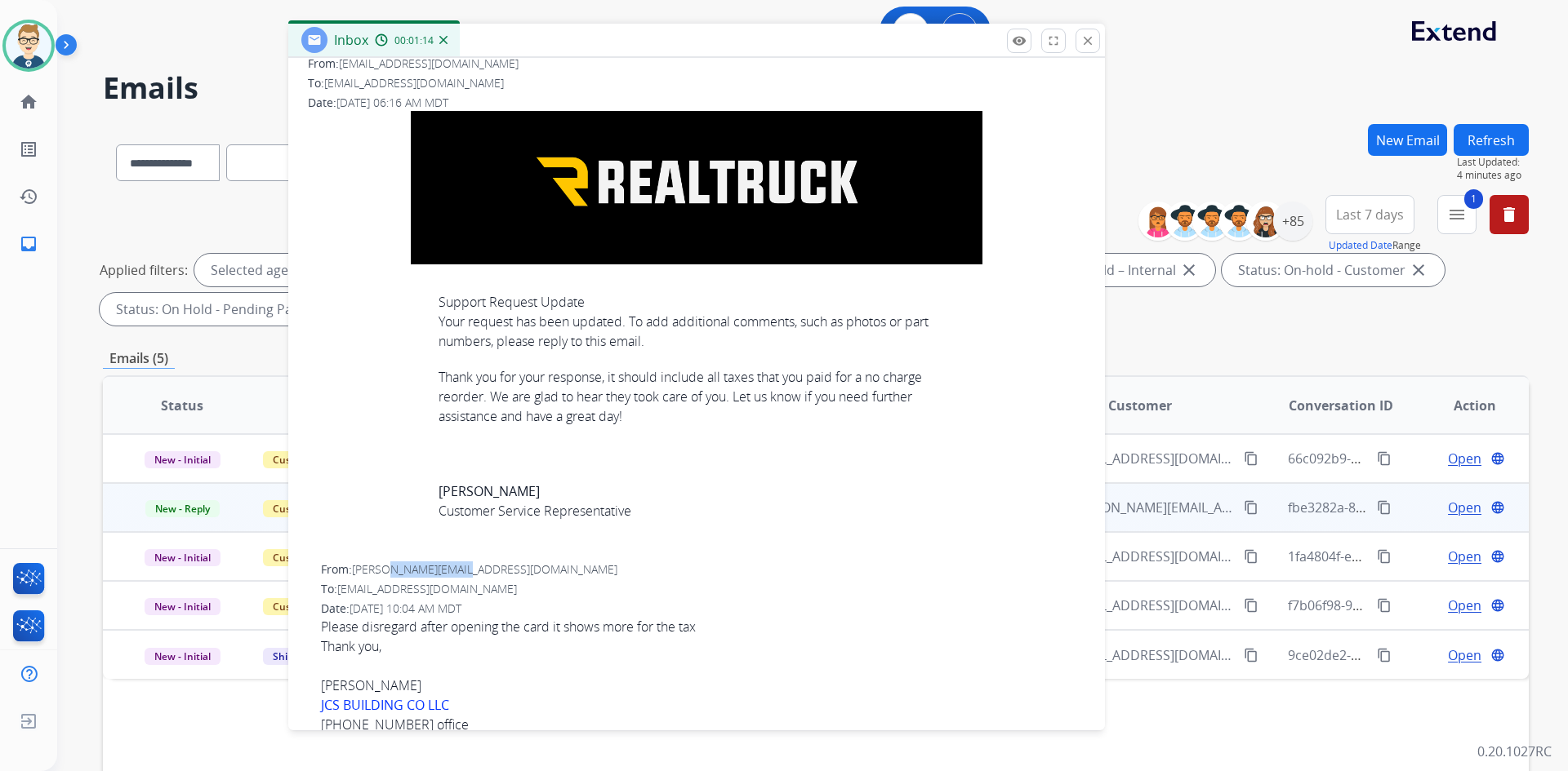
drag, startPoint x: 390, startPoint y: 562, endPoint x: 452, endPoint y: 561, distance: 62.0
click at [452, 562] on span "[PERSON_NAME][EMAIL_ADDRESS][DOMAIN_NAME]" at bounding box center [484, 569] width 265 height 16
click at [491, 562] on div "From: [PERSON_NAME][EMAIL_ADDRESS][DOMAIN_NAME]" at bounding box center [703, 570] width 764 height 17
drag, startPoint x: 471, startPoint y: 564, endPoint x: 355, endPoint y: 564, distance: 116.0
click at [355, 564] on div "From: [PERSON_NAME][EMAIL_ADDRESS][DOMAIN_NAME]" at bounding box center [703, 570] width 764 height 17
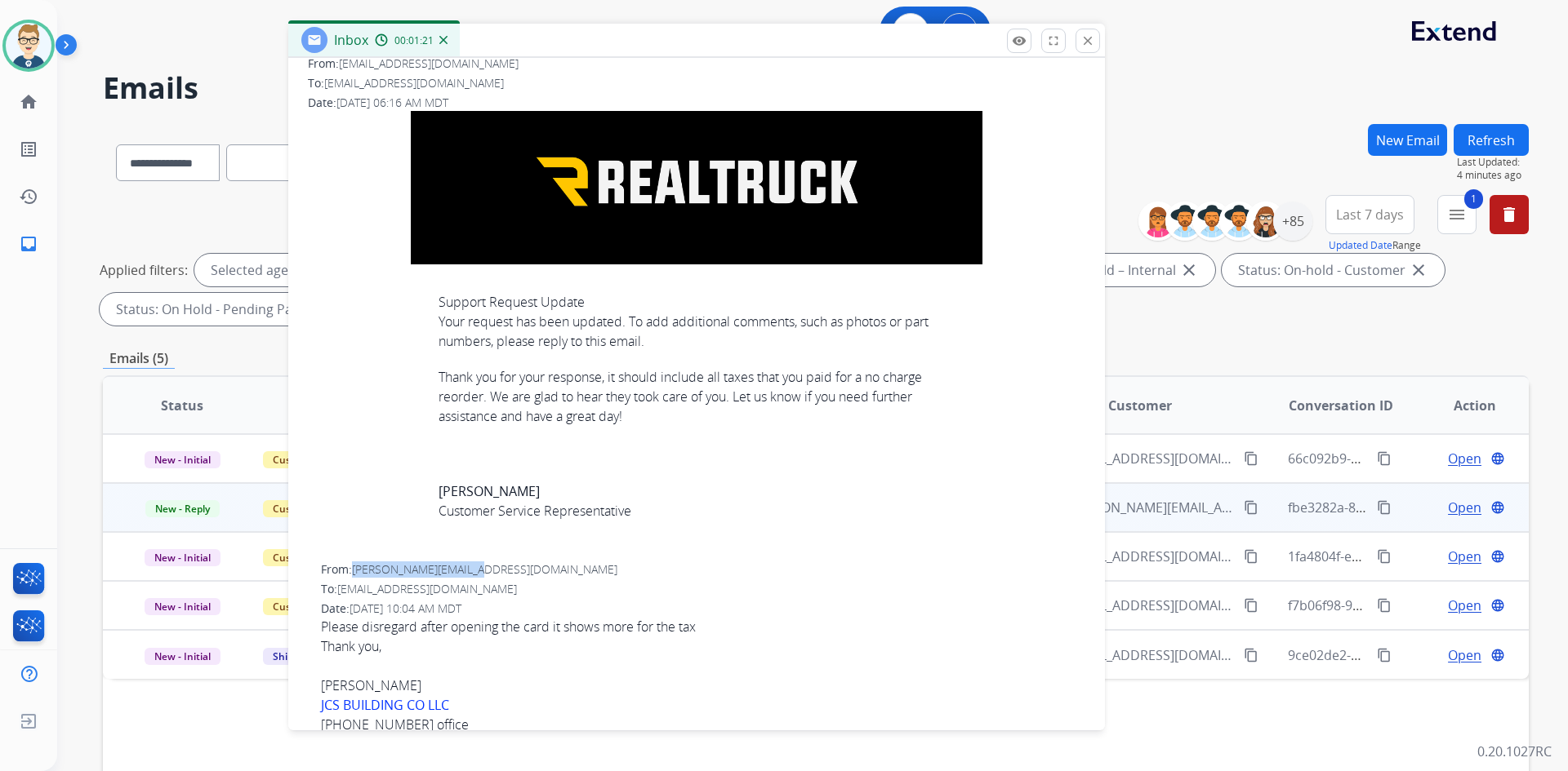
copy span "[PERSON_NAME][EMAIL_ADDRESS][DOMAIN_NAME]"
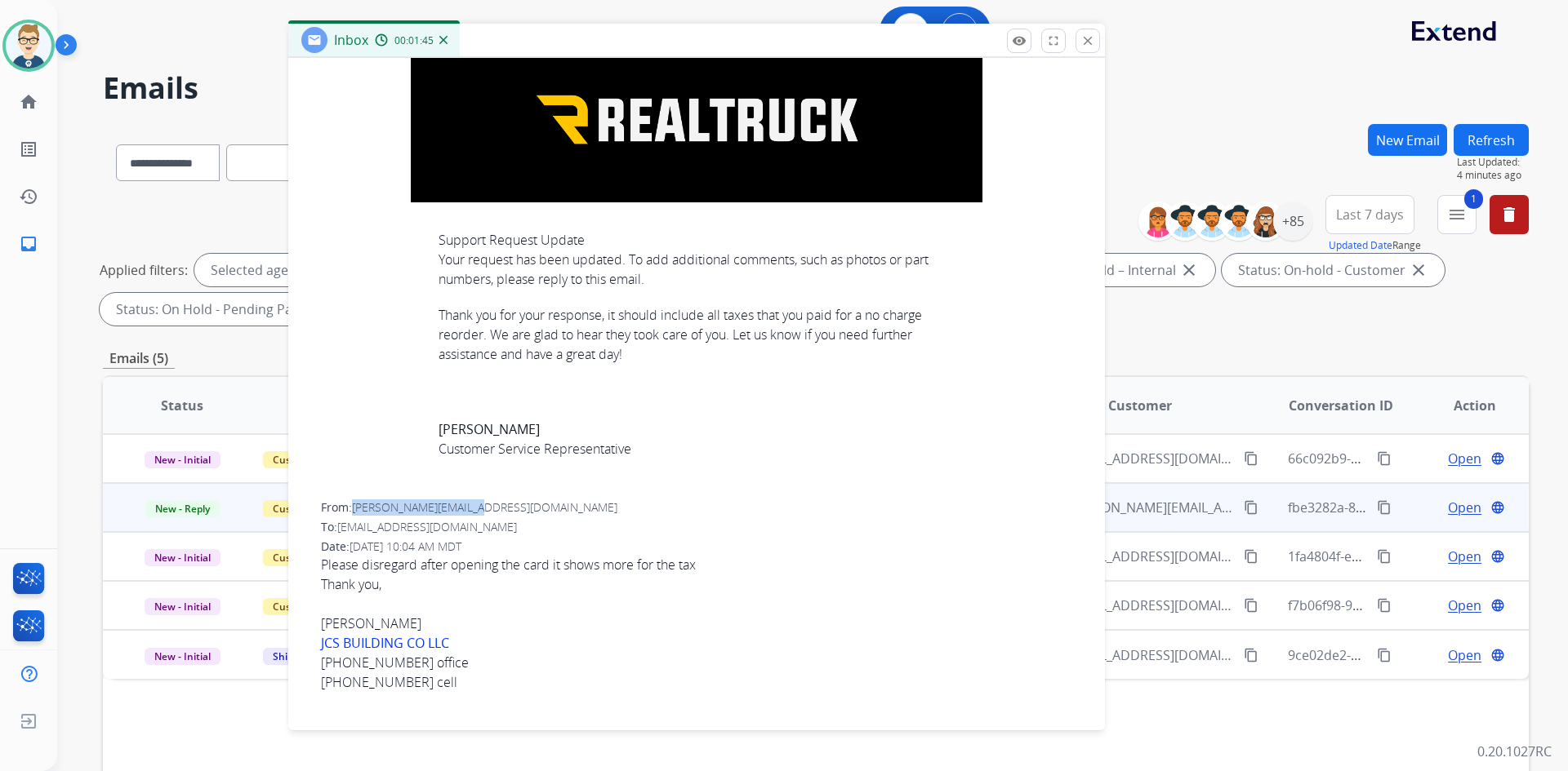
scroll to position [490, 0]
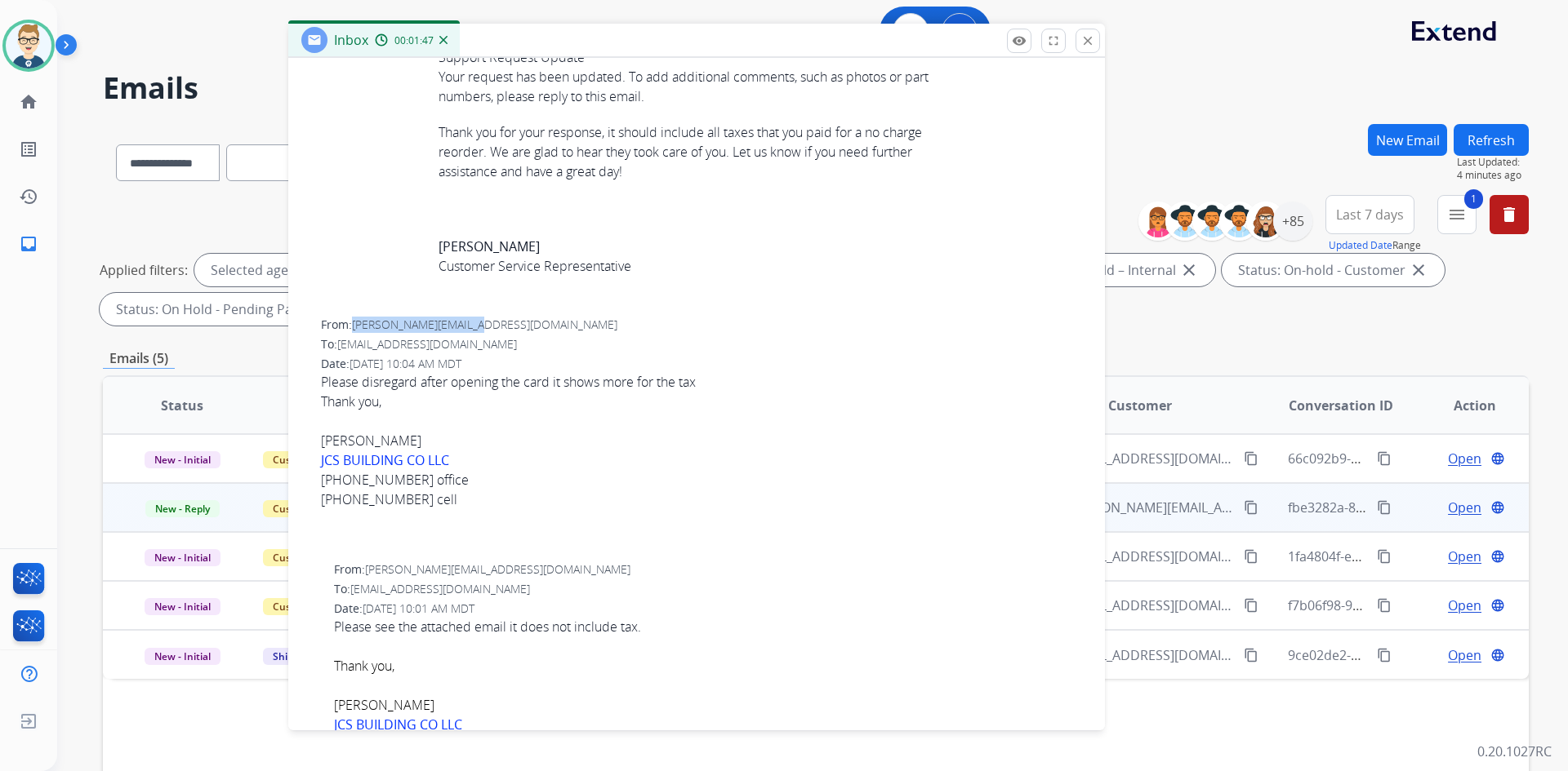
drag, startPoint x: 455, startPoint y: 377, endPoint x: 636, endPoint y: 386, distance: 181.2
click at [630, 386] on div "Please disregard after opening the card it shows more for the tax Thank you, [P…" at bounding box center [703, 460] width 764 height 177
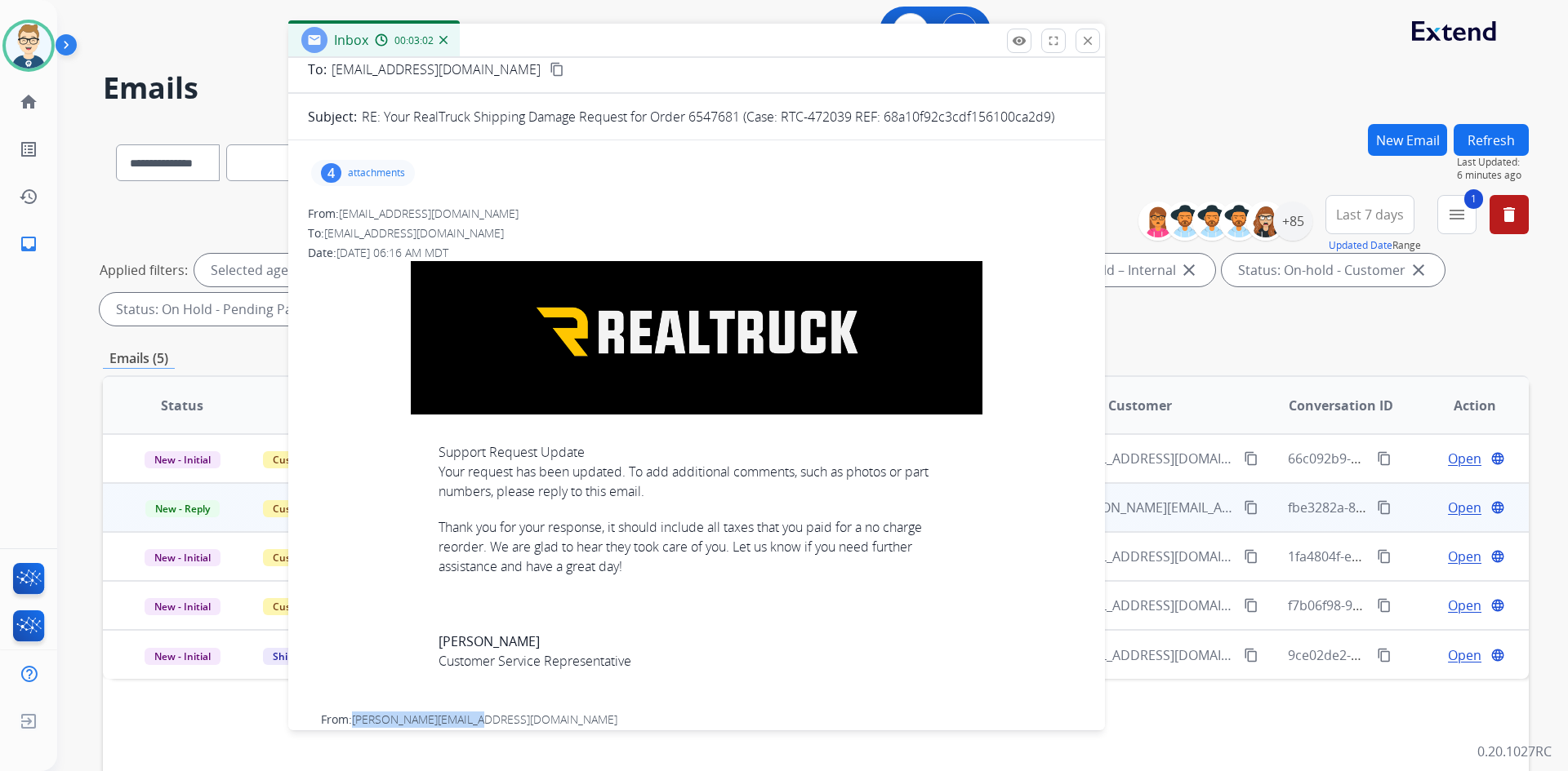
scroll to position [0, 0]
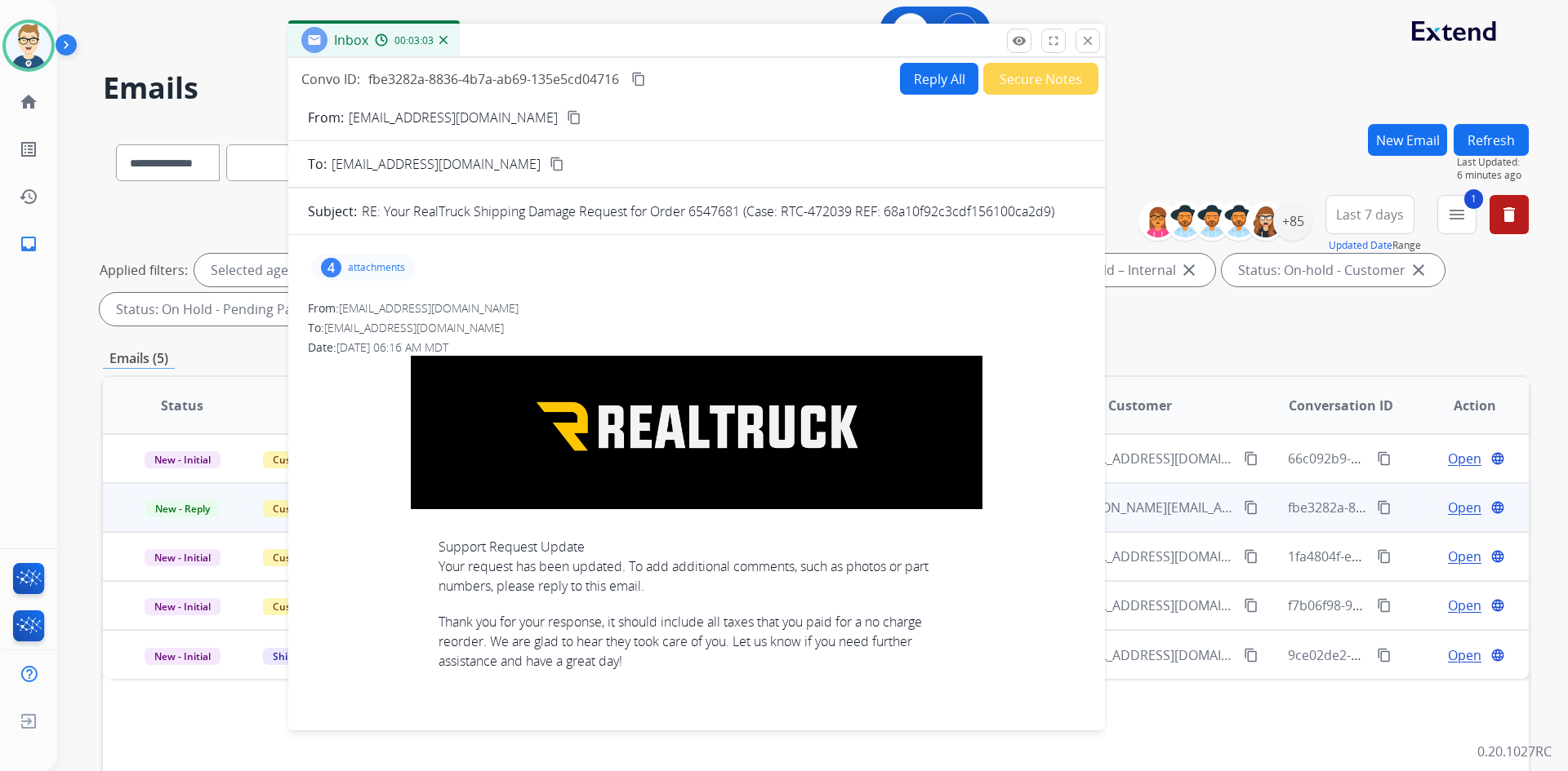
click at [999, 81] on button "Secure Notes" at bounding box center [1041, 79] width 115 height 32
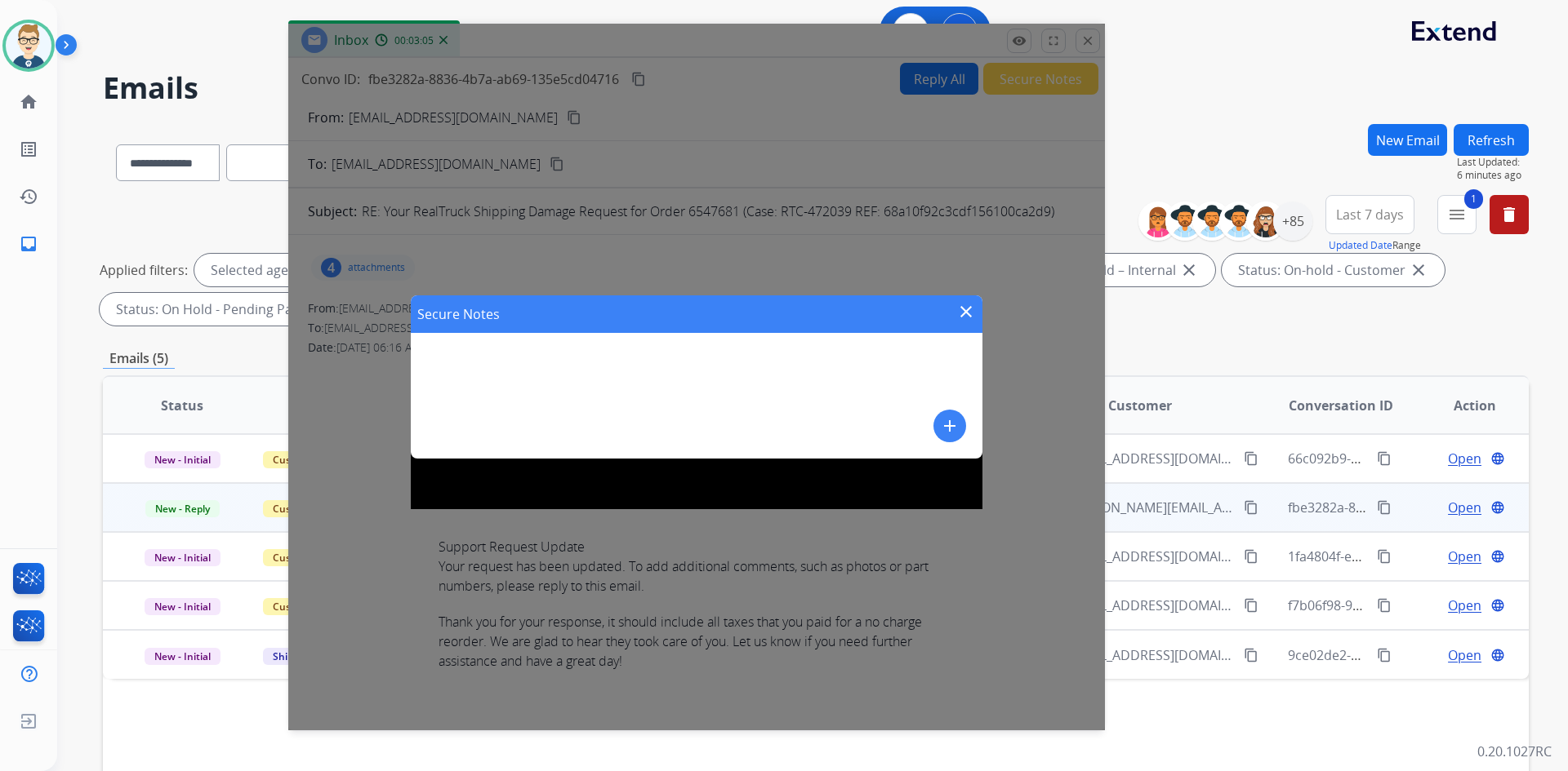
click at [939, 426] on button "add" at bounding box center [949, 426] width 33 height 33
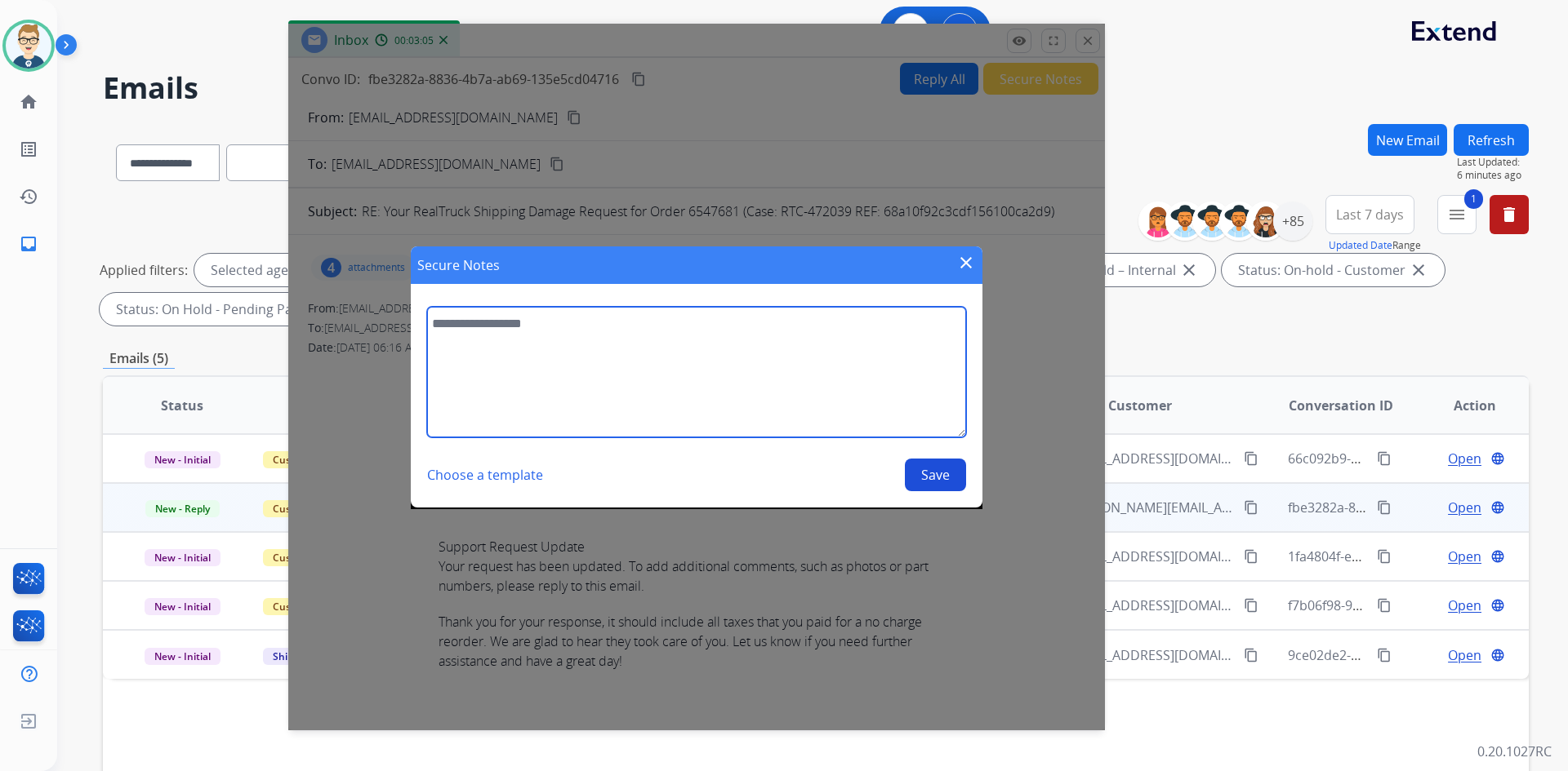
click at [706, 386] on textarea at bounding box center [696, 372] width 539 height 130
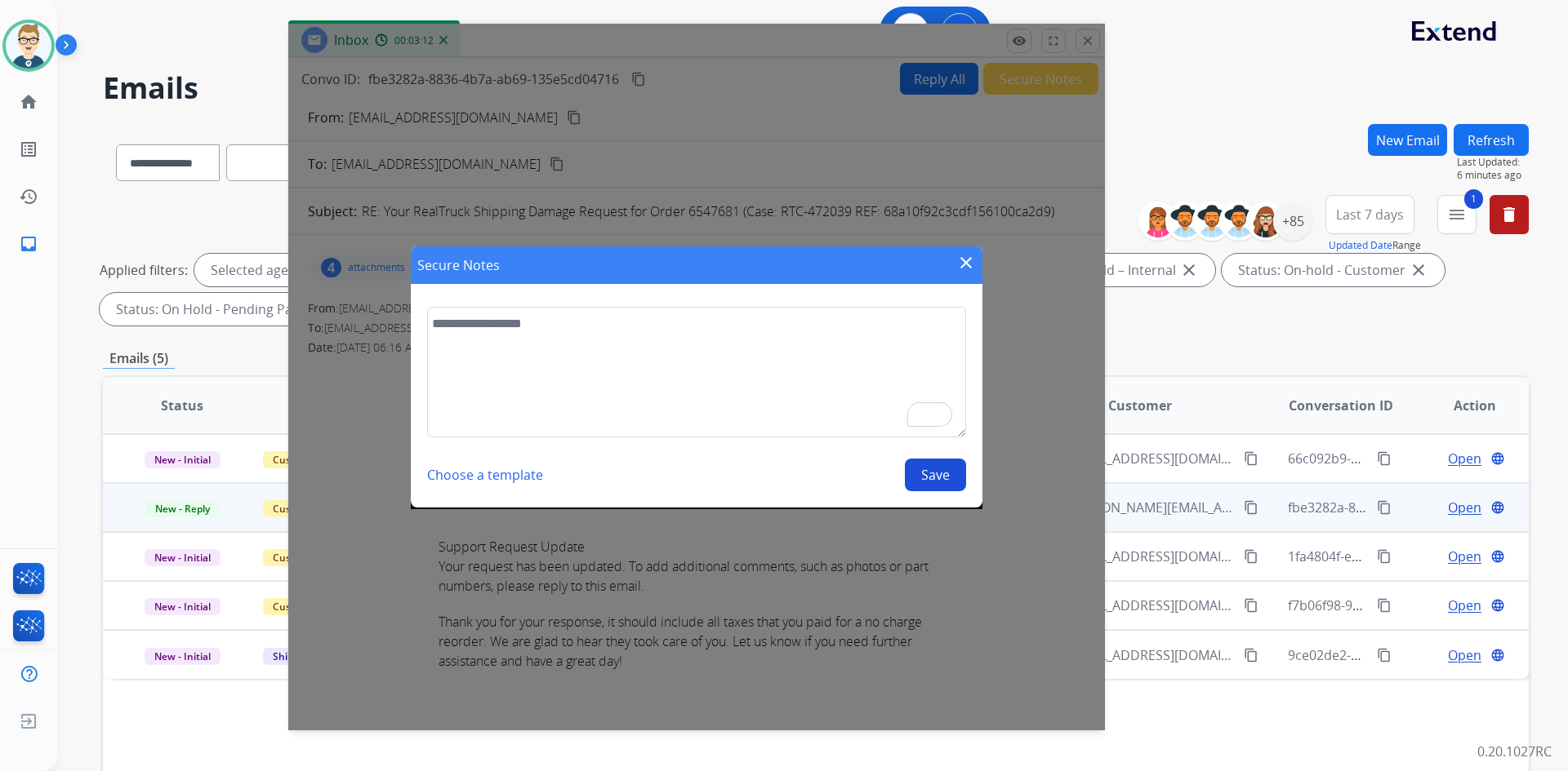
select select "**********"
type textarea "**********"
click at [939, 477] on button "Save" at bounding box center [935, 474] width 61 height 33
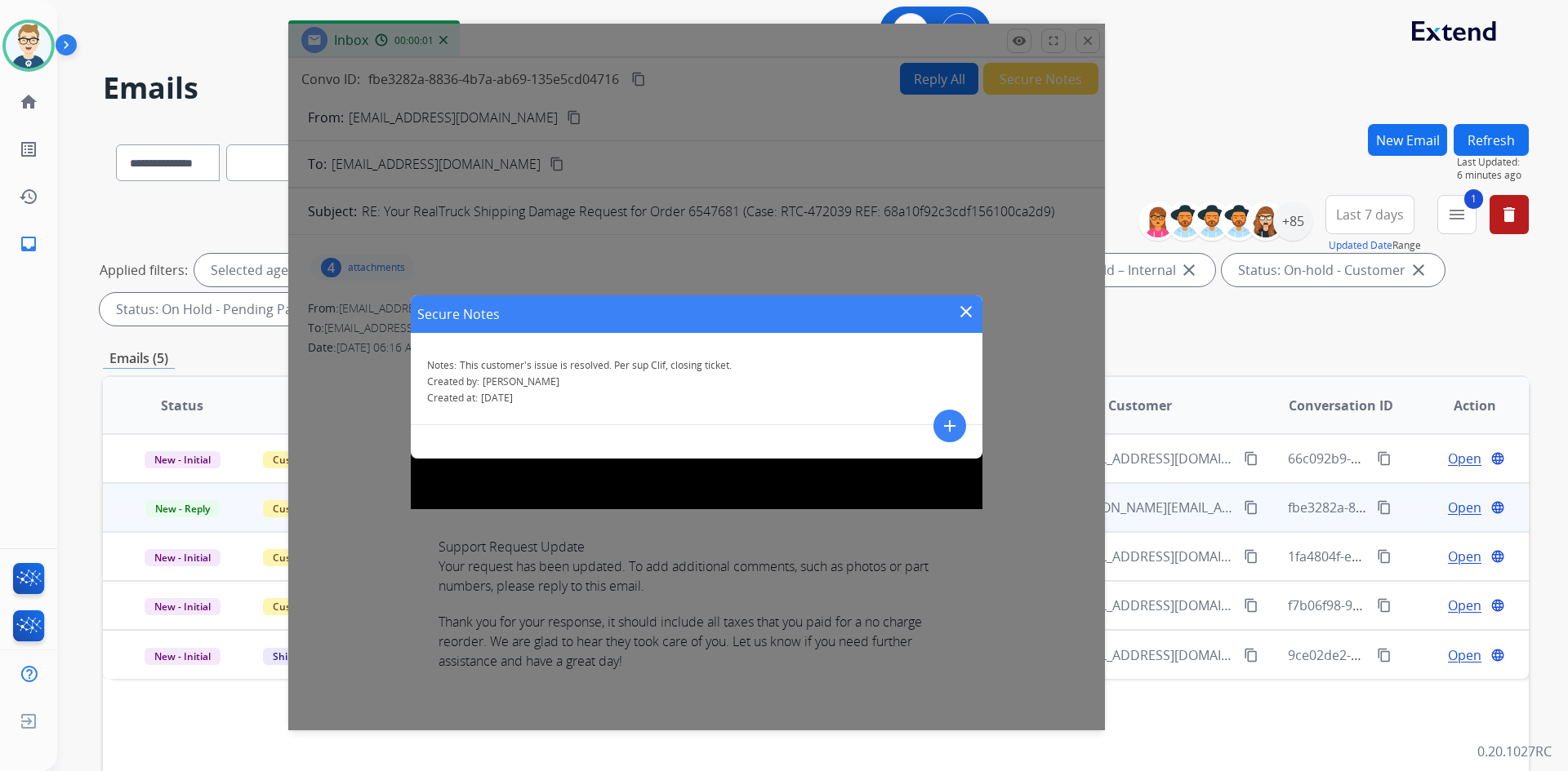
click at [968, 310] on mat-icon "close" at bounding box center [966, 312] width 20 height 20
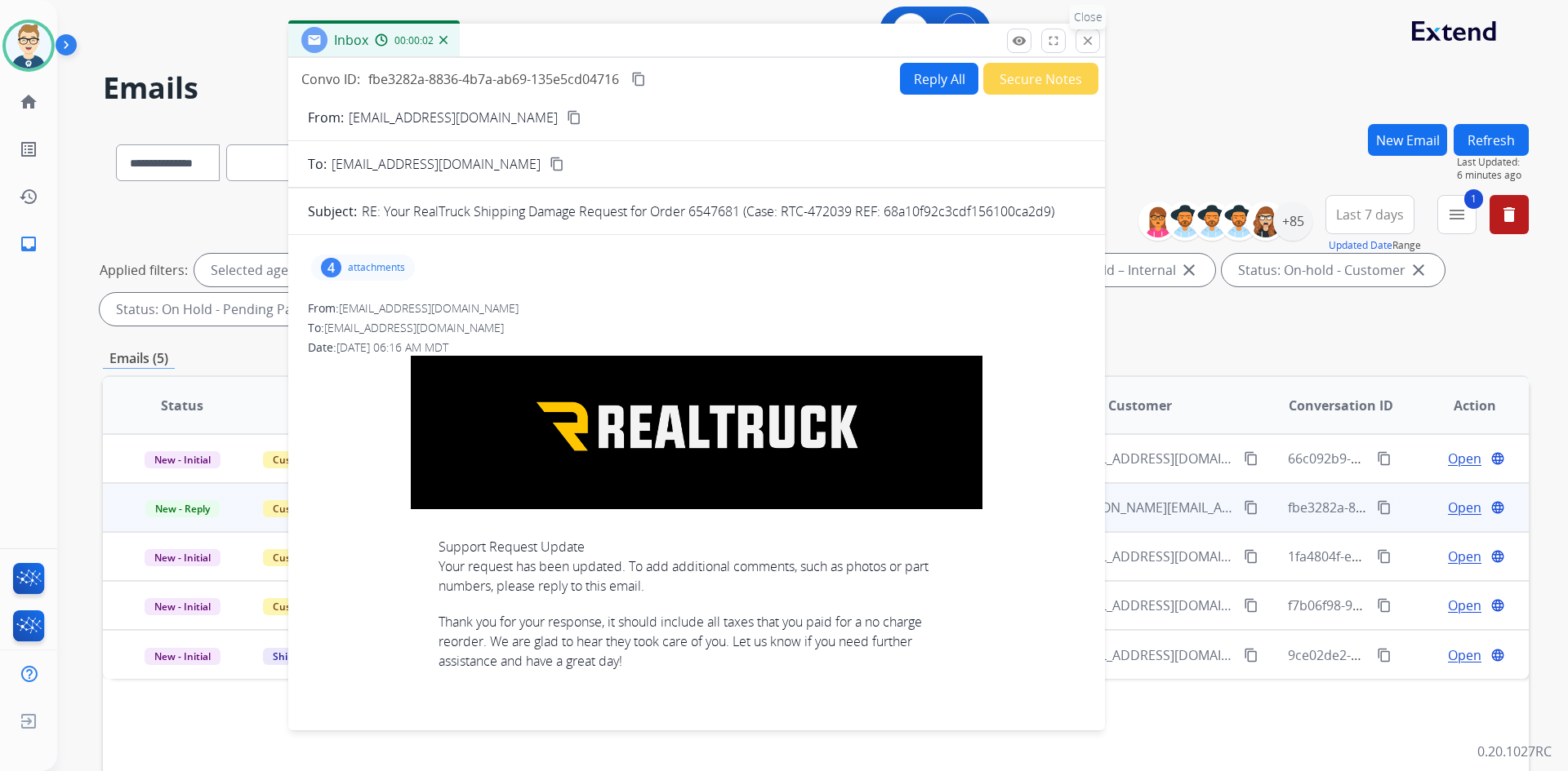
click at [1085, 39] on mat-icon "close" at bounding box center [1088, 41] width 15 height 15
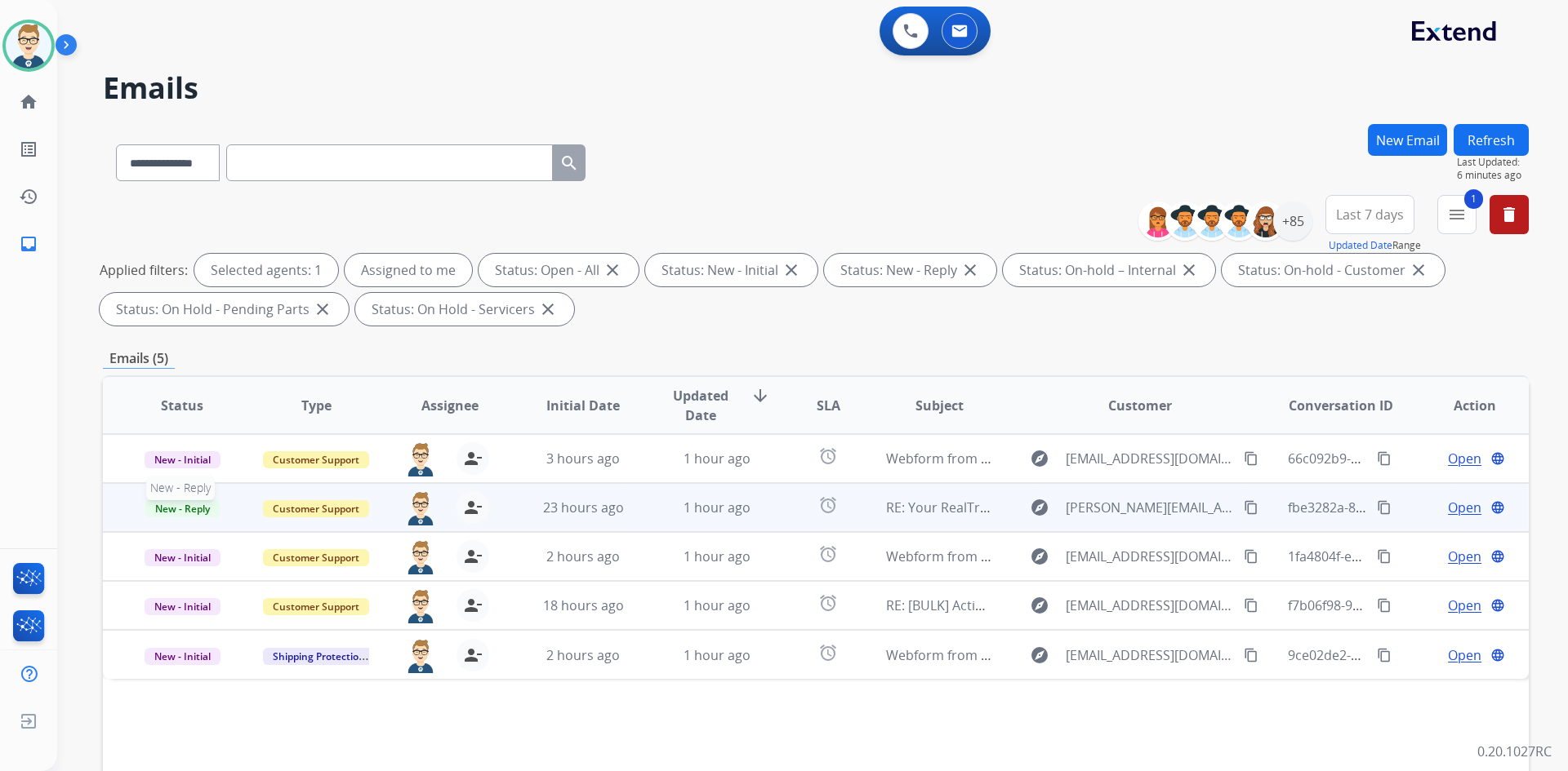
click at [201, 506] on span "New - Reply" at bounding box center [182, 509] width 74 height 17
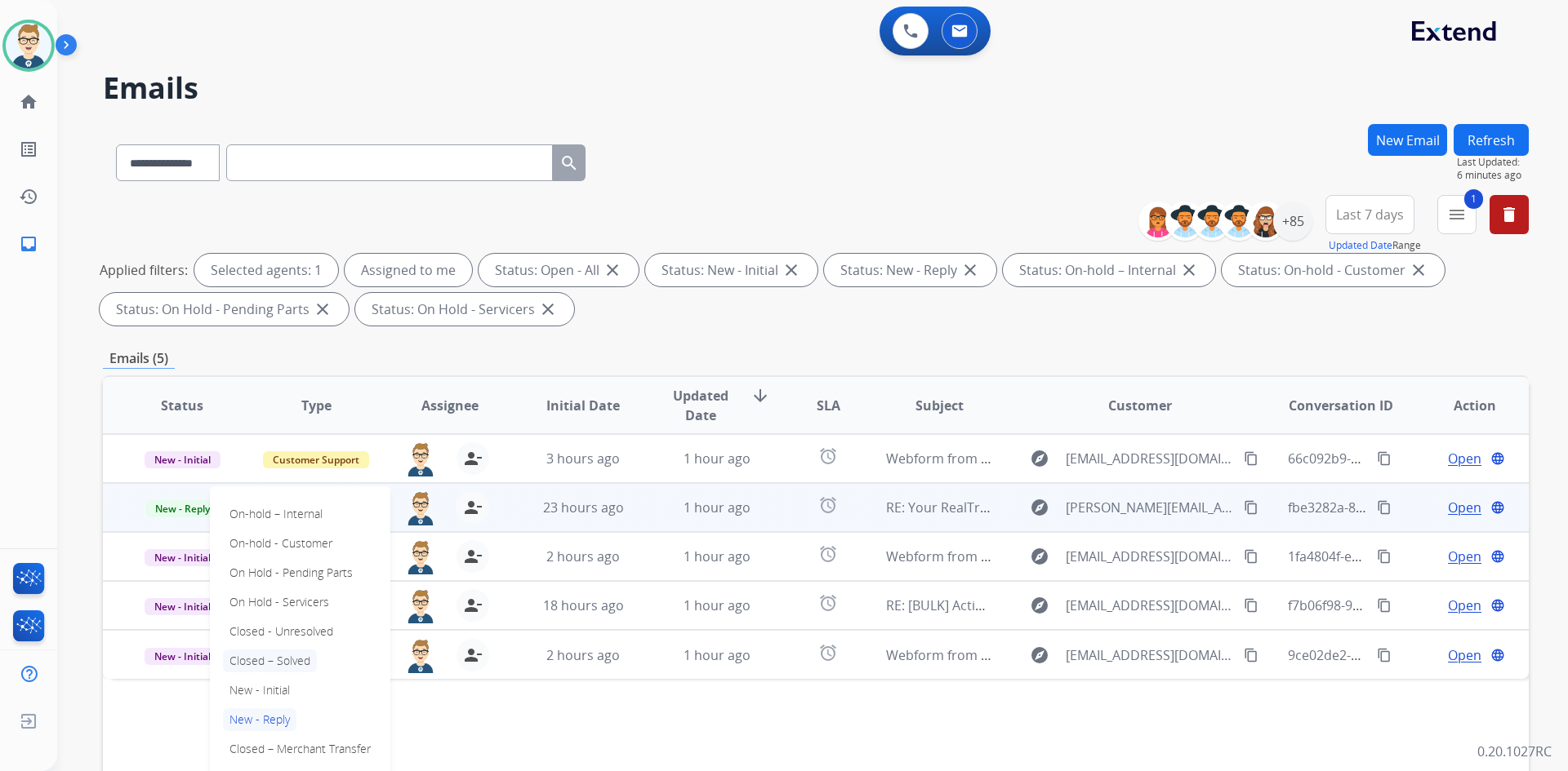
click at [271, 658] on p "Closed – Solved" at bounding box center [270, 661] width 94 height 23
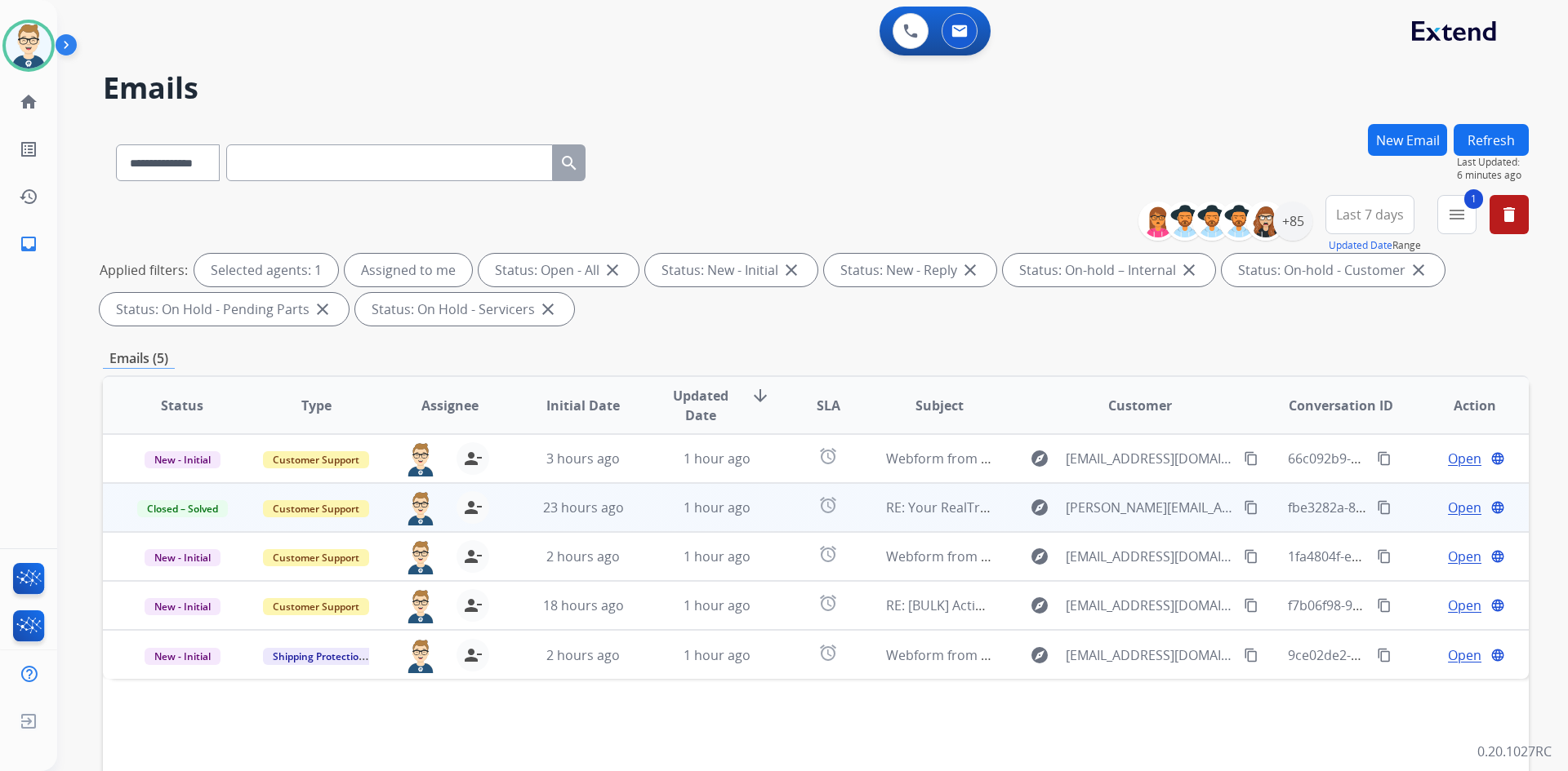
click at [1495, 138] on button "Refresh" at bounding box center [1491, 140] width 75 height 32
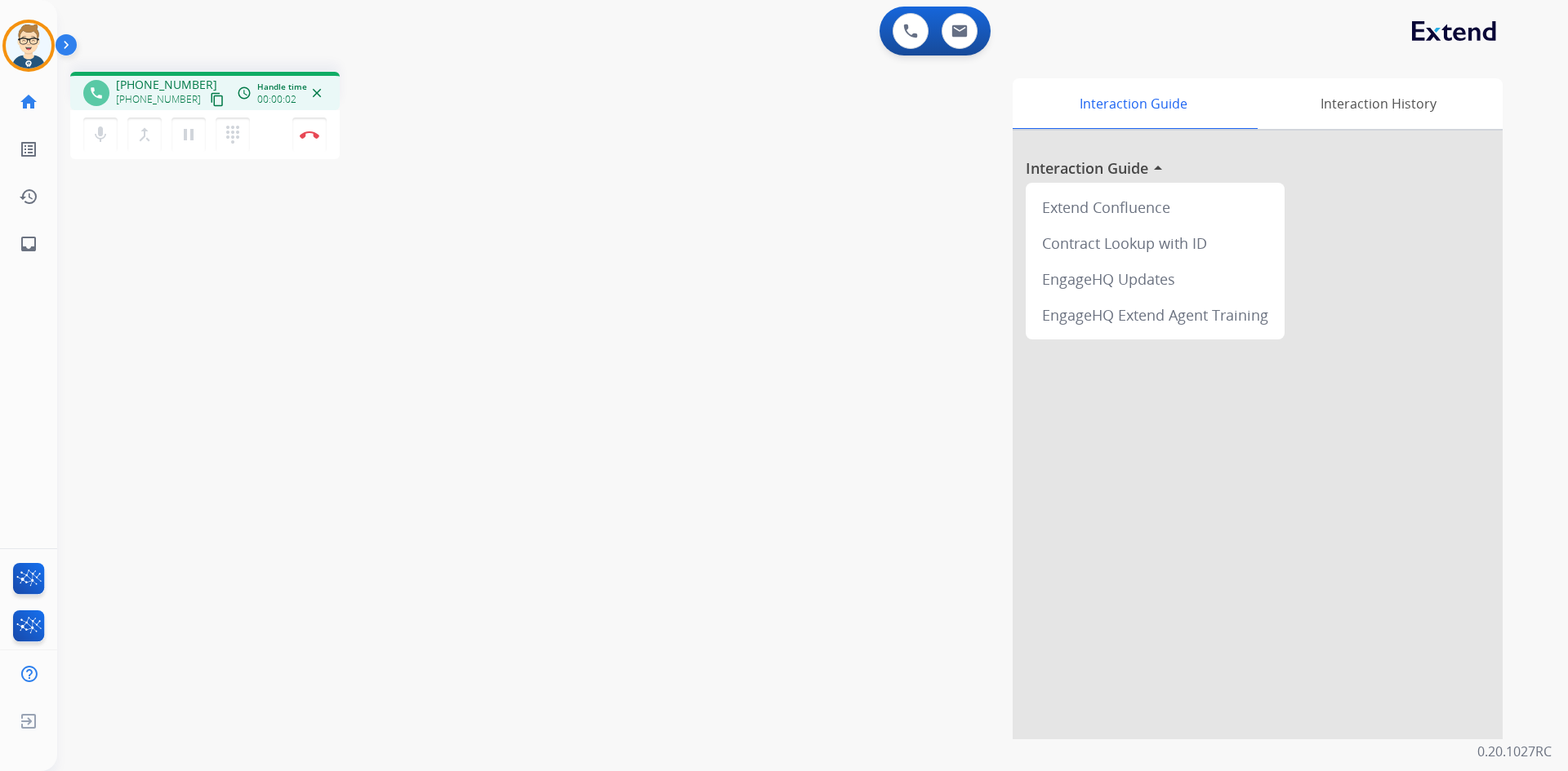
click at [210, 101] on mat-icon "content_copy" at bounding box center [218, 100] width 15 height 15
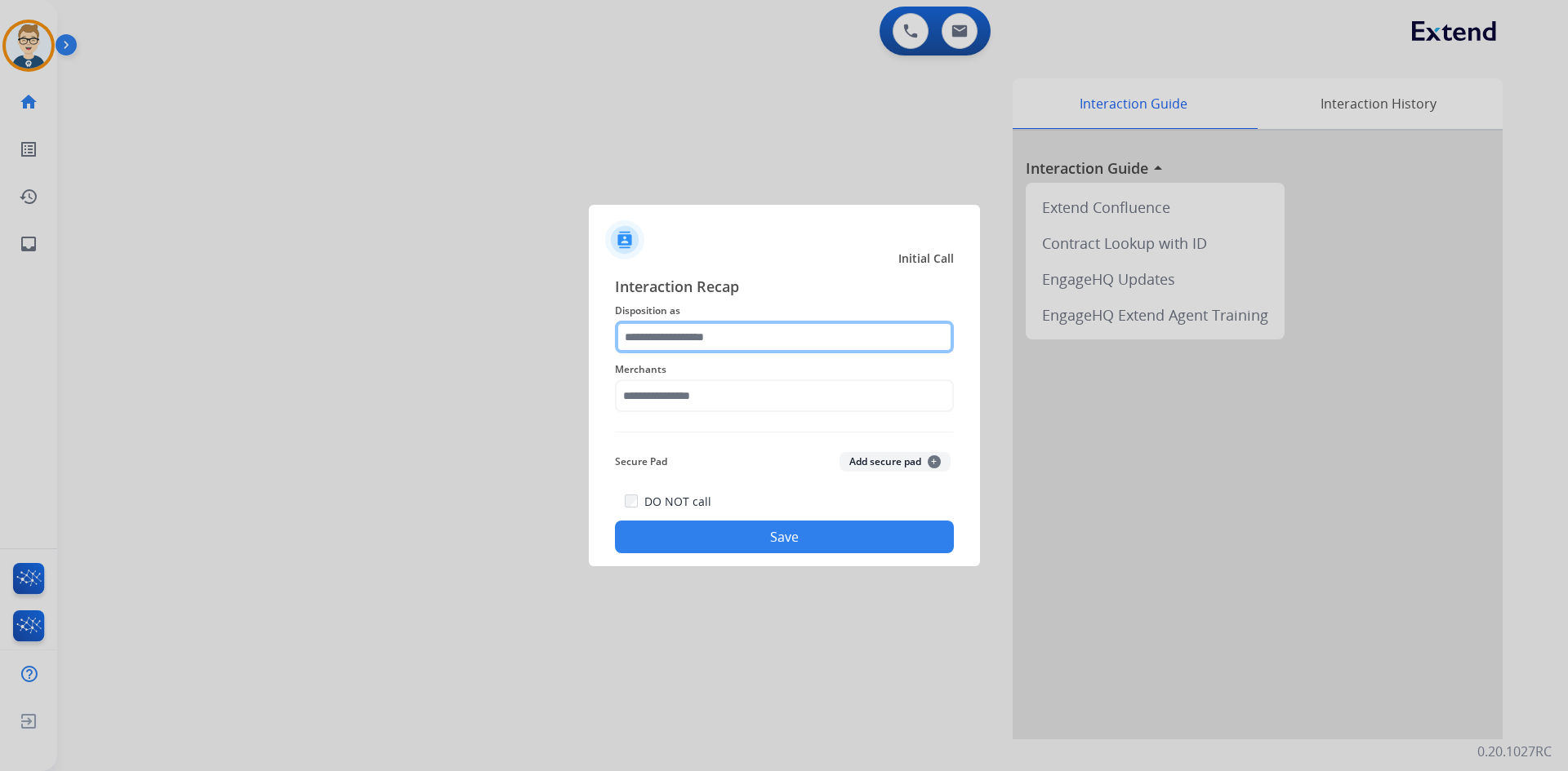
click at [701, 342] on input "text" at bounding box center [784, 337] width 339 height 33
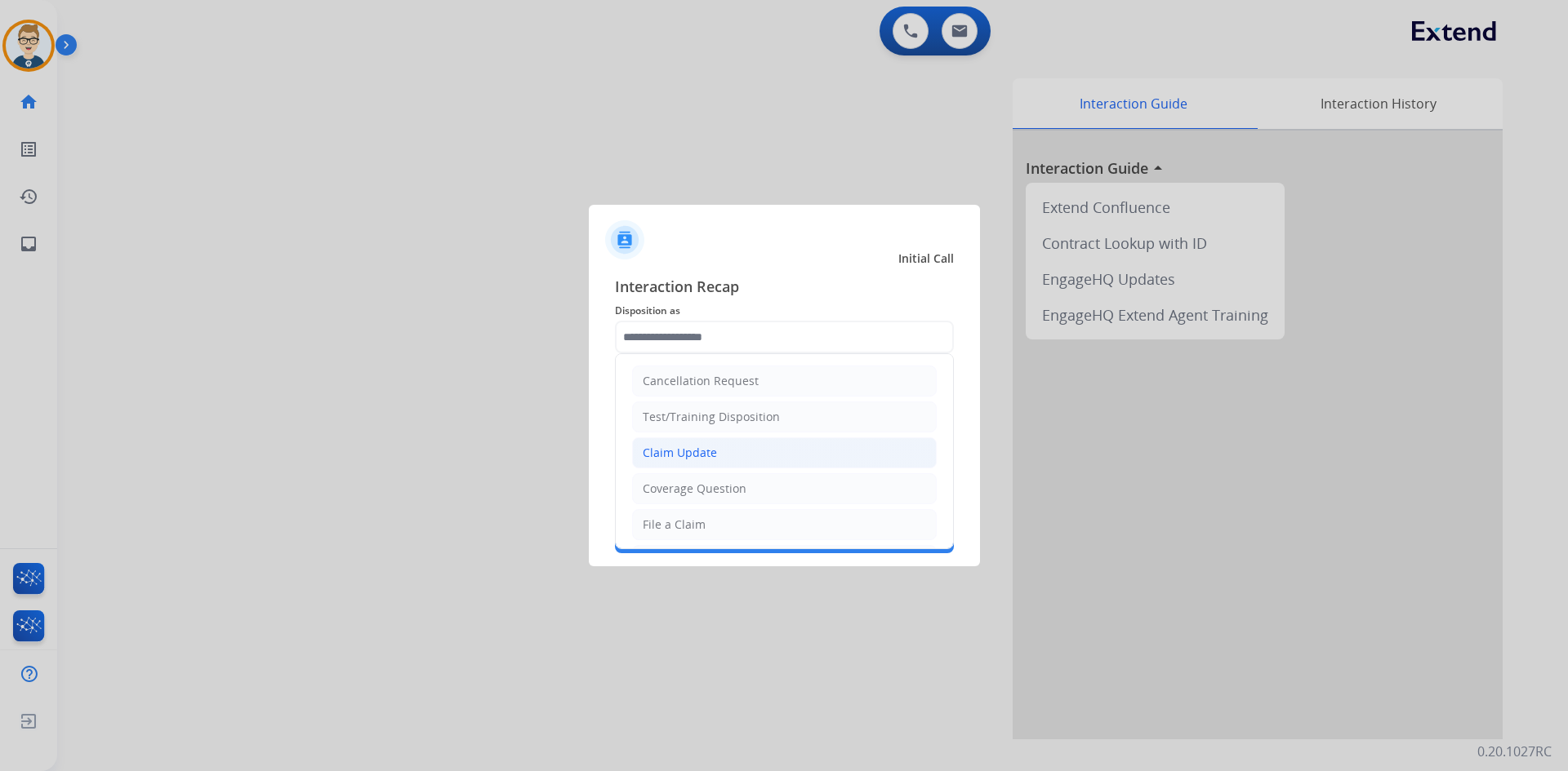
click at [702, 453] on div "Claim Update" at bounding box center [680, 453] width 74 height 17
type input "**********"
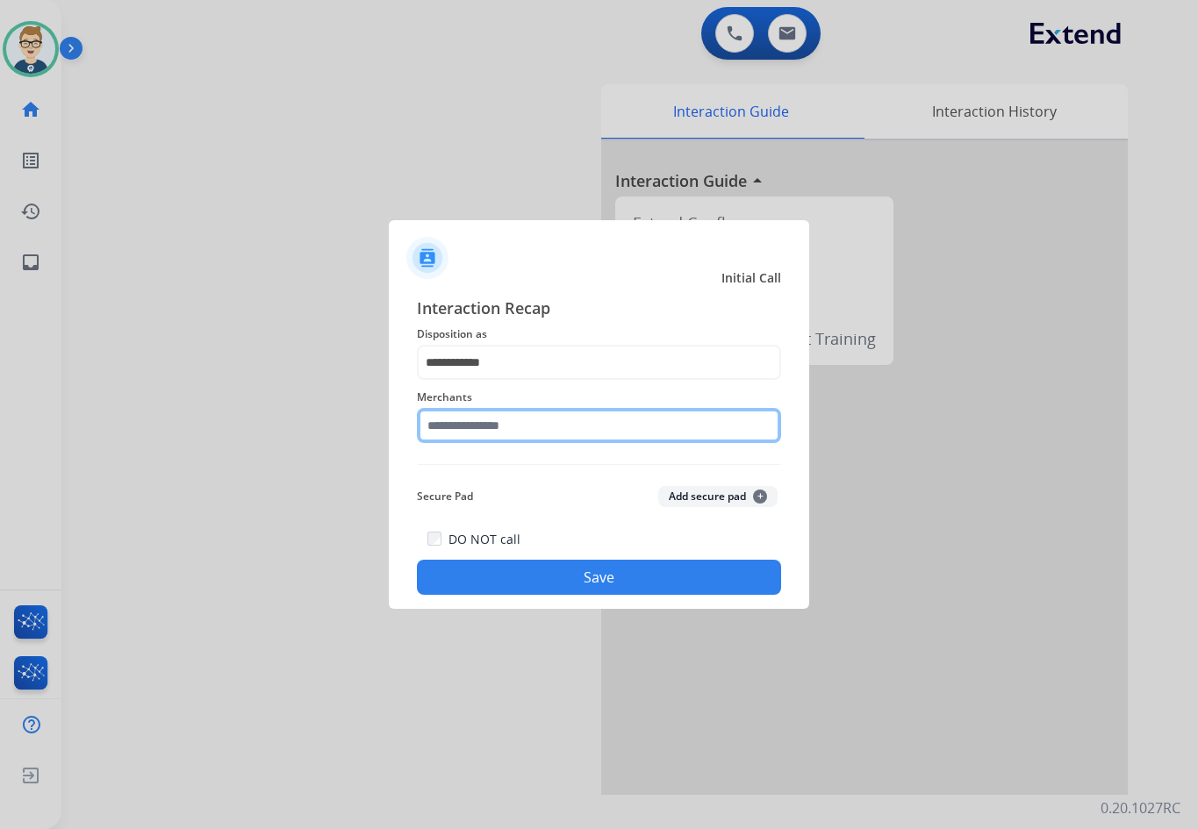
click at [479, 429] on input "text" at bounding box center [599, 425] width 364 height 35
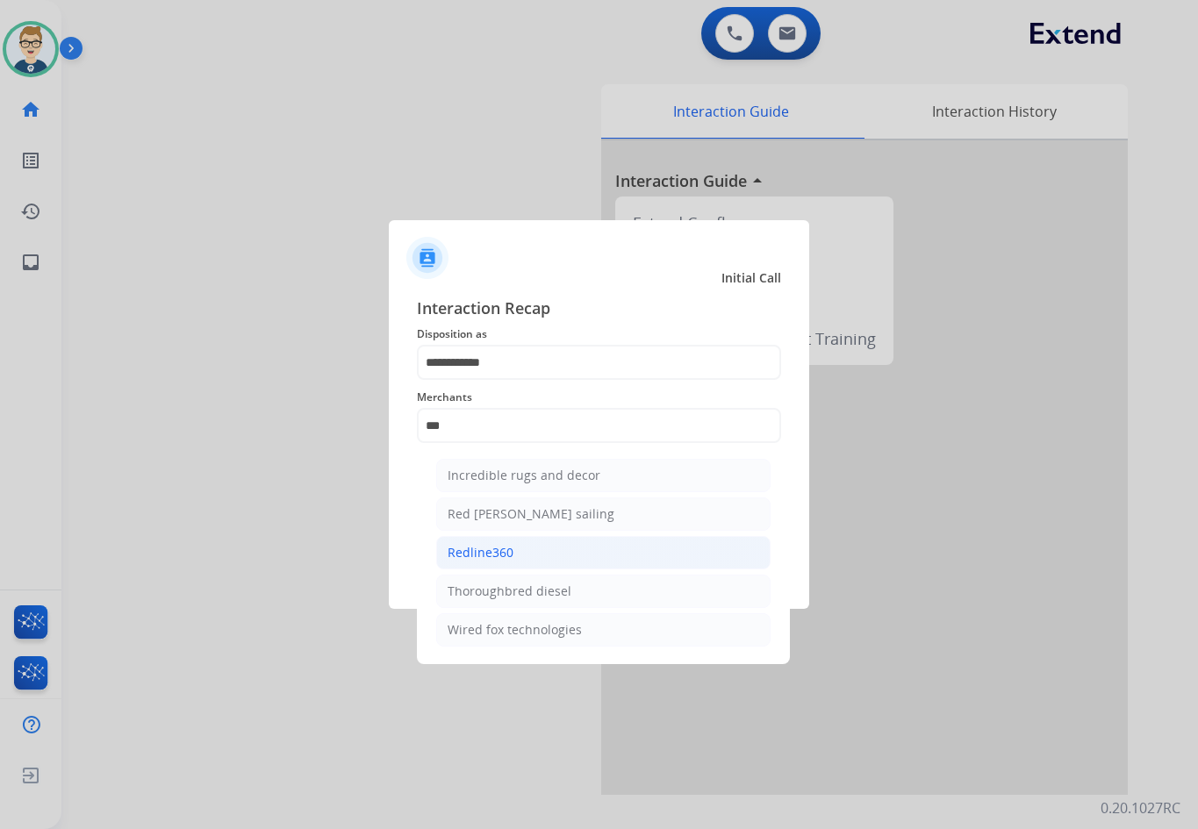
click at [479, 544] on div "Redline360" at bounding box center [481, 553] width 66 height 18
type input "**********"
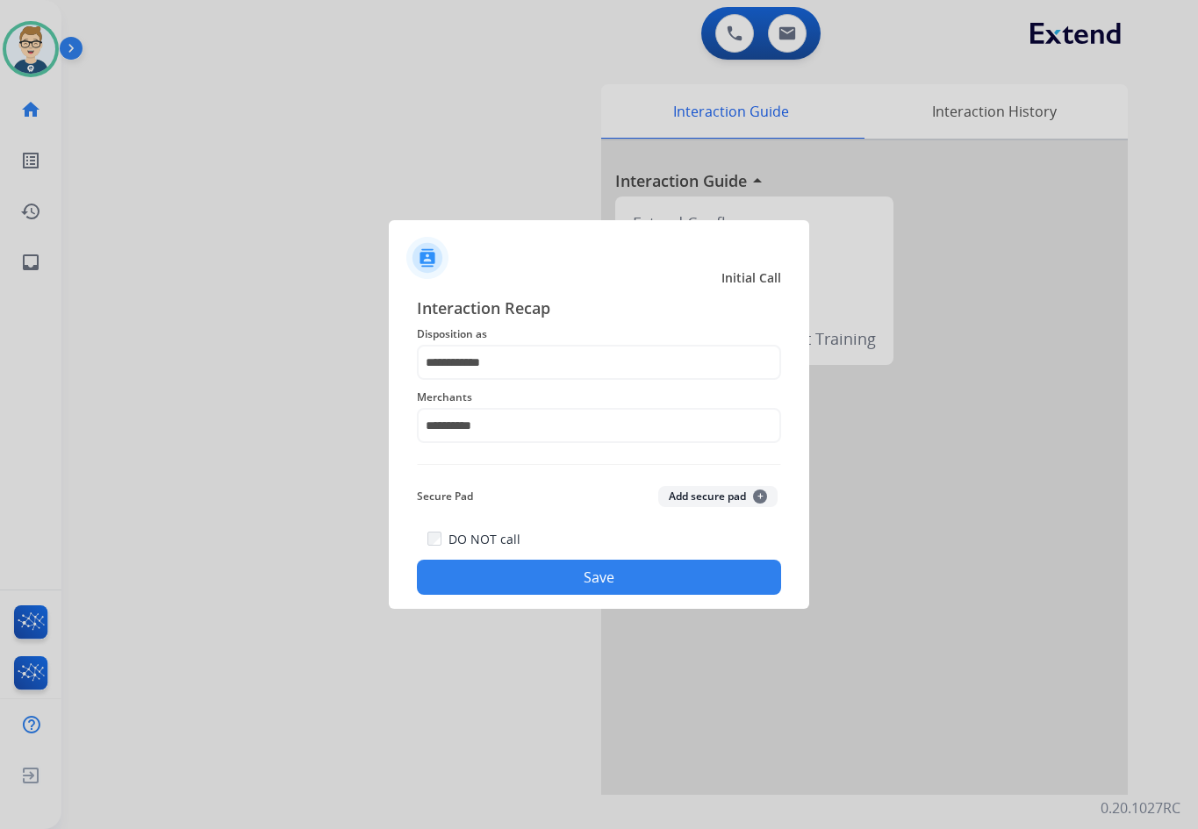
click at [496, 578] on button "Save" at bounding box center [599, 577] width 364 height 35
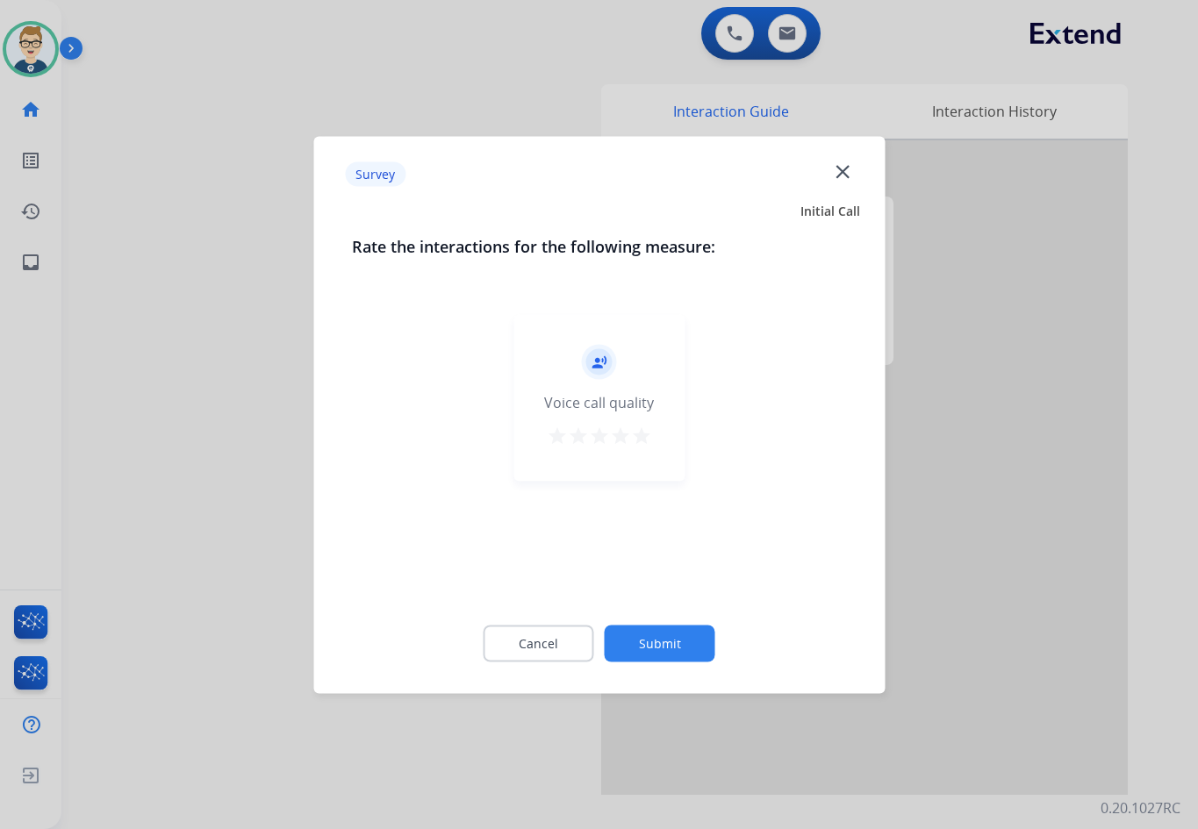
click at [652, 434] on div "record_voice_over Voice call quality star star star star star" at bounding box center [598, 397] width 171 height 167
click at [647, 434] on mat-icon "star" at bounding box center [641, 435] width 21 height 21
click at [660, 649] on button "Submit" at bounding box center [660, 643] width 111 height 37
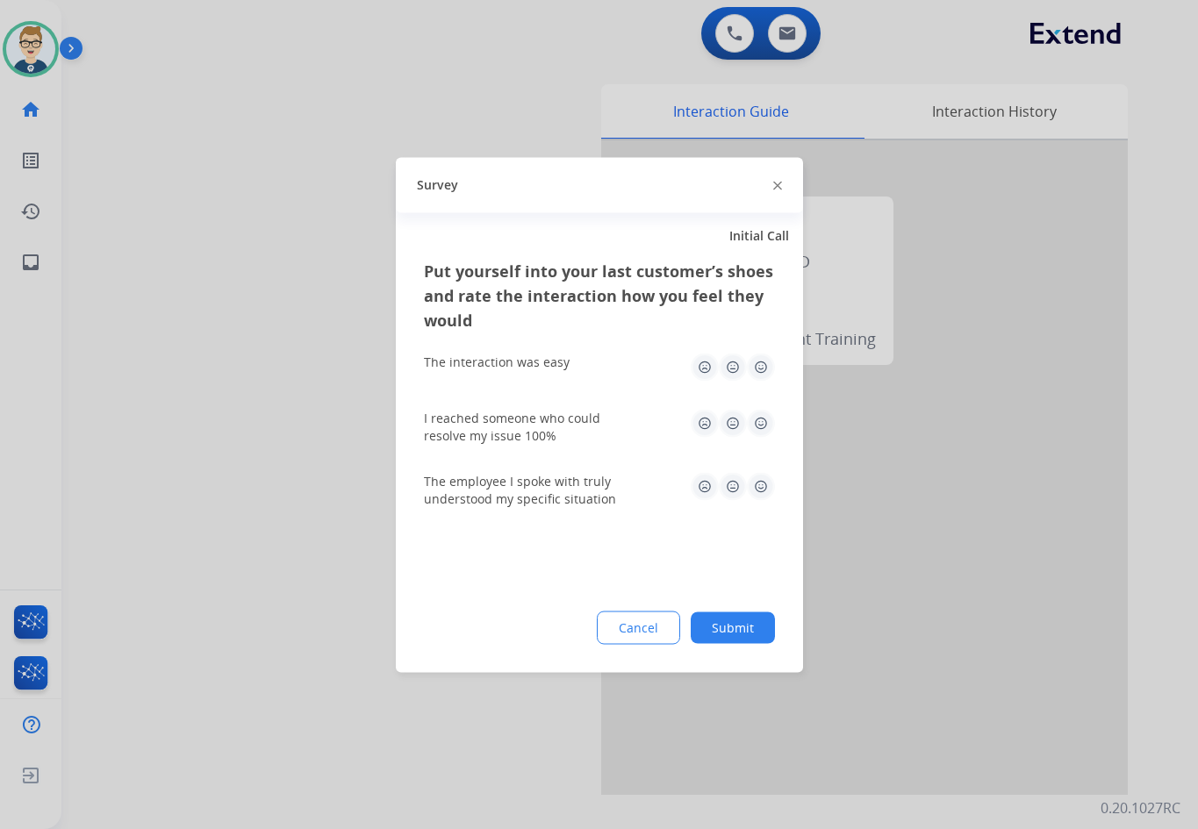
click at [734, 372] on img at bounding box center [733, 367] width 28 height 28
click at [733, 414] on img at bounding box center [733, 423] width 28 height 28
click at [733, 483] on img at bounding box center [733, 486] width 28 height 28
click at [749, 626] on button "Submit" at bounding box center [733, 628] width 84 height 32
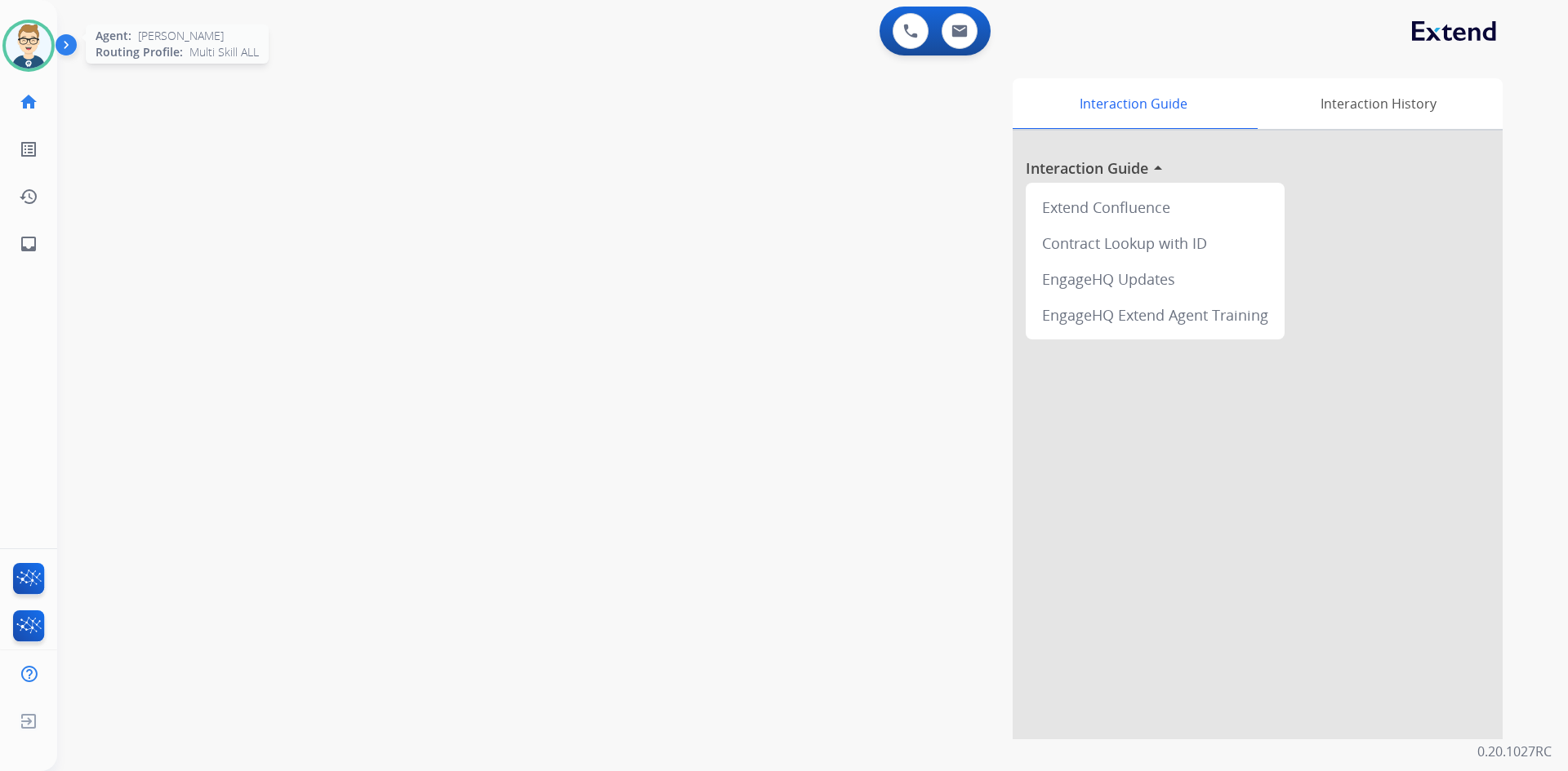
click at [40, 61] on img at bounding box center [28, 46] width 46 height 46
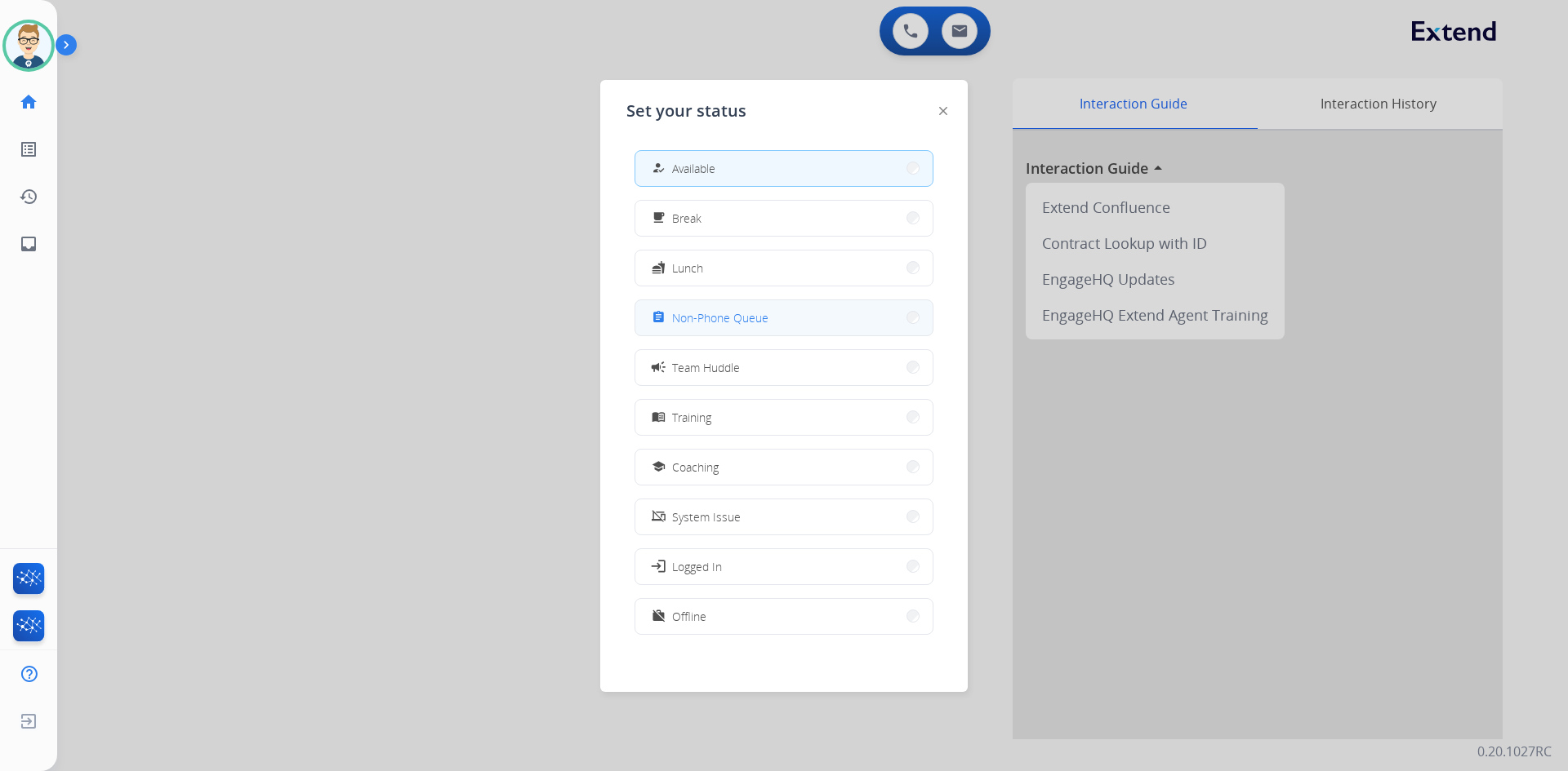
click at [690, 317] on span "Non-Phone Queue" at bounding box center [720, 318] width 97 height 17
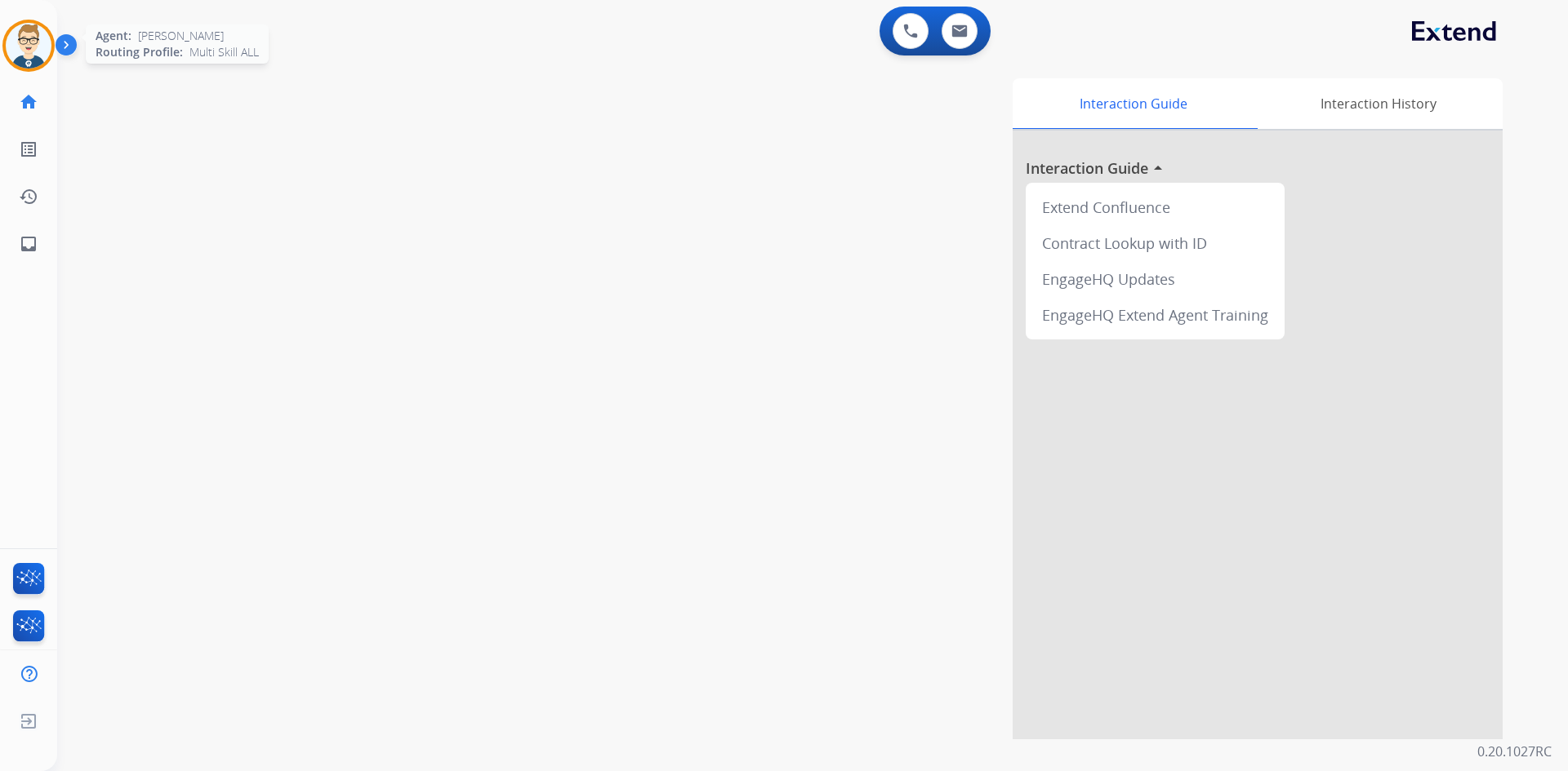
click at [15, 53] on img at bounding box center [28, 46] width 46 height 46
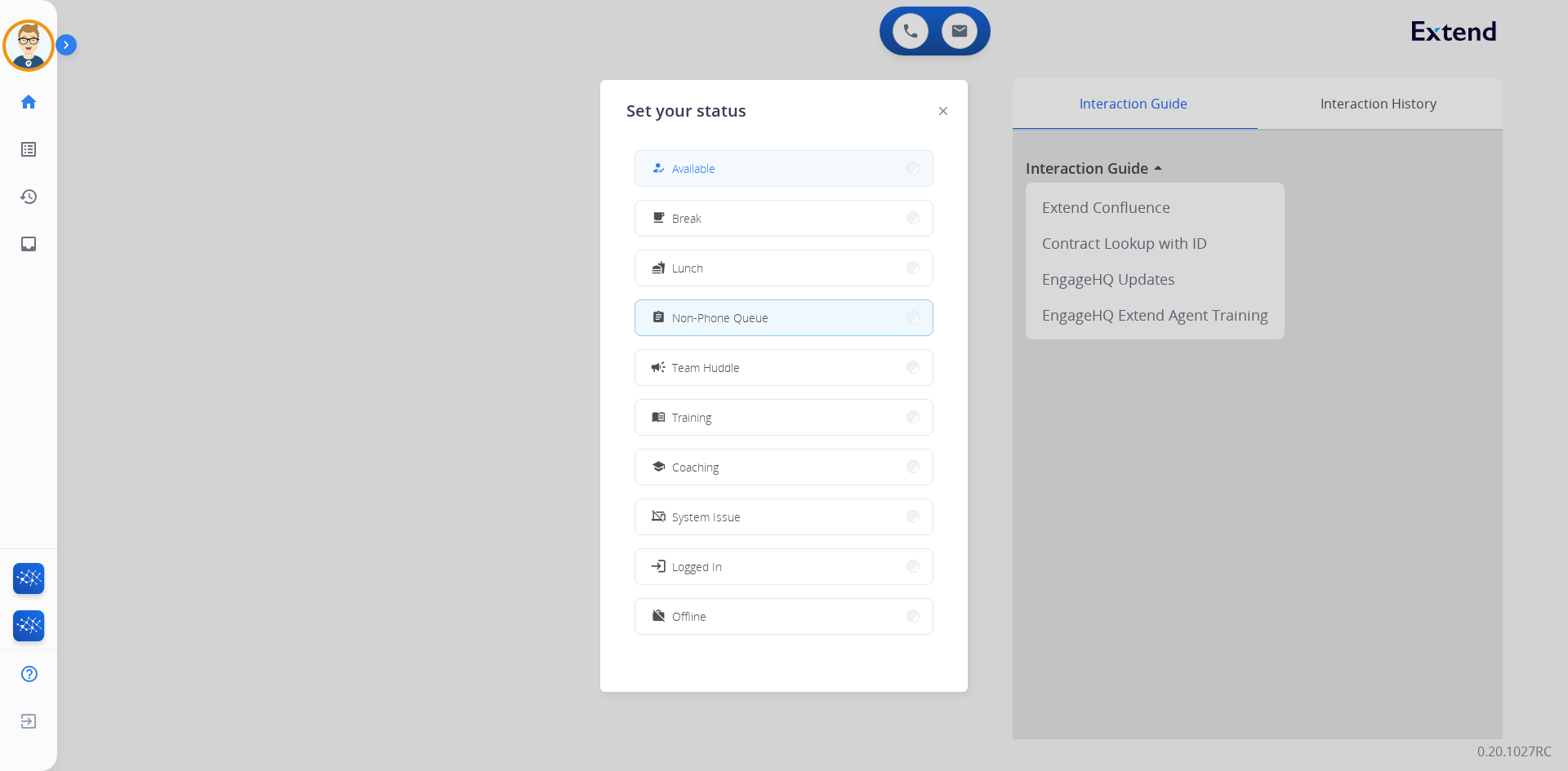
click at [776, 171] on button "how_to_reg Available" at bounding box center [784, 168] width 297 height 35
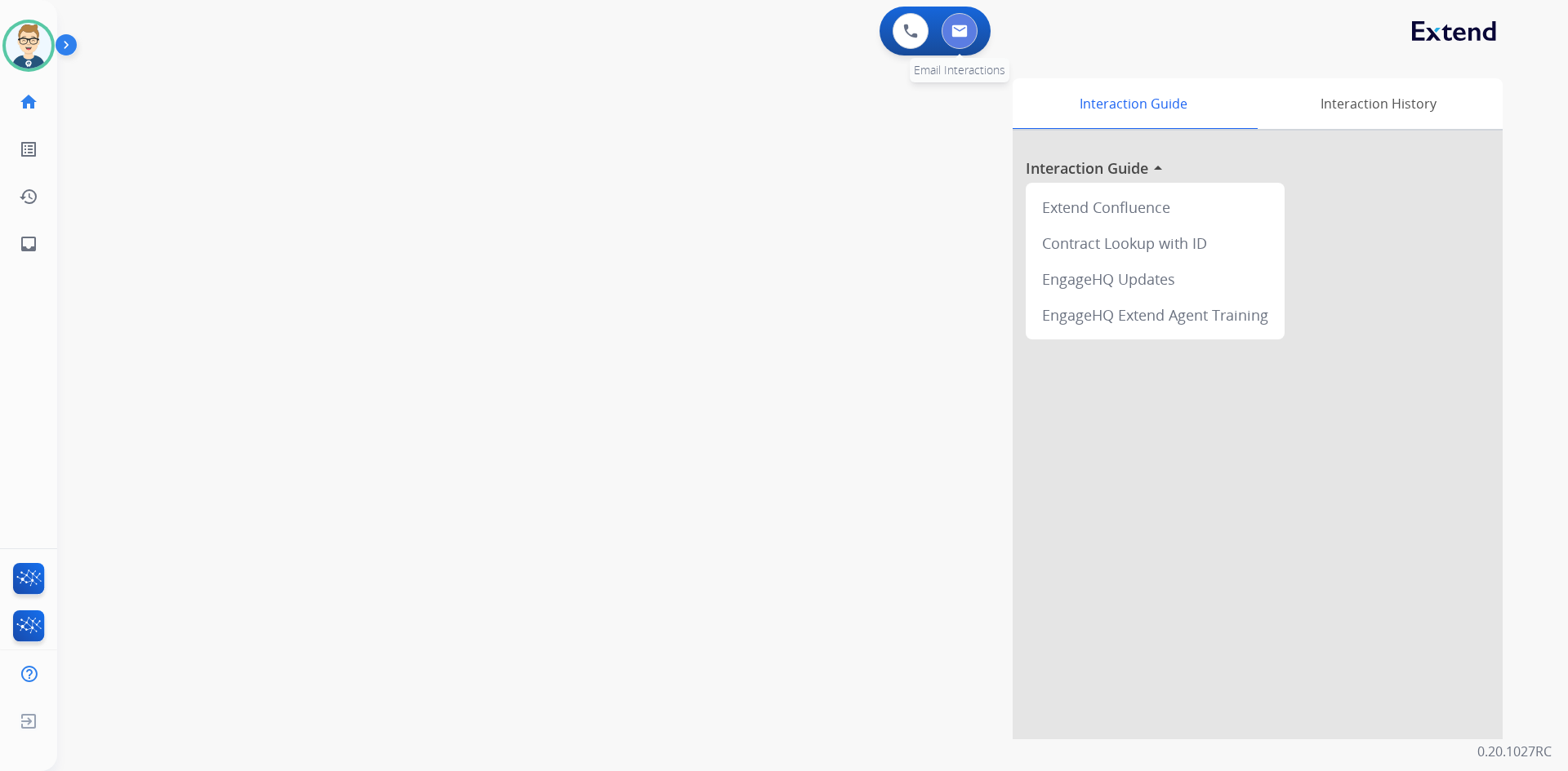
click at [961, 26] on img at bounding box center [959, 31] width 17 height 13
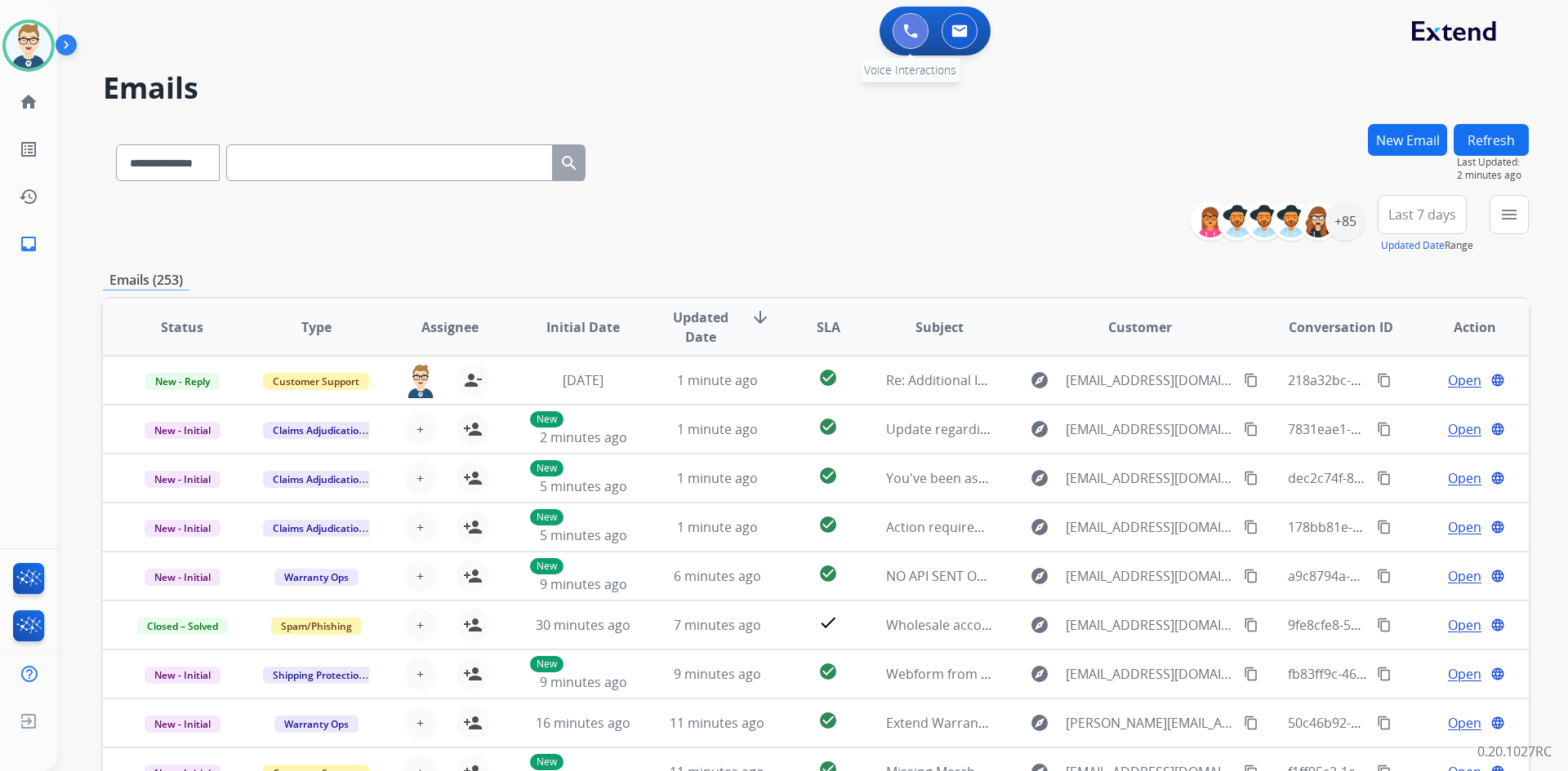
click at [905, 44] on button at bounding box center [910, 31] width 36 height 36
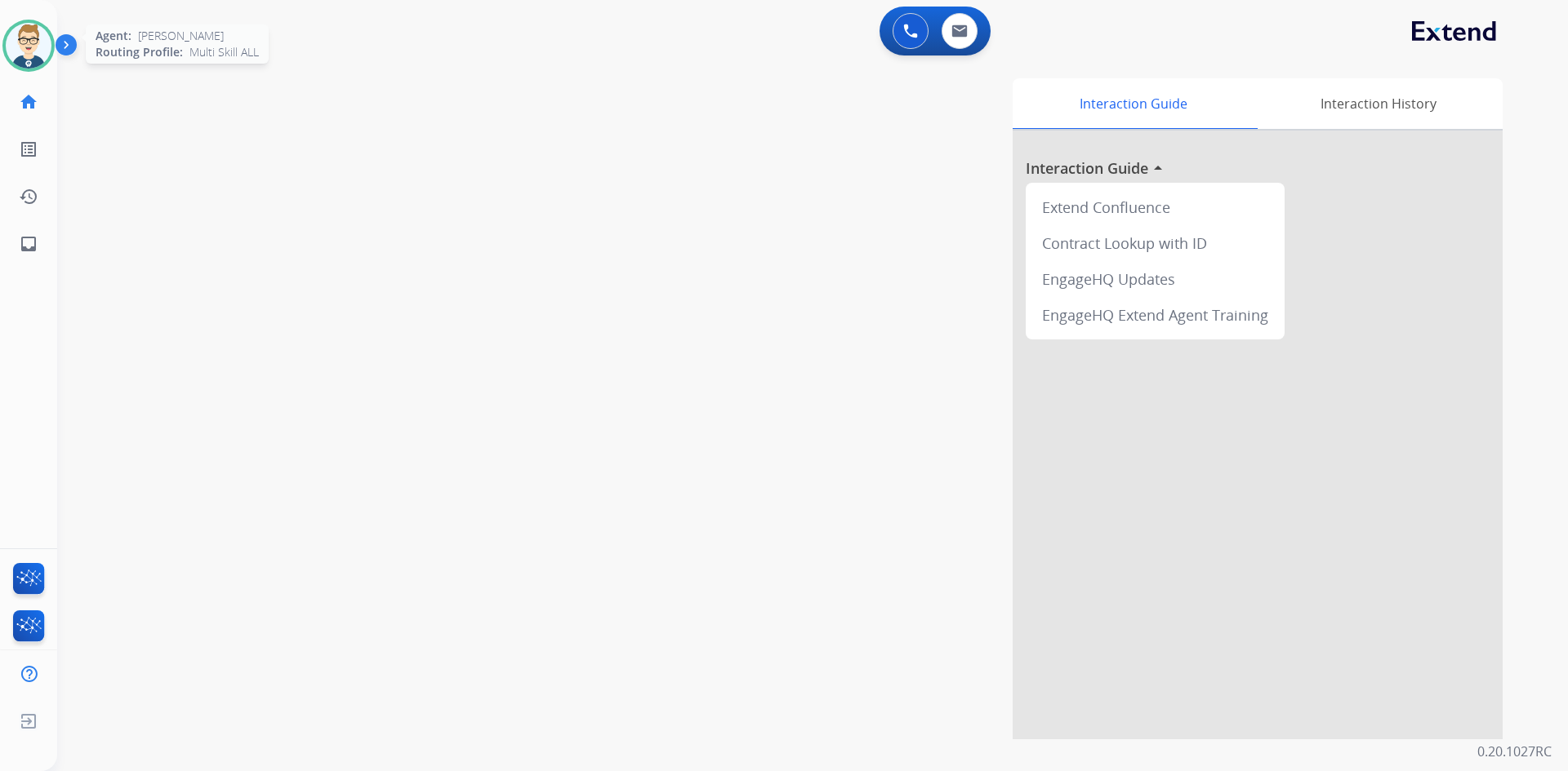
click at [20, 47] on img at bounding box center [28, 46] width 46 height 46
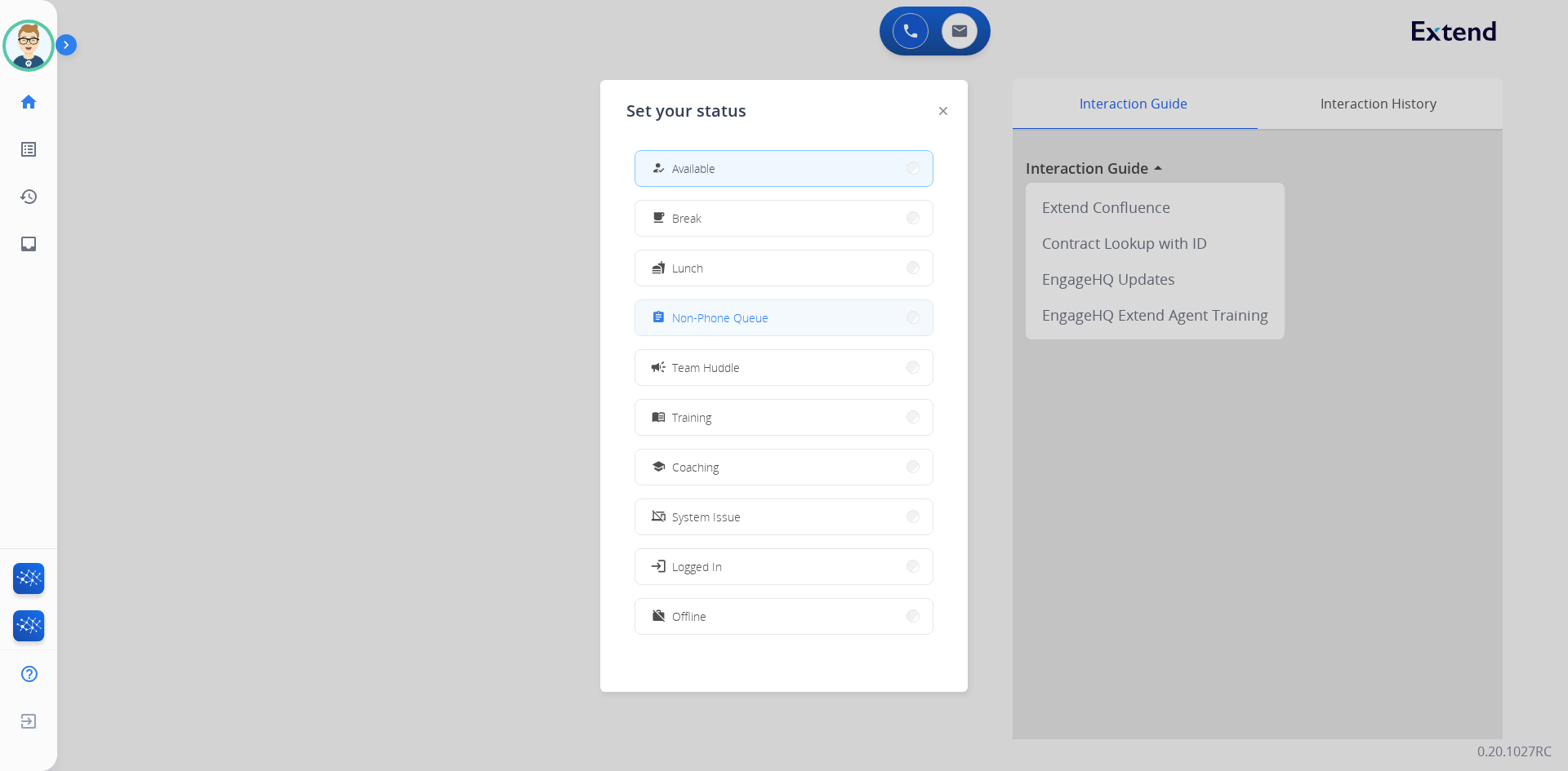
click at [730, 320] on span "Non-Phone Queue" at bounding box center [720, 318] width 97 height 17
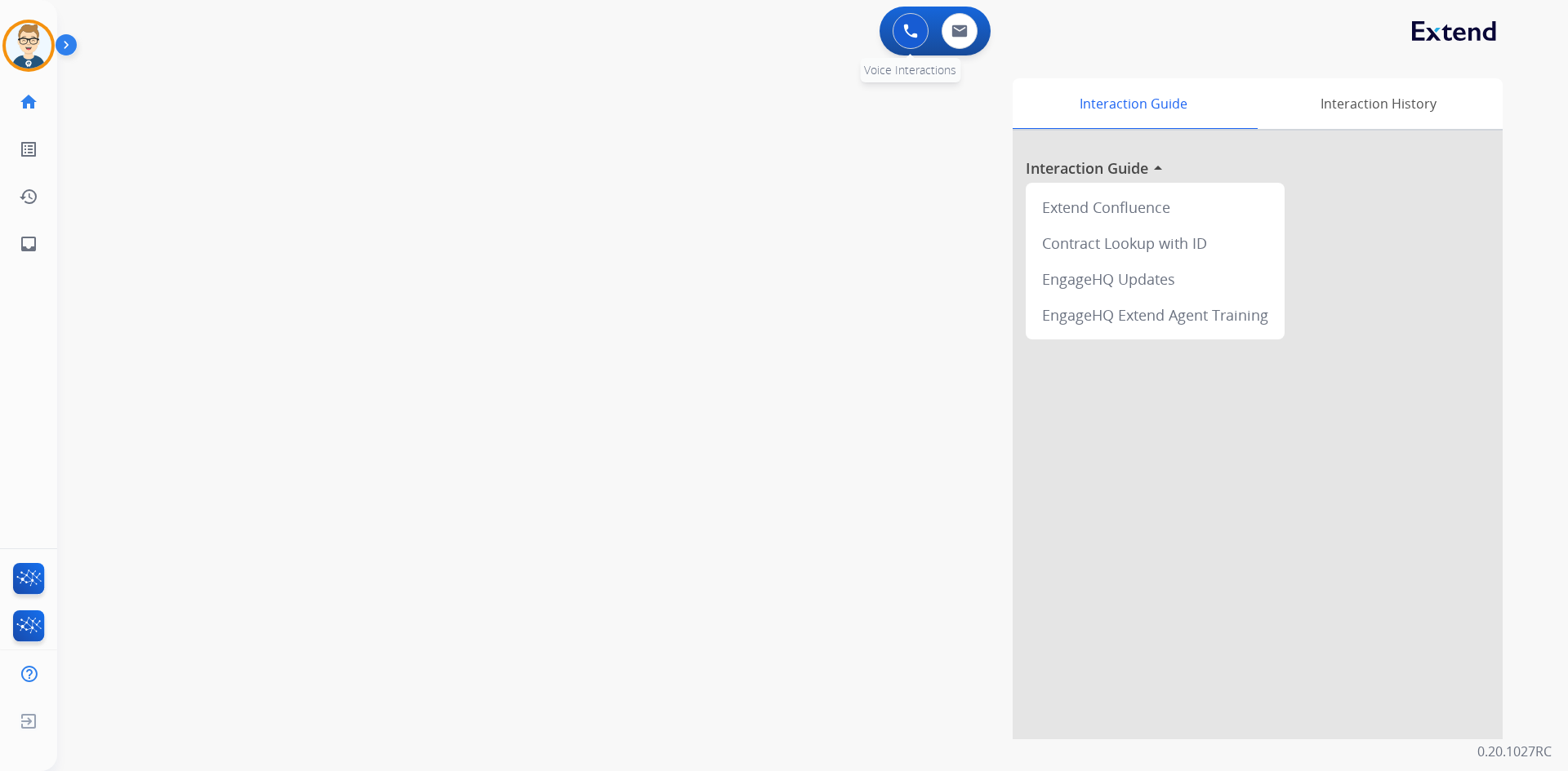
click at [899, 30] on button at bounding box center [910, 31] width 36 height 36
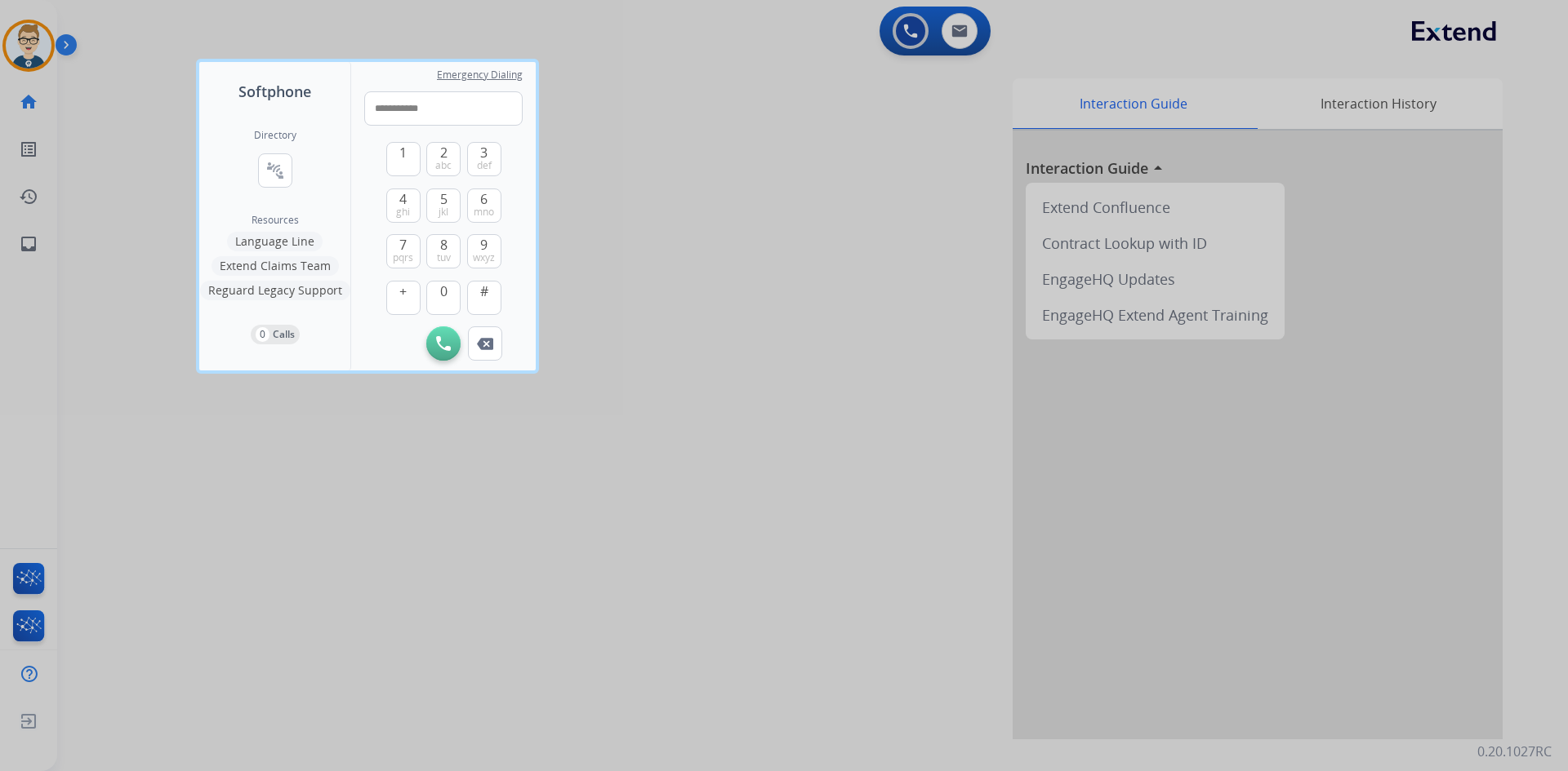
type input "**********"
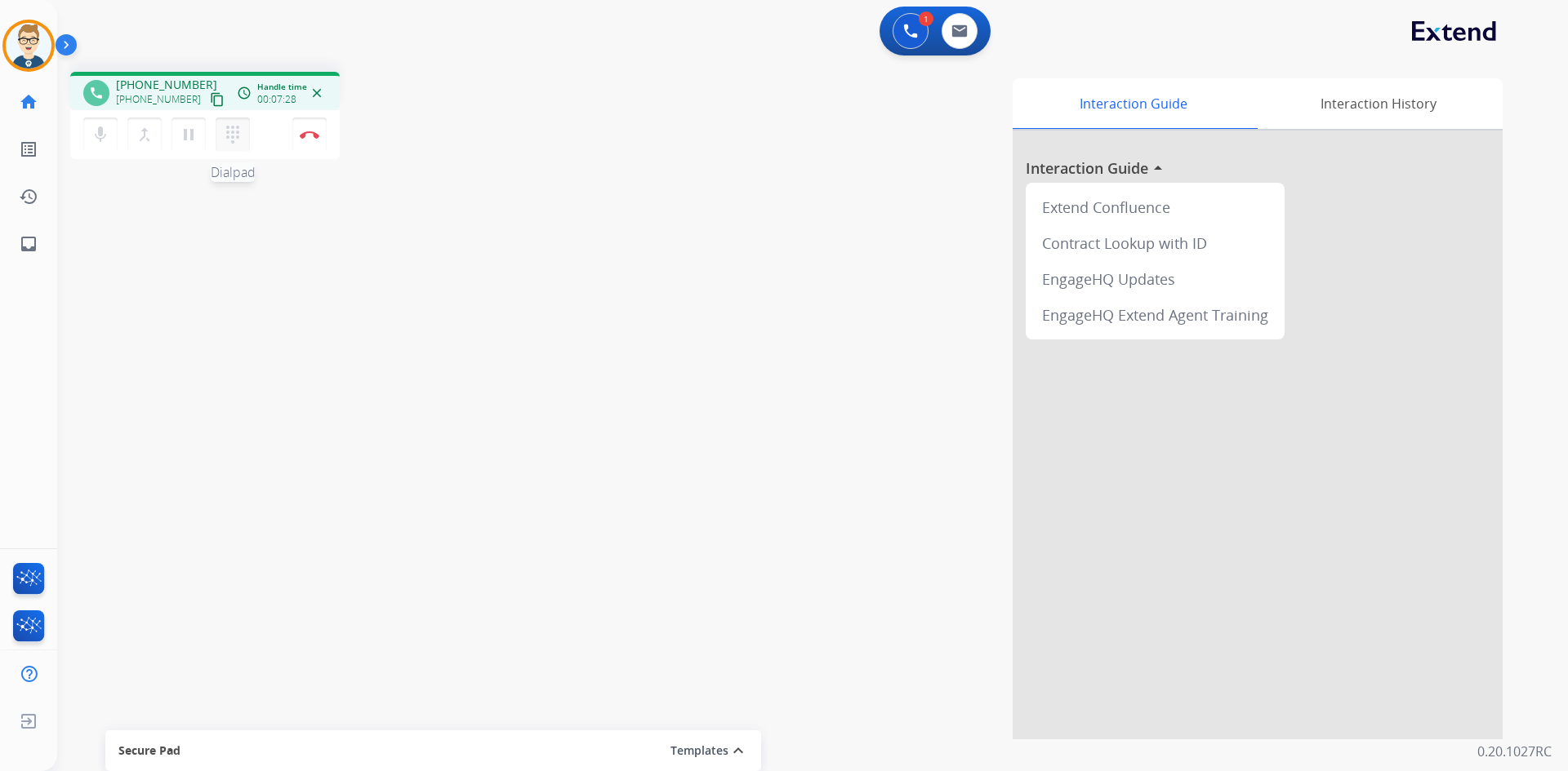
click at [232, 131] on mat-icon "dialpad" at bounding box center [233, 134] width 20 height 20
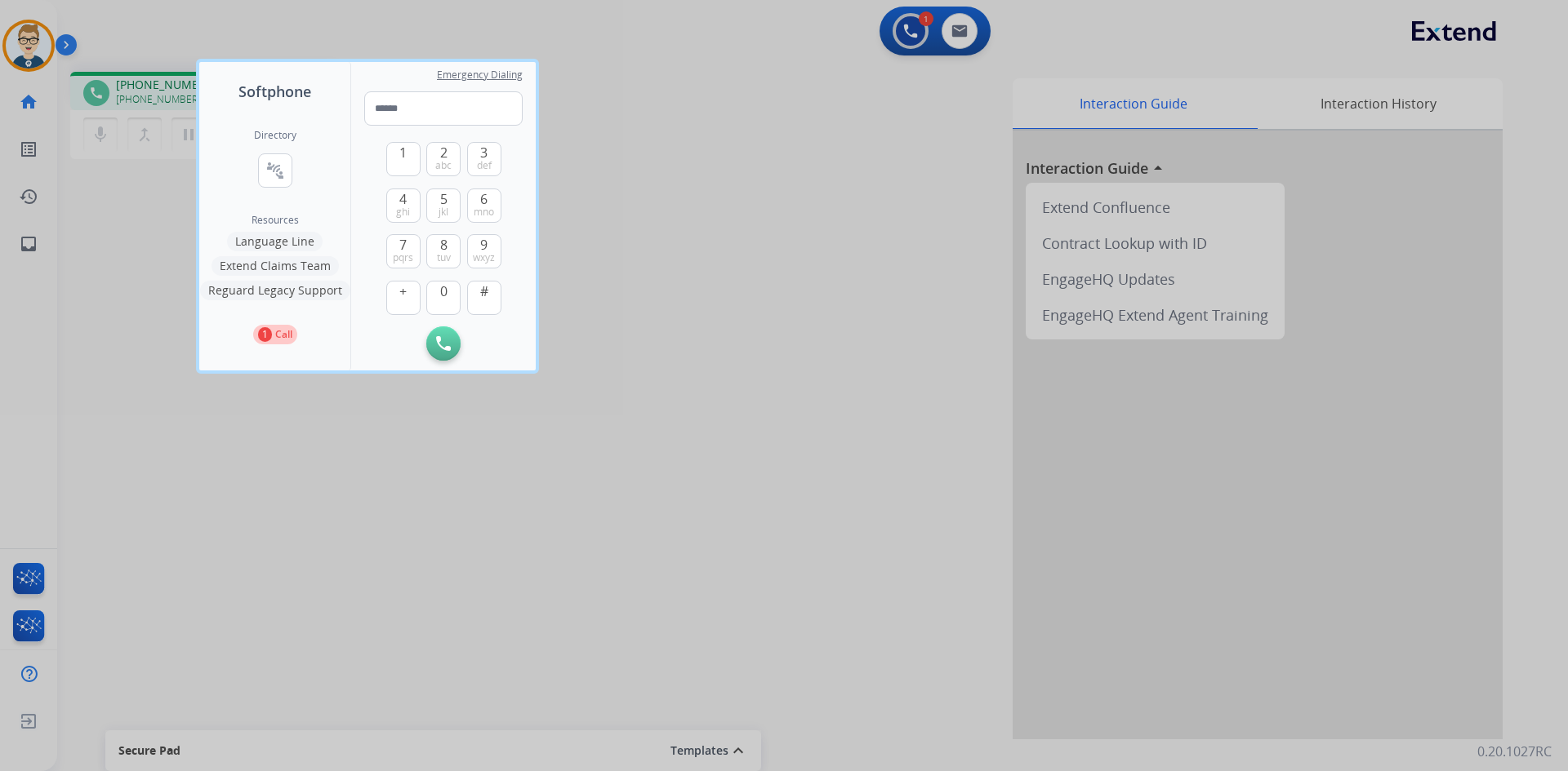
click at [268, 529] on div at bounding box center [784, 385] width 1568 height 771
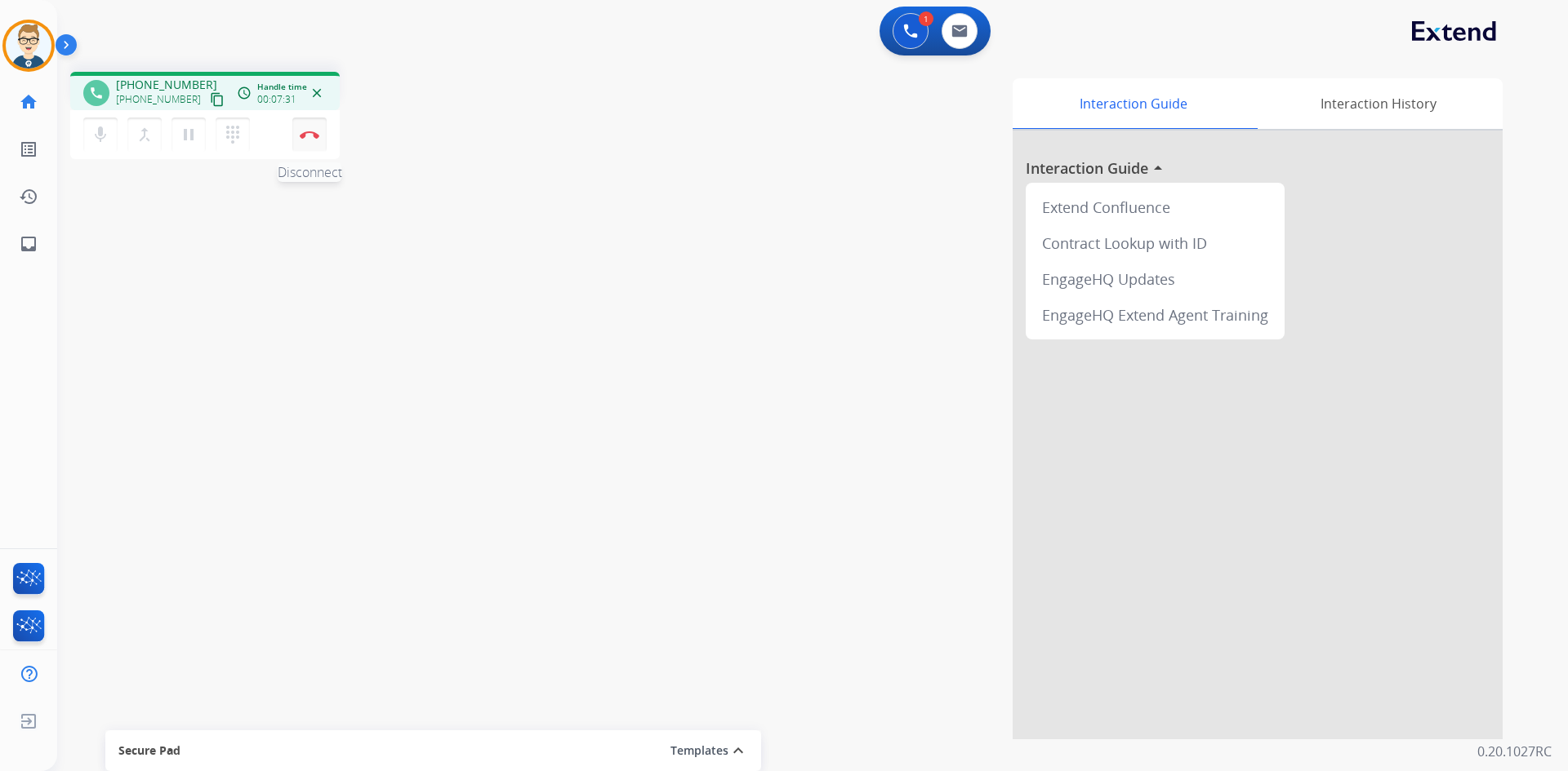
click at [309, 131] on img at bounding box center [309, 134] width 20 height 8
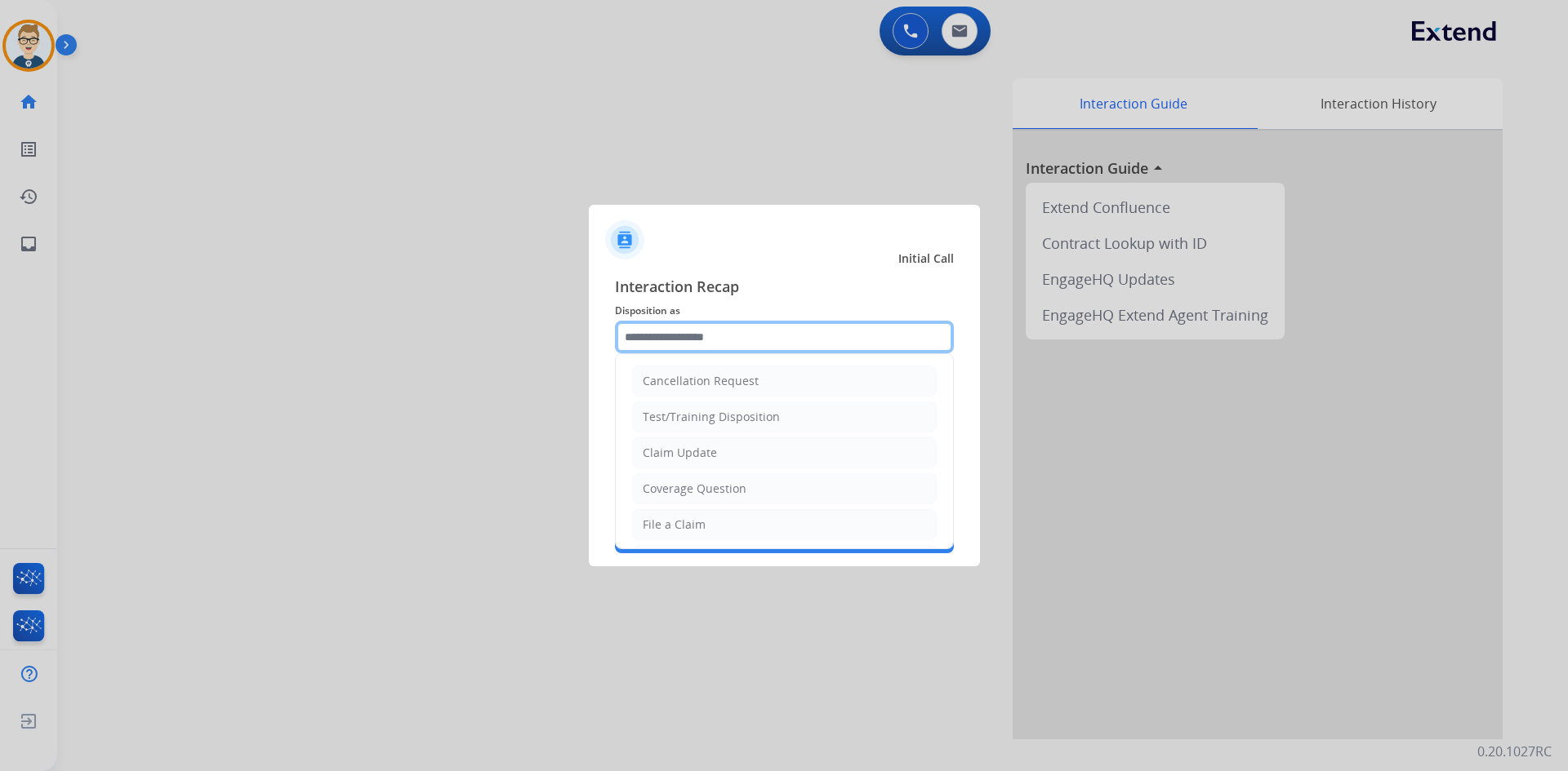
click at [709, 337] on input "text" at bounding box center [784, 337] width 339 height 33
click at [681, 450] on div "Claim Update" at bounding box center [680, 453] width 74 height 17
type input "**********"
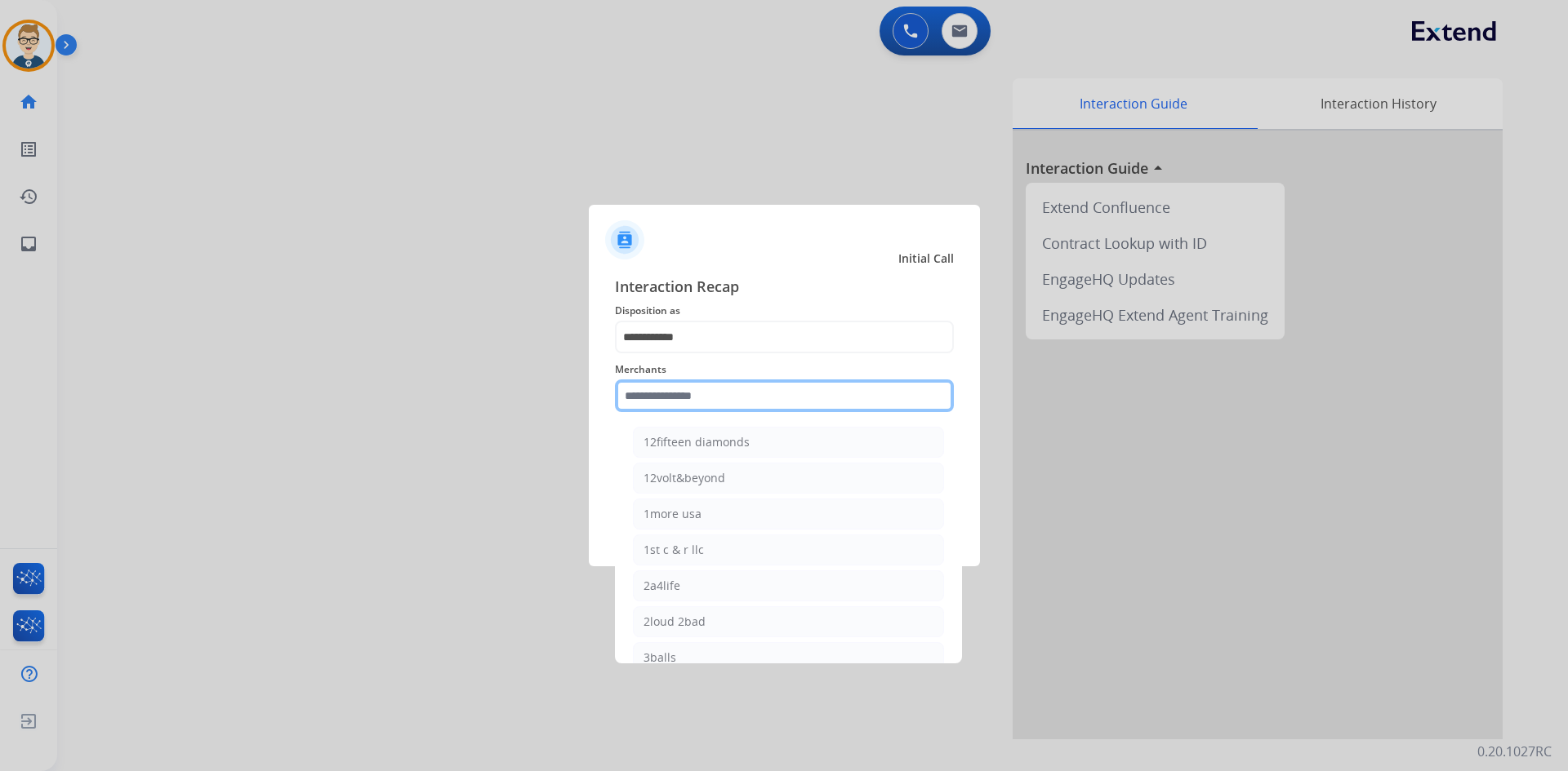
click at [704, 396] on input "text" at bounding box center [784, 395] width 339 height 33
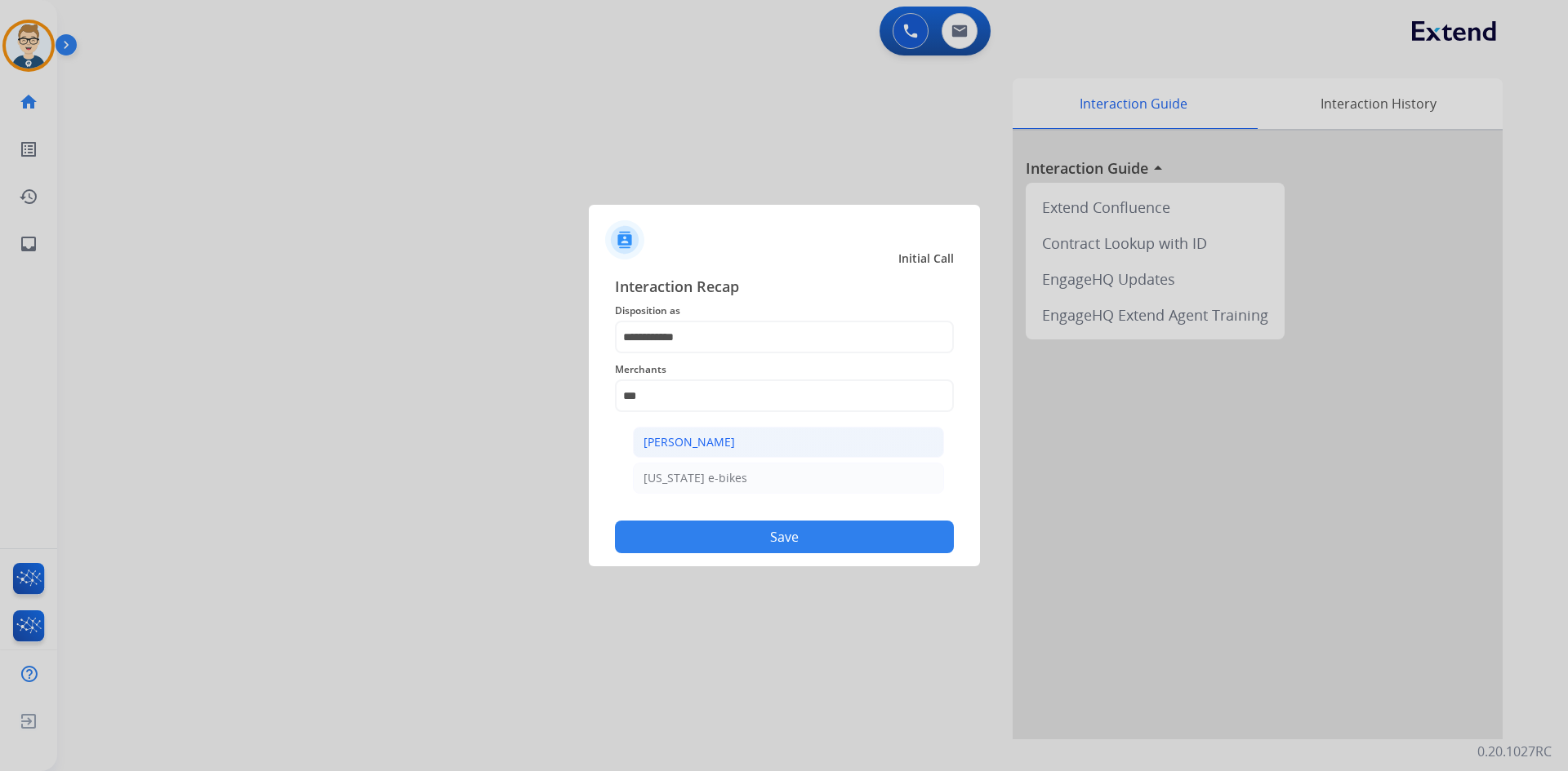
click at [704, 452] on li "[PERSON_NAME]" at bounding box center [788, 442] width 311 height 31
type input "**********"
click at [704, 522] on button "Save" at bounding box center [784, 537] width 339 height 33
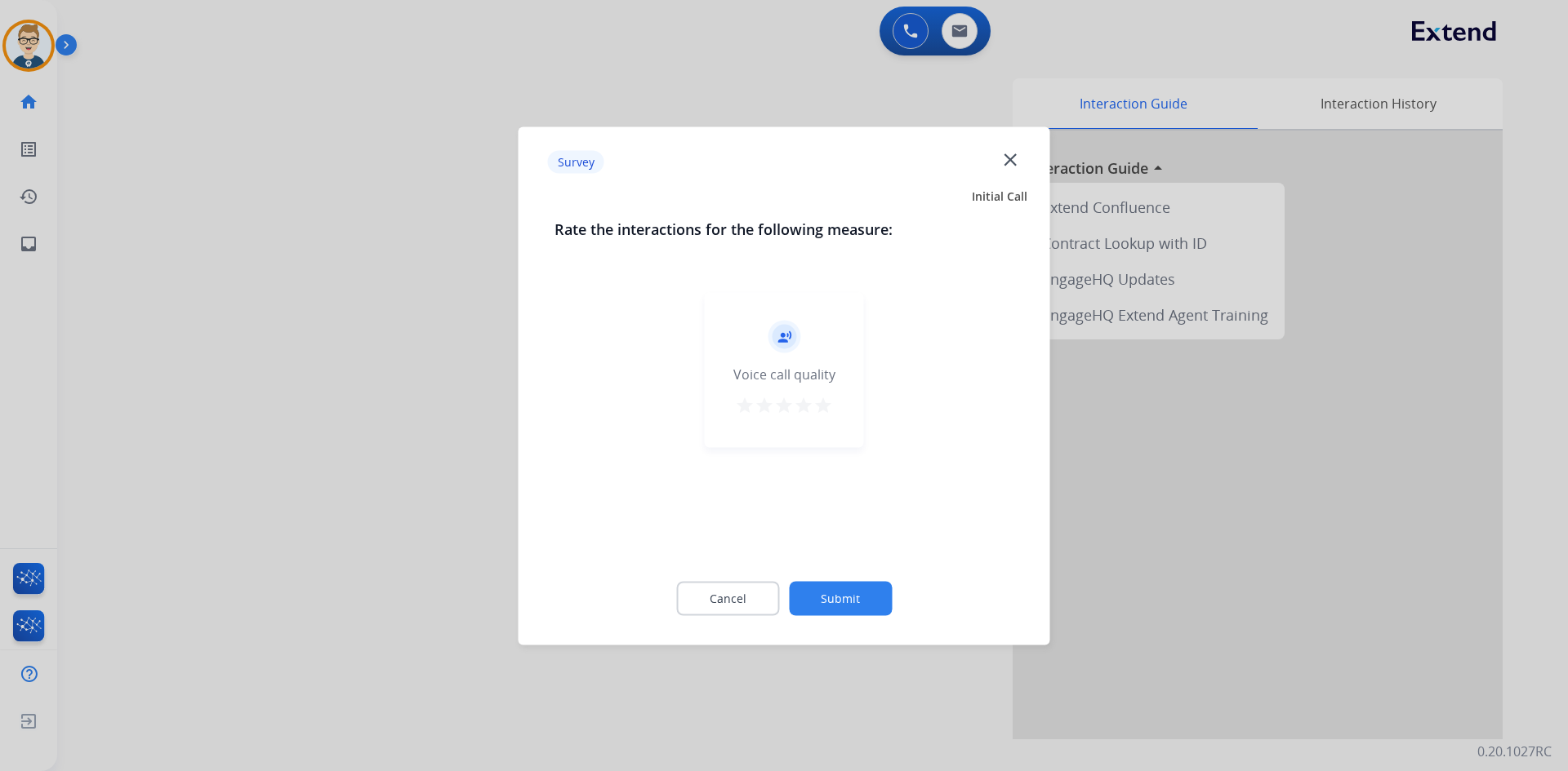
click at [823, 407] on mat-icon "star" at bounding box center [823, 405] width 20 height 20
click at [814, 590] on button "Submit" at bounding box center [840, 598] width 103 height 34
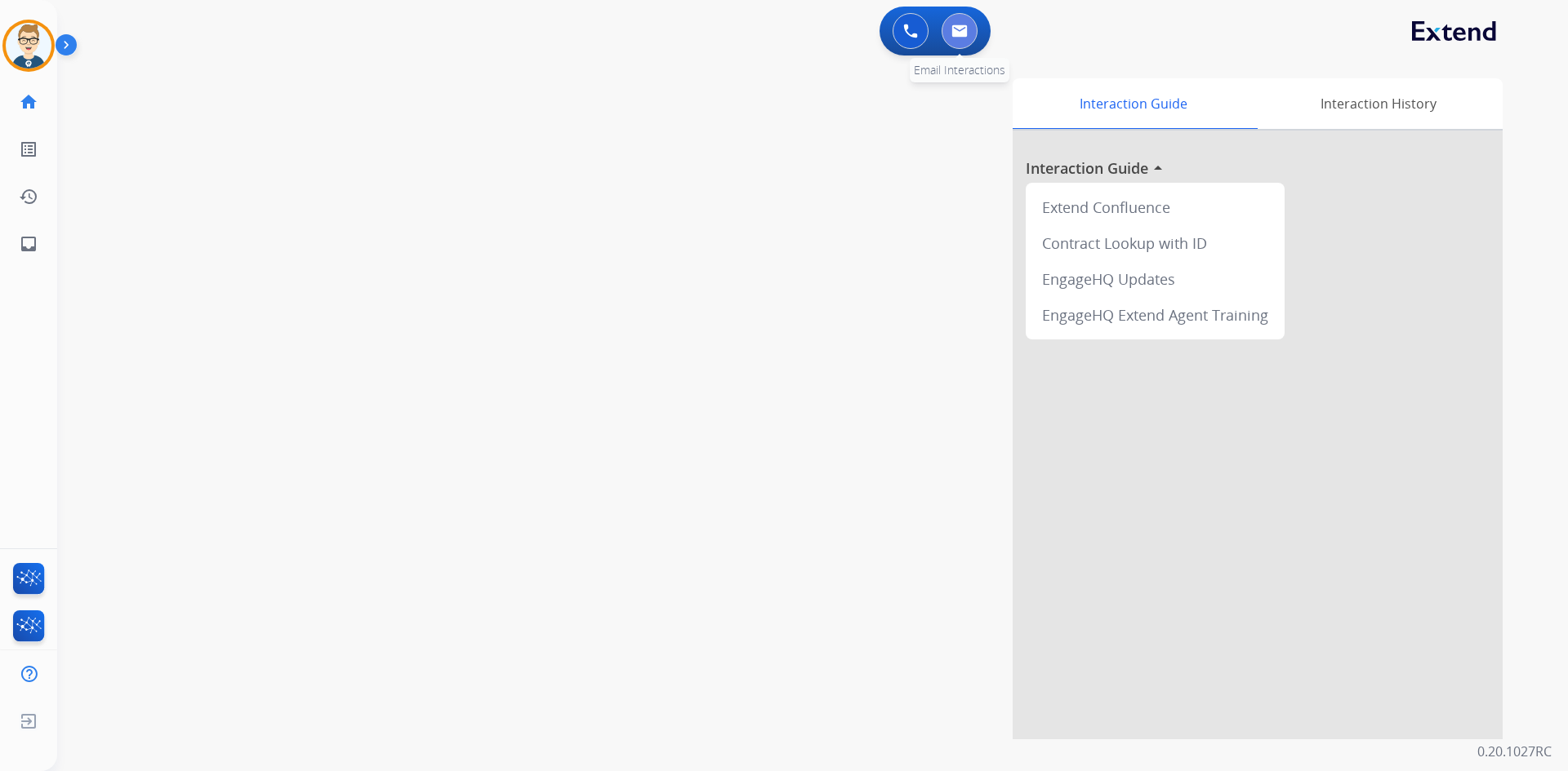
click at [953, 23] on button at bounding box center [959, 31] width 36 height 36
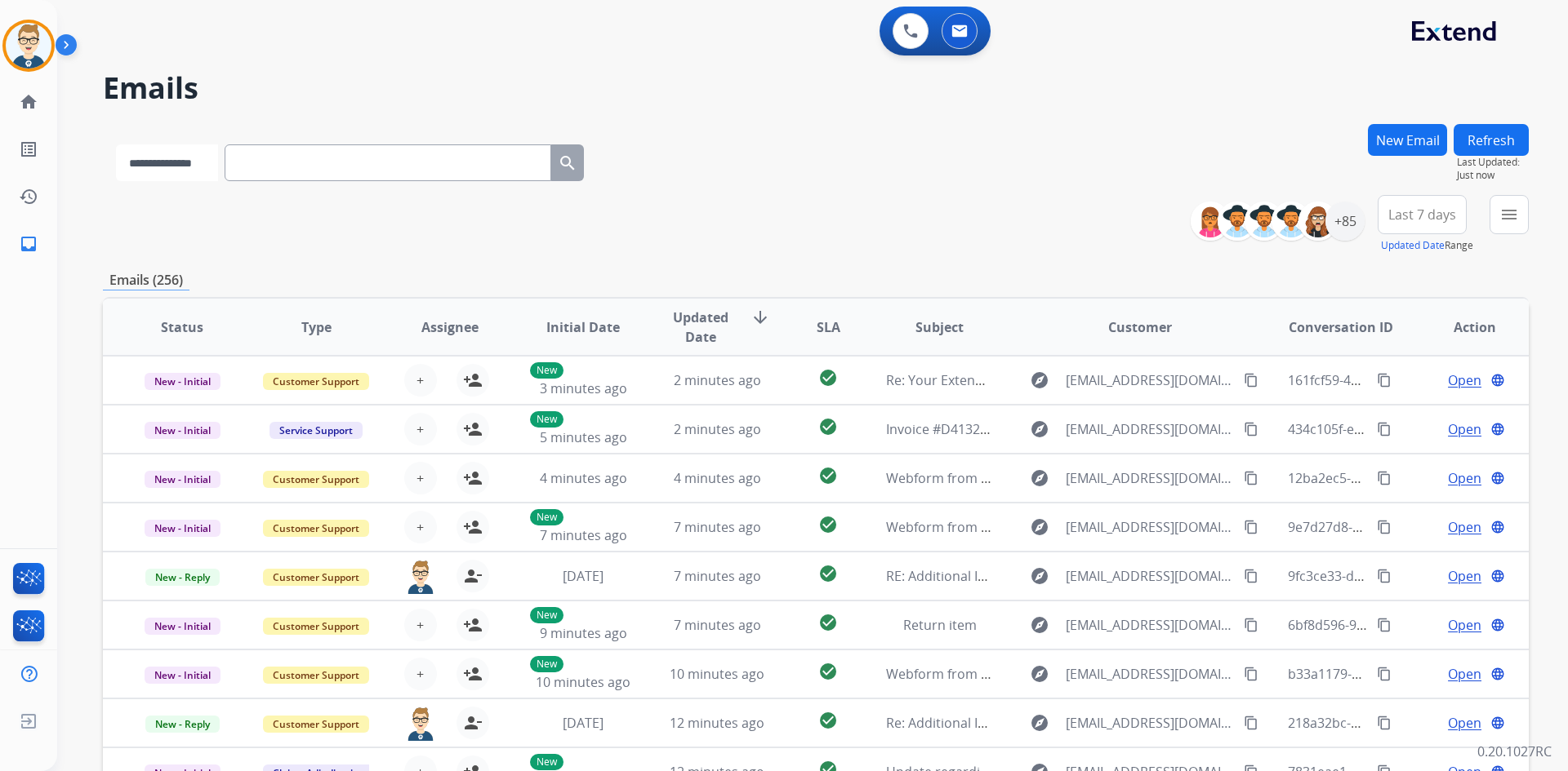
click at [204, 155] on select "**********" at bounding box center [168, 162] width 102 height 36
select select "**********"
click at [116, 144] on select "**********" at bounding box center [168, 162] width 102 height 36
click at [321, 167] on input "text" at bounding box center [389, 162] width 327 height 36
paste input "**********"
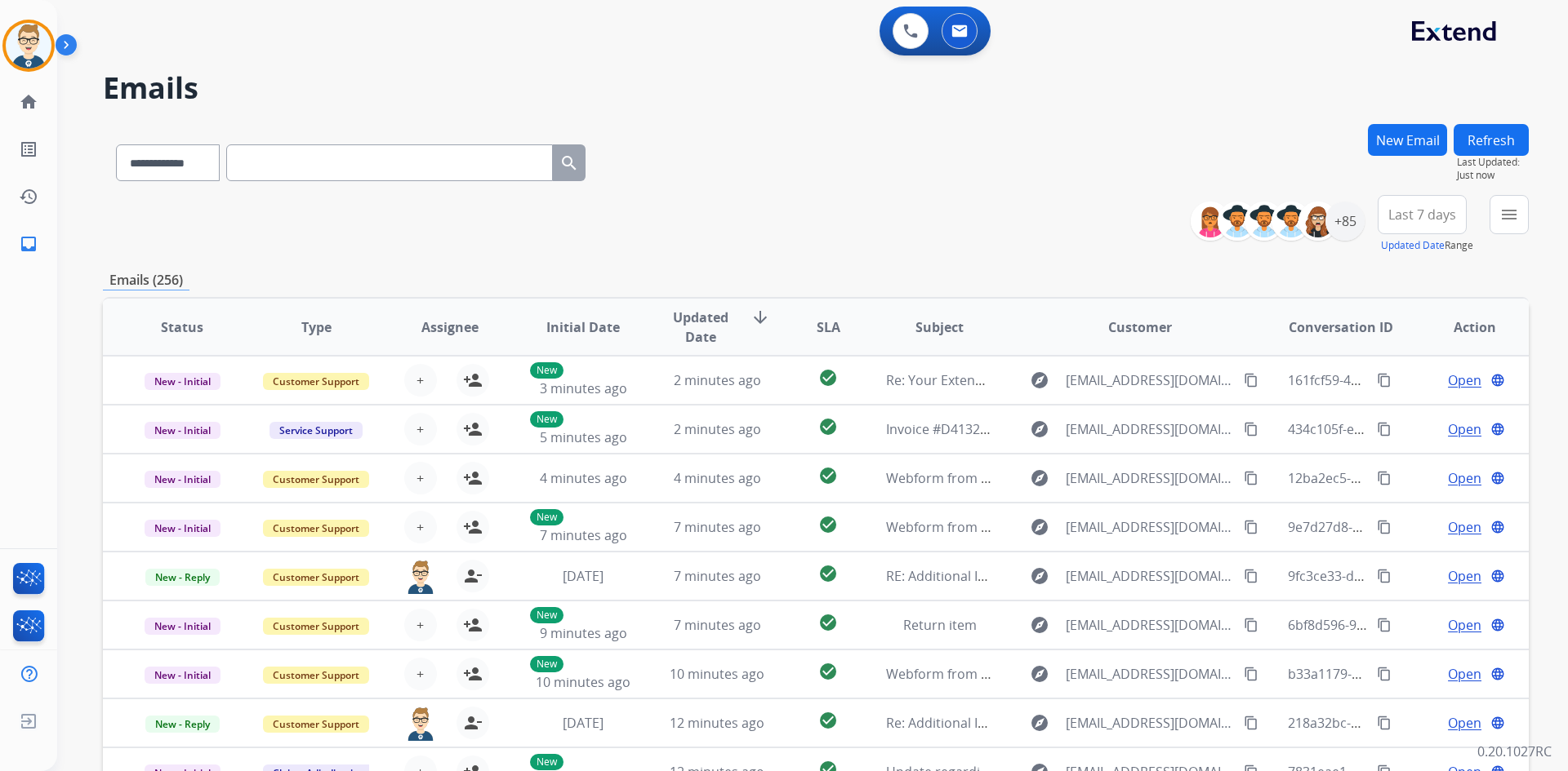
type input "**********"
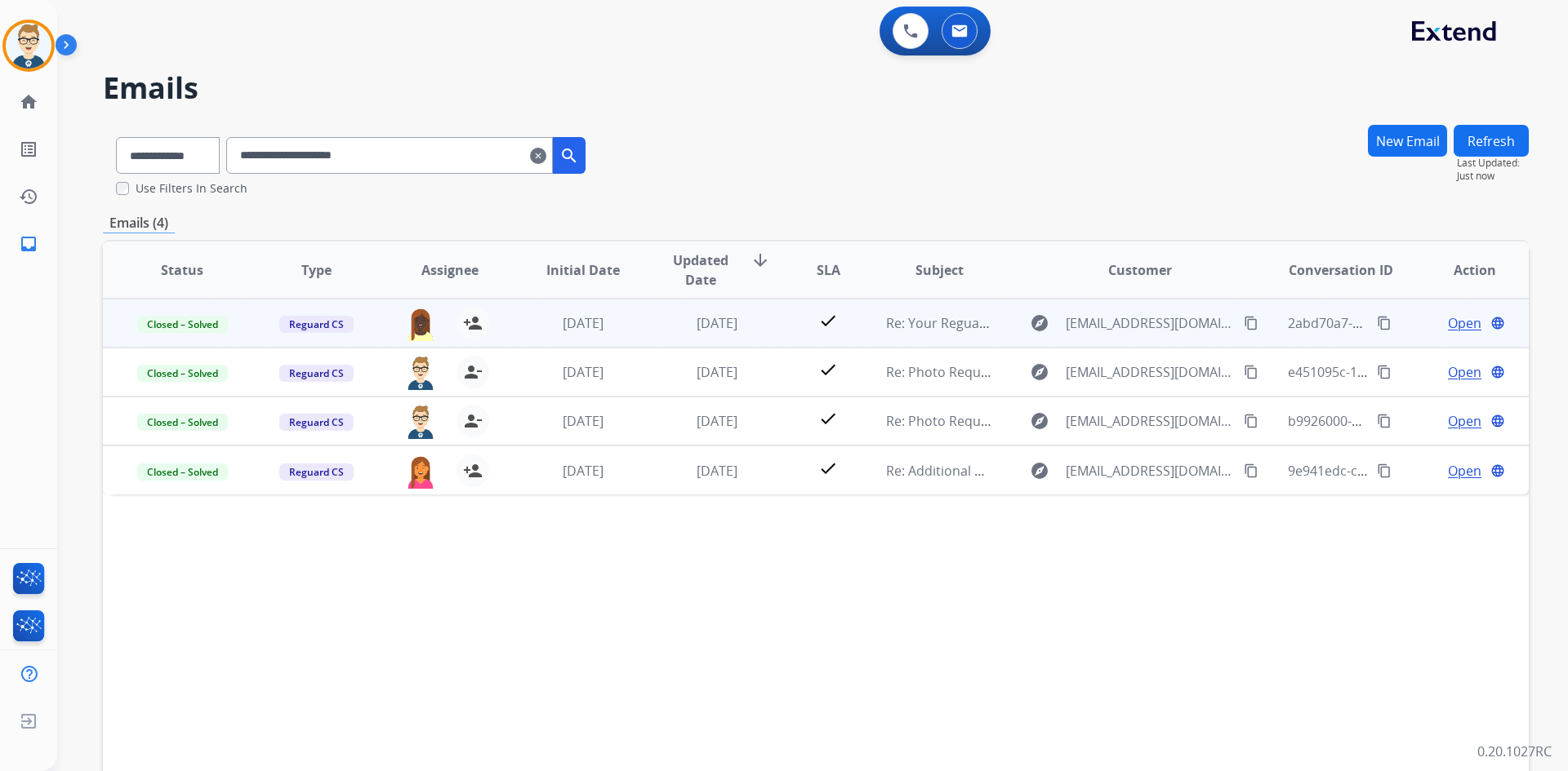
click at [650, 320] on td "[DATE]" at bounding box center [704, 323] width 134 height 49
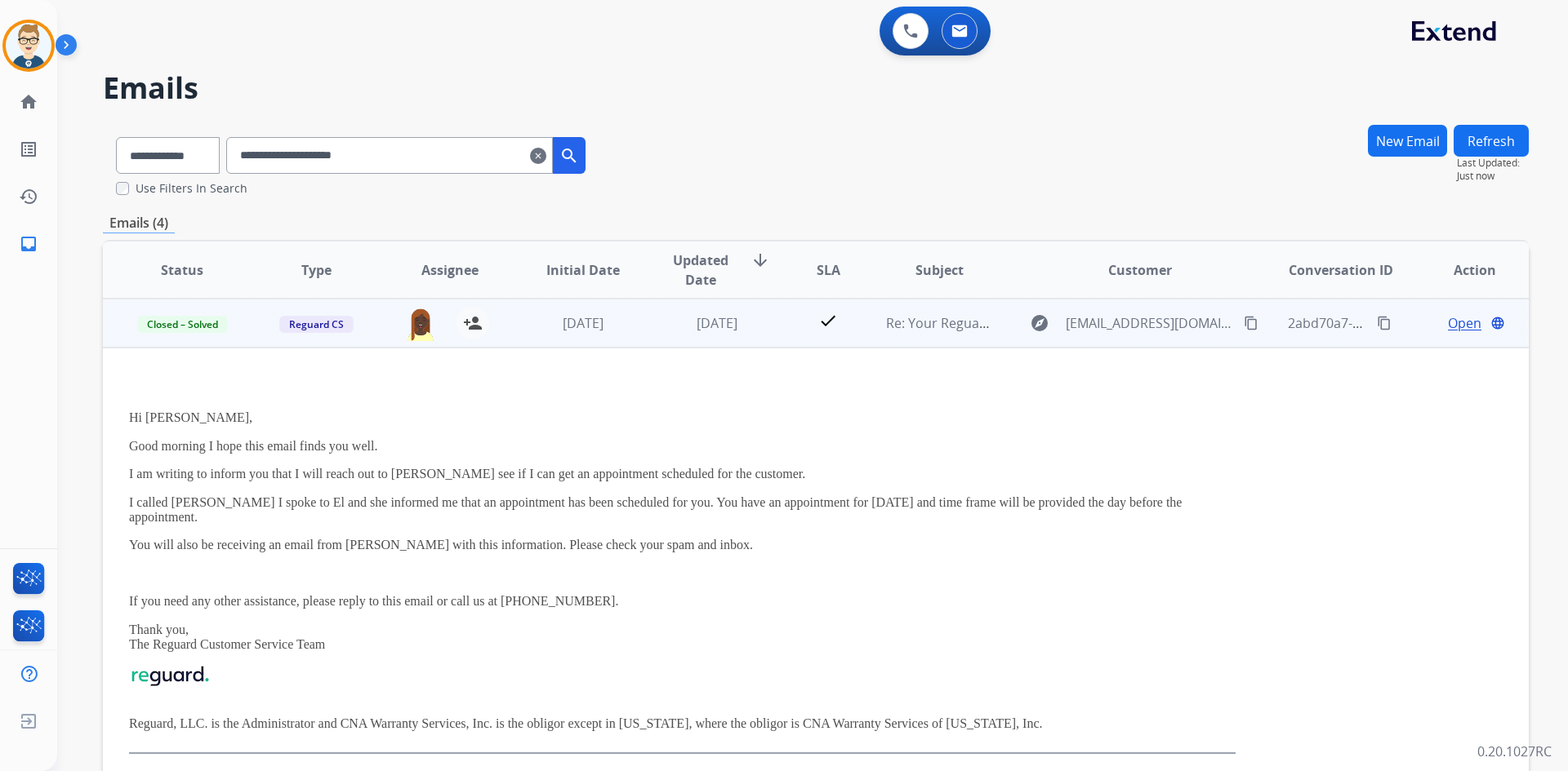
click at [1452, 319] on span "Open" at bounding box center [1465, 323] width 34 height 20
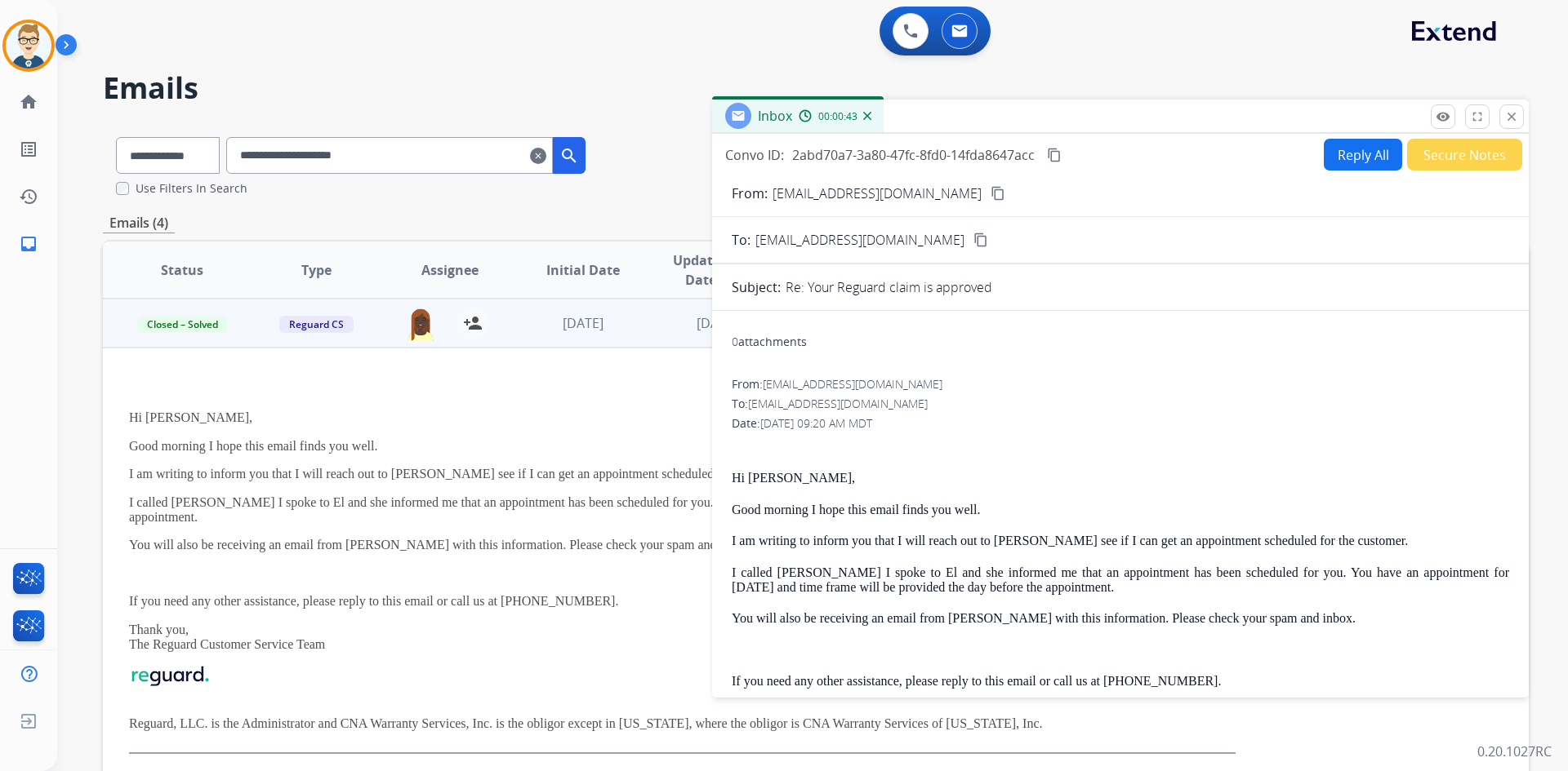
click at [1347, 163] on button "Reply All" at bounding box center [1363, 154] width 78 height 32
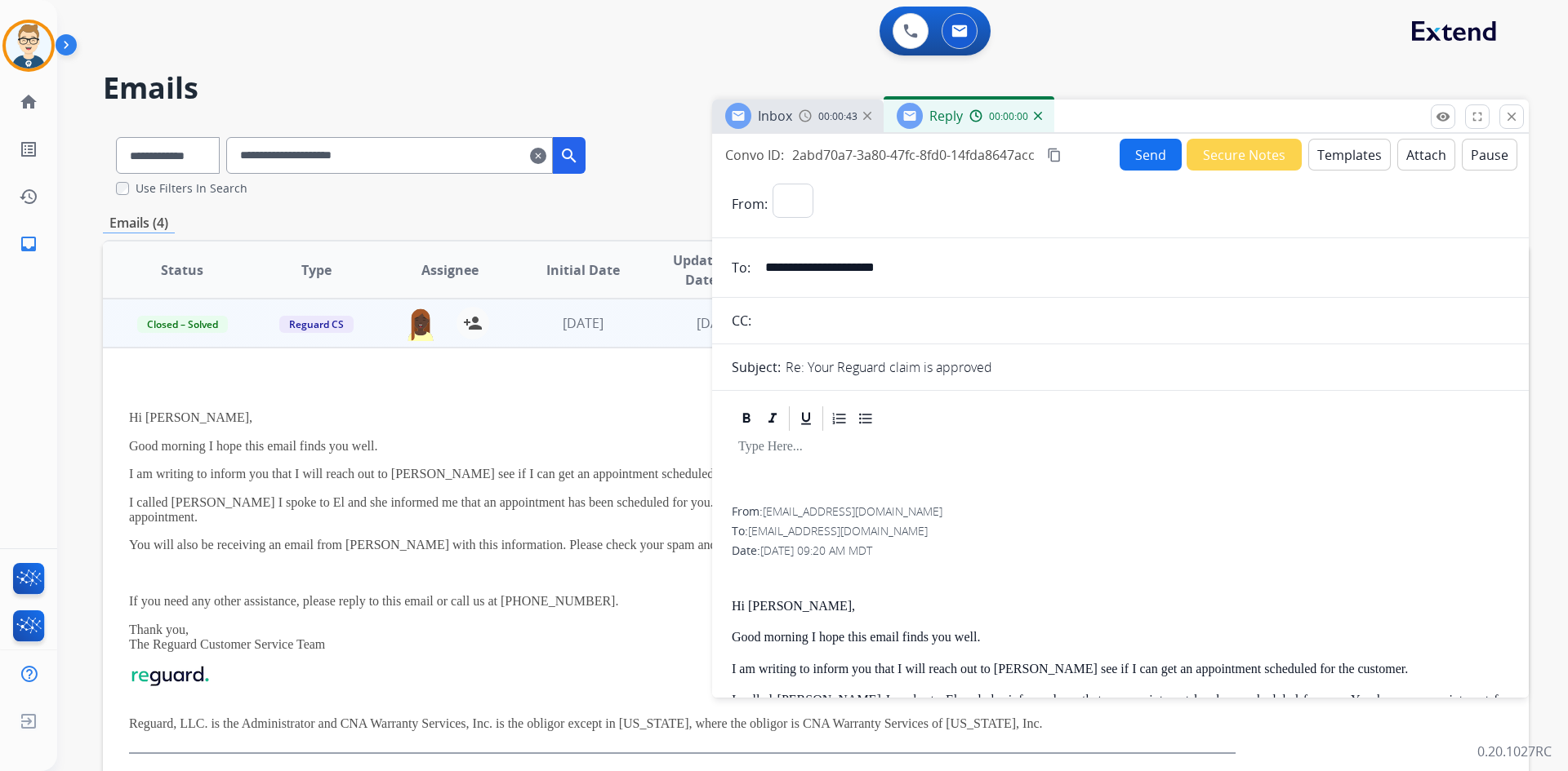
select select "**********"
click at [1347, 156] on button "Templates" at bounding box center [1349, 154] width 83 height 32
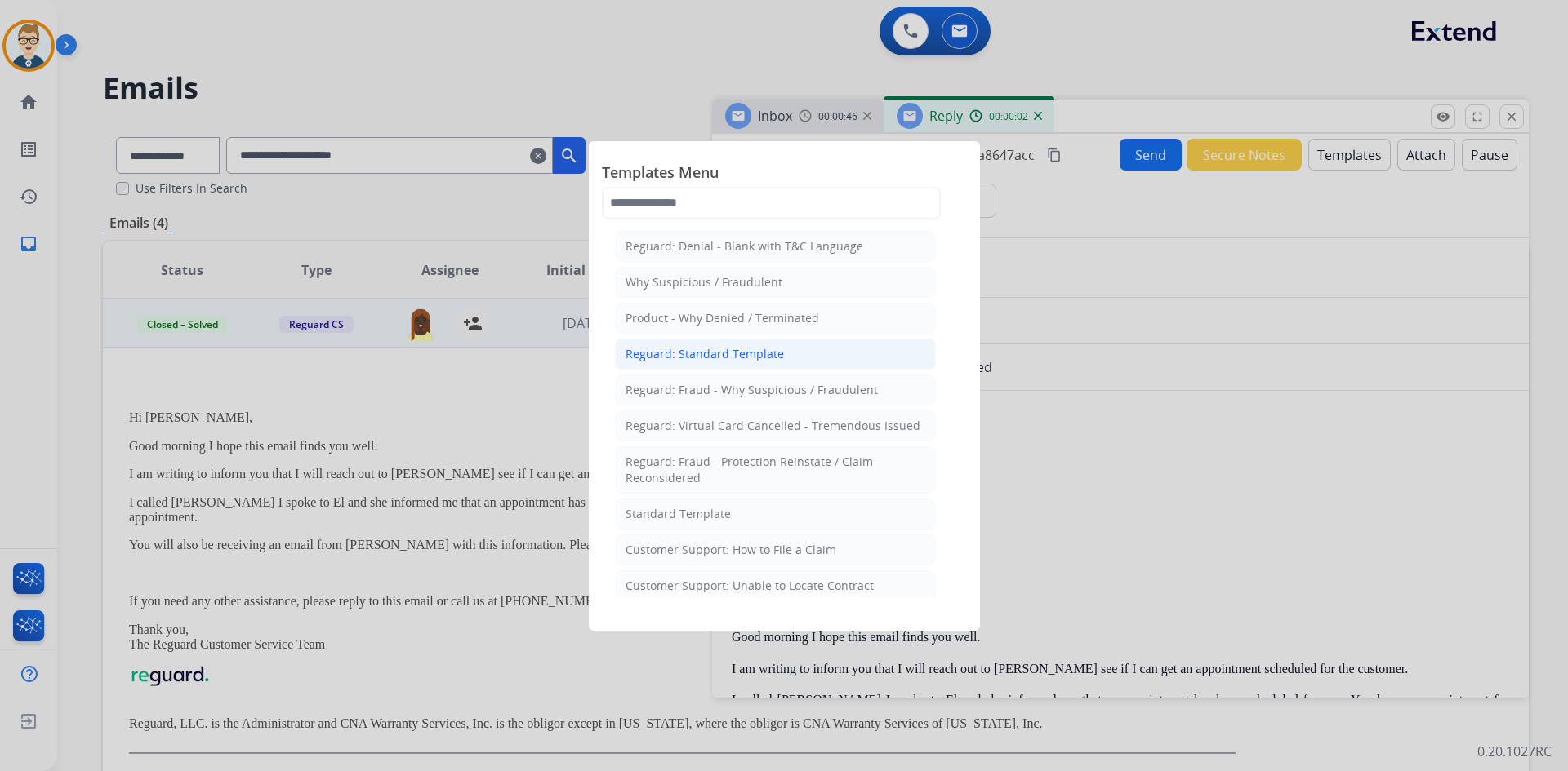
click at [684, 339] on li "Reguard: Standard Template" at bounding box center [775, 353] width 321 height 31
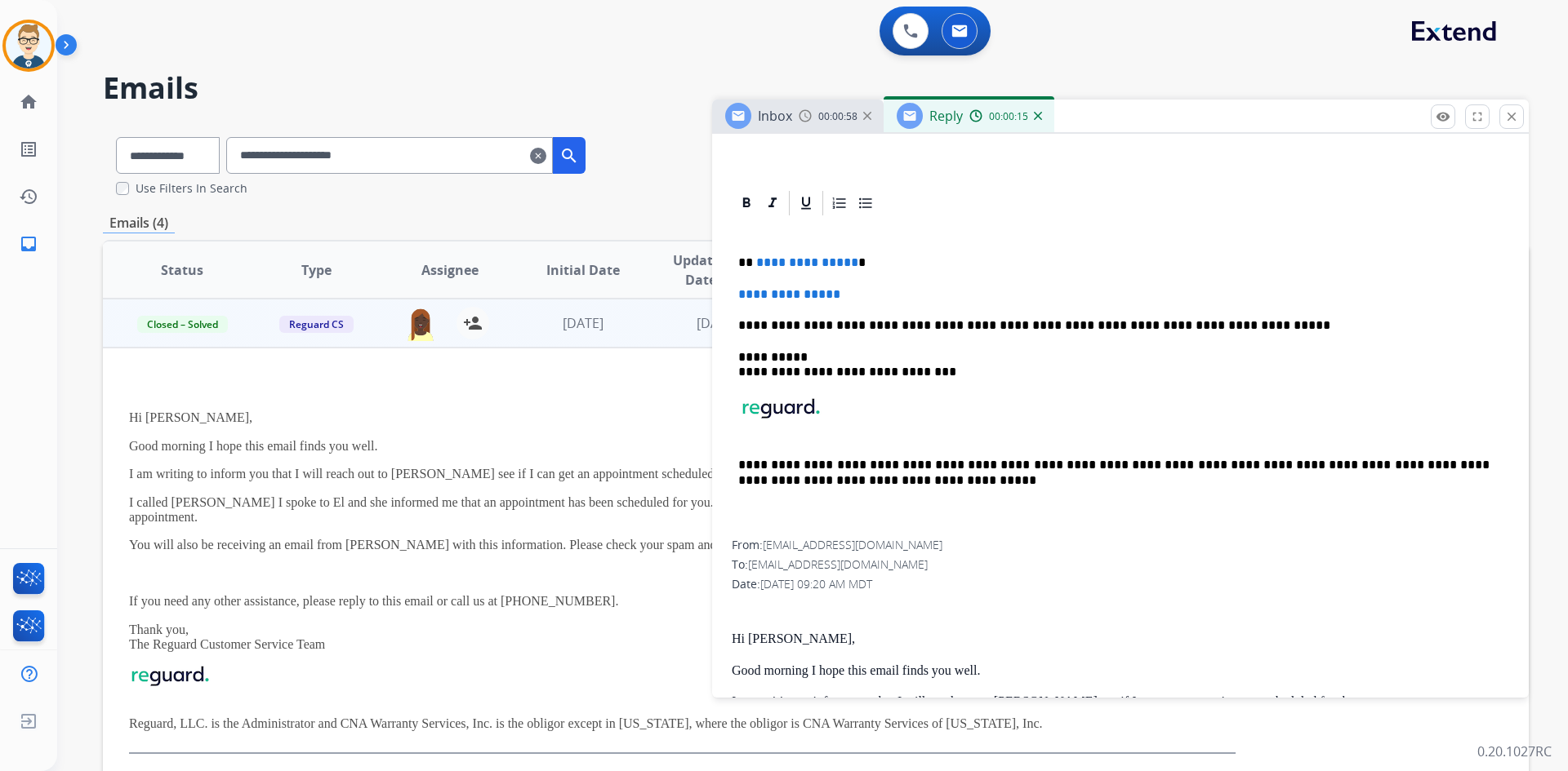
scroll to position [326, 0]
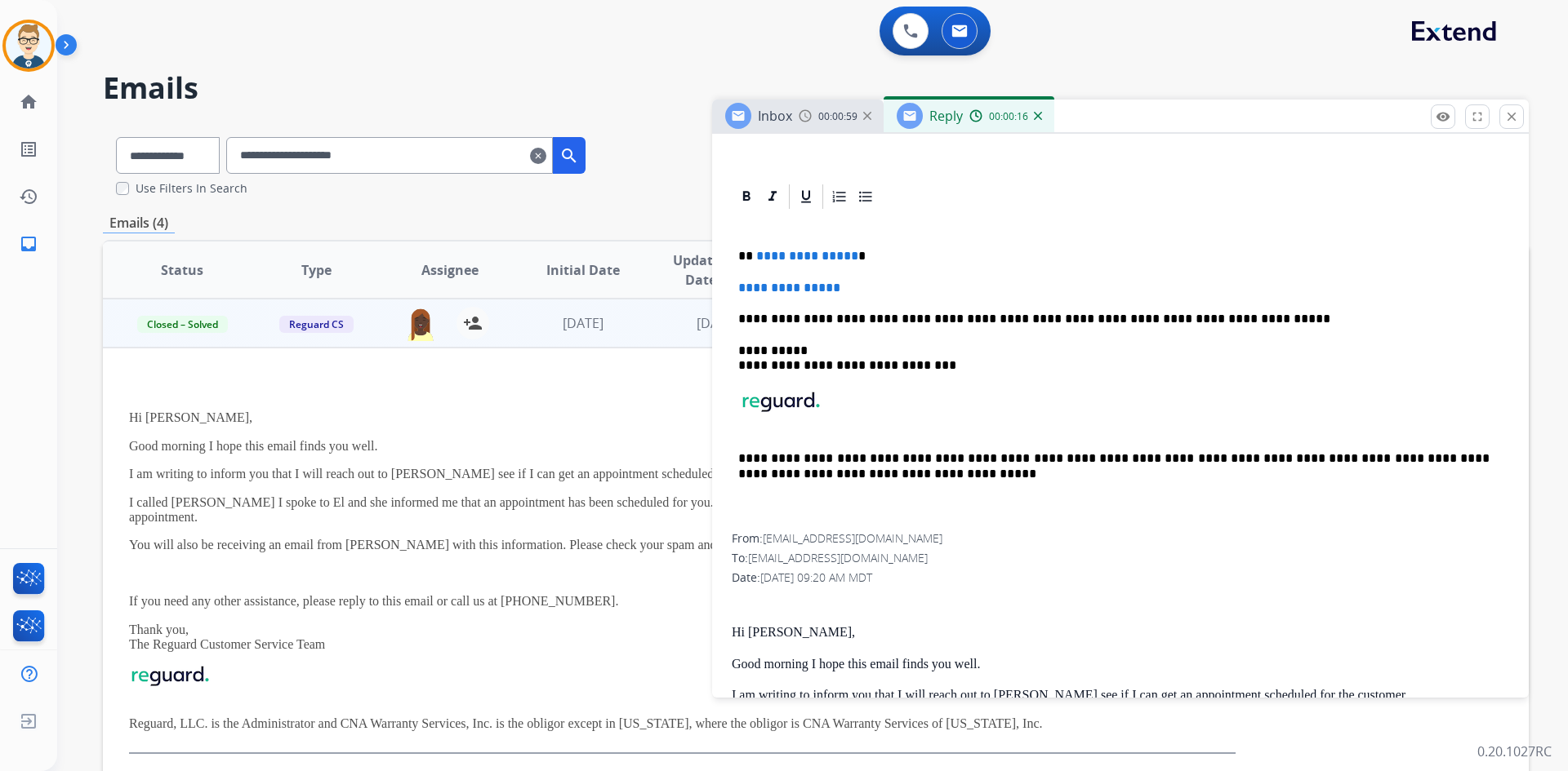
click at [765, 629] on p "Hi Gene," at bounding box center [1119, 632] width 777 height 15
copy p "Gene"
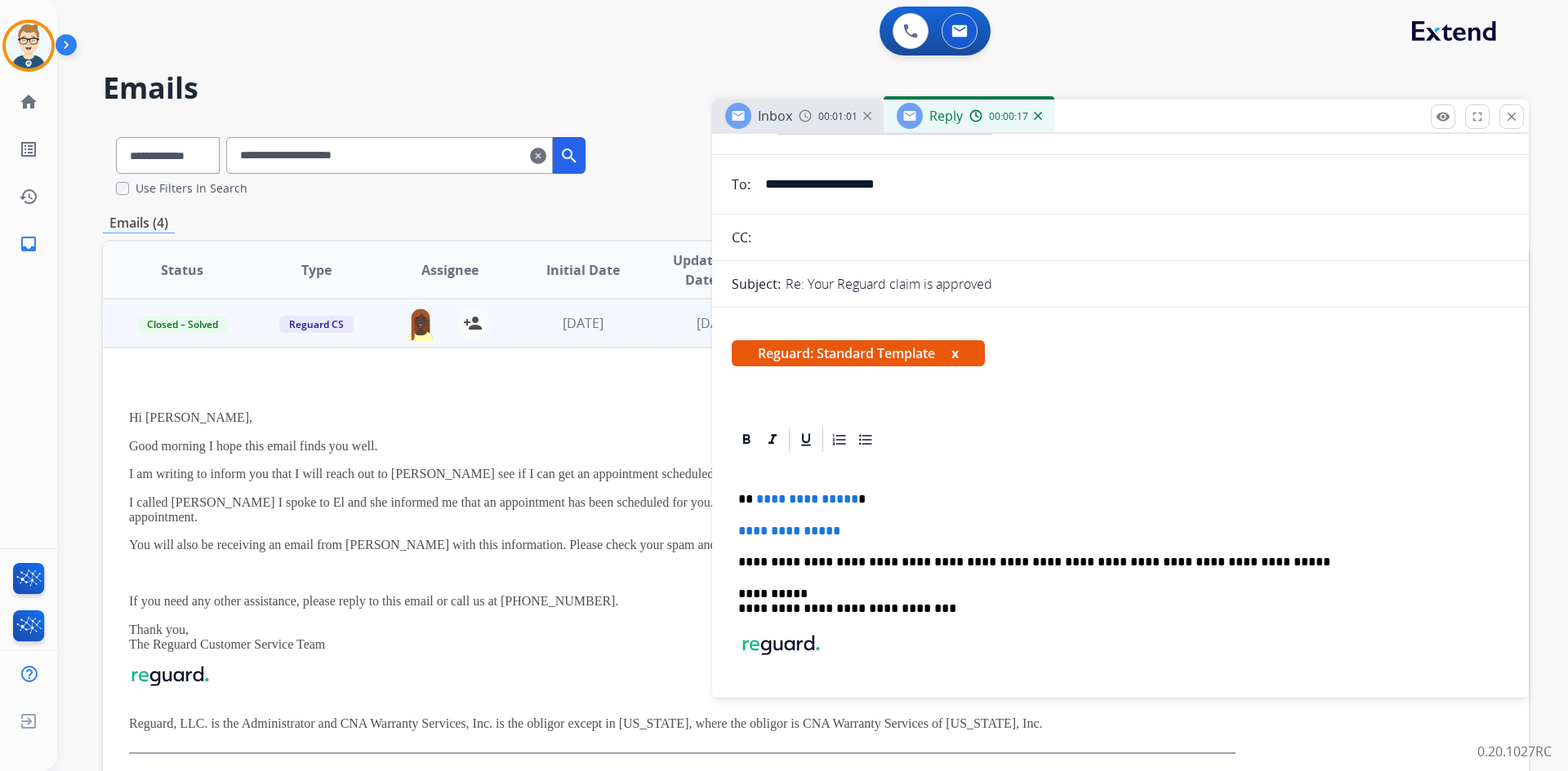
scroll to position [82, 0]
drag, startPoint x: 849, startPoint y: 501, endPoint x: 756, endPoint y: 500, distance: 93.0
click at [756, 500] on p "**********" at bounding box center [1113, 501] width 751 height 15
drag, startPoint x: 861, startPoint y: 525, endPoint x: 726, endPoint y: 530, distance: 135.1
click at [726, 530] on div "**********" at bounding box center [1120, 330] width 817 height 557
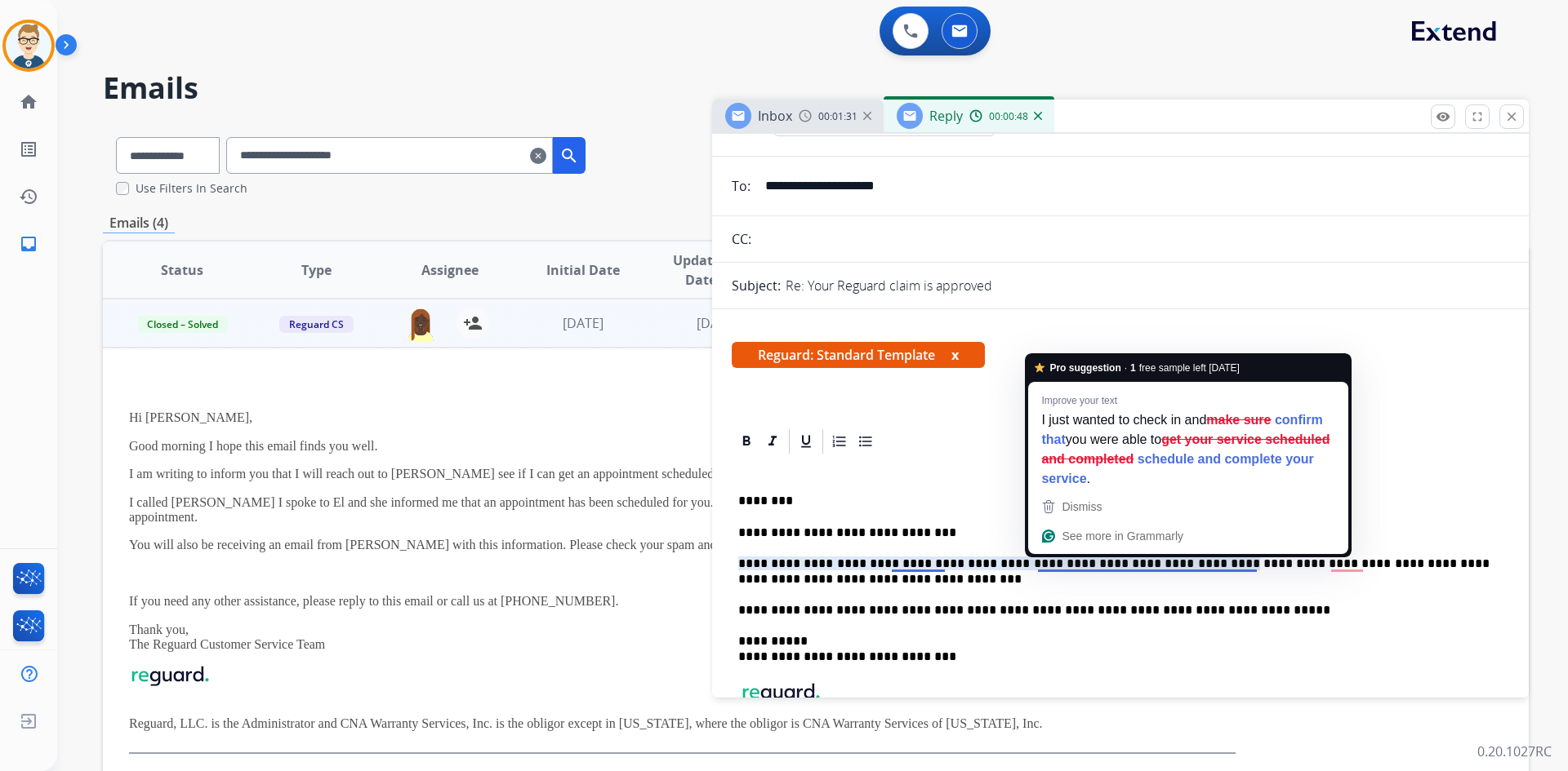
click at [1090, 564] on p "**********" at bounding box center [1113, 572] width 751 height 30
drag, startPoint x: 1124, startPoint y: 566, endPoint x: 1198, endPoint y: 568, distance: 74.0
click at [1198, 568] on p "**********" at bounding box center [1113, 572] width 751 height 30
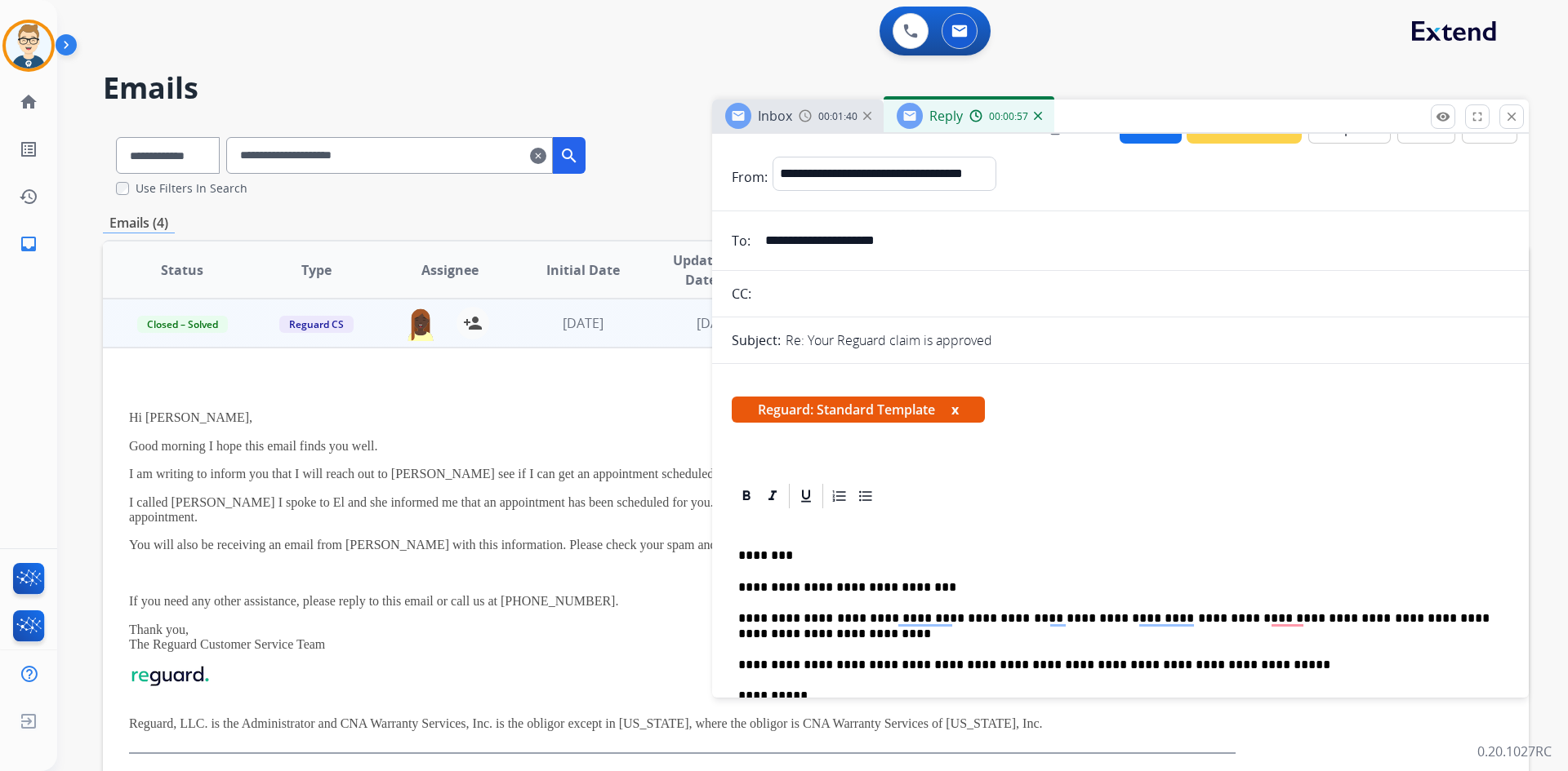
scroll to position [0, 0]
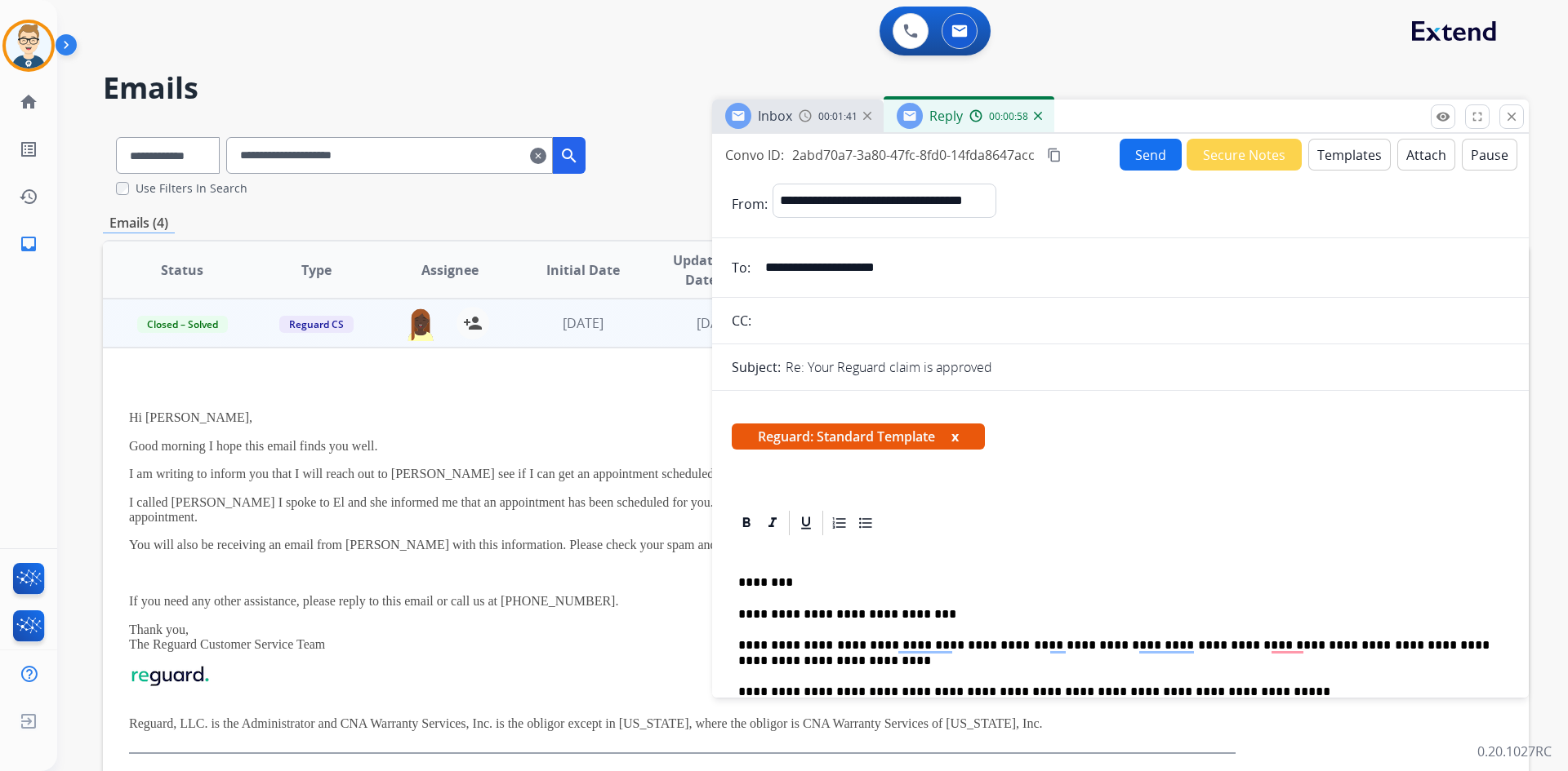
click at [1062, 154] on mat-icon "content_copy" at bounding box center [1054, 155] width 15 height 15
click at [1123, 151] on button "Send" at bounding box center [1150, 154] width 62 height 32
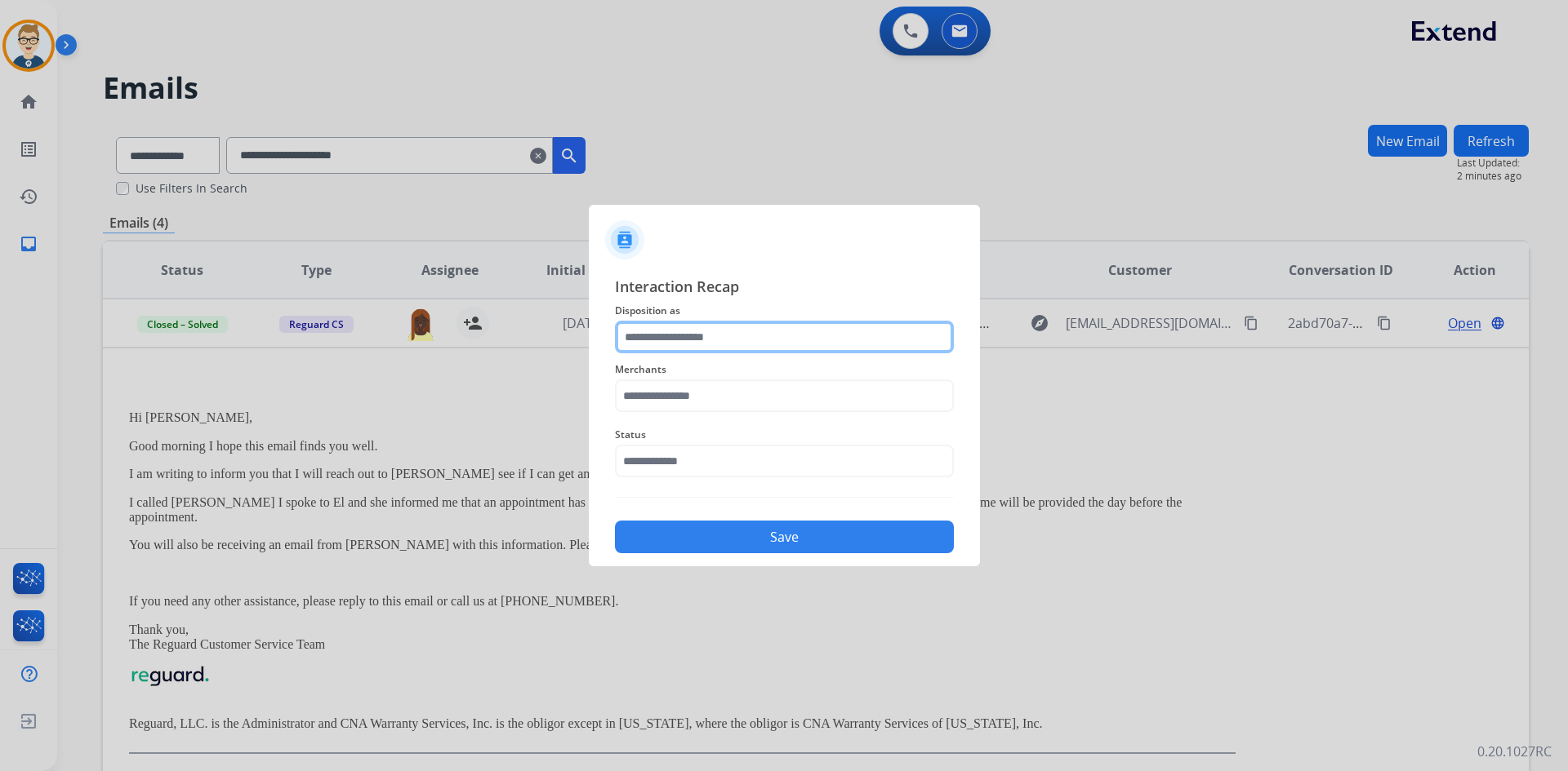
click at [674, 343] on input "text" at bounding box center [784, 337] width 339 height 33
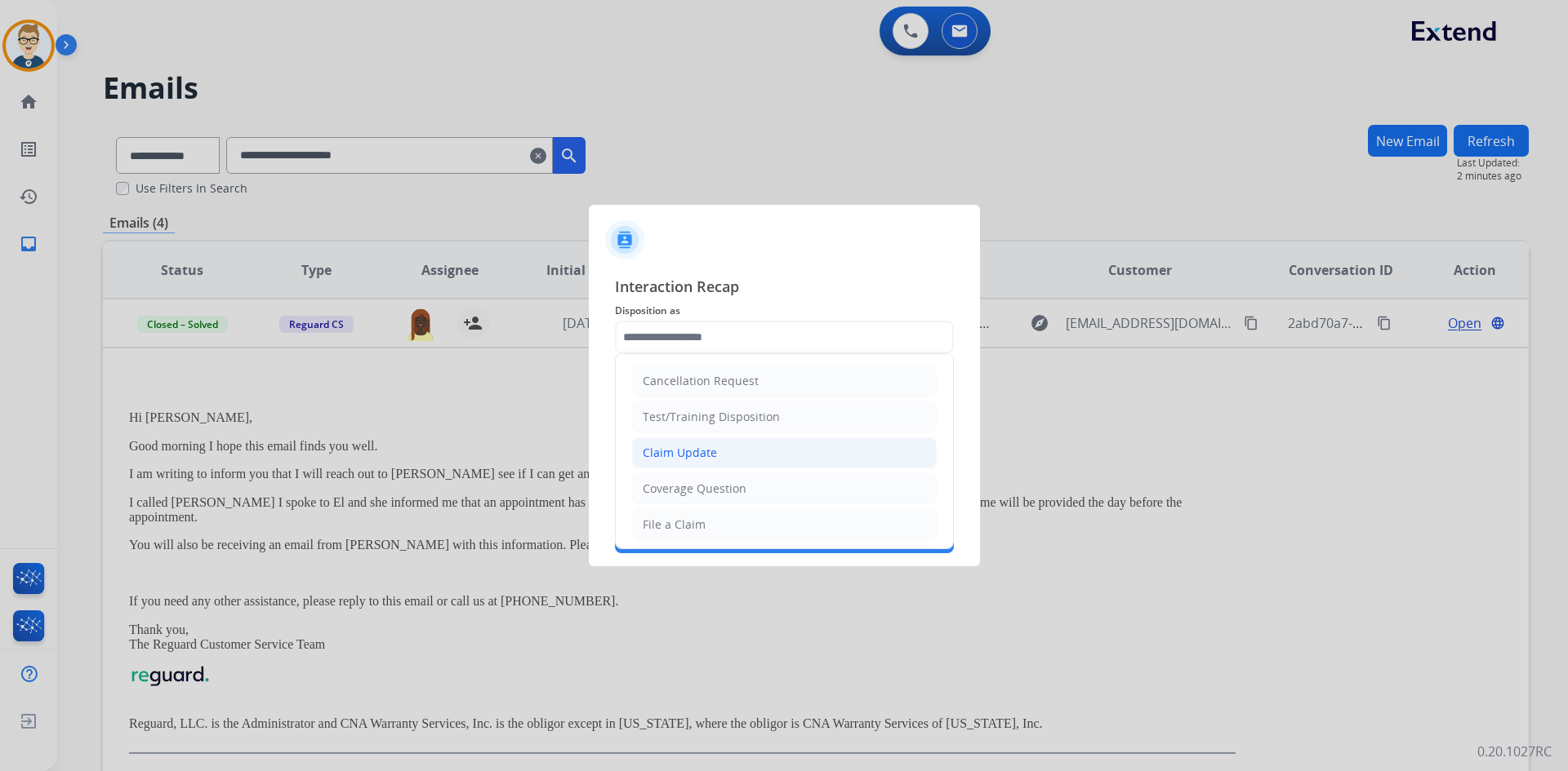
click at [704, 454] on div "Claim Update" at bounding box center [680, 453] width 74 height 17
type input "**********"
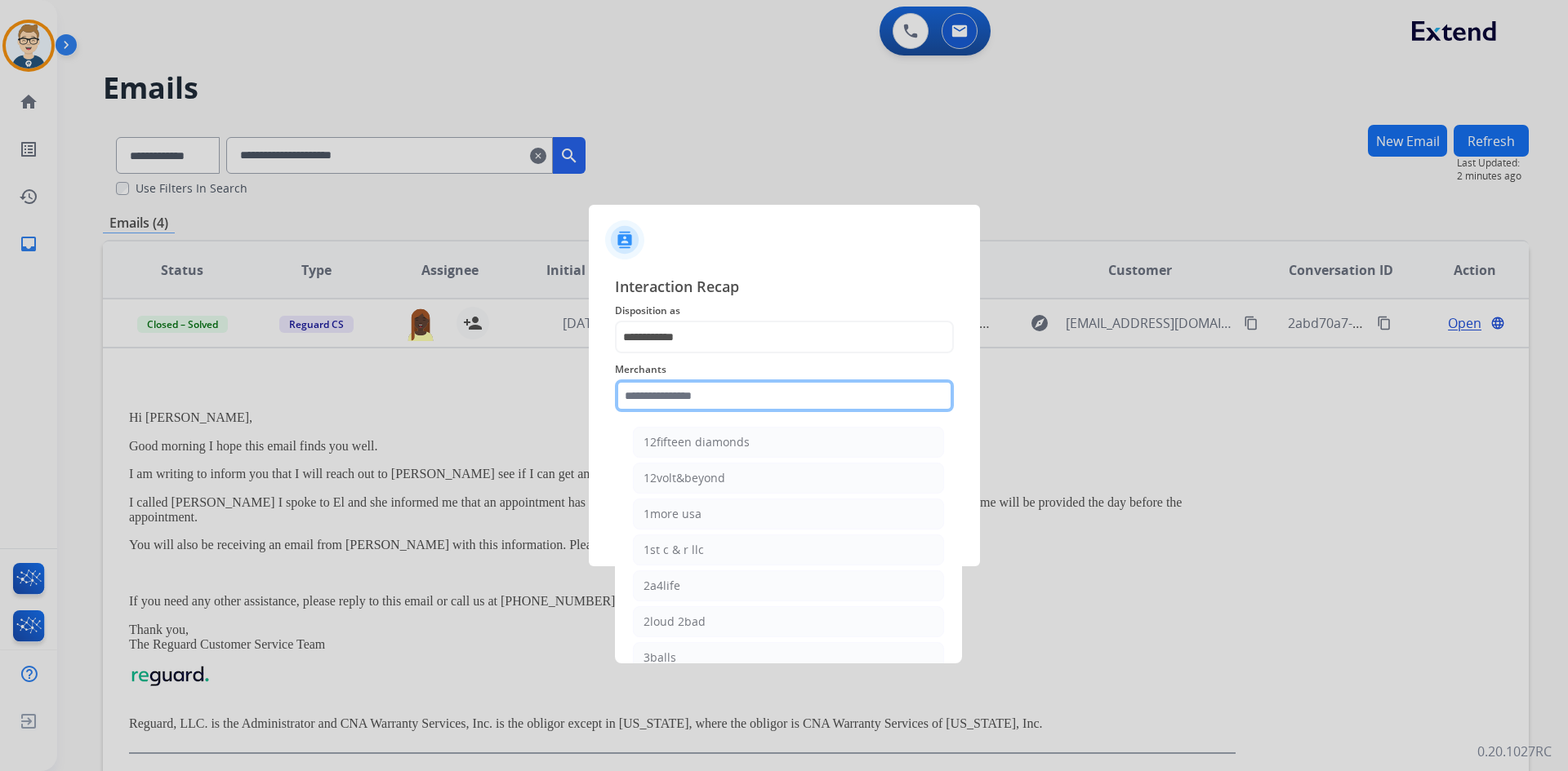
click at [707, 399] on input "text" at bounding box center [784, 395] width 339 height 33
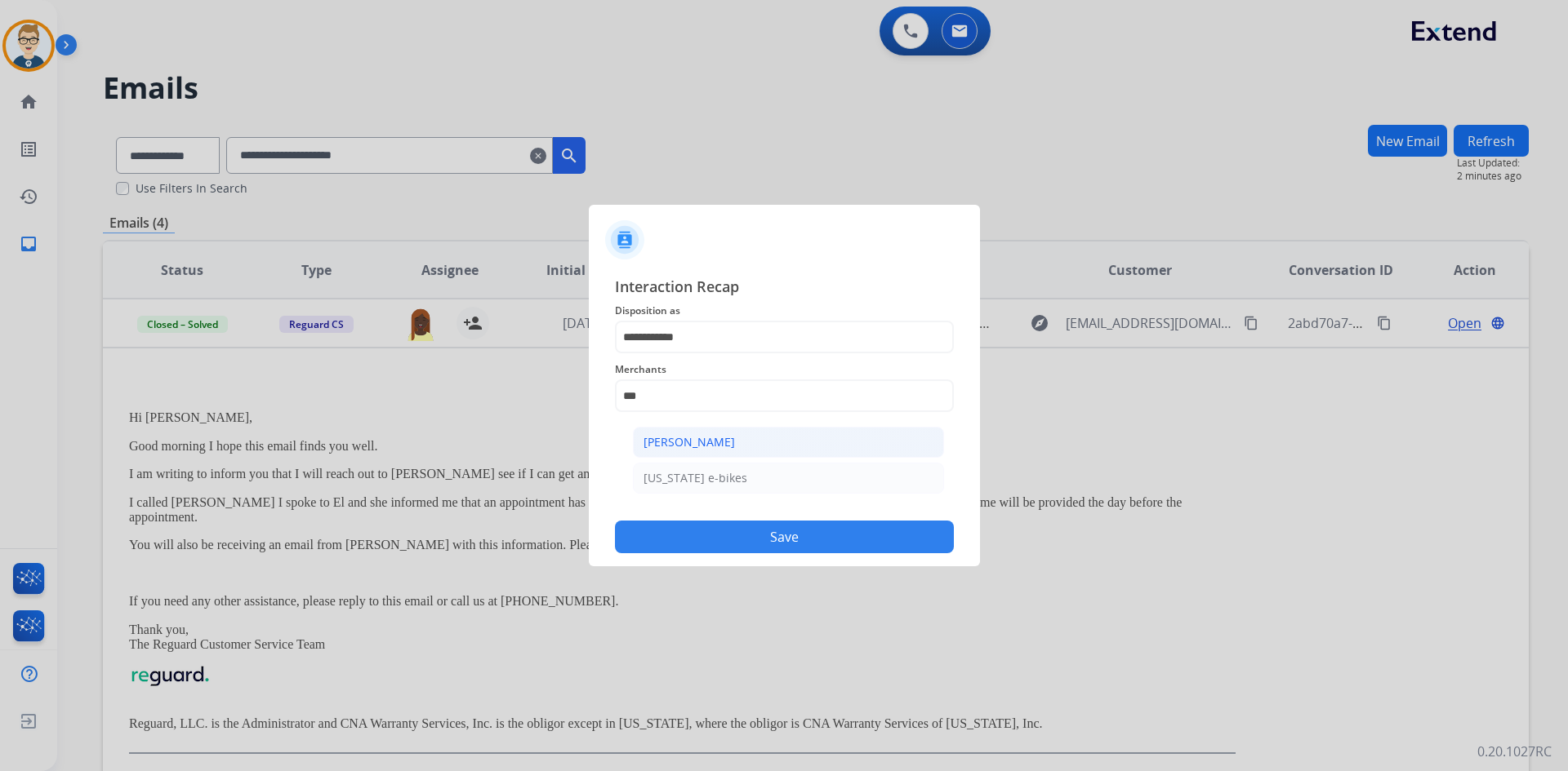
click at [713, 441] on div "[PERSON_NAME]" at bounding box center [690, 443] width 91 height 17
type input "**********"
click at [710, 463] on input "text" at bounding box center [784, 460] width 339 height 33
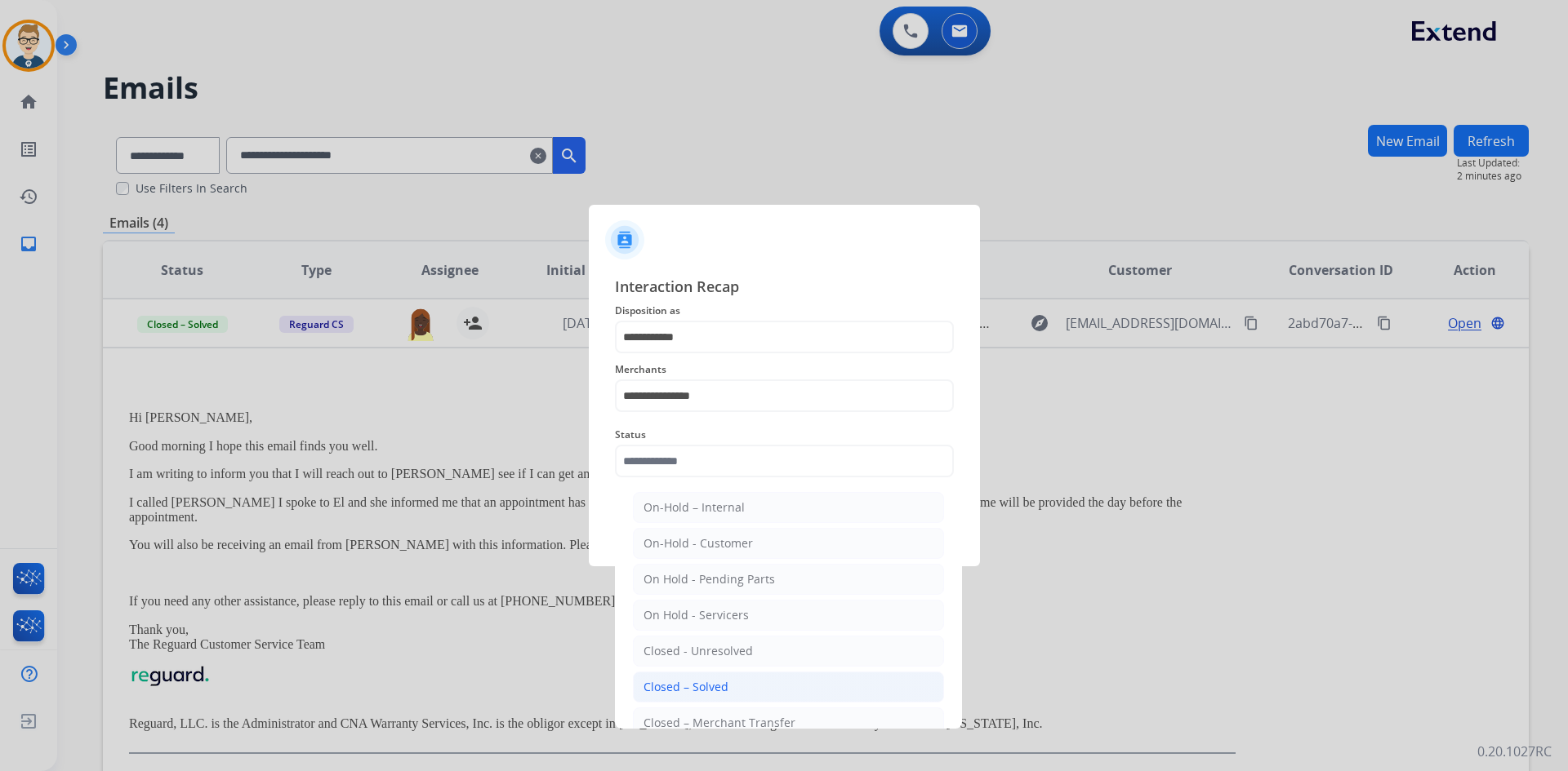
click at [699, 690] on div "Closed – Solved" at bounding box center [686, 687] width 85 height 17
type input "**********"
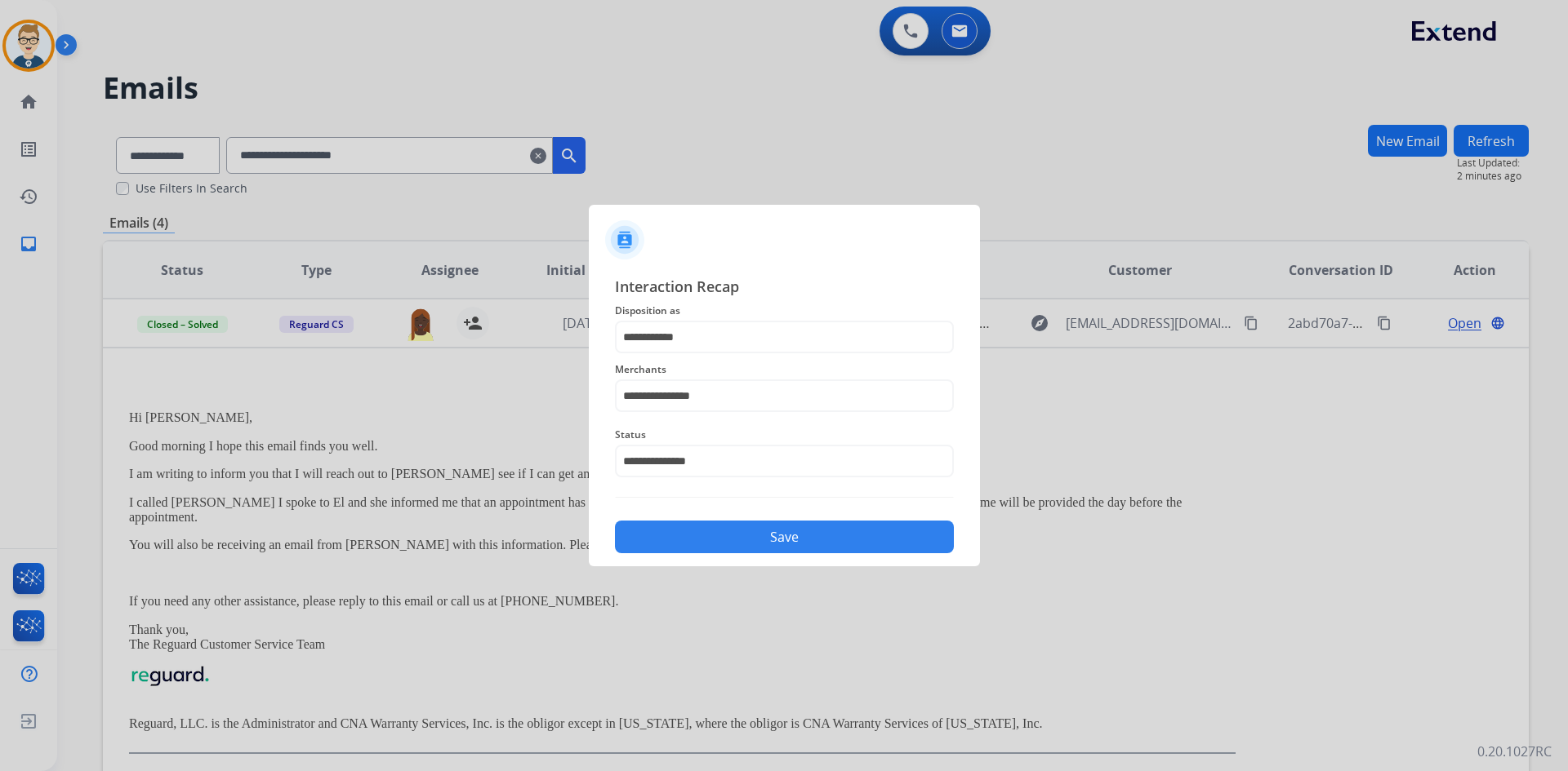
click at [689, 538] on button "Save" at bounding box center [784, 537] width 339 height 33
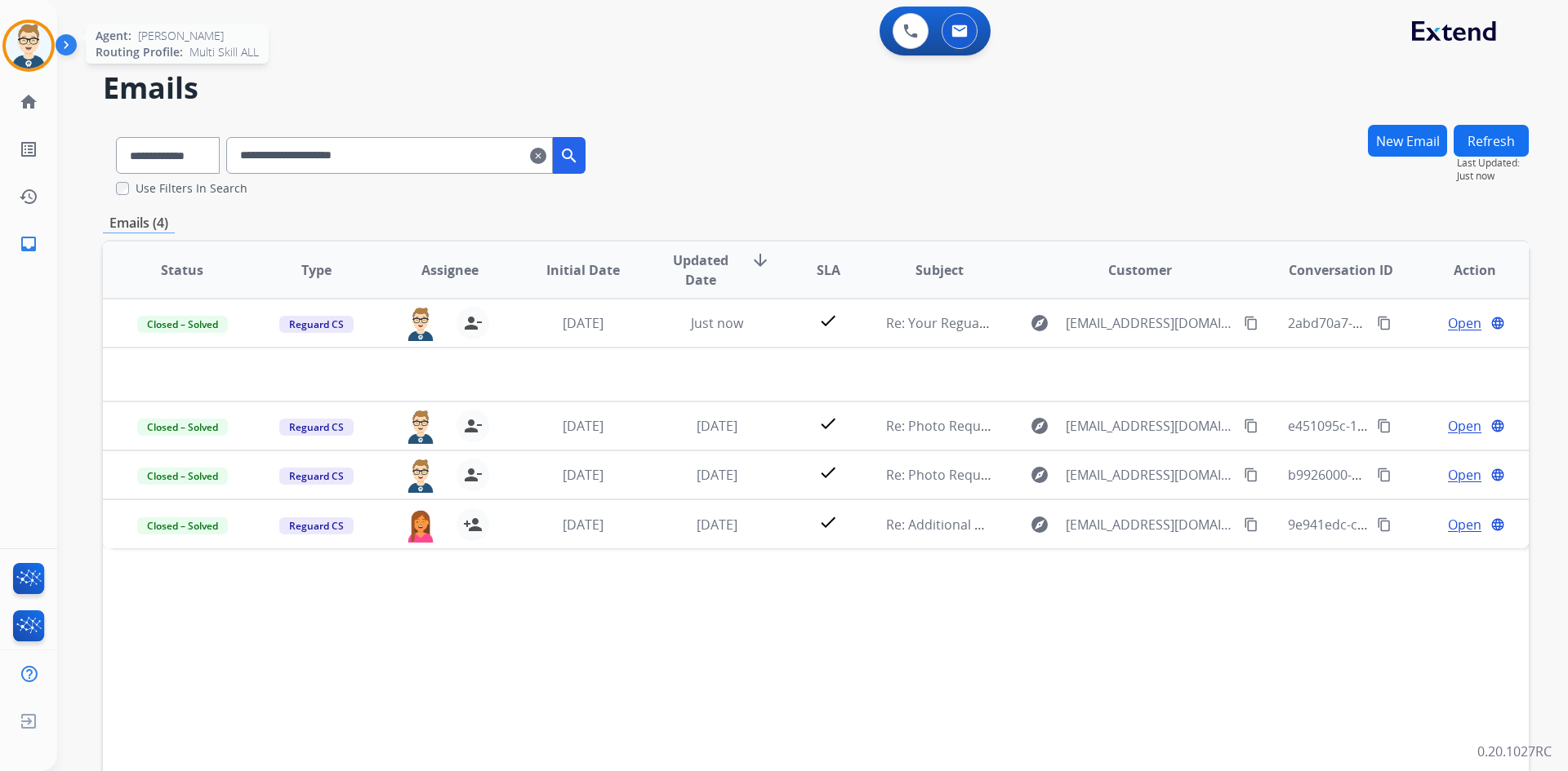
click at [36, 45] on img at bounding box center [28, 46] width 46 height 46
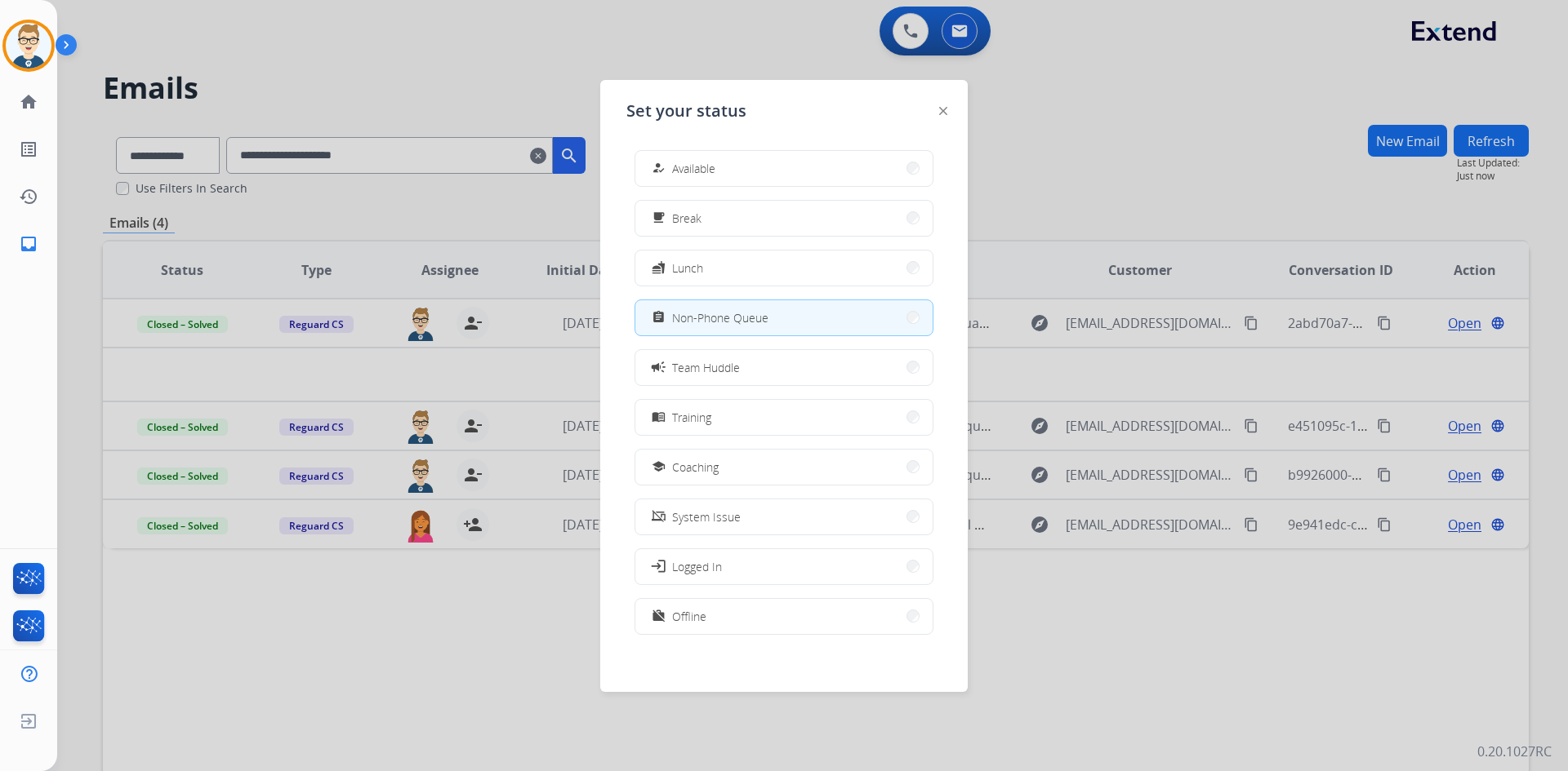
click at [452, 102] on div at bounding box center [784, 385] width 1568 height 771
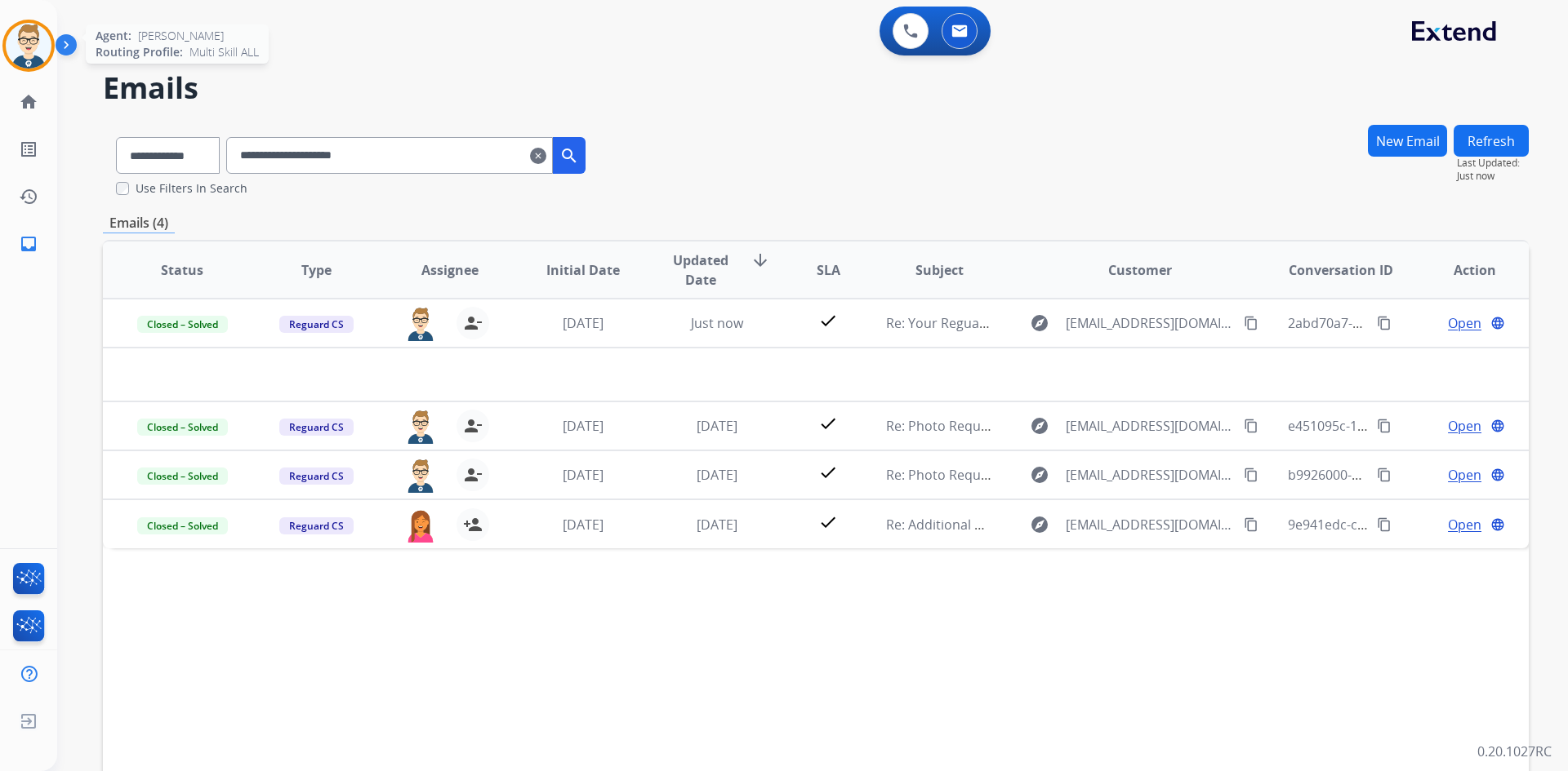
click at [28, 41] on img at bounding box center [28, 46] width 46 height 46
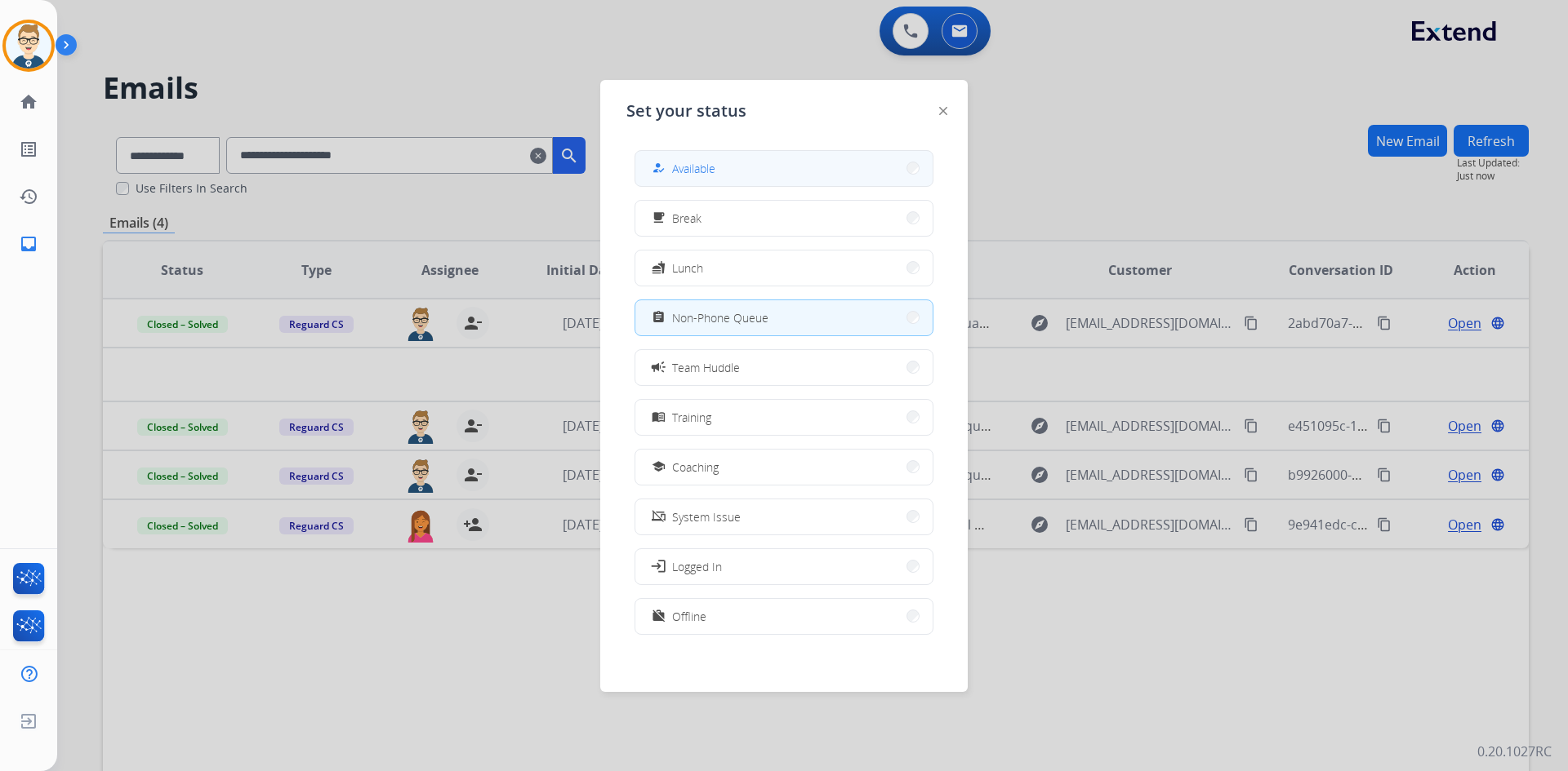
click at [702, 177] on span "Available" at bounding box center [693, 168] width 44 height 17
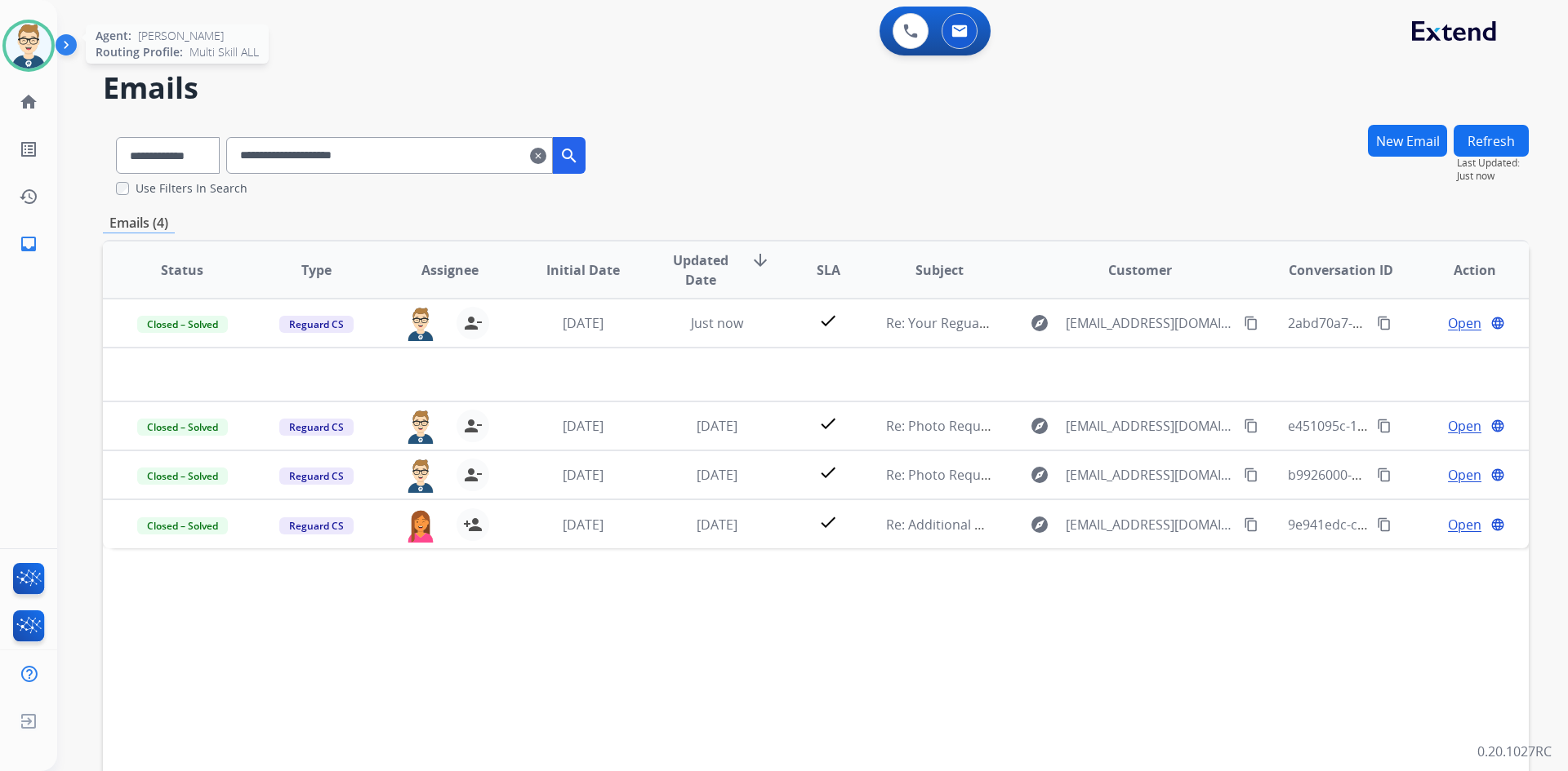
click at [36, 43] on img at bounding box center [28, 46] width 46 height 46
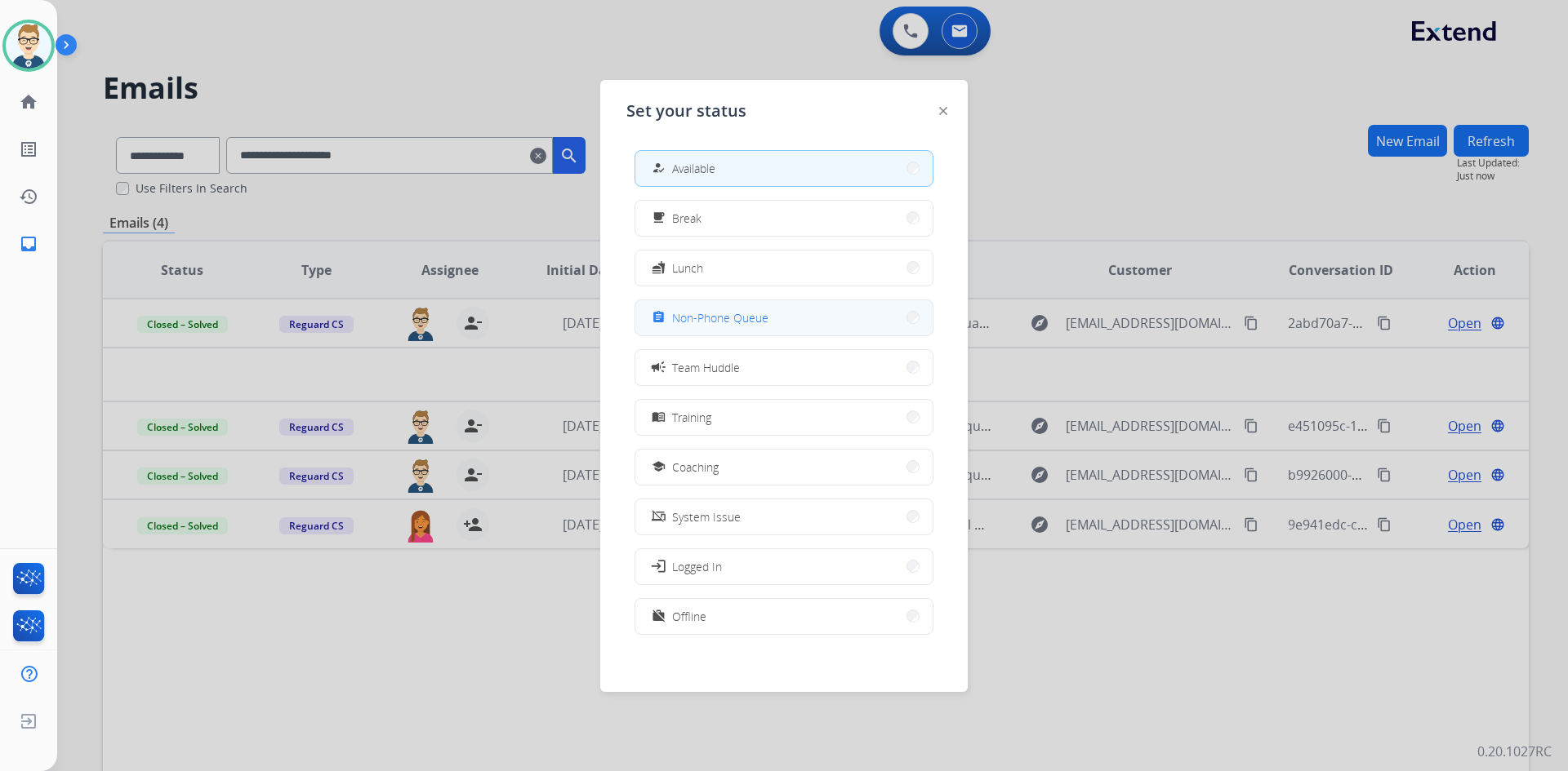
click at [721, 326] on span "Non-Phone Queue" at bounding box center [720, 318] width 97 height 17
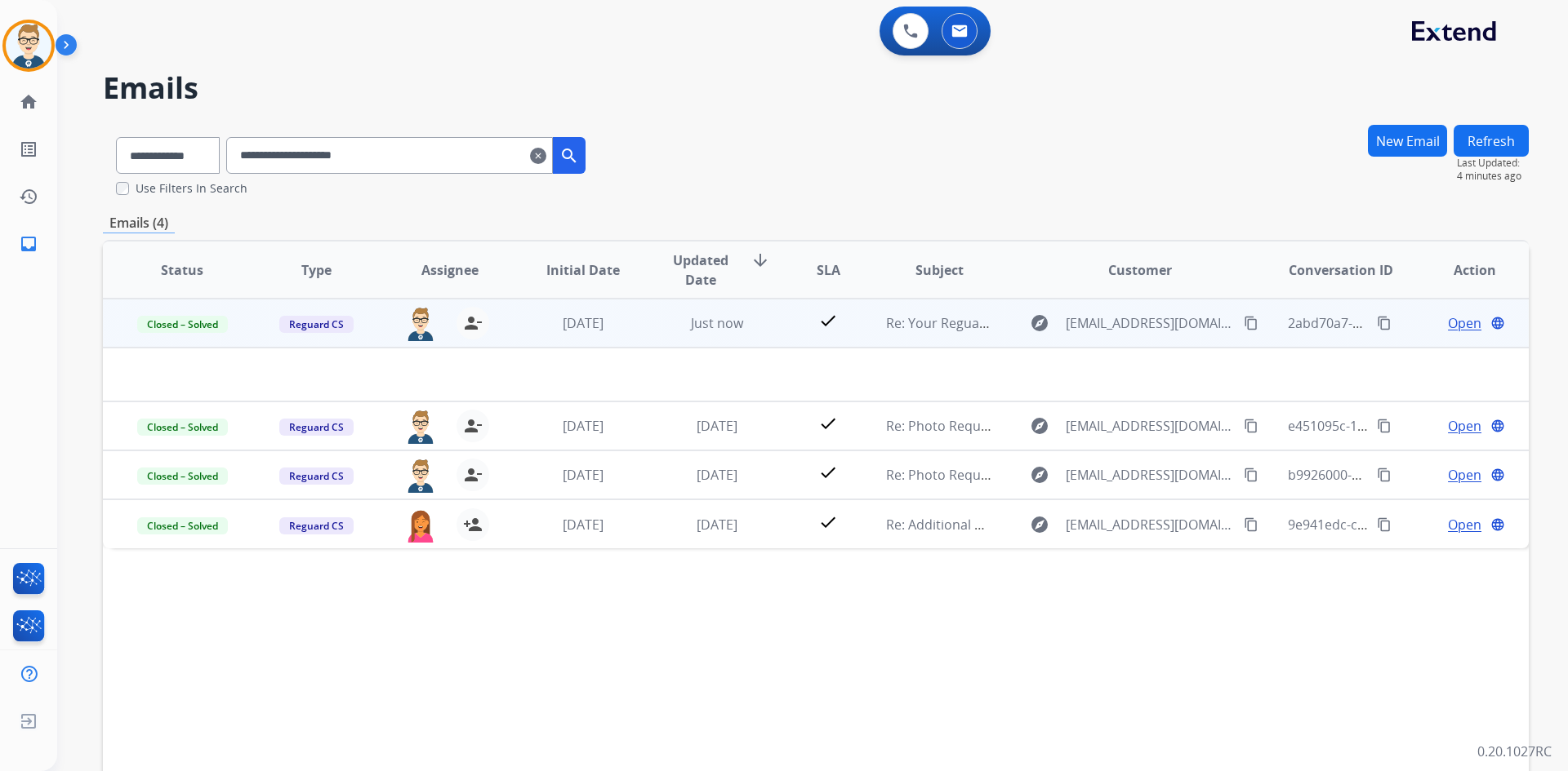
click at [784, 333] on td "check" at bounding box center [815, 323] width 89 height 49
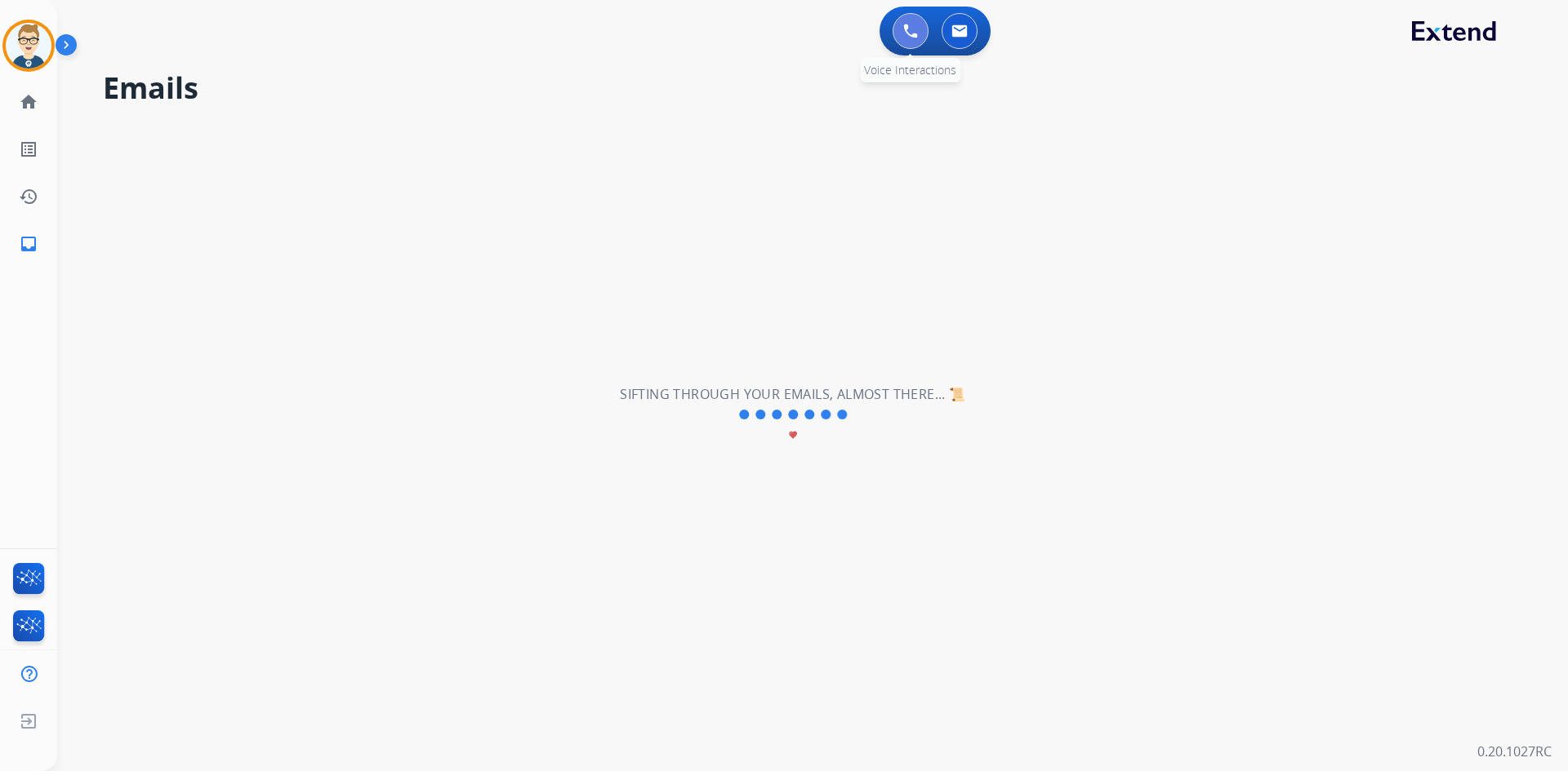
click at [914, 36] on img at bounding box center [911, 31] width 15 height 15
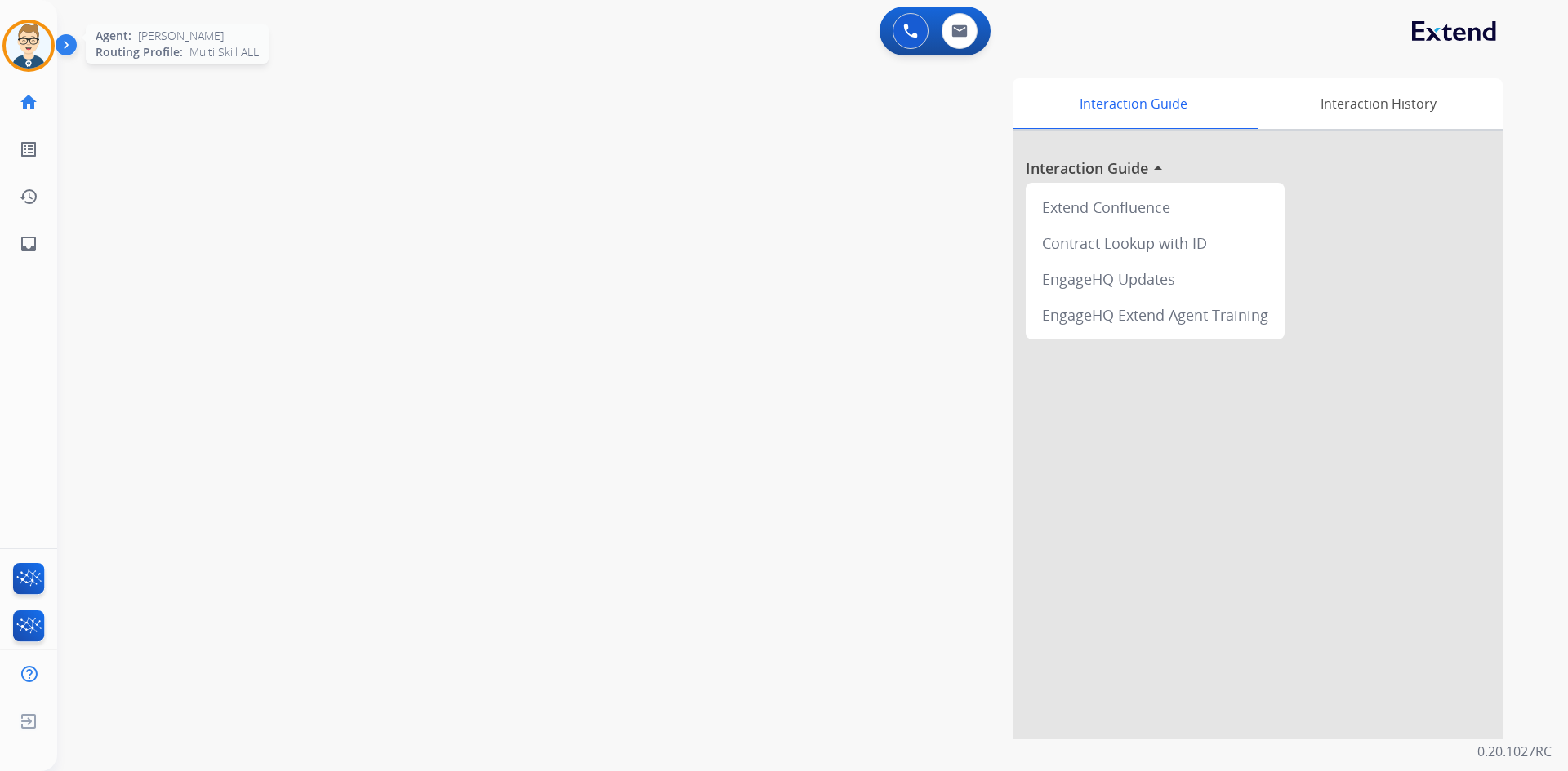
click at [29, 40] on img at bounding box center [28, 46] width 46 height 46
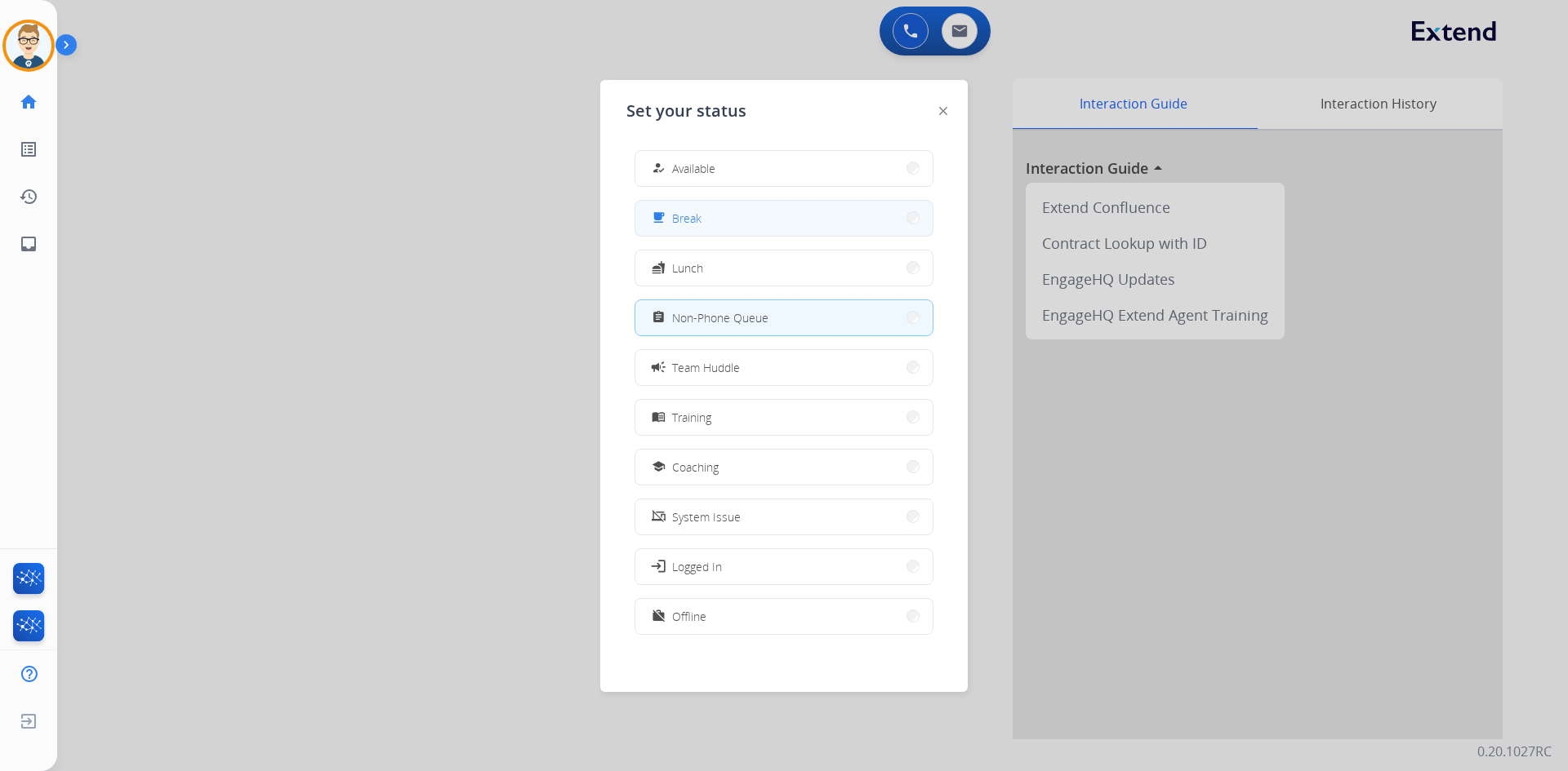
click at [748, 226] on button "free_breakfast Break" at bounding box center [784, 219] width 297 height 35
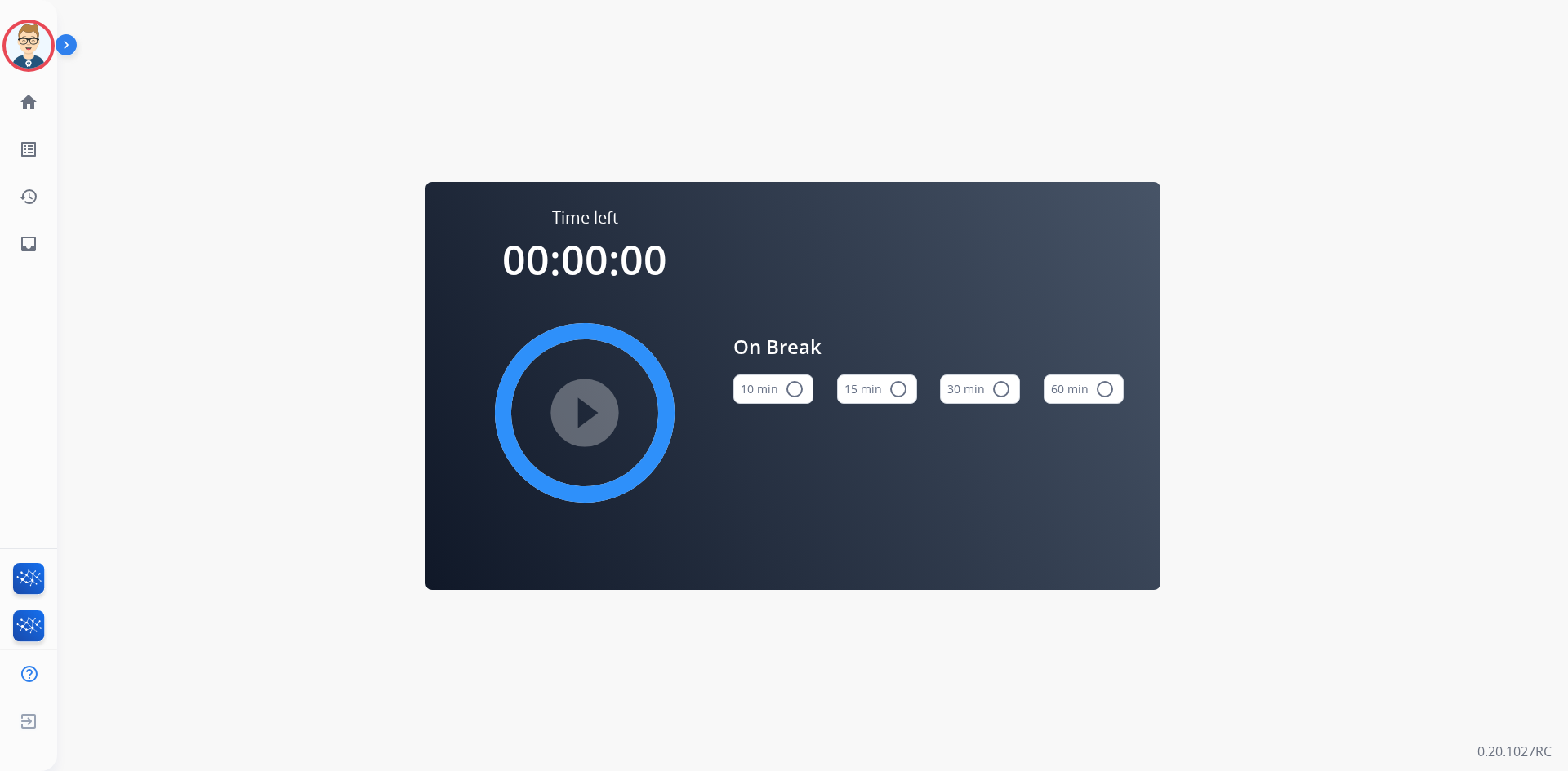
click at [891, 379] on button "15 min radio_button_unchecked" at bounding box center [878, 390] width 80 height 30
click at [575, 404] on mat-icon "play_circle_filled" at bounding box center [584, 413] width 20 height 20
